Goal: Task Accomplishment & Management: Manage account settings

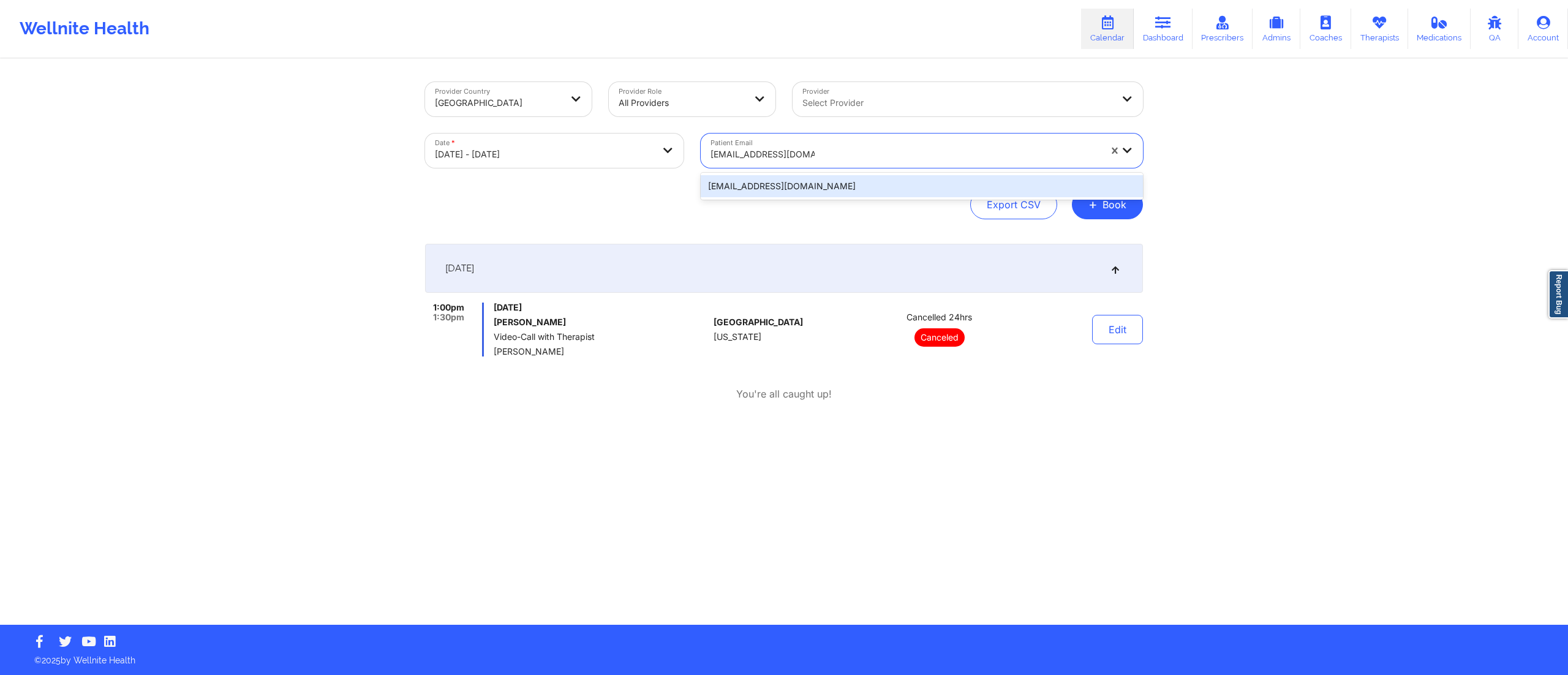
click at [781, 186] on div "casroberts16@gmail.com" at bounding box center [922, 186] width 442 height 22
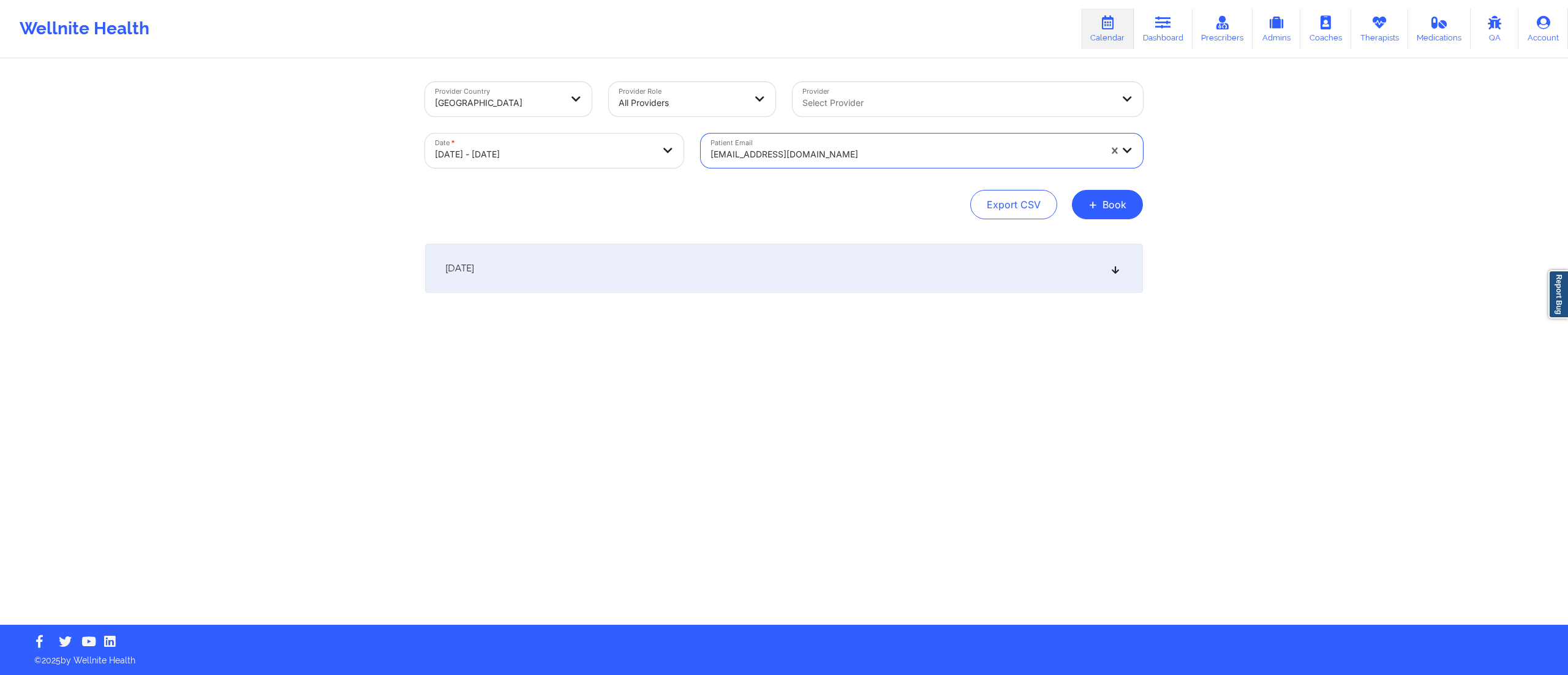
click at [684, 281] on div "[DATE]" at bounding box center [784, 268] width 718 height 49
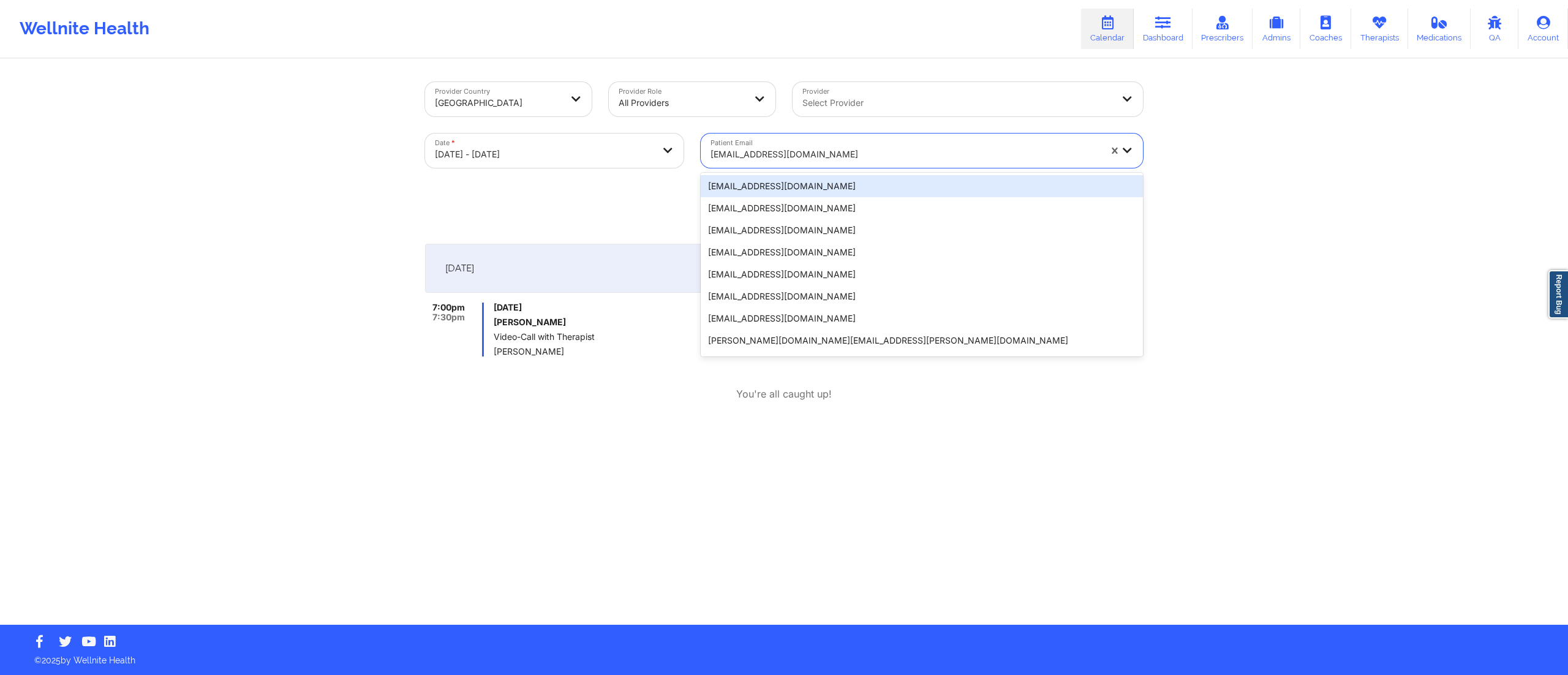
click at [735, 145] on div "casroberts16@gmail.com" at bounding box center [905, 155] width 390 height 27
paste input "lilyalvardo@hotmail.com"
type input "lilyalvardo@hotmail.com"
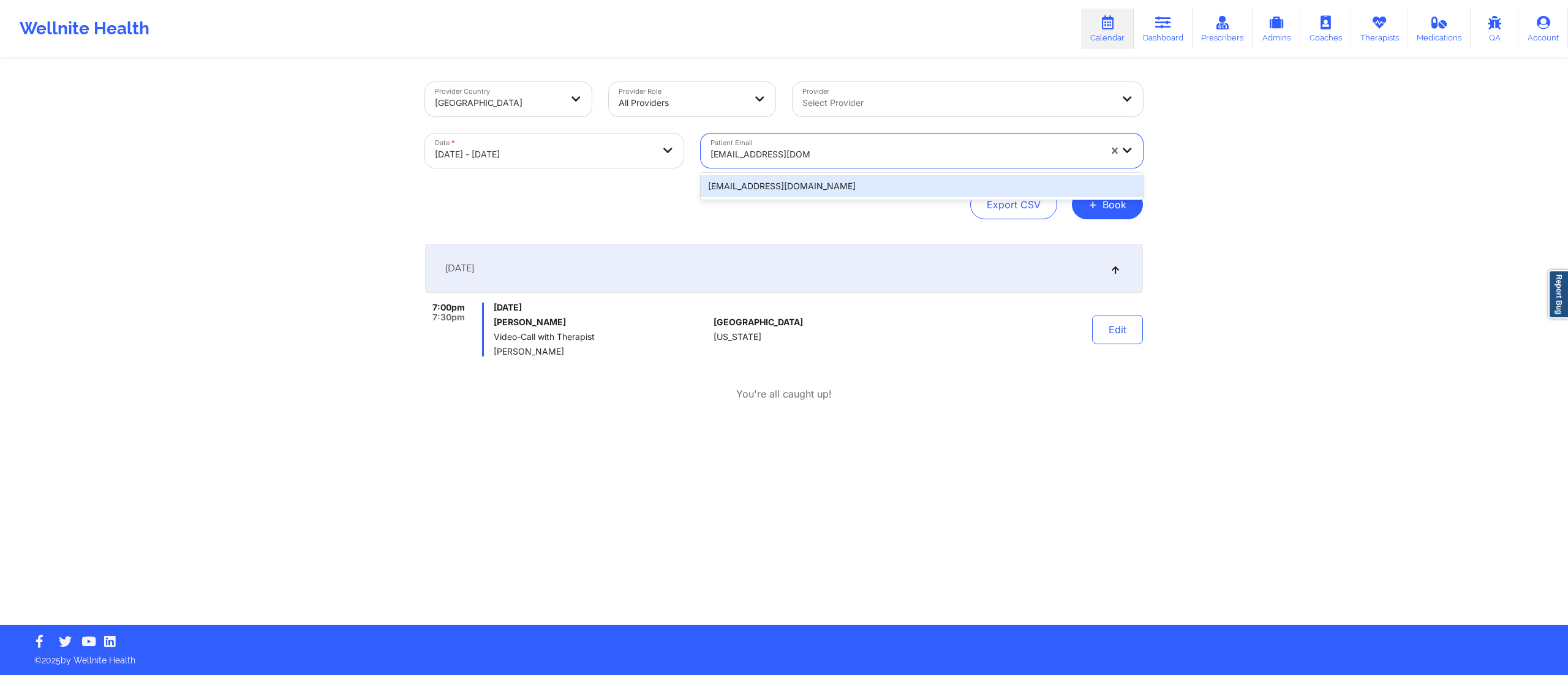
click at [763, 183] on div "lilyalvardo@hotmail.com" at bounding box center [922, 186] width 442 height 22
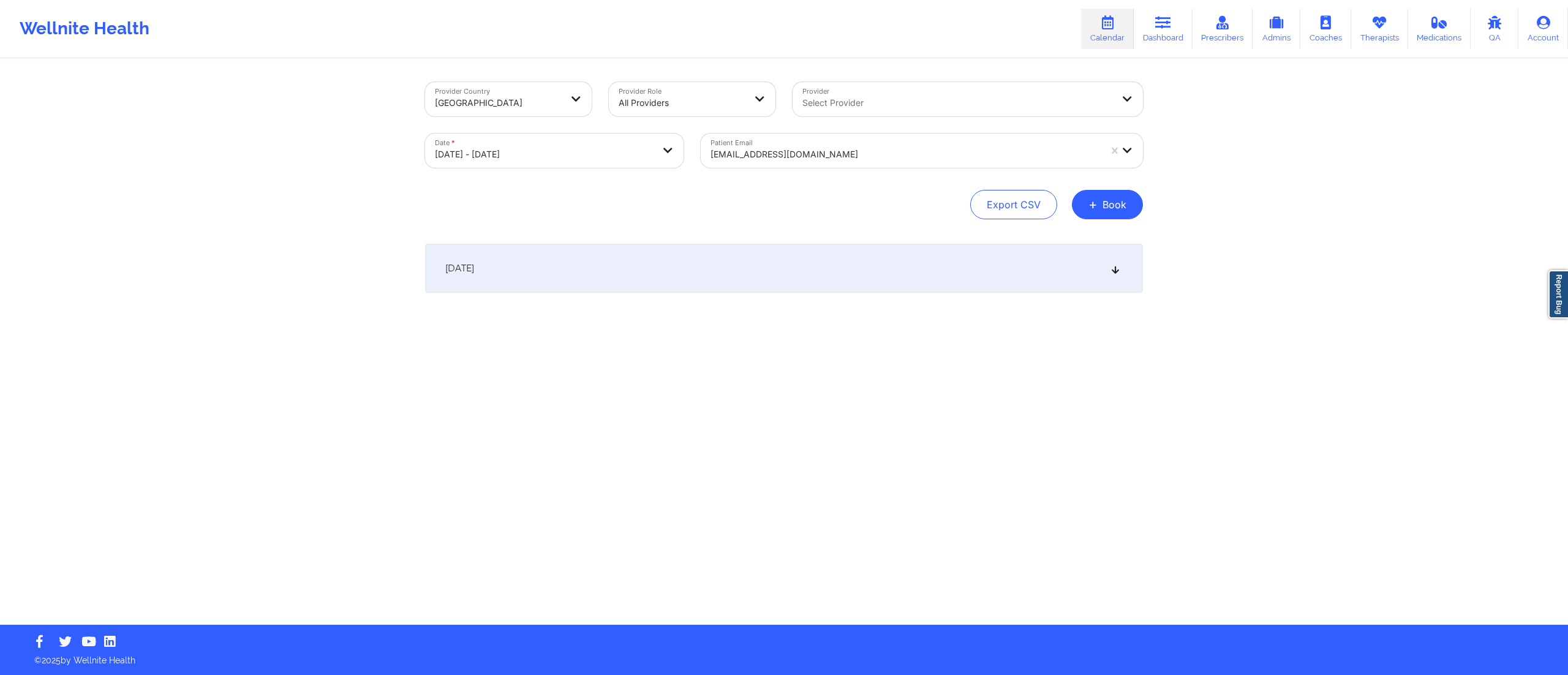
click at [824, 250] on div "October 15, 2025" at bounding box center [784, 268] width 718 height 49
drag, startPoint x: 491, startPoint y: 321, endPoint x: 620, endPoint y: 316, distance: 129.1
click at [619, 316] on div "7:00pm 8:00pm Wednesday, October 15, 2025 Liliana Alvarado Navarro Video-Call w…" at bounding box center [567, 329] width 284 height 54
copy h6 "Liliana Alvarado Navarro"
drag, startPoint x: 802, startPoint y: 140, endPoint x: 801, endPoint y: 149, distance: 9.1
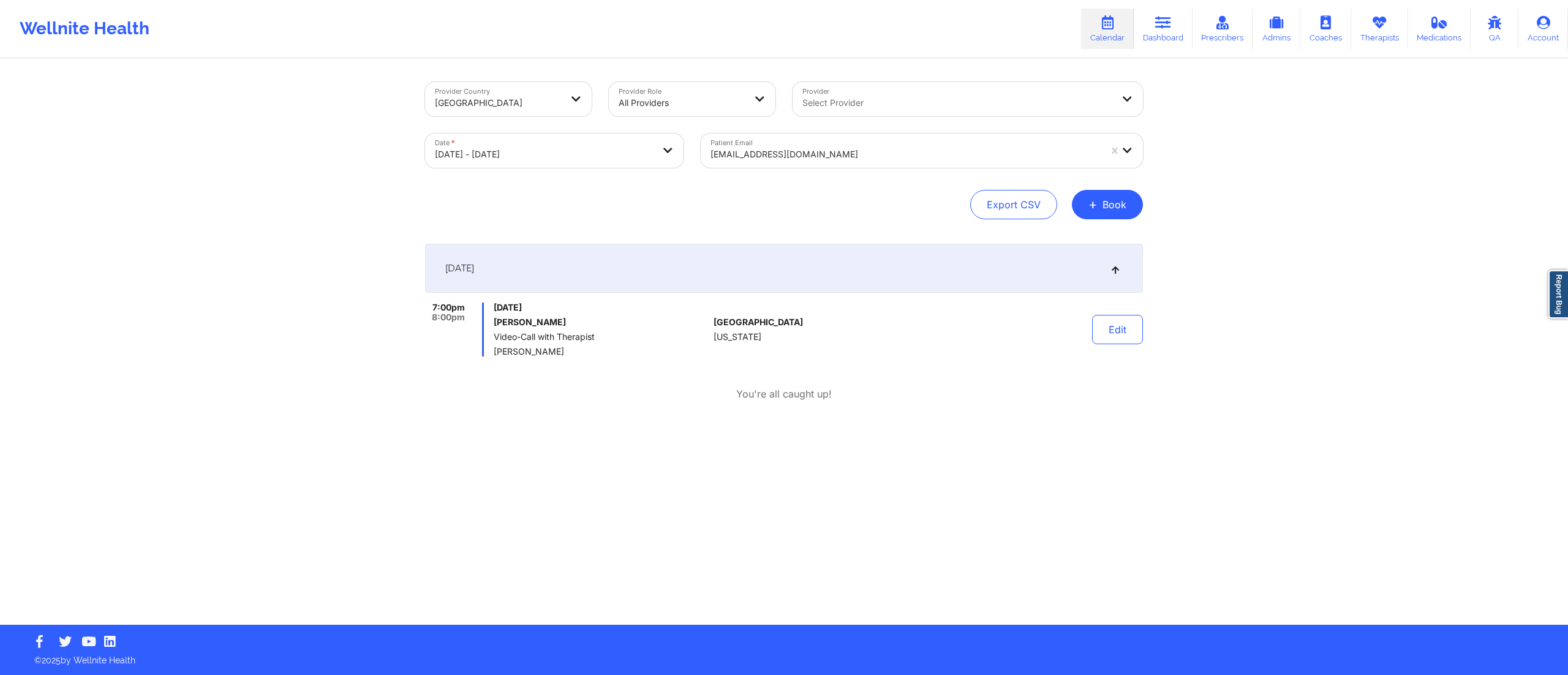
click at [802, 141] on div "lilyalvardo@hotmail.com" at bounding box center [901, 150] width 401 height 34
paste input "jeannie.gallego@gmail.com"
type input "jeannie.gallego@gmail.com"
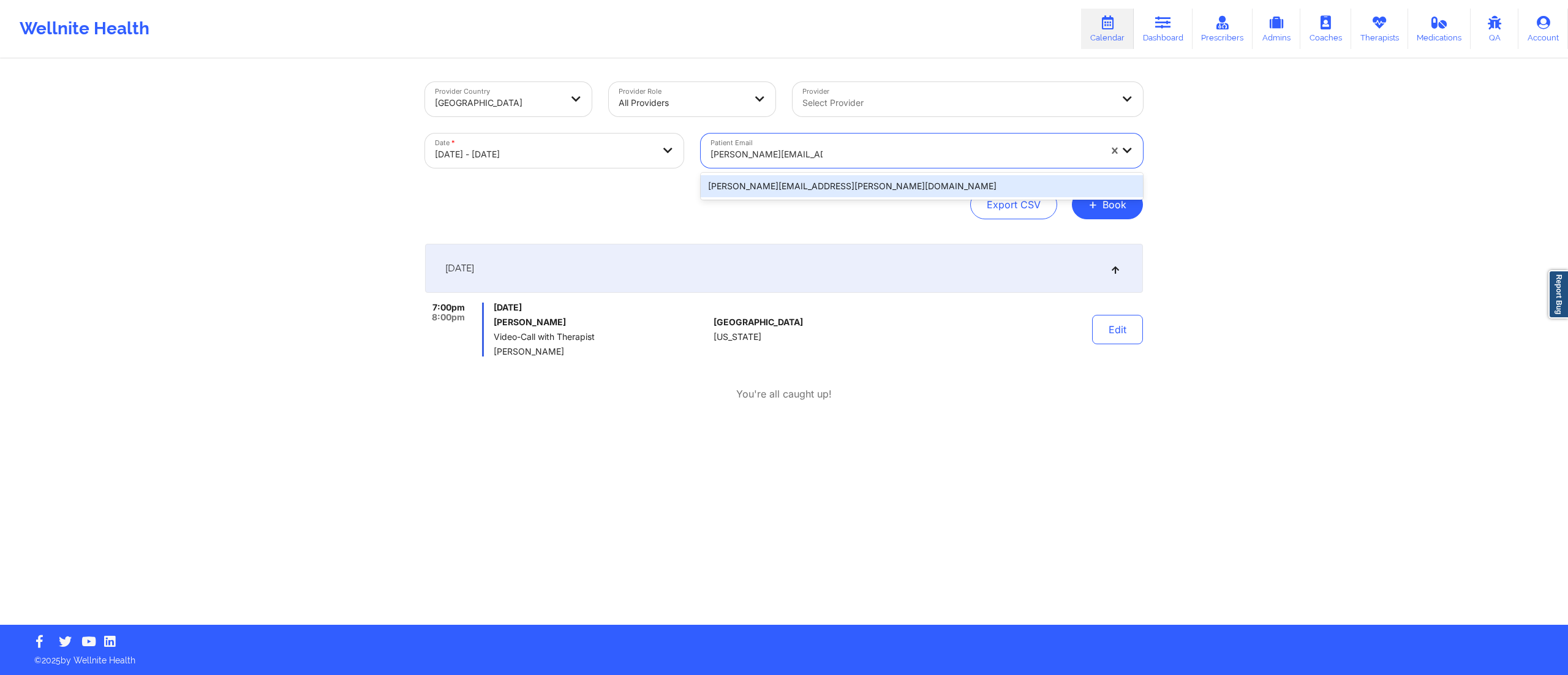
click at [794, 185] on div "jeannie.gallego@gmail.com" at bounding box center [922, 186] width 442 height 22
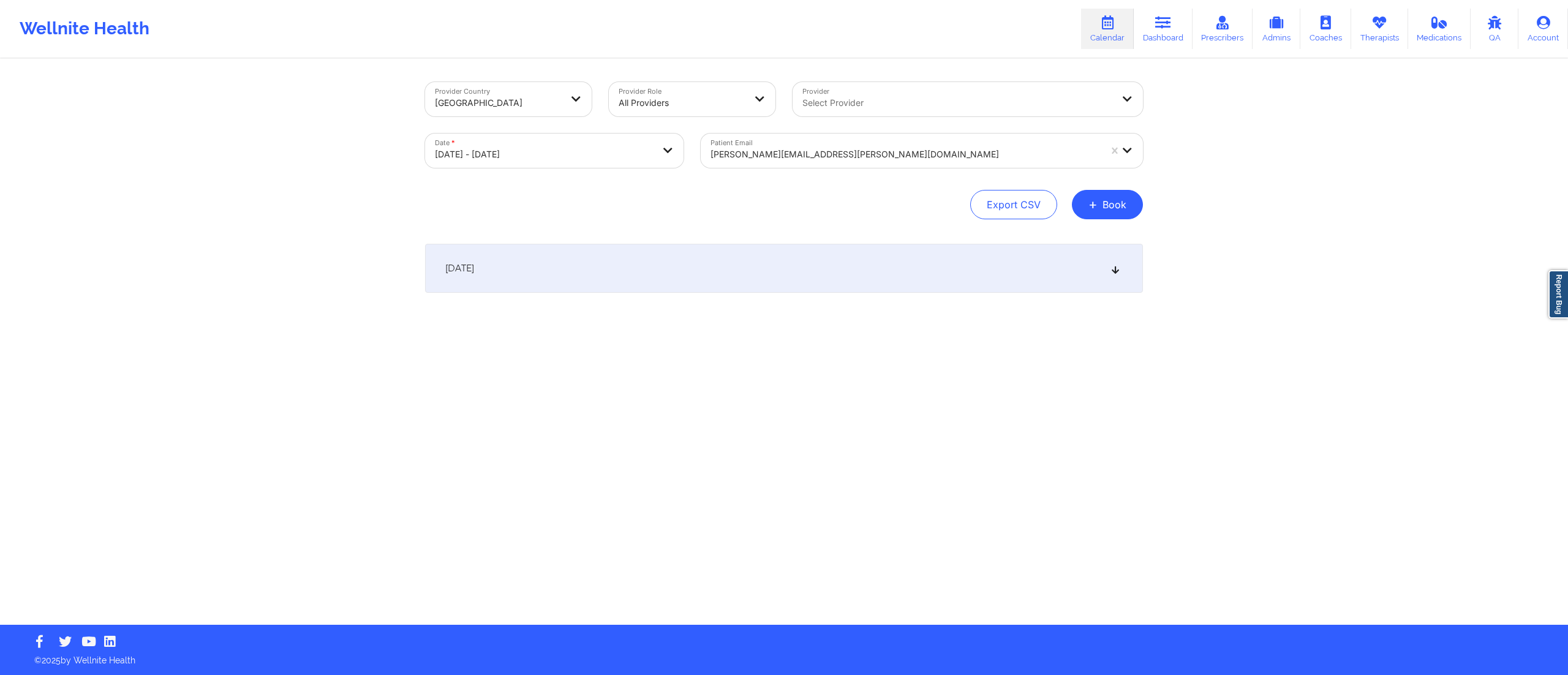
click at [738, 270] on div "October 15, 2025" at bounding box center [784, 268] width 718 height 49
click at [534, 159] on body "Wellnite Health Calendar Dashboard Prescribers Admins Coaches Therapists Medica…" at bounding box center [784, 338] width 1568 height 675
select select "2025-9"
select select "2025-10"
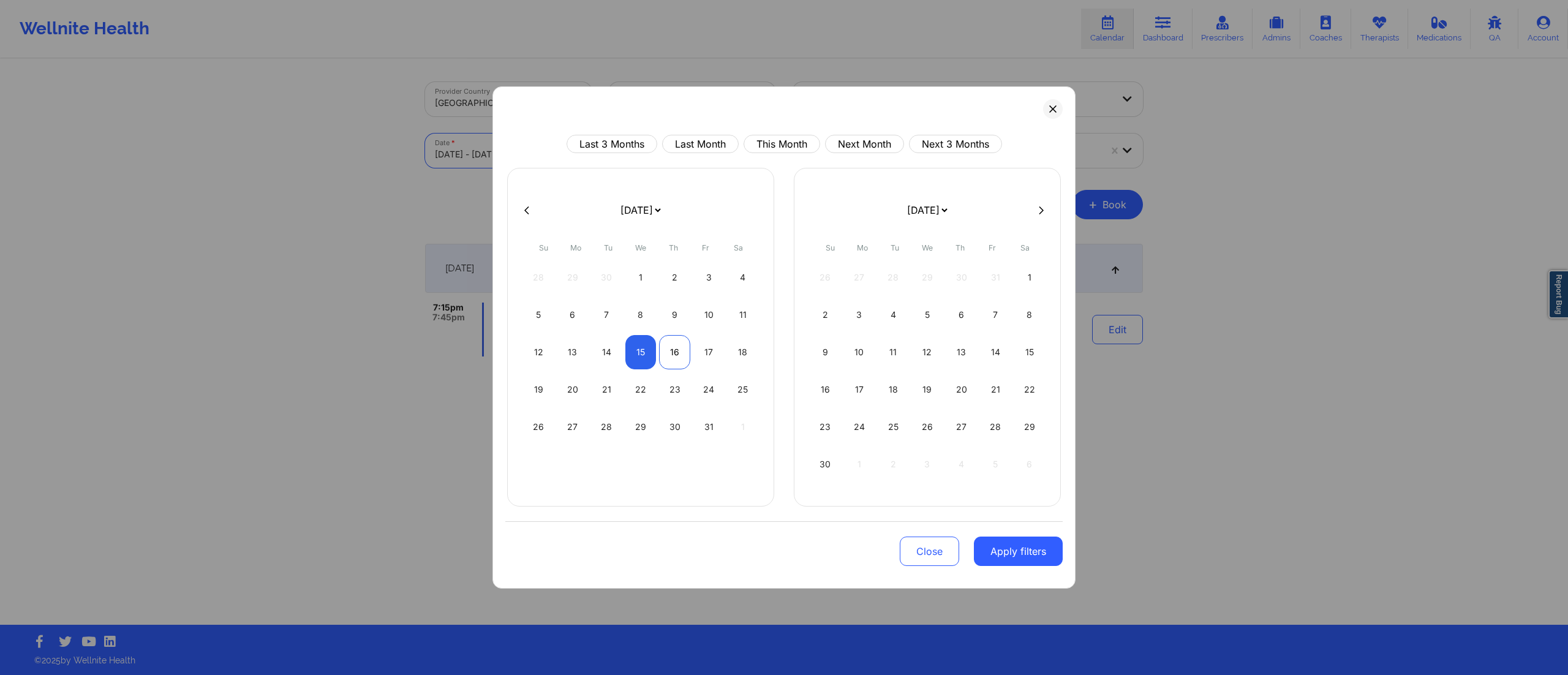
click at [670, 353] on div "16" at bounding box center [674, 352] width 31 height 34
select select "2025-9"
select select "2025-10"
click at [670, 353] on div "16" at bounding box center [674, 352] width 31 height 34
select select "2025-9"
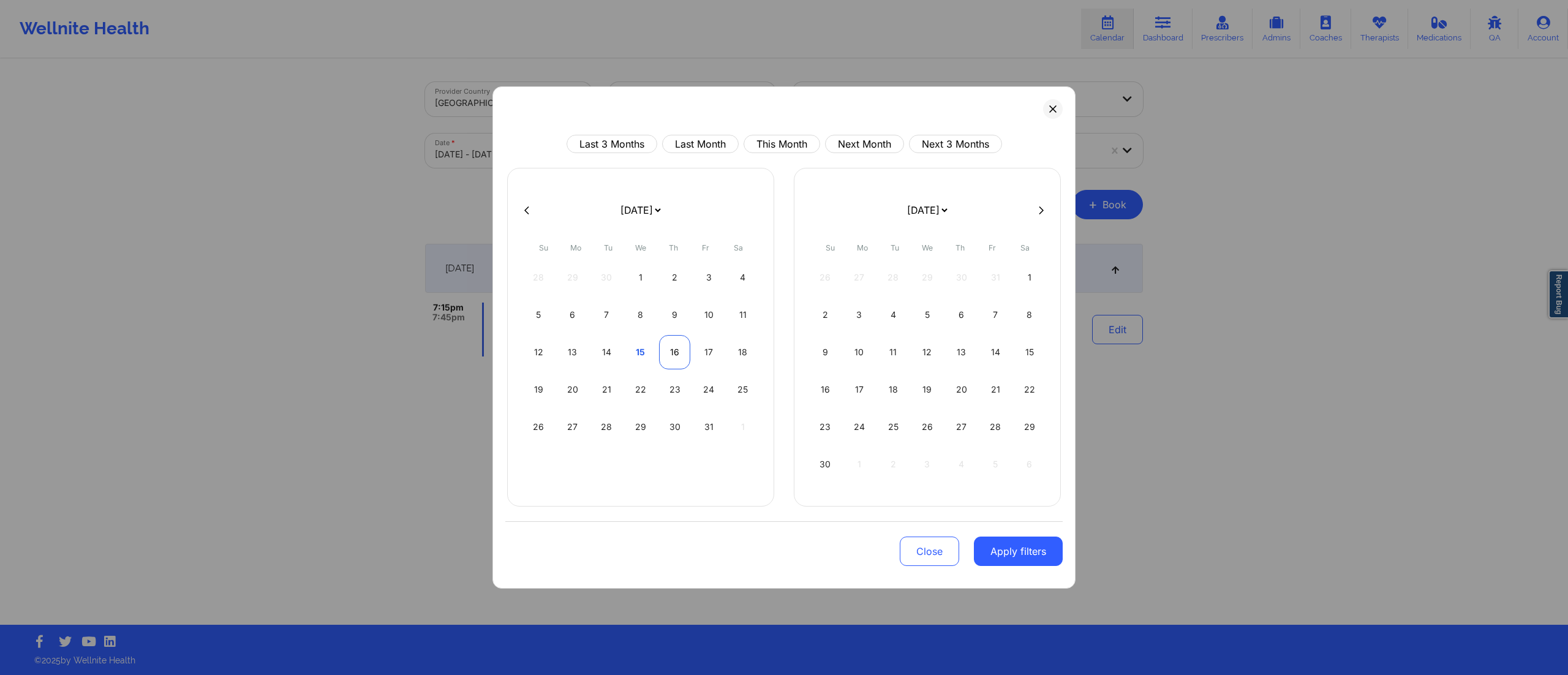
select select "2025-10"
click at [1010, 560] on button "Apply filters" at bounding box center [1018, 551] width 89 height 29
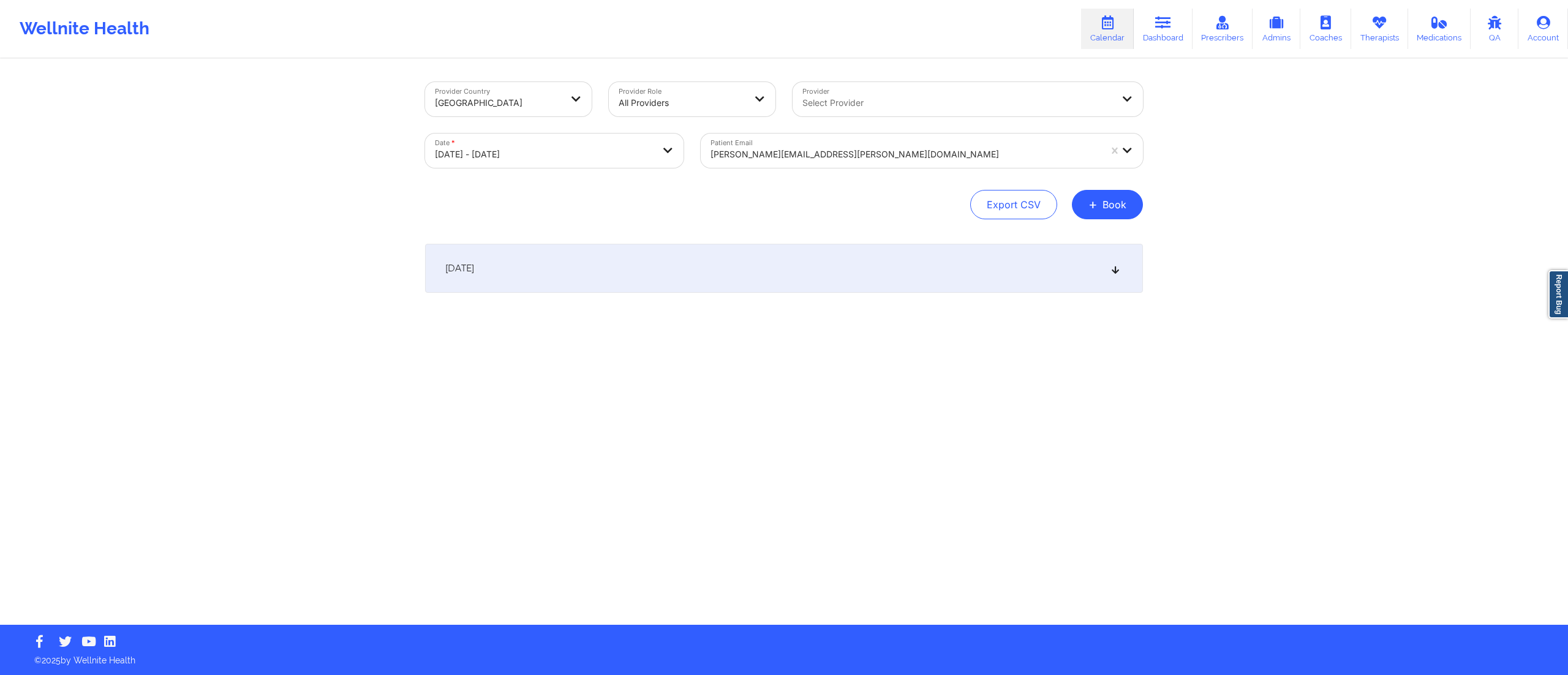
click at [846, 152] on div at bounding box center [905, 154] width 390 height 14
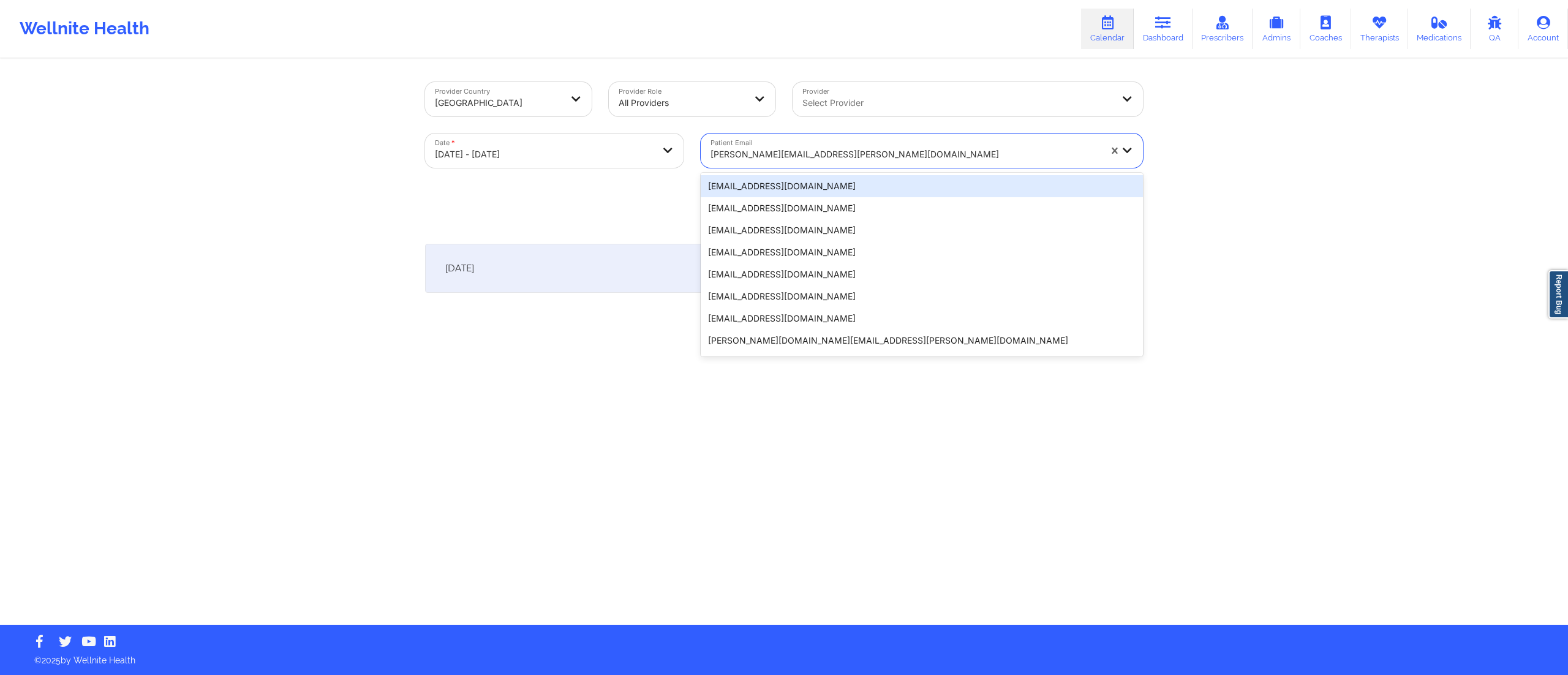
paste input "snelson3094@gmail.com"
type input "snelson3094@gmail.com"
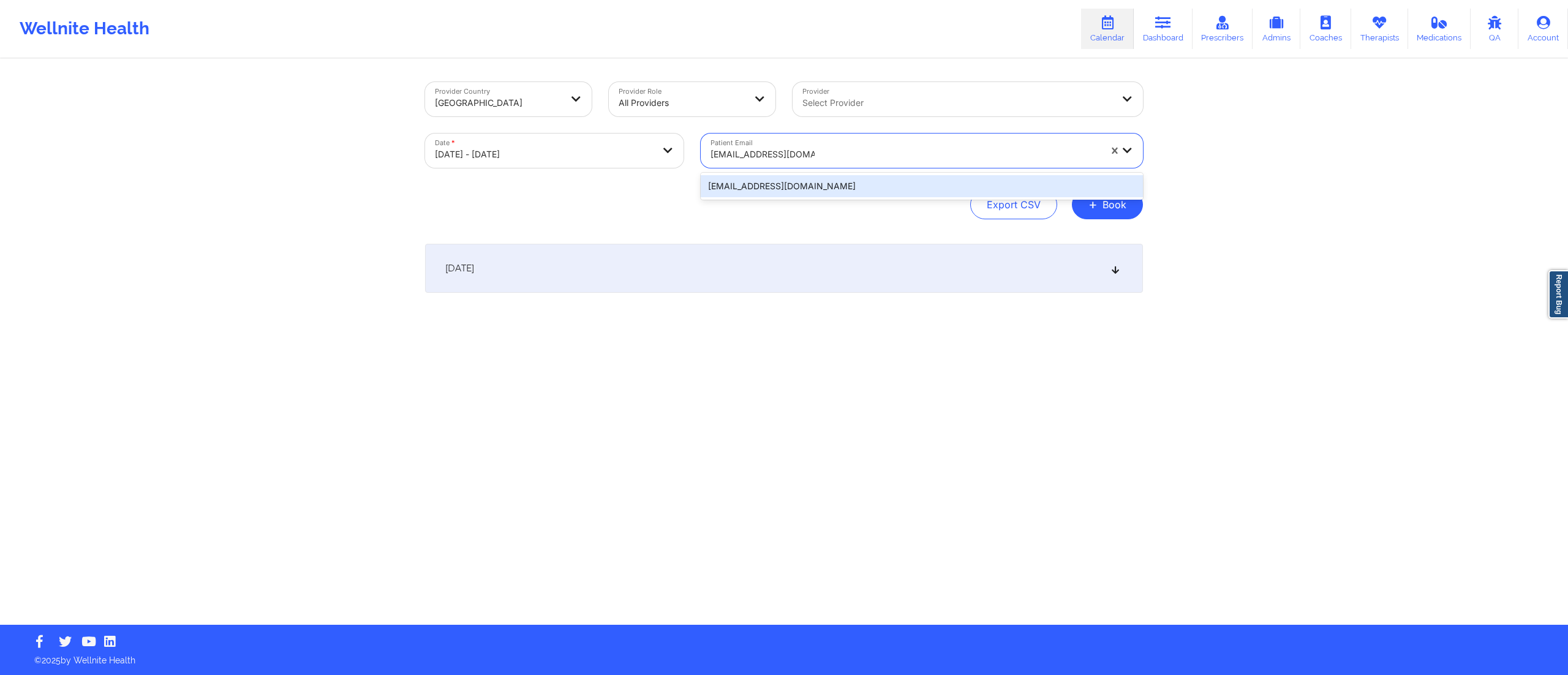
click at [821, 179] on div "snelson3094@gmail.com" at bounding box center [922, 186] width 442 height 22
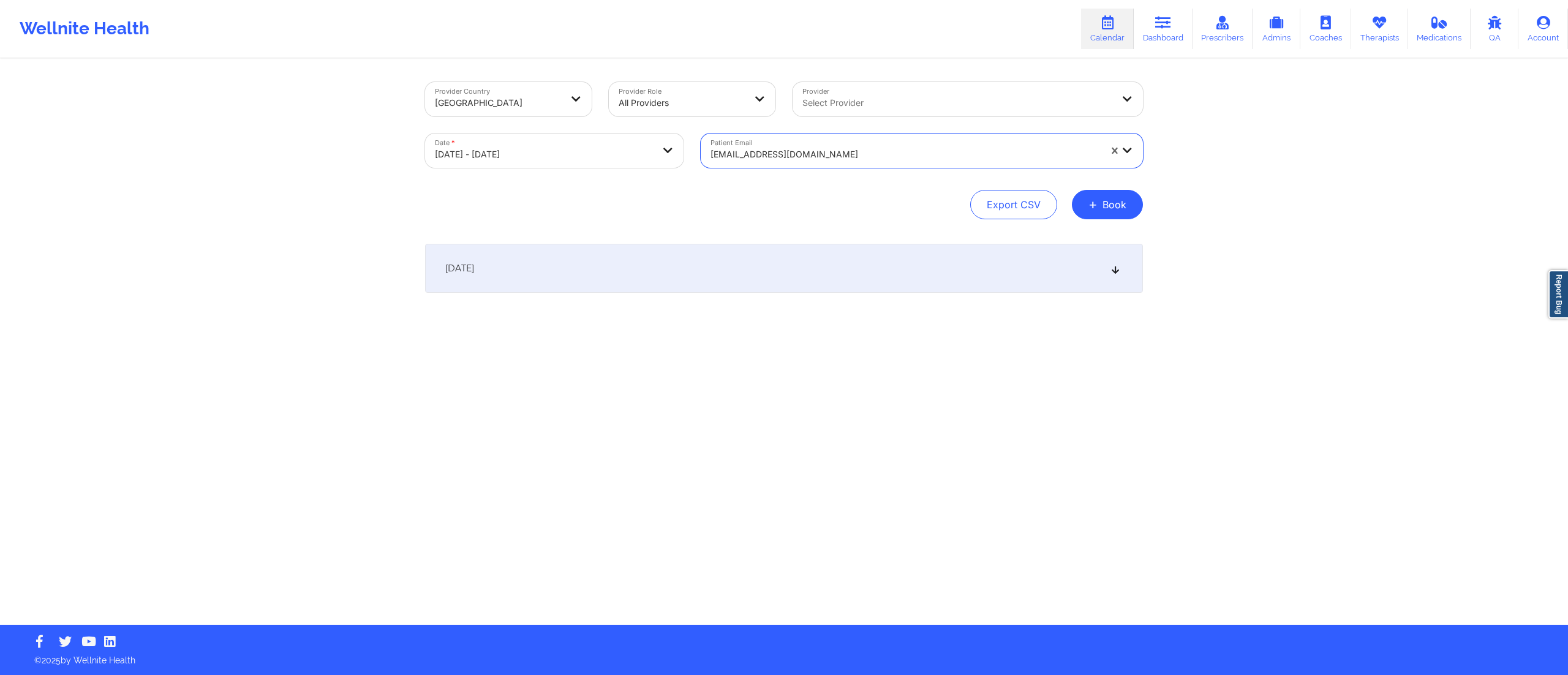
click at [787, 278] on div "October 16, 2025" at bounding box center [784, 268] width 718 height 49
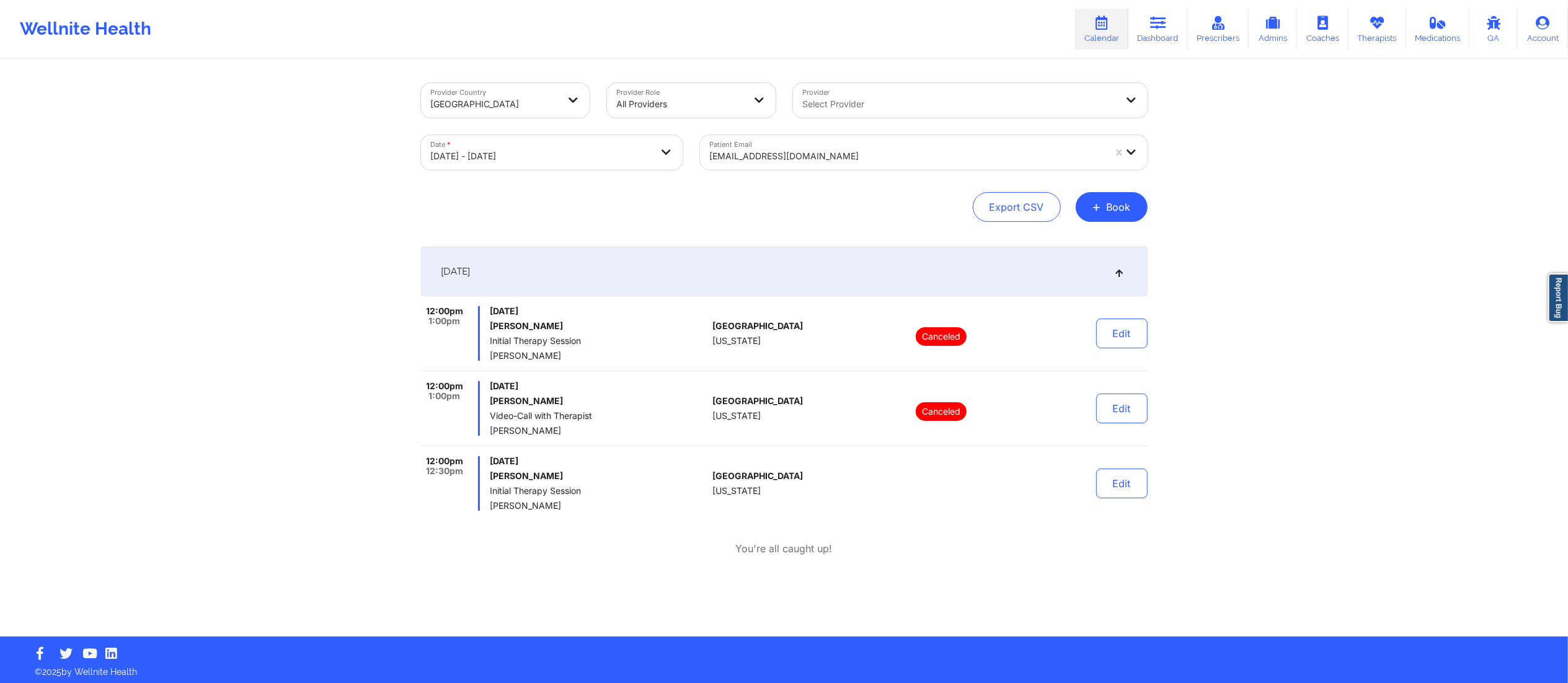
click at [526, 156] on body "Wellnite Health Calendar Dashboard Prescribers Admins Coaches Therapists Medica…" at bounding box center [784, 342] width 1568 height 683
select select "2025-9"
select select "2025-10"
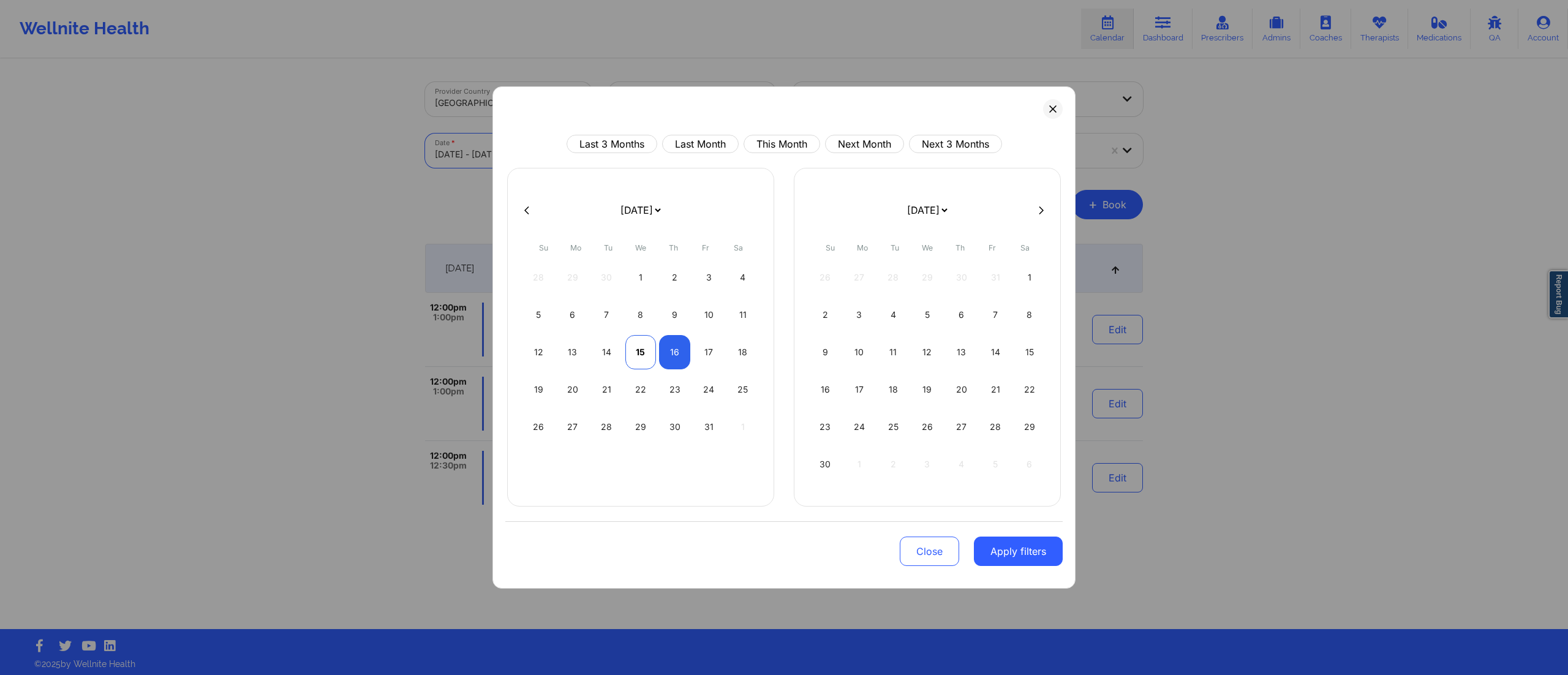
click at [637, 353] on div "15" at bounding box center [641, 352] width 31 height 34
select select "2025-9"
select select "2025-10"
click at [639, 355] on div "15" at bounding box center [641, 352] width 31 height 34
select select "2025-9"
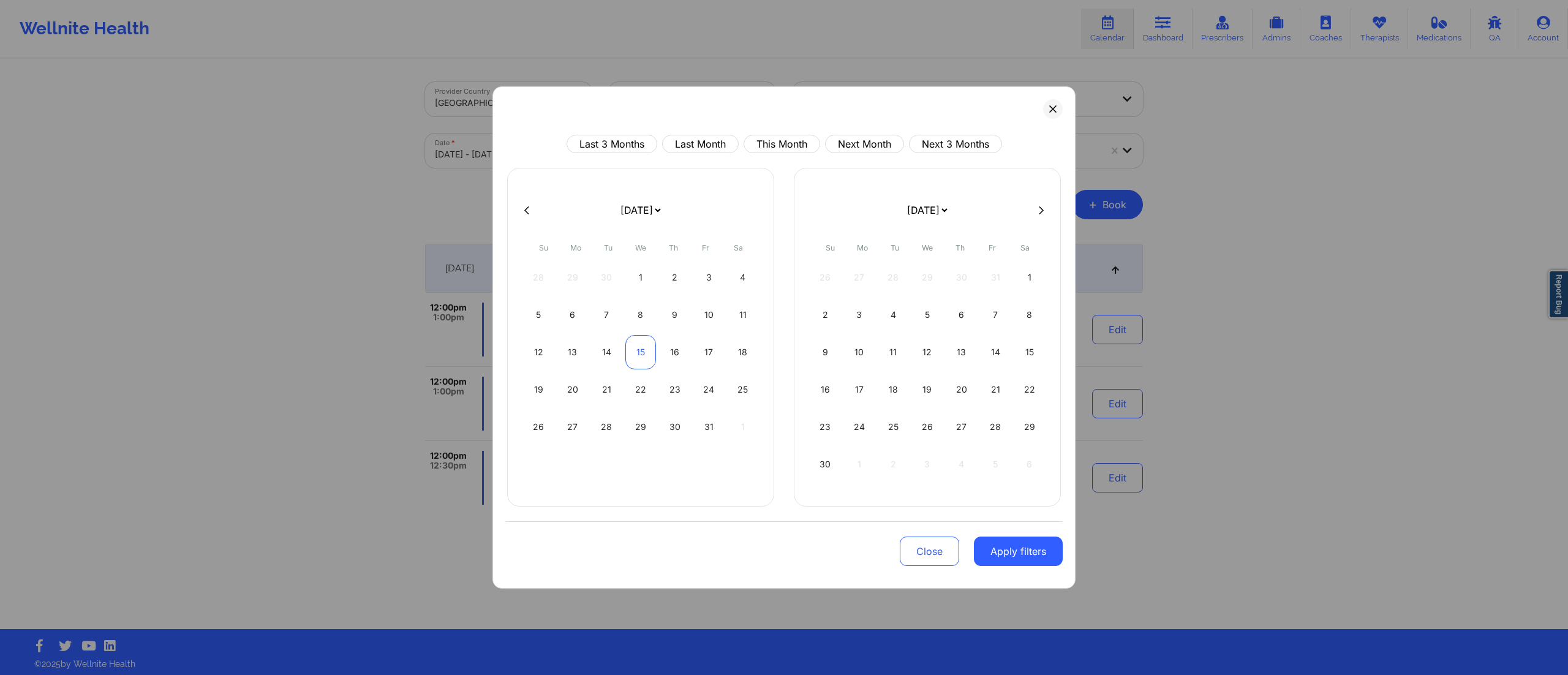
select select "2025-10"
click at [1006, 557] on button "Apply filters" at bounding box center [1018, 551] width 89 height 29
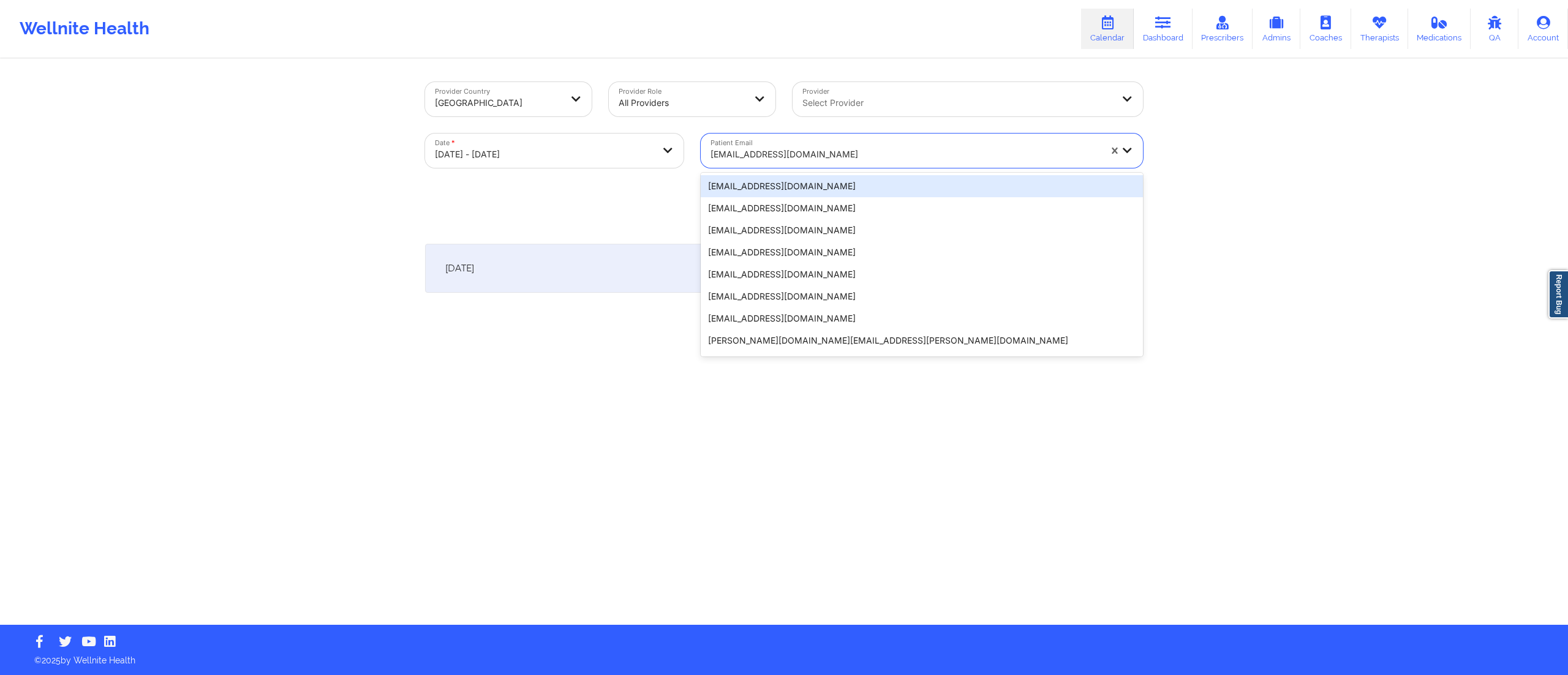
click at [790, 154] on div at bounding box center [905, 154] width 390 height 14
paste input "janellecevans@yahoo.com"
type input "janellecevans@yahoo.com"
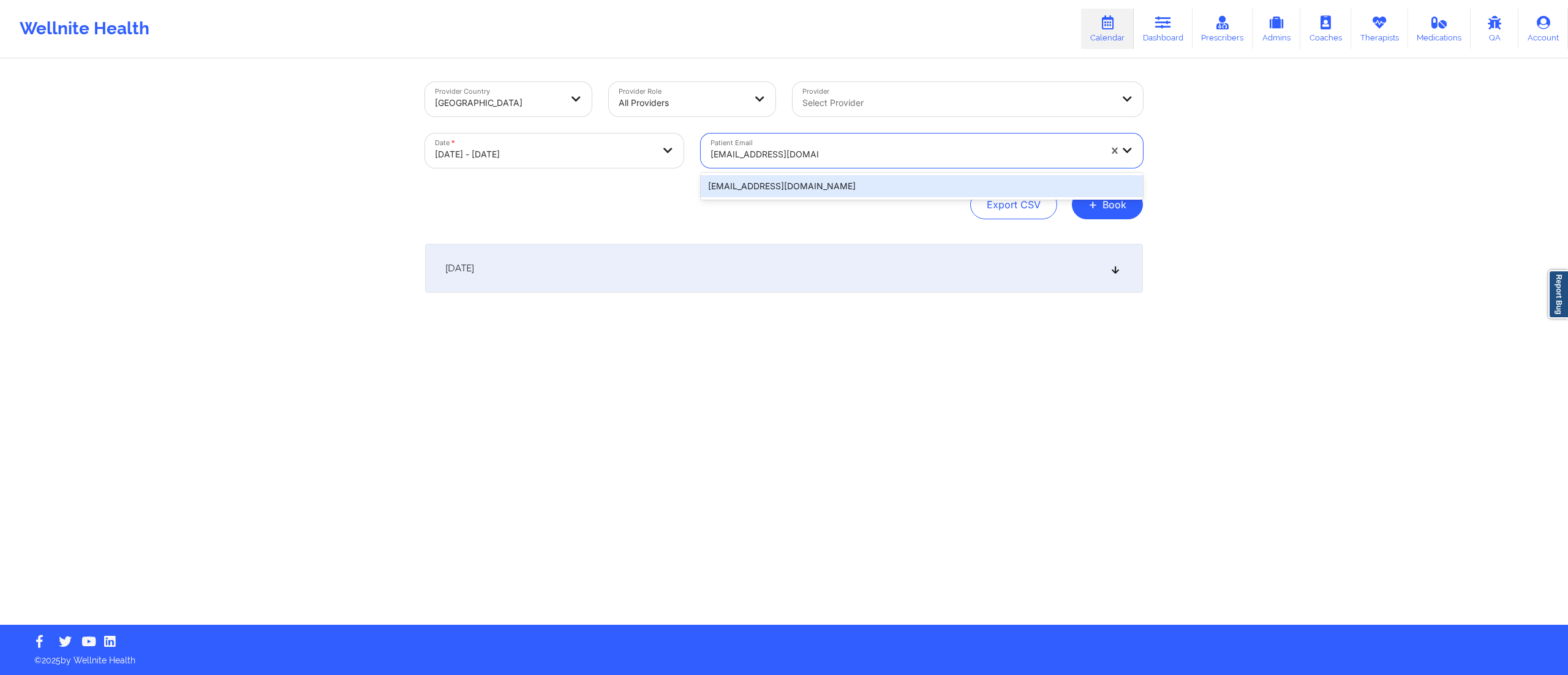
click at [798, 189] on div "janellecevans@yahoo.com" at bounding box center [922, 186] width 442 height 22
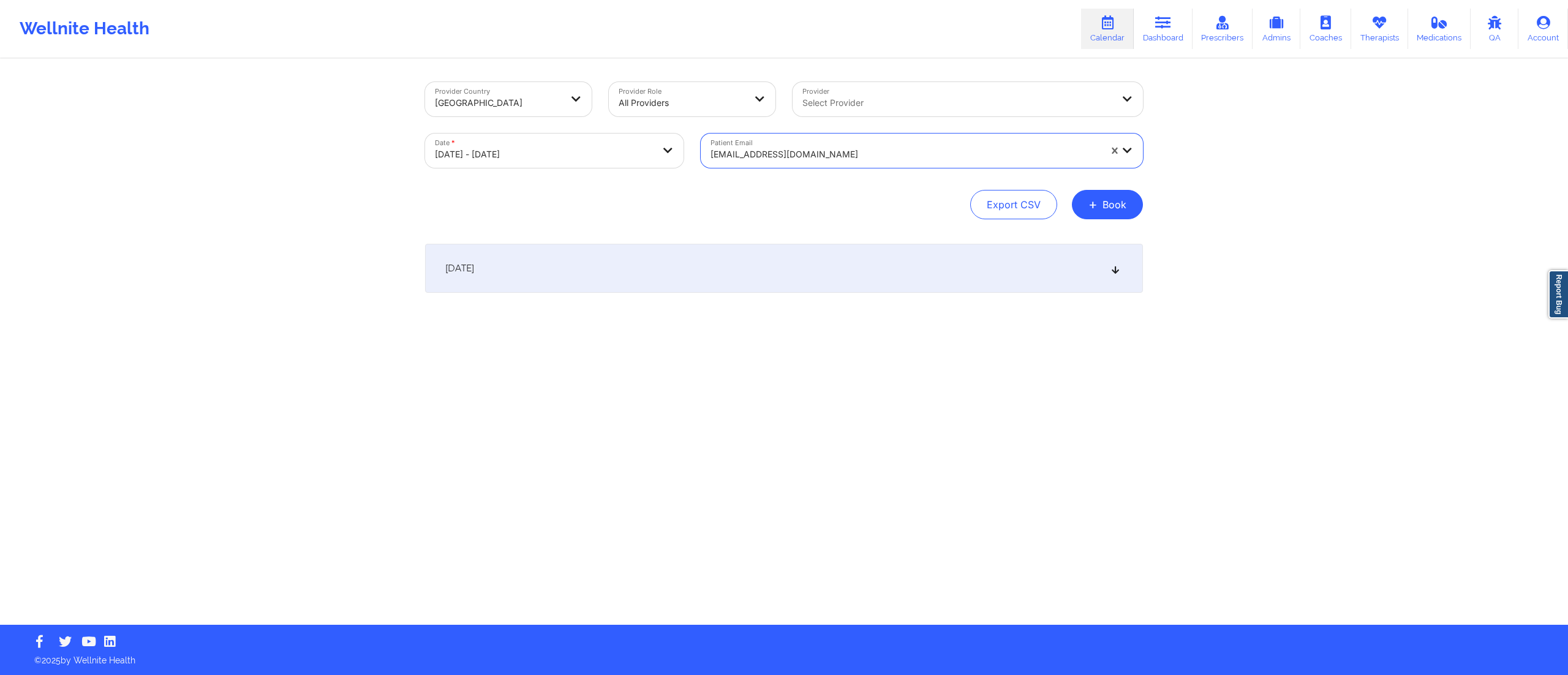
click at [721, 267] on div "October 15, 2025" at bounding box center [784, 268] width 718 height 49
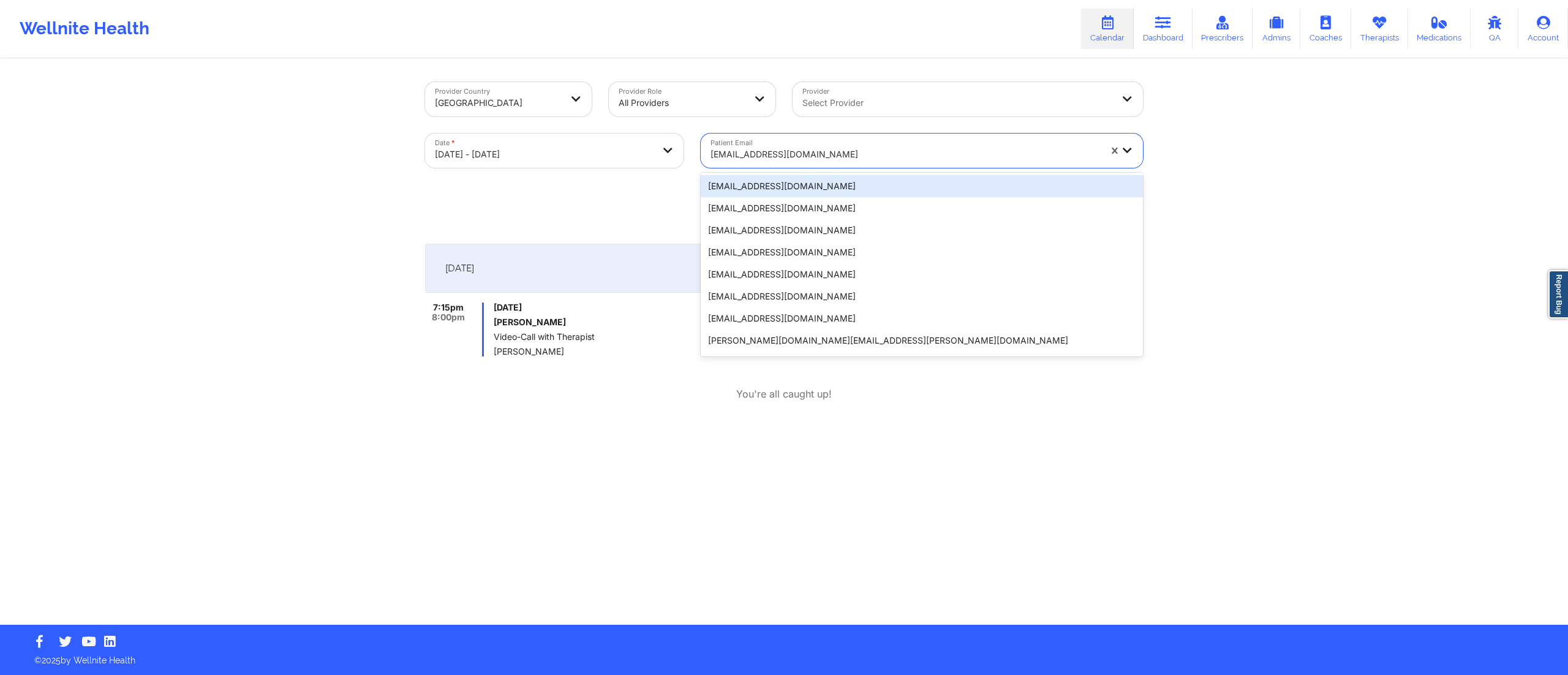
click at [798, 145] on div "janellecevans@yahoo.com" at bounding box center [905, 155] width 390 height 27
paste input "gcgladden@gmail.com"
type input "gcgladden@gmail.com"
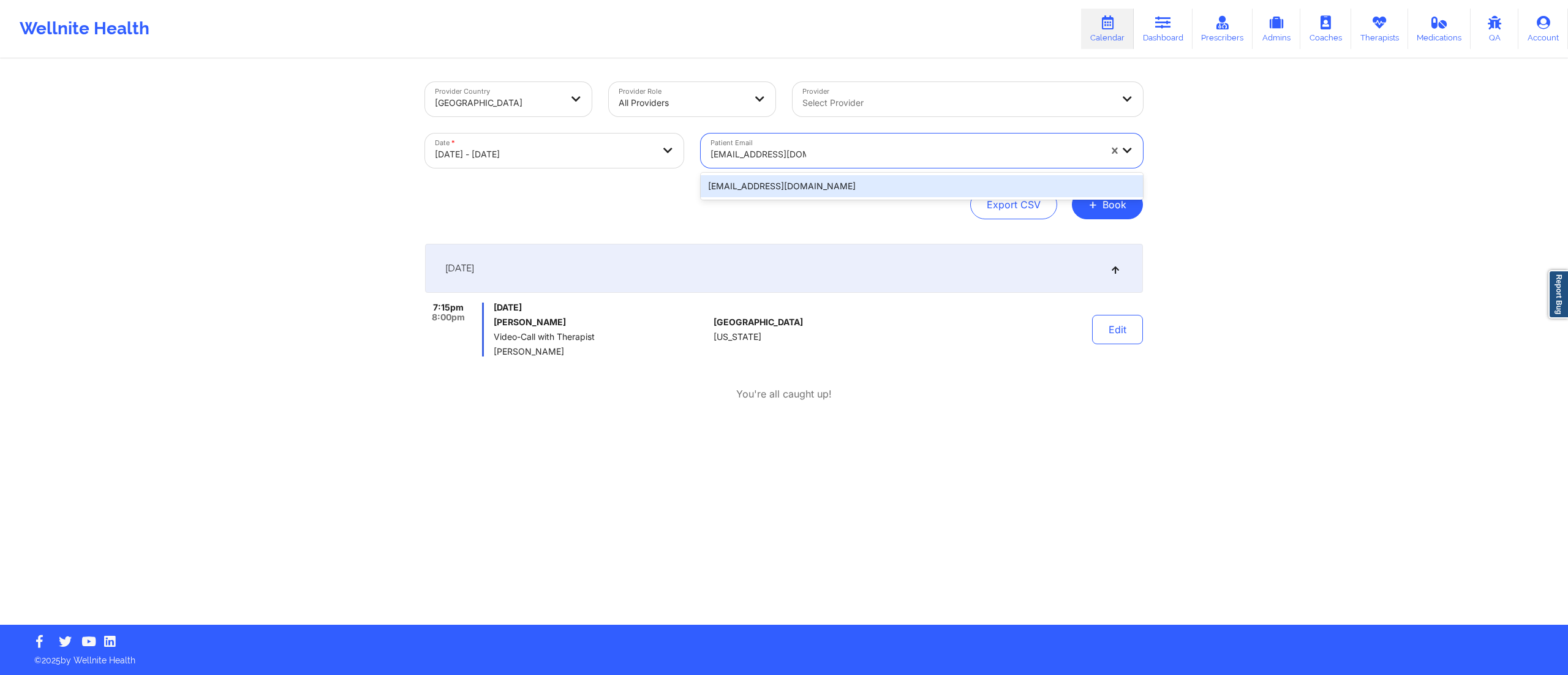
click at [784, 183] on div "gcgladden@gmail.com" at bounding box center [922, 186] width 442 height 22
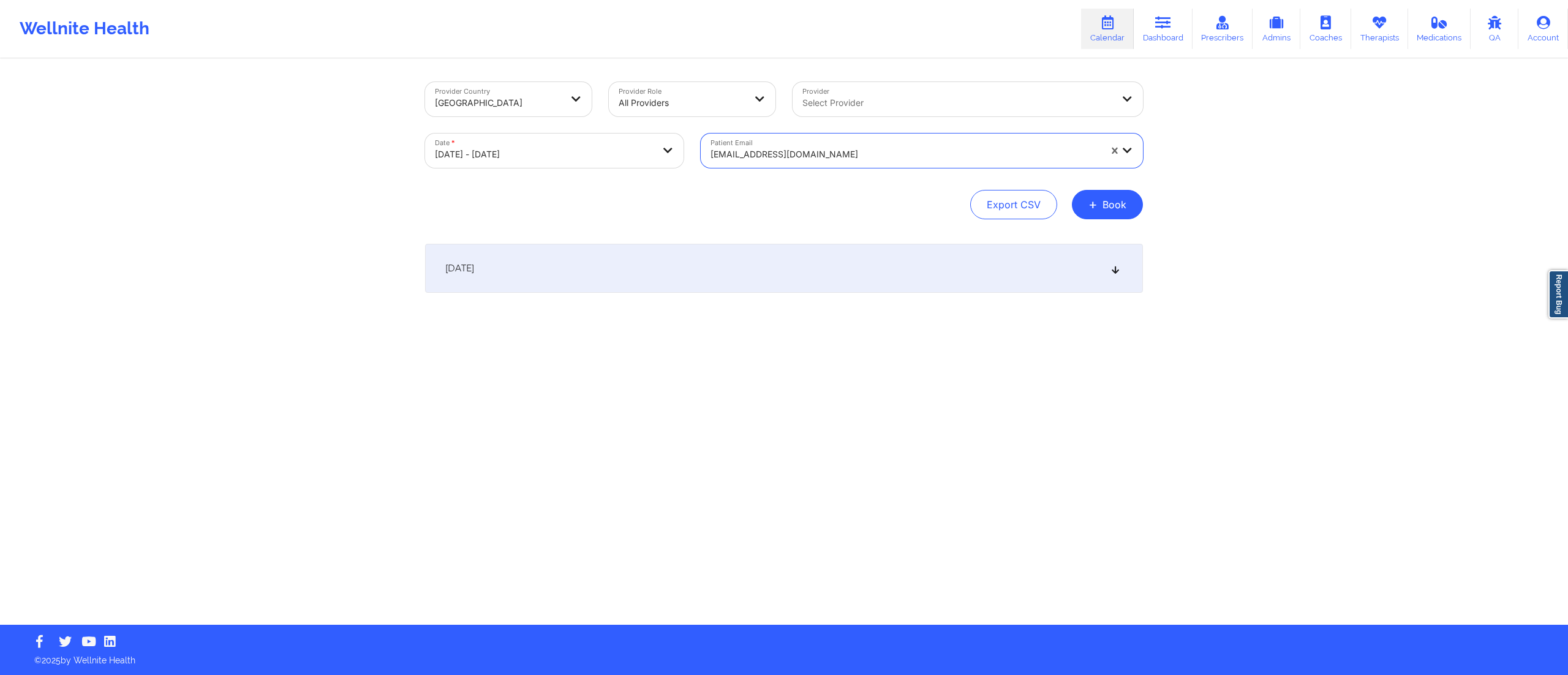
click at [729, 259] on div "October 15, 2025" at bounding box center [784, 268] width 718 height 49
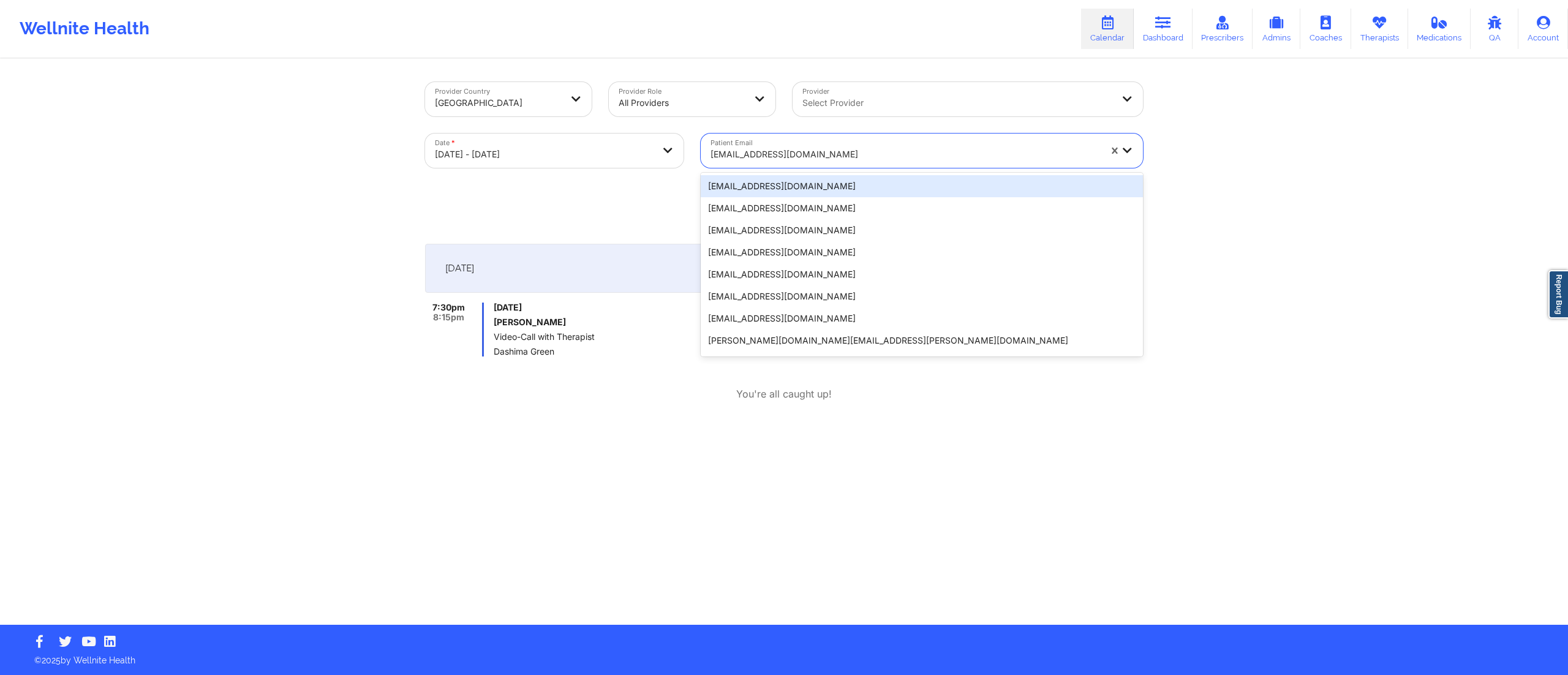
click at [806, 154] on div at bounding box center [905, 154] width 390 height 14
paste input "troberts456@hotmail.com"
type input "troberts456@hotmail.com"
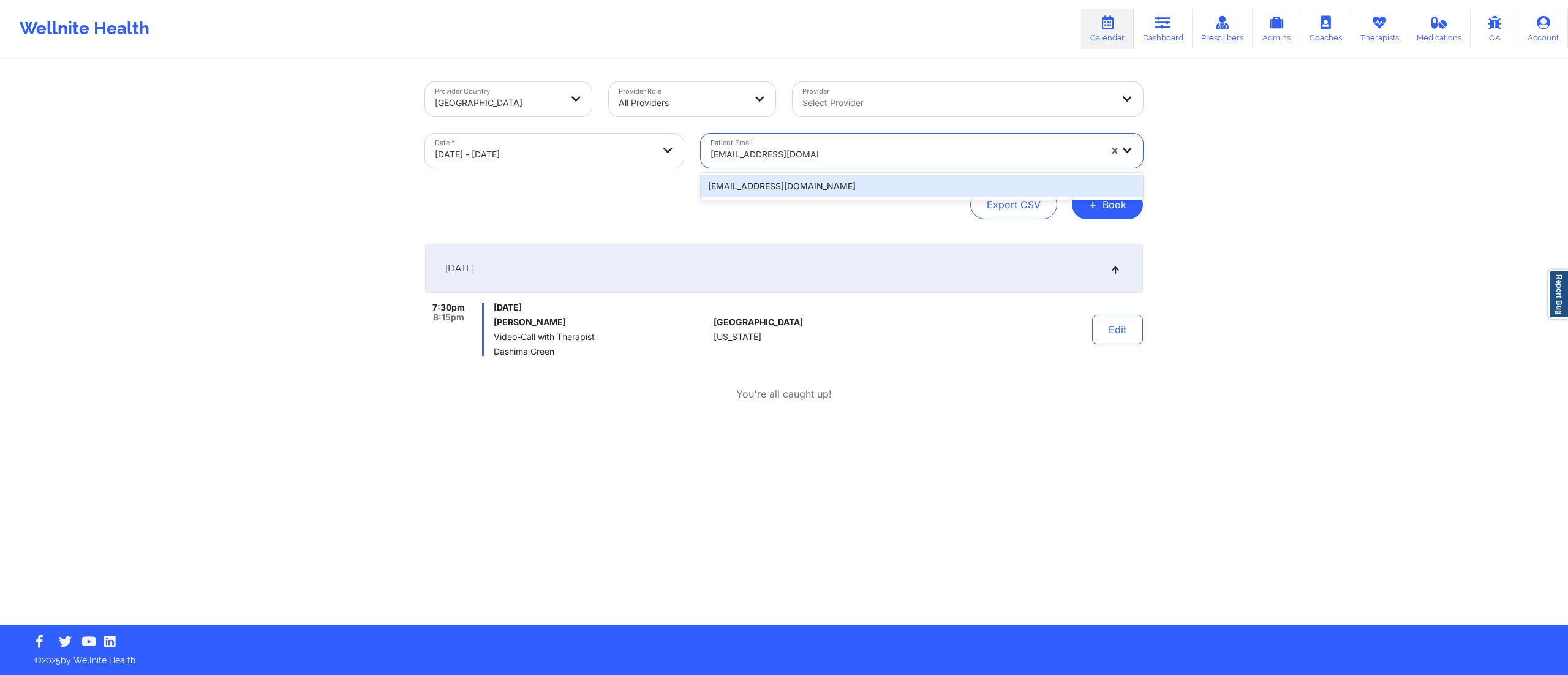
click at [766, 183] on div "troberts456@hotmail.com" at bounding box center [922, 186] width 442 height 22
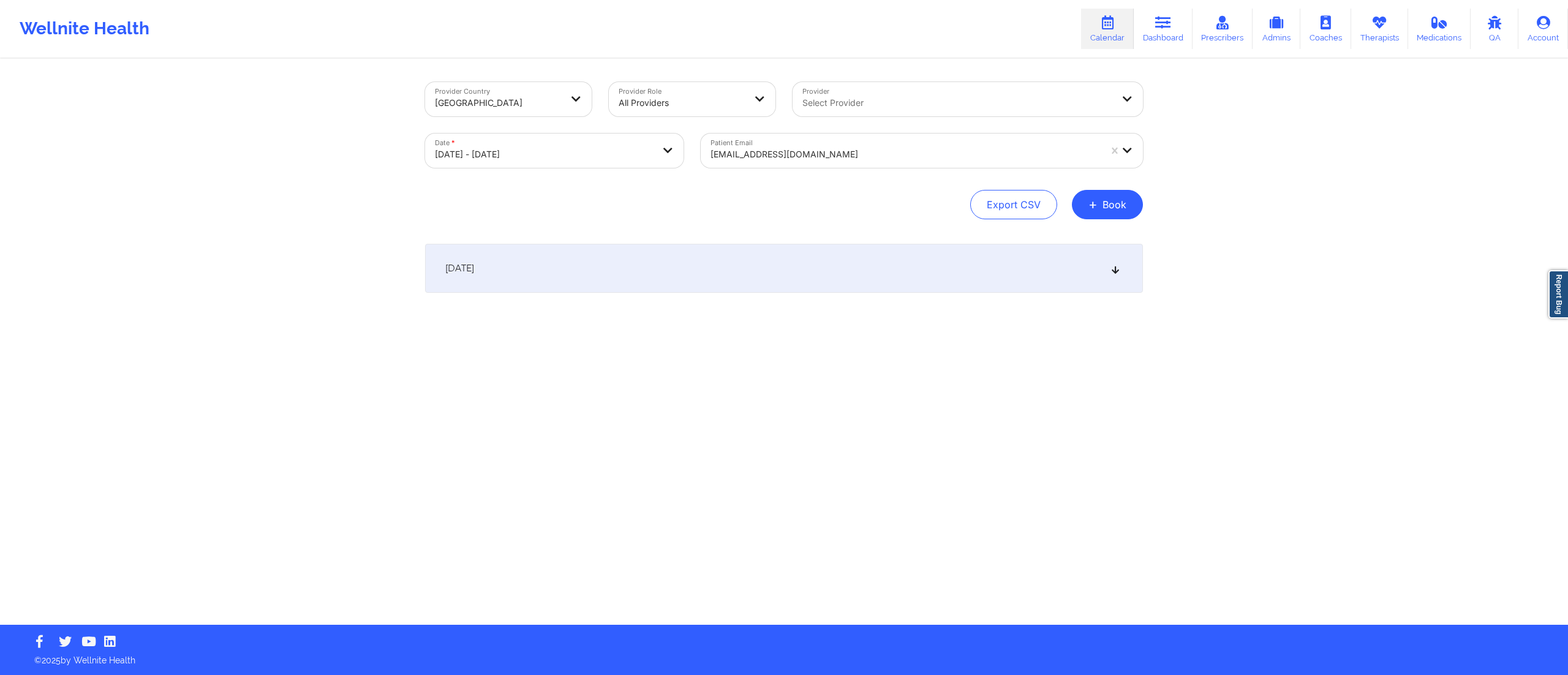
click at [814, 279] on div "October 15, 2025" at bounding box center [784, 268] width 718 height 49
click at [831, 153] on div at bounding box center [905, 154] width 390 height 14
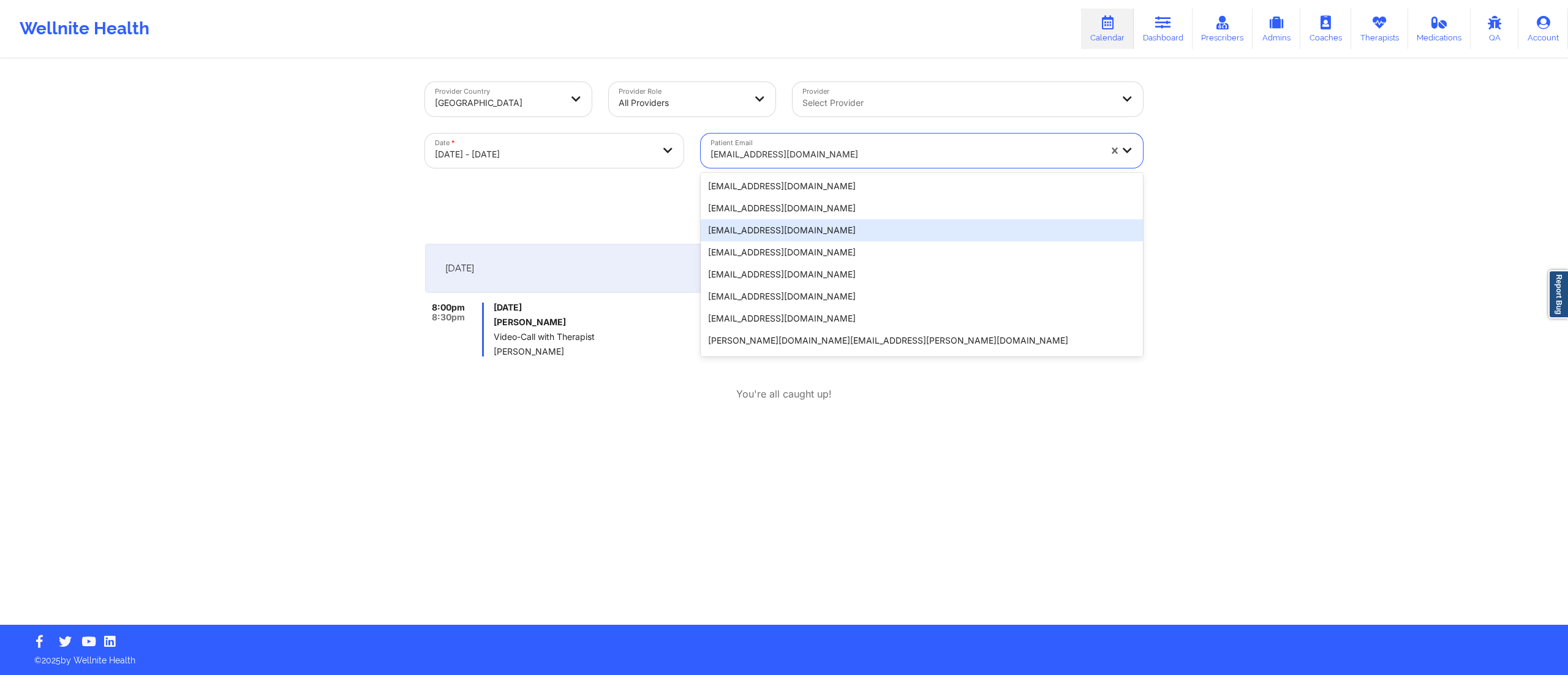
click at [547, 149] on body "Wellnite Health Calendar Dashboard Prescribers Admins Coaches Therapists Medica…" at bounding box center [784, 338] width 1568 height 675
select select "2025-9"
select select "2025-10"
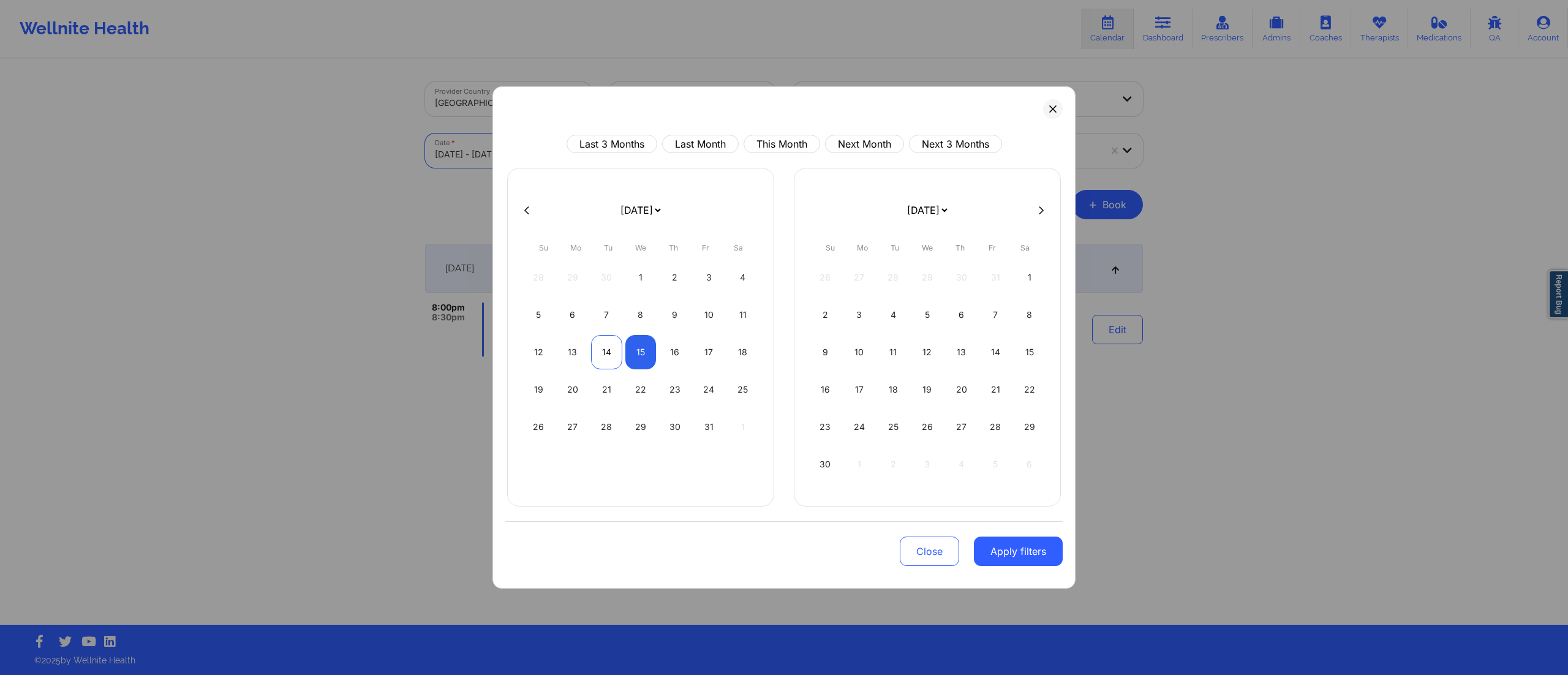
click at [599, 340] on div "14" at bounding box center [606, 352] width 31 height 34
select select "2025-9"
select select "2025-10"
click at [599, 340] on div "14" at bounding box center [606, 352] width 31 height 34
select select "2025-9"
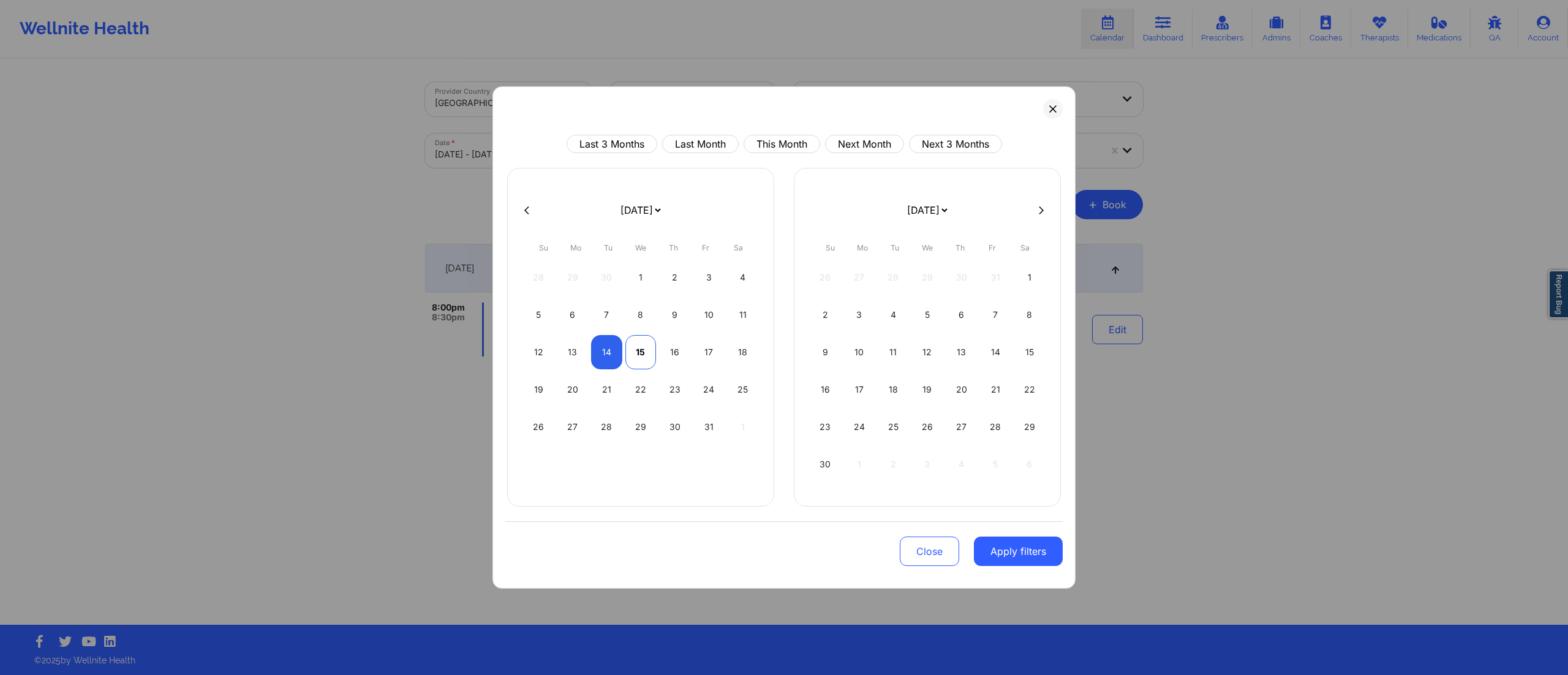
select select "2025-10"
click at [1003, 556] on button "Apply filters" at bounding box center [1018, 551] width 89 height 29
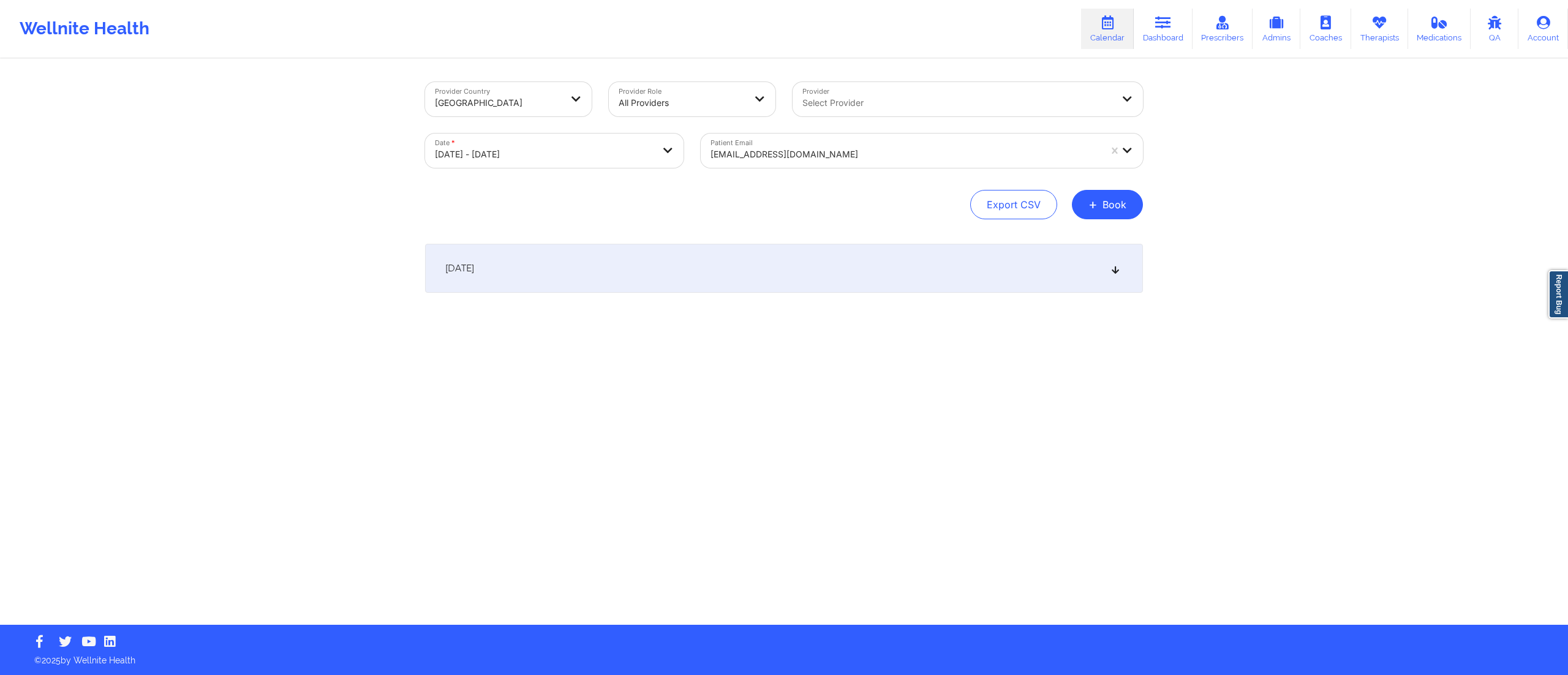
click at [846, 147] on div at bounding box center [905, 154] width 390 height 14
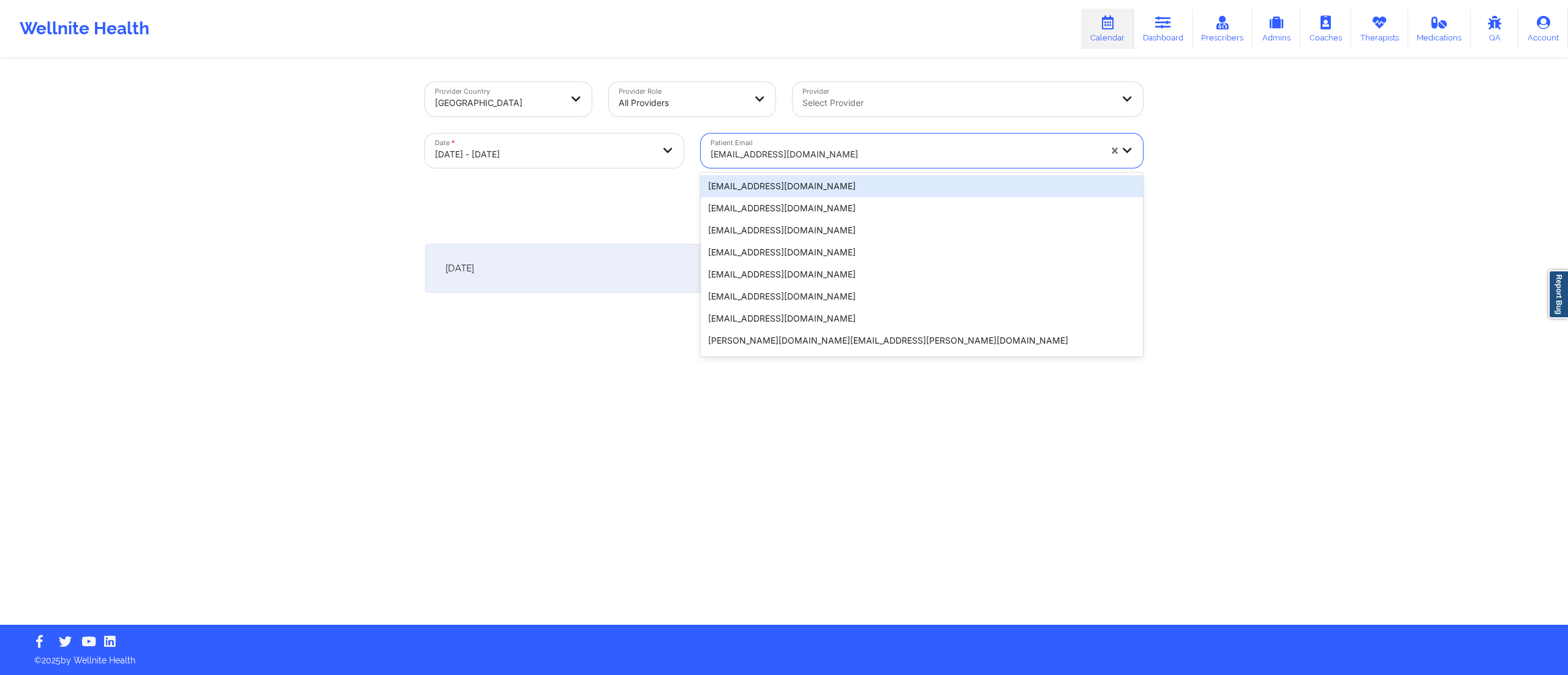
paste input "anjalibalgobin01@gmail.com"
type input "anjalibalgobin01@gmail.com"
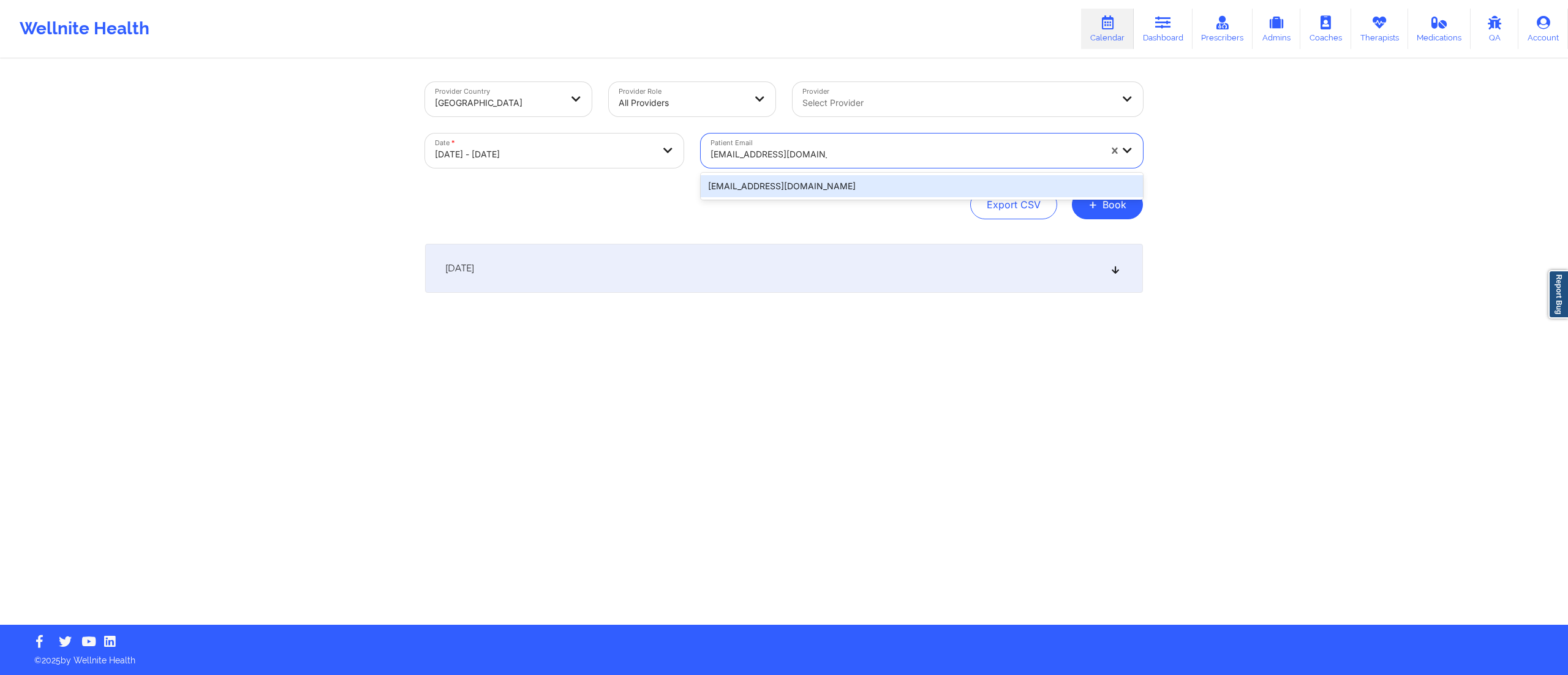
click at [784, 188] on div "anjalibalgobin01@gmail.com" at bounding box center [922, 186] width 442 height 22
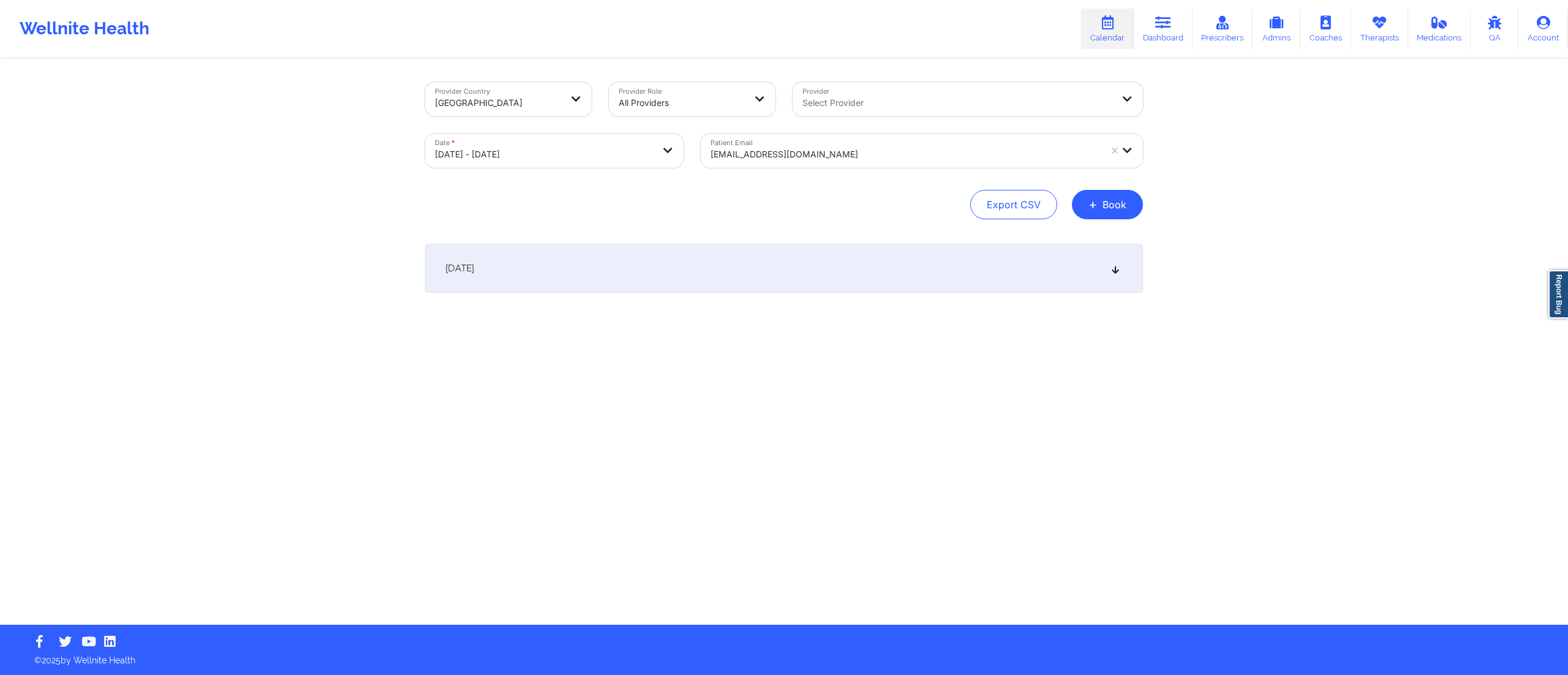
click at [747, 268] on div "October 14, 2025" at bounding box center [784, 268] width 718 height 49
click at [818, 158] on div "anjalibalgobin01@gmail.com" at bounding box center [901, 150] width 401 height 34
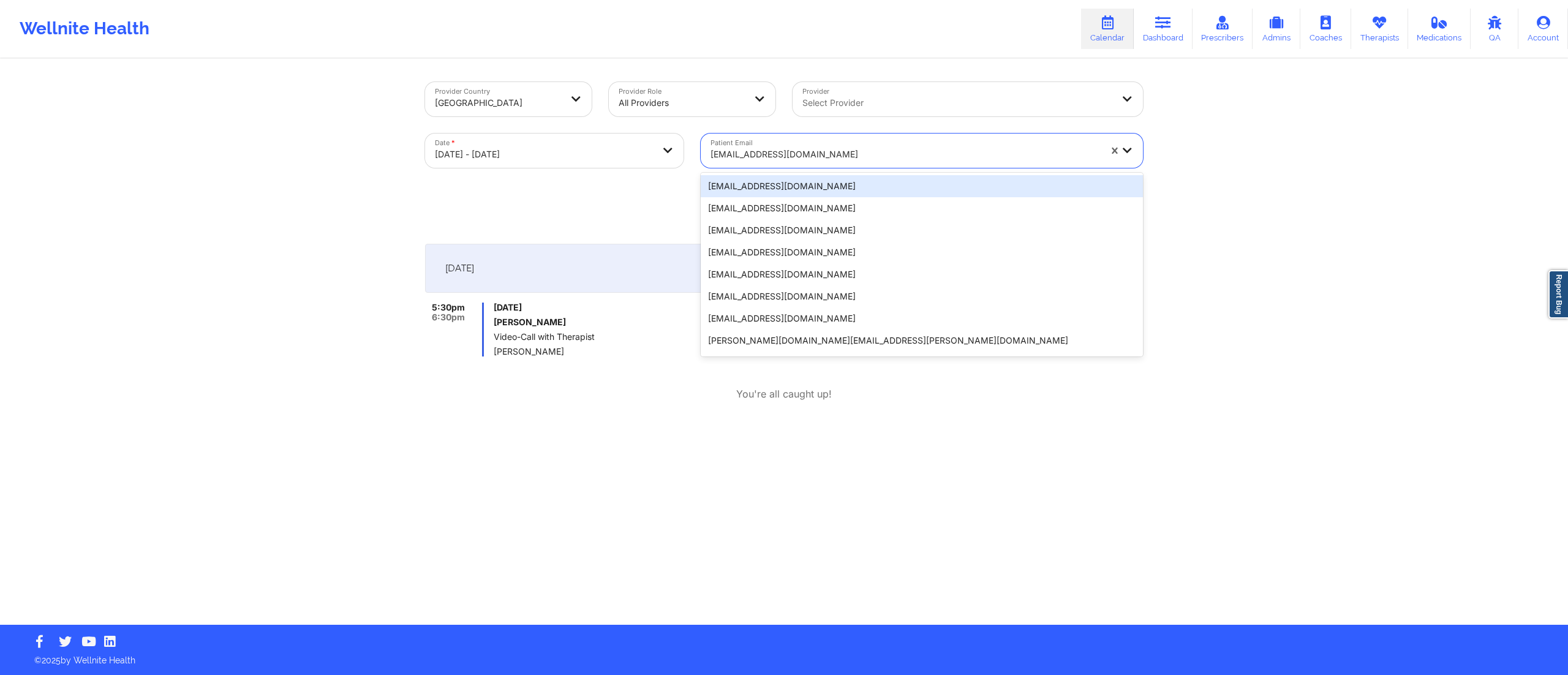
paste input "audreyjdbarr@gmail.com"
type input "audreyjdbarr@gmail.com"
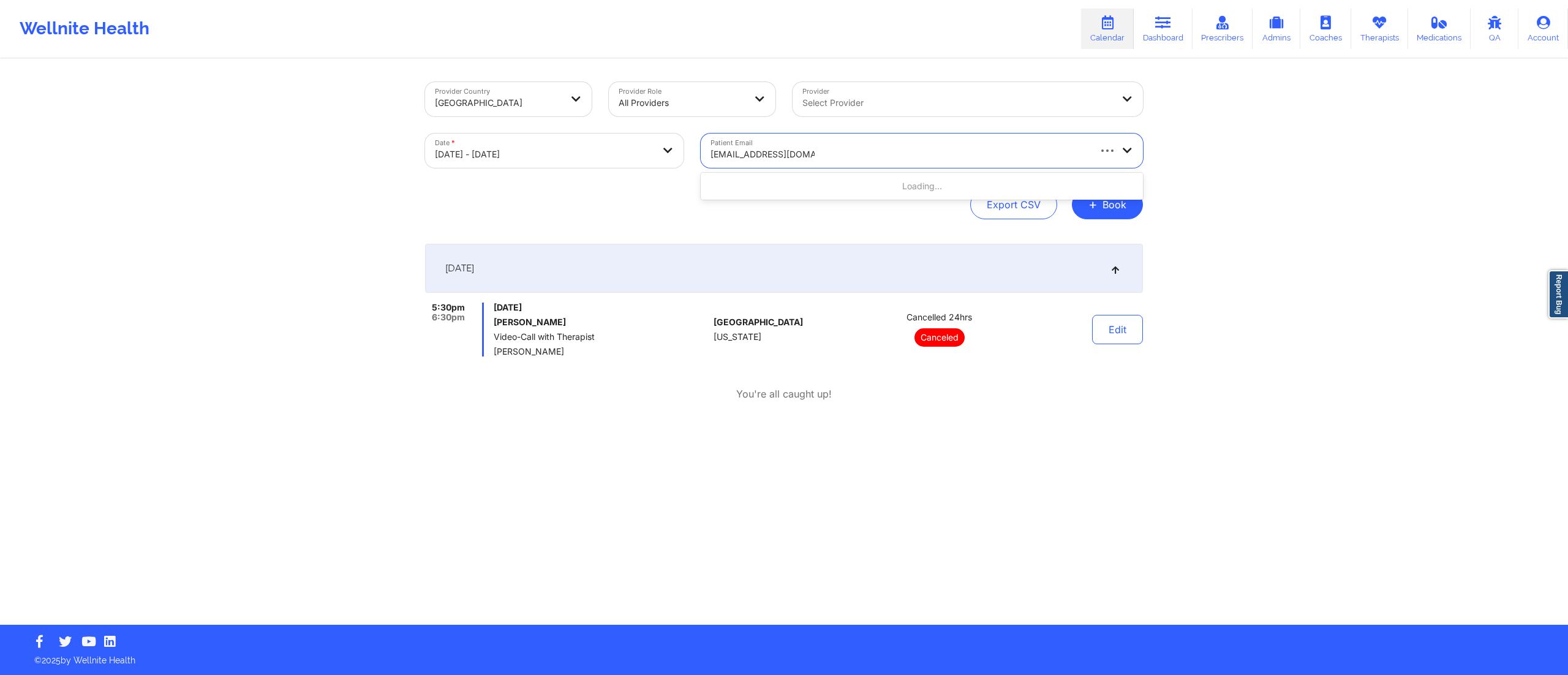
click at [798, 180] on div "Loading..." at bounding box center [922, 186] width 442 height 22
drag, startPoint x: 795, startPoint y: 185, endPoint x: 787, endPoint y: 190, distance: 9.4
click at [787, 190] on div "audreyjdbarr@gmail.com" at bounding box center [922, 186] width 442 height 22
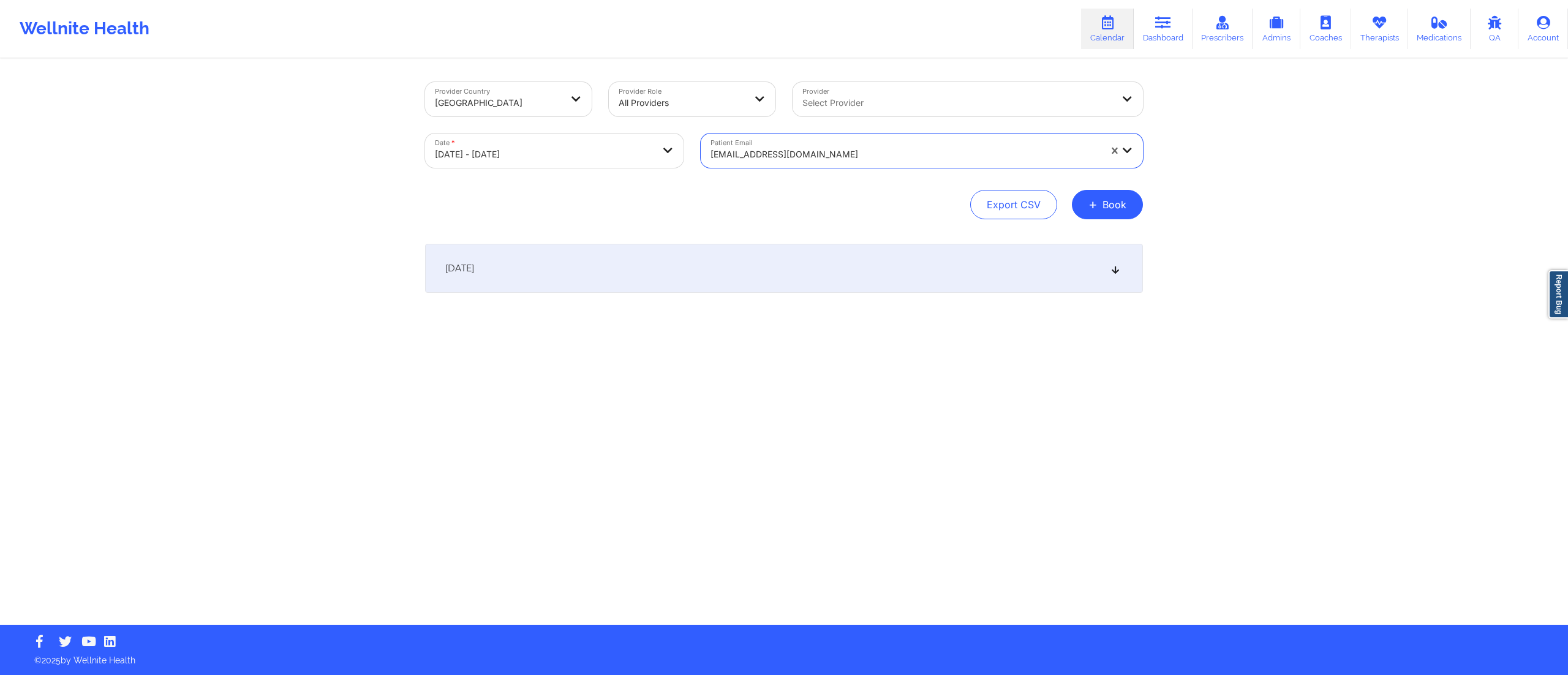
drag, startPoint x: 778, startPoint y: 277, endPoint x: 775, endPoint y: 295, distance: 18.2
click at [775, 283] on div "October 14, 2025" at bounding box center [784, 268] width 718 height 49
click at [873, 152] on div at bounding box center [905, 154] width 390 height 14
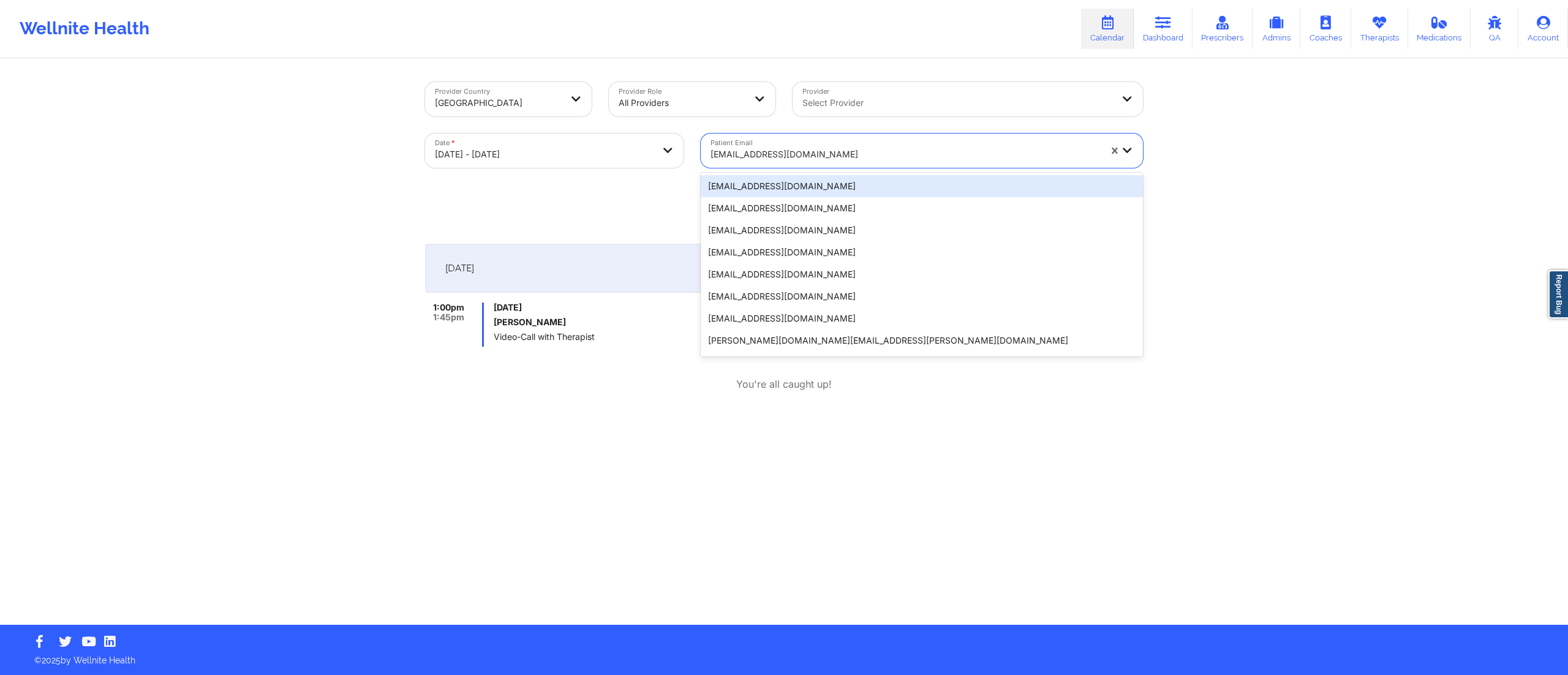
paste input "deitrichs4@gmail.com"
type input "deitrichs4@gmail.com"
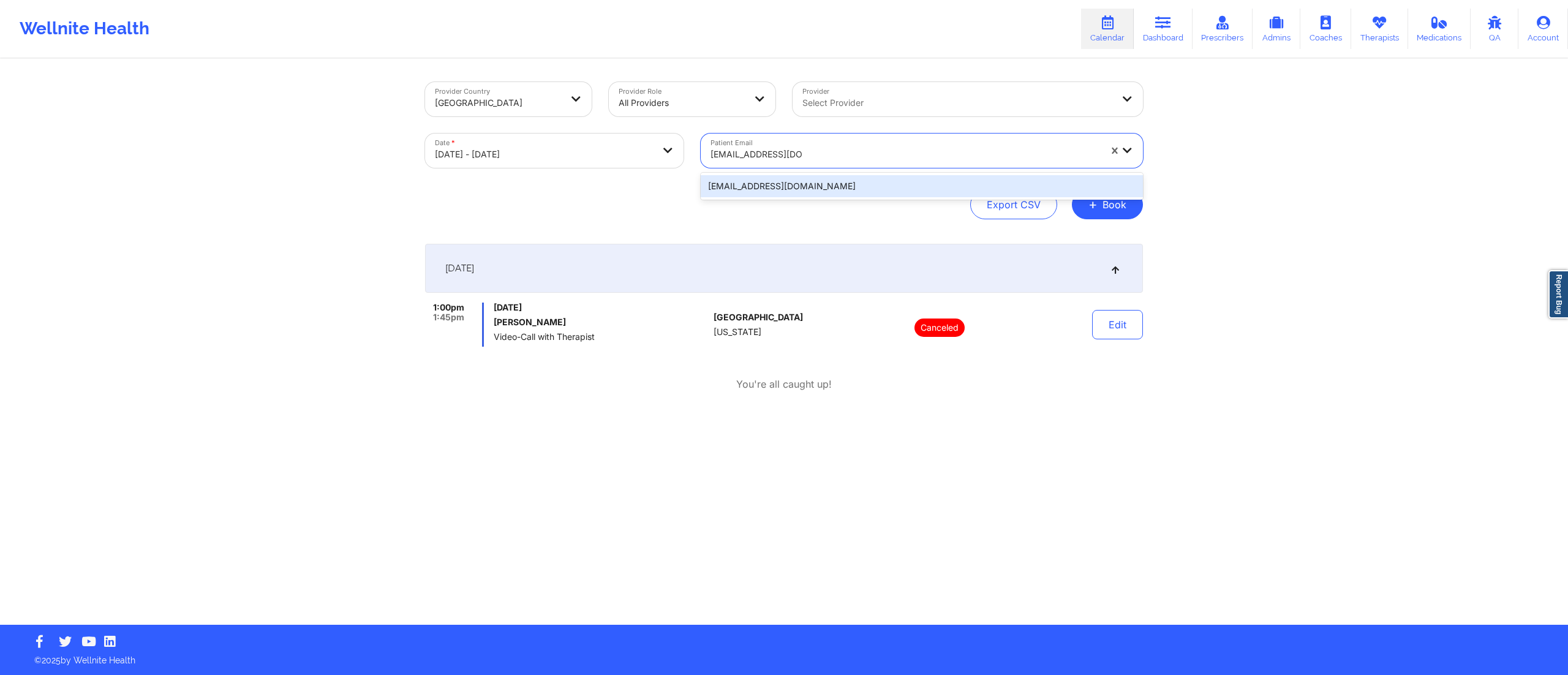
click at [790, 185] on div "deitrichs4@gmail.com" at bounding box center [922, 186] width 442 height 22
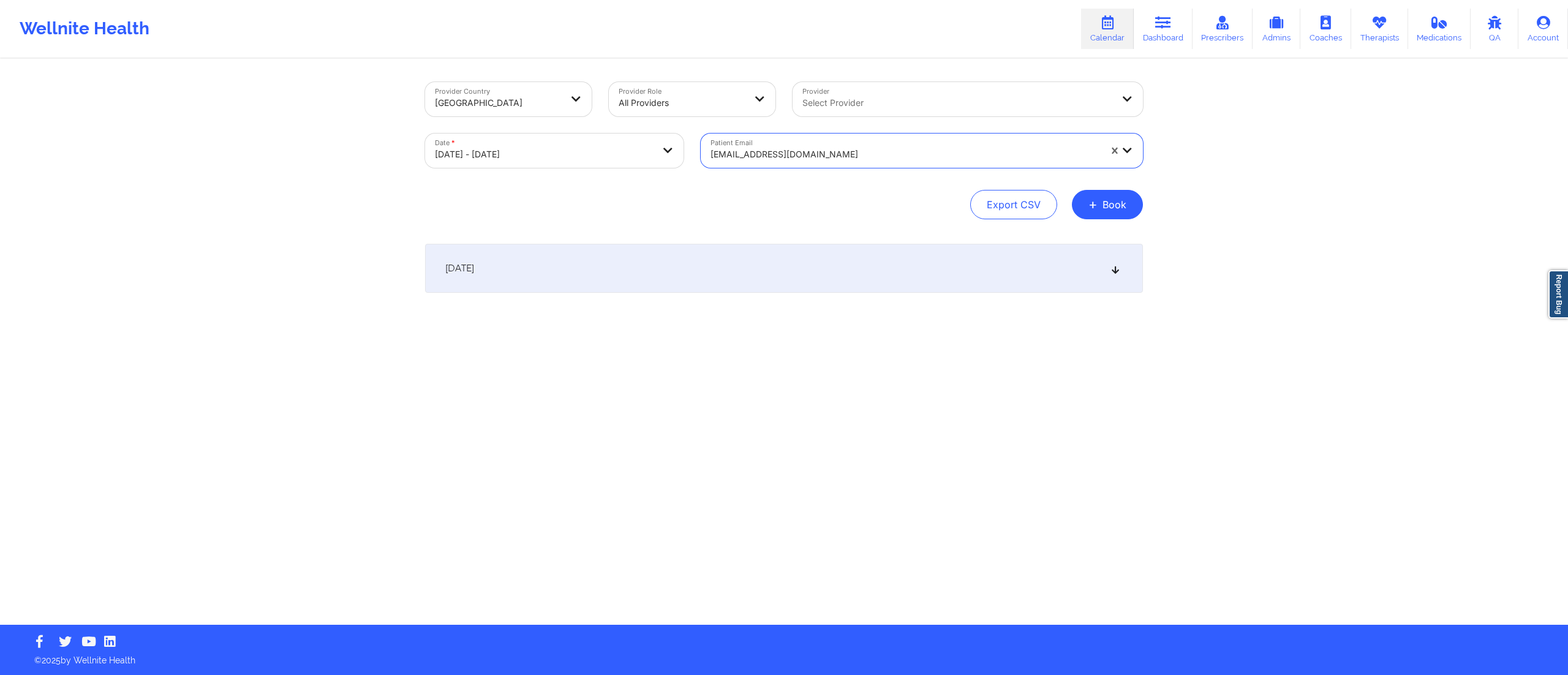
click at [775, 257] on div "October 14, 2025" at bounding box center [784, 268] width 718 height 49
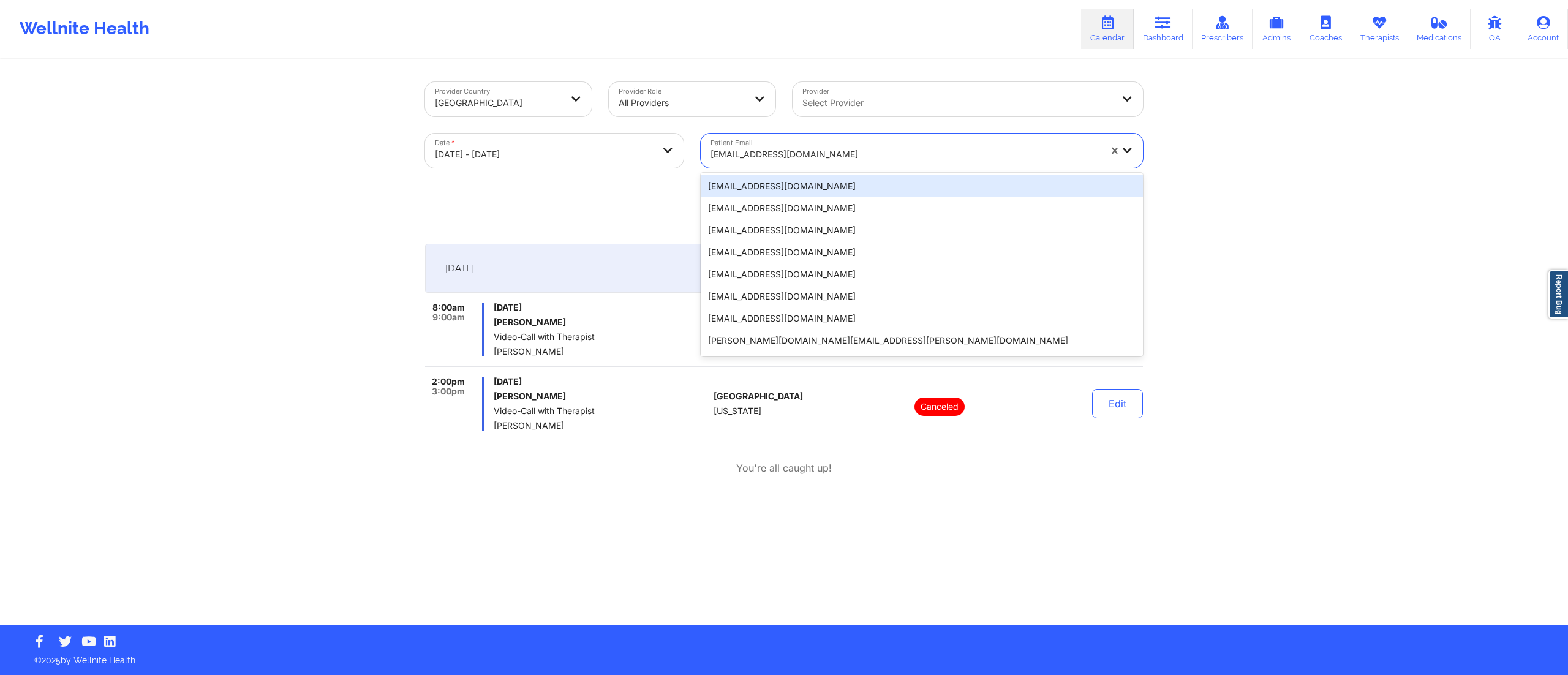
click at [824, 149] on div at bounding box center [905, 154] width 390 height 14
paste input "sweetbc2@gmail.com"
type input "sweetbc2@gmail.com"
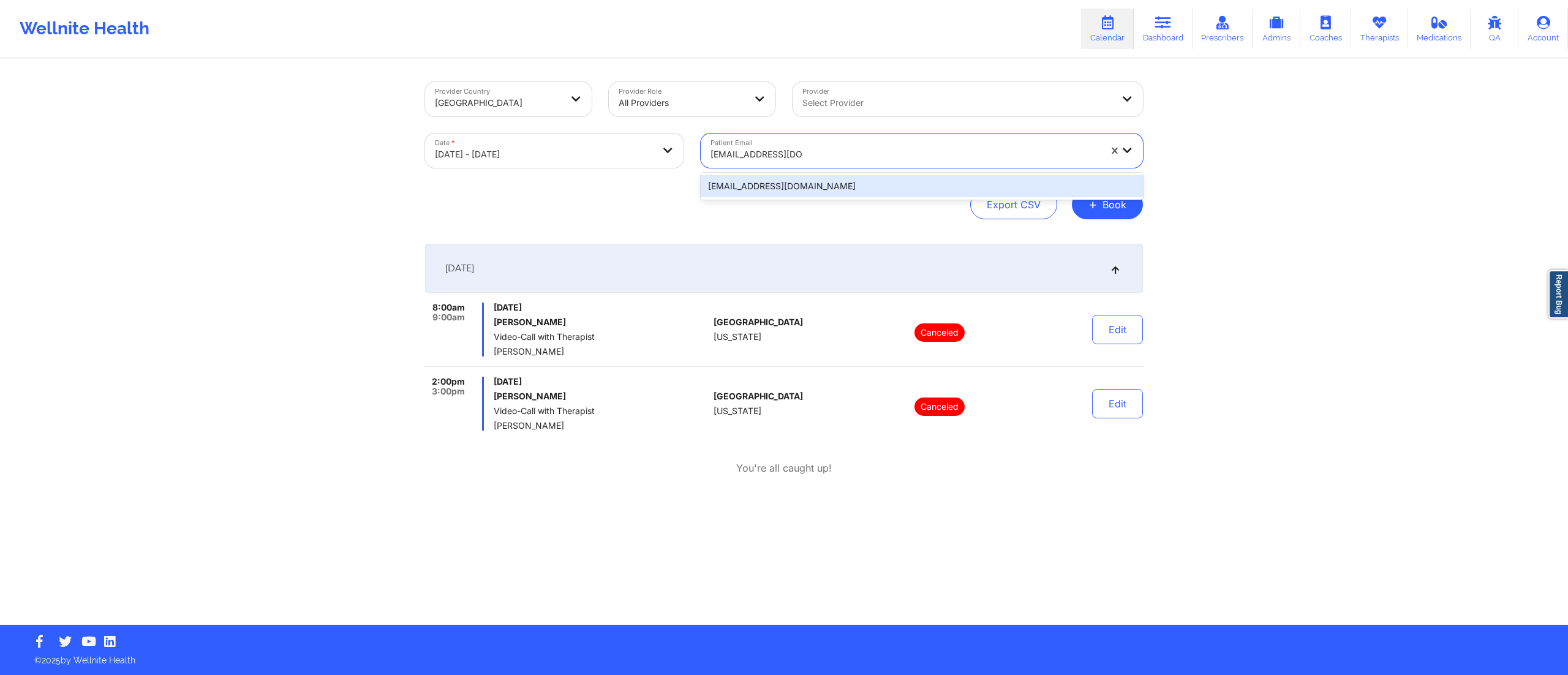
click at [792, 191] on div "sweetbc2@gmail.com" at bounding box center [922, 186] width 442 height 22
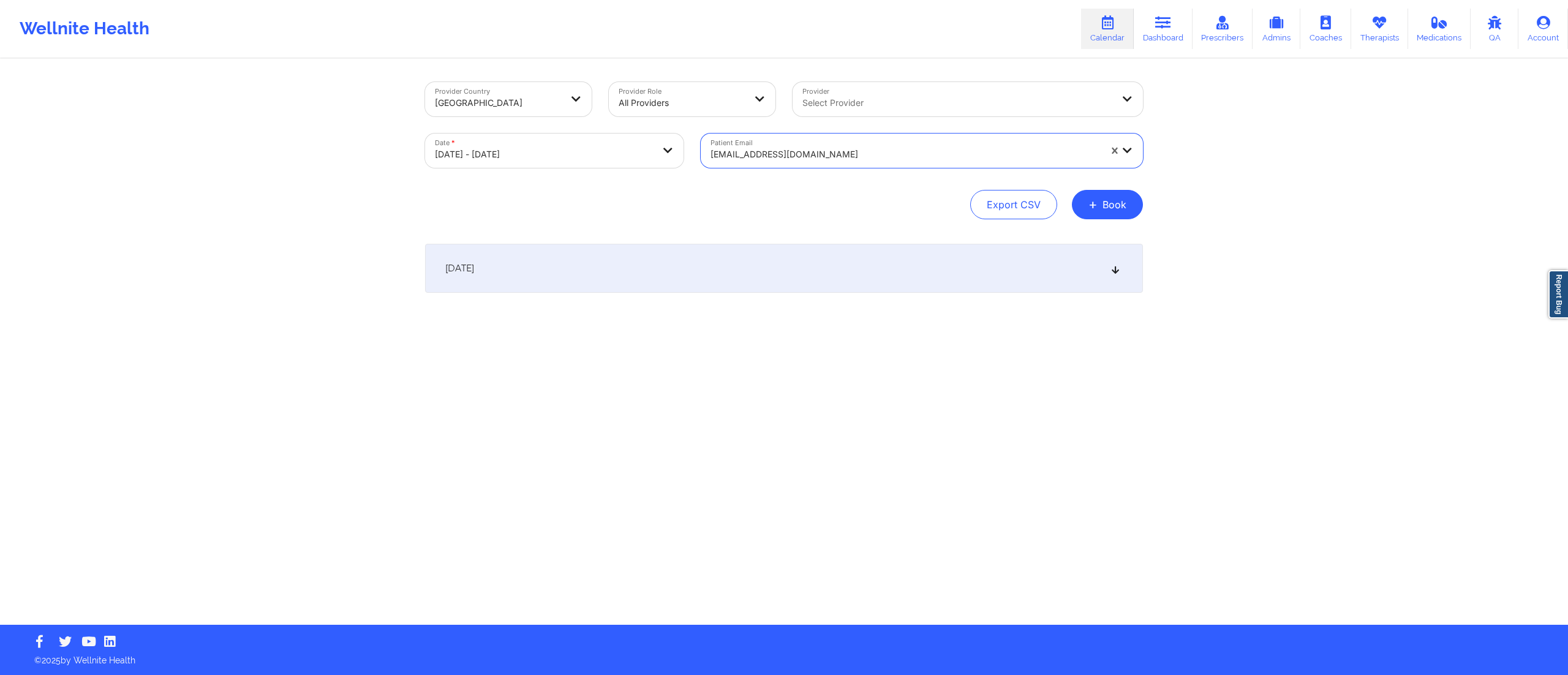
click at [771, 259] on div "October 14, 2025" at bounding box center [784, 268] width 718 height 49
click at [821, 158] on div at bounding box center [905, 154] width 390 height 14
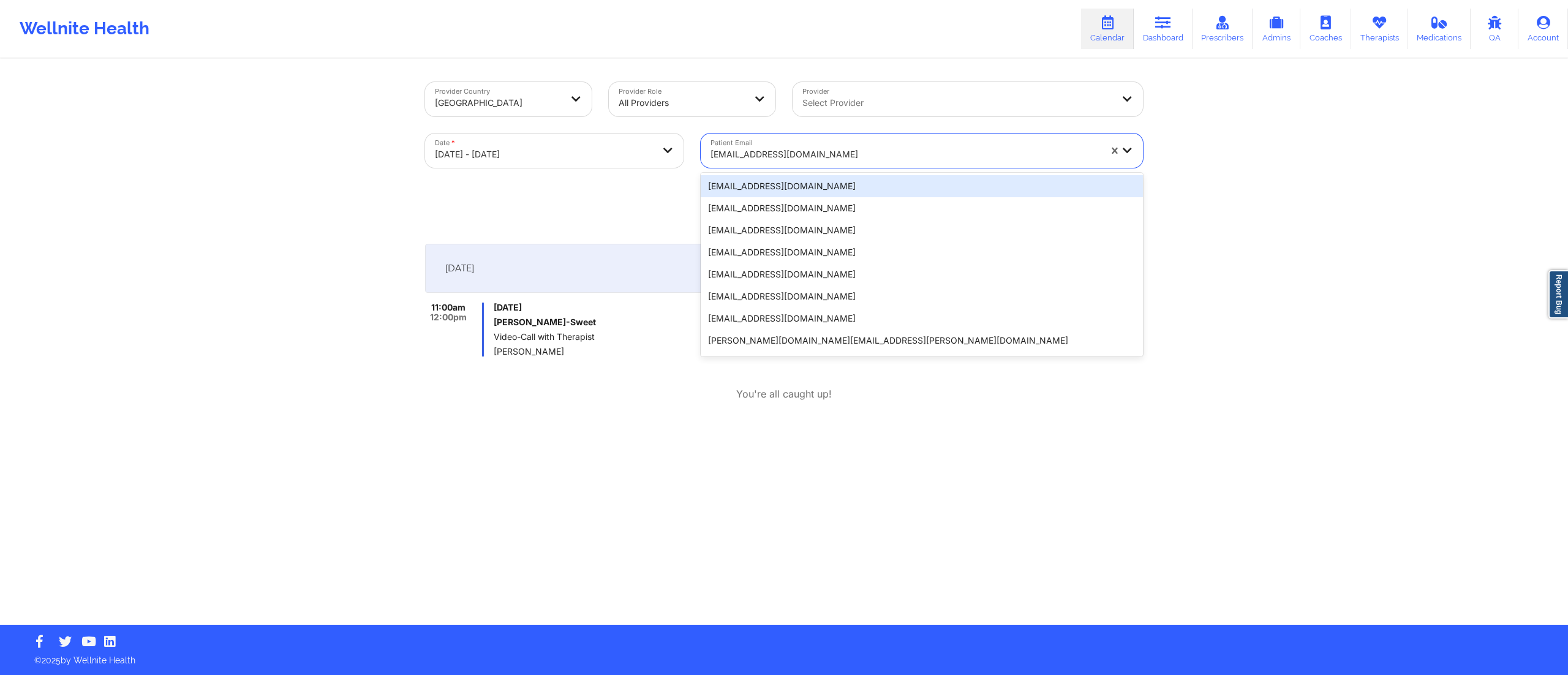
paste input "zachschley@gmail.com"
type input "zachschley@gmail.com"
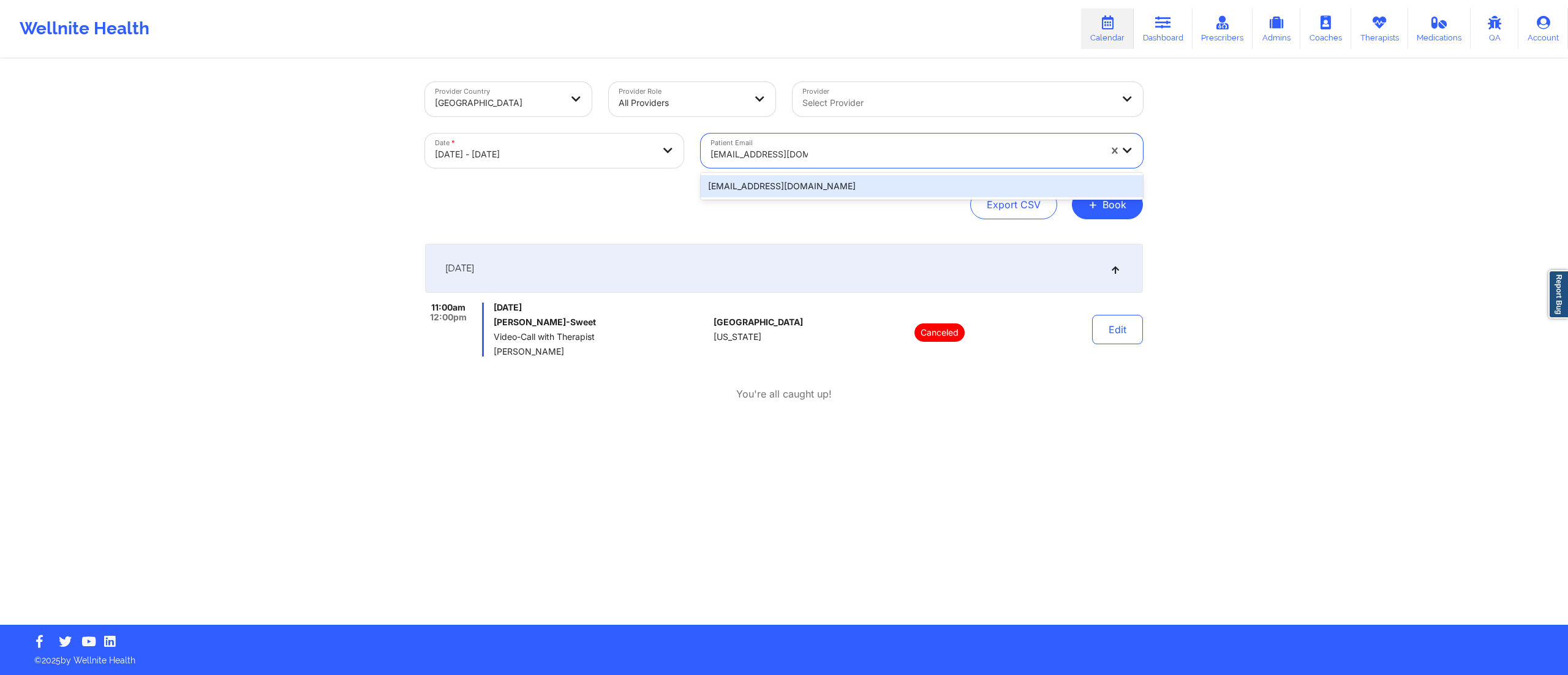
click at [781, 188] on div "zachschley@gmail.com" at bounding box center [922, 186] width 442 height 22
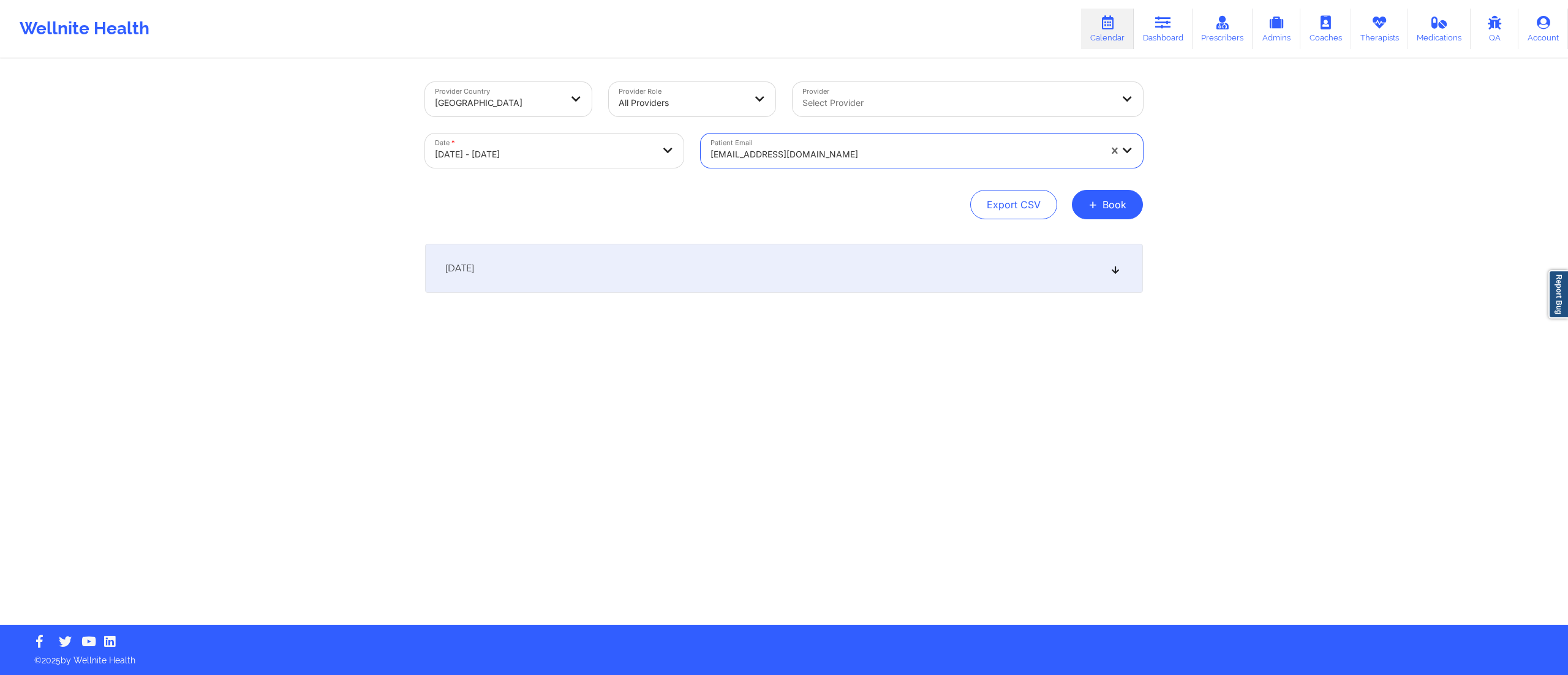
click at [757, 260] on div "October 14, 2025" at bounding box center [784, 268] width 718 height 49
drag, startPoint x: 567, startPoint y: 320, endPoint x: 491, endPoint y: 323, distance: 76.1
click at [491, 323] on div "11:00am 11:30am Tuesday, October 14, 2025 Zacharia Schley Initial Therapy Sessi…" at bounding box center [567, 329] width 284 height 54
copy h6 "Zacharia Schley"
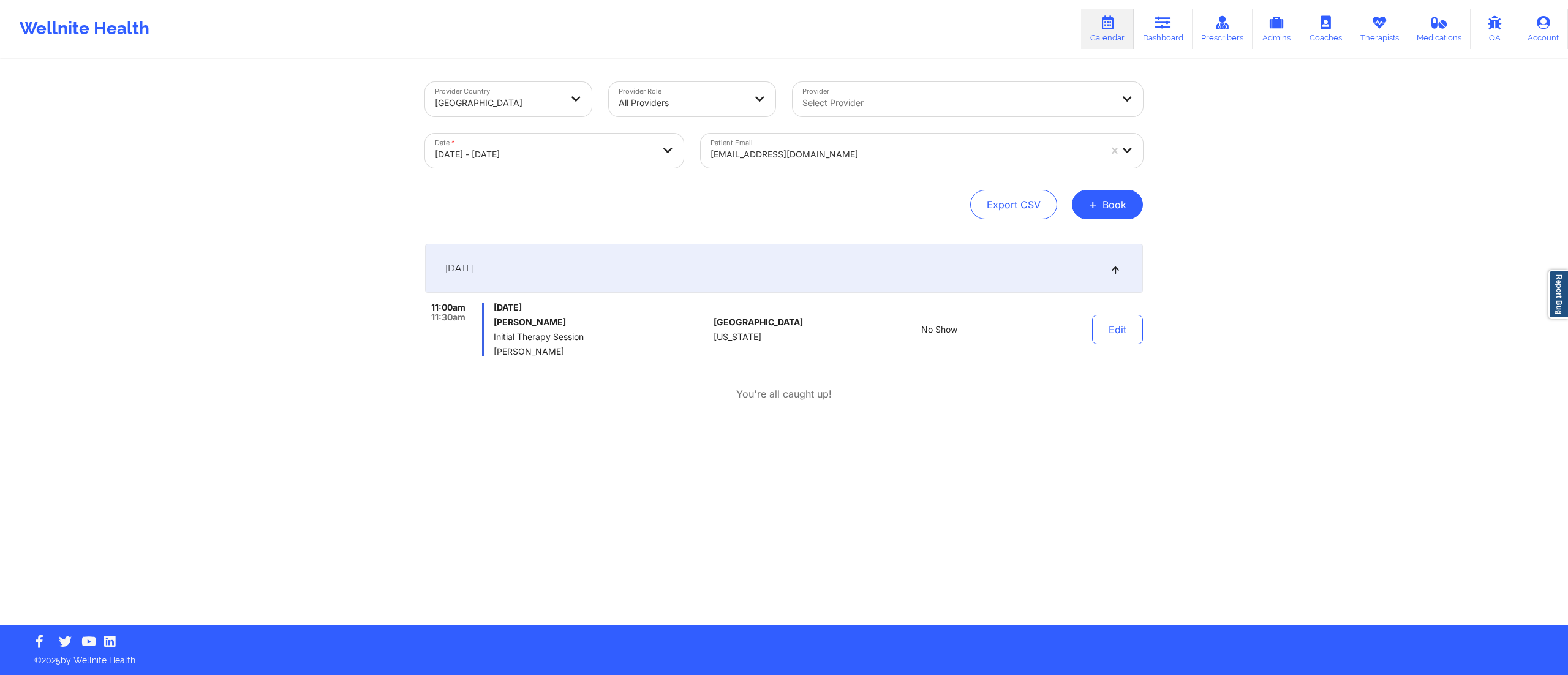
click at [827, 151] on div at bounding box center [905, 154] width 390 height 14
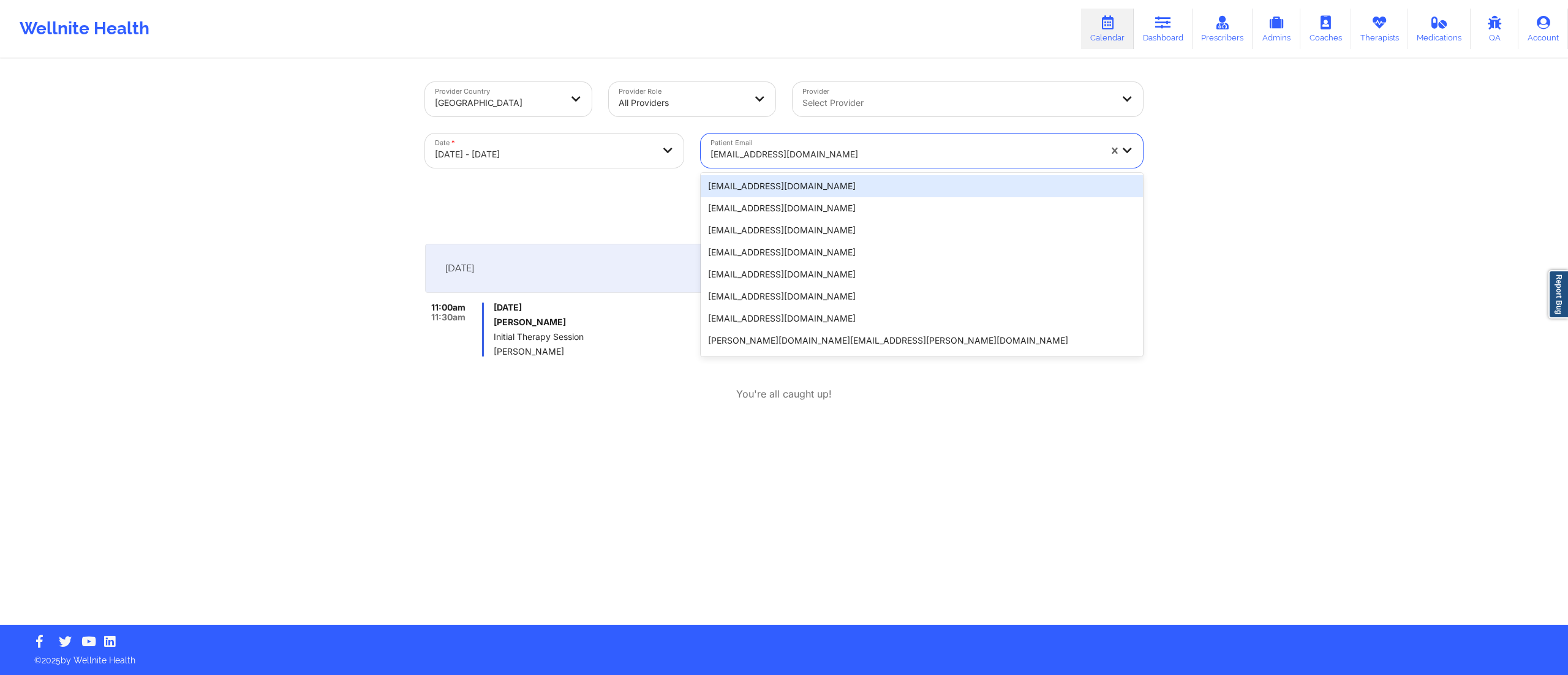
paste input "troberts456@hotmail.com"
type input "troberts456@hotmail.com"
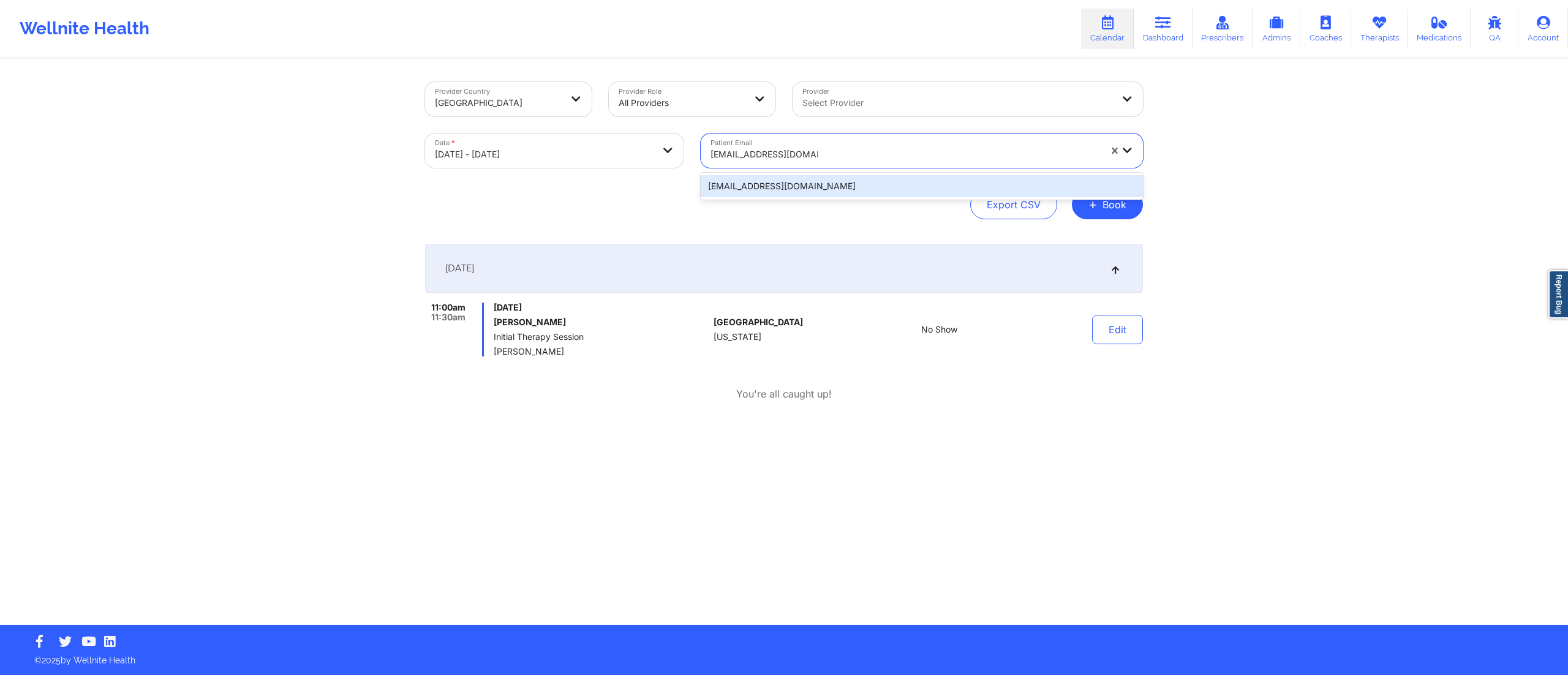
click at [789, 193] on div "troberts456@hotmail.com" at bounding box center [922, 186] width 442 height 22
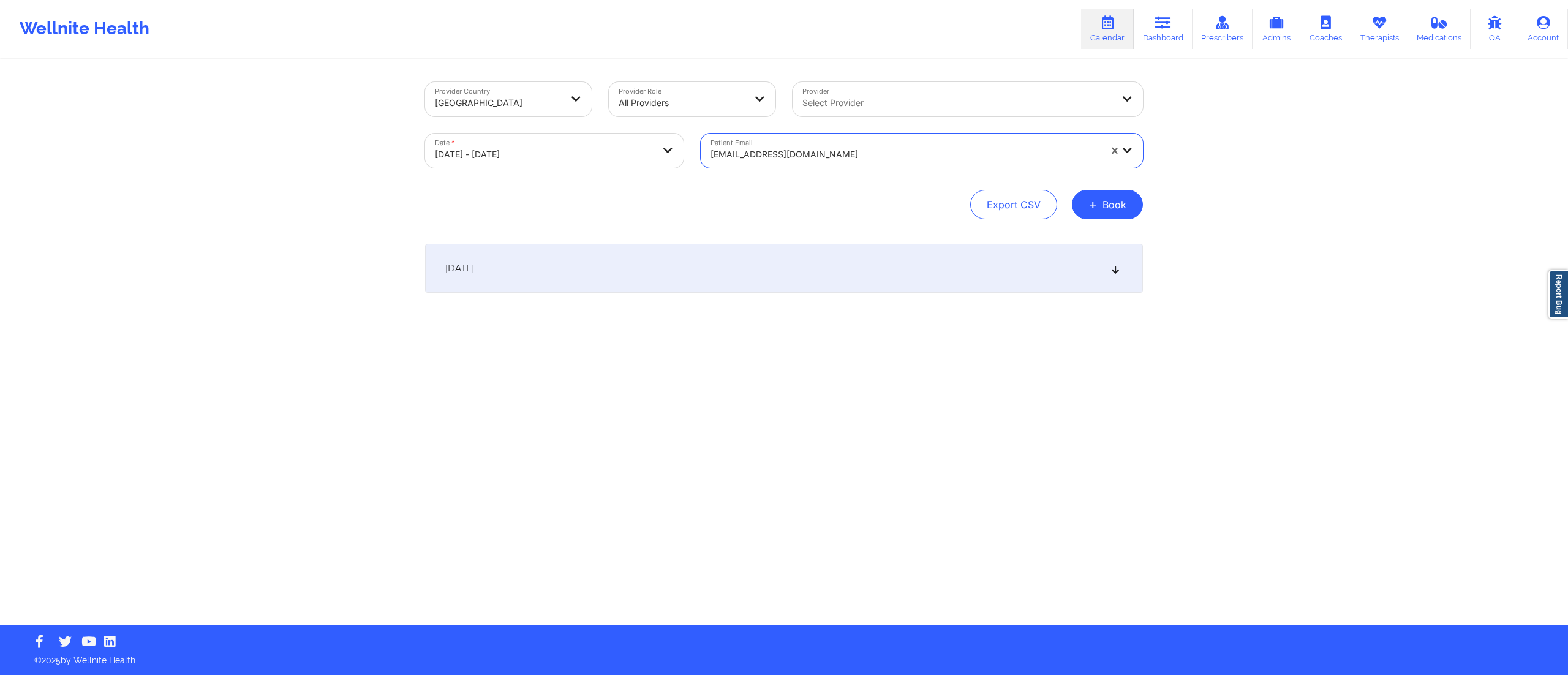
click at [684, 276] on div "October 14, 2025" at bounding box center [784, 268] width 718 height 49
click at [515, 164] on body "Wellnite Health Calendar Dashboard Prescribers Admins Coaches Therapists Medica…" at bounding box center [784, 338] width 1568 height 675
select select "2025-9"
select select "2025-10"
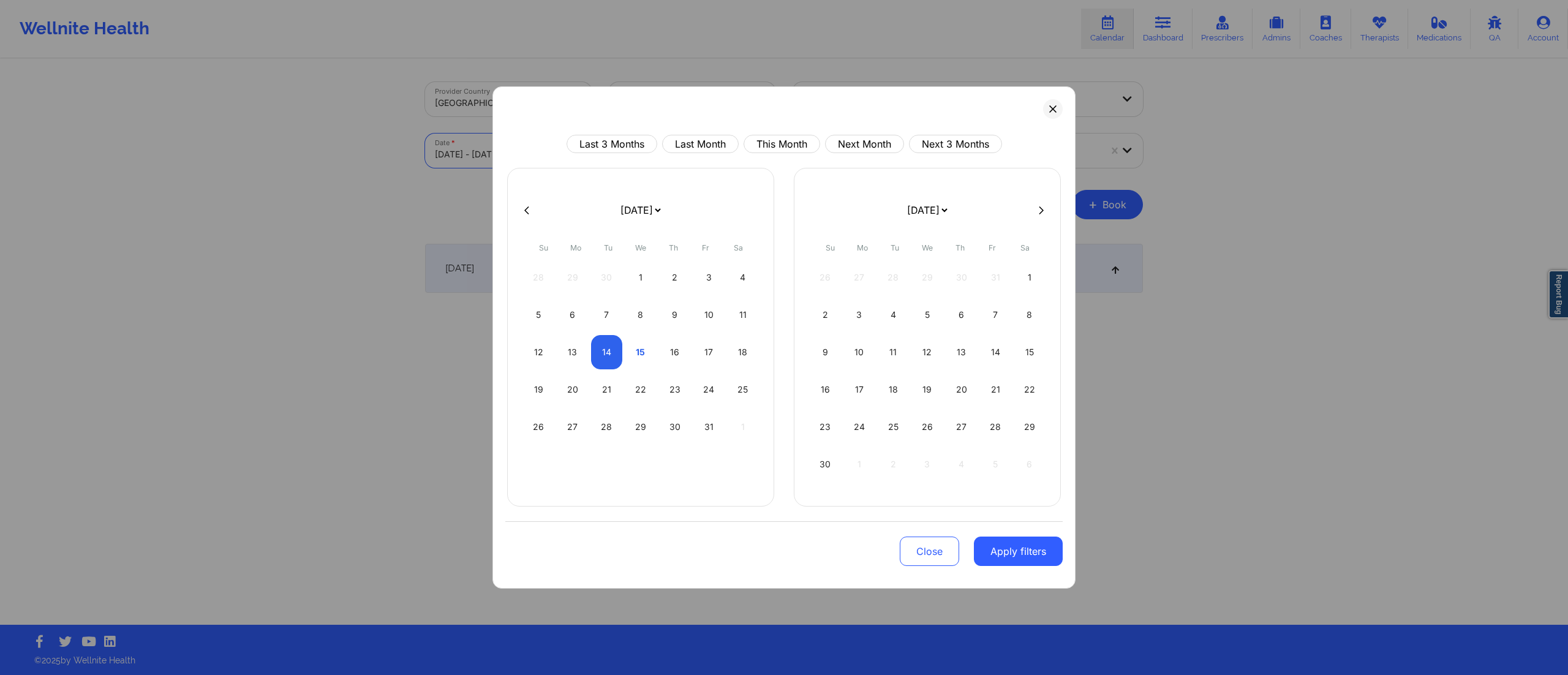
click at [528, 210] on icon at bounding box center [527, 211] width 5 height 9
select select "2025-8"
select select "2025-9"
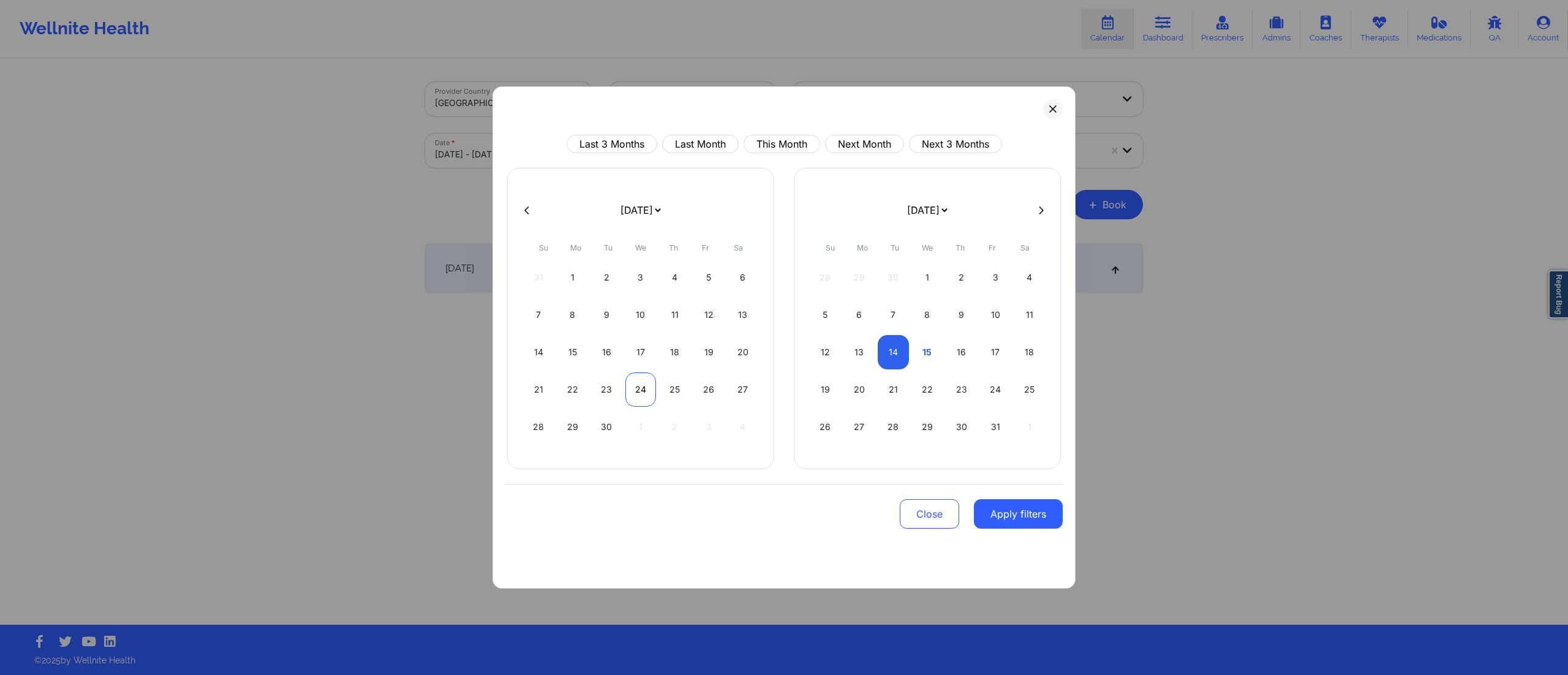
click at [635, 388] on div "24" at bounding box center [641, 389] width 31 height 34
select select "2025-8"
select select "2025-9"
click at [635, 388] on div "24" at bounding box center [641, 389] width 31 height 34
select select "2025-8"
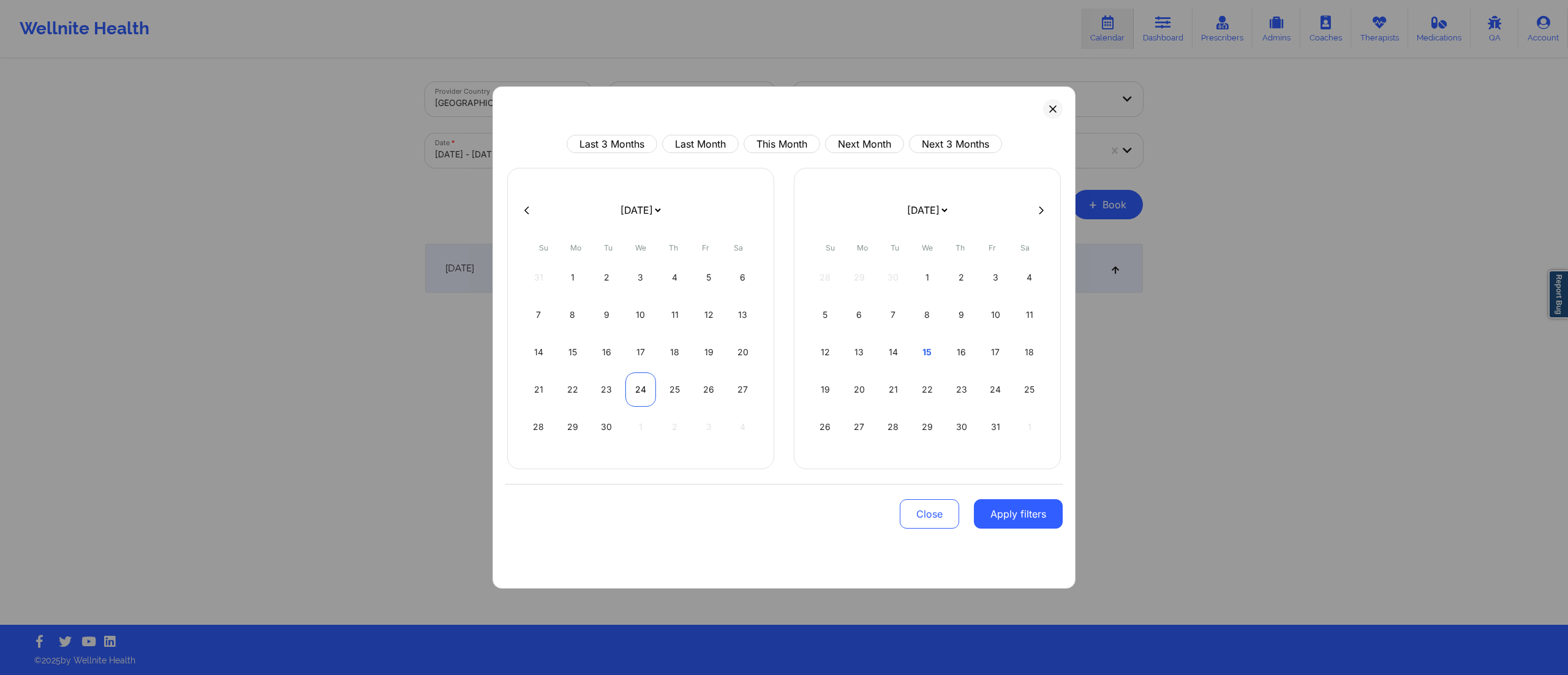
select select "2025-9"
click at [1019, 525] on button "Apply filters" at bounding box center [1018, 513] width 89 height 29
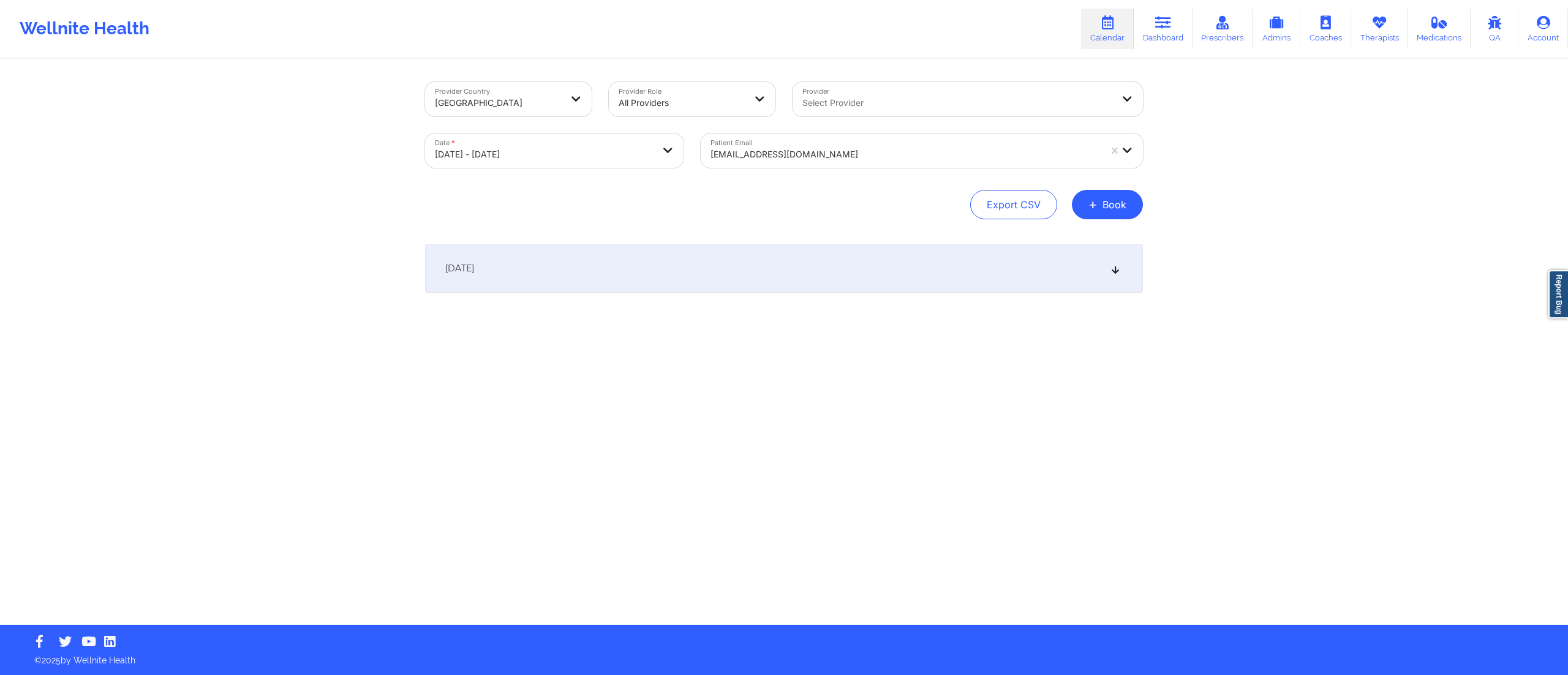
click at [708, 262] on div "September 24, 2025" at bounding box center [784, 268] width 718 height 49
drag, startPoint x: 1284, startPoint y: 318, endPoint x: 1246, endPoint y: 342, distance: 44.9
click at [1284, 317] on div "Provider Country United States Provider Role All Providers Provider Select Prov…" at bounding box center [784, 313] width 1568 height 625
click at [792, 154] on div at bounding box center [905, 154] width 390 height 14
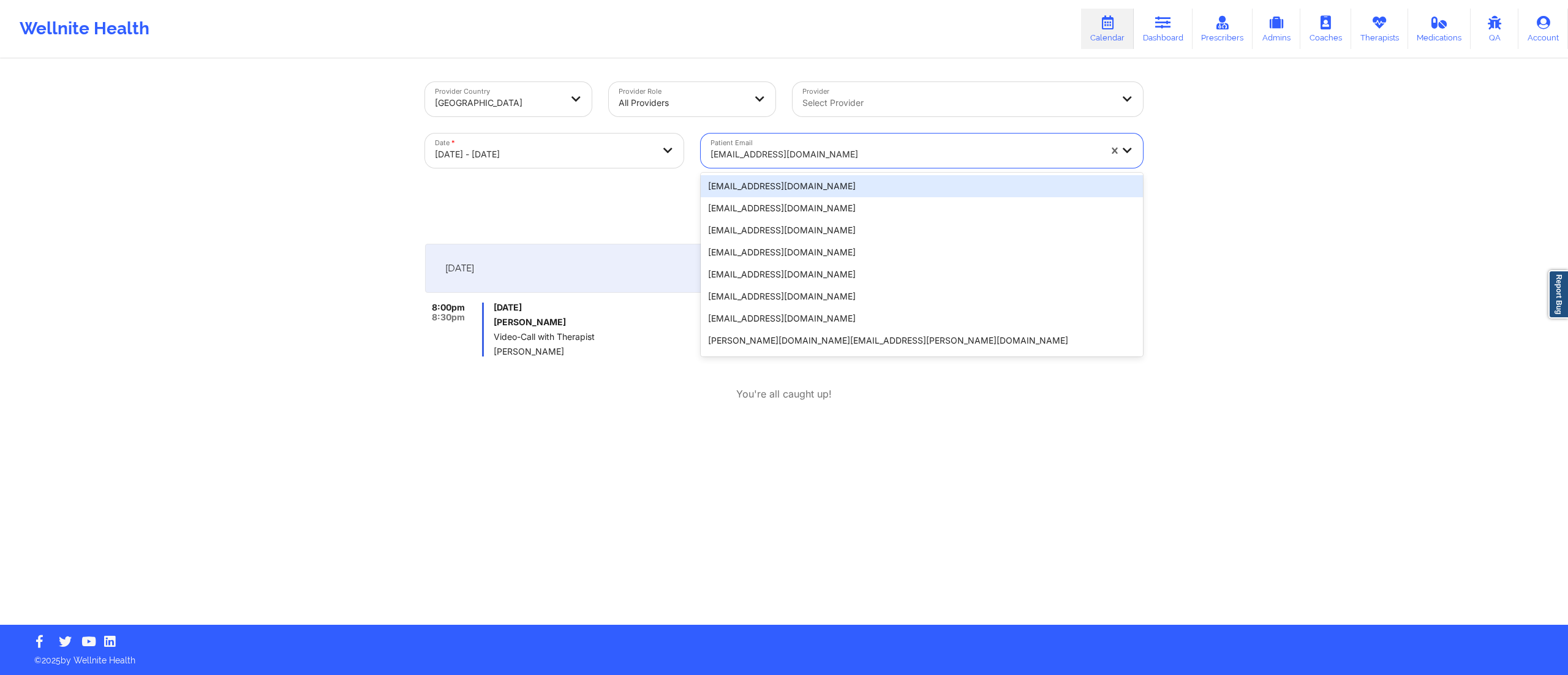
paste input "rodekrs@gmail.com"
type input "rodekrs@gmail.com"
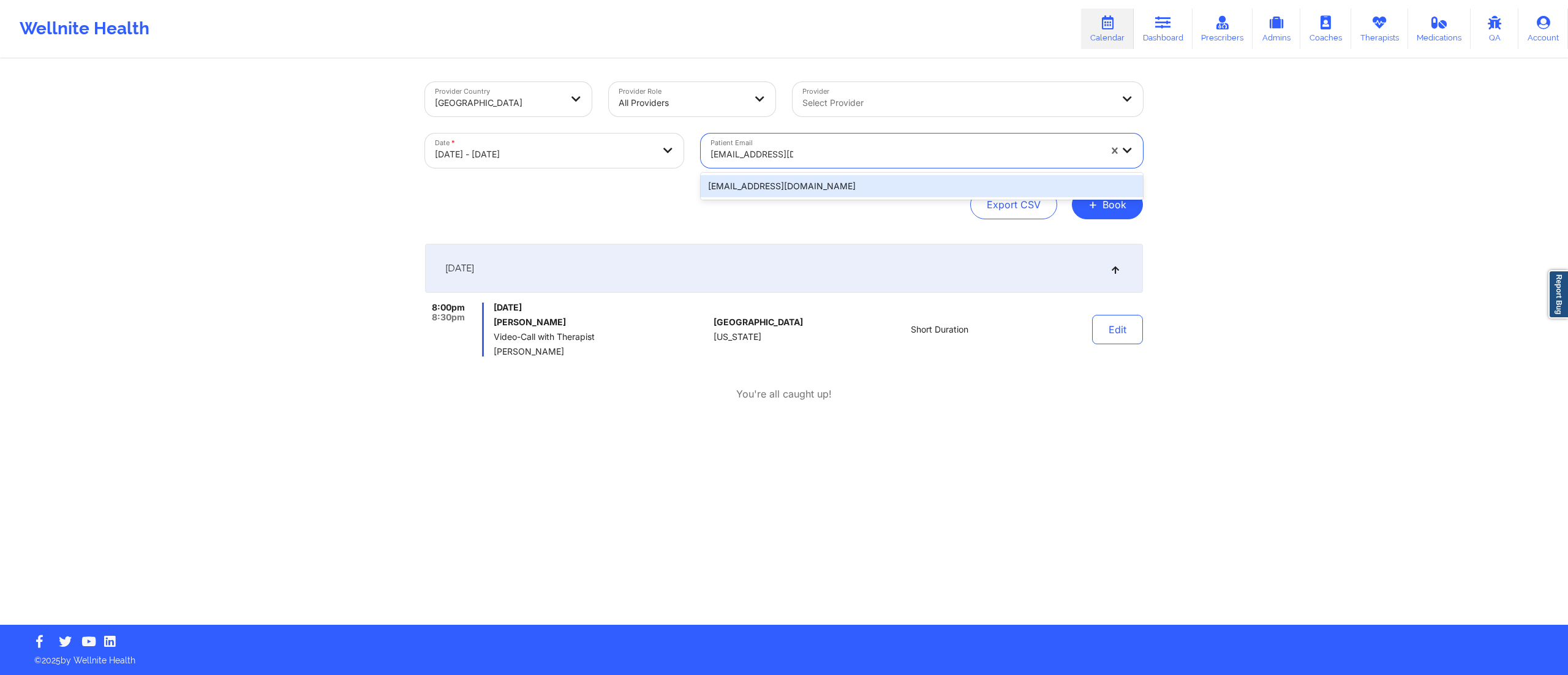
click at [788, 180] on div "rodekrs@gmail.com" at bounding box center [922, 186] width 442 height 22
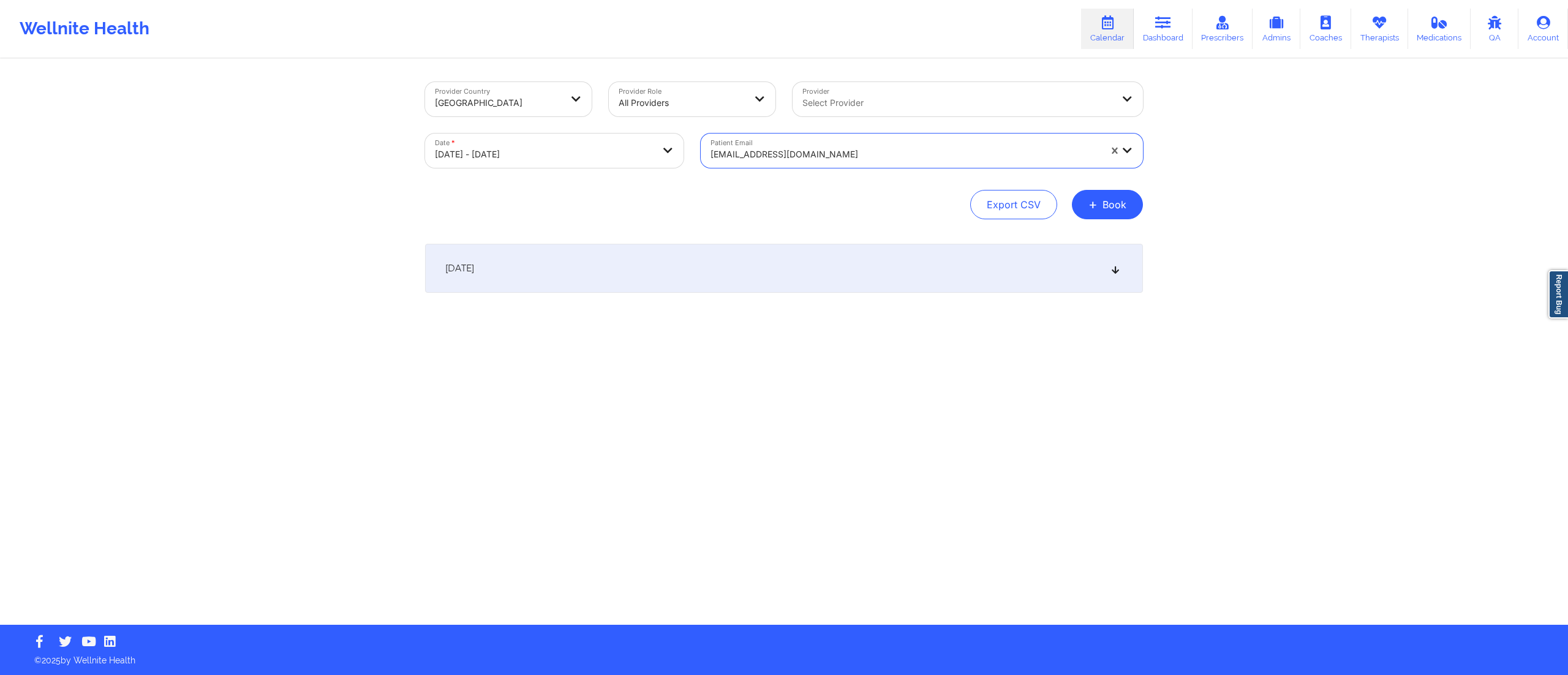
click at [506, 149] on body "Wellnite Health Calendar Dashboard Prescribers Admins Coaches Therapists Medica…" at bounding box center [784, 338] width 1568 height 675
select select "2025-8"
select select "2025-9"
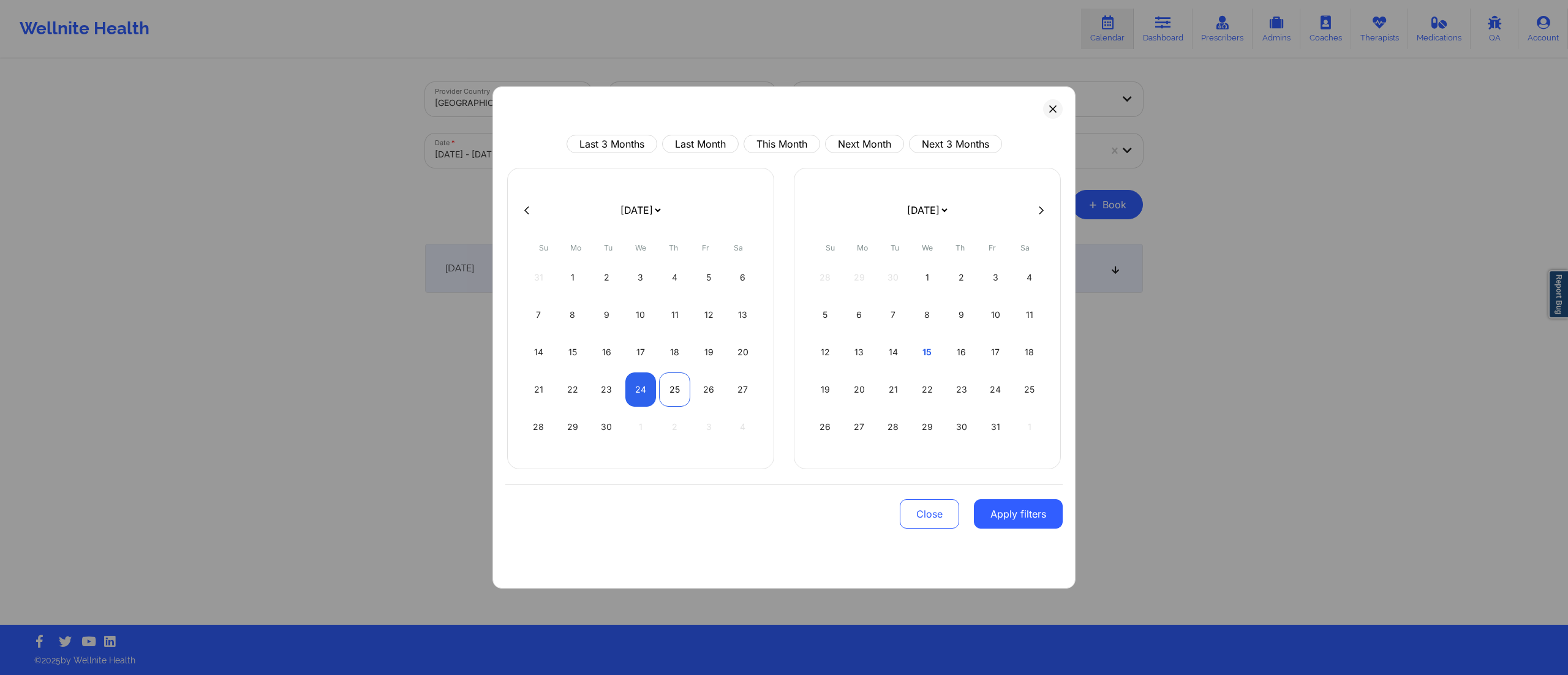
click at [665, 390] on div "25" at bounding box center [674, 389] width 31 height 34
select select "2025-8"
select select "2025-9"
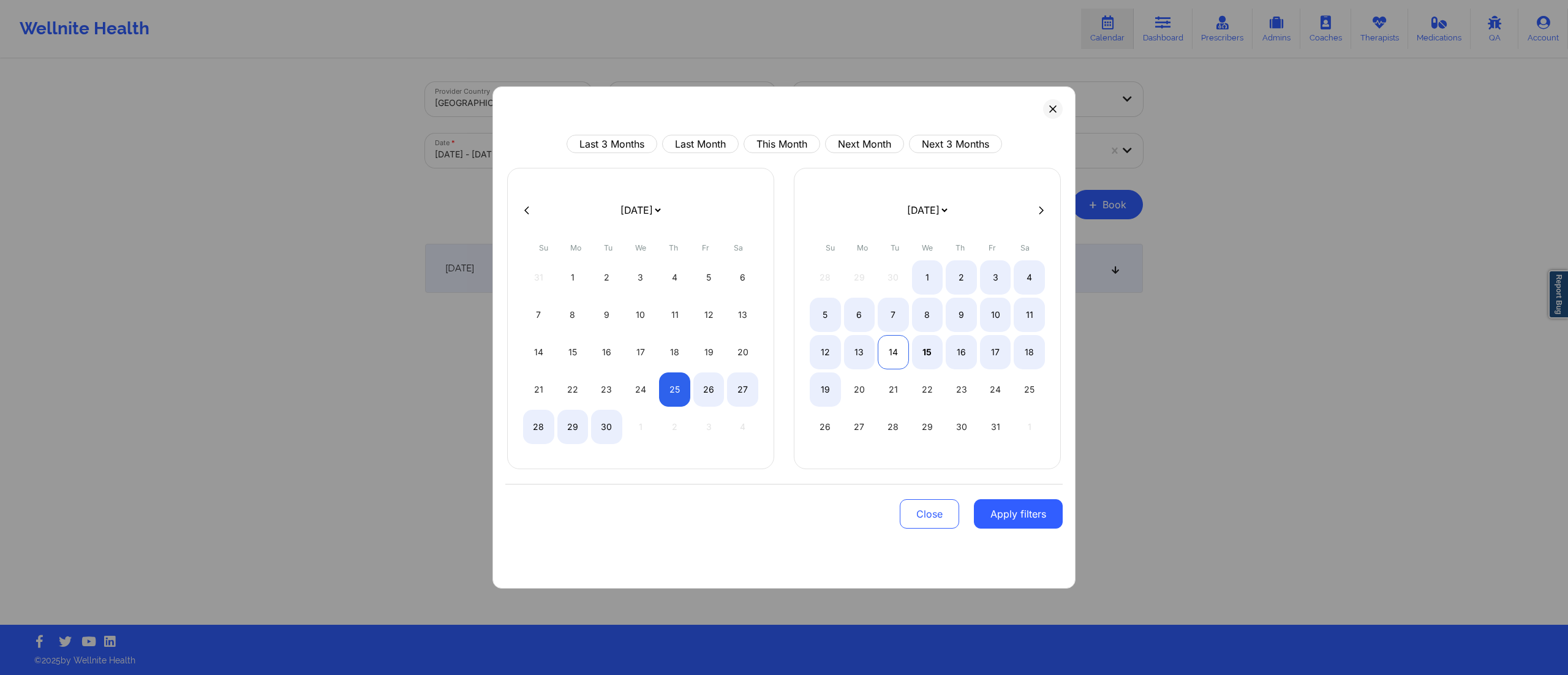
select select "2025-8"
select select "2025-9"
select select "2025-8"
select select "2025-9"
click at [925, 354] on div "15" at bounding box center [927, 352] width 31 height 34
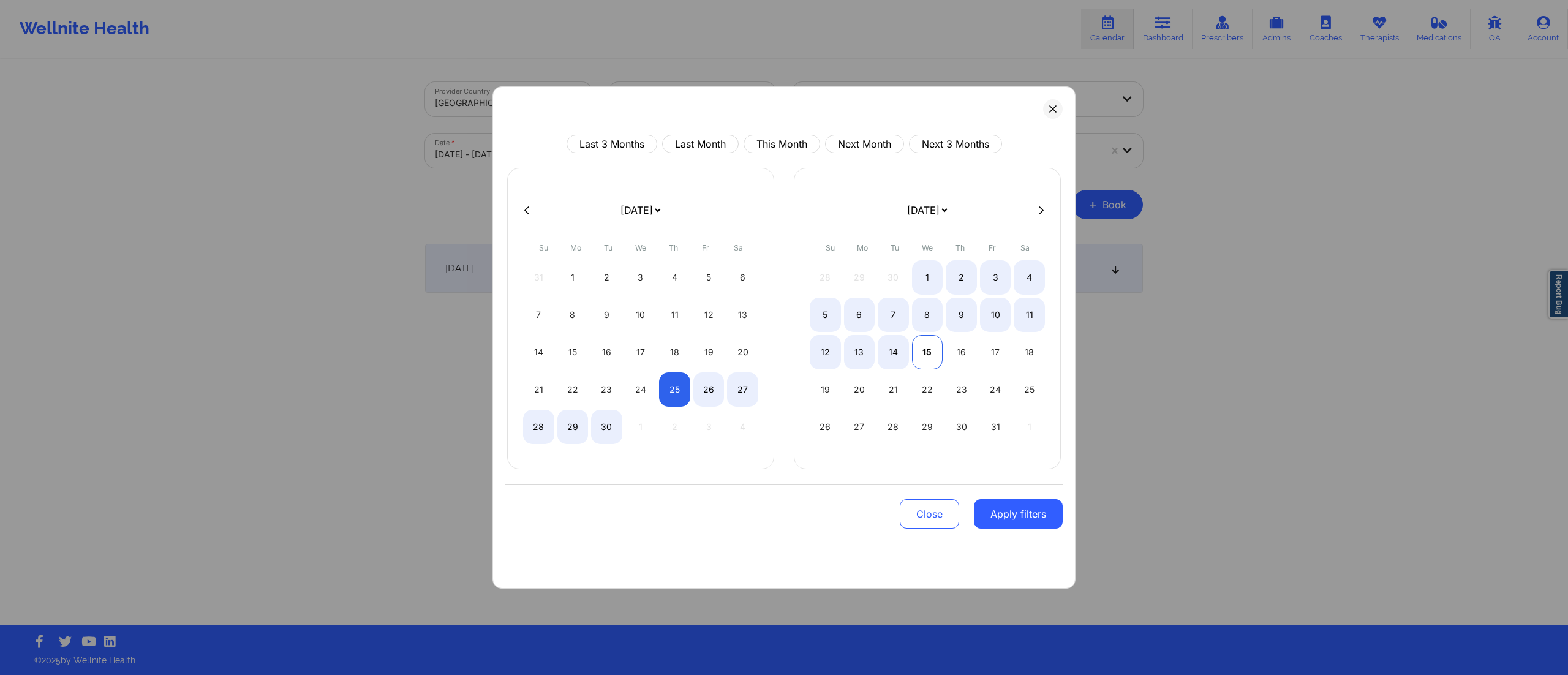
select select "2025-8"
select select "2025-9"
click at [925, 354] on div "15" at bounding box center [927, 352] width 31 height 34
select select "2025-9"
select select "2025-10"
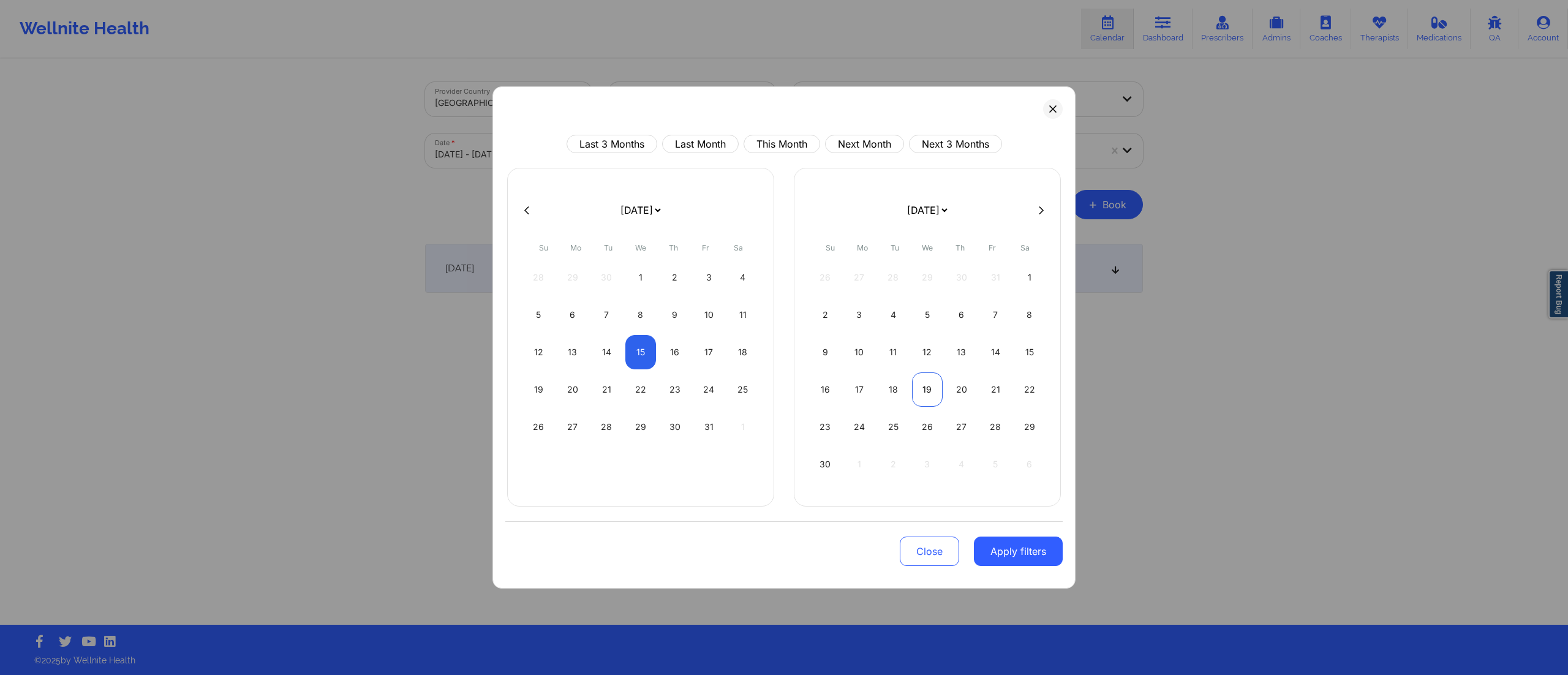
select select "2025-9"
select select "2025-10"
select select "2025-9"
select select "2025-10"
select select "2025-9"
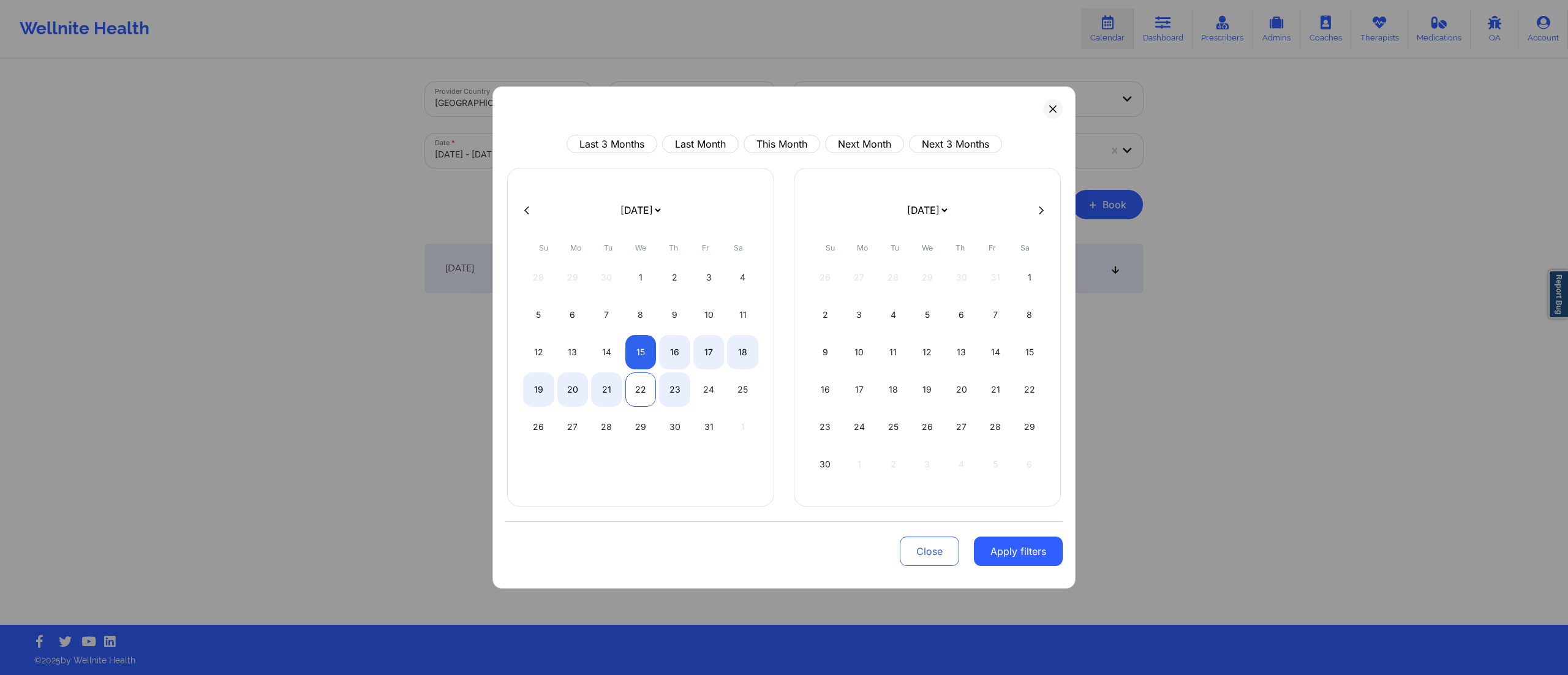
select select "2025-10"
select select "2025-9"
select select "2025-10"
select select "2025-9"
select select "2025-10"
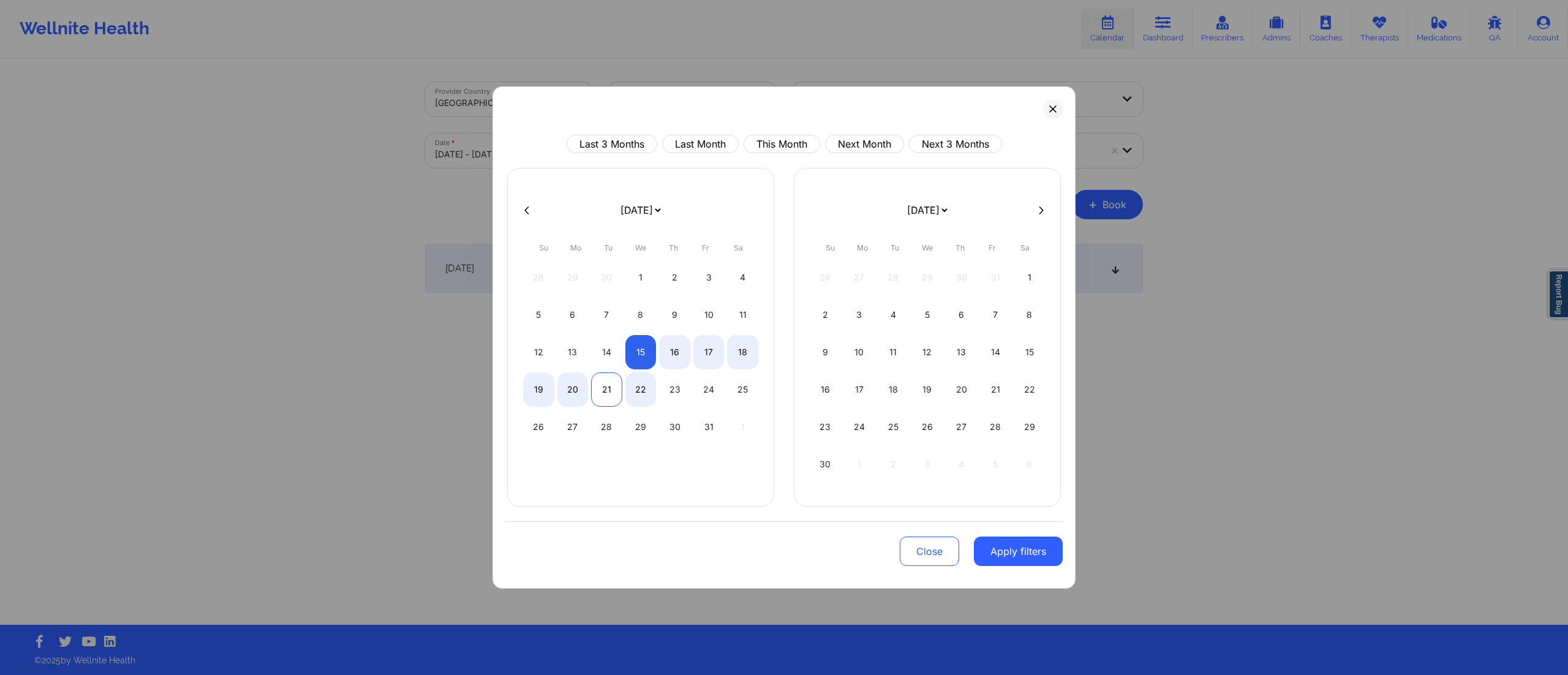
select select "2025-9"
select select "2025-10"
select select "2025-9"
select select "2025-10"
click at [638, 355] on div "15" at bounding box center [641, 352] width 31 height 34
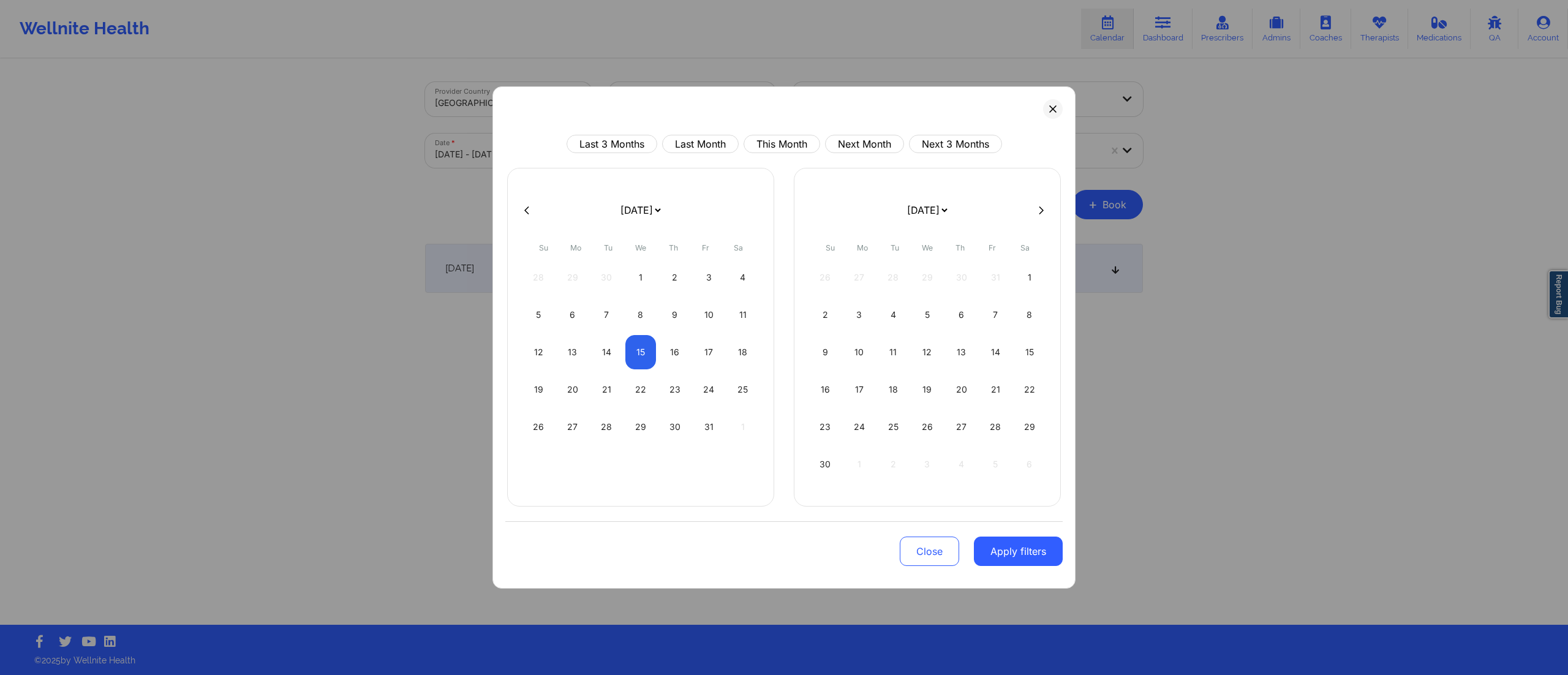
select select "2025-9"
select select "2025-10"
click at [1030, 560] on button "Apply filters" at bounding box center [1018, 551] width 89 height 29
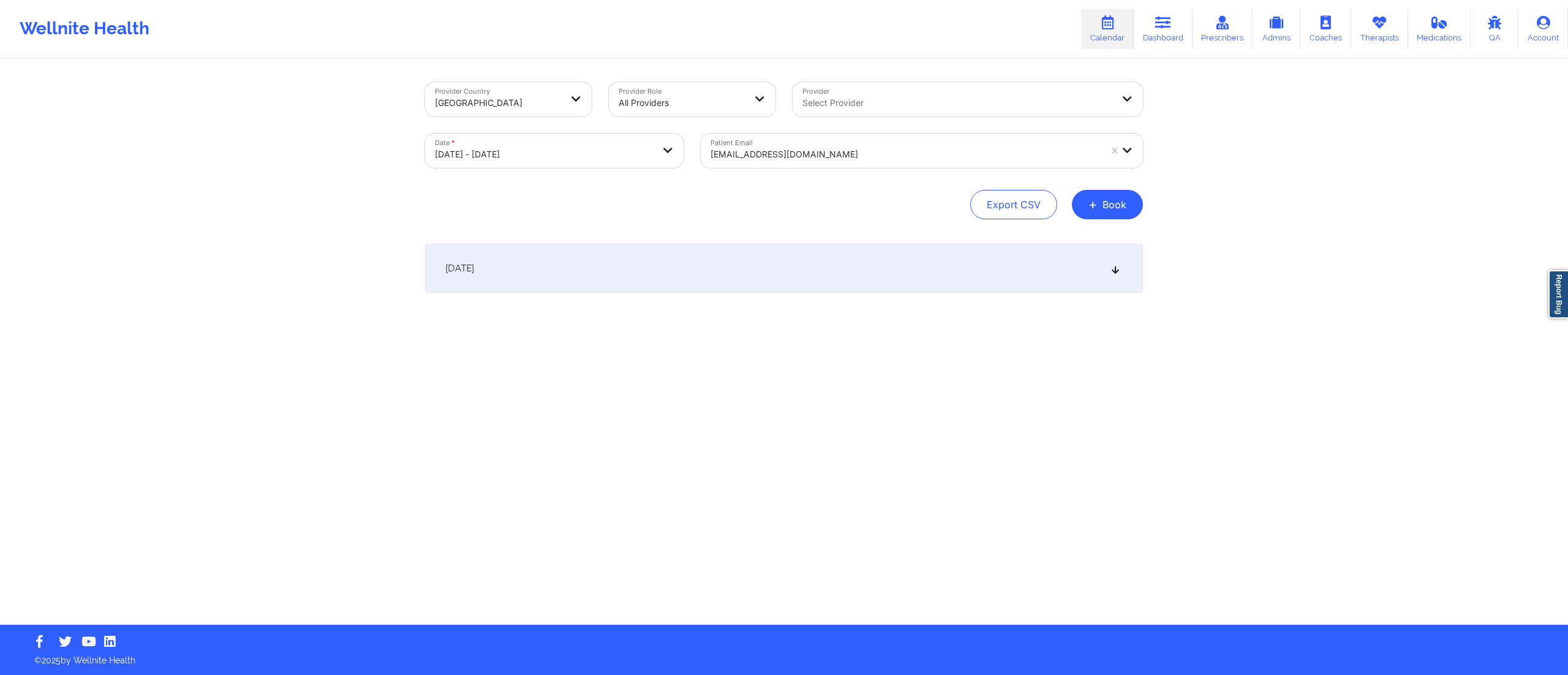
click at [810, 138] on div "rodekrs@gmail.com" at bounding box center [901, 150] width 401 height 34
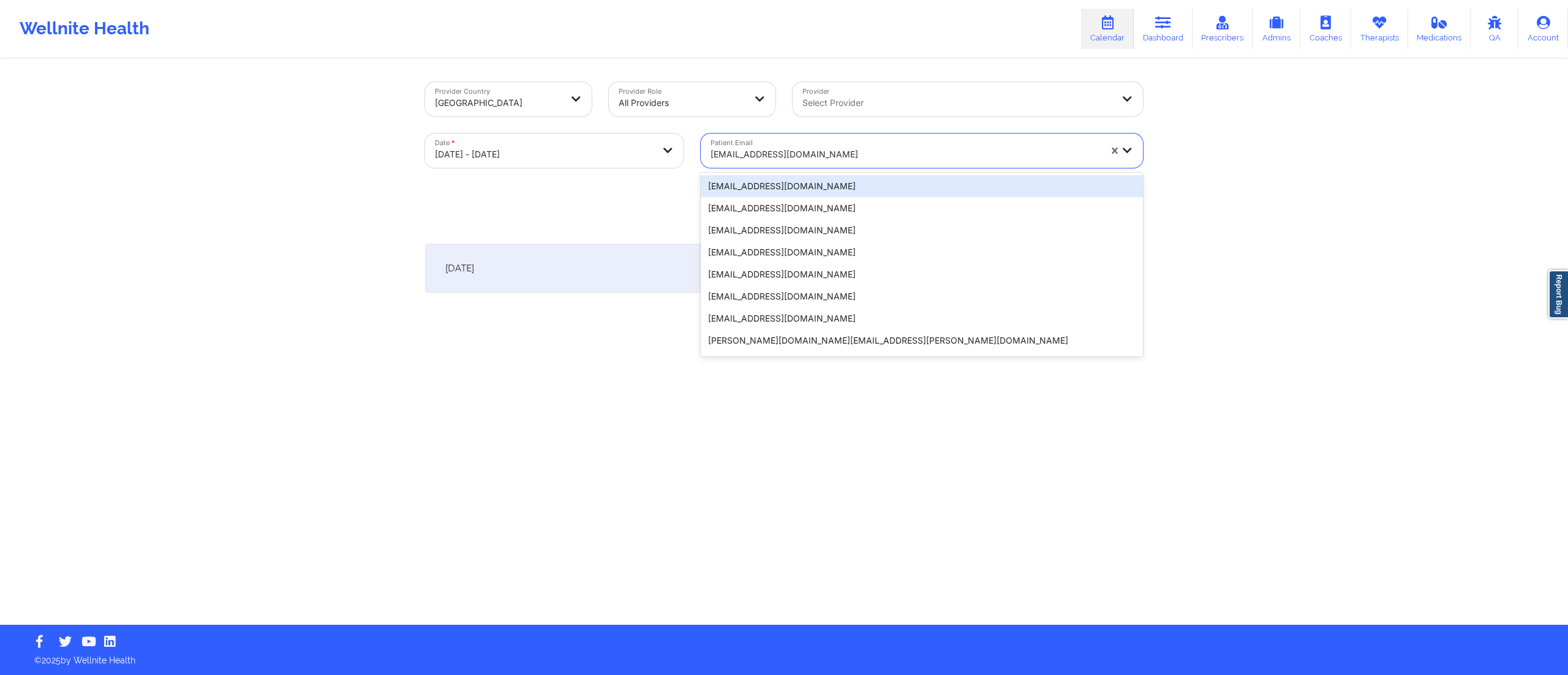
paste input "troberts456@hotmail.com"
type input "troberts456@hotmail.com"
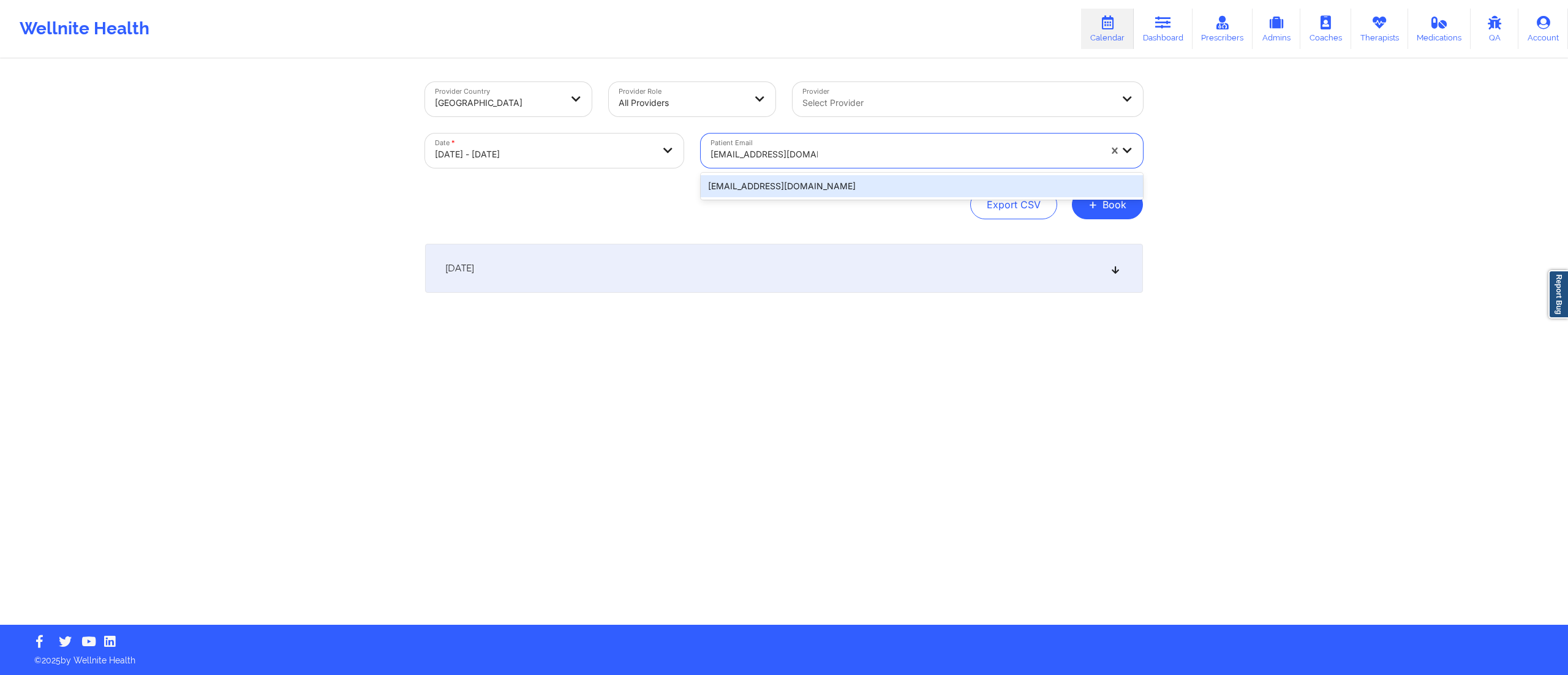
click at [777, 187] on div "troberts456@hotmail.com" at bounding box center [922, 186] width 442 height 22
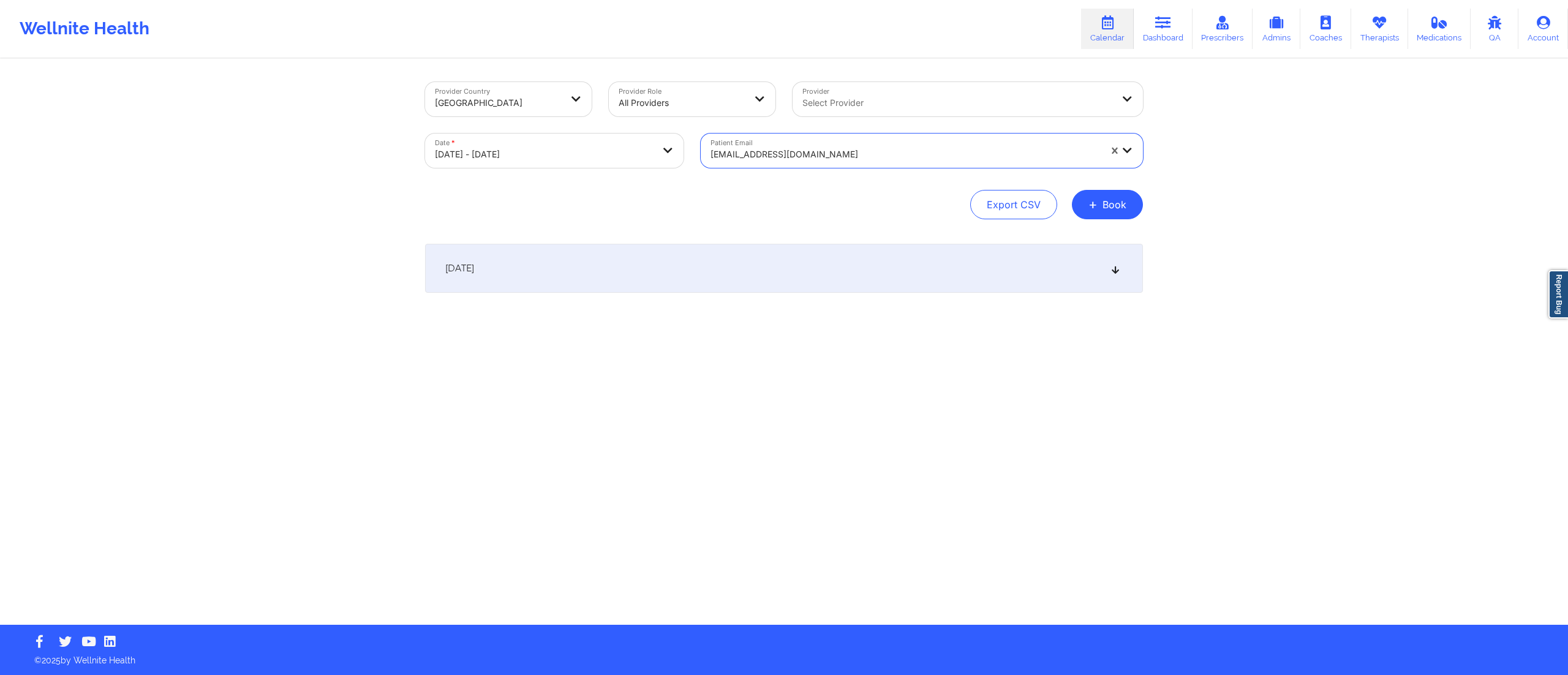
drag, startPoint x: 750, startPoint y: 255, endPoint x: 753, endPoint y: 261, distance: 6.7
click at [750, 257] on div "October 15, 2025" at bounding box center [784, 268] width 718 height 49
click at [833, 157] on div at bounding box center [905, 154] width 390 height 14
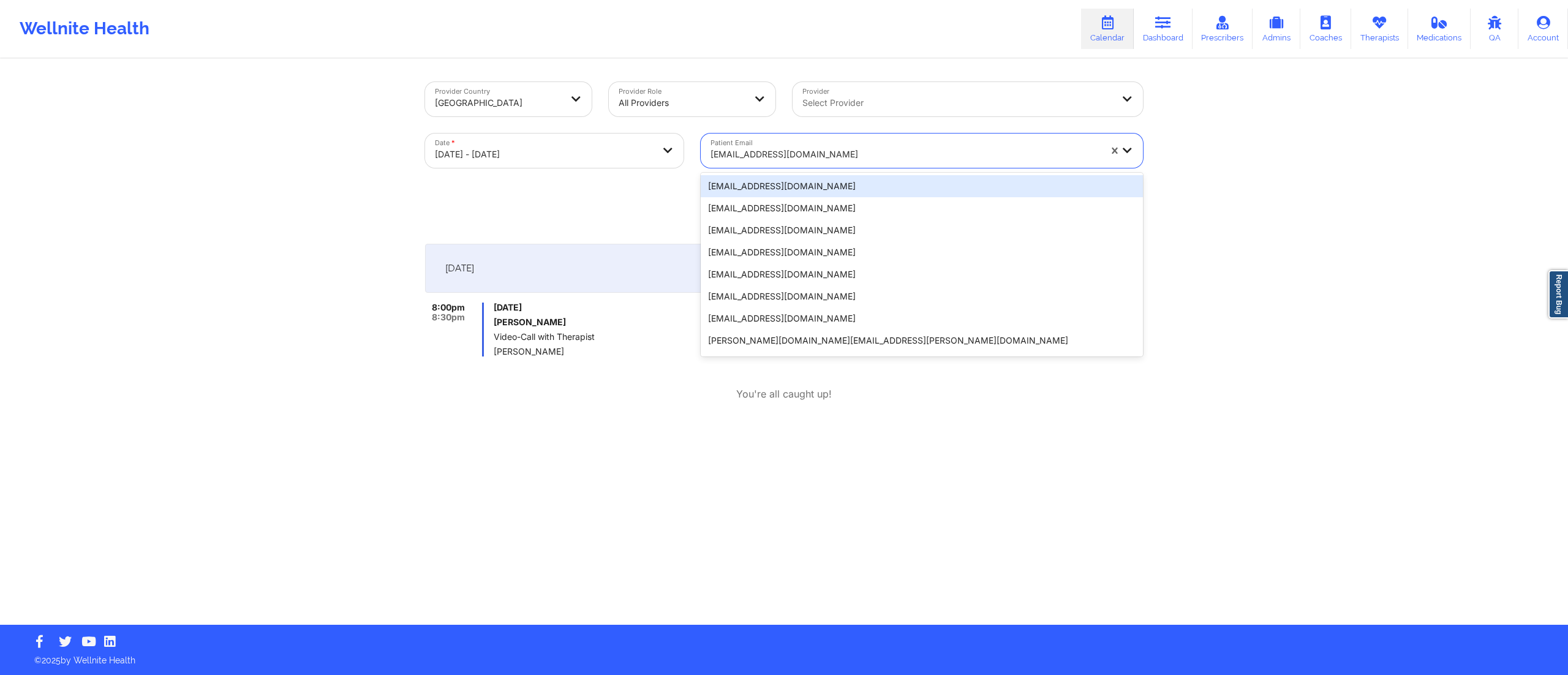
paste input "rodekrs@gmail.com"
type input "rodekrs@gmail.com"
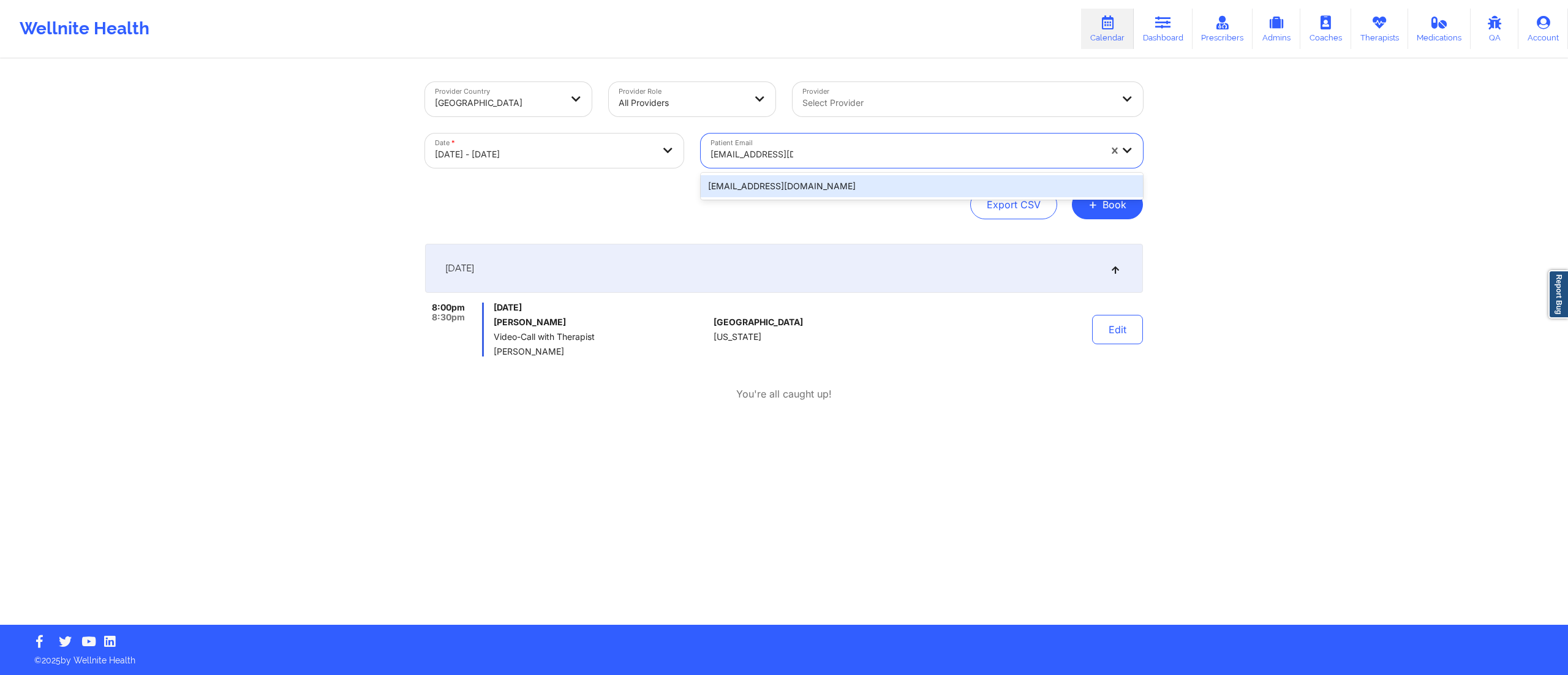
click at [799, 183] on div "rodekrs@gmail.com" at bounding box center [922, 186] width 442 height 22
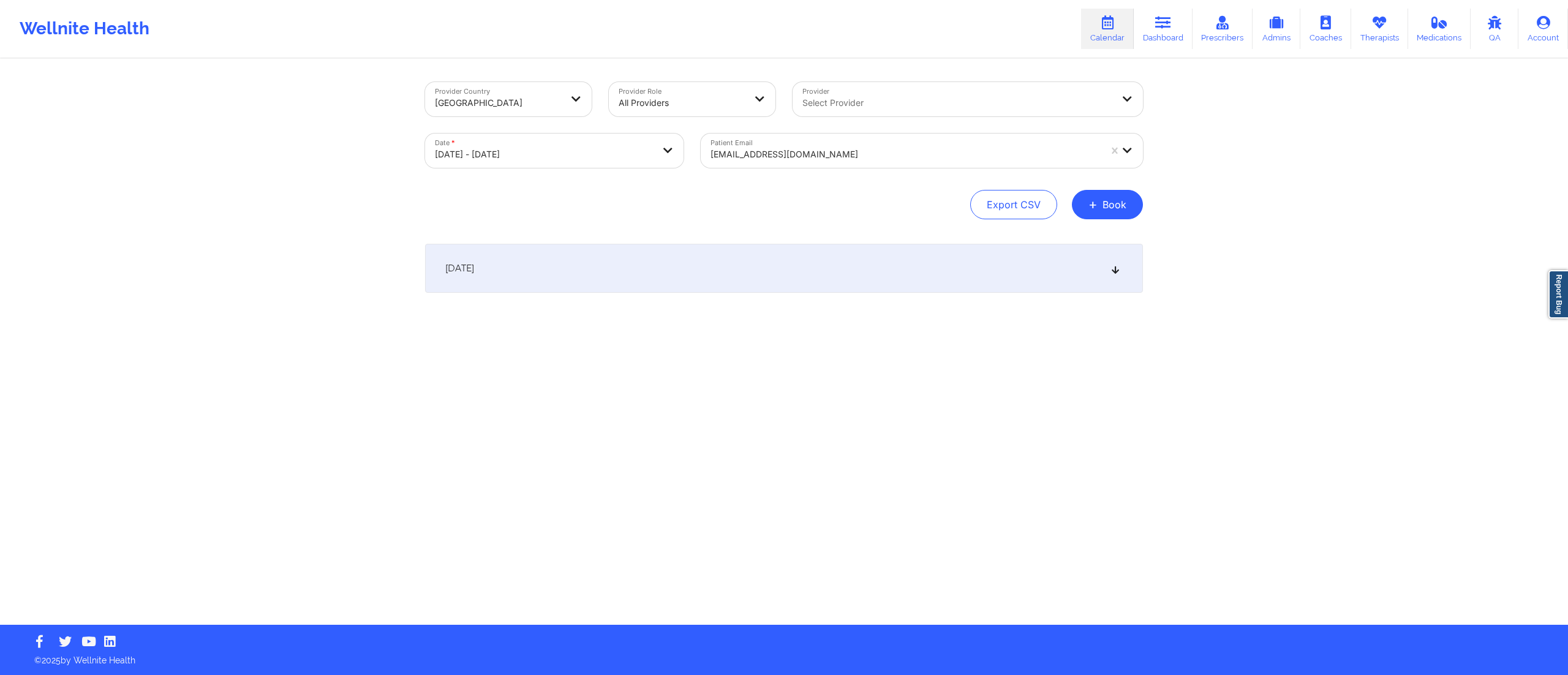
click at [710, 279] on div "October 15, 2025" at bounding box center [784, 268] width 718 height 49
click at [840, 149] on div at bounding box center [905, 154] width 390 height 14
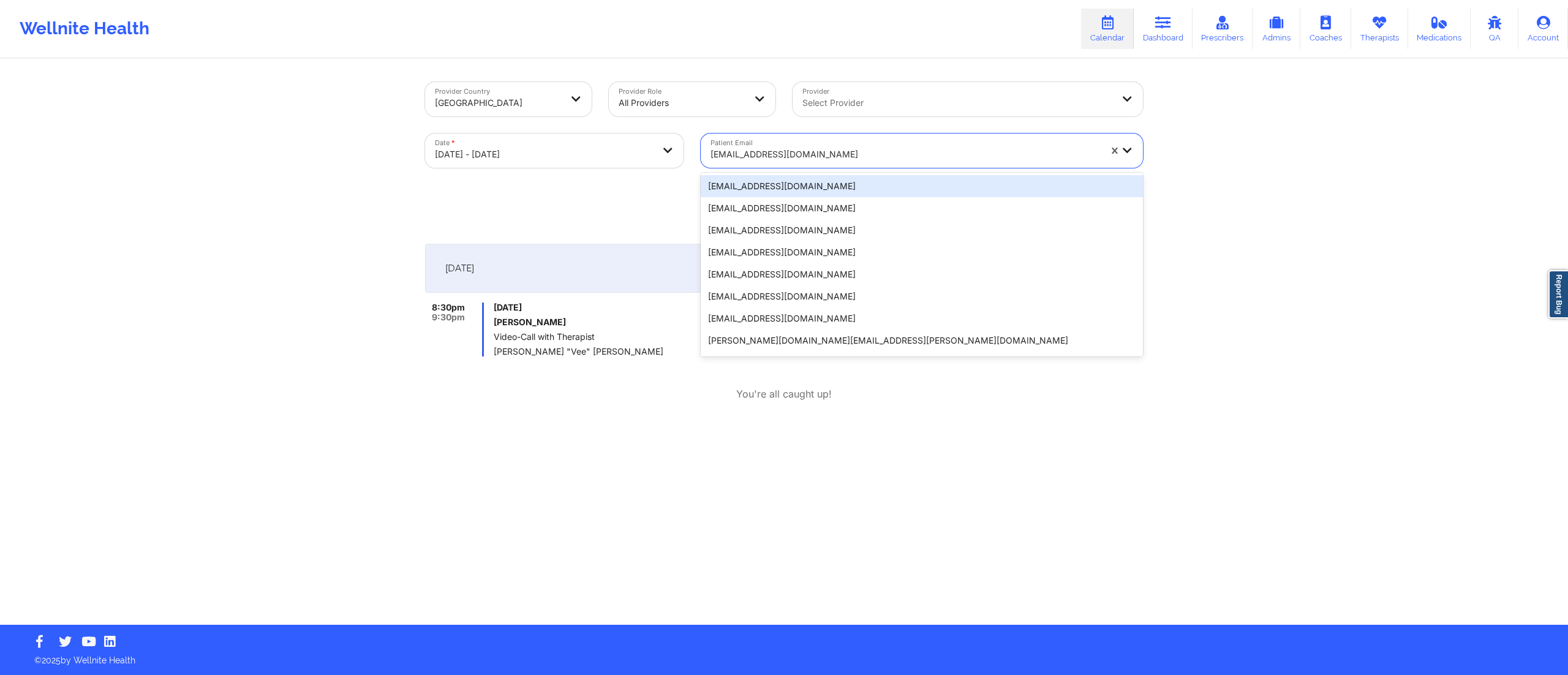
paste input "rodekrs@gmail.com"
type input "rodekrs@gmail.com"
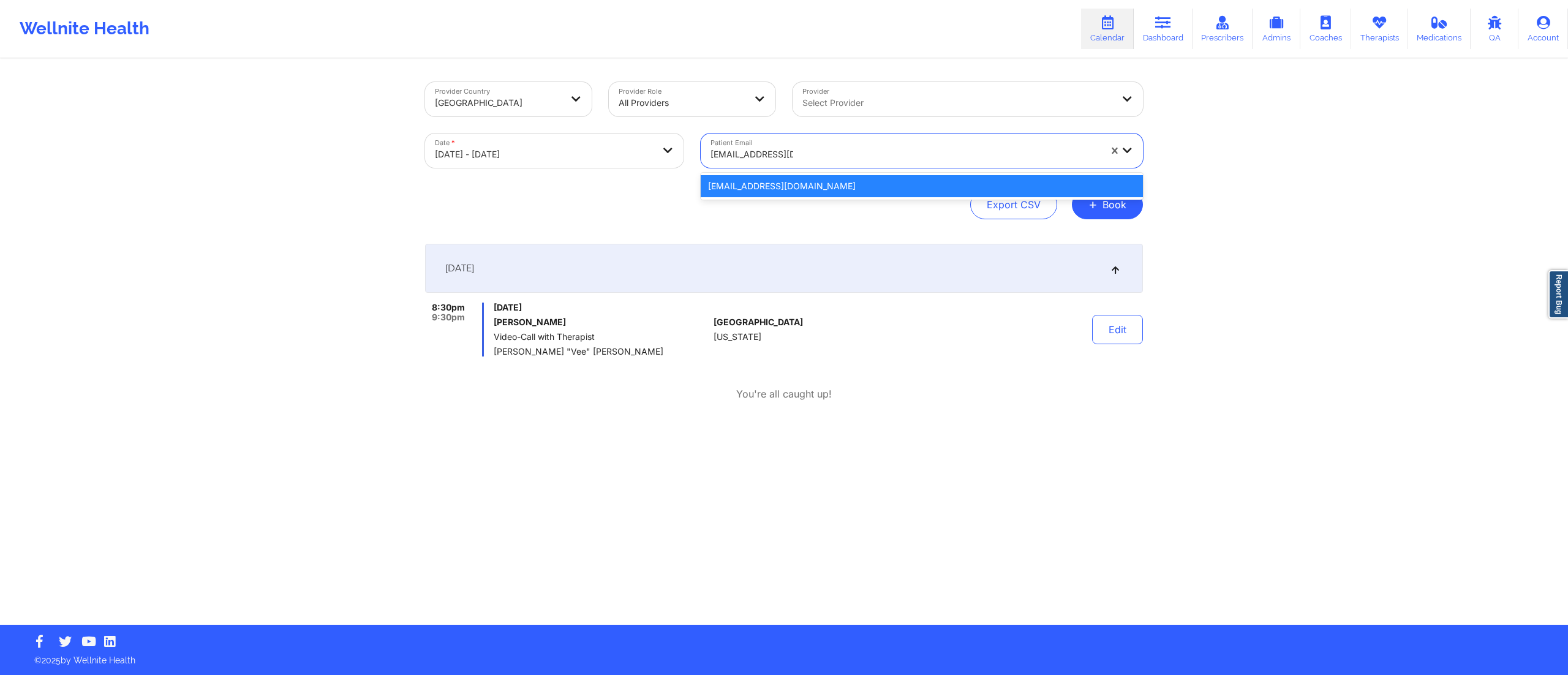
click at [787, 186] on div "rodekrs@gmail.com" at bounding box center [922, 186] width 442 height 22
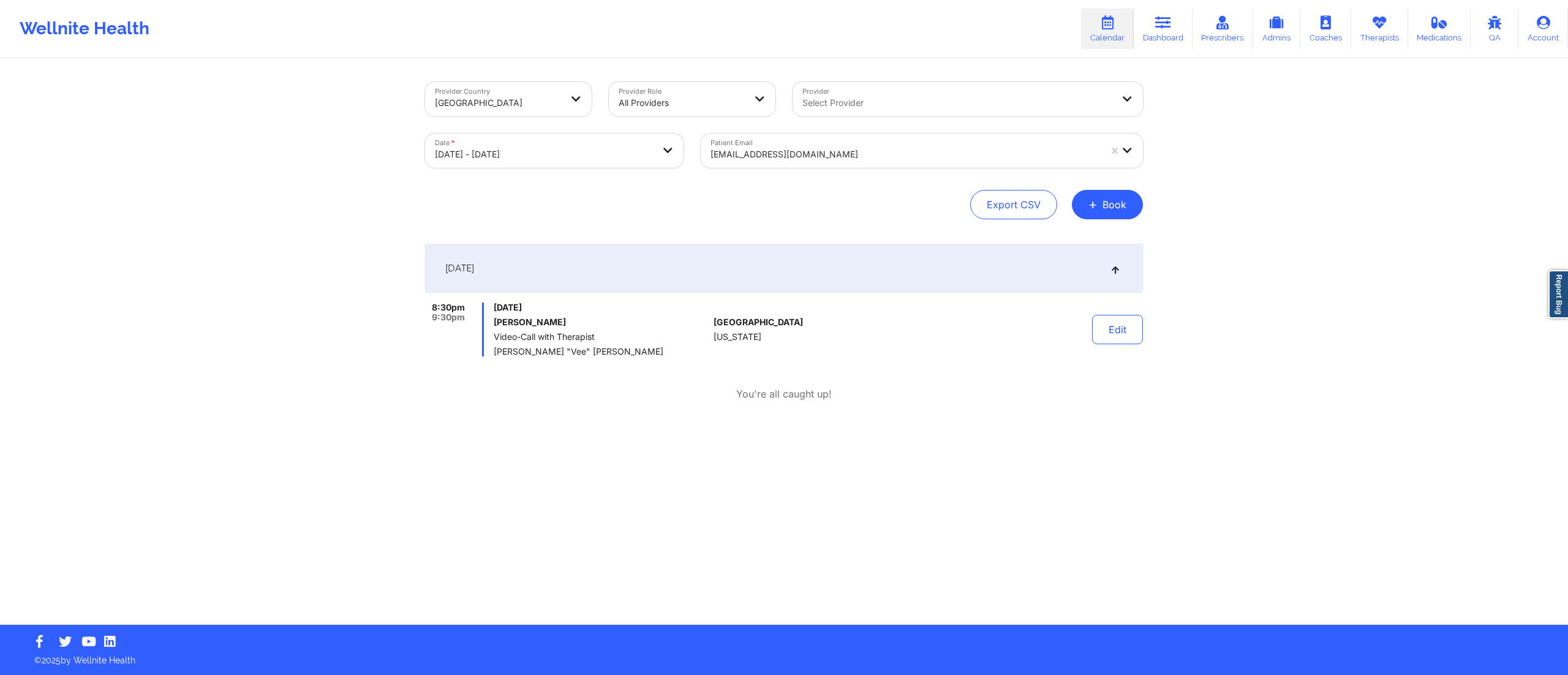
click at [772, 285] on div "October 15, 2025" at bounding box center [784, 268] width 718 height 49
click at [790, 156] on div at bounding box center [905, 154] width 390 height 14
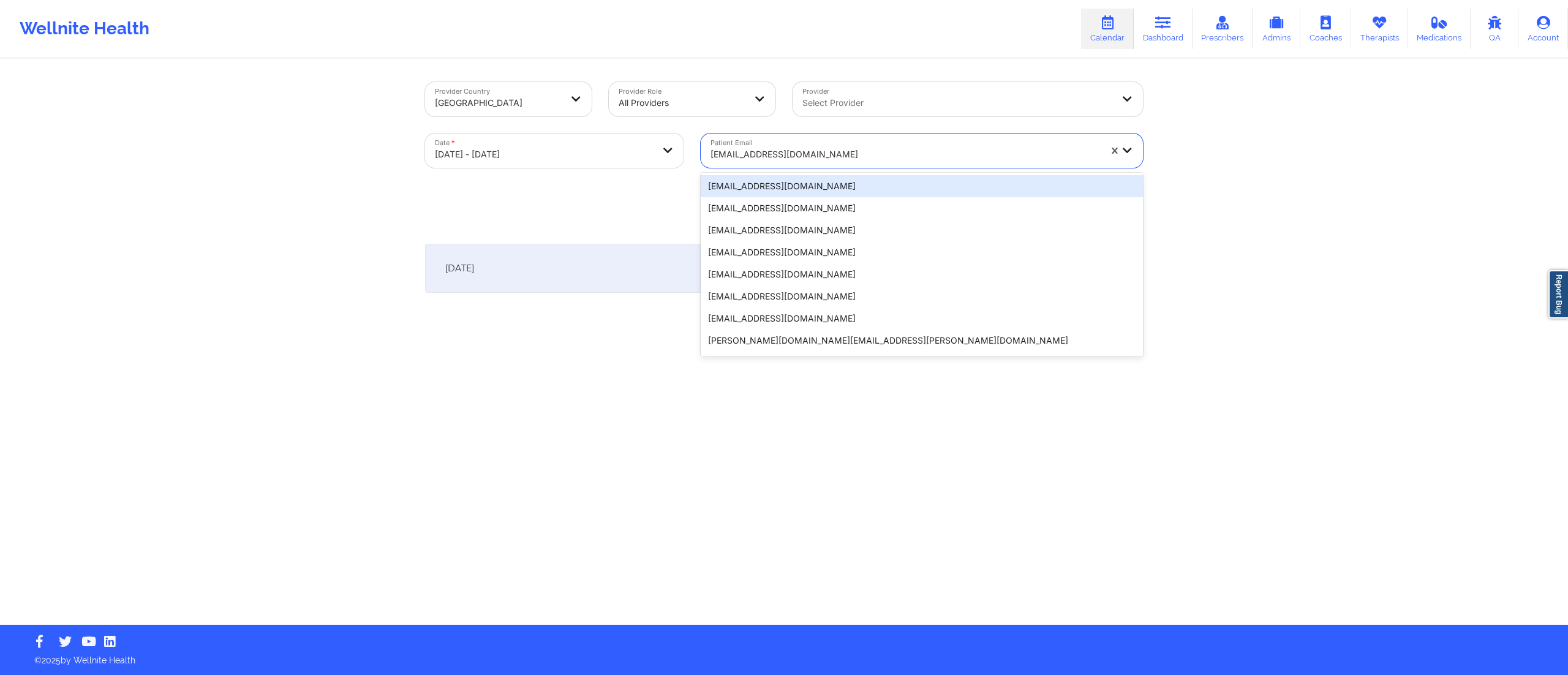
paste input "gotace127@gmail.com"
type input "gotace127@gmail.com"
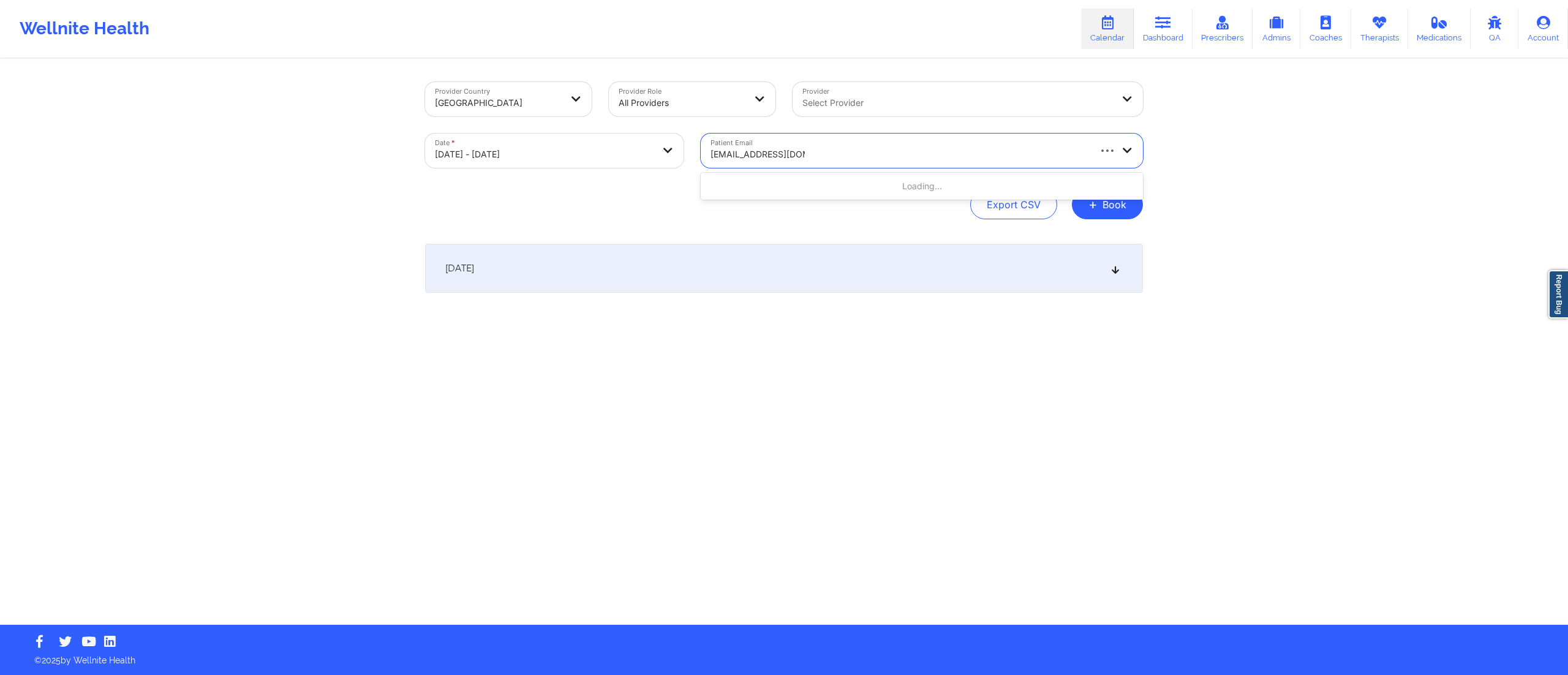
click at [781, 183] on div "Loading..." at bounding box center [922, 186] width 442 height 22
click at [778, 185] on div "gotace127@gmail.com" at bounding box center [922, 186] width 442 height 22
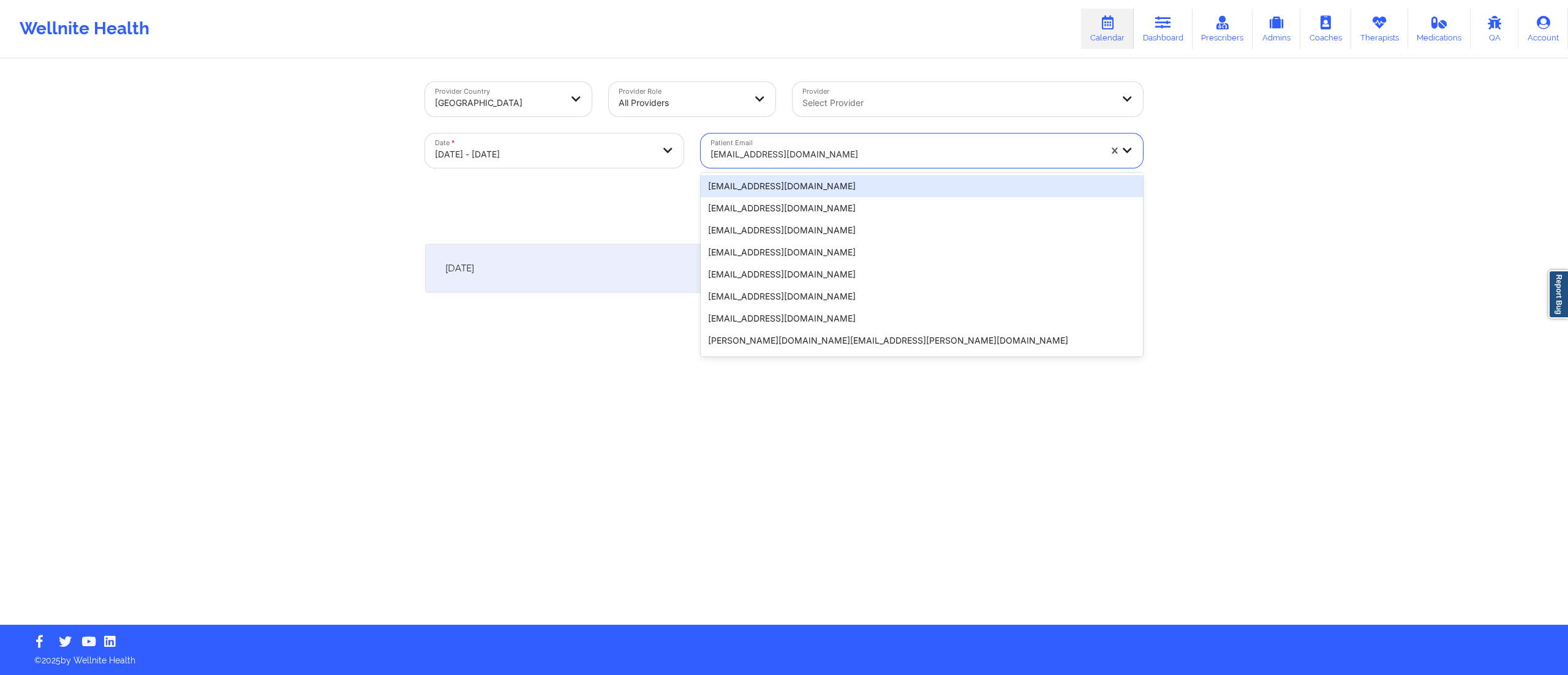
click at [768, 146] on div "gotace127@gmail.com" at bounding box center [905, 155] width 390 height 27
paste input "gotace127@gmail.com"
type input "gotace127@gmail.com"
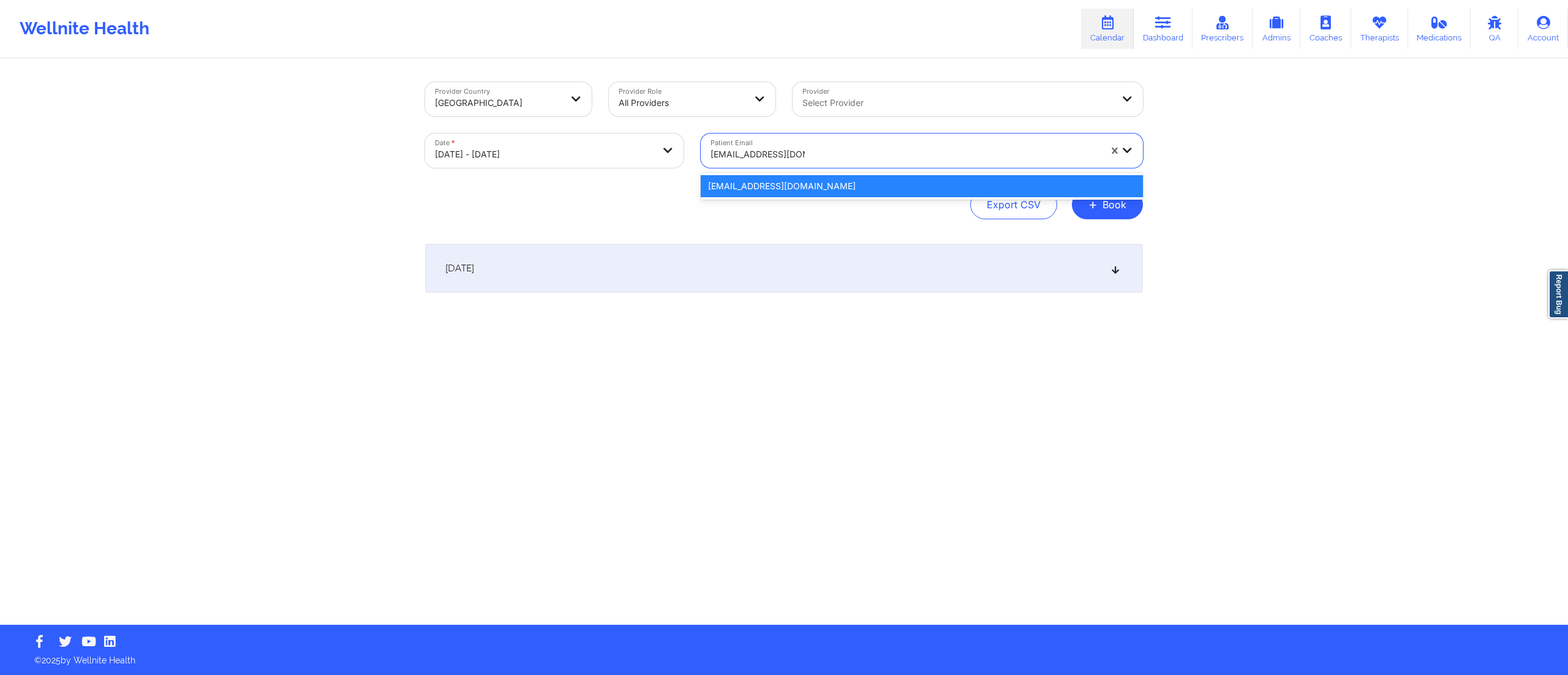
drag, startPoint x: 762, startPoint y: 187, endPoint x: 765, endPoint y: 235, distance: 48.1
click at [762, 187] on div "gotace127@gmail.com" at bounding box center [922, 186] width 442 height 22
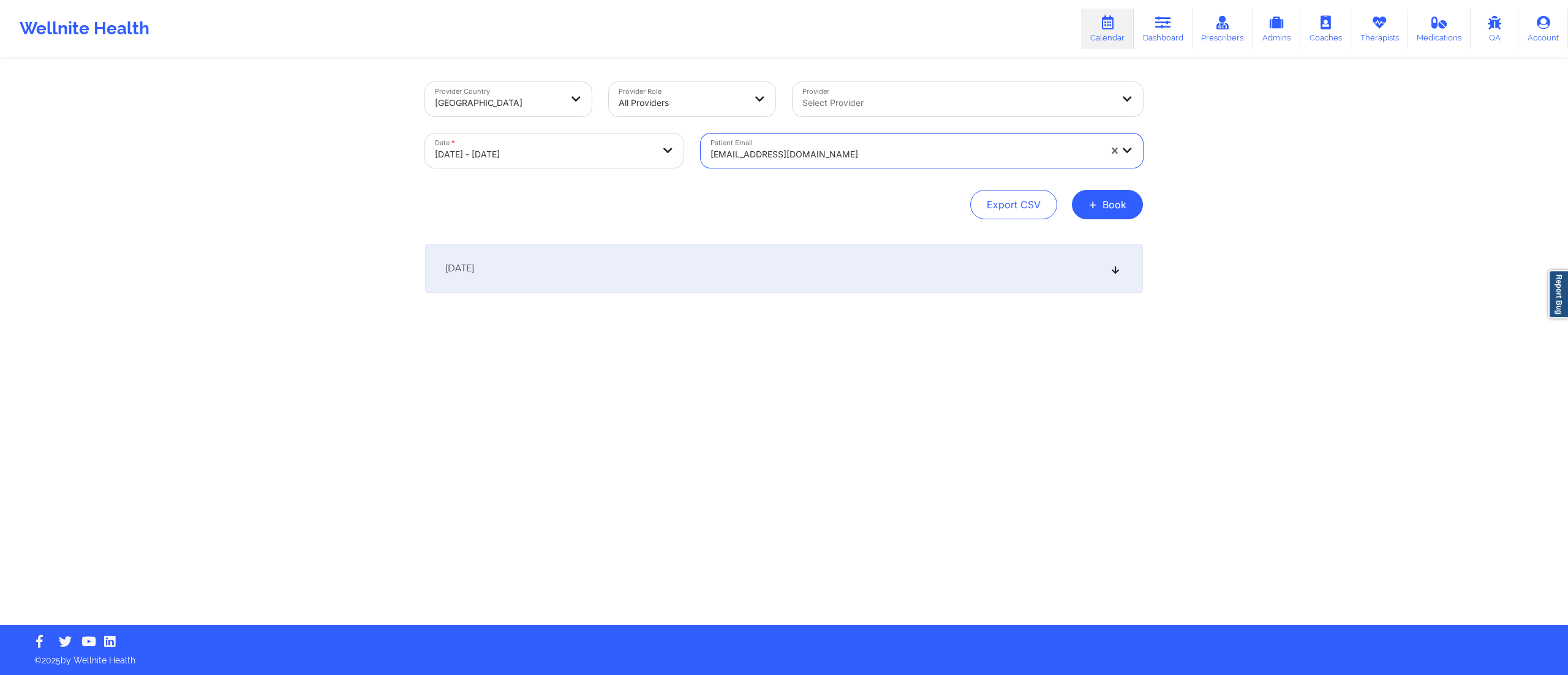
click at [745, 279] on div "October 15, 2025" at bounding box center [784, 268] width 718 height 49
click at [777, 151] on div at bounding box center [905, 154] width 390 height 14
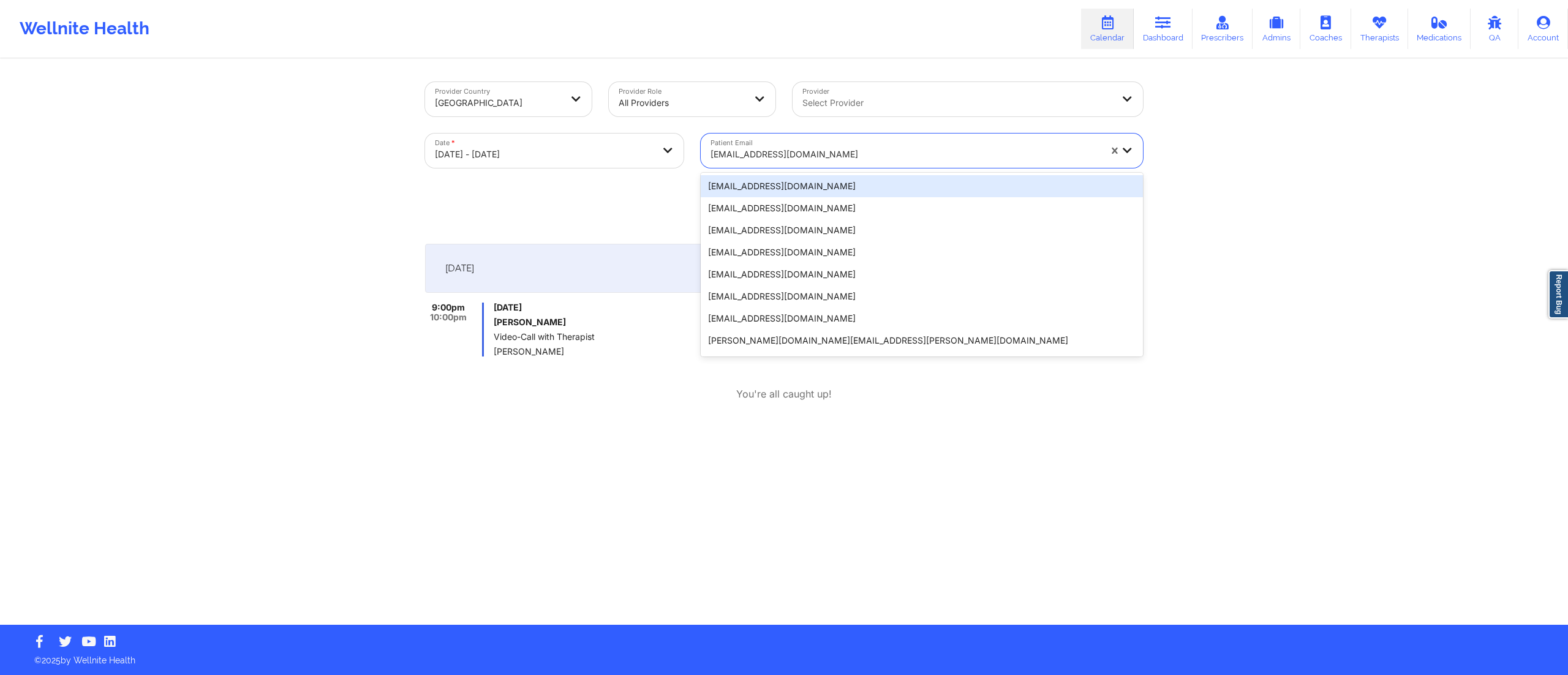
paste input "john.p.montoni@gmail.com"
type input "john.p.montoni@gmail.com"
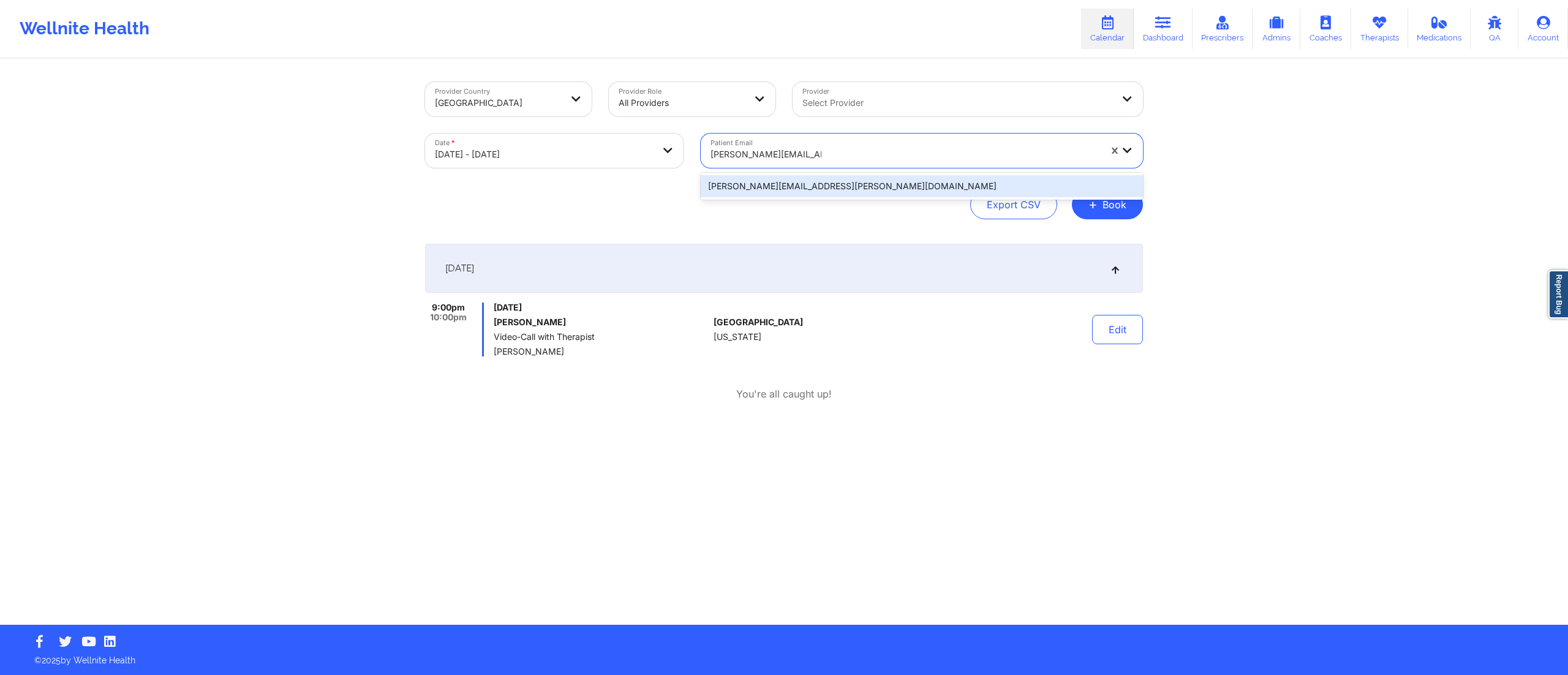
click at [797, 183] on div "john.p.montoni@gmail.com" at bounding box center [922, 186] width 442 height 22
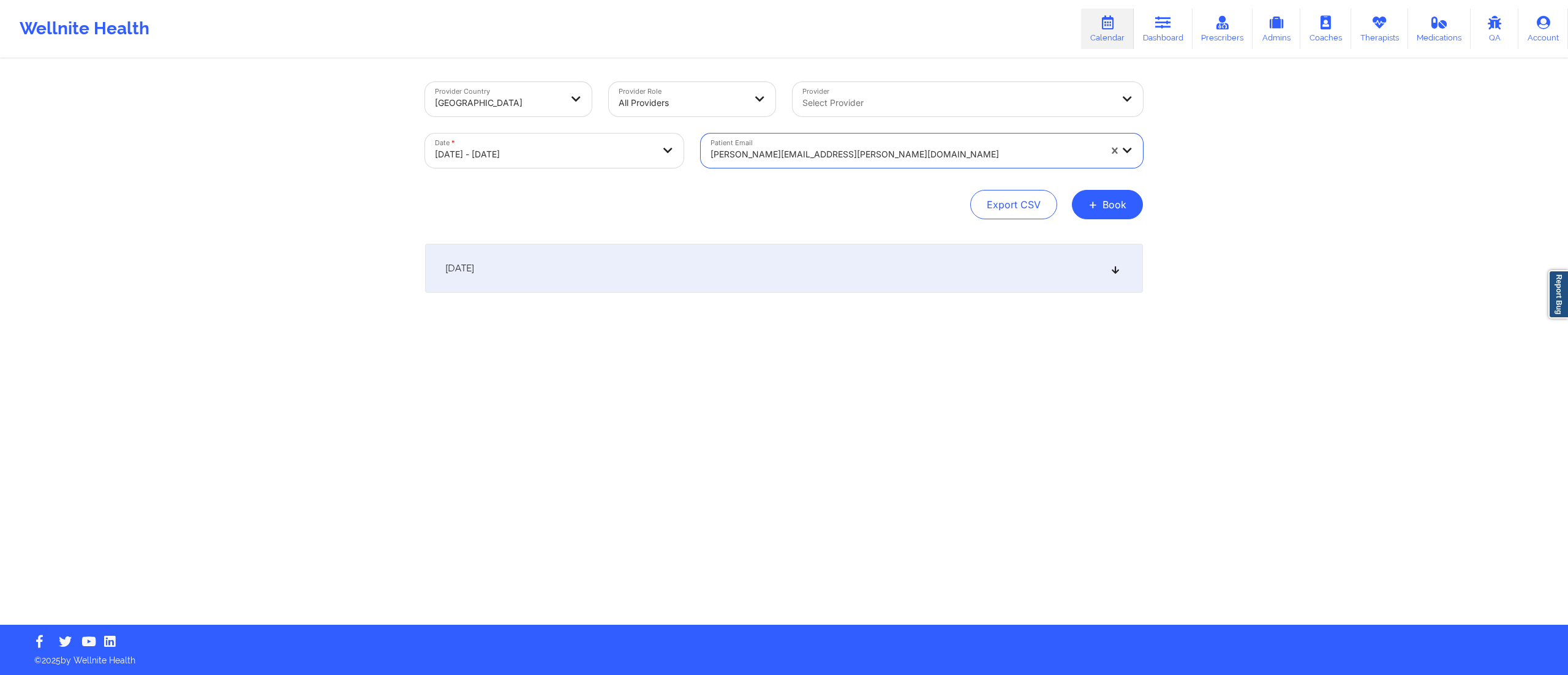
drag, startPoint x: 778, startPoint y: 276, endPoint x: 782, endPoint y: 285, distance: 9.8
click at [777, 279] on div "October 15, 2025" at bounding box center [784, 268] width 718 height 49
click at [778, 156] on div at bounding box center [905, 154] width 390 height 14
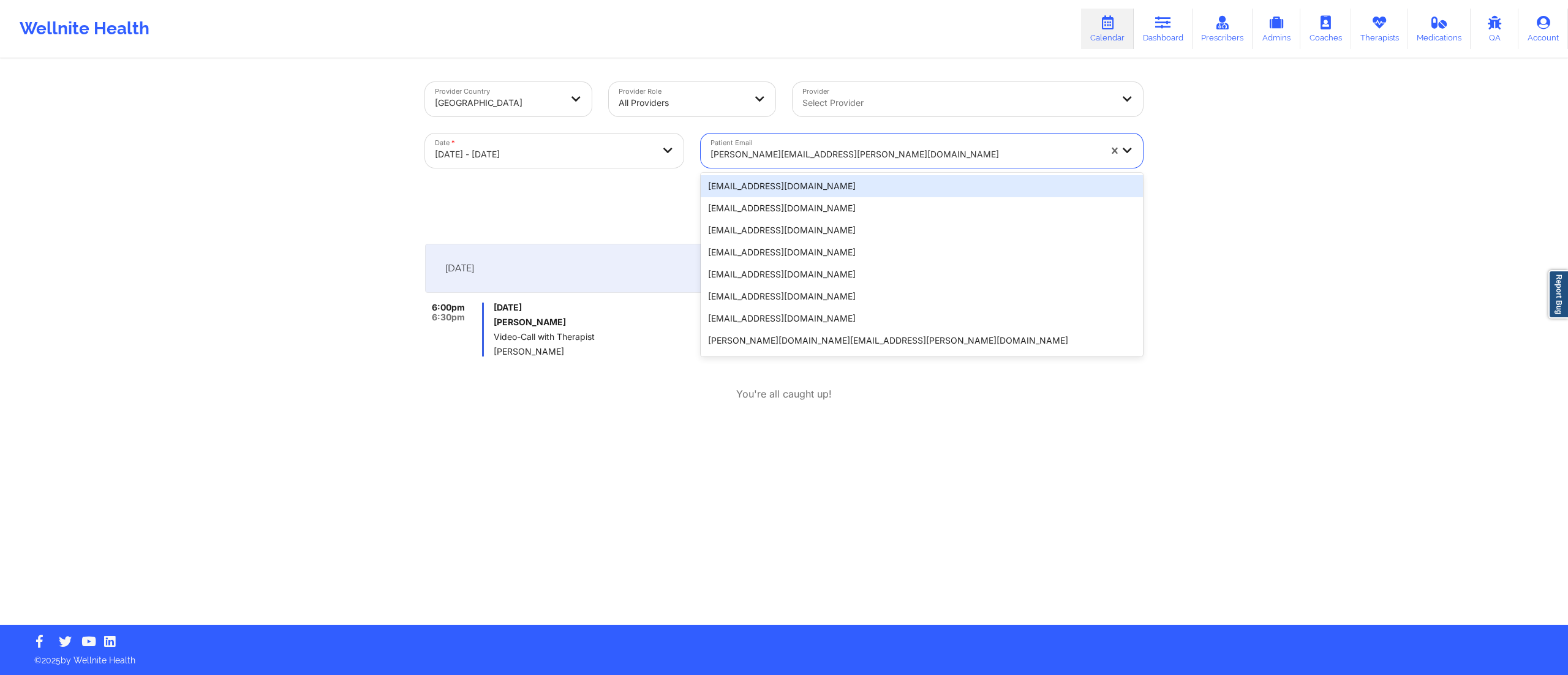
paste input "scarlson07@gmail.com"
type input "scarlson07@gmail.com"
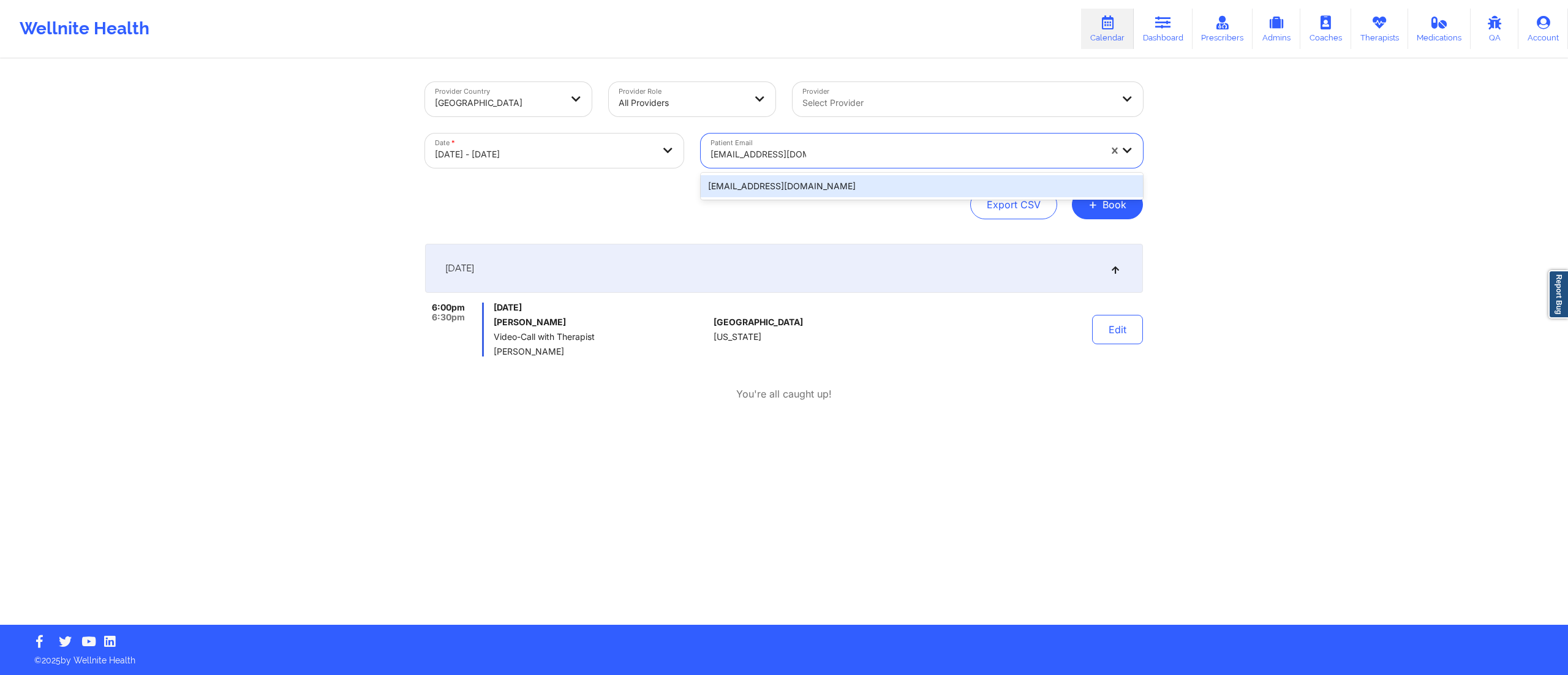
click at [781, 188] on div "scarlson07@gmail.com" at bounding box center [922, 186] width 442 height 22
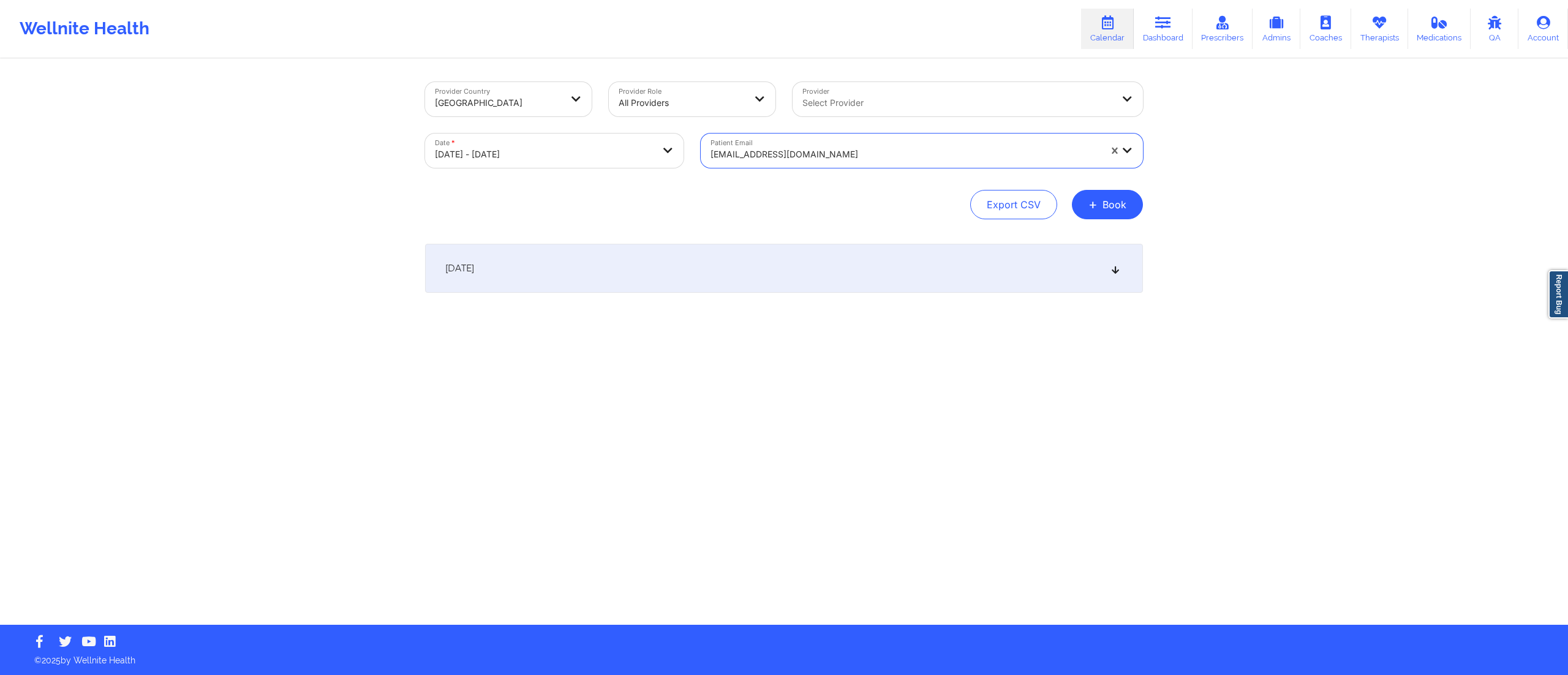
click at [711, 254] on div "October 15, 2025" at bounding box center [784, 268] width 718 height 49
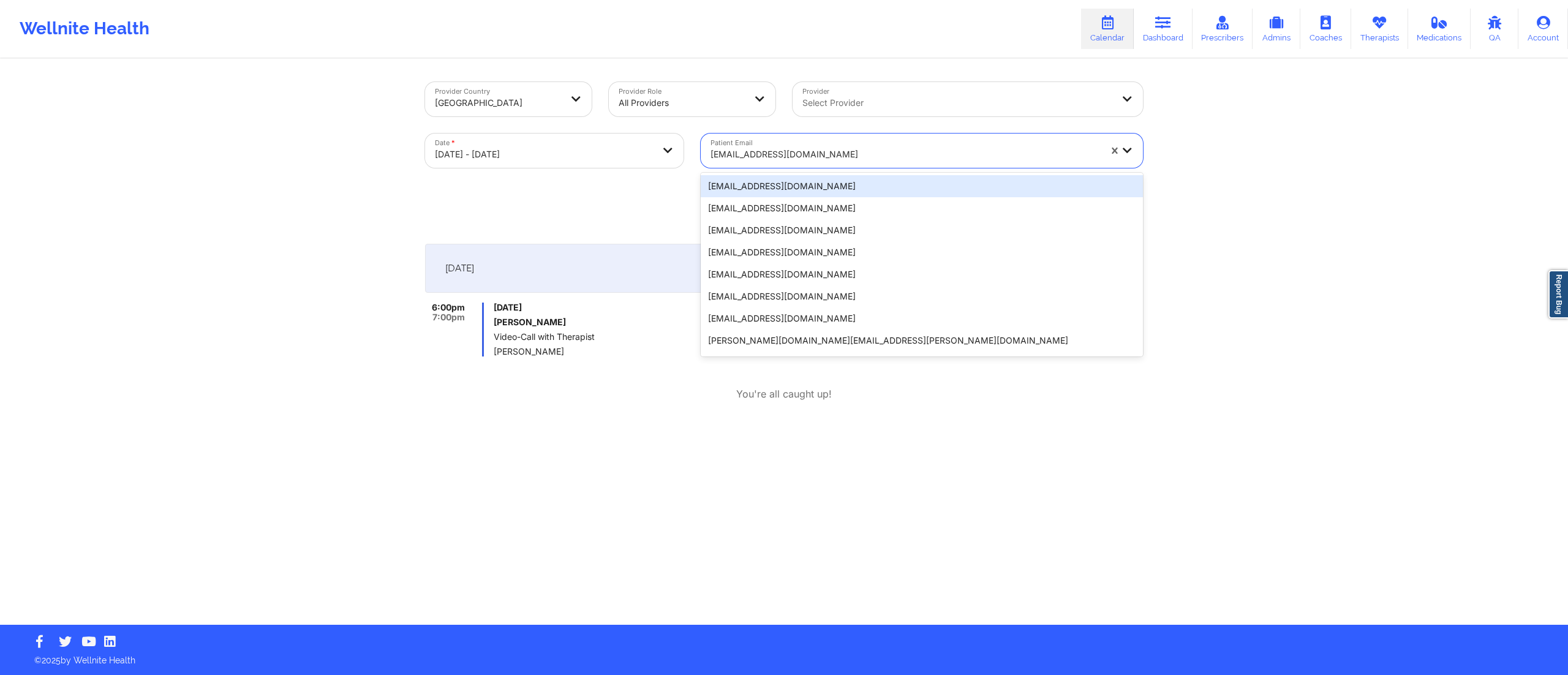
click at [763, 156] on div at bounding box center [905, 154] width 390 height 14
paste input "scarlson07@gmail.com"
type input "scarlson07@gmail.com"
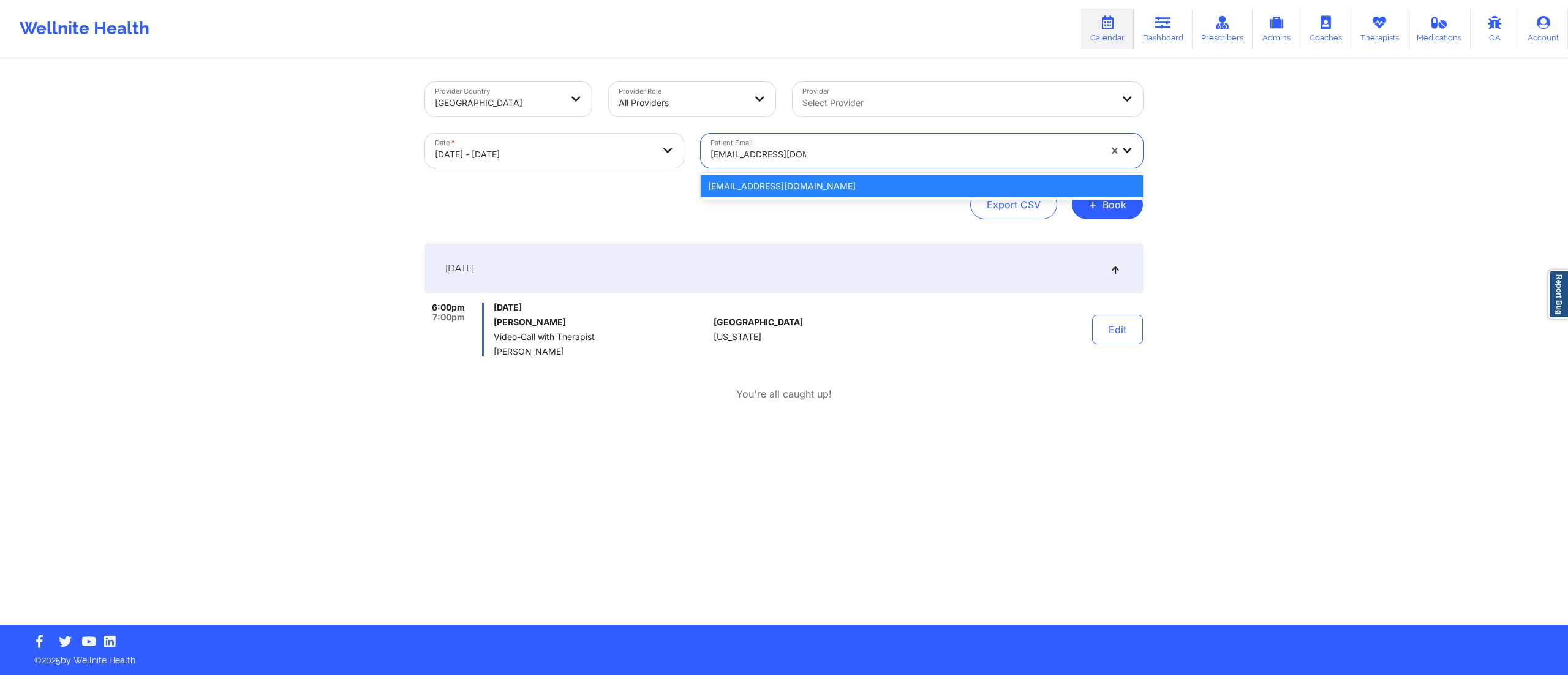
click at [743, 183] on div "scarlson07@gmail.com" at bounding box center [922, 186] width 442 height 22
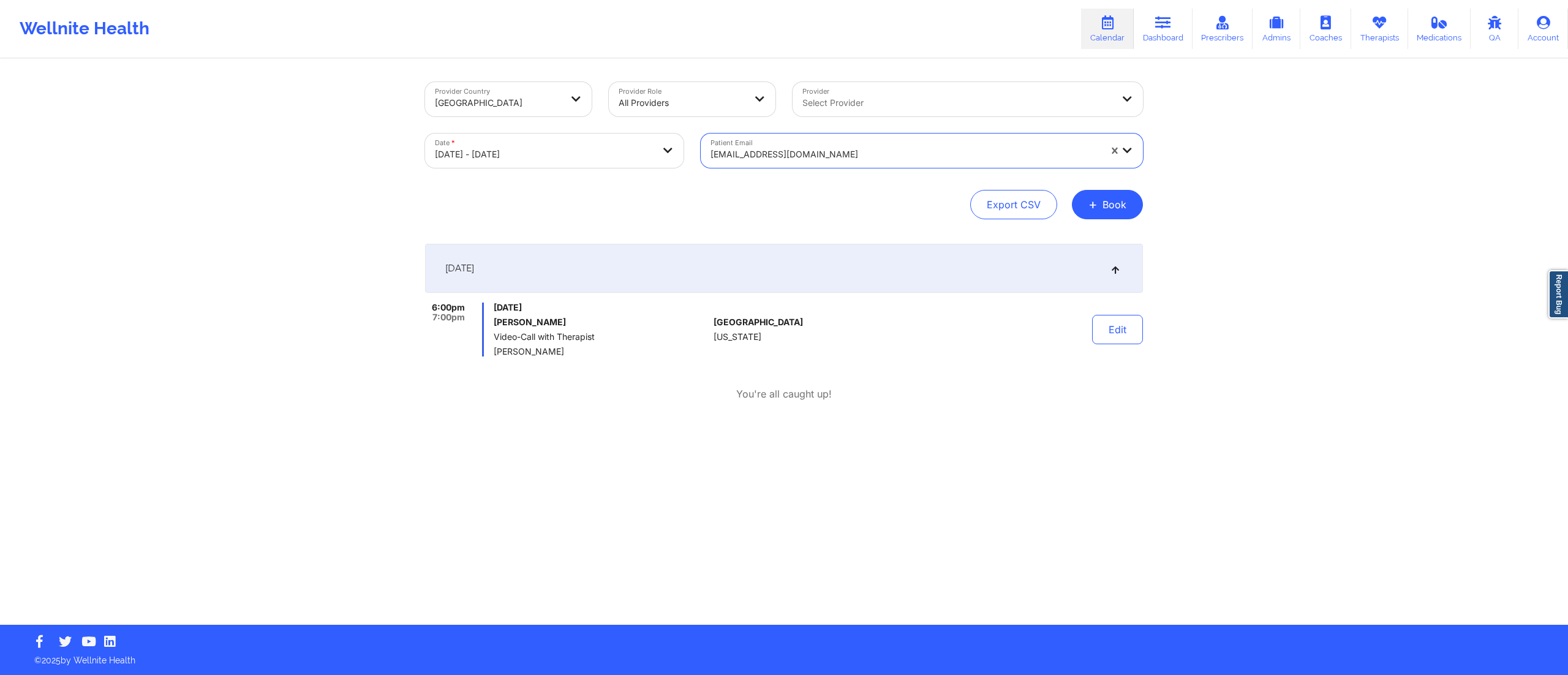
click at [801, 158] on div at bounding box center [905, 154] width 390 height 14
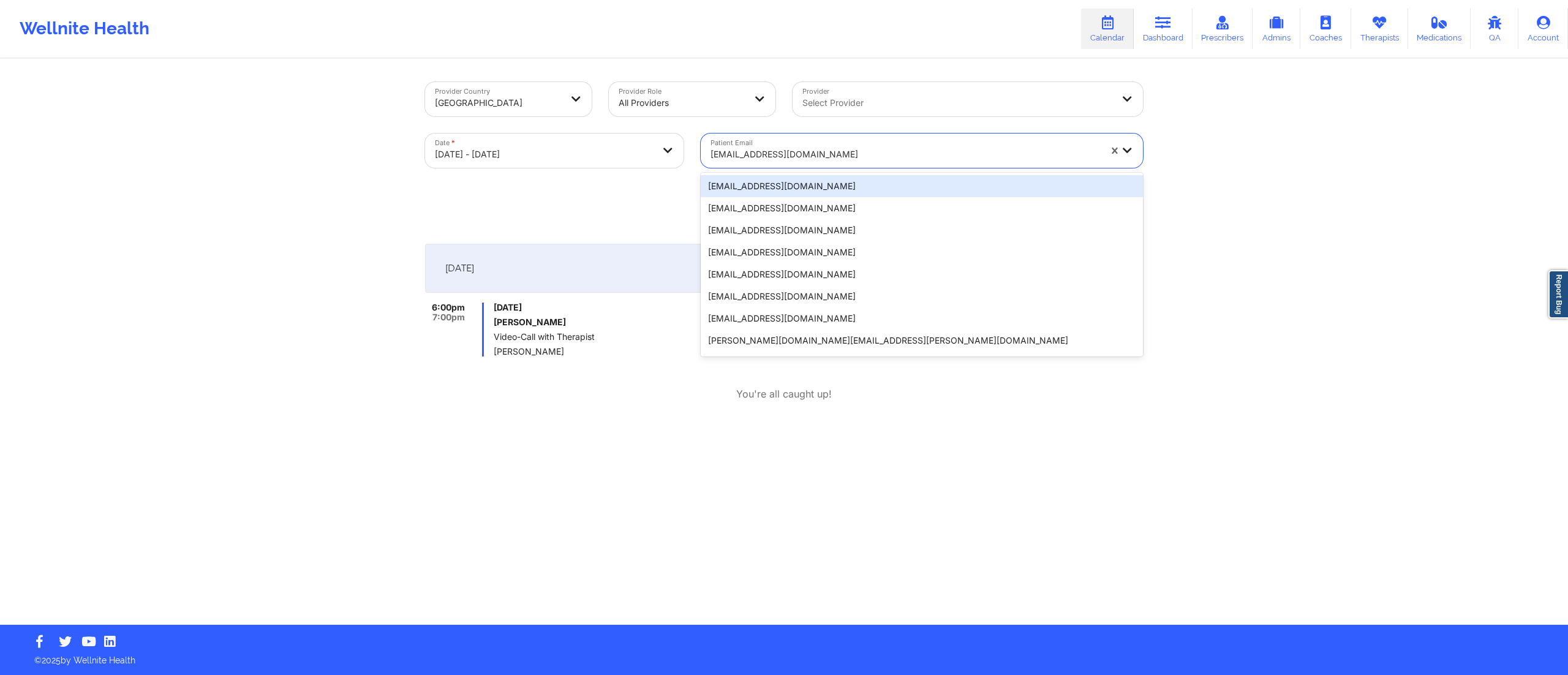
paste input "trishamariee22@gmail.com"
type input "trishamariee22@gmail.com"
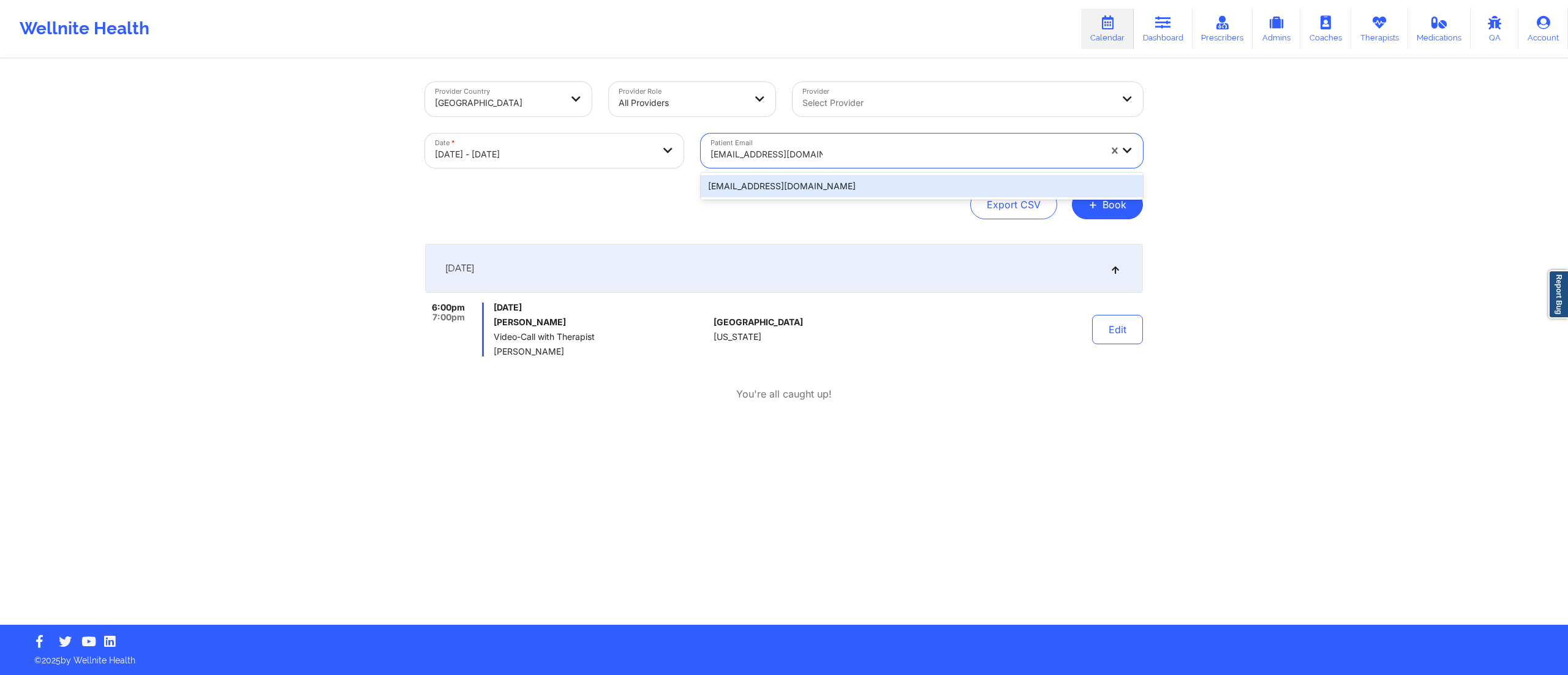
click at [791, 188] on div "trishamariee22@gmail.com" at bounding box center [922, 186] width 442 height 22
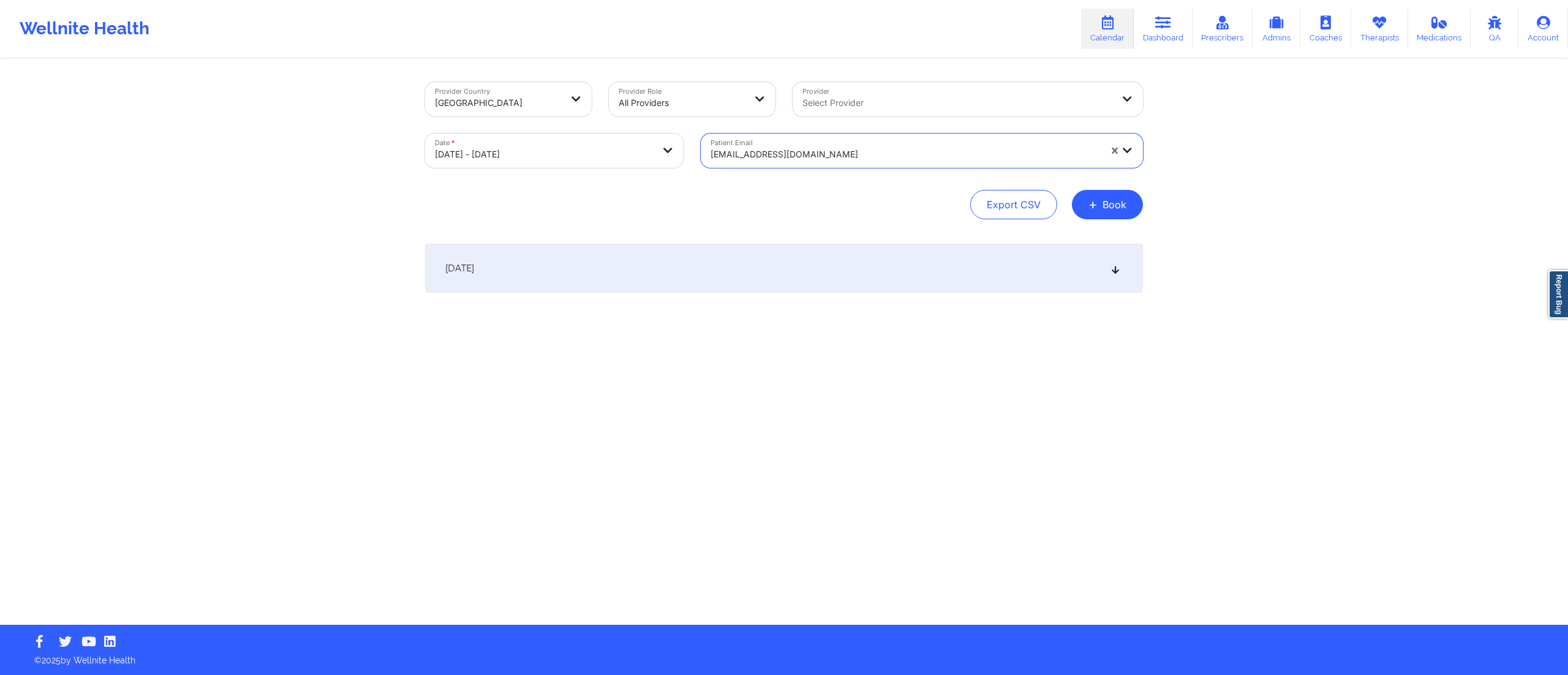
click at [731, 265] on div "October 15, 2025" at bounding box center [784, 268] width 718 height 49
click at [775, 157] on div at bounding box center [905, 154] width 390 height 14
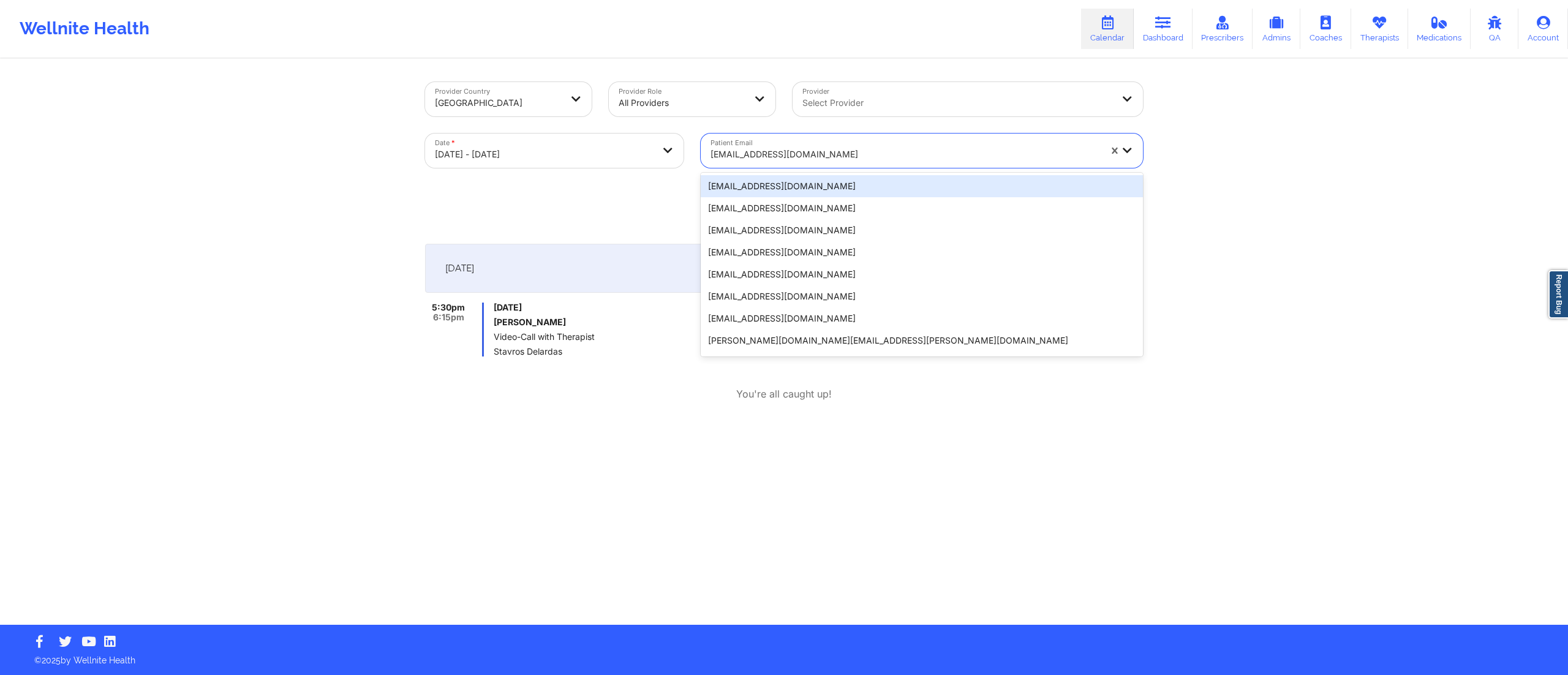
paste input "jaysonparkjp@gmail.com"
type input "jaysonparkjp@gmail.com"
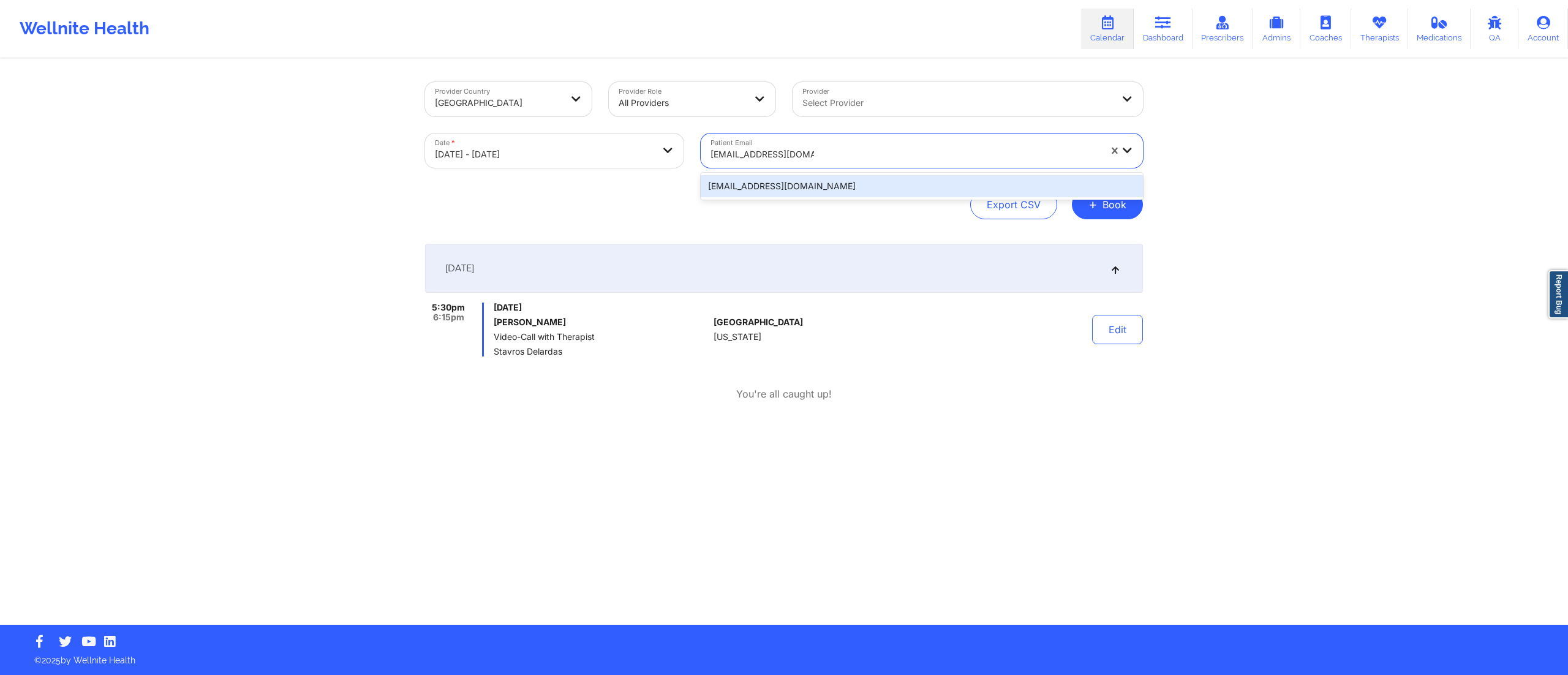
click at [756, 186] on div "jaysonparkjp@gmail.com" at bounding box center [922, 186] width 442 height 22
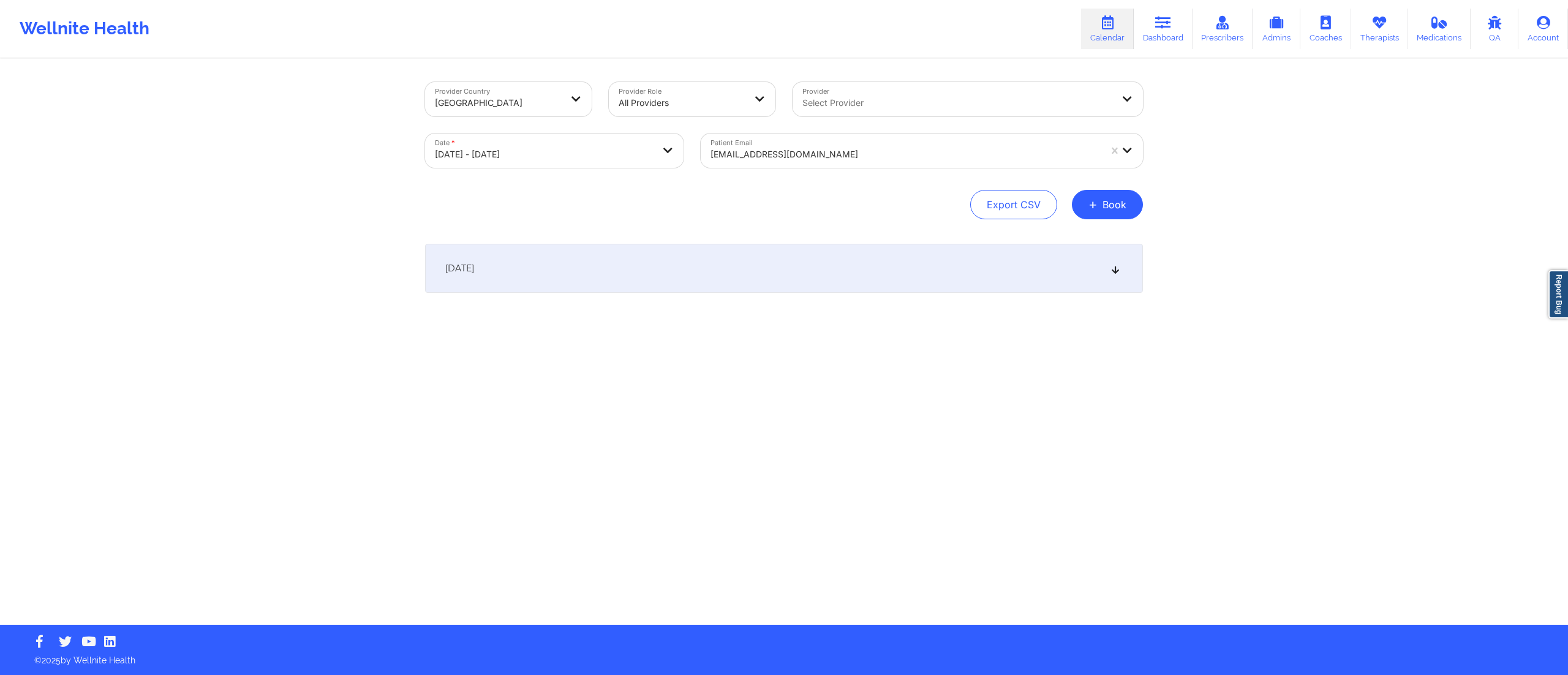
click at [609, 261] on div "October 15, 2025" at bounding box center [784, 268] width 718 height 49
click at [826, 157] on div at bounding box center [905, 154] width 390 height 14
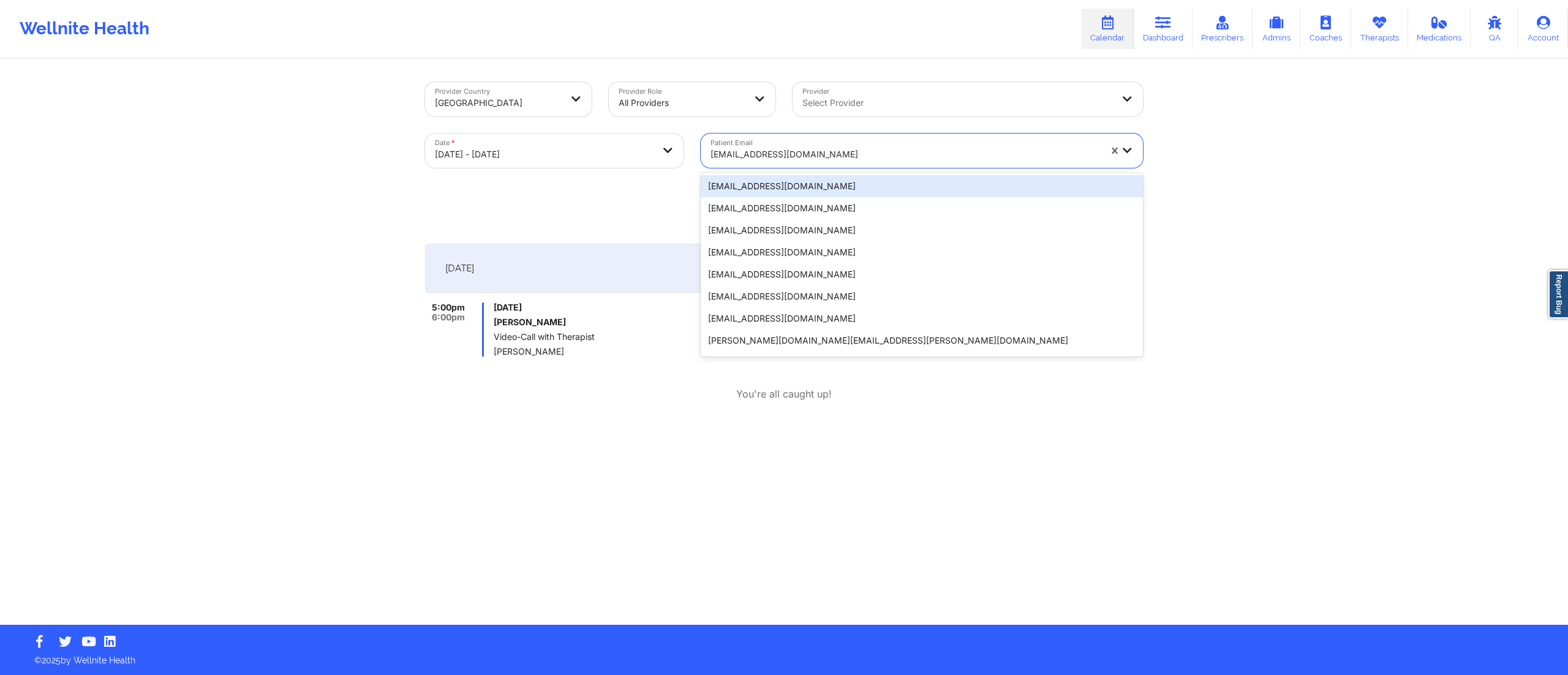
paste input "meggio87@gmail.com"
type input "meggio87@gmail.com"
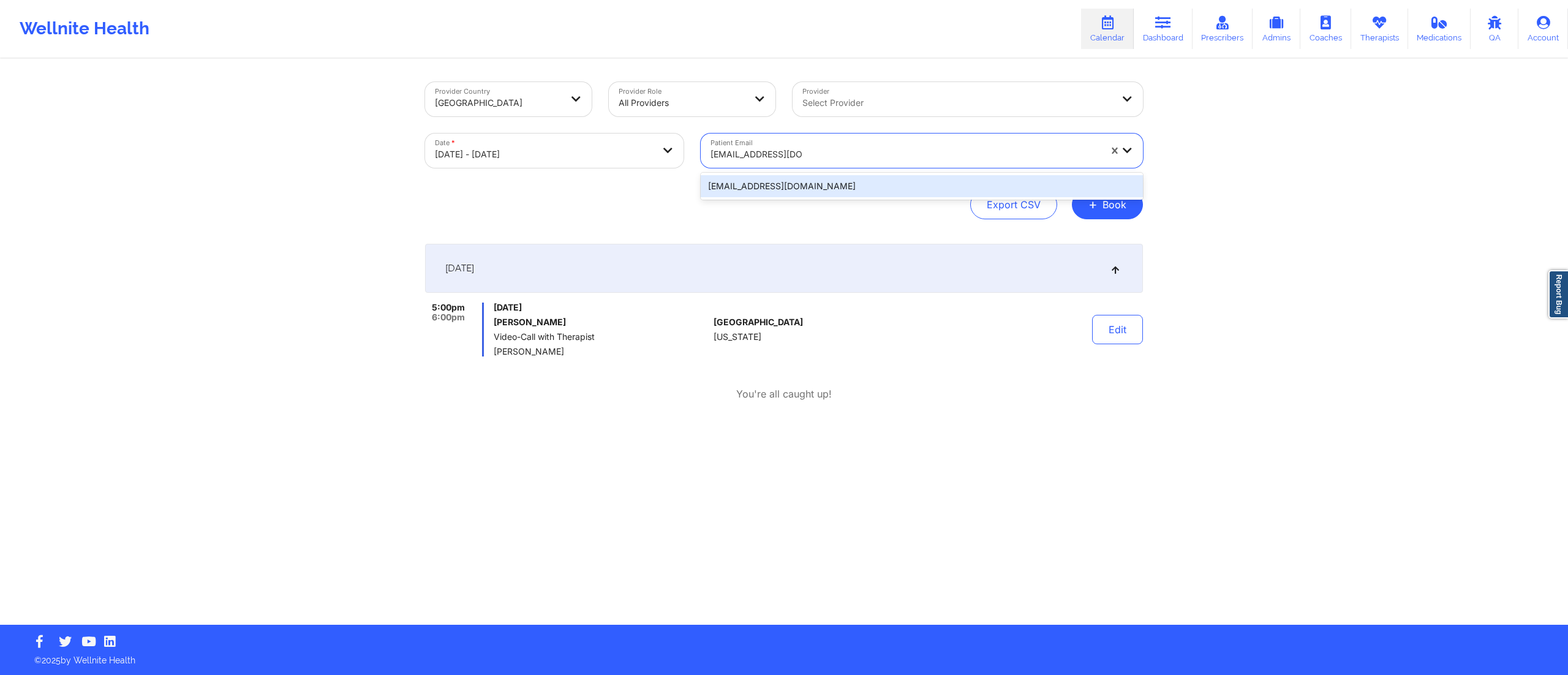
click at [772, 193] on div "meggio87@gmail.com" at bounding box center [922, 186] width 442 height 22
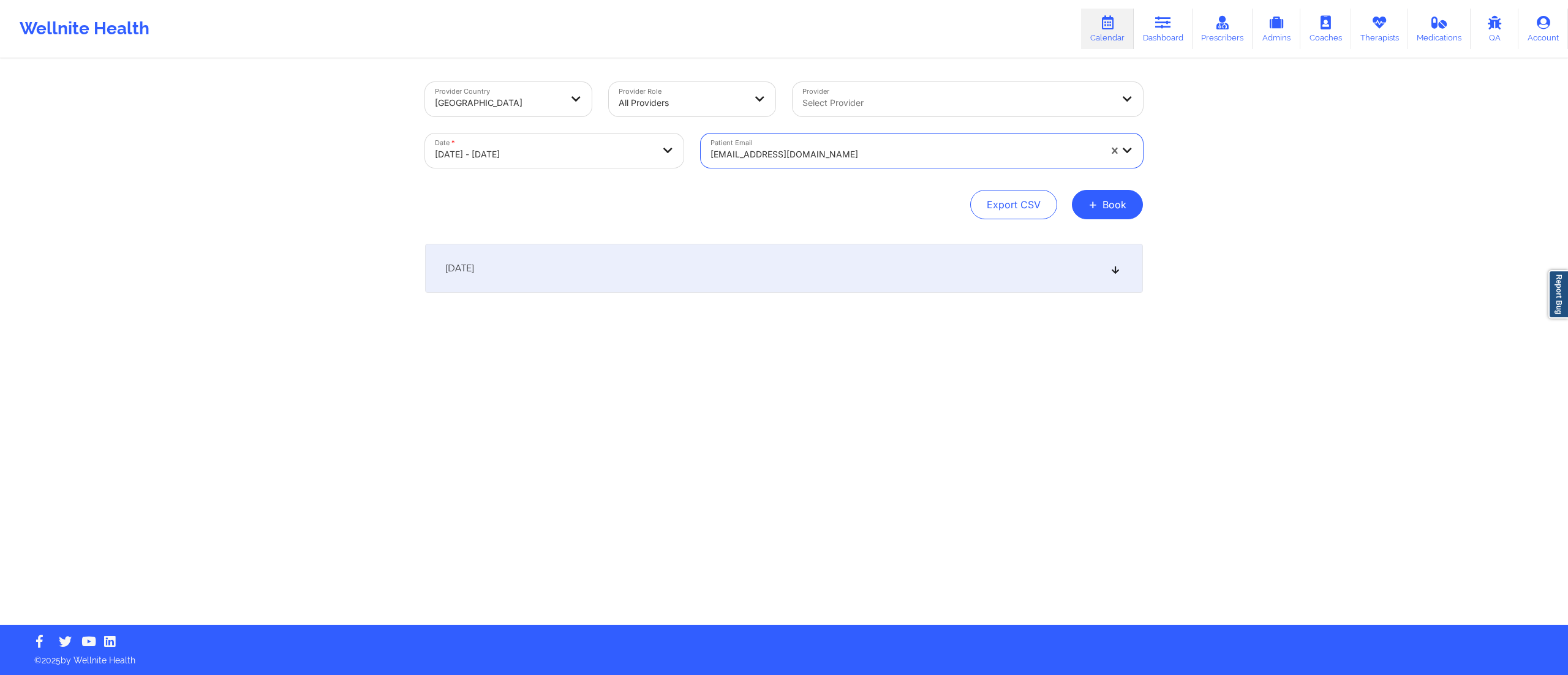
click at [694, 285] on div "October 15, 2025" at bounding box center [784, 268] width 718 height 49
click at [750, 159] on div at bounding box center [905, 154] width 390 height 14
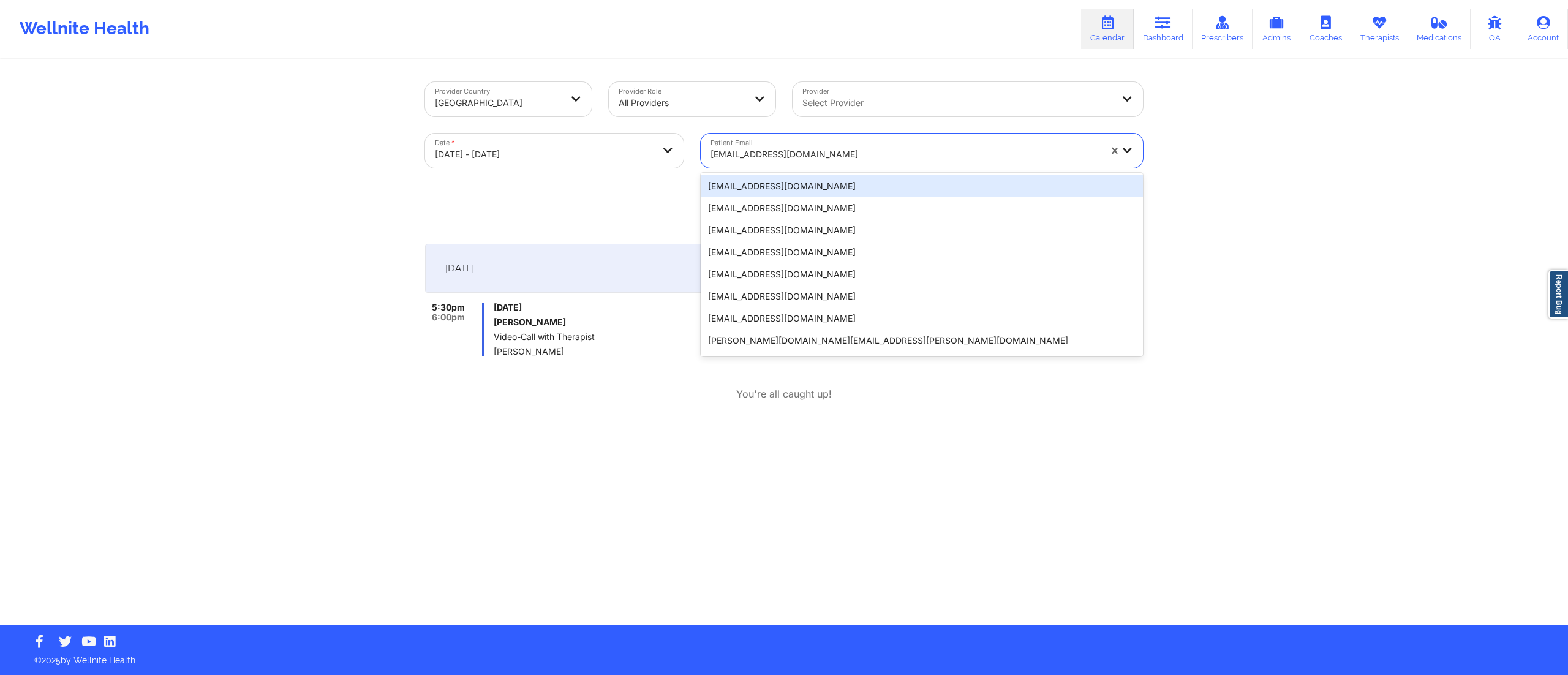
paste input "dhara.mehta04@gmail.com"
type input "dhara.mehta04@gmail.com"
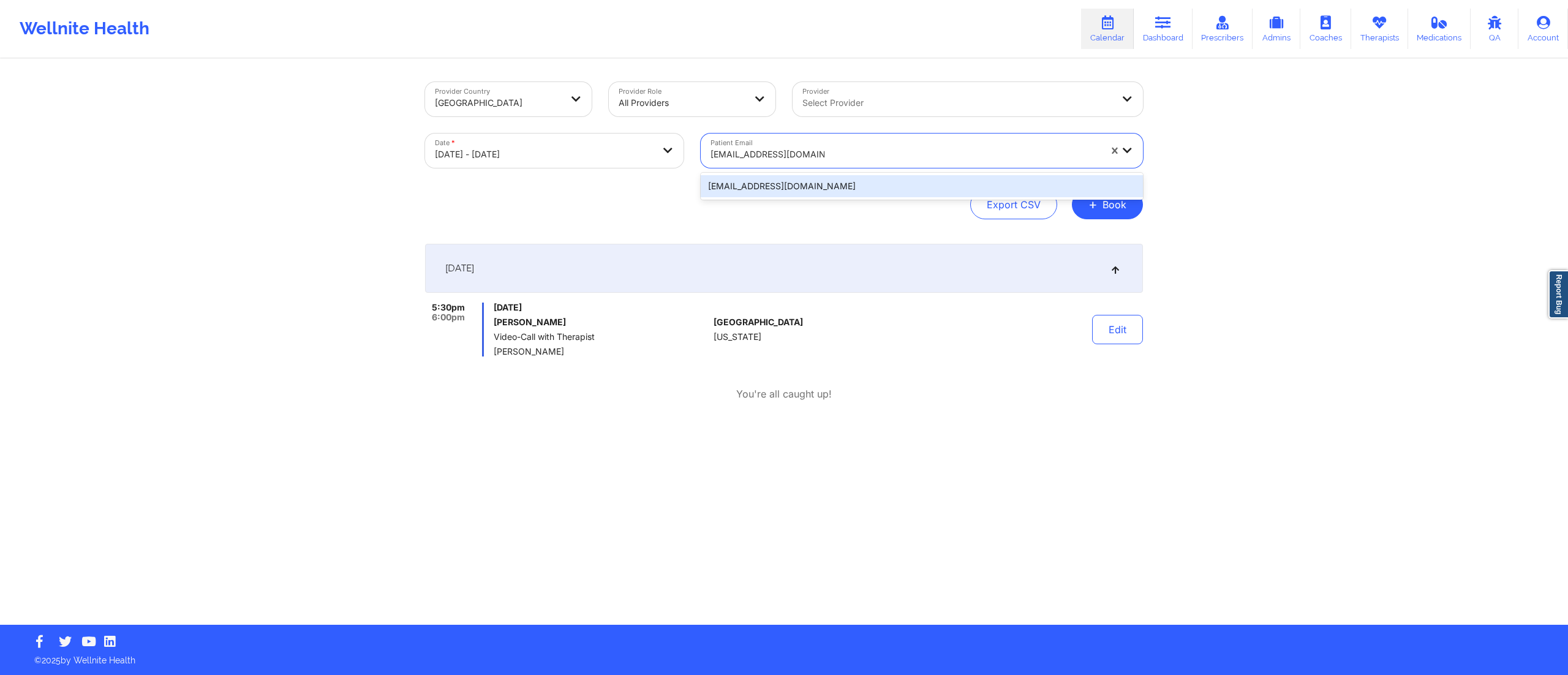
click at [761, 187] on div "dhara.mehta04@gmail.com" at bounding box center [922, 186] width 442 height 22
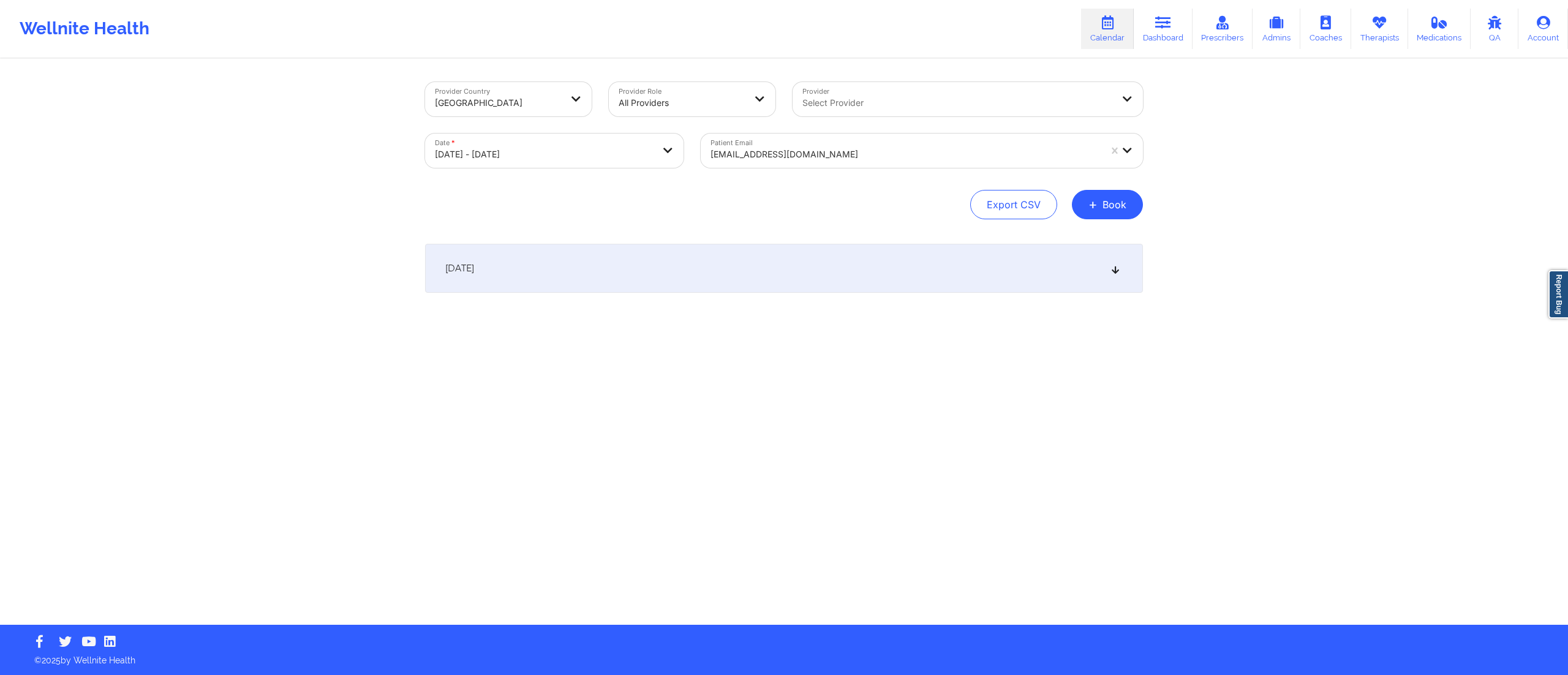
drag, startPoint x: 733, startPoint y: 262, endPoint x: 710, endPoint y: 264, distance: 23.1
click at [730, 266] on div "October 15, 2025" at bounding box center [784, 268] width 718 height 49
click at [793, 156] on div at bounding box center [905, 154] width 390 height 14
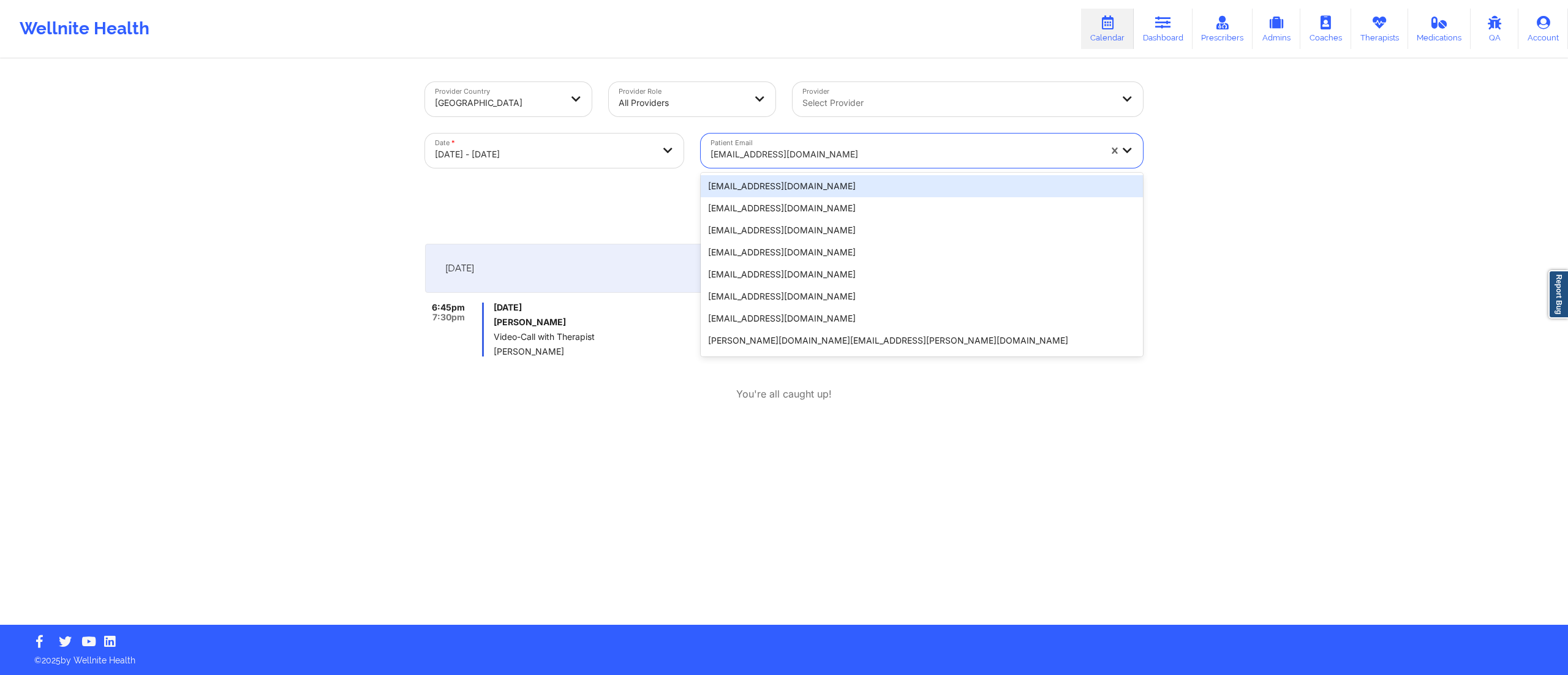
paste input "r.frey94@gmail.com"
type input "r.frey94@gmail.com"
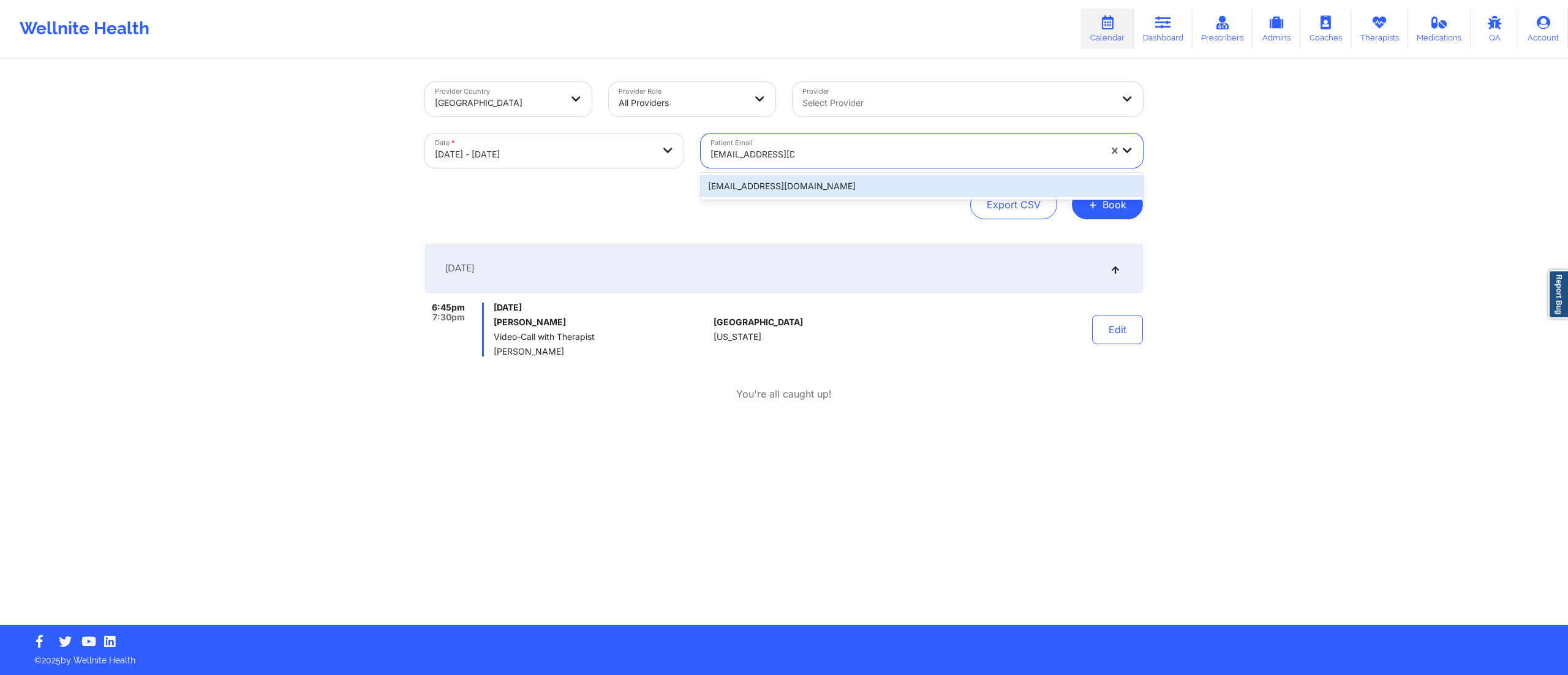
drag, startPoint x: 749, startPoint y: 190, endPoint x: 743, endPoint y: 245, distance: 55.3
click at [749, 193] on div "r.frey94@gmail.com" at bounding box center [922, 186] width 442 height 22
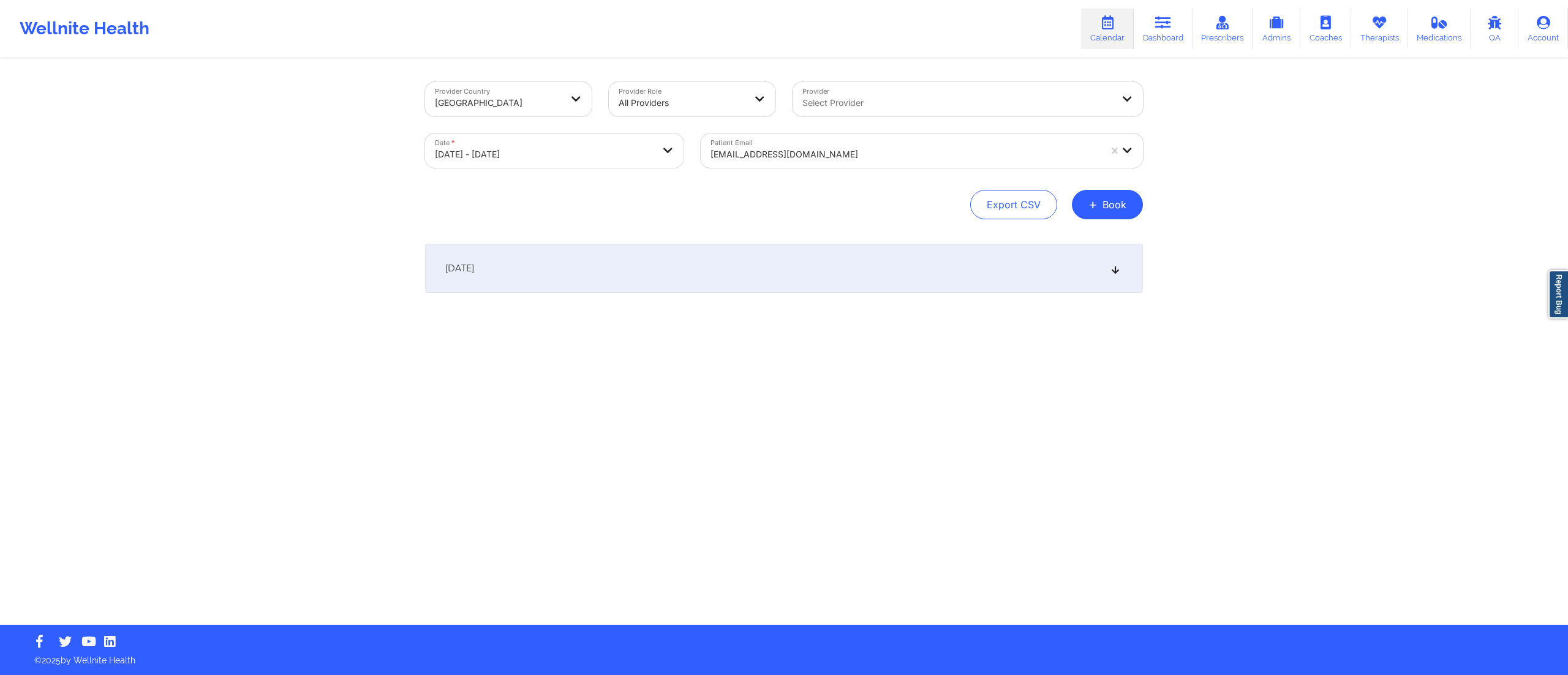
click at [711, 262] on div "October 15, 2025" at bounding box center [784, 268] width 718 height 49
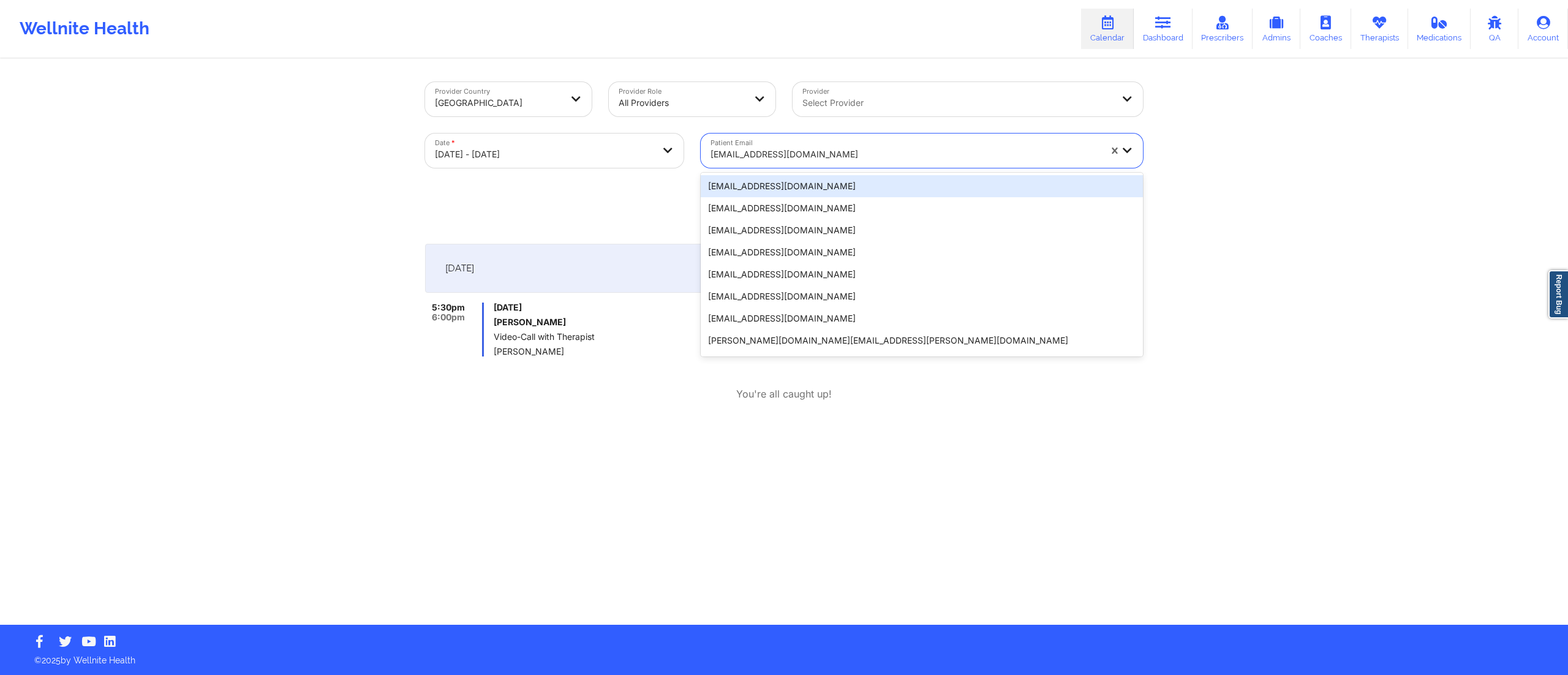
click at [826, 158] on div at bounding box center [905, 154] width 390 height 14
paste input "+18179887100"
type input "+18179887100"
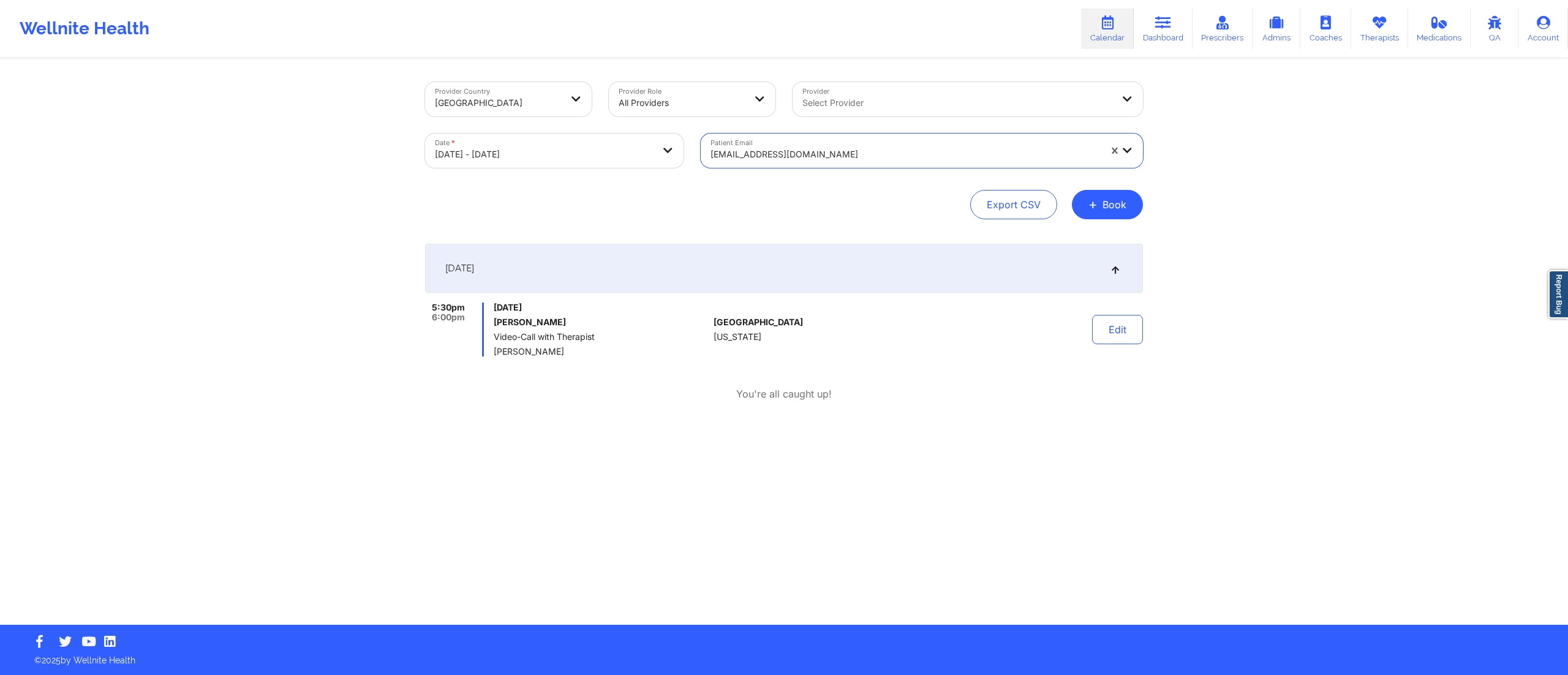
paste input "mrpuggsworth515@gmail.com"
type input "mrpuggsworth515@gmail.com"
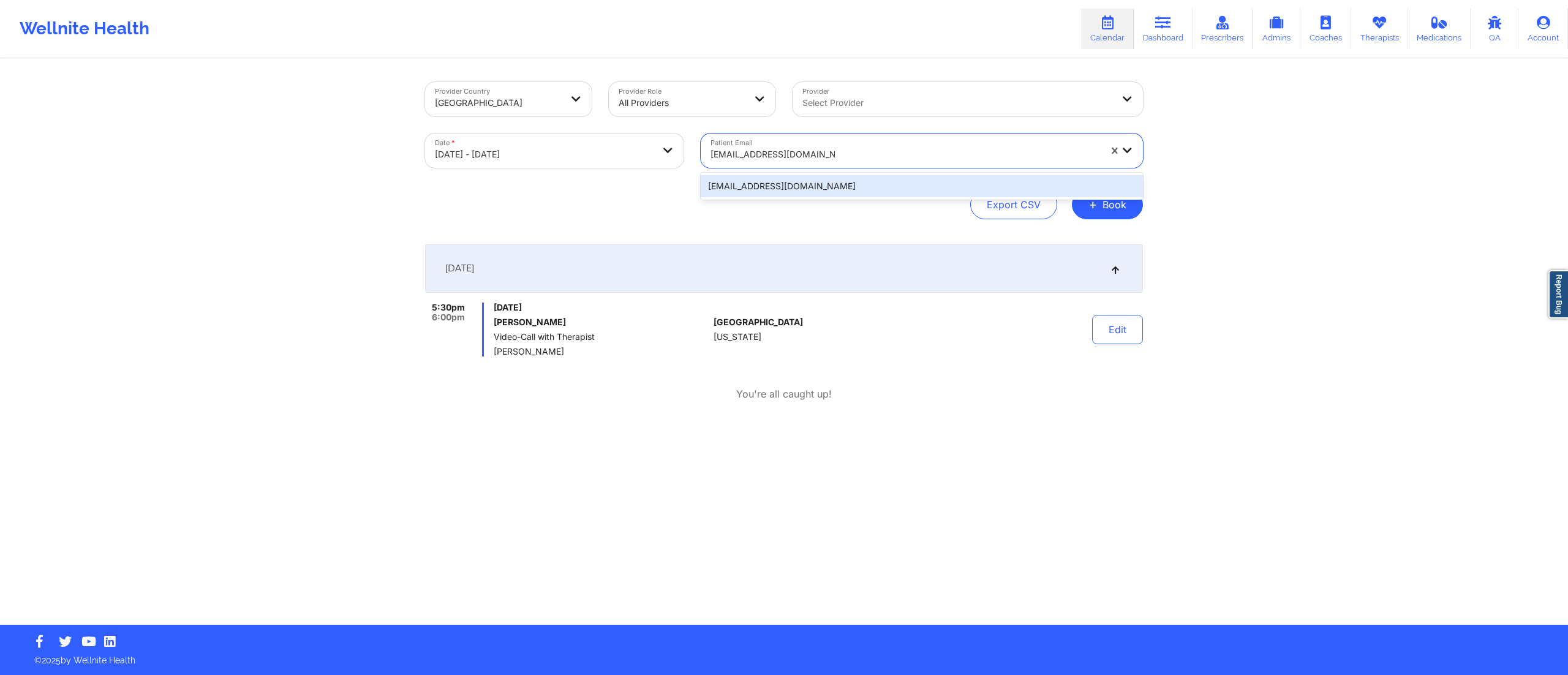
click at [783, 186] on div "mrpuggsworth515@gmail.com" at bounding box center [922, 186] width 442 height 22
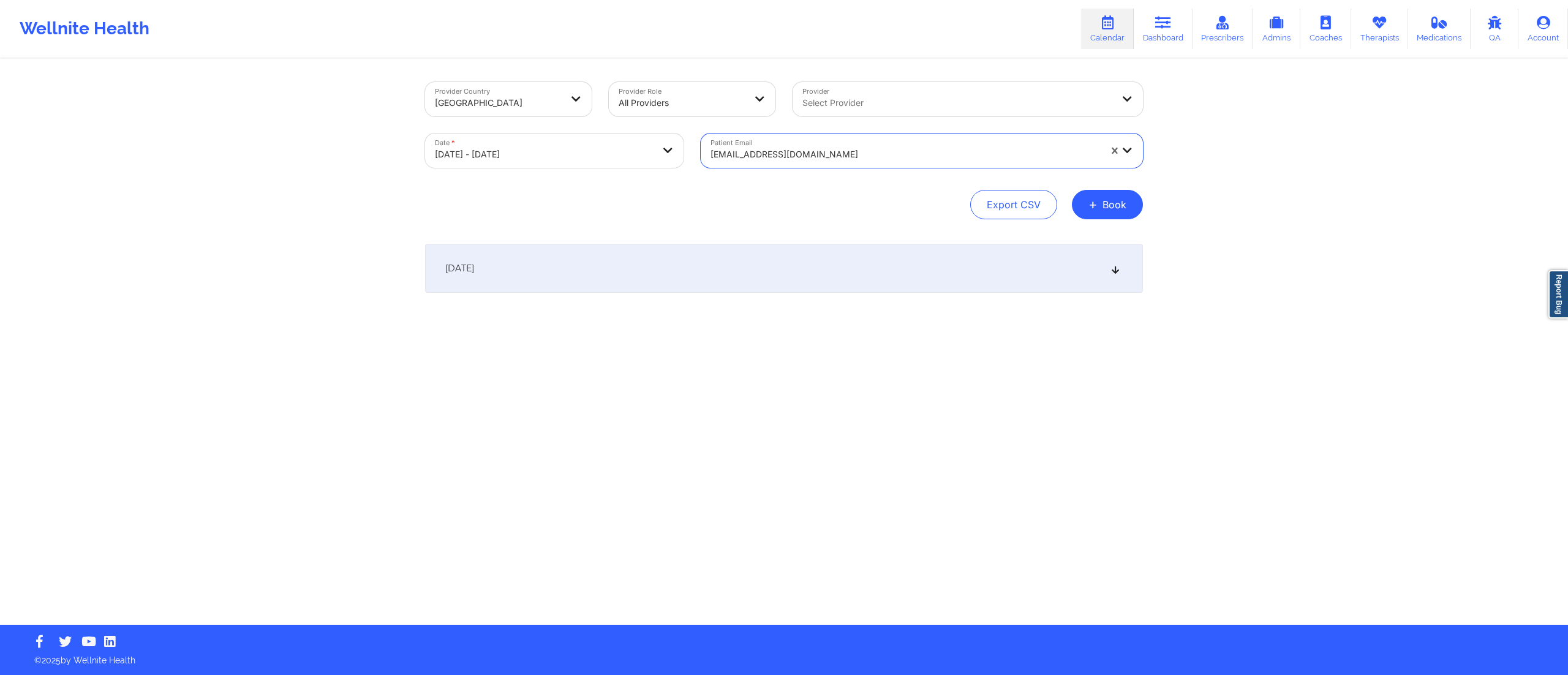
click at [741, 277] on div "October 15, 2025" at bounding box center [784, 268] width 718 height 49
click at [777, 149] on div at bounding box center [905, 154] width 390 height 14
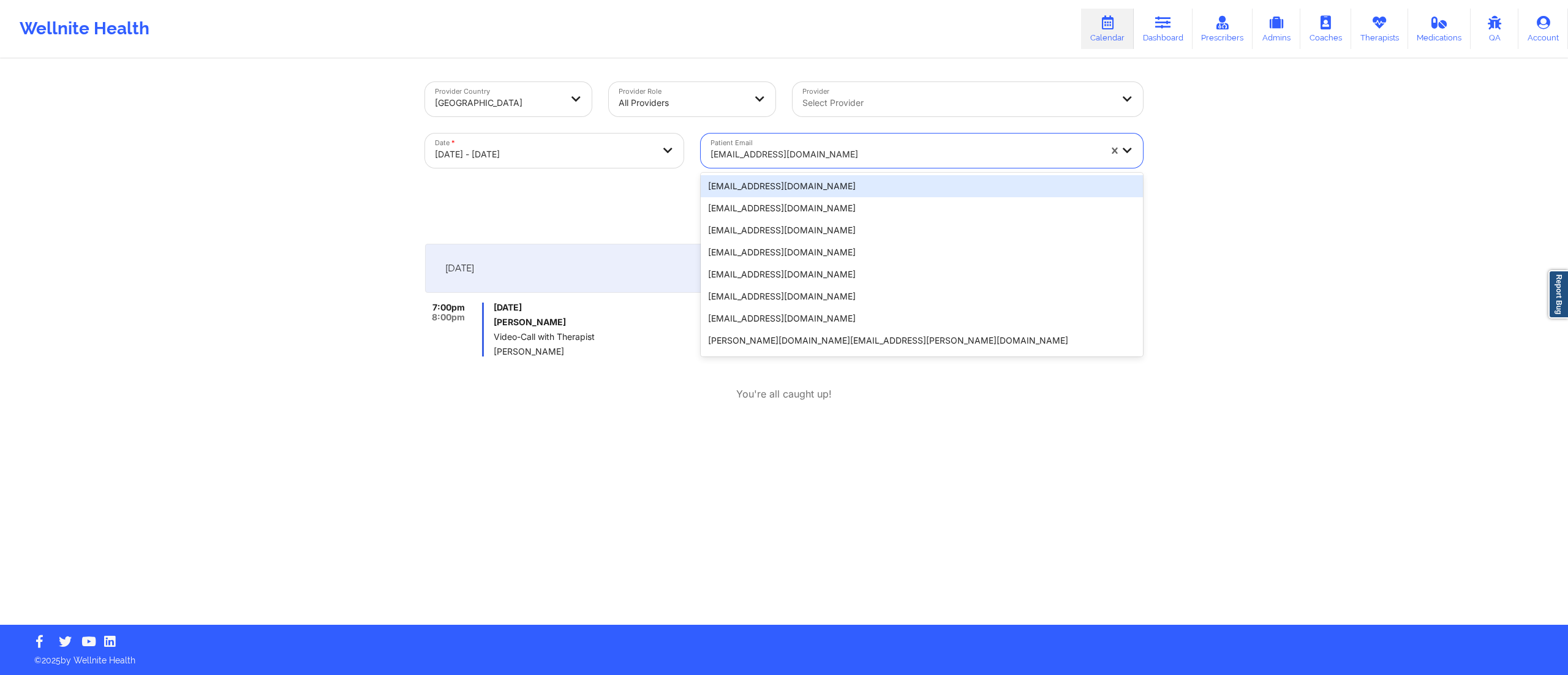
paste input "andmason311@gmail.com"
type input "andmason311@gmail.com"
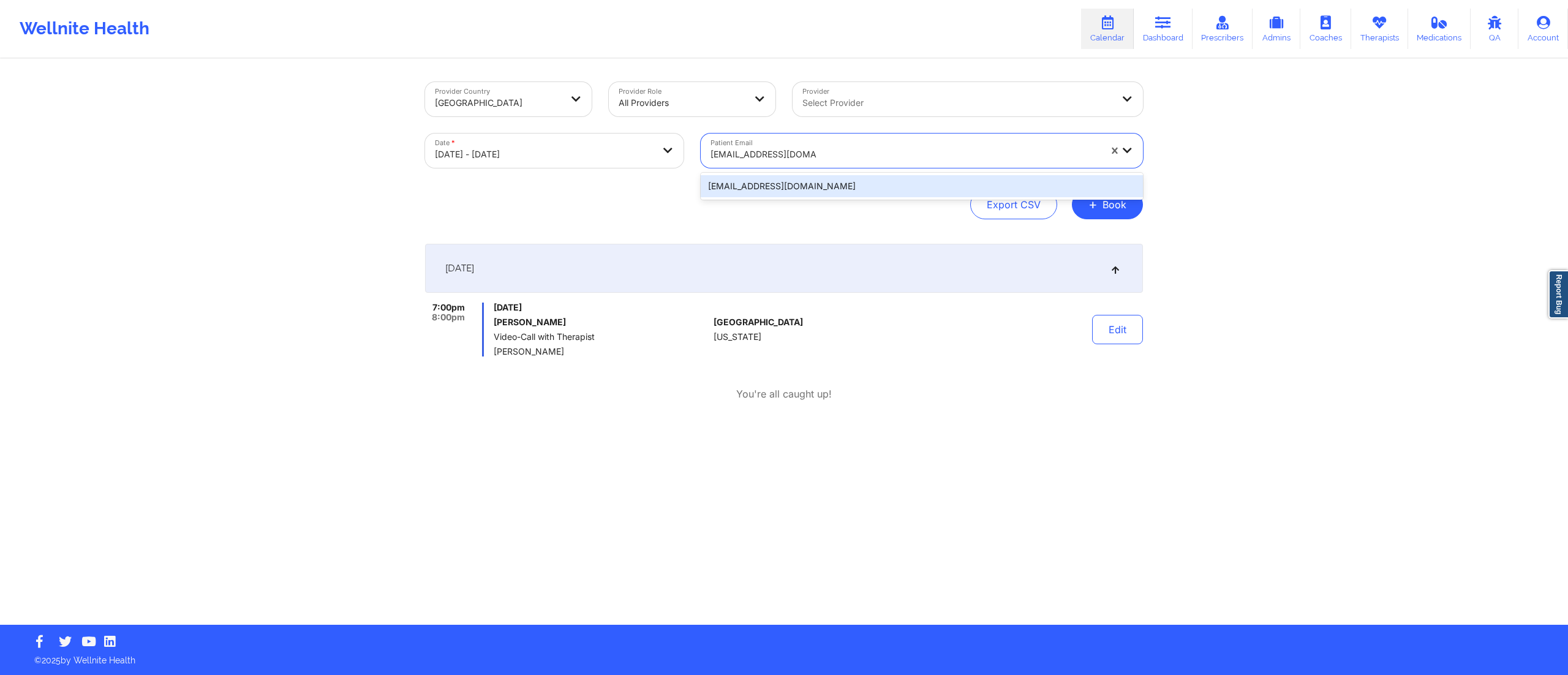
click at [775, 188] on div "andmason311@gmail.com" at bounding box center [922, 186] width 442 height 22
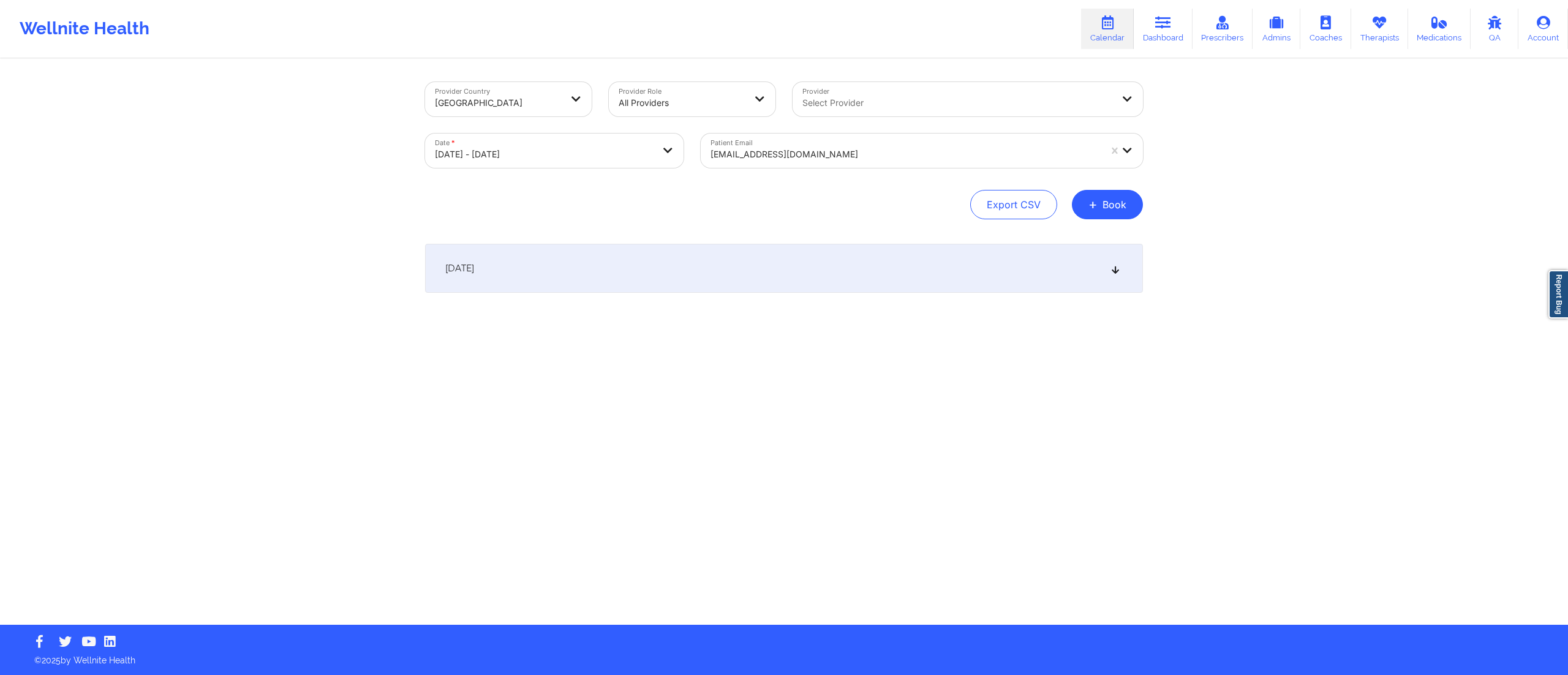
click at [763, 276] on div "October 15, 2025" at bounding box center [784, 268] width 718 height 49
click at [738, 156] on div at bounding box center [905, 154] width 390 height 14
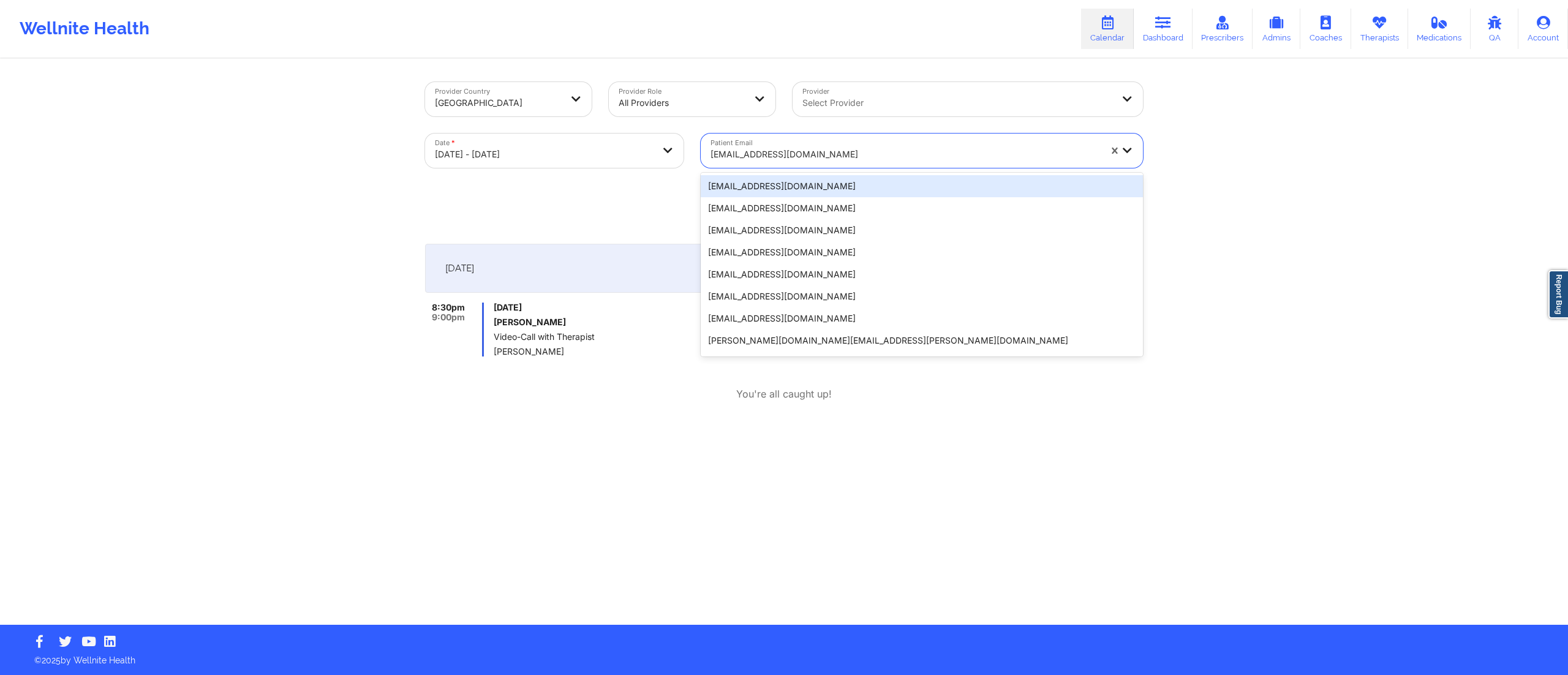
paste input "kyraisismilan@gmail.com"
type input "kyraisismilan@gmail.com"
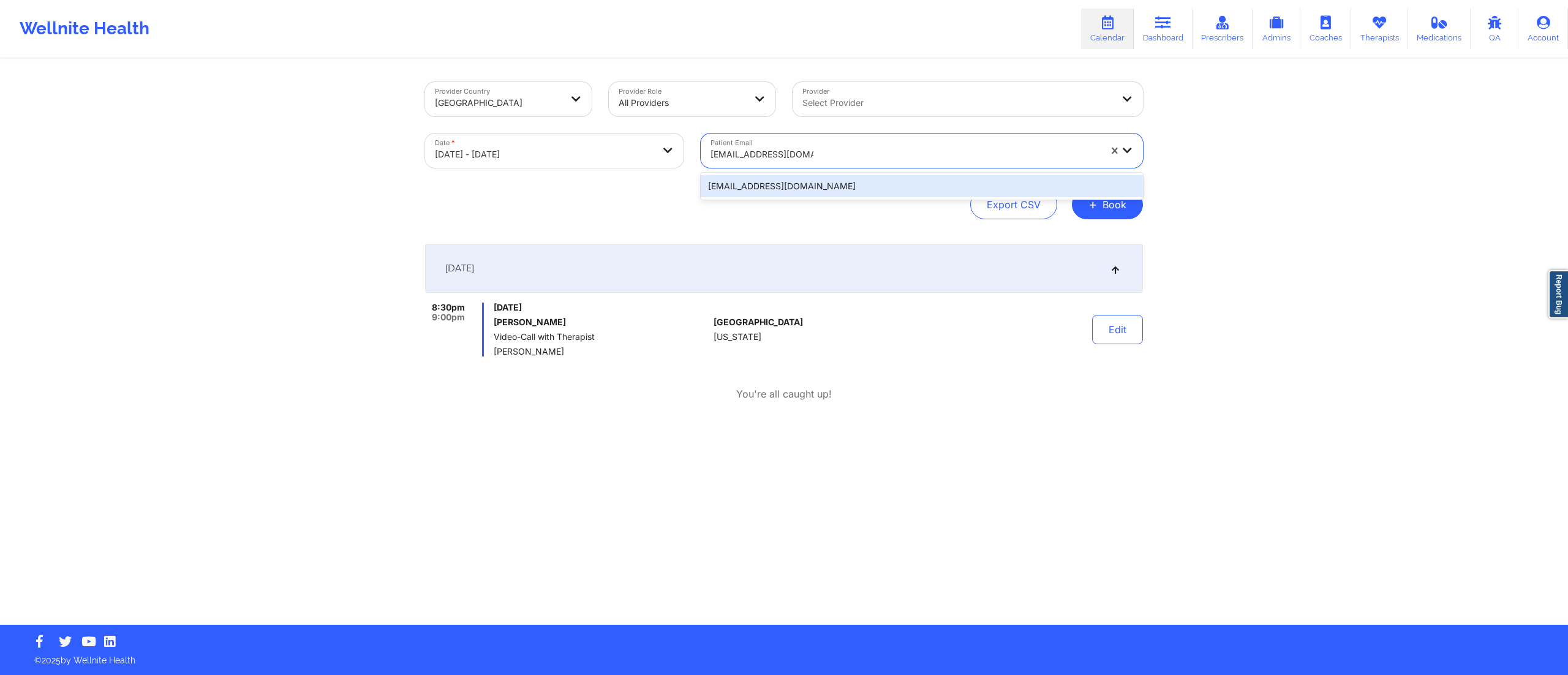
click at [748, 188] on div "kyraisismilan@gmail.com" at bounding box center [922, 186] width 442 height 22
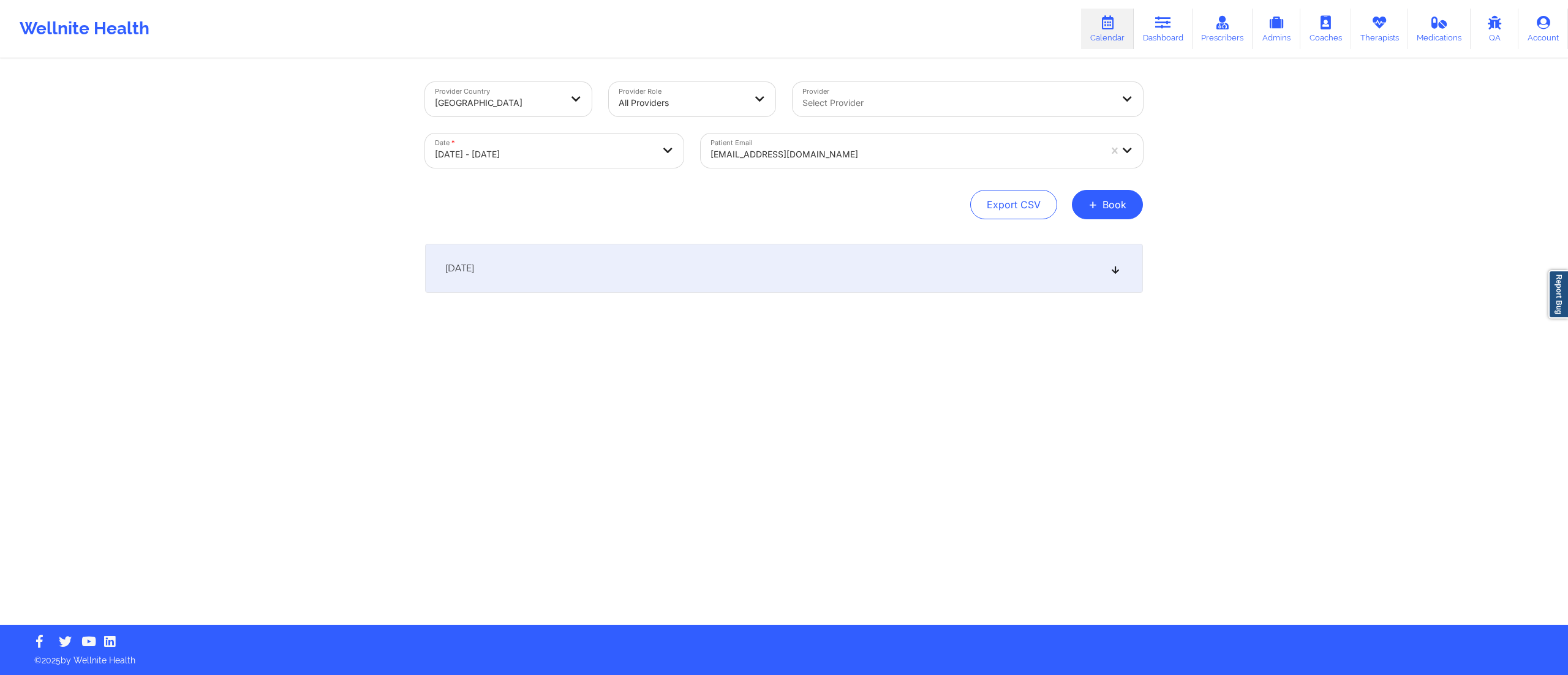
click at [702, 255] on div "October 15, 2025" at bounding box center [784, 268] width 718 height 49
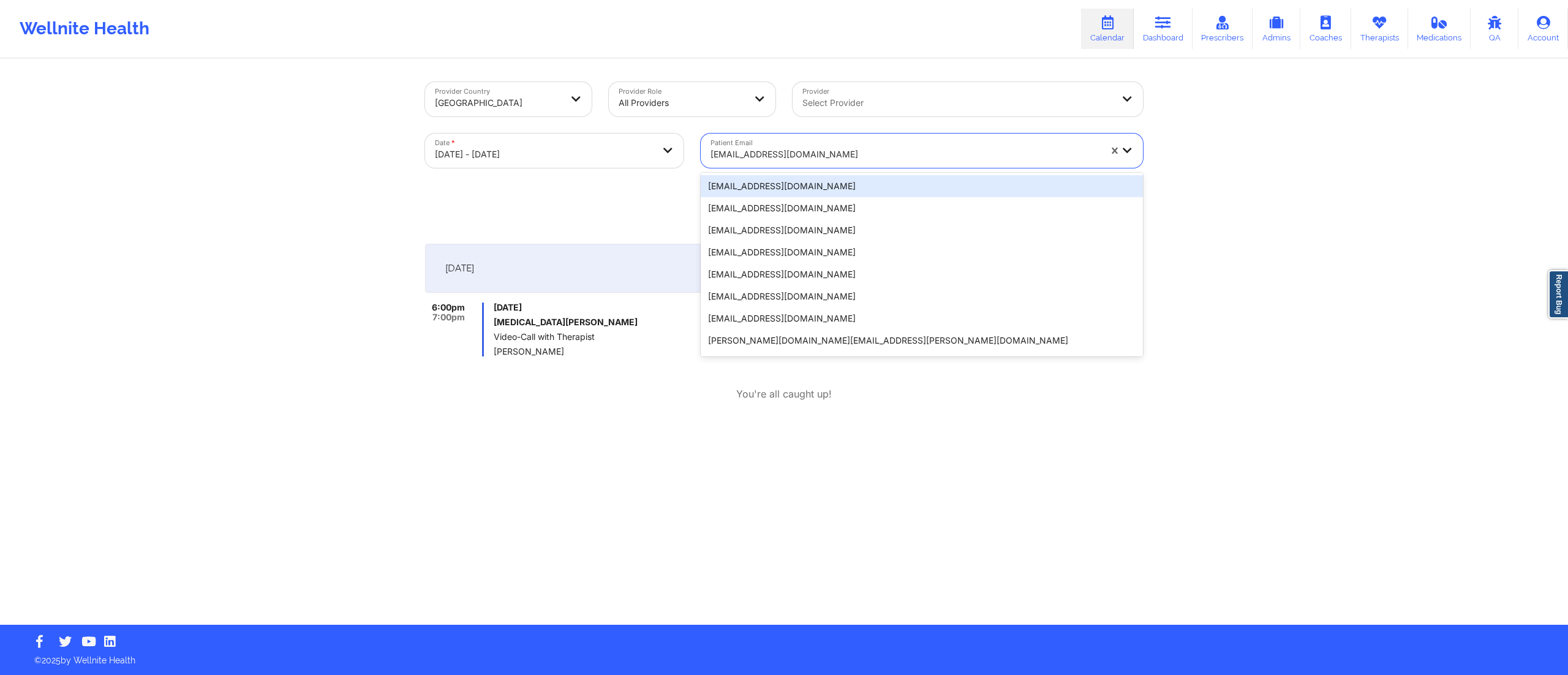
click at [751, 146] on div "kyraisismilan@gmail.com" at bounding box center [905, 155] width 390 height 27
paste input "alcantarad109@gmail.com"
type input "alcantarad109@gmail.com"
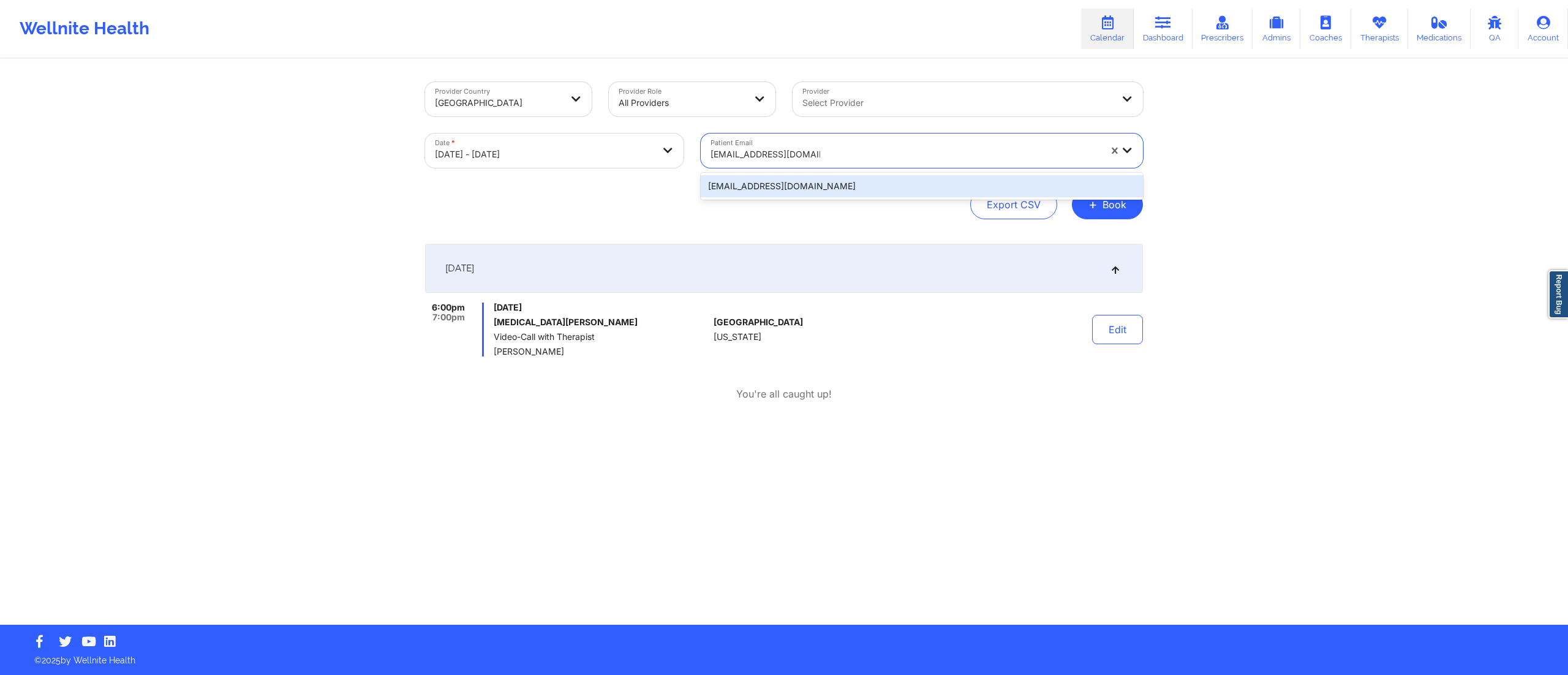
click at [772, 190] on div "alcantarad109@gmail.com" at bounding box center [922, 186] width 442 height 22
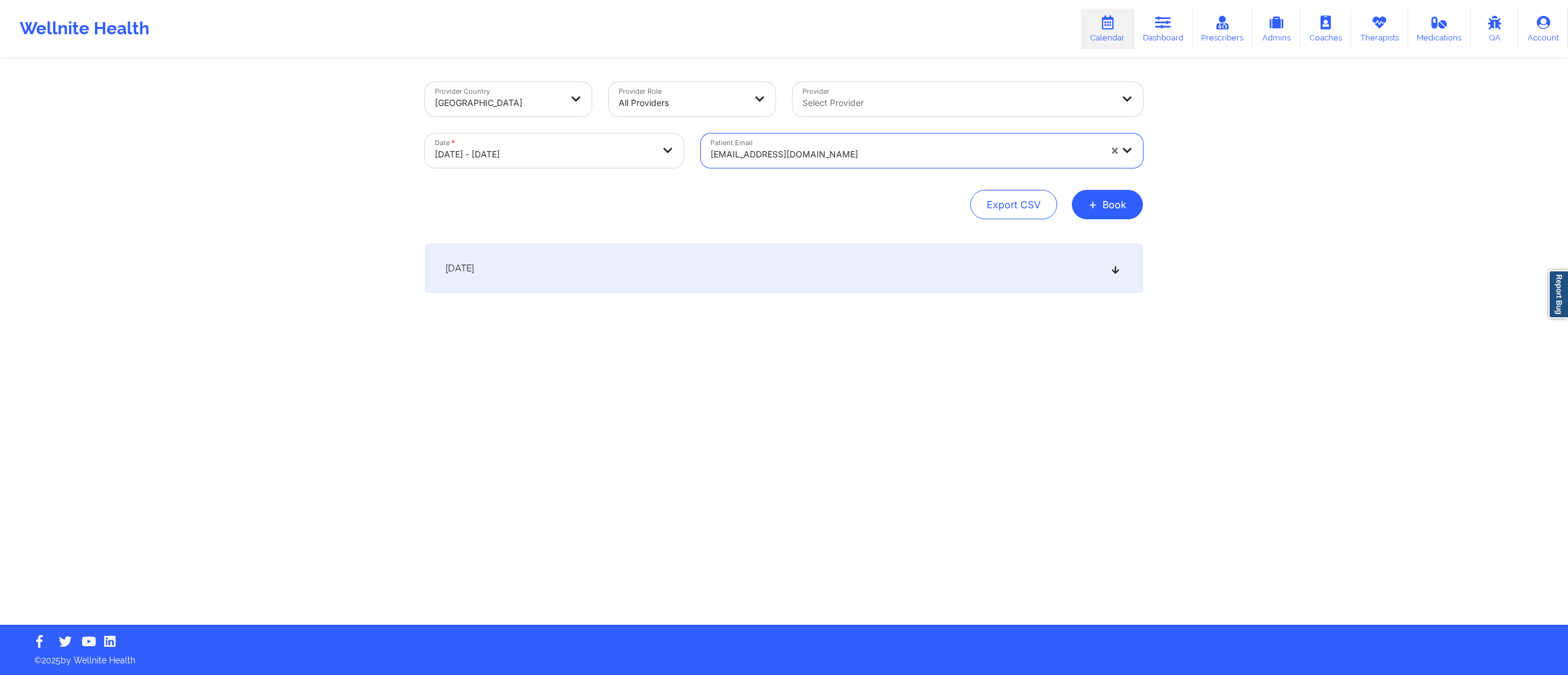
click at [829, 141] on div "alcantarad109@gmail.com" at bounding box center [905, 155] width 390 height 27
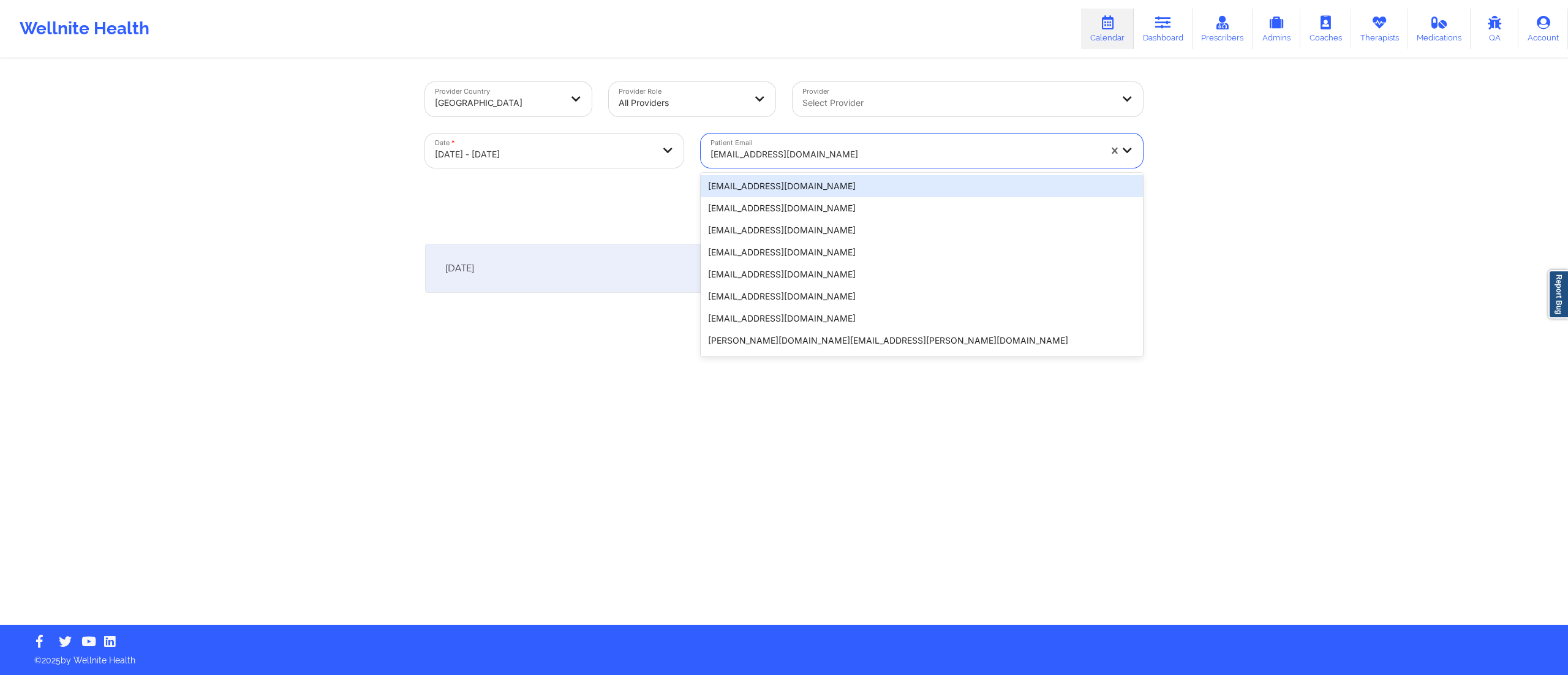
paste input "alcantarad109@gmail.com"
type input "alcantarad109@gmail.com"
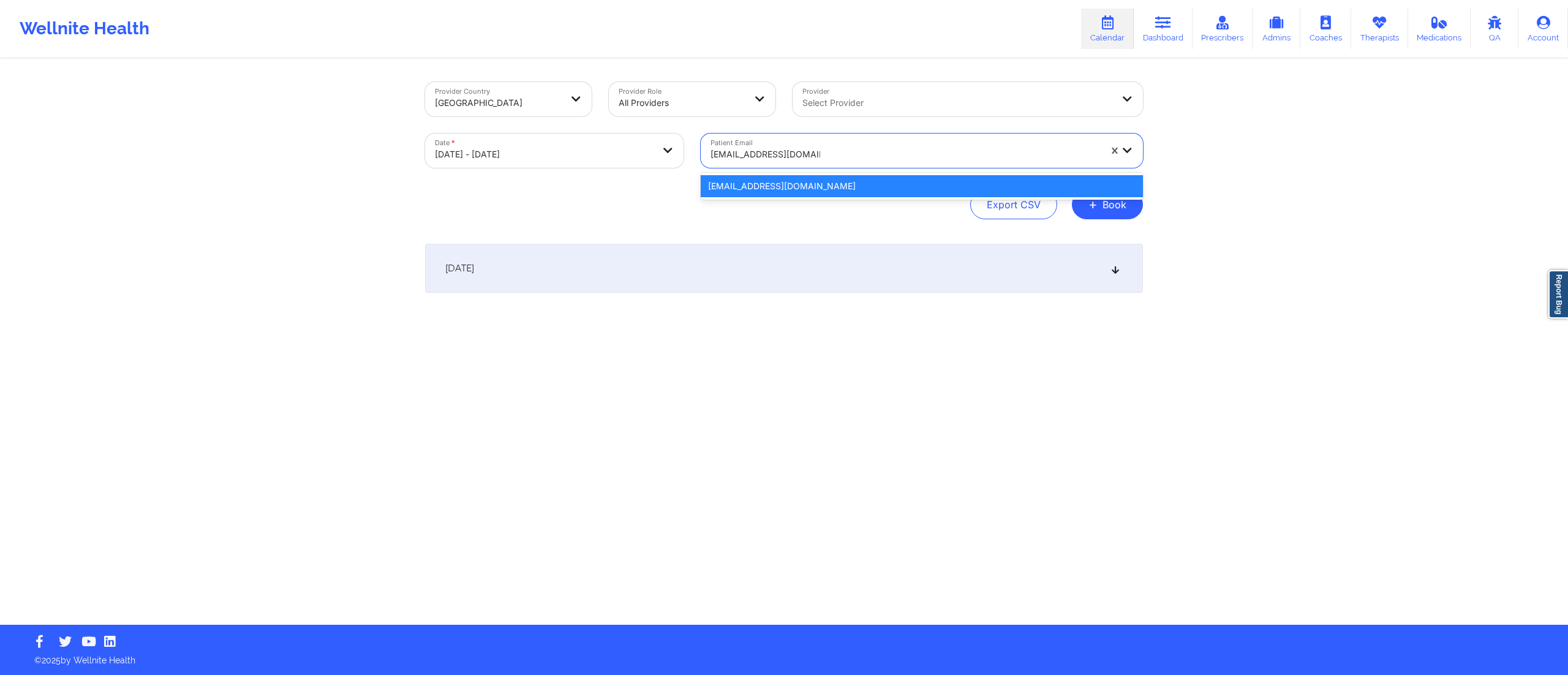
click at [775, 185] on div "alcantarad109@gmail.com" at bounding box center [922, 186] width 442 height 22
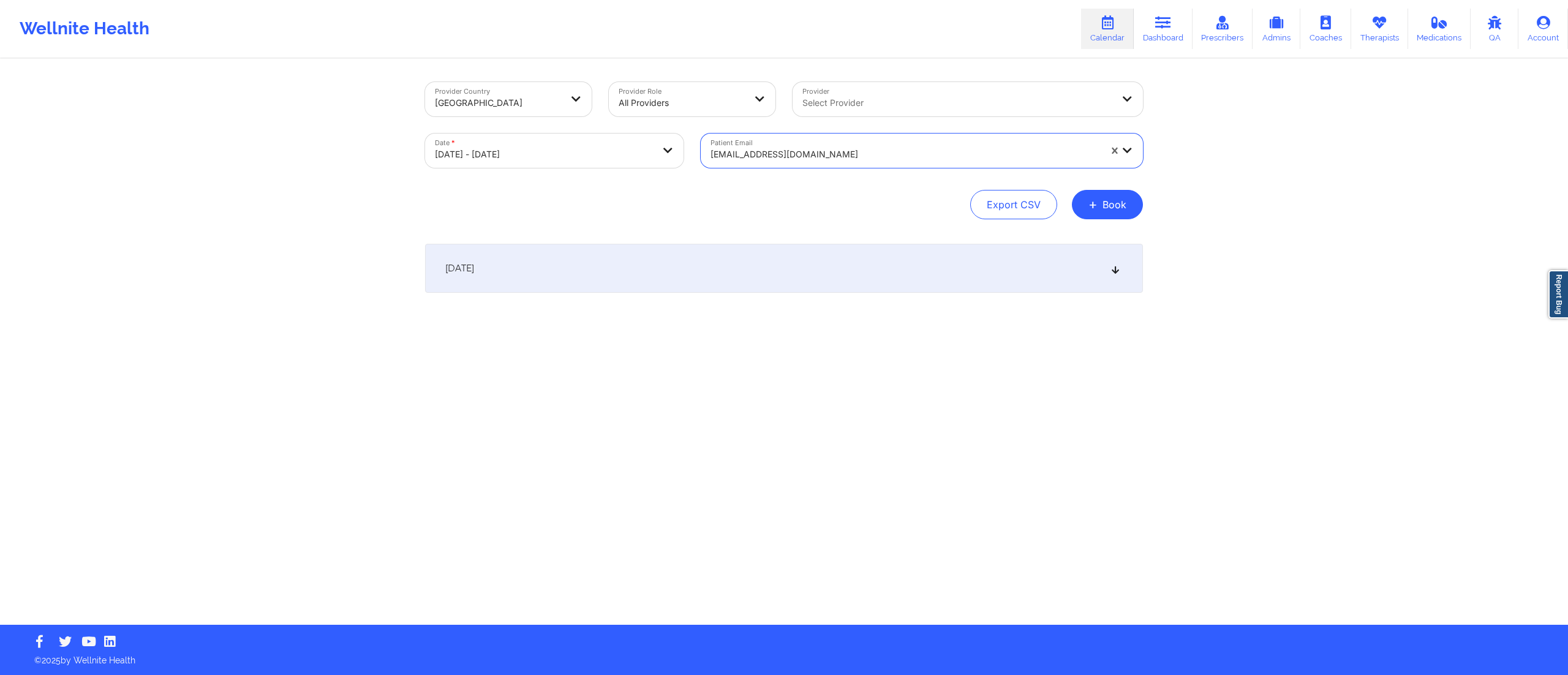
click at [728, 261] on div "October 15, 2025" at bounding box center [784, 268] width 718 height 49
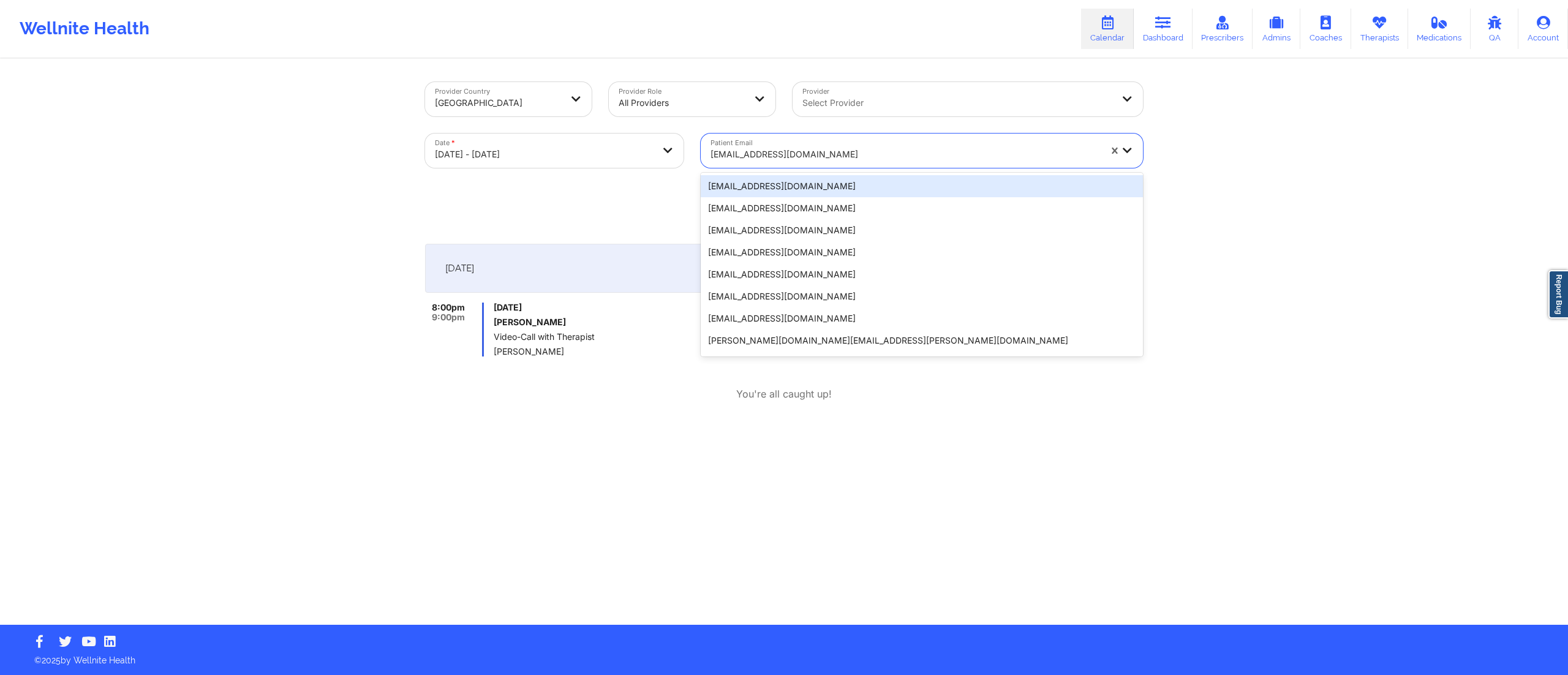
click at [769, 159] on div at bounding box center [905, 154] width 390 height 14
paste input "ashtontatedavila@gmail.com"
type input "ashtontatedavila@gmail.com"
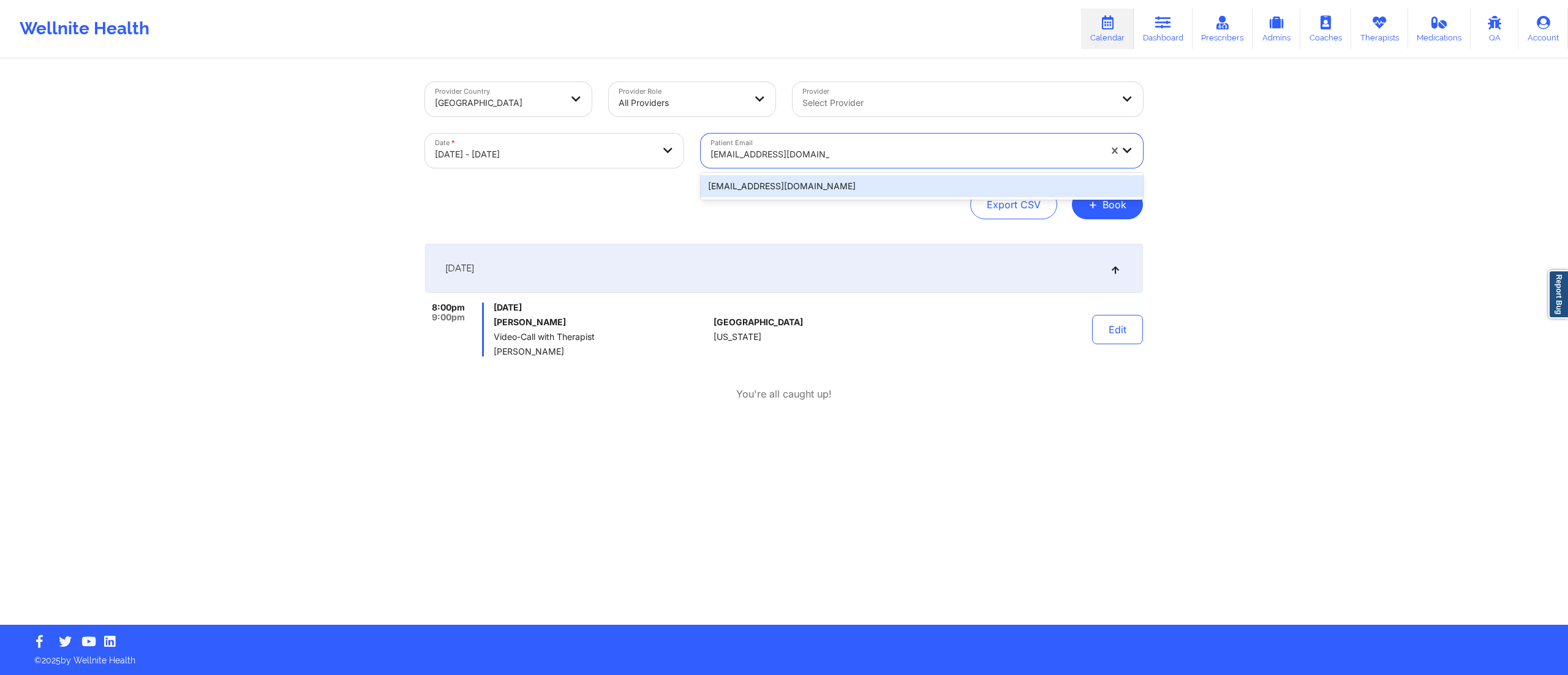
click at [769, 186] on div "ashtontatedavila@gmail.com" at bounding box center [922, 186] width 442 height 22
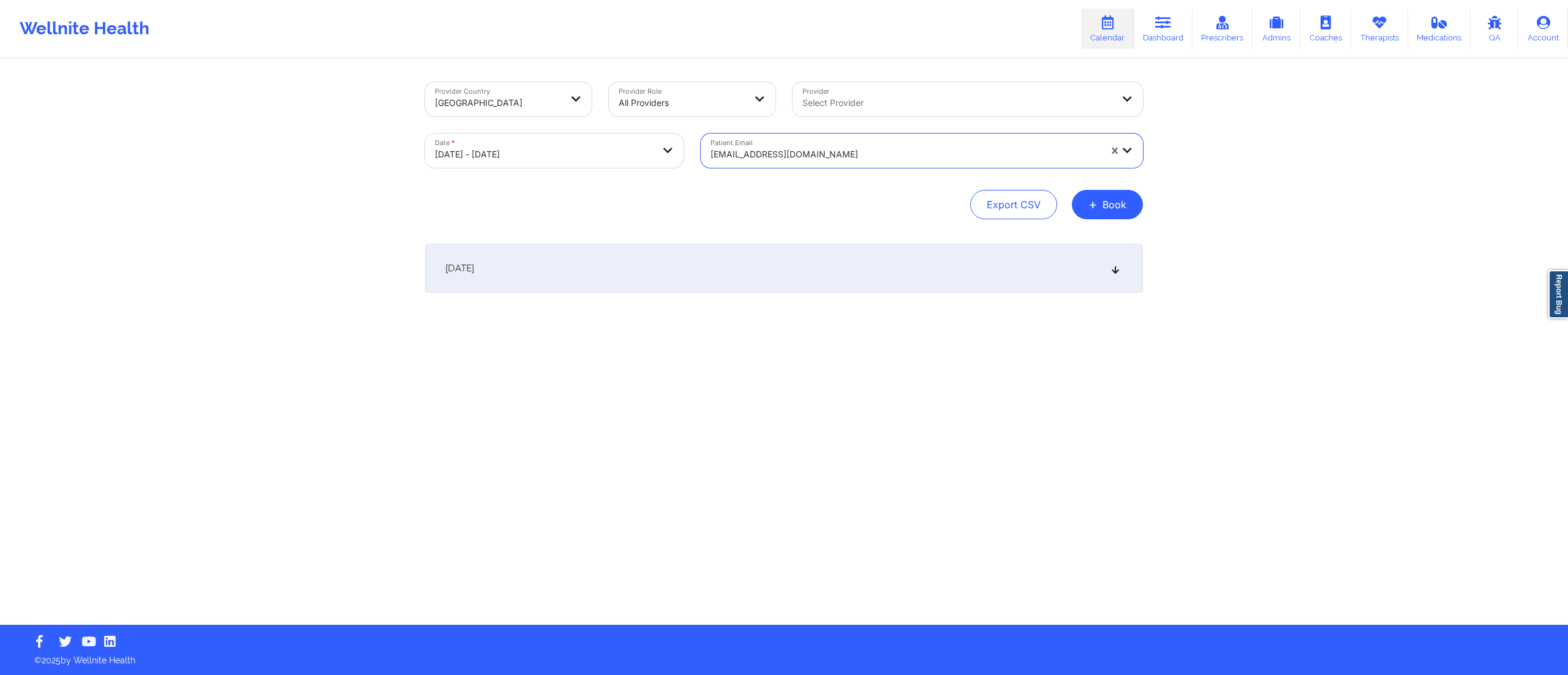
click at [712, 283] on div "October 15, 2025" at bounding box center [784, 268] width 718 height 49
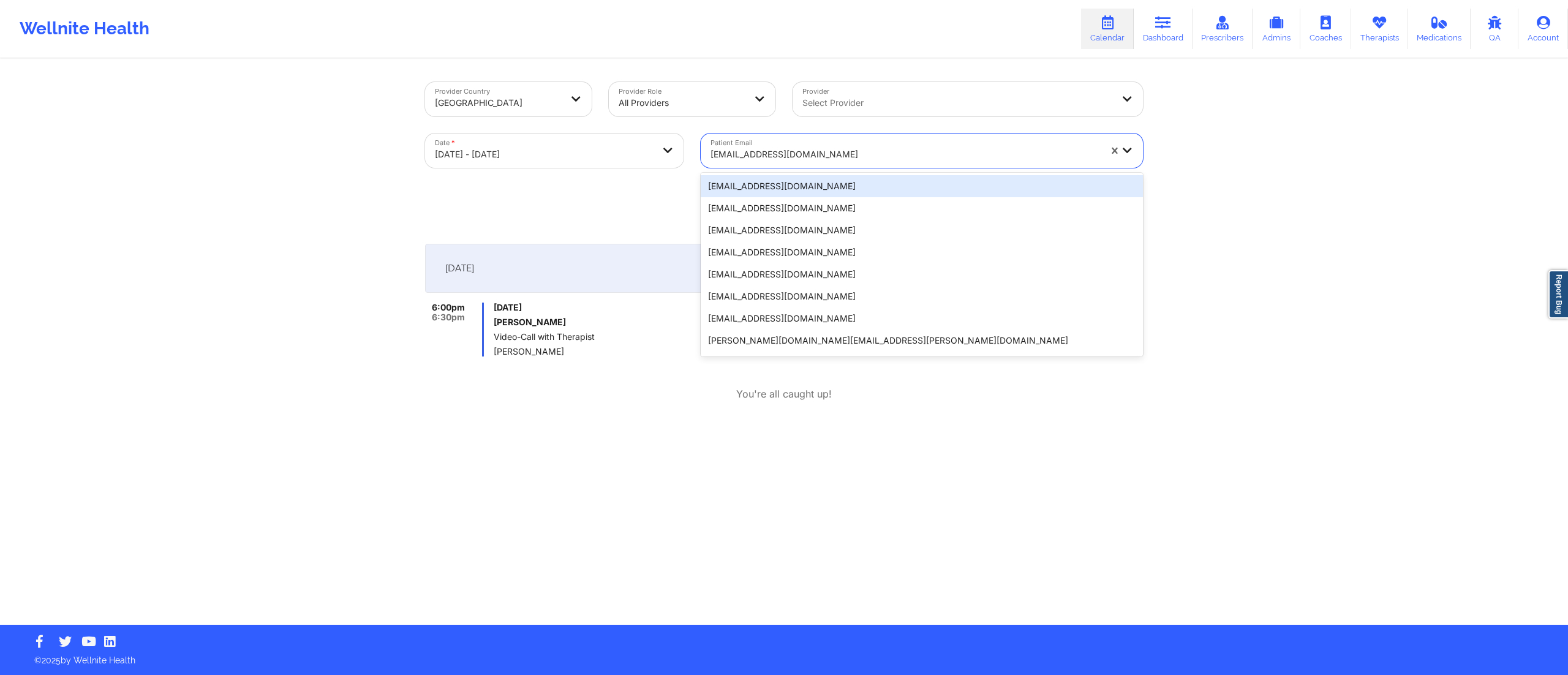
click at [809, 151] on div at bounding box center [905, 154] width 390 height 14
paste input "samlewis1618@gmail.com"
type input "samlewis1618@gmail.com"
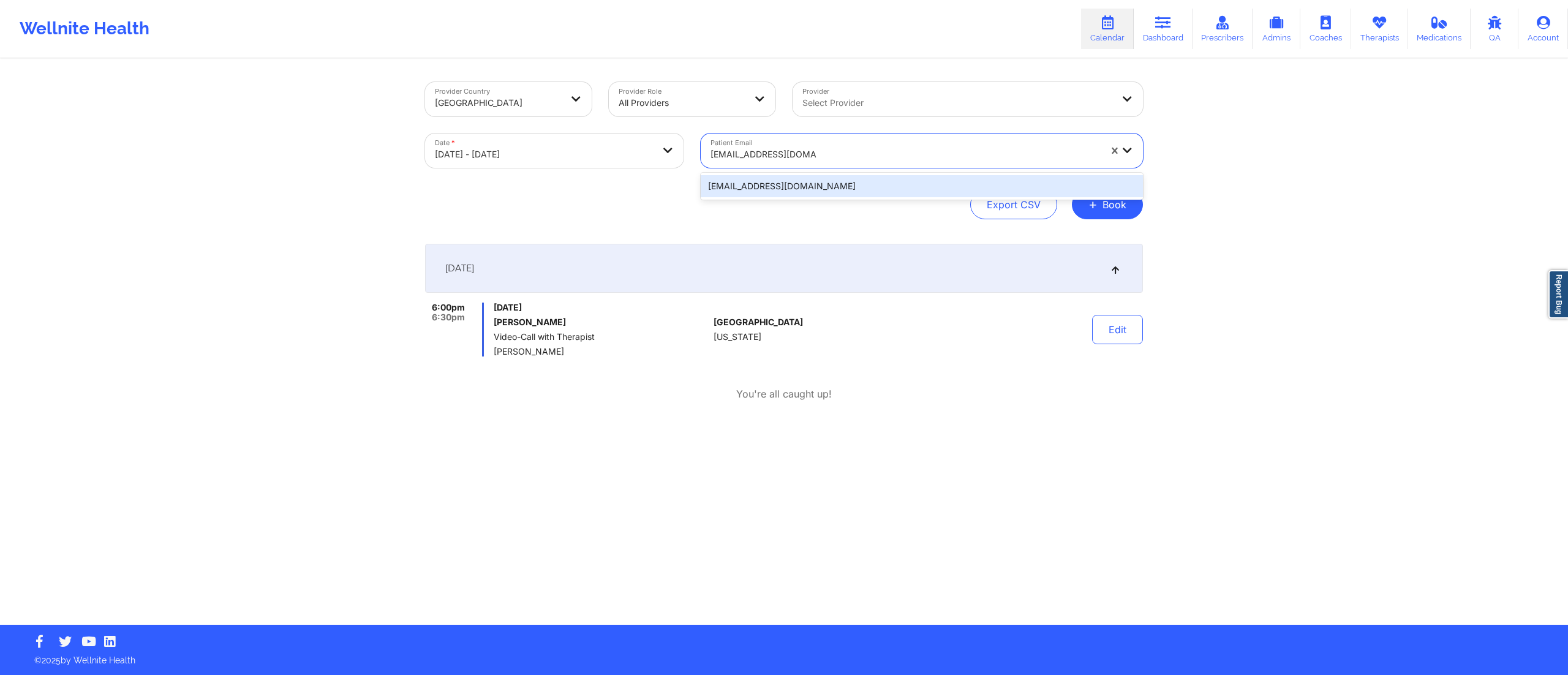
click at [784, 183] on div "samlewis1618@gmail.com" at bounding box center [922, 186] width 442 height 22
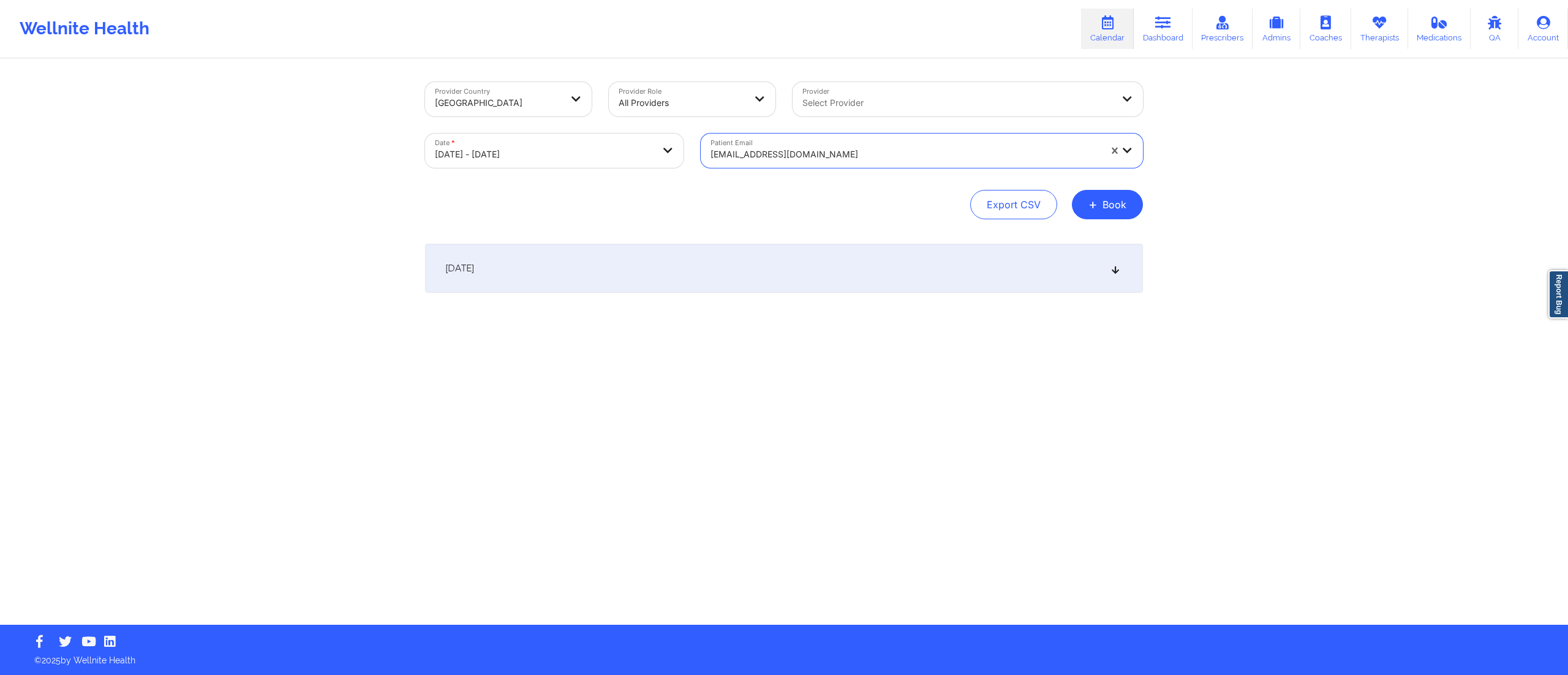
click at [738, 260] on div "October 15, 2025" at bounding box center [784, 268] width 718 height 49
click at [792, 156] on div at bounding box center [905, 154] width 390 height 14
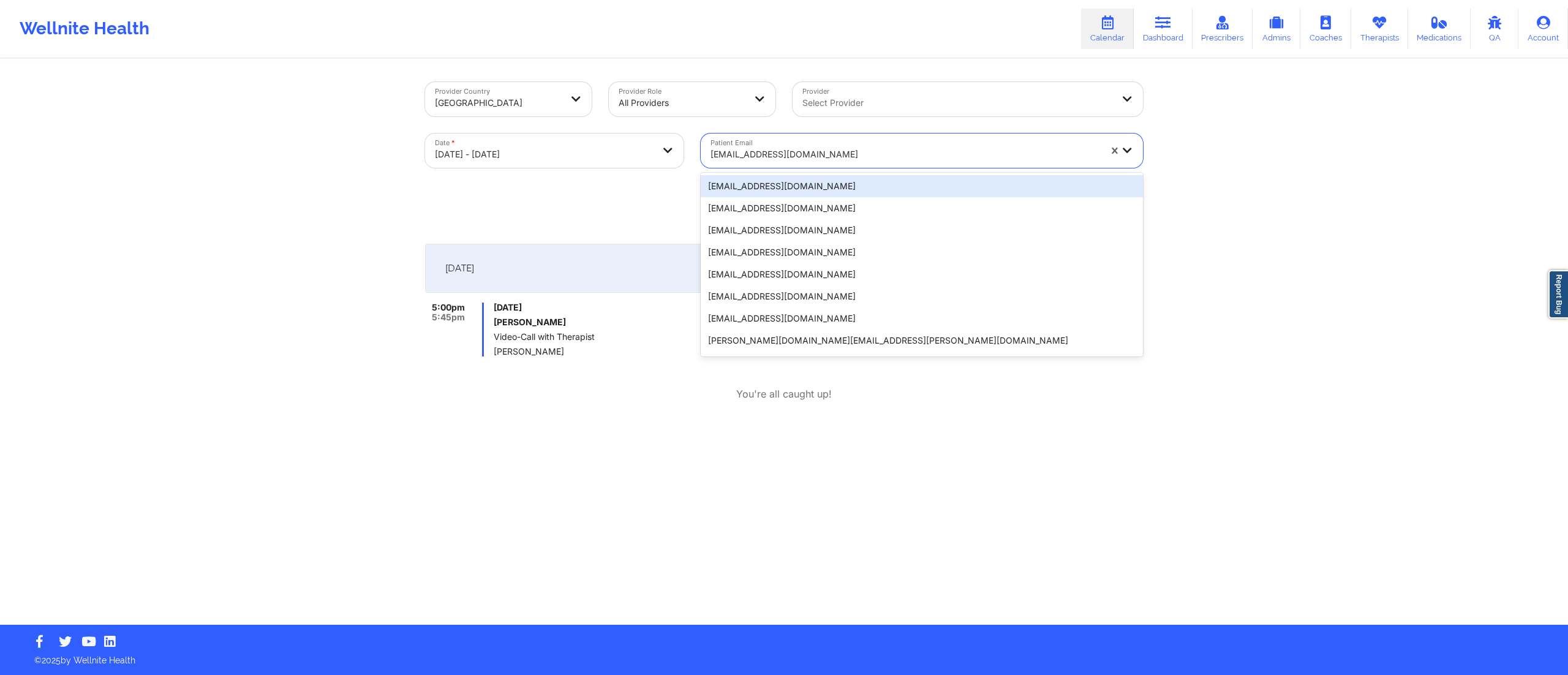
paste input "mcshupe@att.net"
type input "mcshupe@att.net"
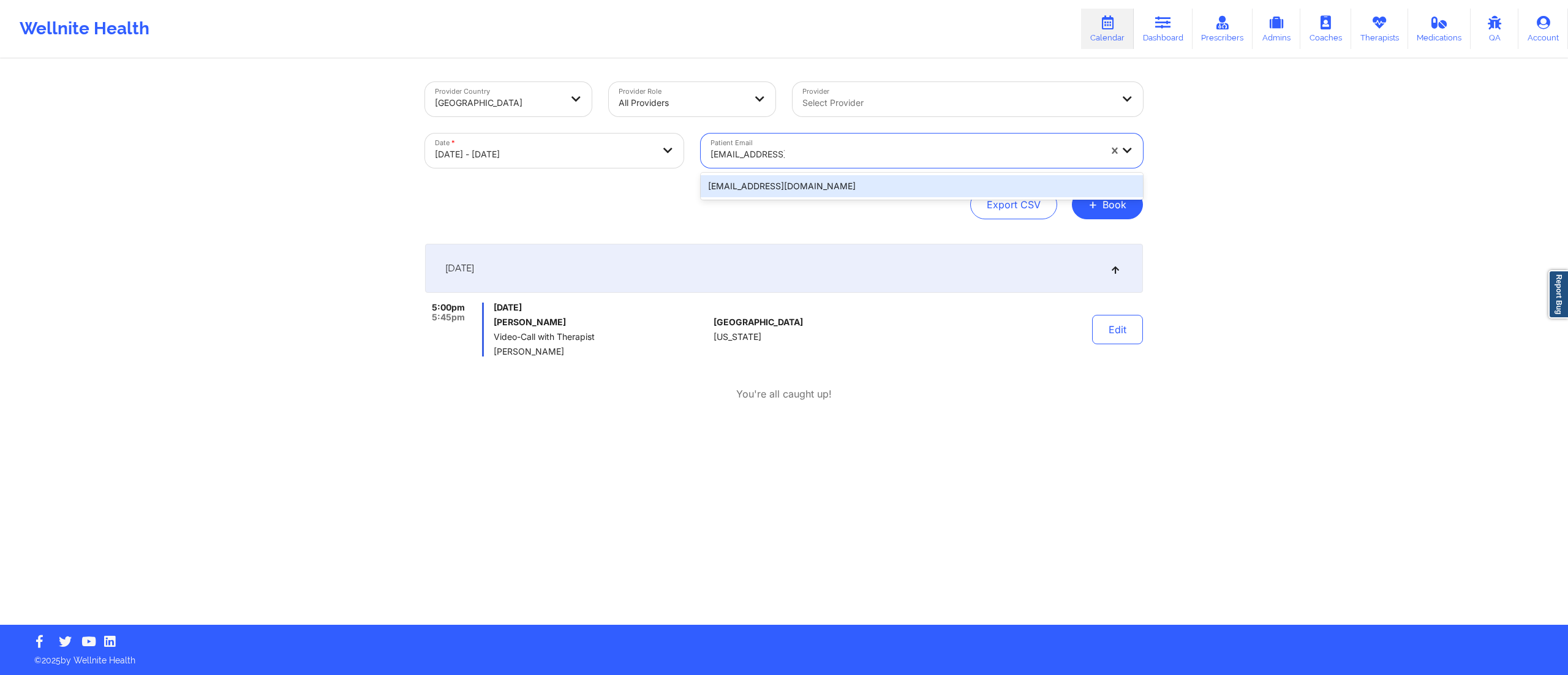
click at [760, 183] on div "mcshupe@att.net" at bounding box center [922, 186] width 442 height 22
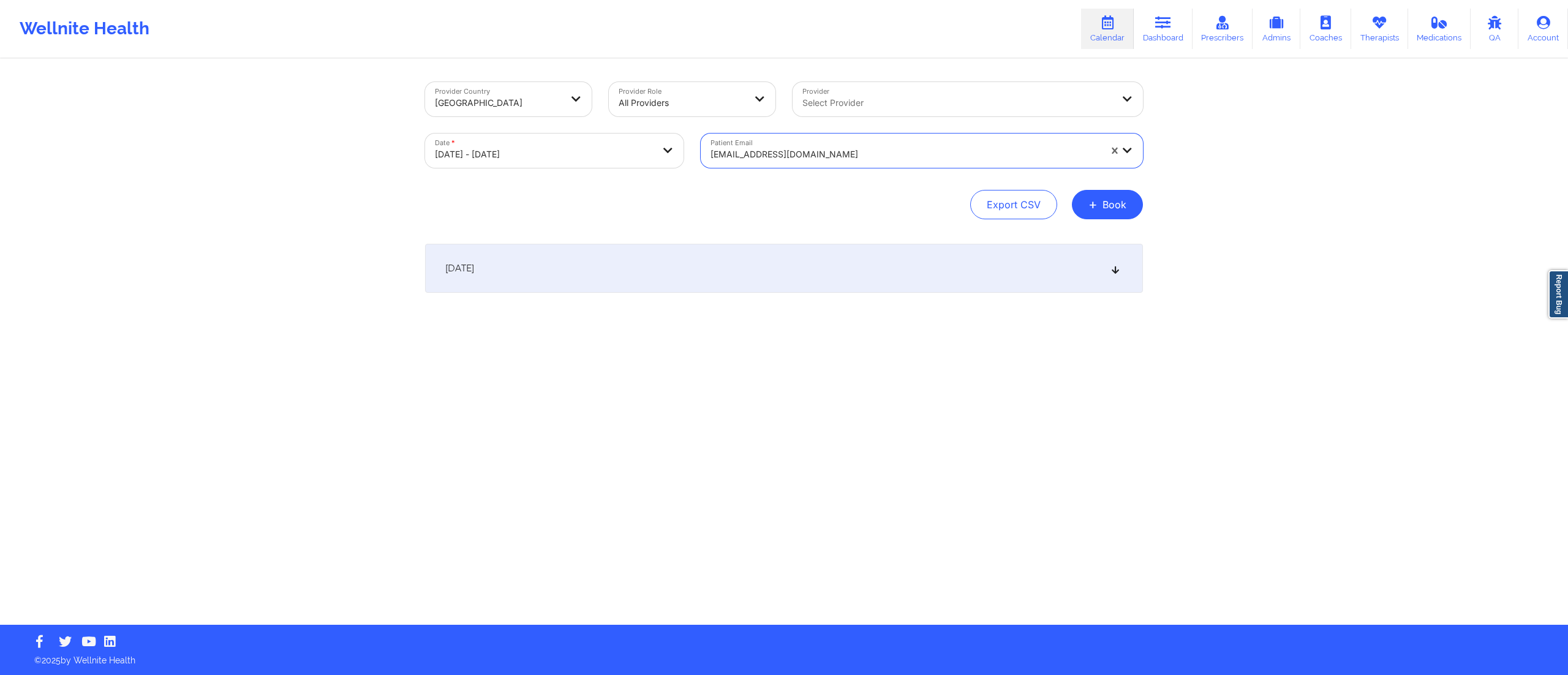
click at [691, 272] on div "October 15, 2025" at bounding box center [784, 268] width 718 height 49
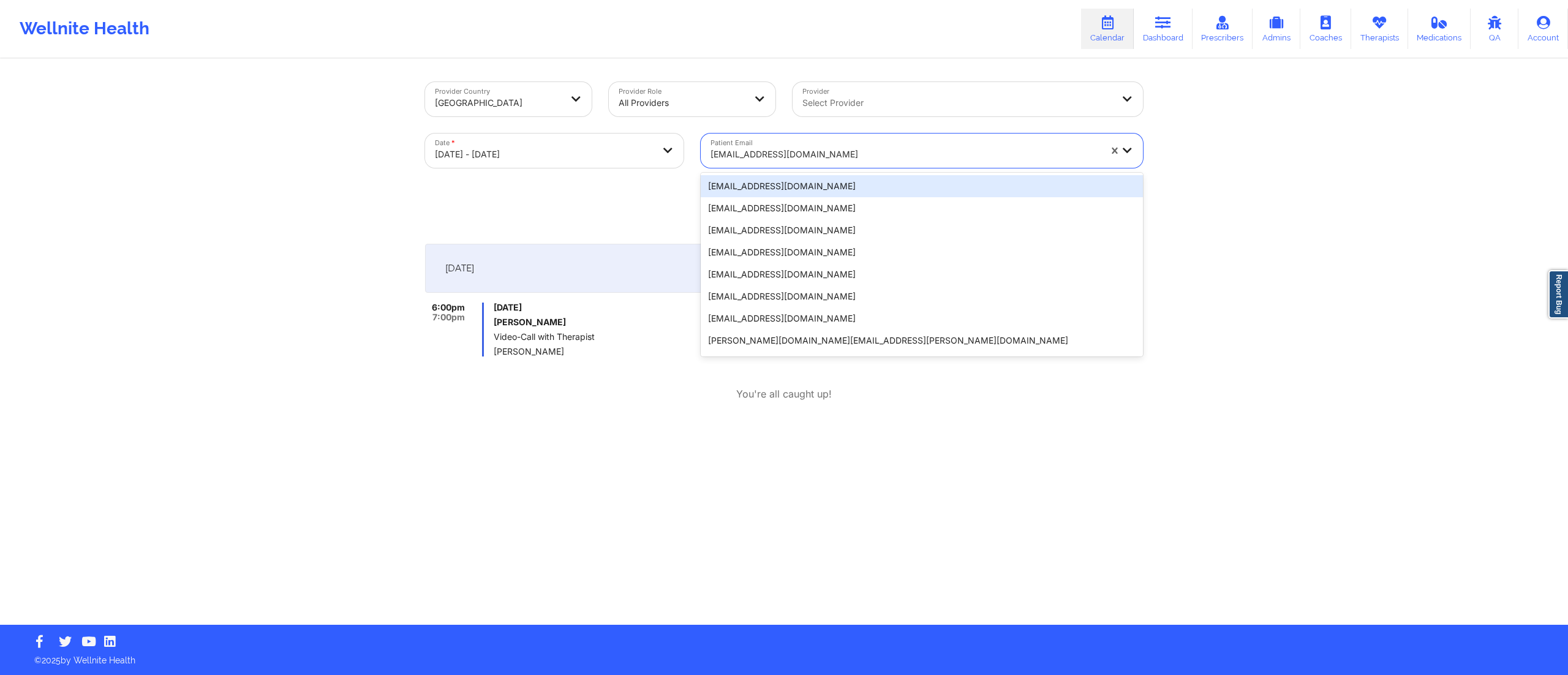
click at [755, 152] on div at bounding box center [905, 154] width 390 height 14
paste input "pgtorres76@gmail.com"
type input "pgtorres76@gmail.com"
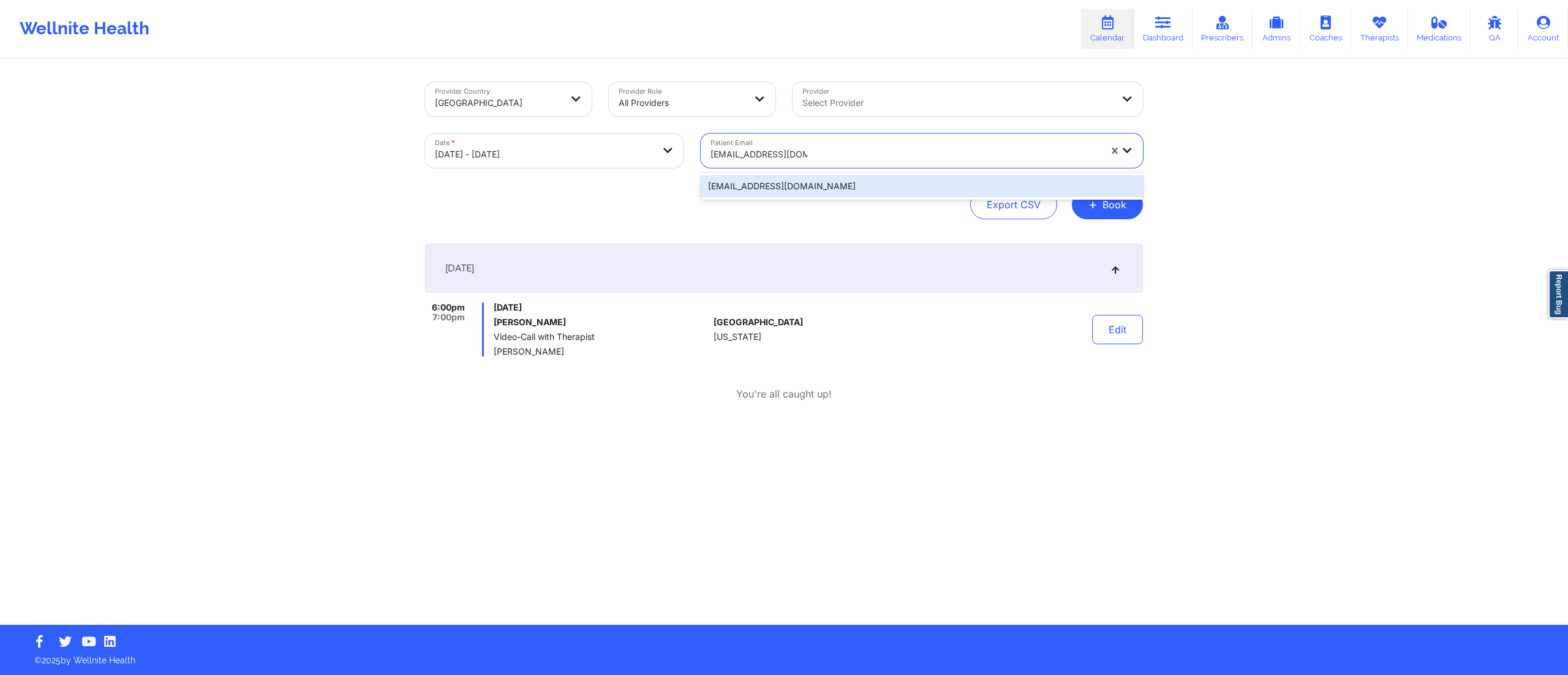
click at [775, 185] on div "pgtorres76@gmail.com" at bounding box center [922, 186] width 442 height 22
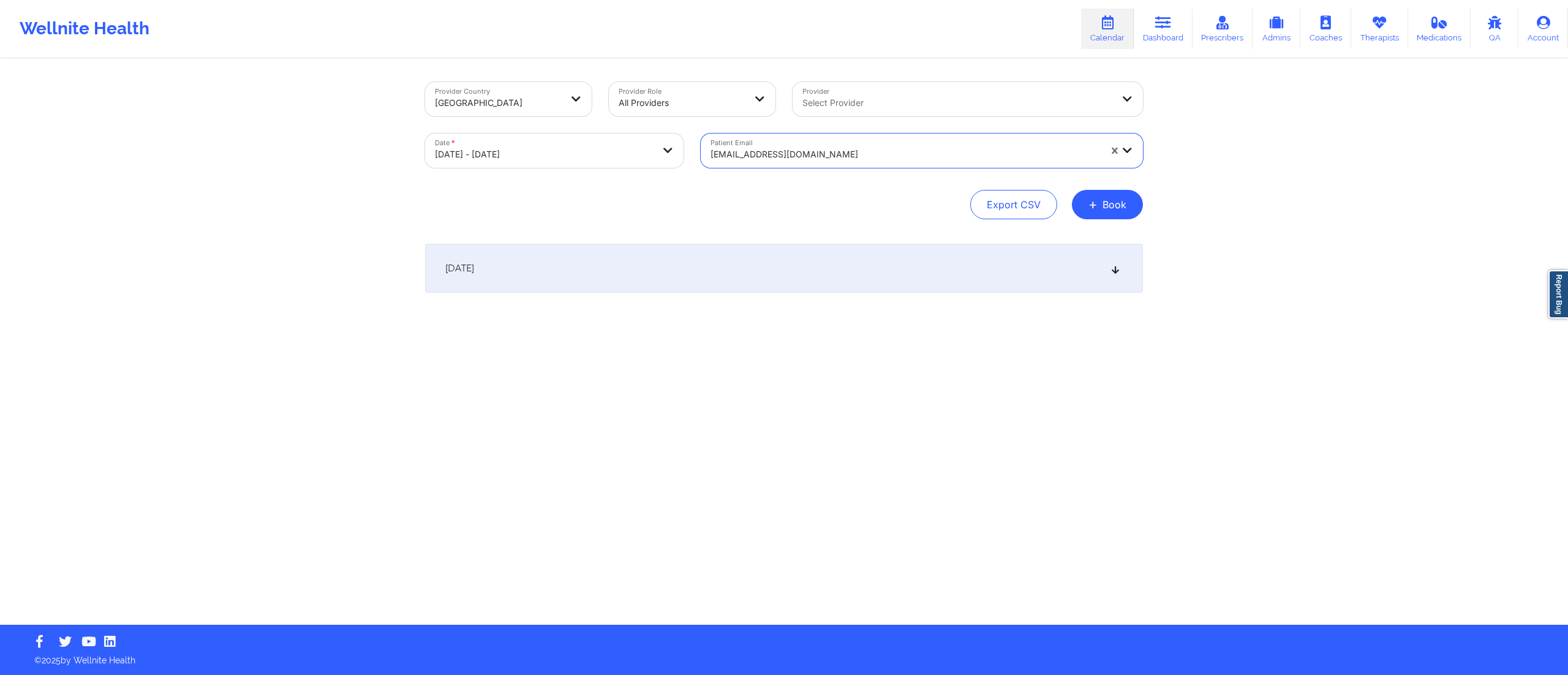
drag, startPoint x: 743, startPoint y: 267, endPoint x: 740, endPoint y: 274, distance: 7.6
click at [742, 270] on div "October 15, 2025" at bounding box center [784, 268] width 718 height 49
click at [811, 149] on div at bounding box center [905, 154] width 390 height 14
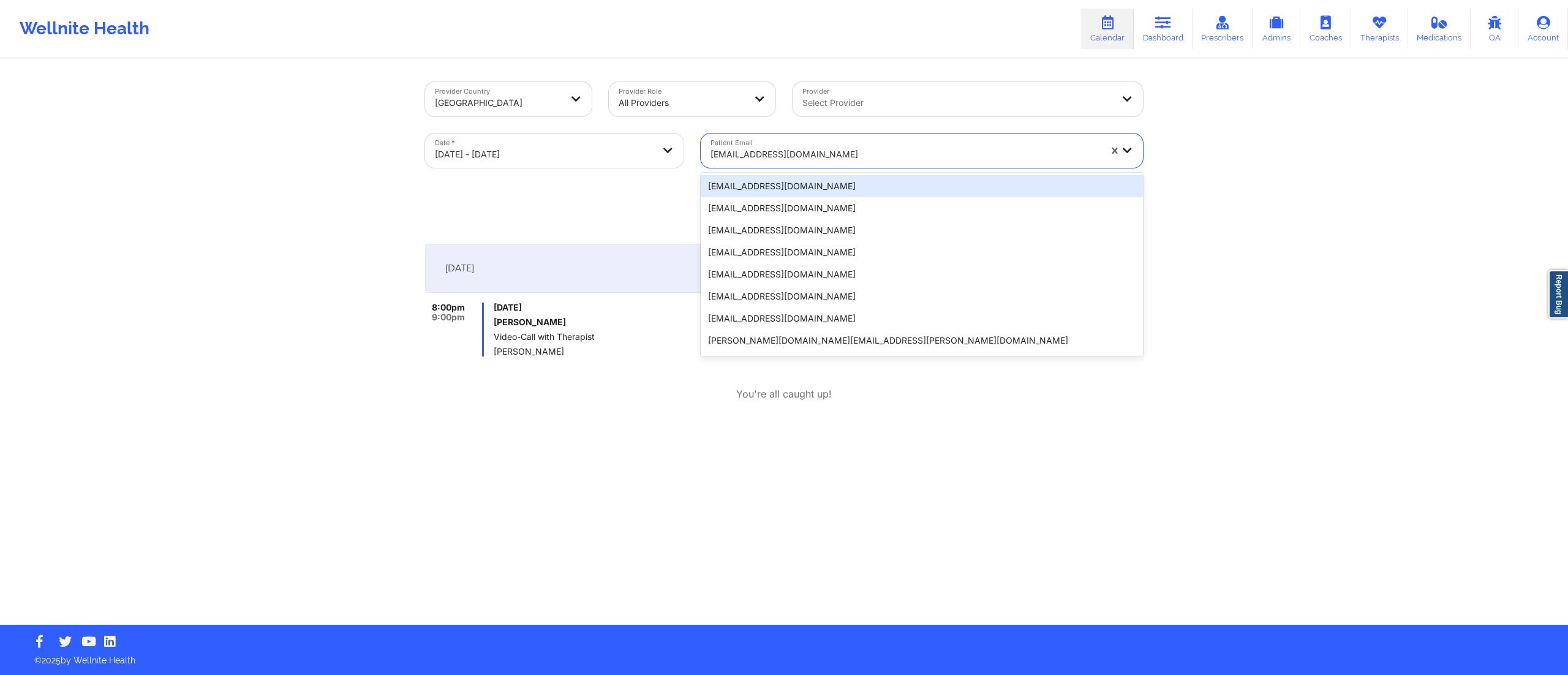
paste input "gwenglert@gmail.com"
type input "gwenglert@gmail.com"
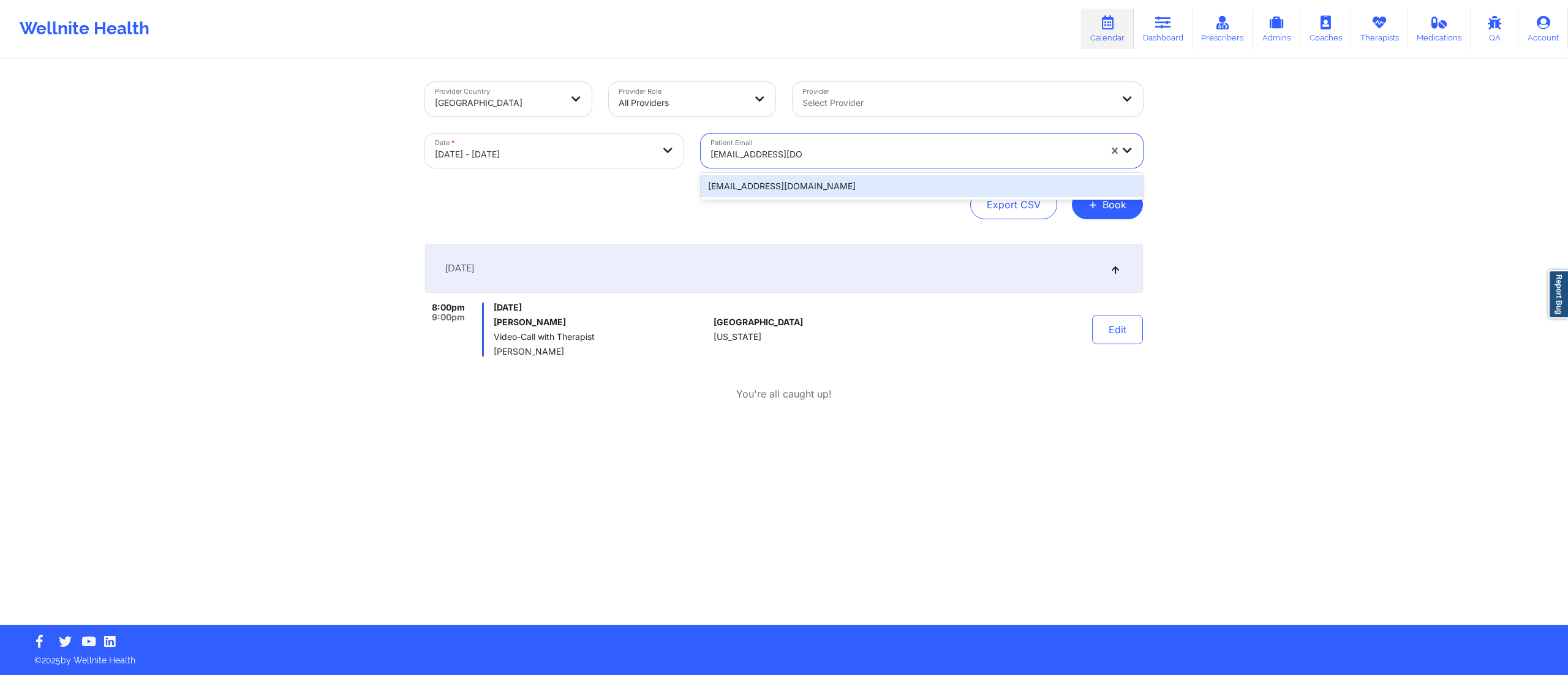
click at [802, 186] on div "gwenglert@gmail.com" at bounding box center [922, 186] width 442 height 22
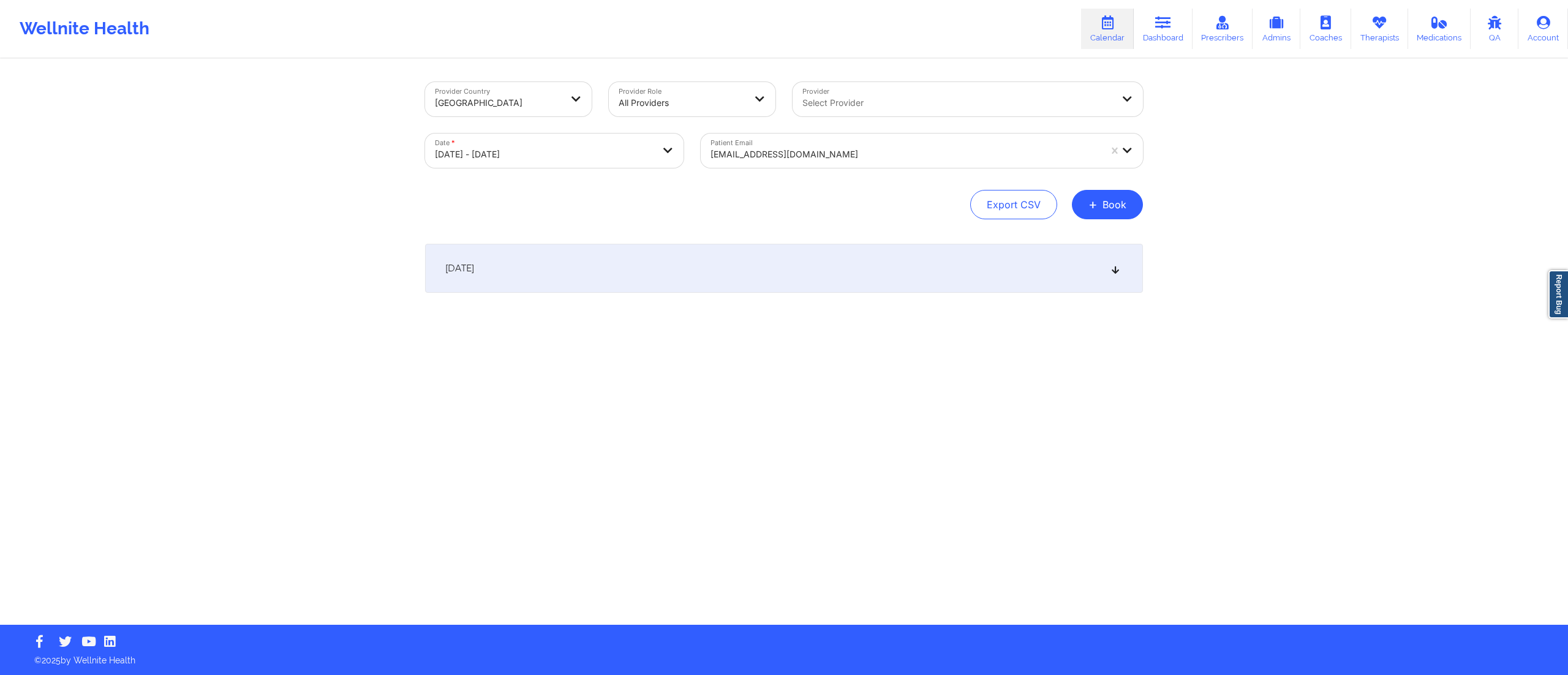
click at [782, 267] on div "October 15, 2025" at bounding box center [784, 268] width 718 height 49
drag, startPoint x: 495, startPoint y: 319, endPoint x: 565, endPoint y: 318, distance: 70.0
click at [565, 318] on h6 "Gillian Englert" at bounding box center [601, 322] width 215 height 10
copy h6 "Gillian Englert"
click at [1113, 327] on button "Edit" at bounding box center [1117, 329] width 51 height 29
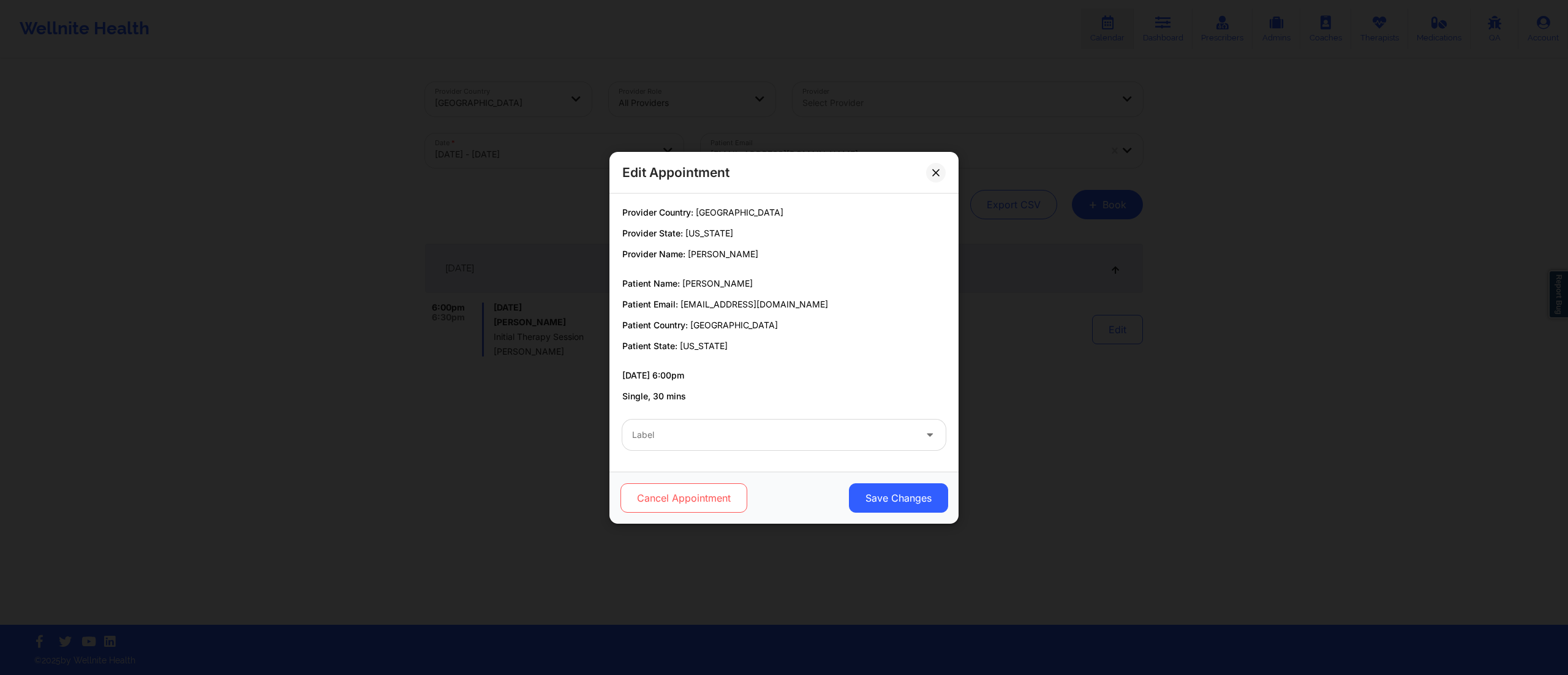
click at [657, 485] on button "Cancel Appointment" at bounding box center [684, 498] width 127 height 29
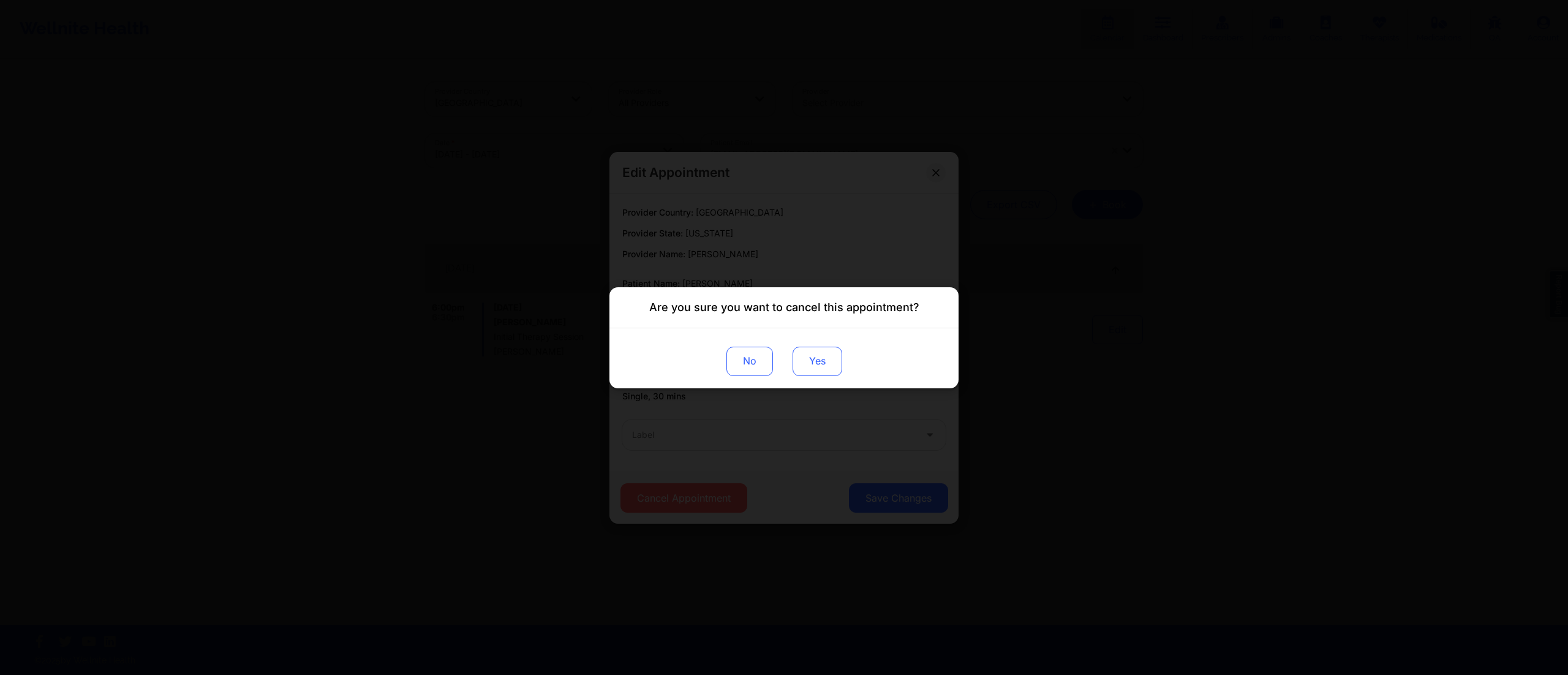
click at [827, 368] on button "Yes" at bounding box center [818, 360] width 50 height 29
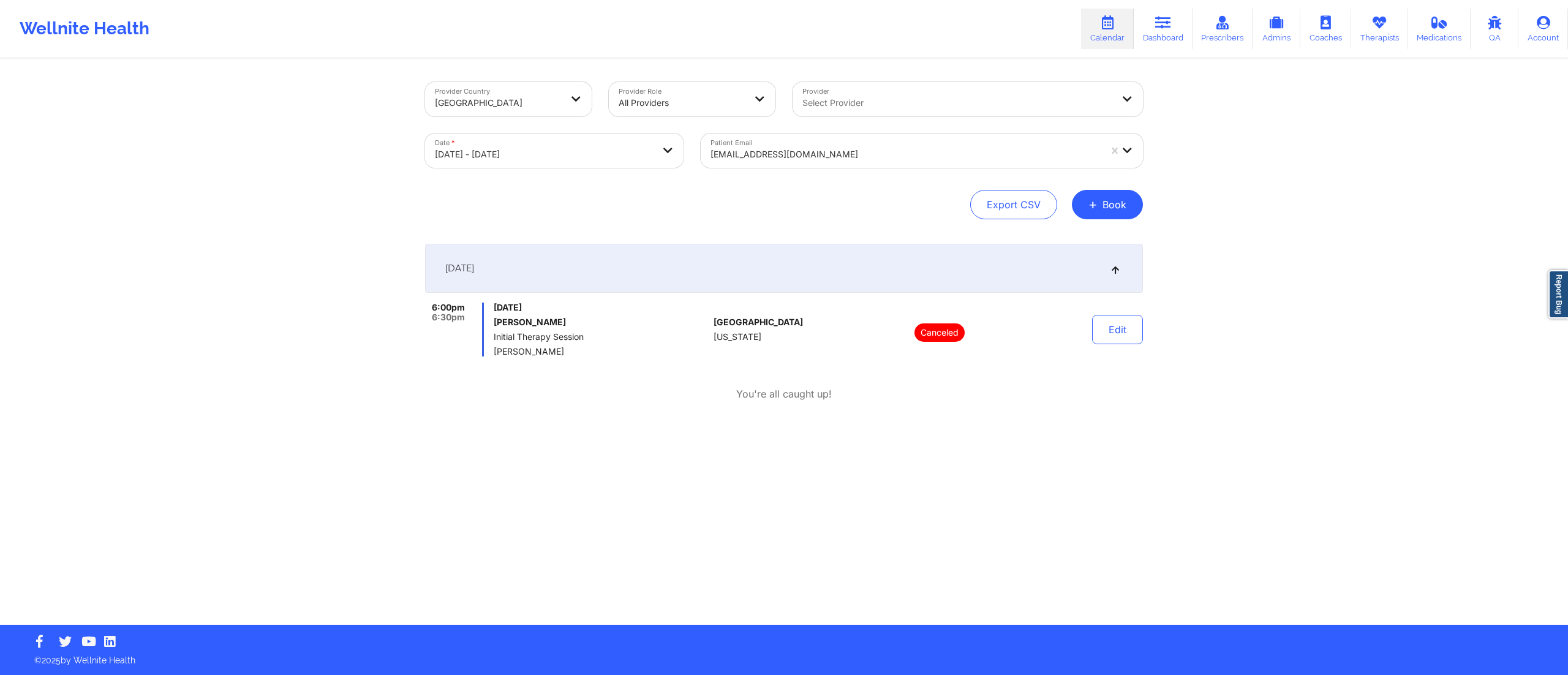
copy h6 "Gillian Englert"
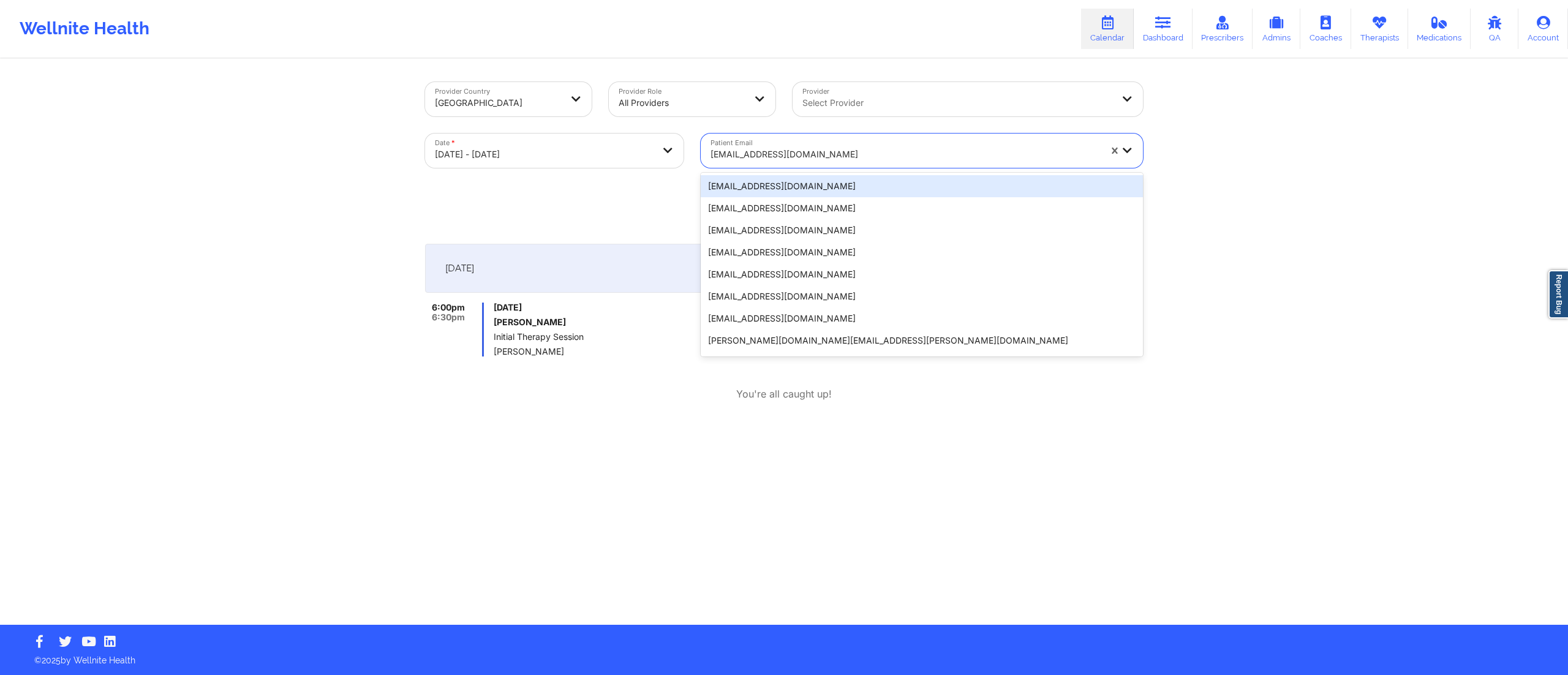
click at [811, 159] on div at bounding box center [905, 154] width 390 height 14
paste input "rodriguezgerardo50@yahoo.com"
type input "rodriguezgerardo50@yahoo.com"
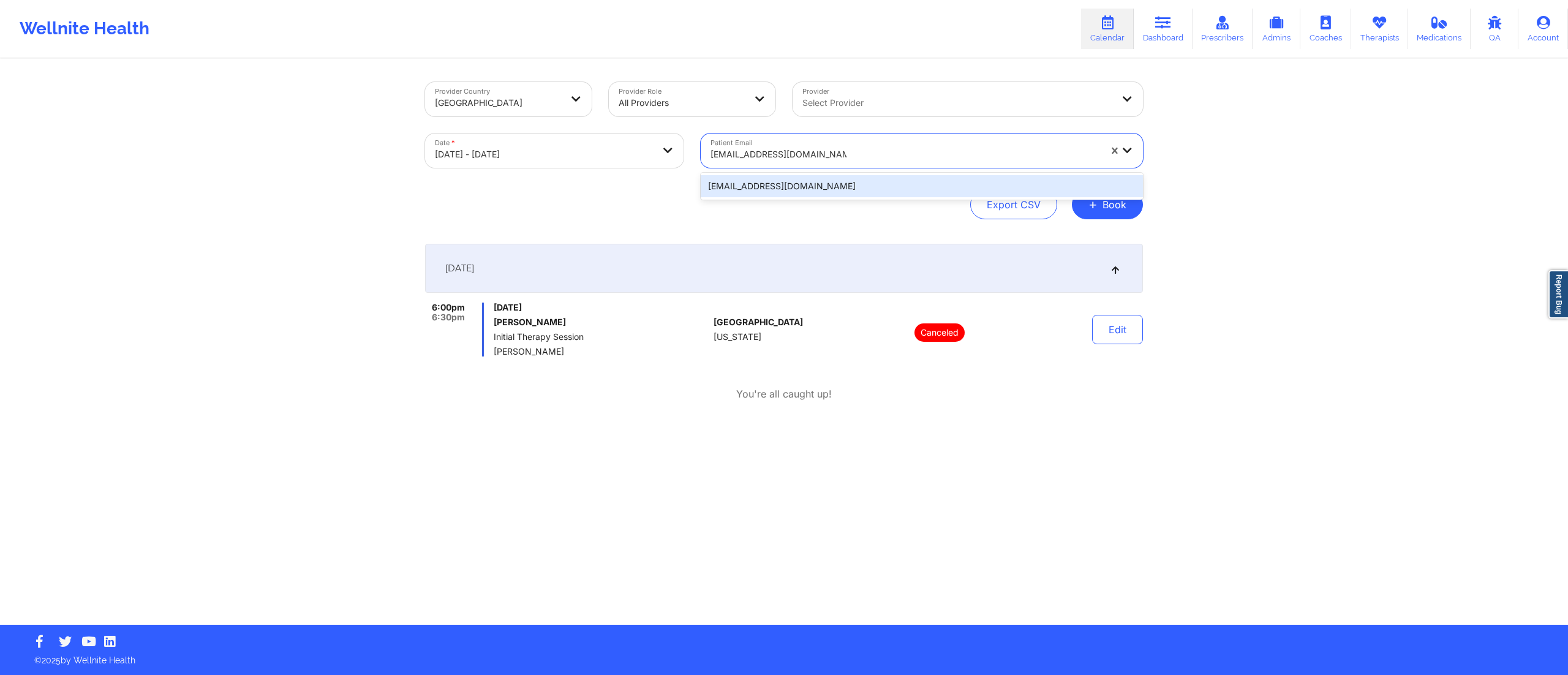
click at [784, 185] on div "rodriguezgerardo50@yahoo.com" at bounding box center [922, 186] width 442 height 22
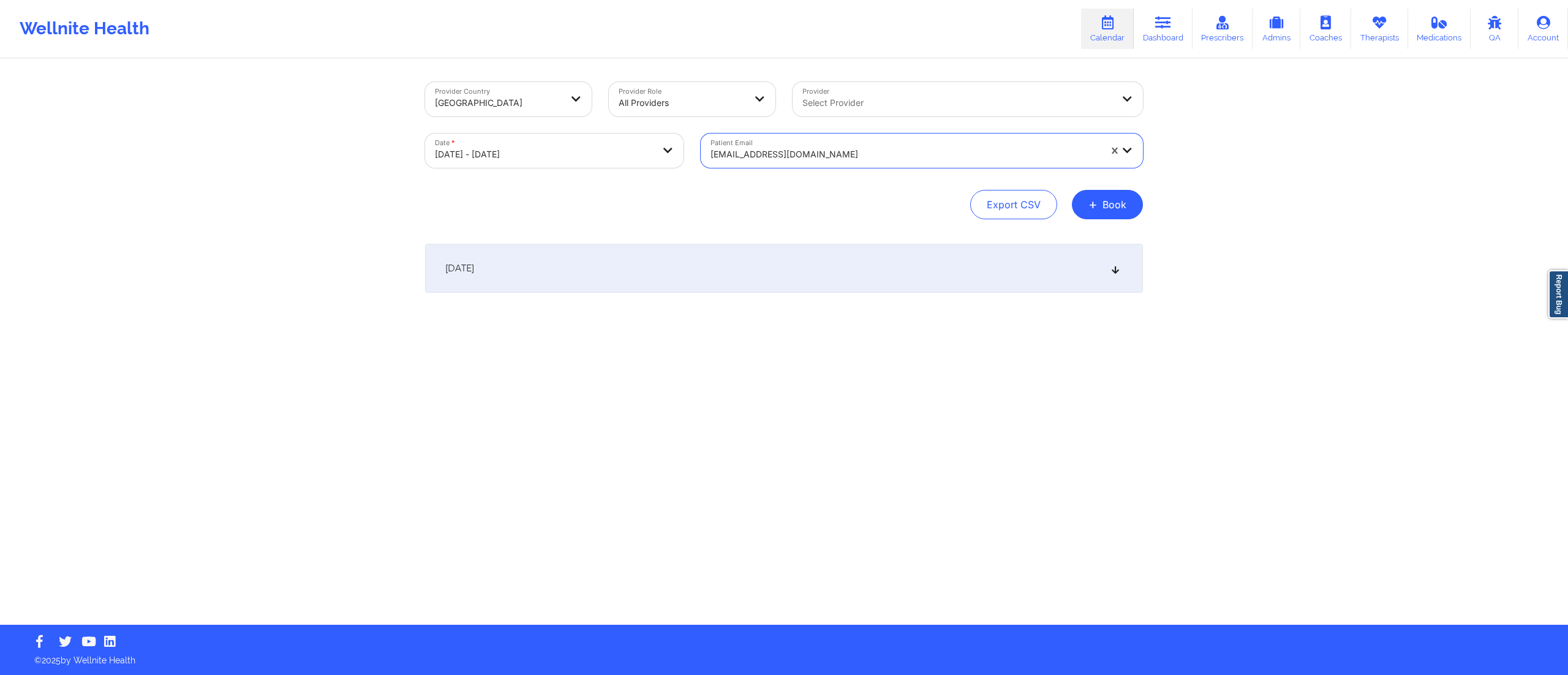
click at [671, 271] on div "October 15, 2025" at bounding box center [784, 268] width 718 height 49
drag, startPoint x: 491, startPoint y: 322, endPoint x: 587, endPoint y: 328, distance: 96.2
click at [587, 328] on div "4:00pm 5:00pm Wednesday, October 15, 2025 Gerardo Rodriguez Video-Call with The…" at bounding box center [567, 329] width 284 height 54
copy h6 "Gerardo Rodriguez"
click at [596, 470] on div "October 15, 2025 4:00pm 5:00pm Wednesday, October 15, 2025 Gerardo Rodriguez Vi…" at bounding box center [784, 362] width 718 height 237
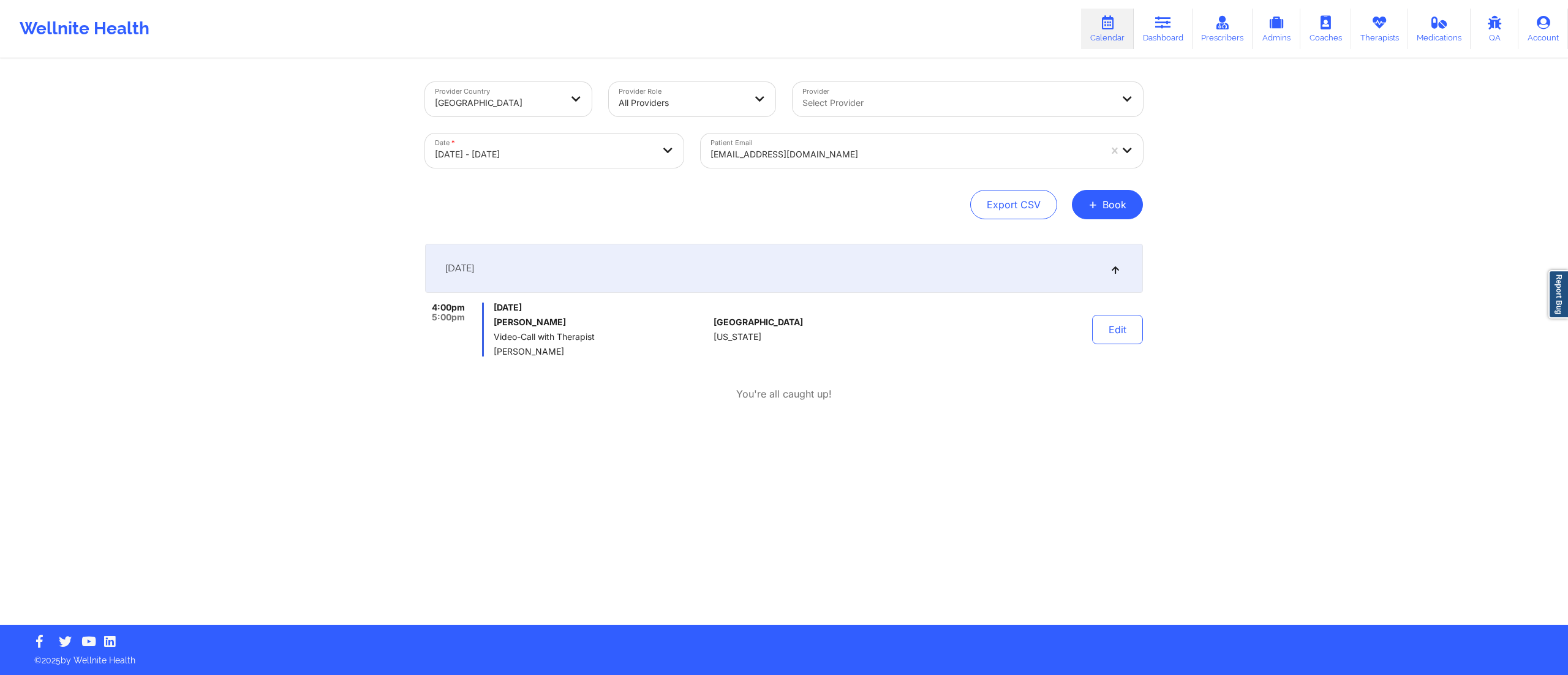
drag, startPoint x: 534, startPoint y: 328, endPoint x: 603, endPoint y: 323, distance: 69.2
click at [603, 323] on h6 "Gerardo Rodriguez" at bounding box center [601, 322] width 215 height 10
copy h6 "Gerardo Rodriguez"
click at [812, 153] on div at bounding box center [905, 154] width 390 height 14
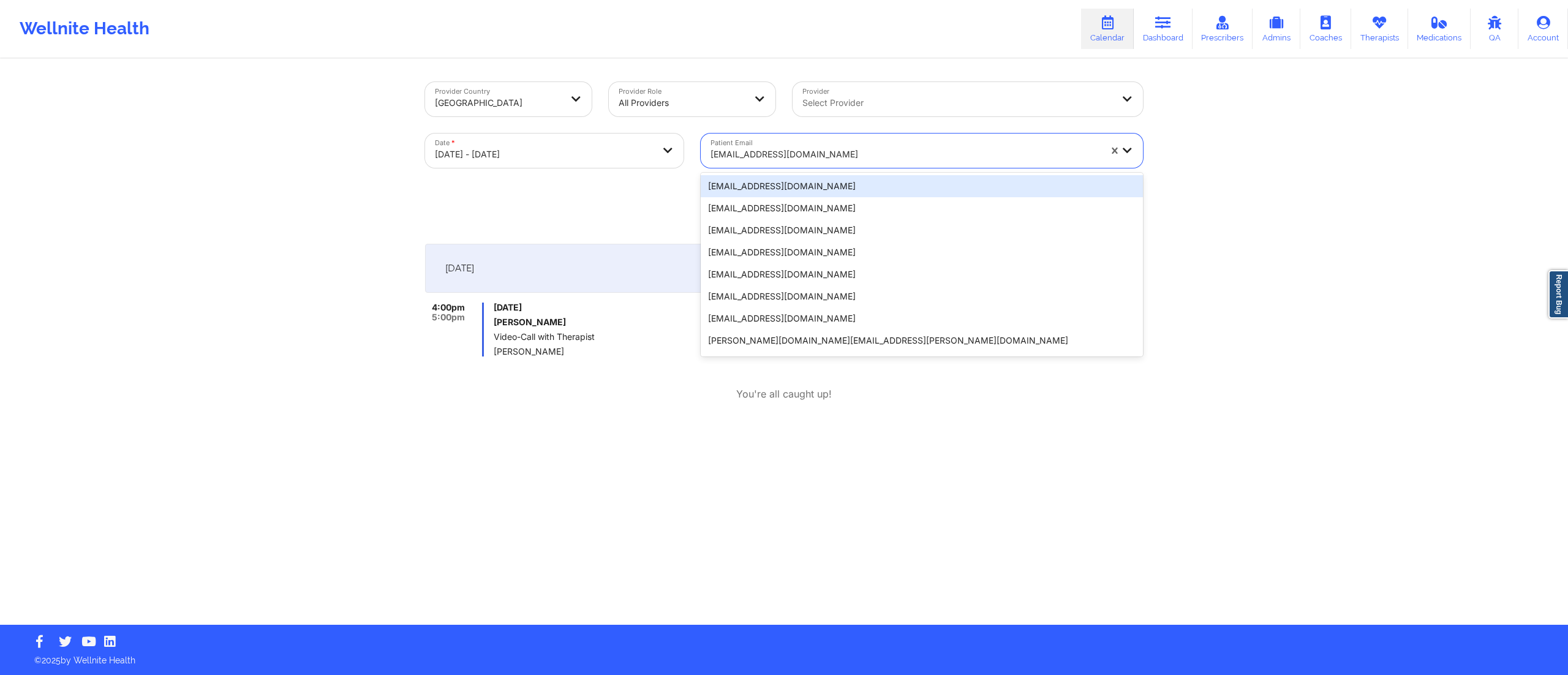
paste input "lauralmarsh@gmail.com"
type input "lauralmarsh@gmail.com"
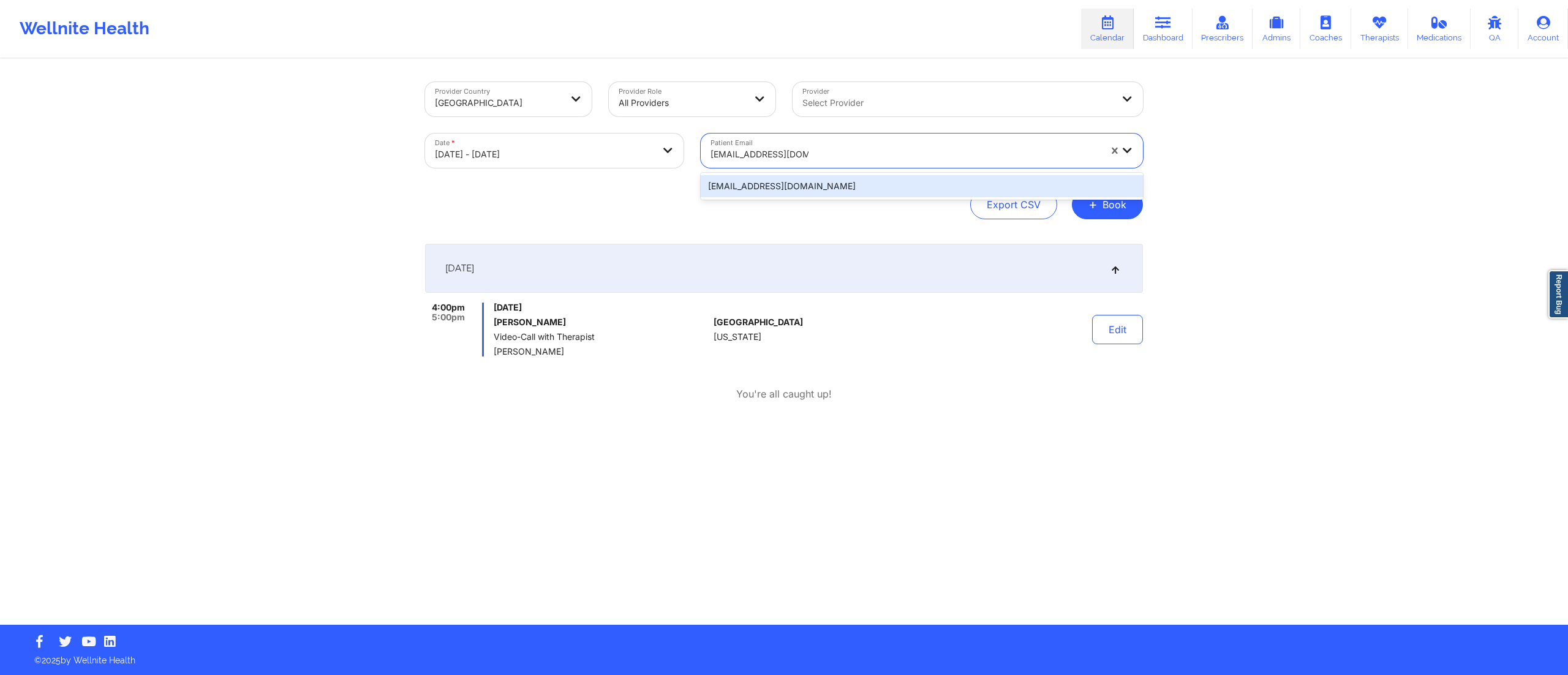
click at [775, 190] on div "lauralmarsh@gmail.com" at bounding box center [922, 186] width 442 height 22
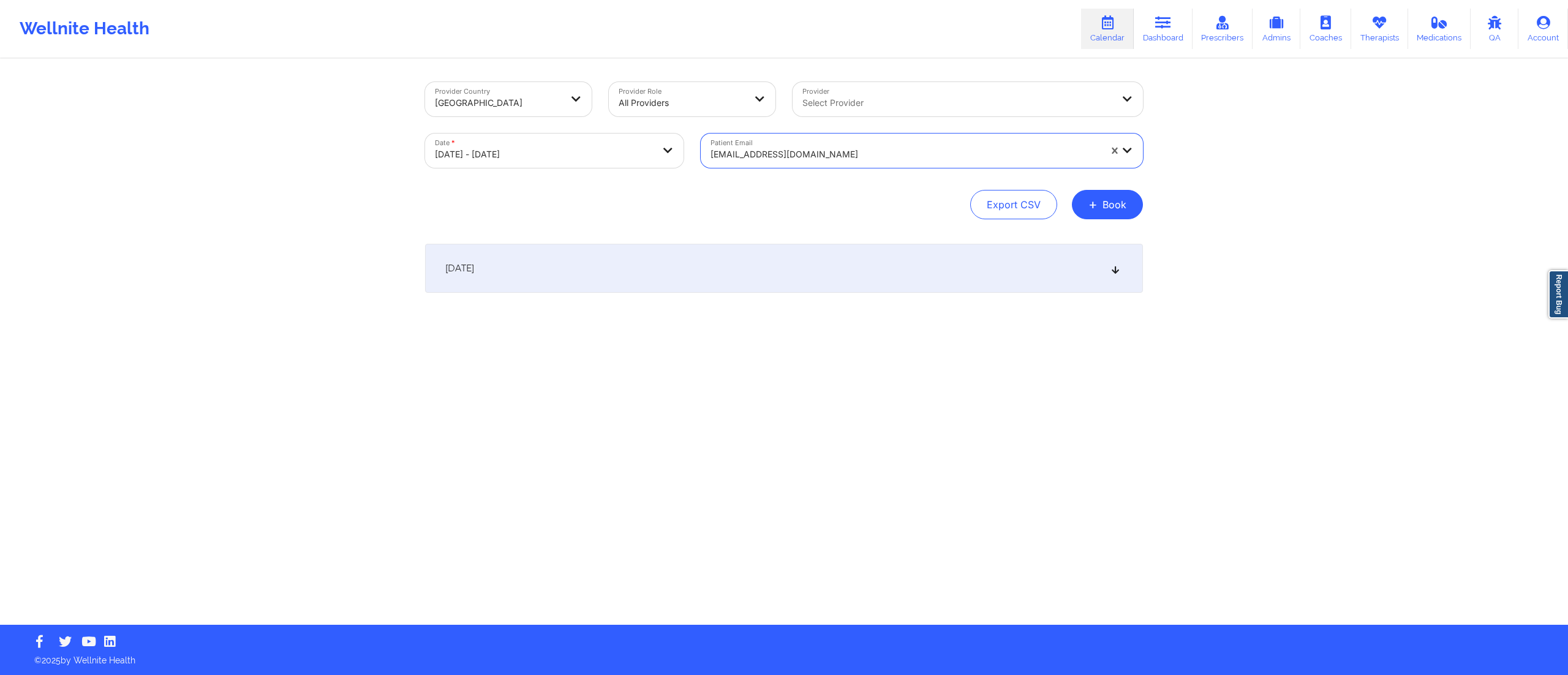
click at [708, 269] on div "October 15, 2025" at bounding box center [784, 268] width 718 height 49
click at [802, 152] on div at bounding box center [905, 154] width 390 height 14
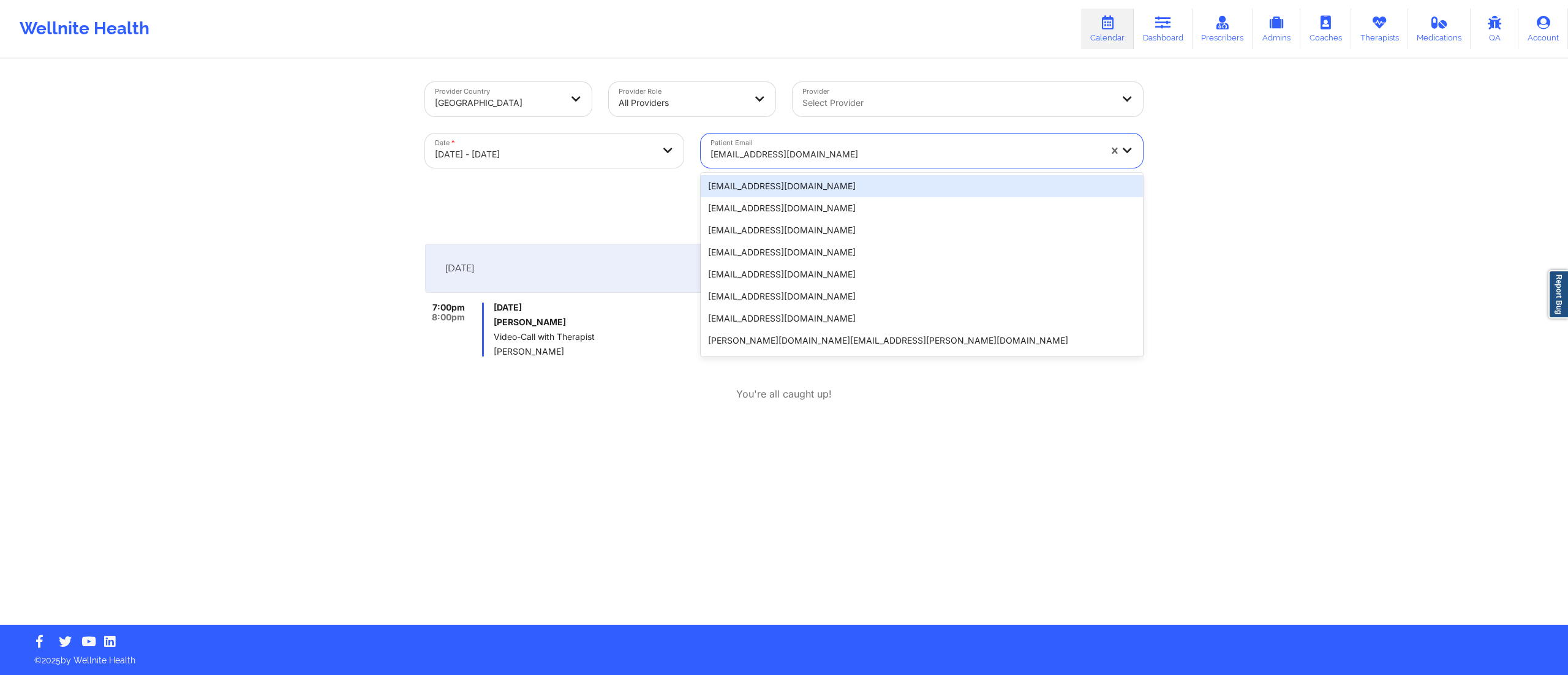
paste input "ryanmichael.nicholson8@gmail.com"
type input "ryanmichael.nicholson8@gmail.com"
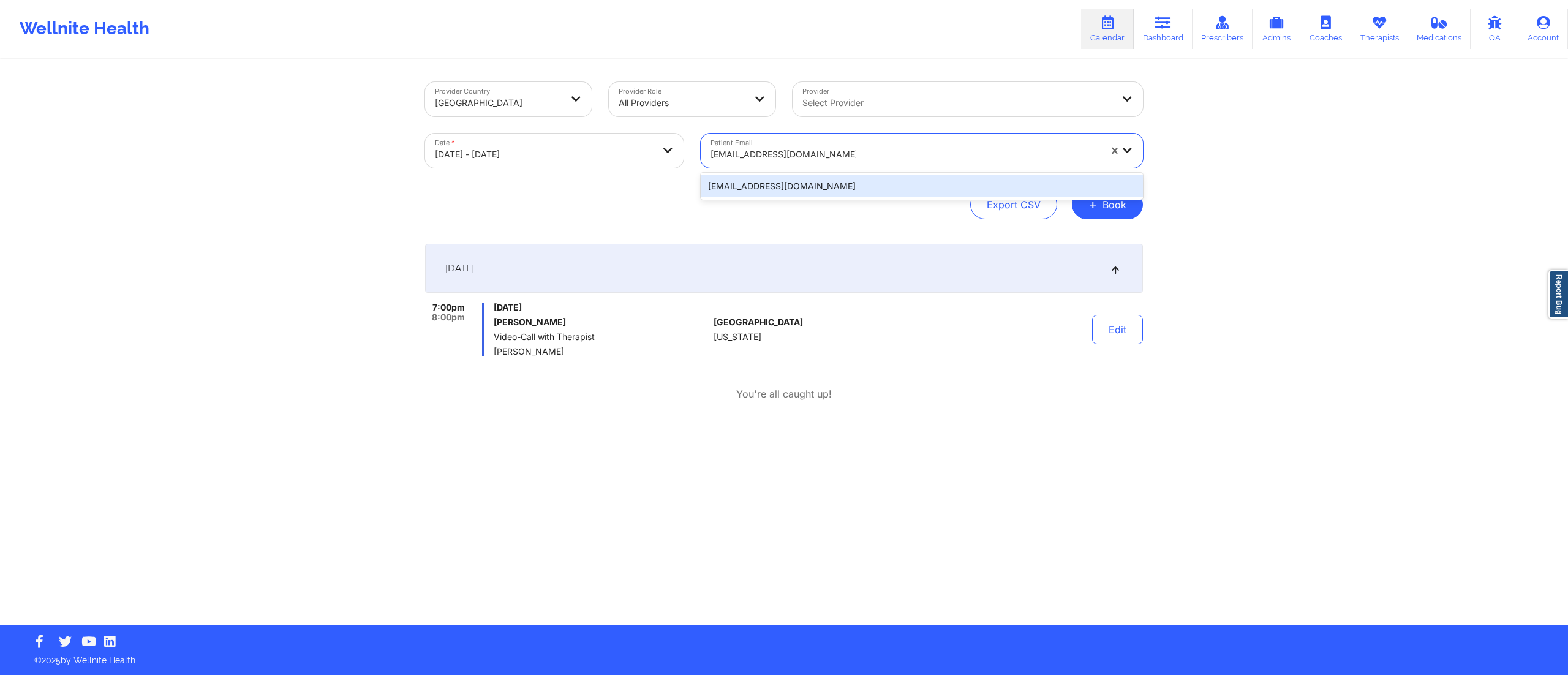
click at [794, 183] on div "ryanmichael.nicholson8@gmail.com" at bounding box center [922, 186] width 442 height 22
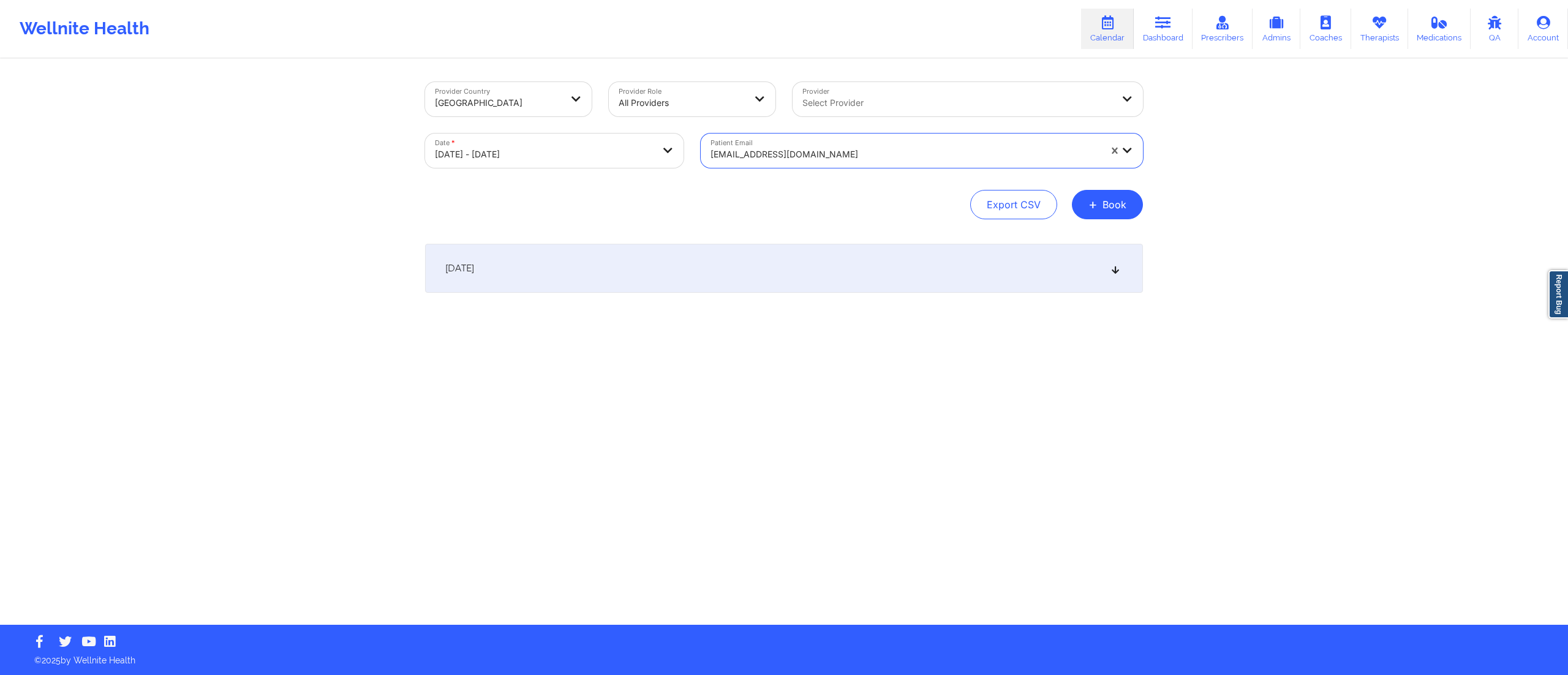
click at [672, 269] on div "October 15, 2025" at bounding box center [784, 268] width 718 height 49
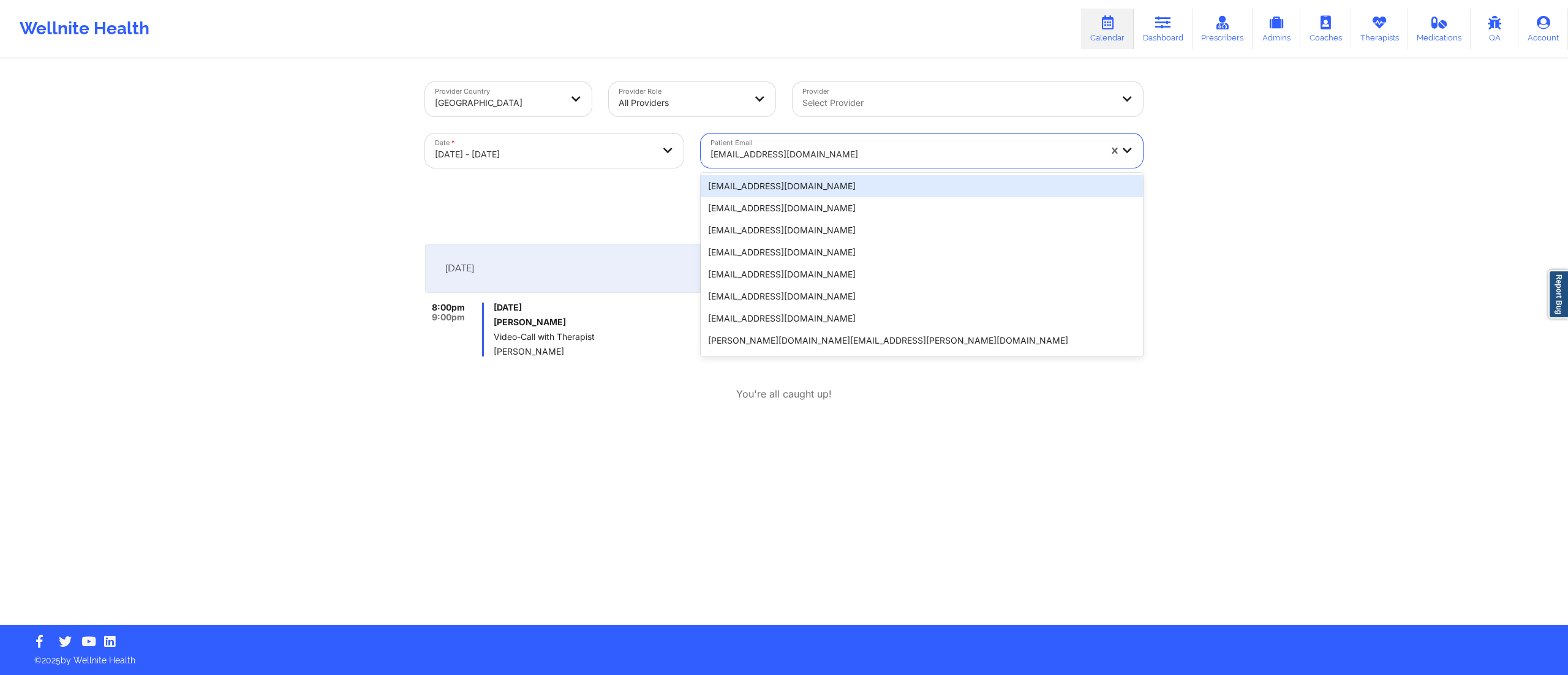
click at [778, 141] on div "ryanmichael.nicholson8@gmail.com" at bounding box center [905, 155] width 390 height 27
paste input "thahanatasha@gmail.com"
type input "thahanatasha@gmail.com"
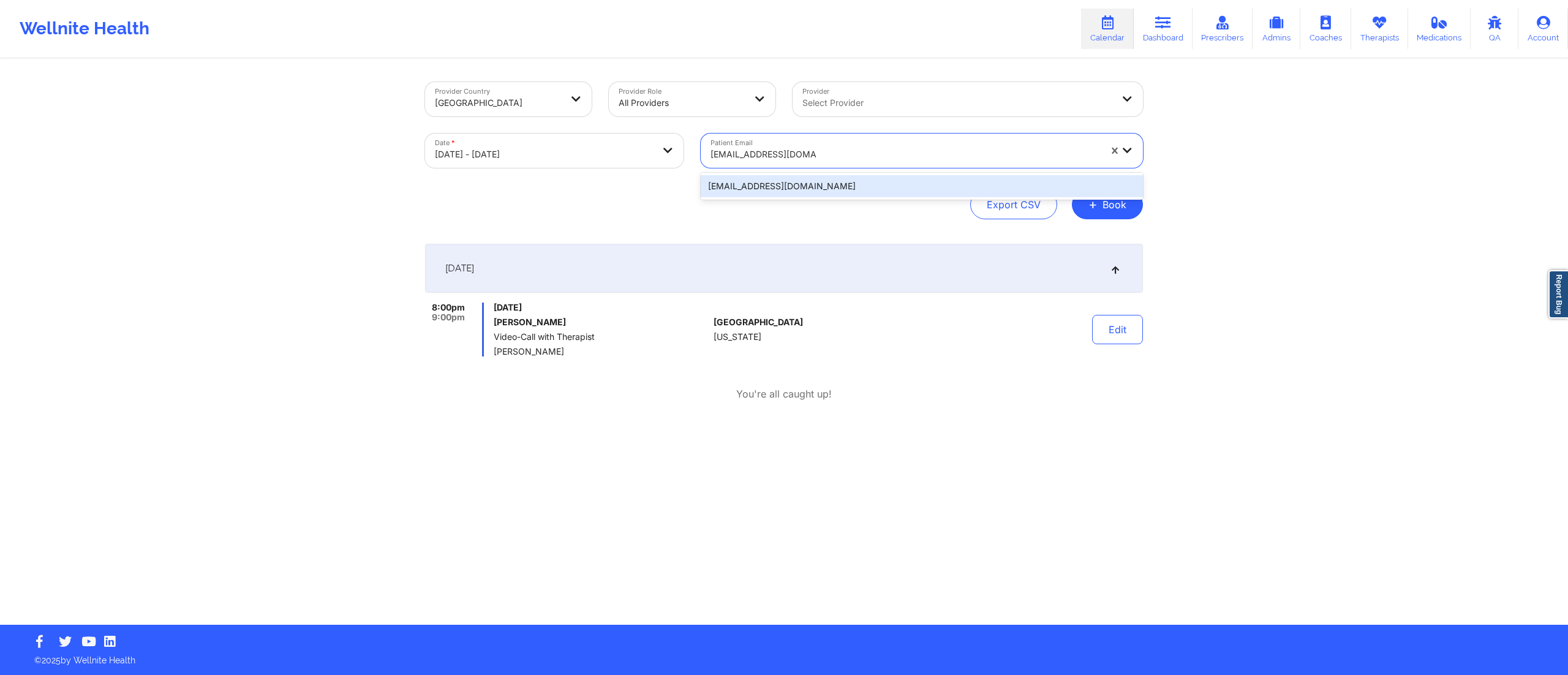
click at [765, 186] on div "thahanatasha@gmail.com" at bounding box center [922, 186] width 442 height 22
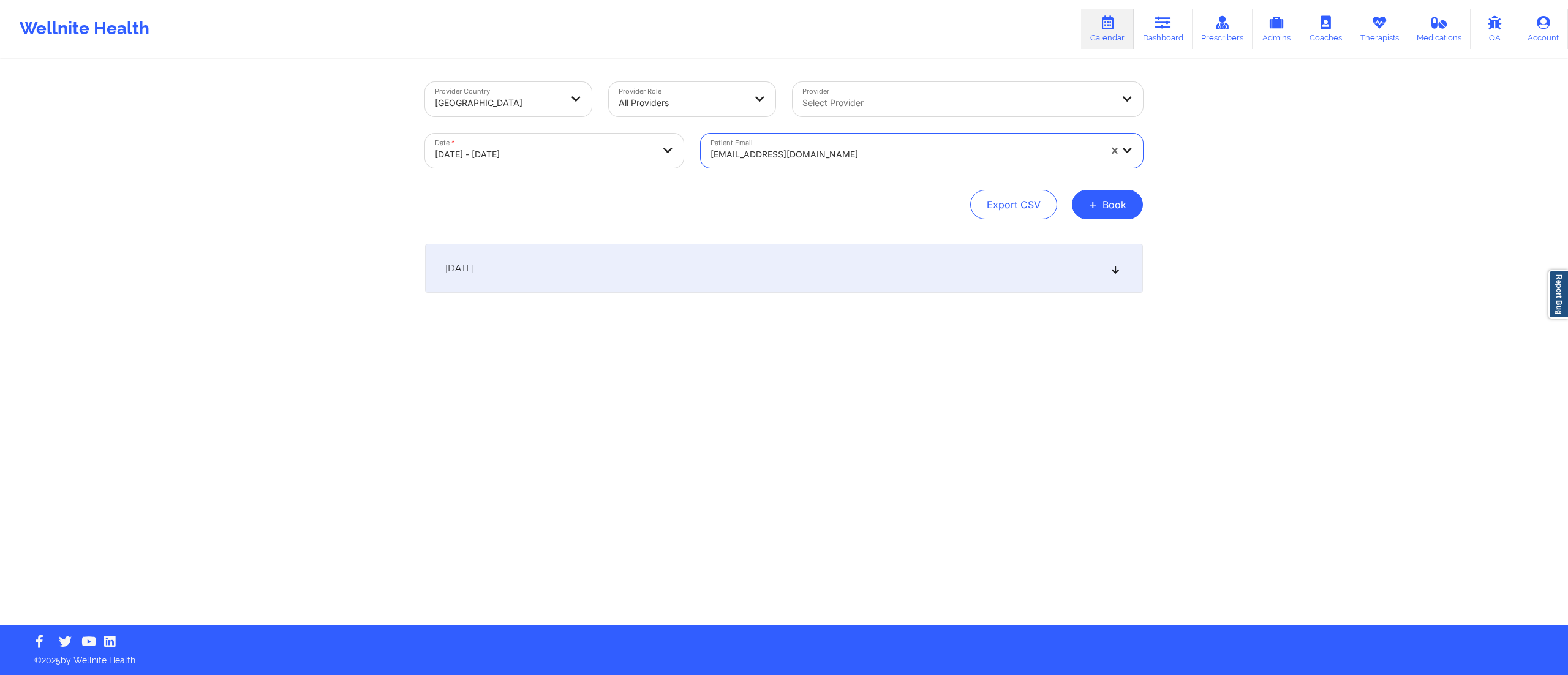
click at [712, 275] on div "October 15, 2025" at bounding box center [784, 268] width 718 height 49
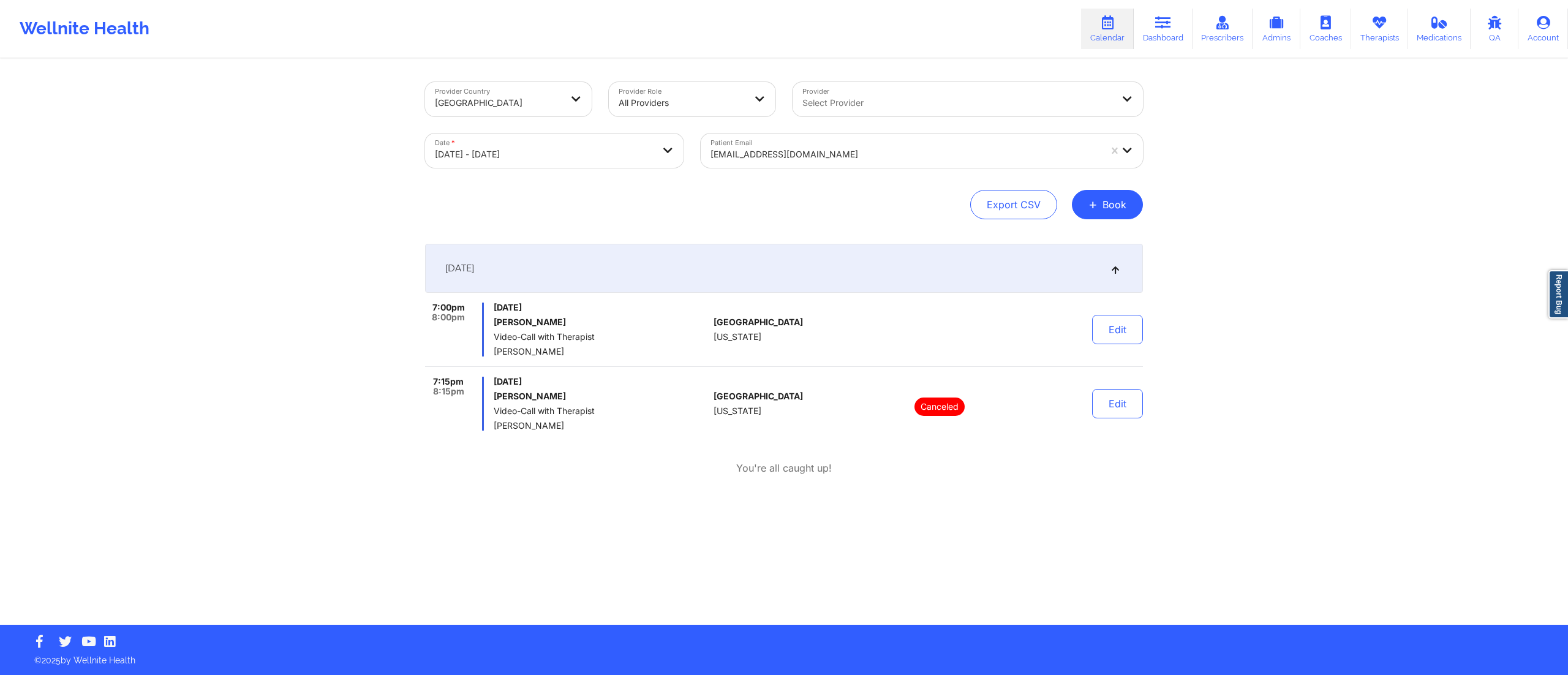
click at [796, 156] on div at bounding box center [905, 154] width 390 height 14
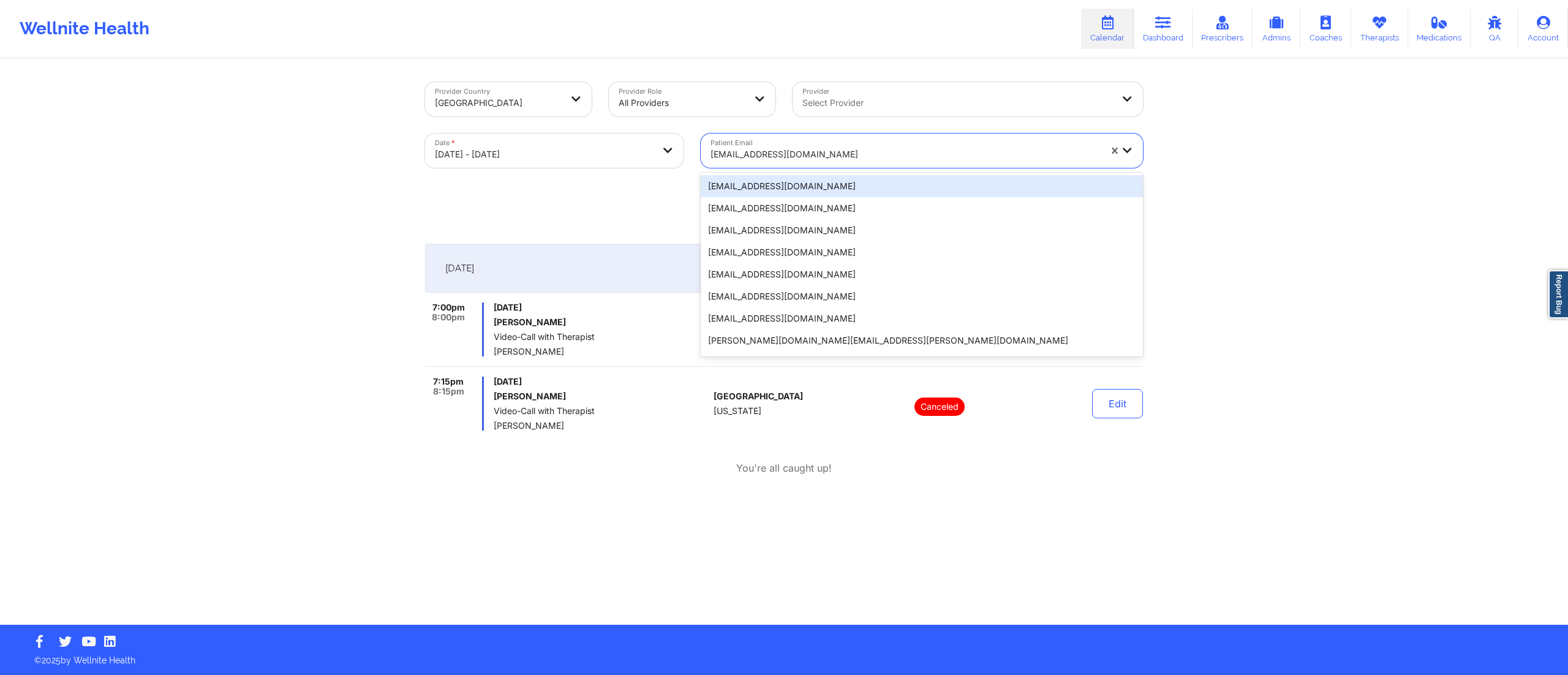
paste input "bigboss01100@gmail.com"
type input "bigboss01100@gmail.com"
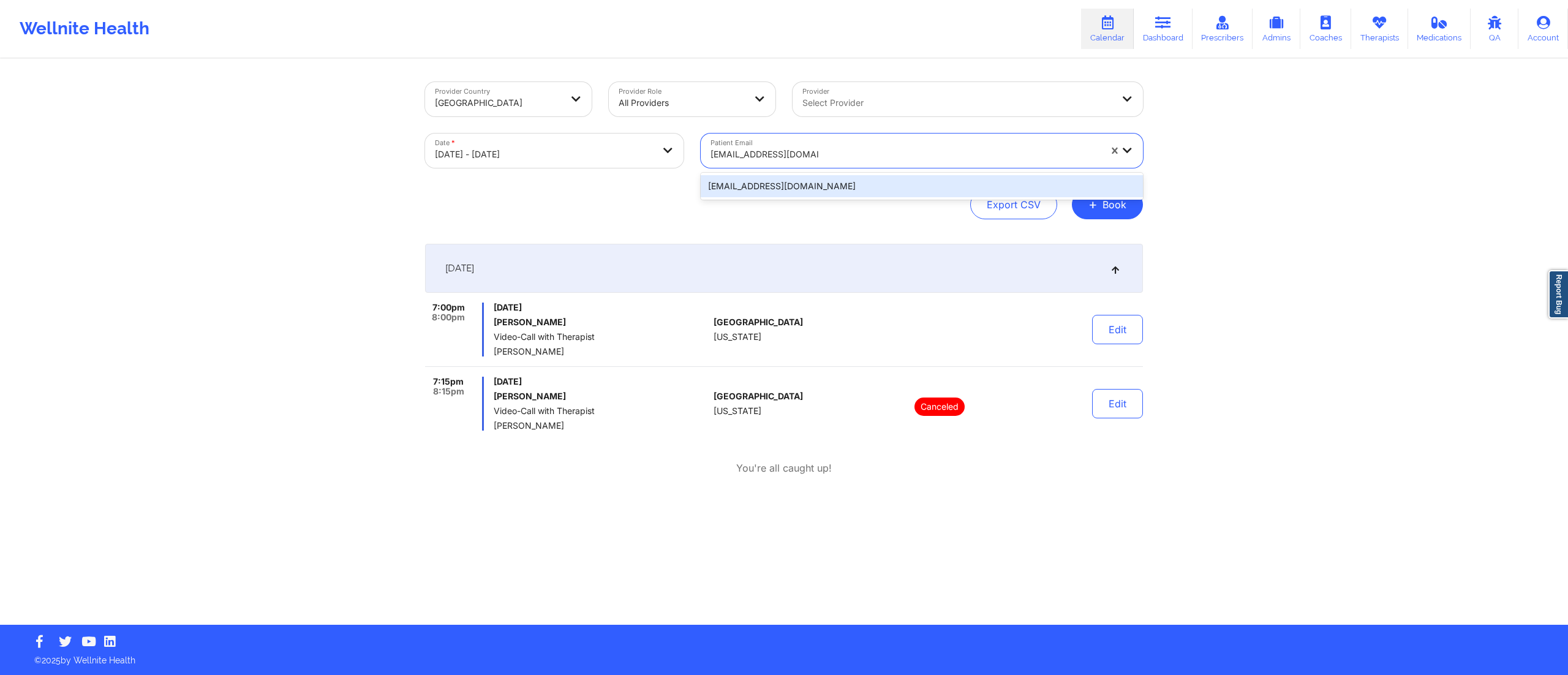
click at [775, 180] on div "bigboss01100@gmail.com" at bounding box center [922, 186] width 442 height 22
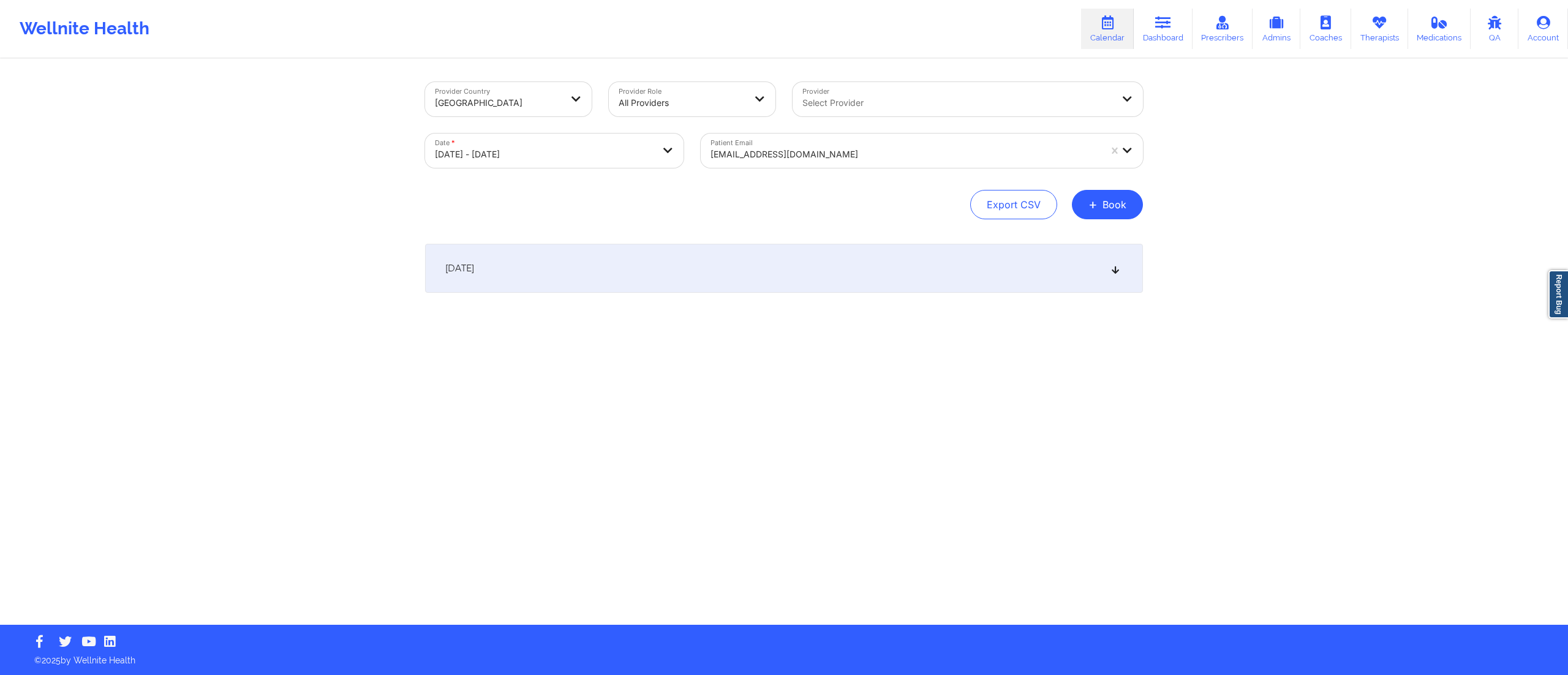
click at [701, 276] on div "October 15, 2025" at bounding box center [784, 268] width 718 height 49
click at [832, 151] on div at bounding box center [905, 154] width 390 height 14
paste input "meli.g.miller@gmail.com"
type input "meli.g.miller@gmail.com"
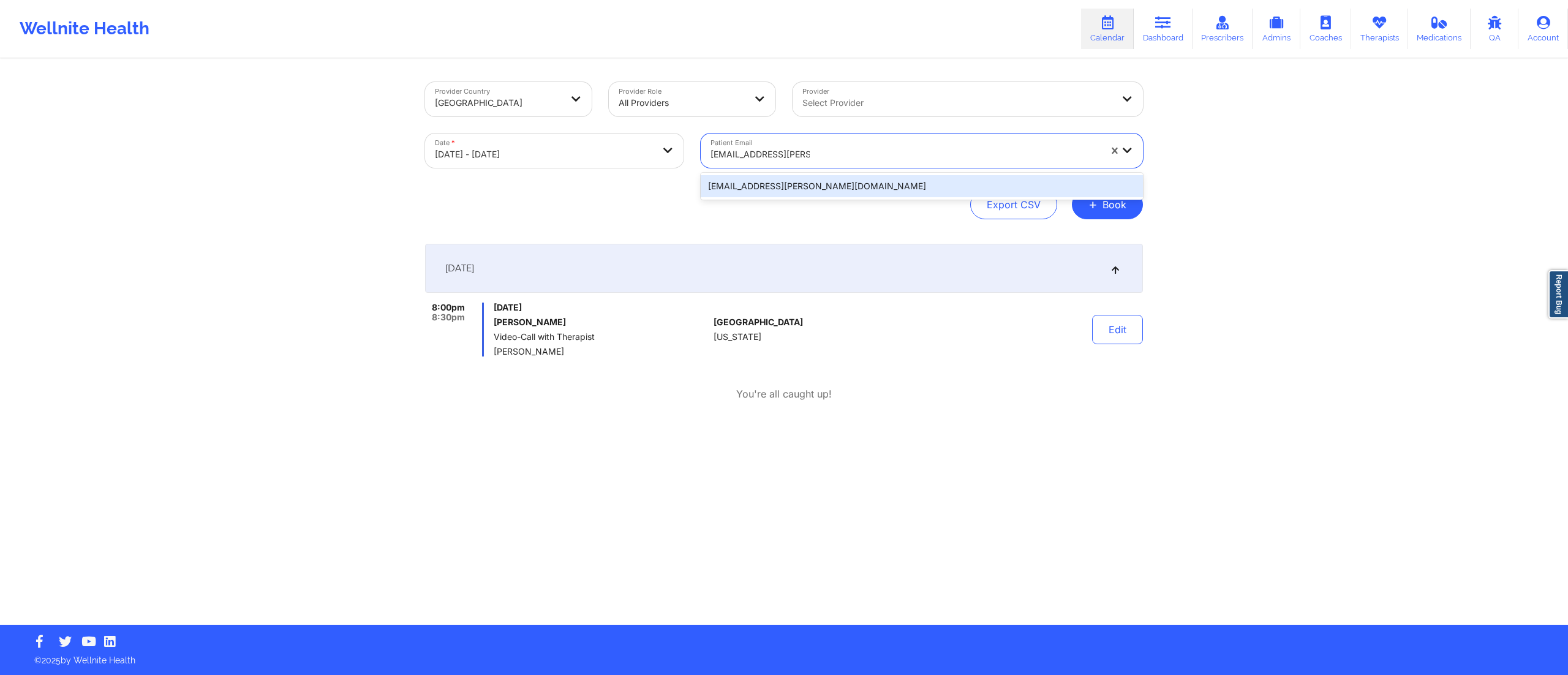
click at [784, 188] on div "meli.g.miller@gmail.com" at bounding box center [922, 186] width 442 height 22
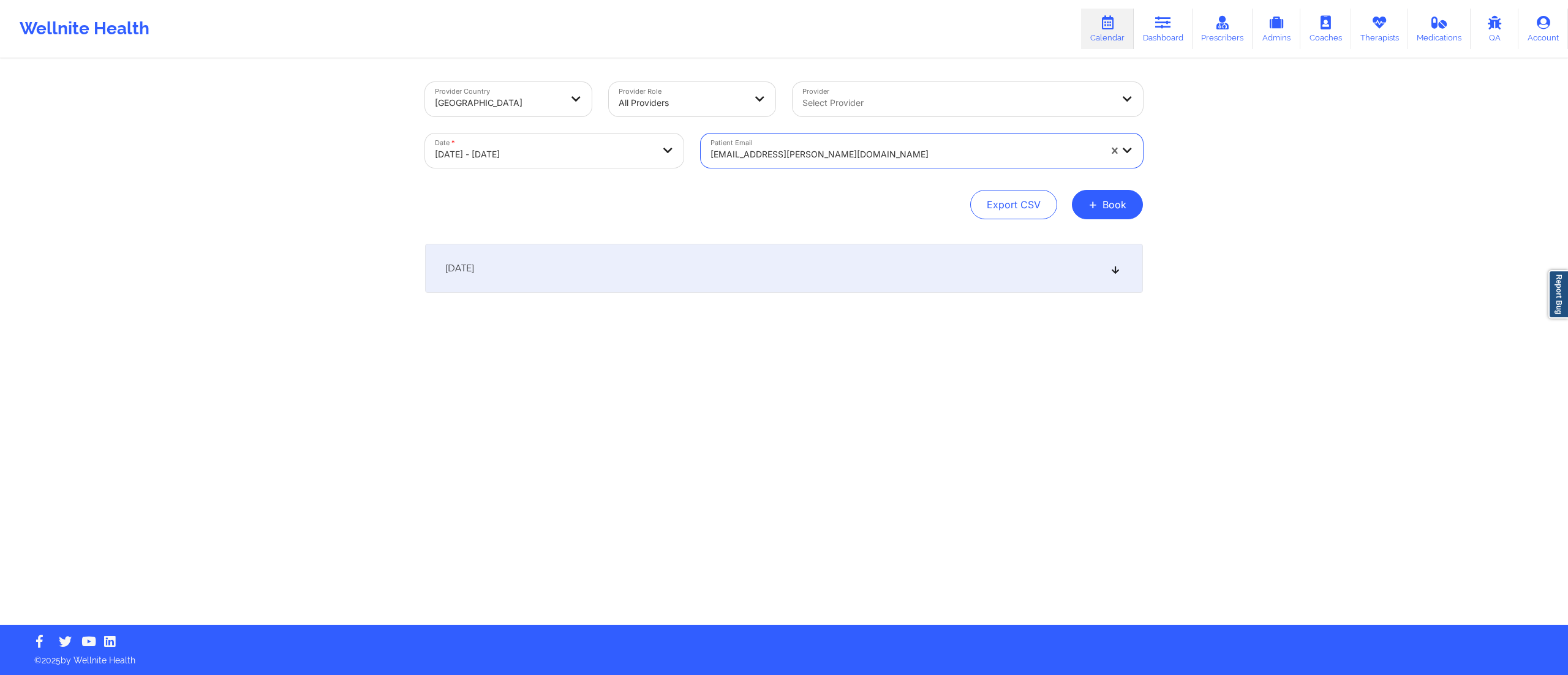
click at [762, 291] on div "October 15, 2025" at bounding box center [784, 268] width 718 height 49
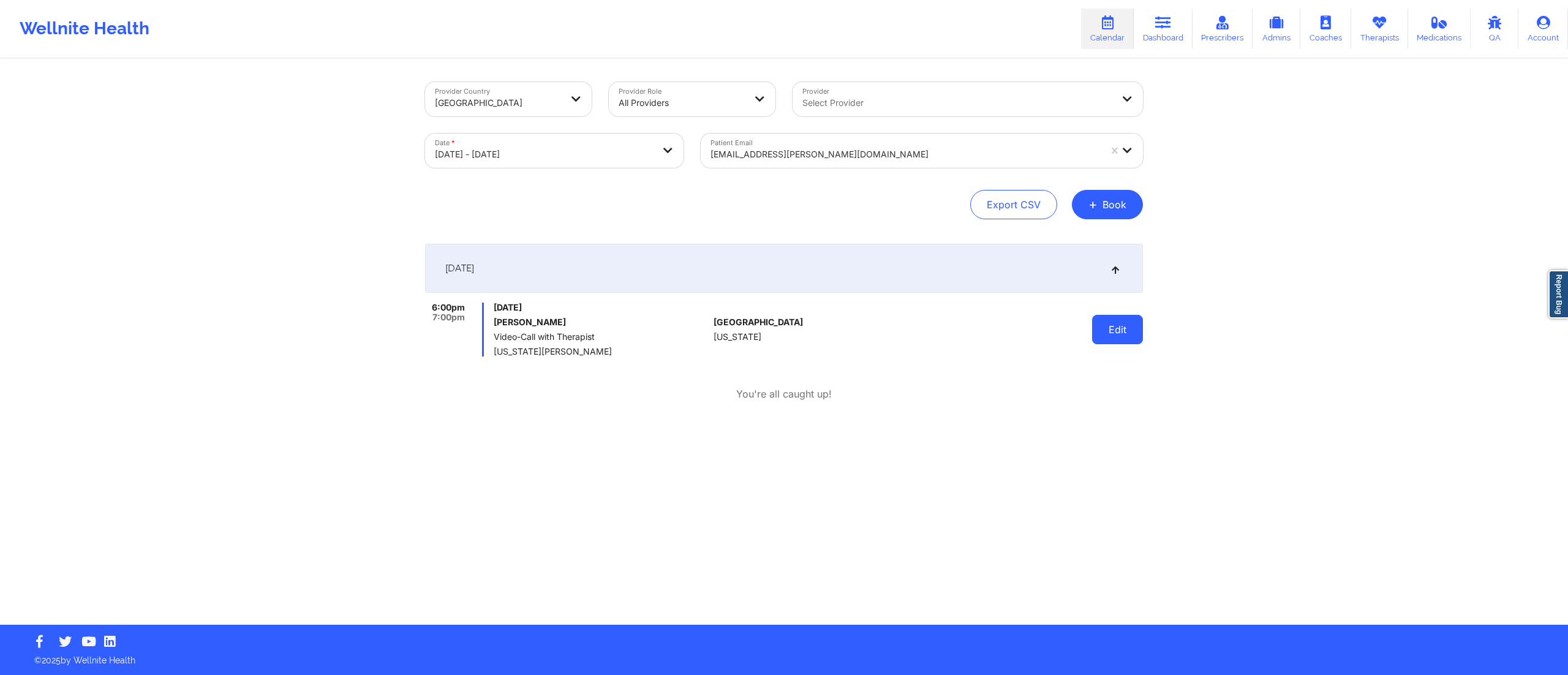
click at [1110, 330] on button "Edit" at bounding box center [1117, 329] width 51 height 29
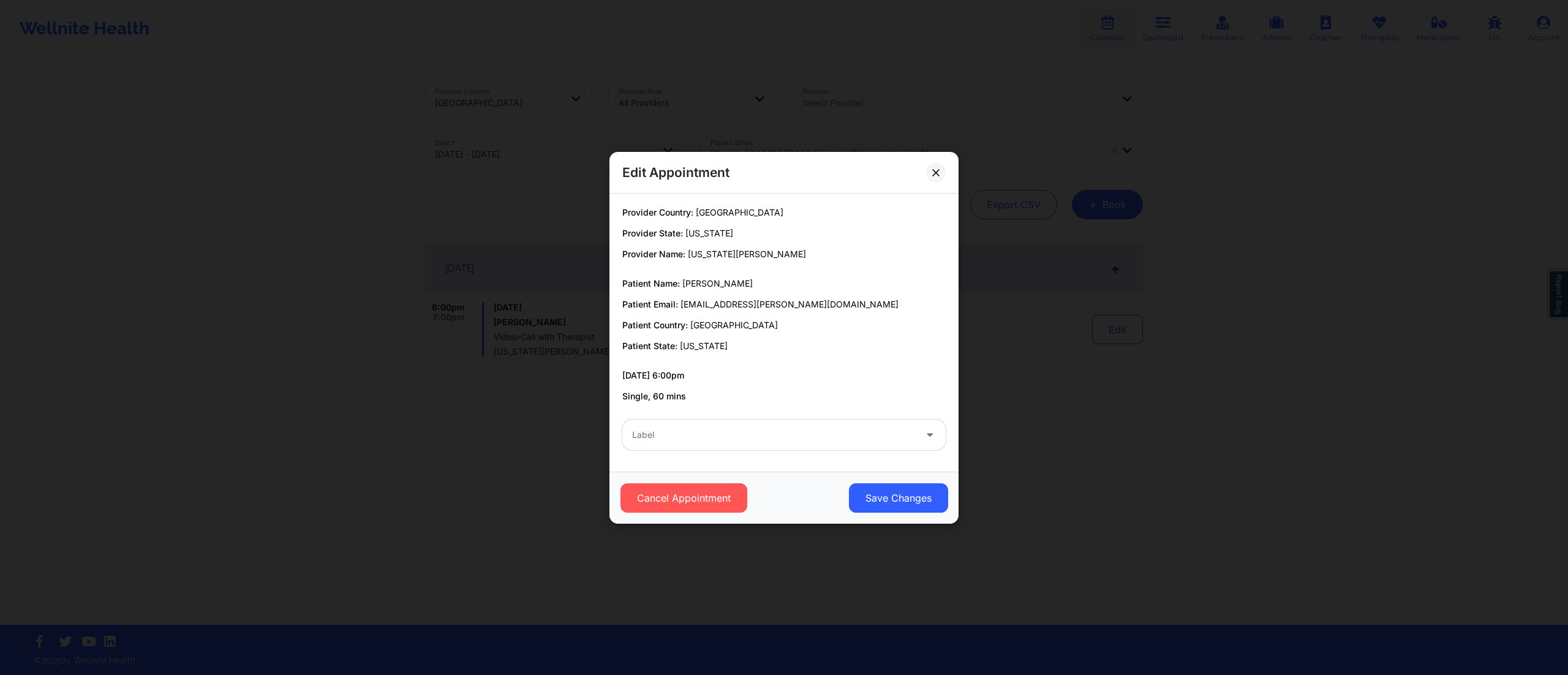
click at [1080, 379] on div "Edit Appointment Provider Country: United States Provider State: Florida Provid…" at bounding box center [784, 338] width 1568 height 675
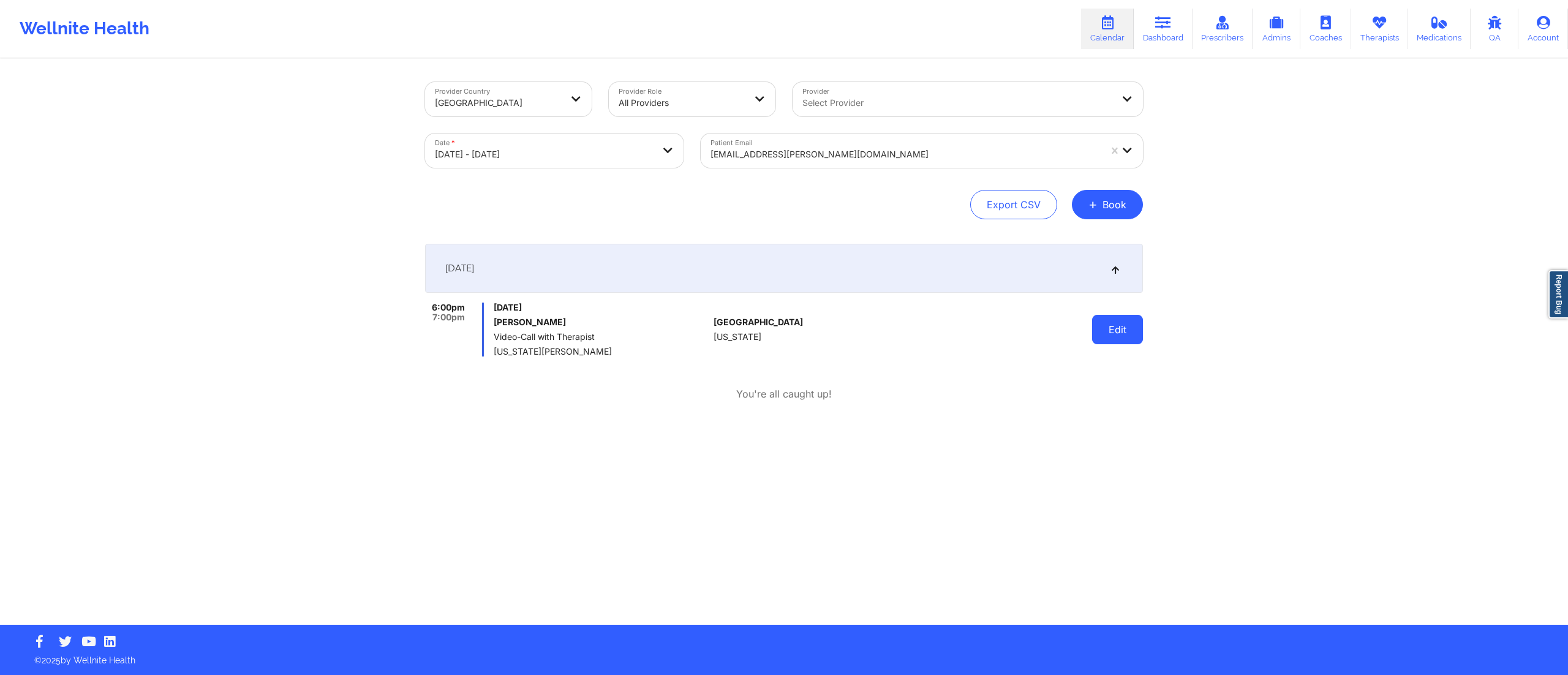
click at [1109, 332] on button "Edit" at bounding box center [1117, 329] width 51 height 29
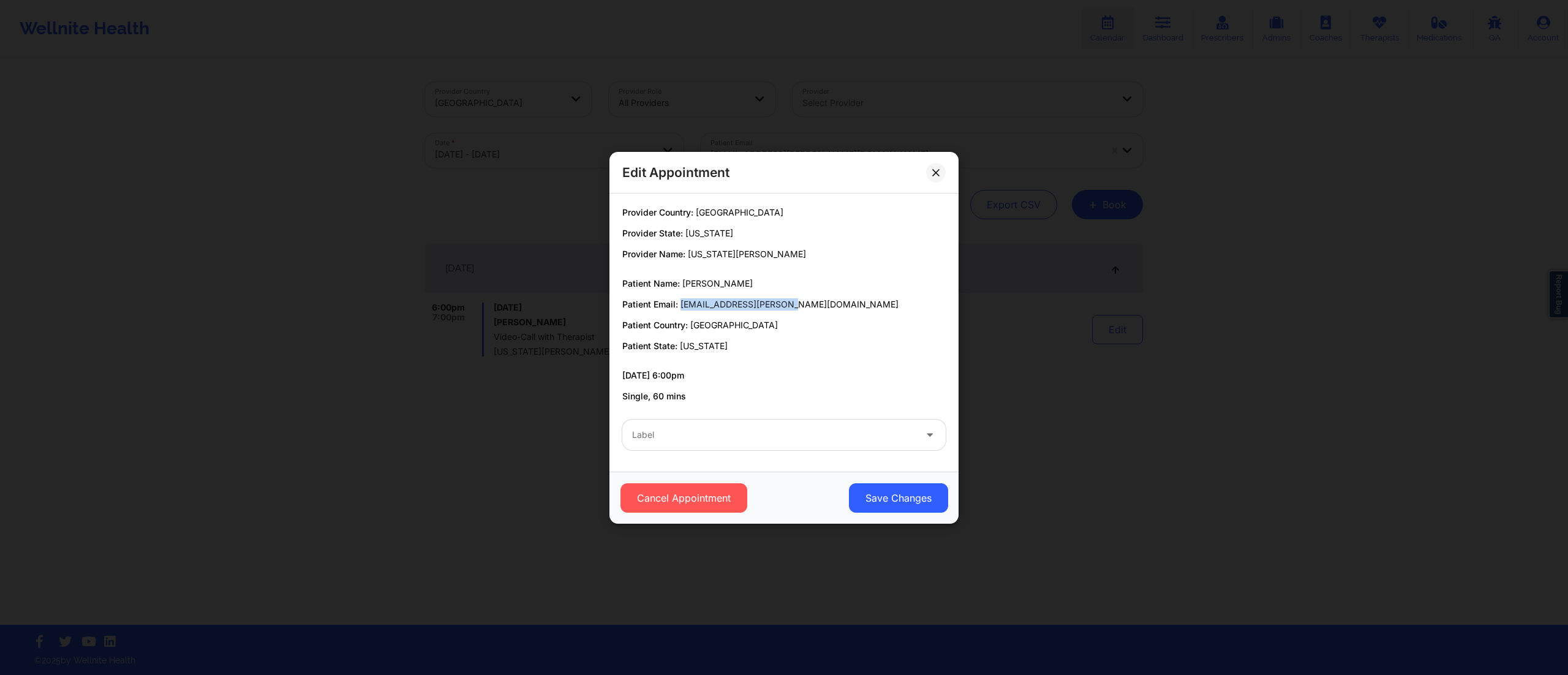
drag, startPoint x: 680, startPoint y: 309, endPoint x: 804, endPoint y: 301, distance: 124.3
click at [804, 301] on p "Patient Email: meli.g.miller@gmail.com" at bounding box center [784, 304] width 323 height 12
copy span "meli.g.miller@gmail.com"
click at [566, 213] on div "Edit Appointment Provider Country: United States Provider State: Florida Provid…" at bounding box center [784, 338] width 1568 height 675
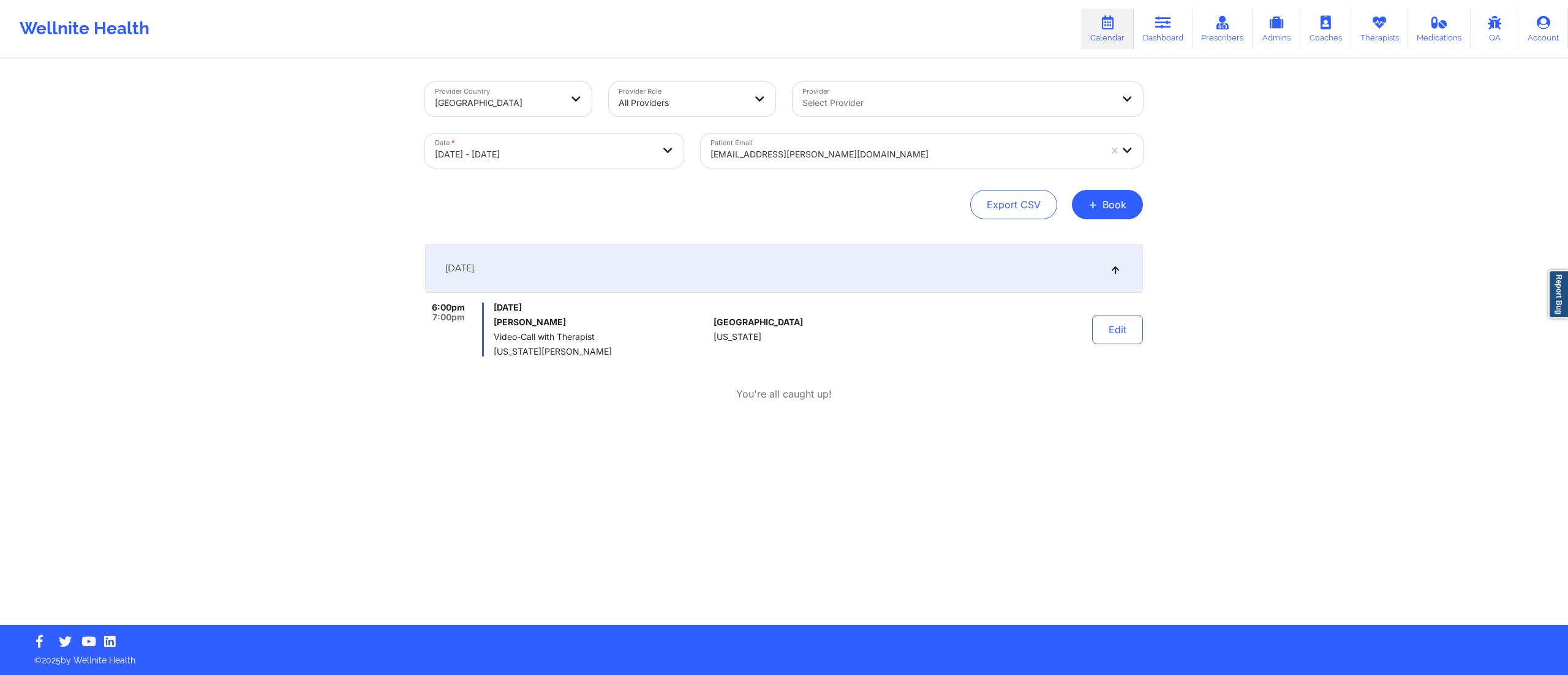
click at [883, 154] on div at bounding box center [905, 154] width 390 height 14
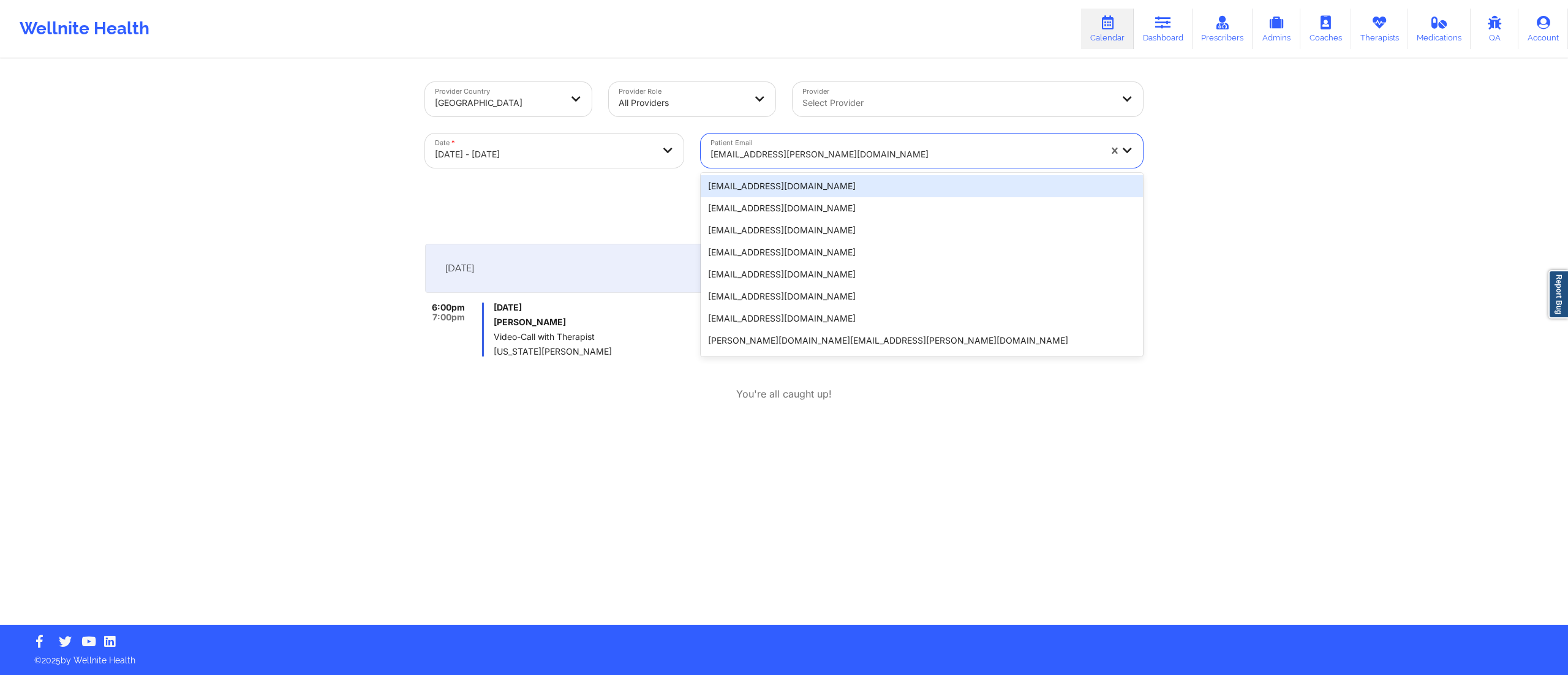
paste input "cullhajsindi1@gmail.com"
type input "cullhajsindi1@gmail.com"
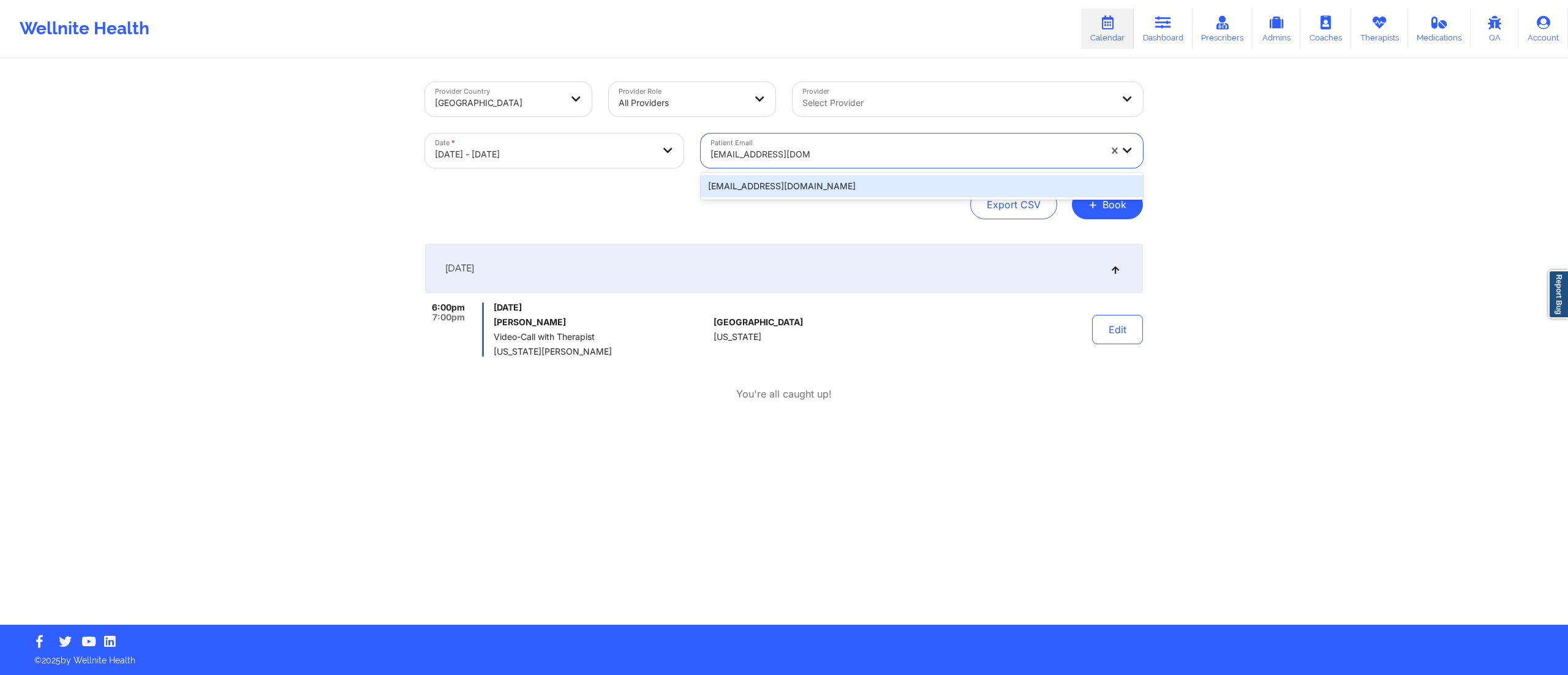
click at [794, 186] on div "cullhajsindi1@gmail.com" at bounding box center [922, 186] width 442 height 22
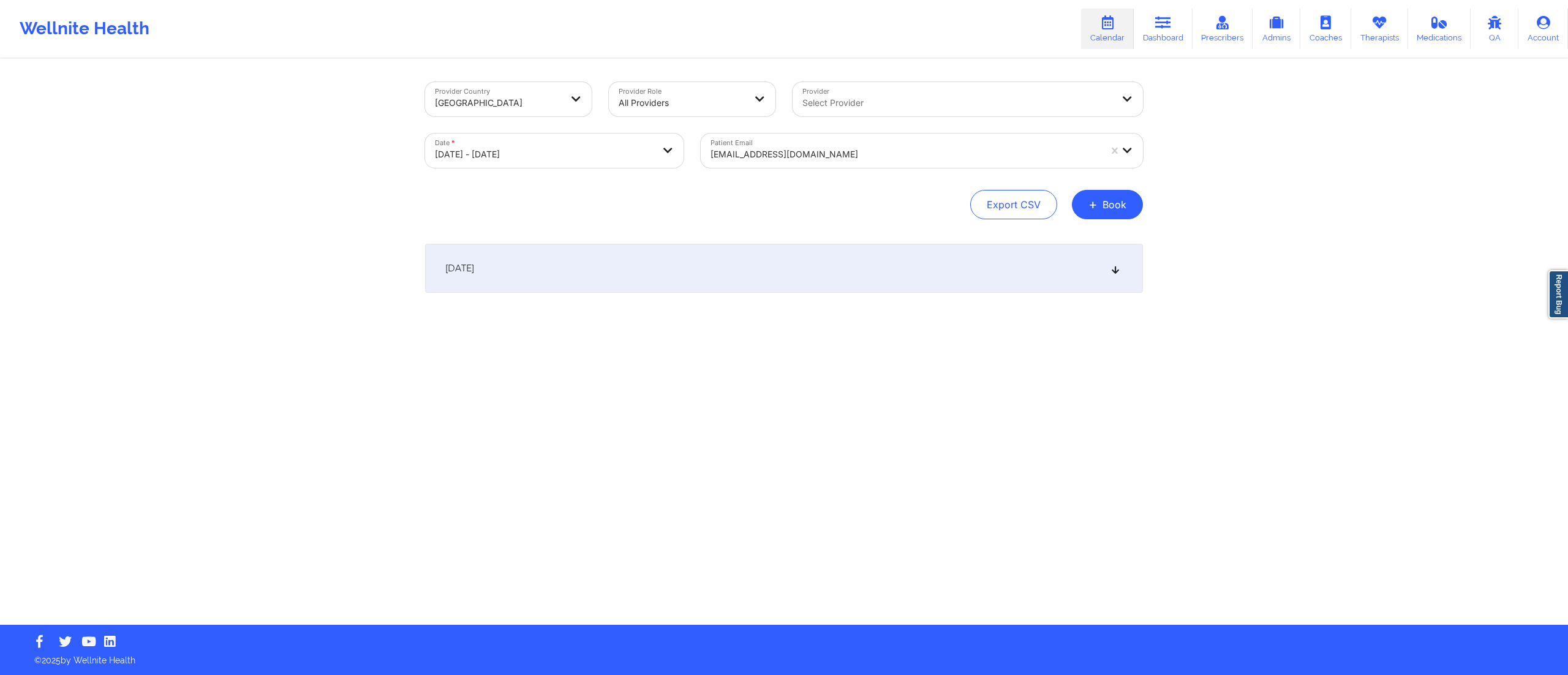
click at [802, 246] on div "October 15, 2025" at bounding box center [784, 268] width 718 height 49
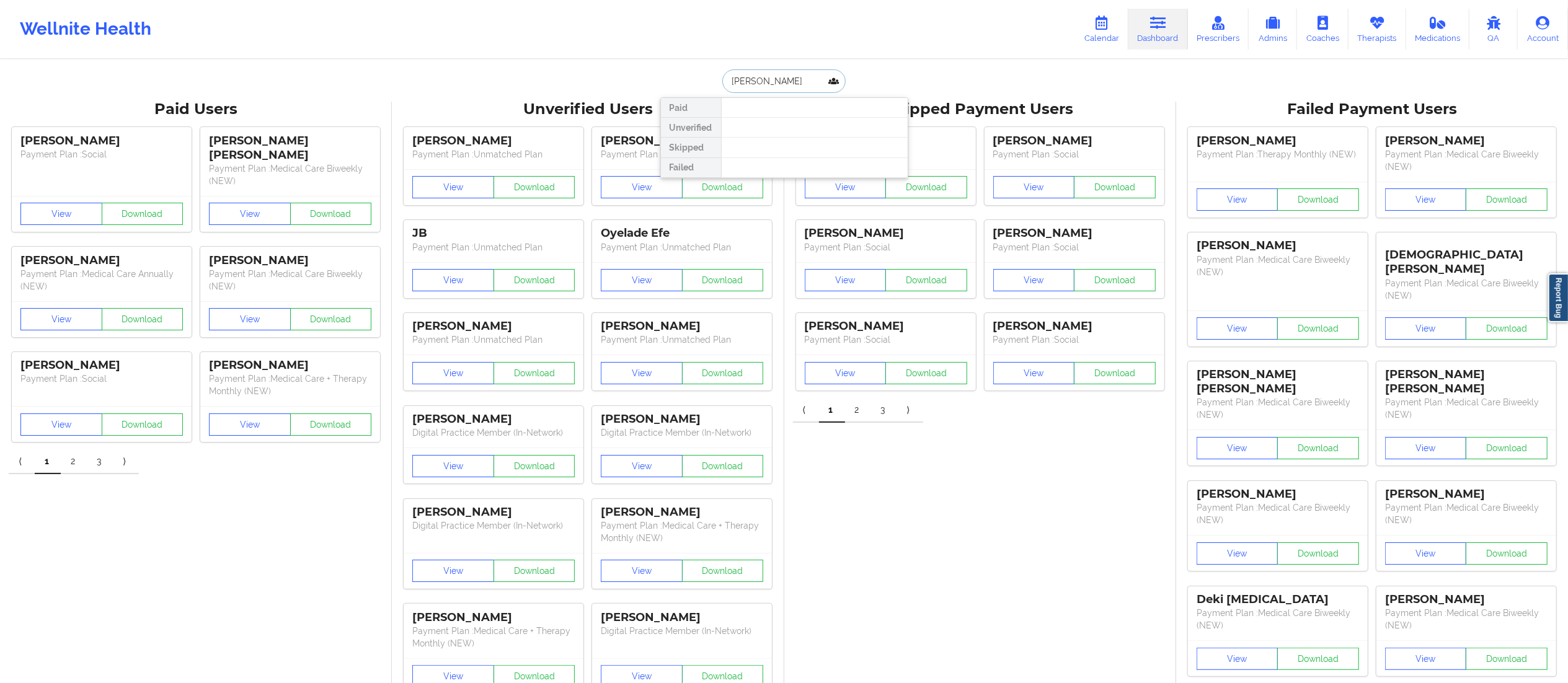
drag, startPoint x: 784, startPoint y: 76, endPoint x: 683, endPoint y: 81, distance: 101.1
click at [683, 81] on div "Elbone Ivey Paid Unverified Skipped Failed" at bounding box center [784, 81] width 248 height 24
paste input "Steven Nelson"
type input "Steven Nelson"
click at [797, 131] on div "Steven Nelson - snelson3094@gmail.com" at bounding box center [815, 135] width 166 height 23
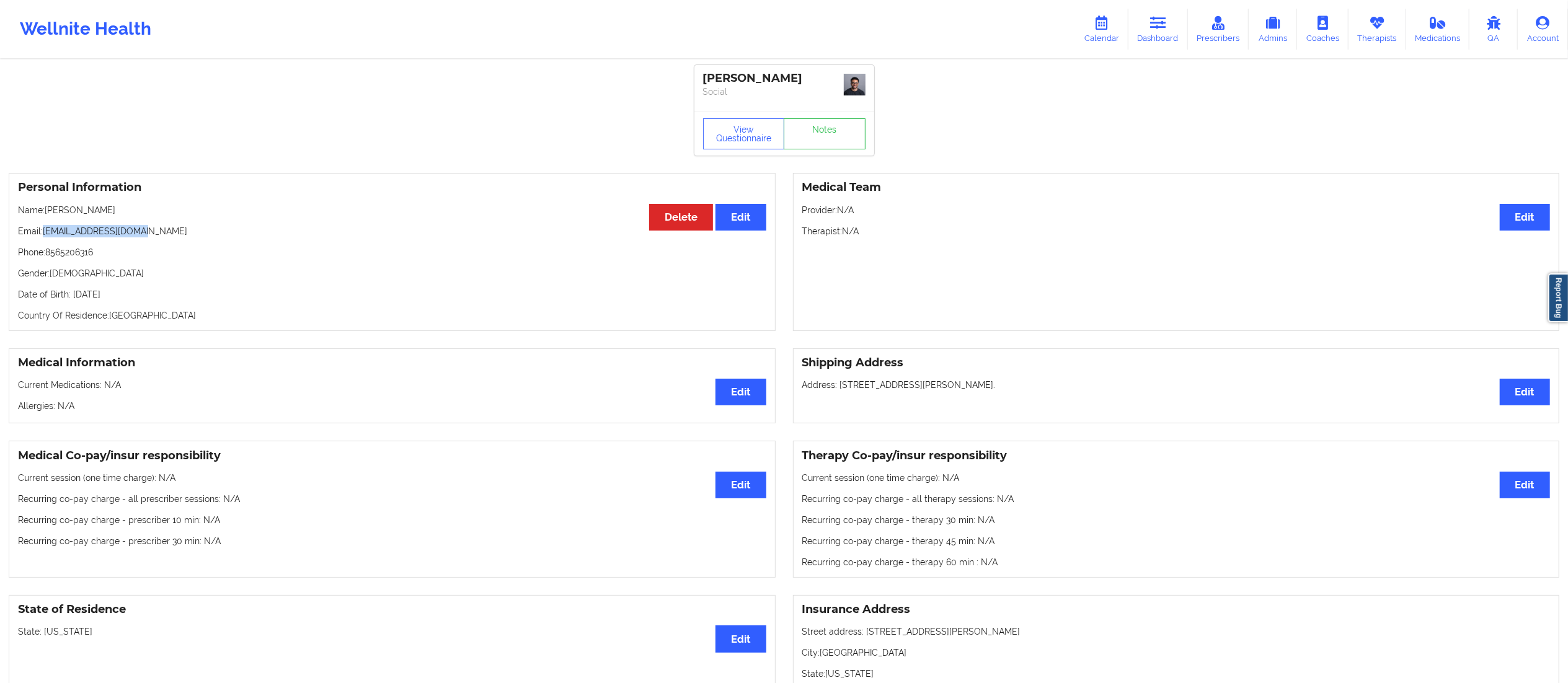
drag, startPoint x: 44, startPoint y: 230, endPoint x: 174, endPoint y: 223, distance: 130.2
click at [174, 223] on div "Personal Information Edit Delete Name: Steven Nelson Email: snelson3094@gmail.c…" at bounding box center [392, 251] width 767 height 158
copy p "snelson3094@gmail.com"
click at [1166, 28] on icon at bounding box center [1158, 23] width 16 height 14
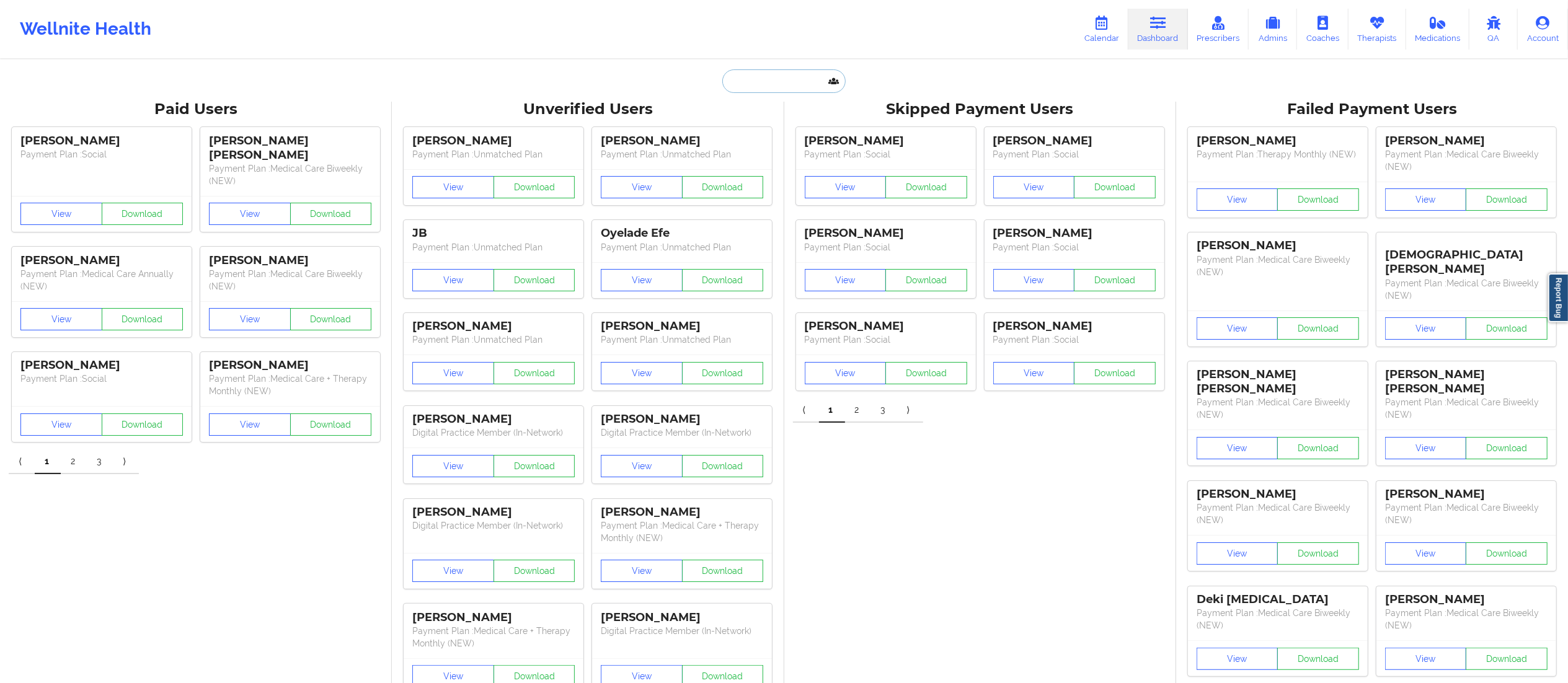
click at [779, 82] on input "text" at bounding box center [783, 81] width 123 height 24
paste input "anjalibalgobin01@gmail.com"
type input "anjalibalgobin01@gmail.com"
click at [766, 144] on div "Anjali Rivera - anjalibalgobin01@gmail.com" at bounding box center [815, 135] width 166 height 23
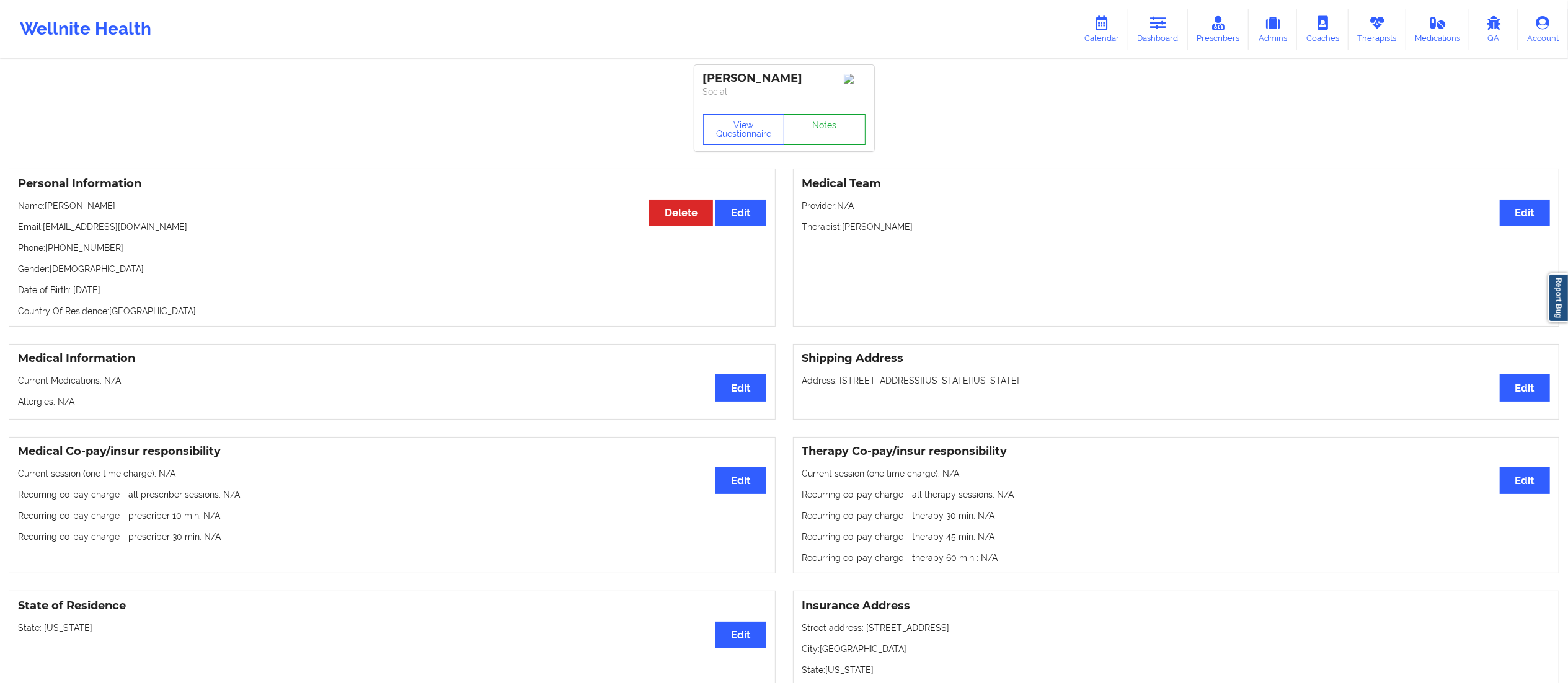
click at [828, 143] on link "Notes" at bounding box center [824, 129] width 82 height 31
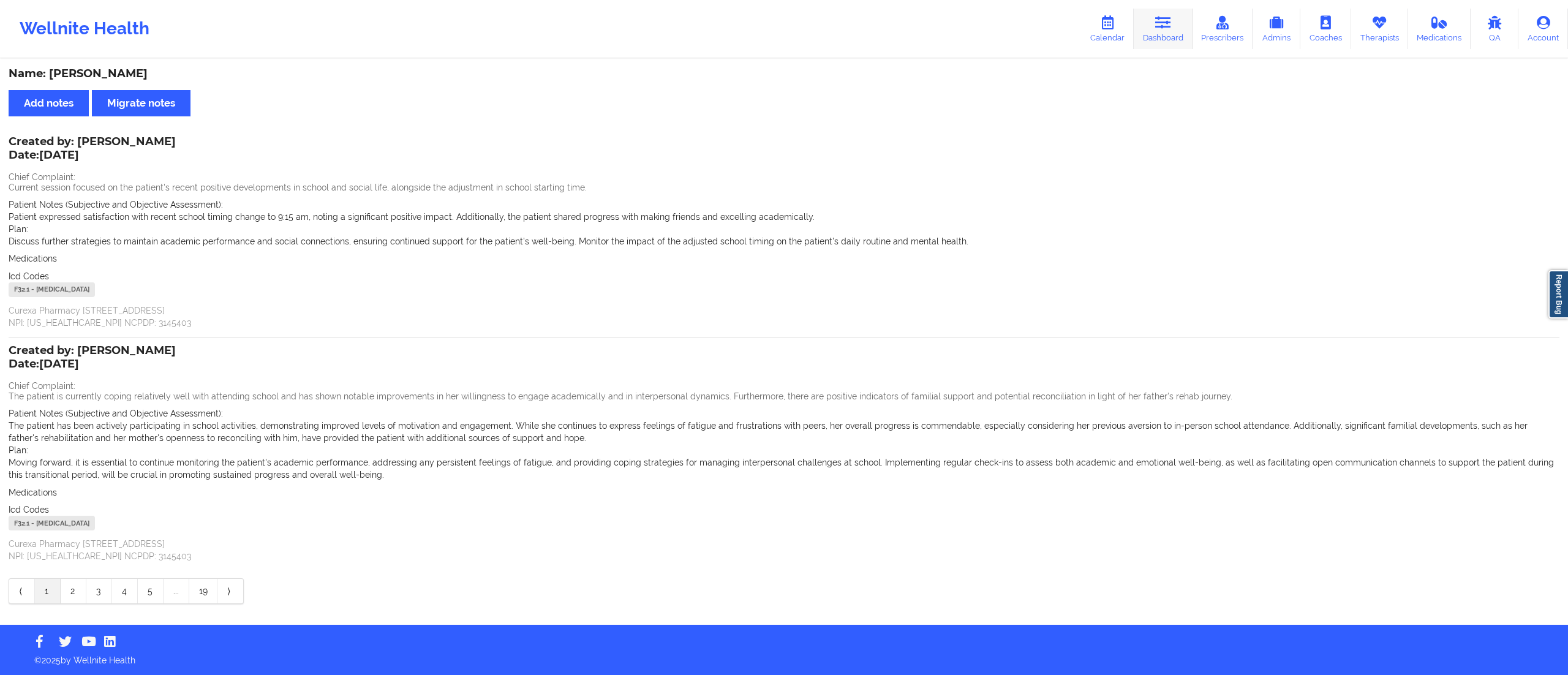
click at [1163, 33] on link "Dashboard" at bounding box center [1163, 29] width 59 height 41
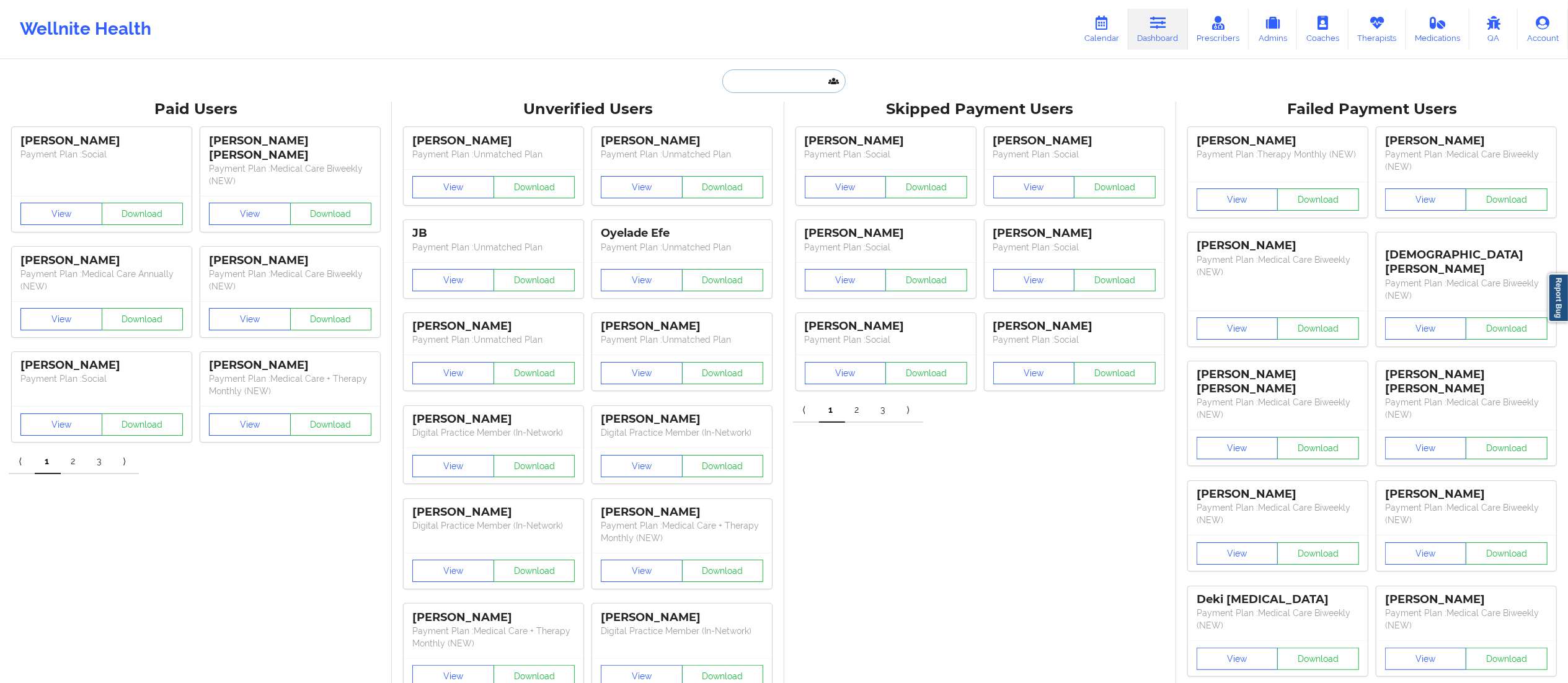
click at [766, 77] on input "text" at bounding box center [783, 81] width 123 height 24
paste input "anjalibalgobin01@gmail.com"
type input "anjalibalgobin01@gmail.com"
click at [763, 143] on div "Anjali Rivera - anjalibalgobin01@gmail.com" at bounding box center [815, 135] width 166 height 23
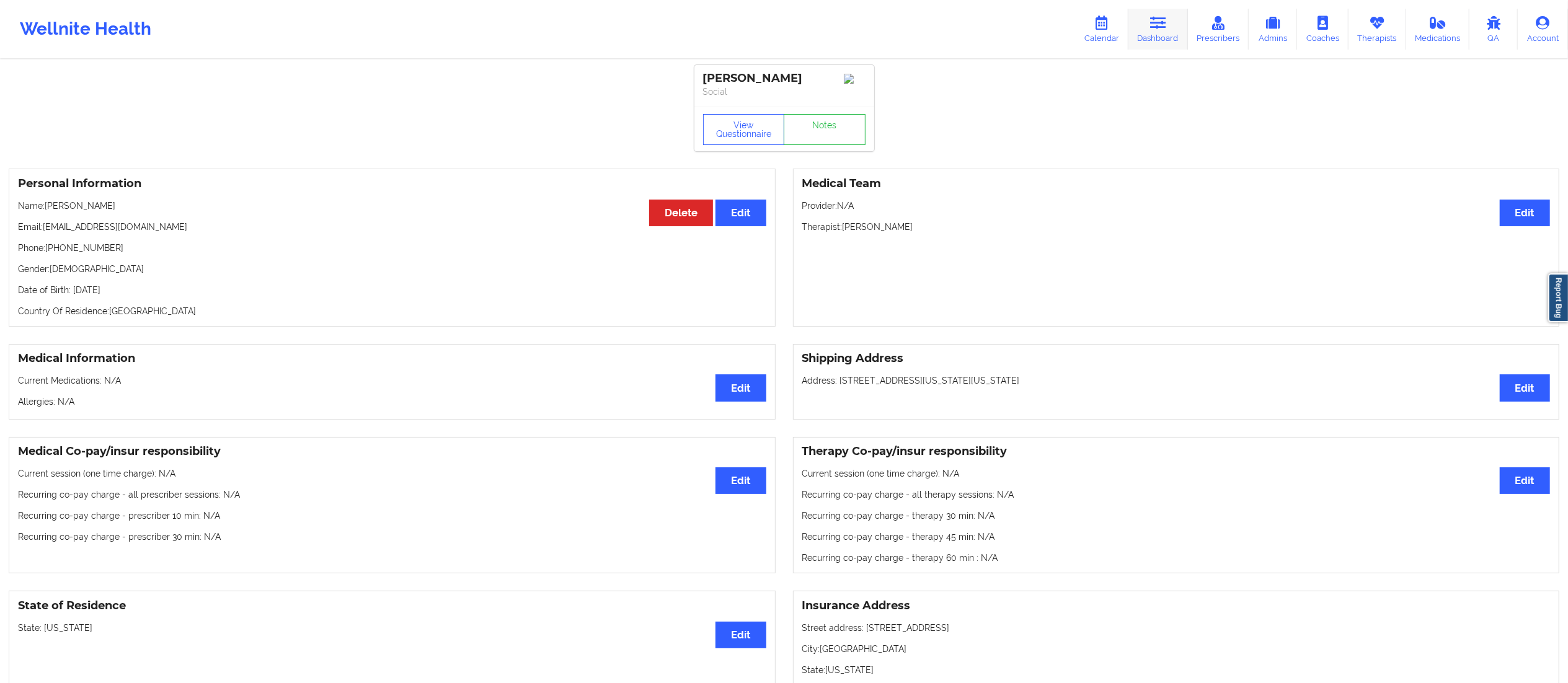
click at [1163, 34] on link "Dashboard" at bounding box center [1158, 29] width 60 height 41
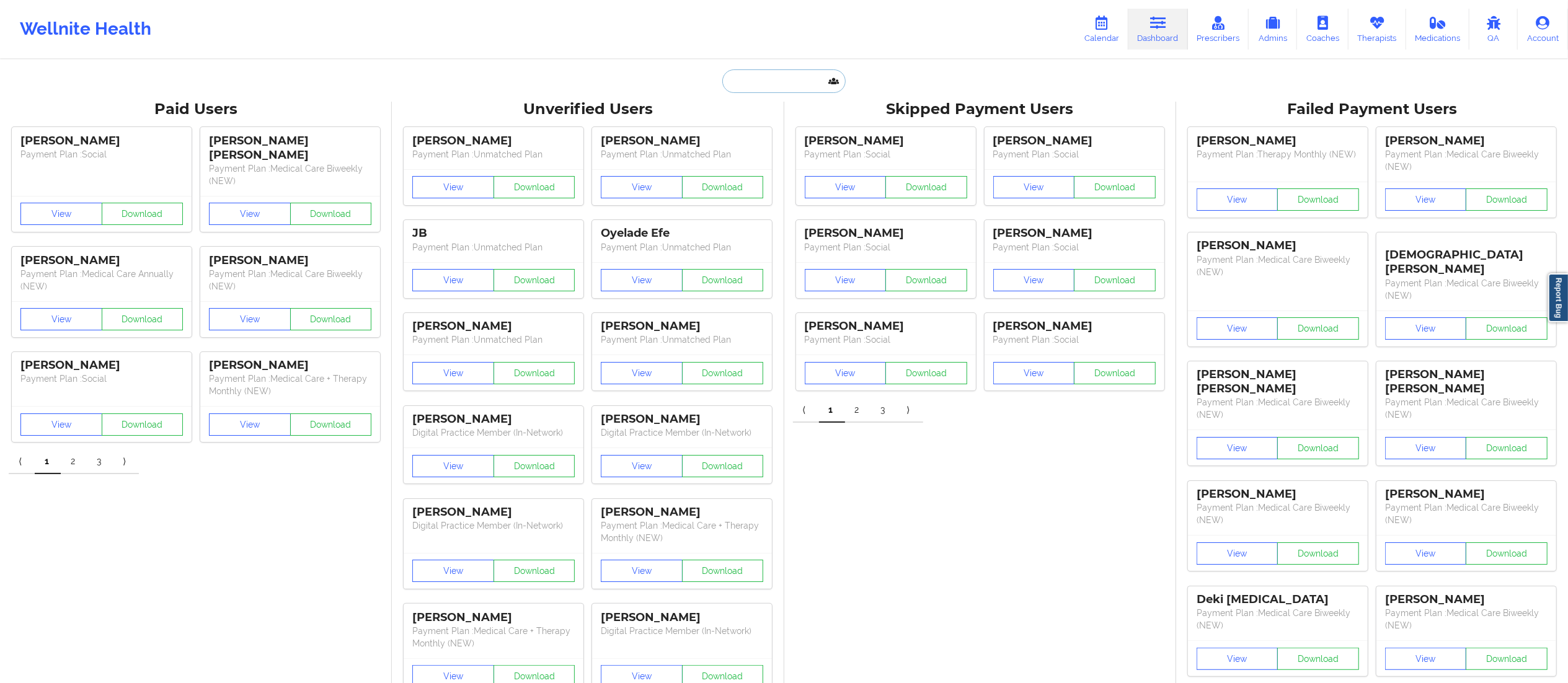
click at [795, 70] on input "text" at bounding box center [783, 81] width 123 height 24
paste input "troberts456@hotmail.com"
type input "troberts456@hotmail.com"
click at [760, 139] on div "Tiffany T Roberts - troberts456@hotmail.com" at bounding box center [815, 135] width 166 height 23
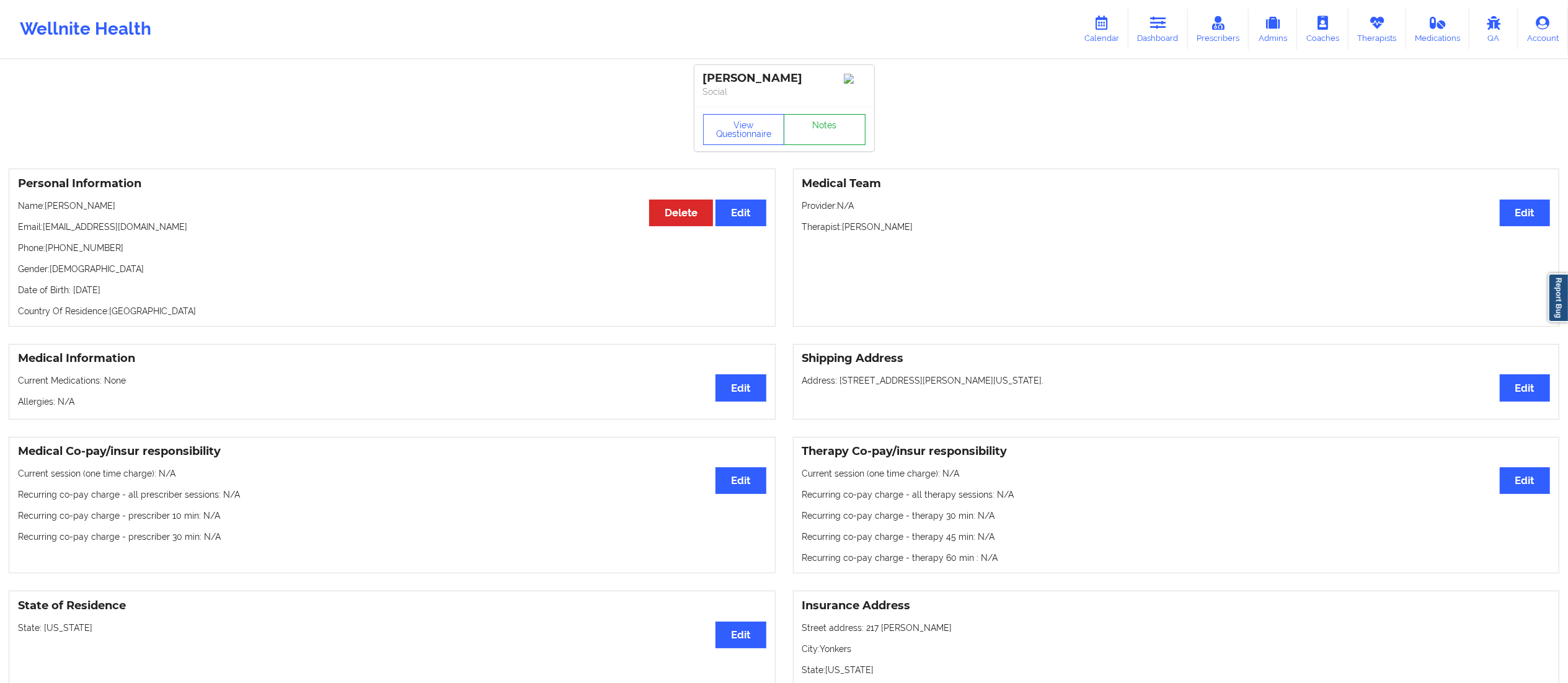
click at [819, 143] on link "Notes" at bounding box center [824, 129] width 82 height 31
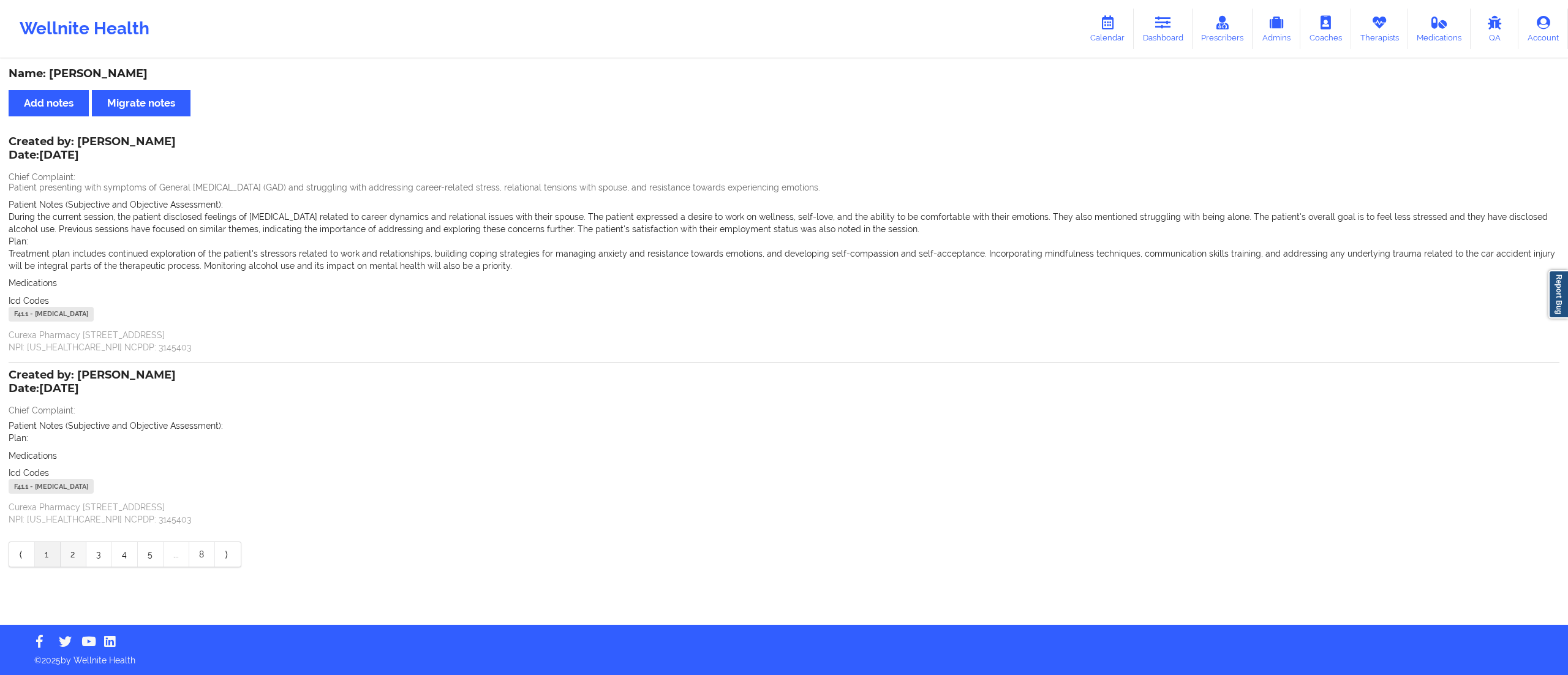
click at [75, 553] on link "2" at bounding box center [73, 554] width 26 height 24
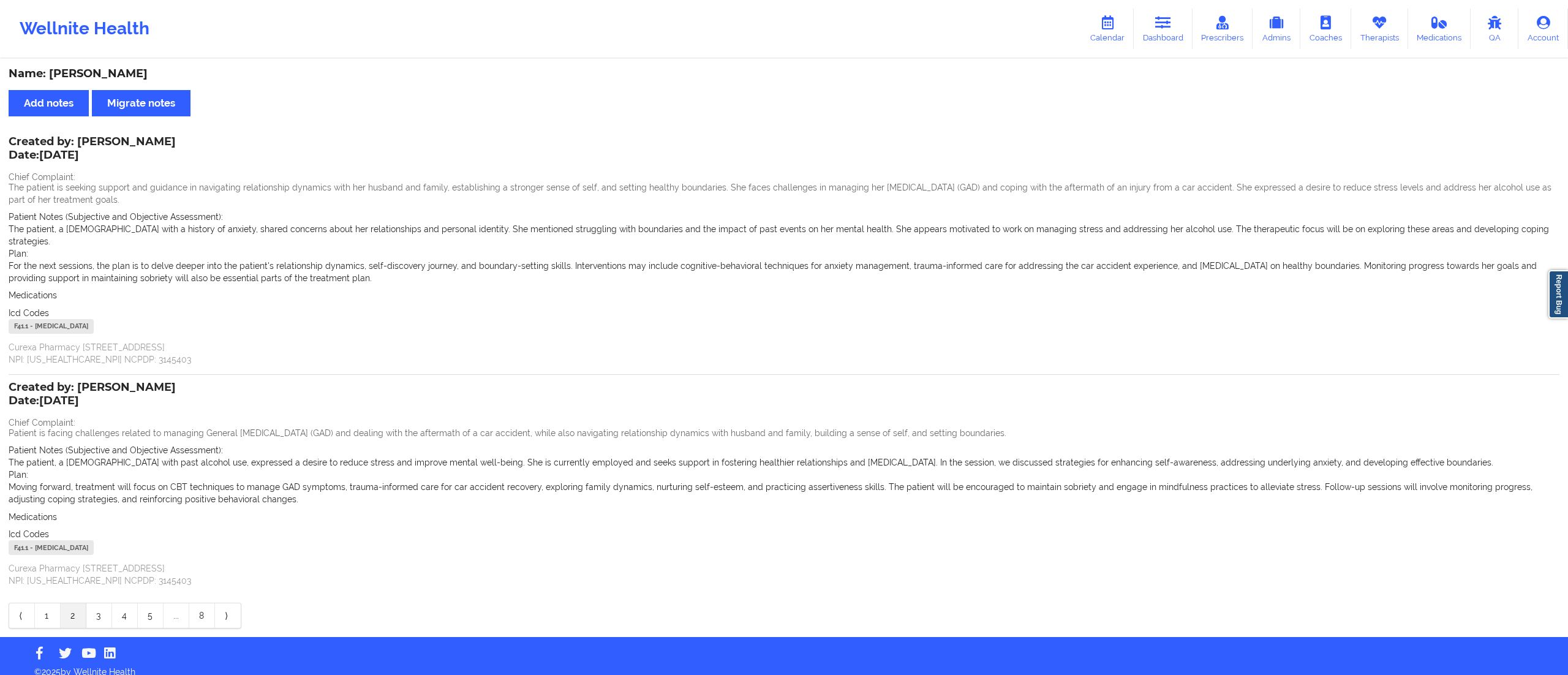
click at [66, 603] on link "2" at bounding box center [73, 615] width 26 height 24
click at [47, 608] on link "1" at bounding box center [48, 615] width 26 height 24
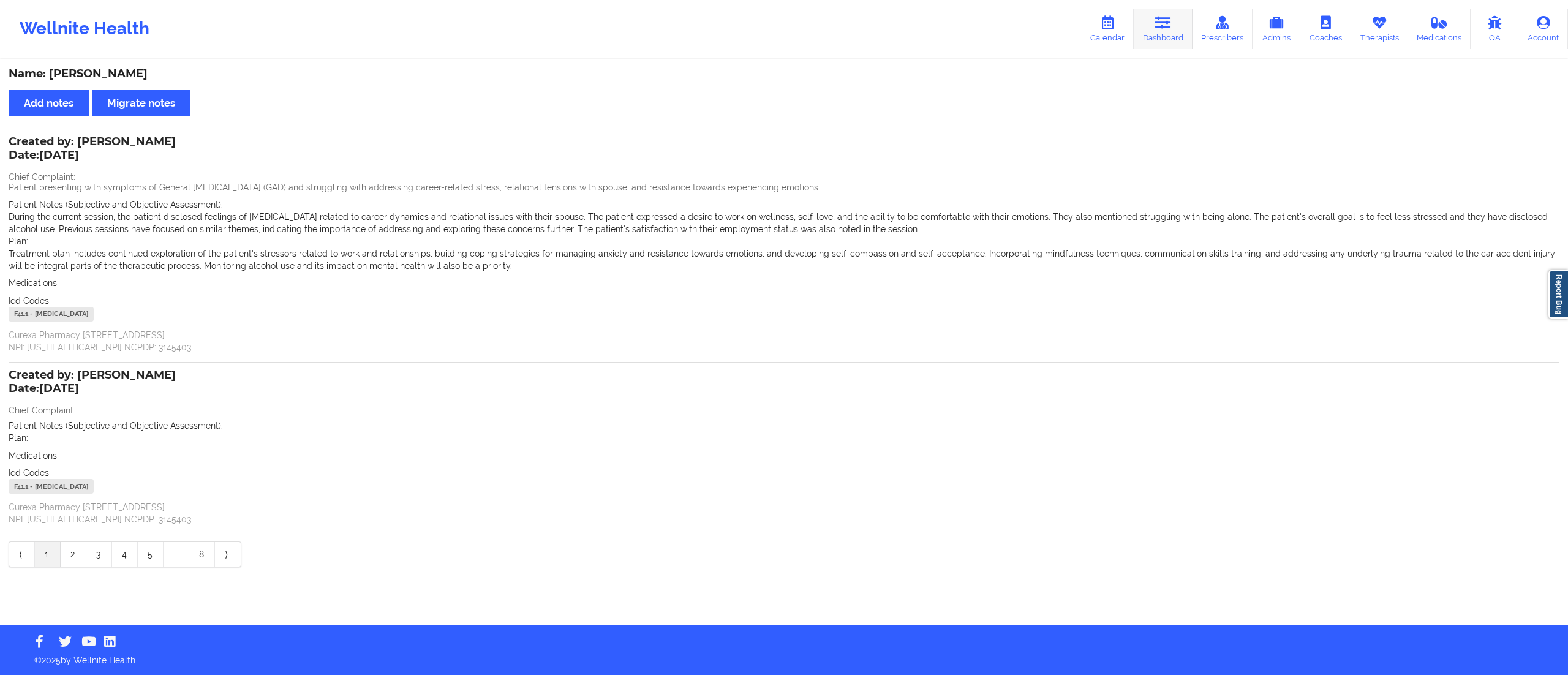
click at [1141, 24] on link "Dashboard" at bounding box center [1163, 29] width 59 height 41
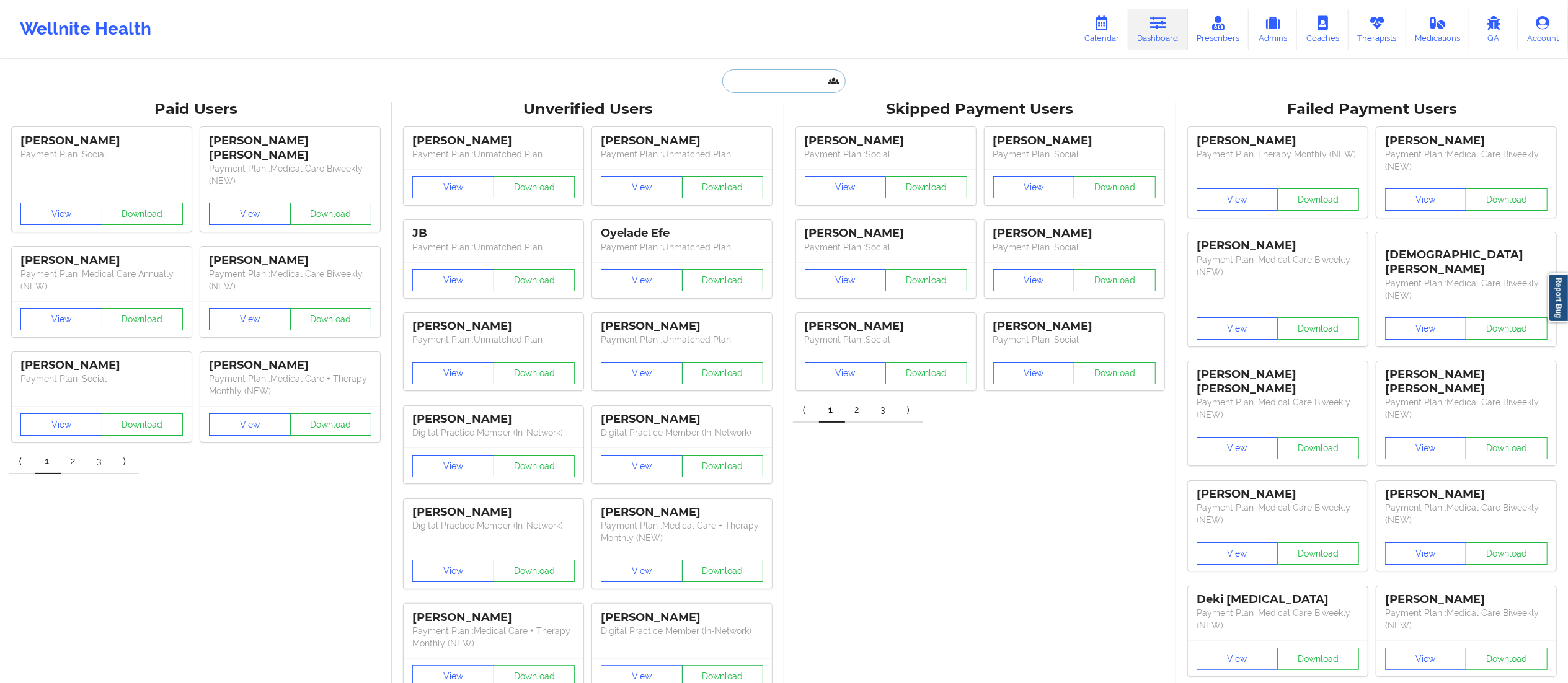
paste input "rodekrs@gmail.com"
type input "rodekrs@gmail.com"
click at [769, 84] on input "rodekrs@gmail.com" at bounding box center [783, 81] width 123 height 24
click at [775, 131] on div "[PERSON_NAME] - [EMAIL_ADDRESS][DOMAIN_NAME]" at bounding box center [815, 135] width 166 height 23
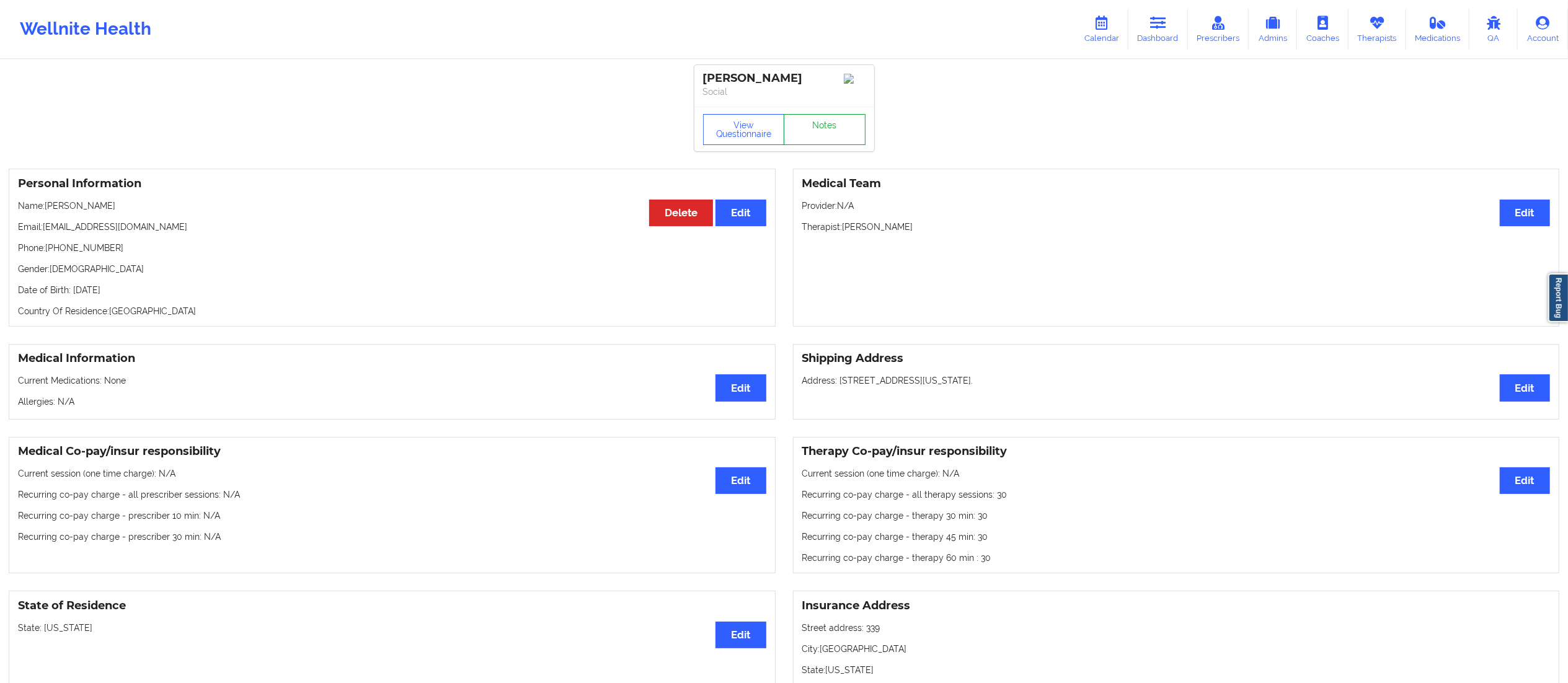
click at [810, 136] on link "Notes" at bounding box center [824, 129] width 82 height 31
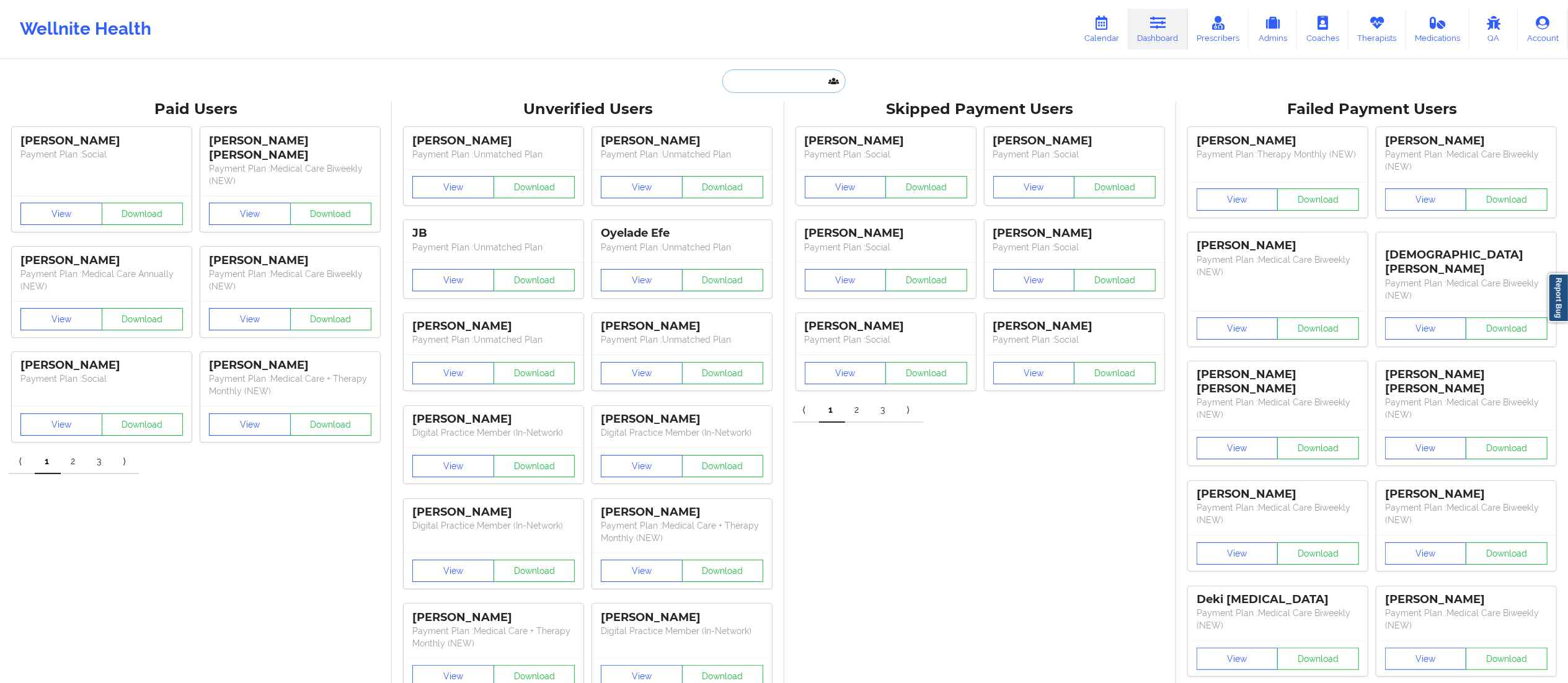
click at [776, 78] on input "text" at bounding box center [783, 81] width 123 height 24
paste input "[PHONE_NUMBER]"
drag, startPoint x: 794, startPoint y: 71, endPoint x: 636, endPoint y: 89, distance: 159.0
paste input "[EMAIL_ADDRESS][DOMAIN_NAME]"
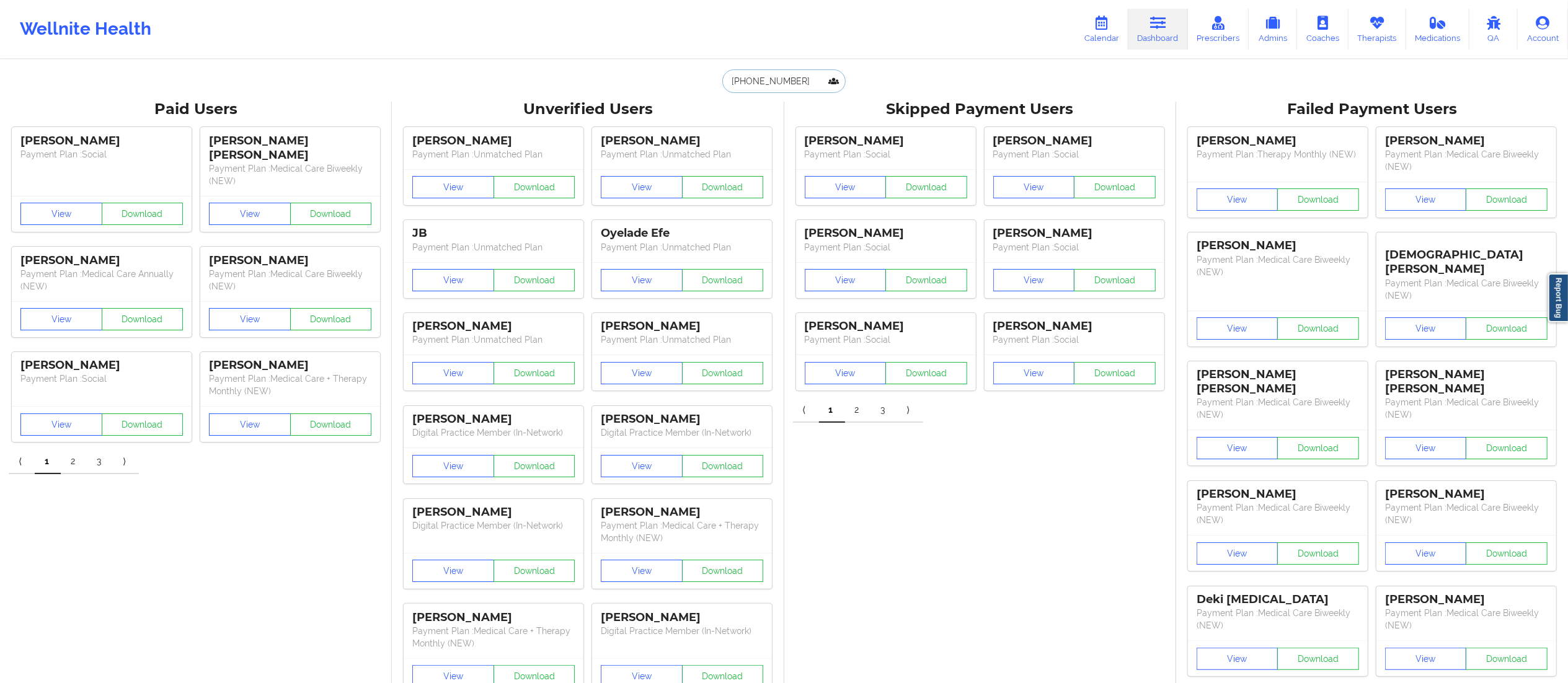
type input "[EMAIL_ADDRESS][DOMAIN_NAME]"
click at [772, 124] on div "[PERSON_NAME] - [EMAIL_ADDRESS][DOMAIN_NAME]" at bounding box center [815, 135] width 166 height 23
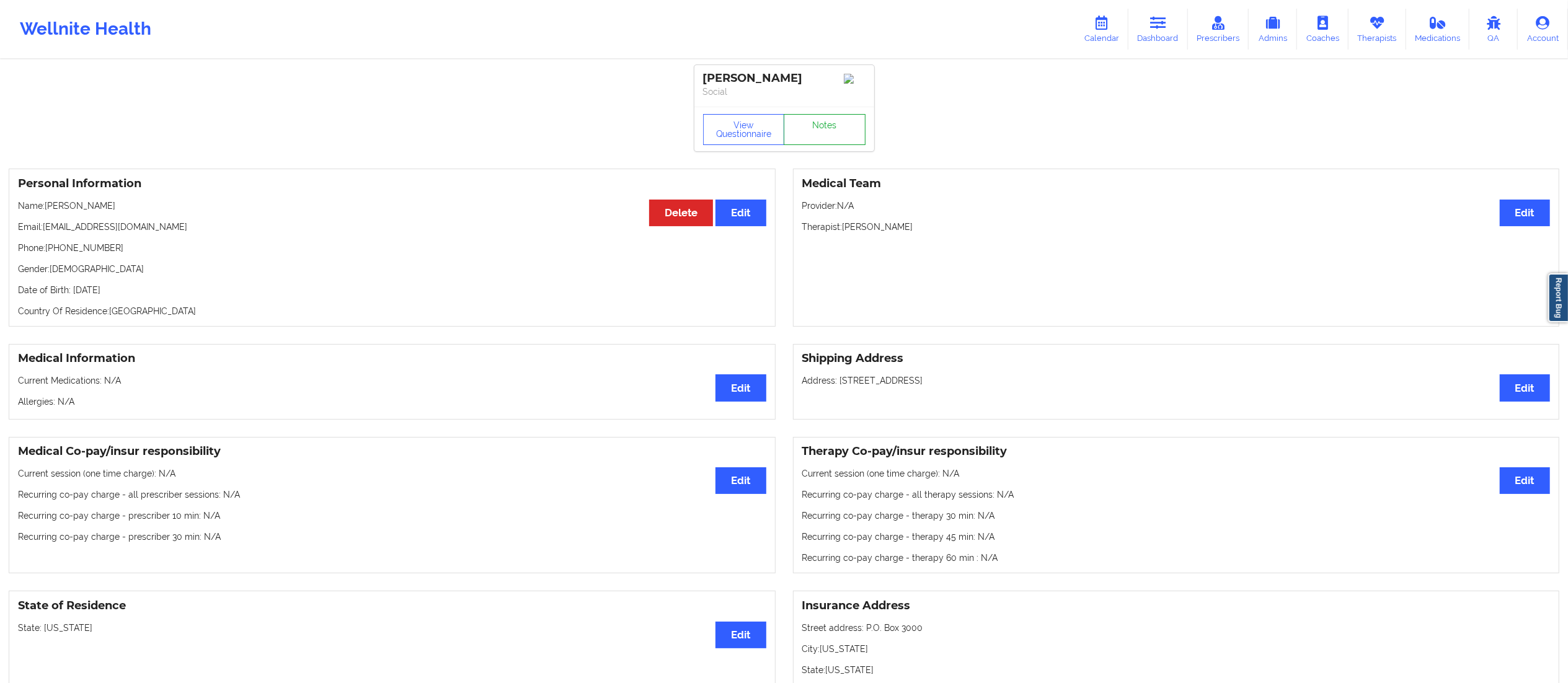
click at [805, 135] on link "Notes" at bounding box center [824, 129] width 82 height 31
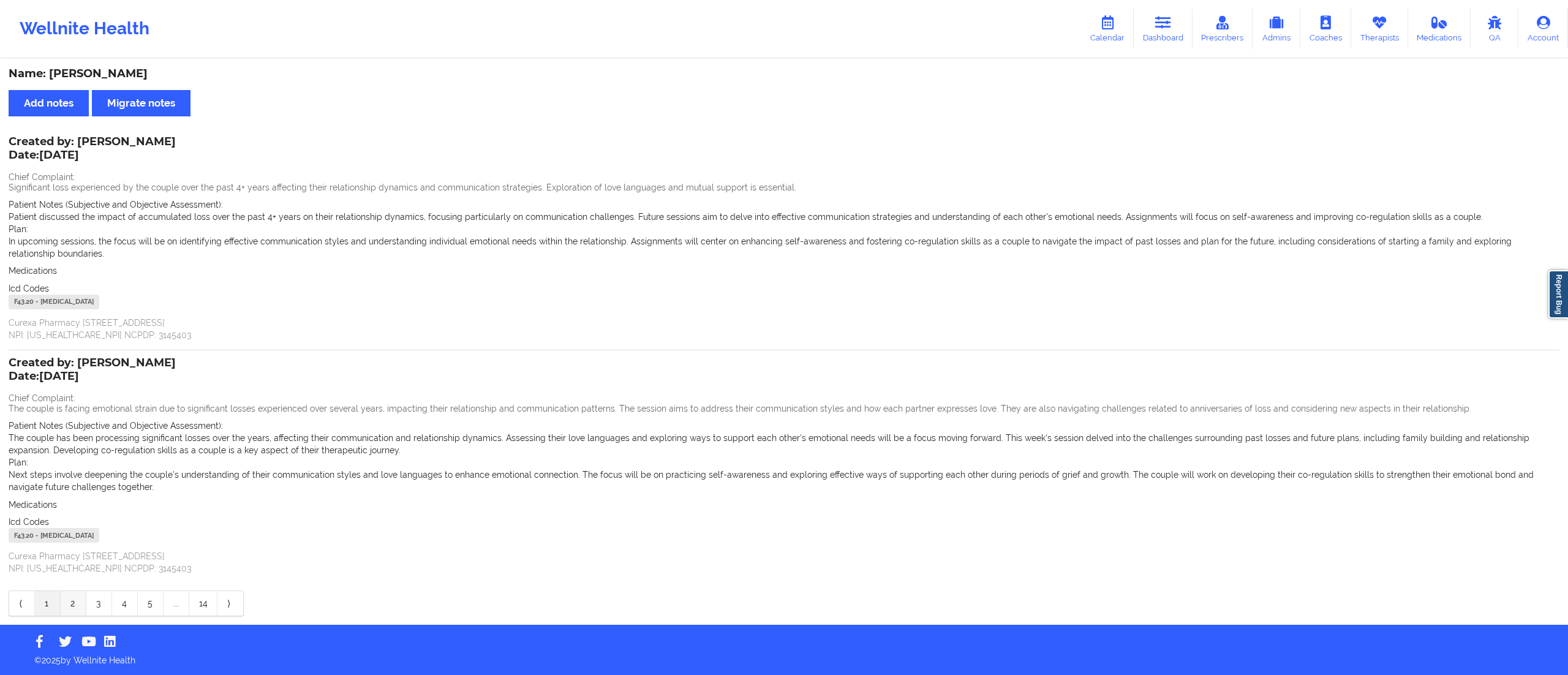
click at [69, 602] on link "2" at bounding box center [73, 603] width 26 height 24
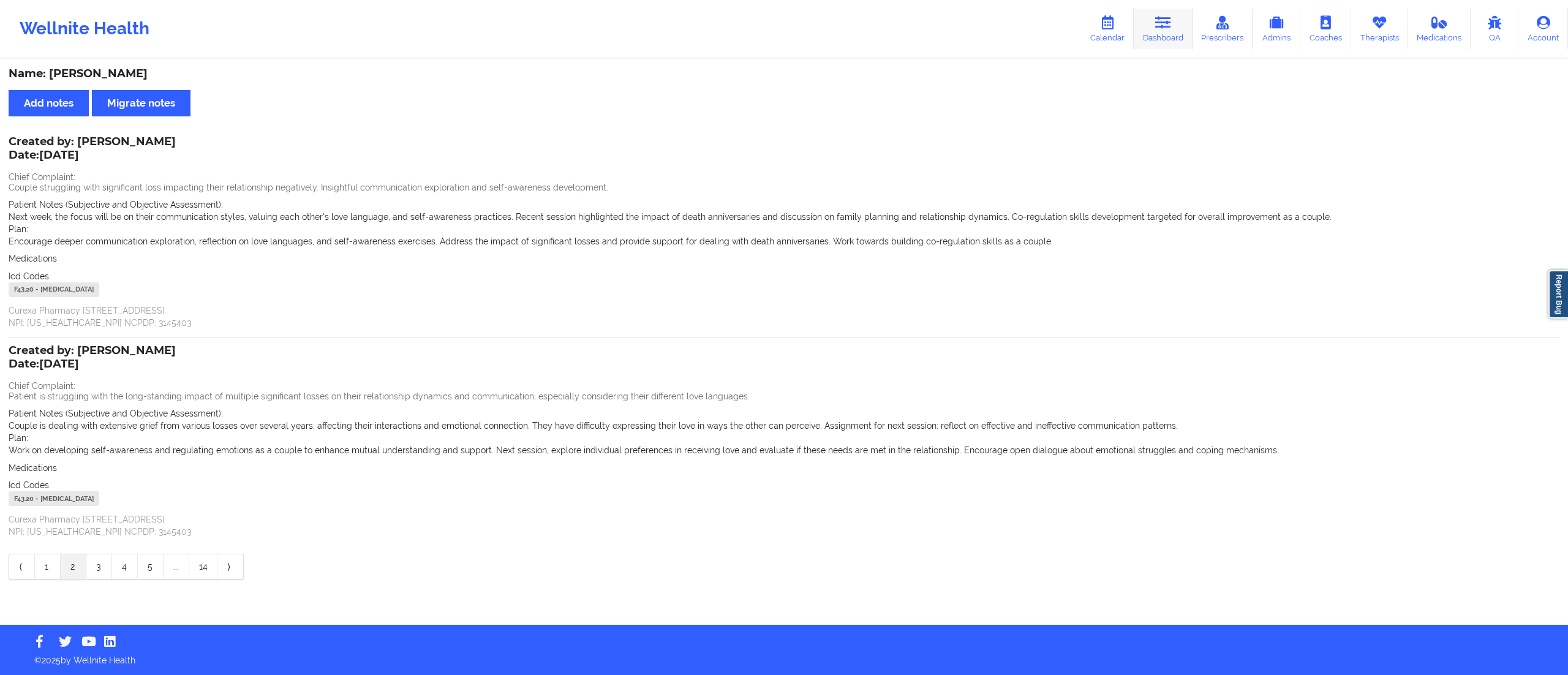
drag, startPoint x: 1170, startPoint y: 17, endPoint x: 1132, endPoint y: 20, distance: 38.1
click at [1168, 17] on icon at bounding box center [1163, 23] width 16 height 14
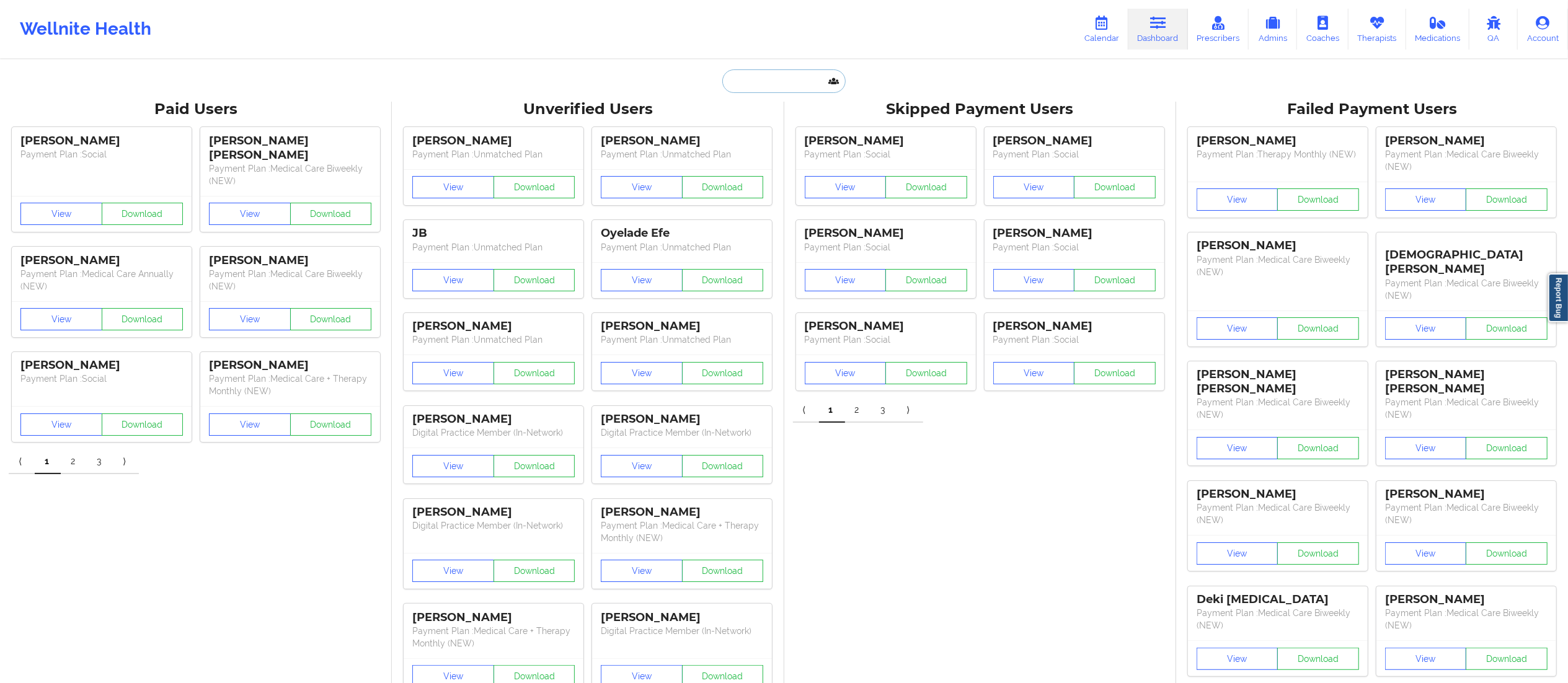
click at [763, 89] on input "text" at bounding box center [783, 81] width 123 height 24
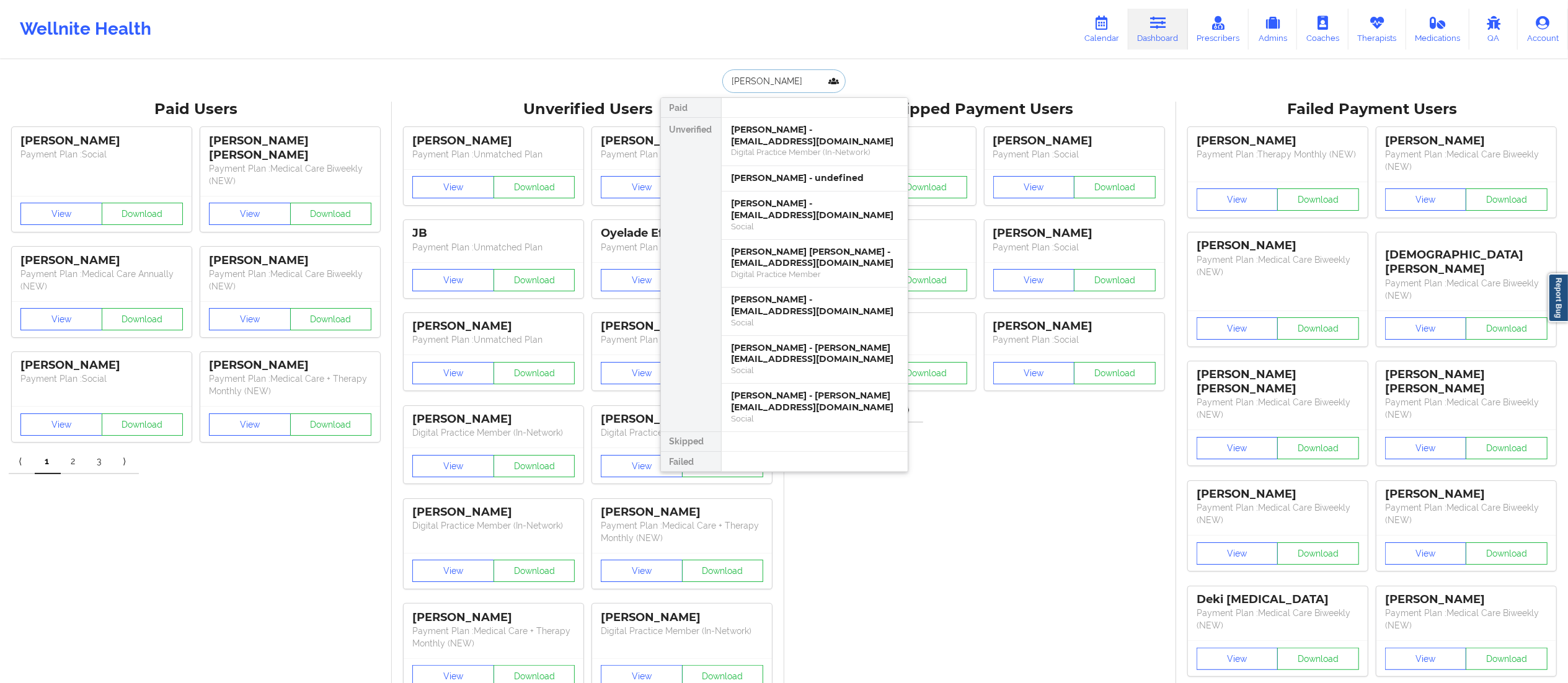
type input "[PERSON_NAME]"
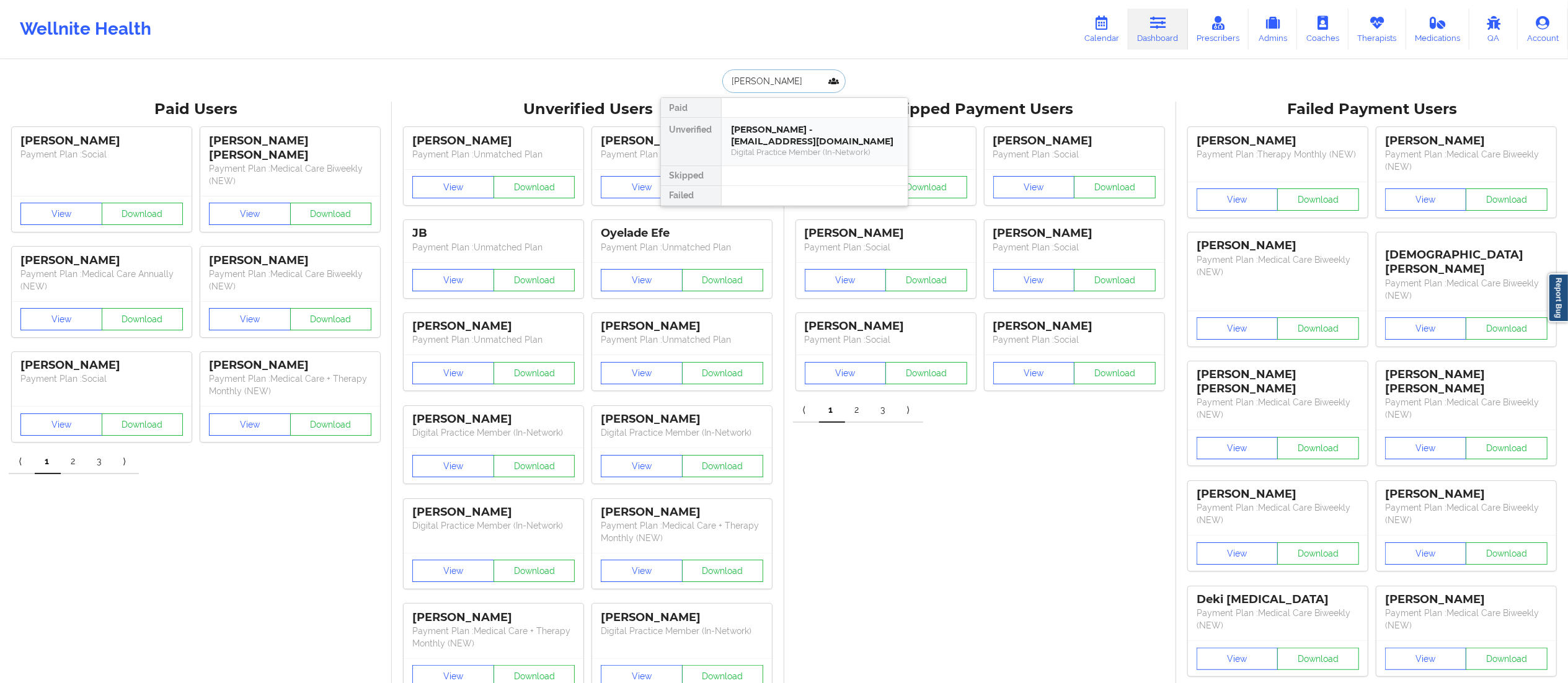
click at [777, 147] on div "Digital Practice Member (In-Network)" at bounding box center [815, 152] width 166 height 11
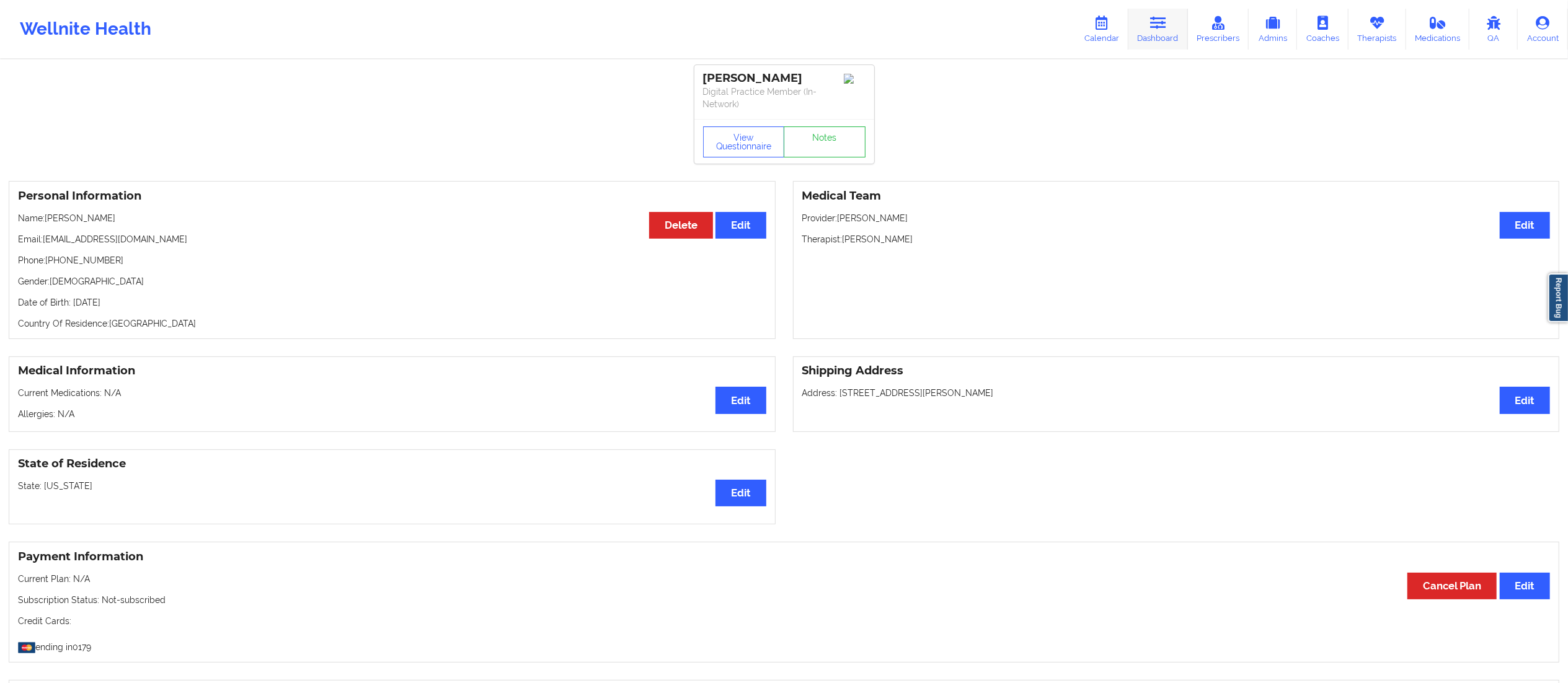
click at [1162, 16] on icon at bounding box center [1158, 23] width 16 height 14
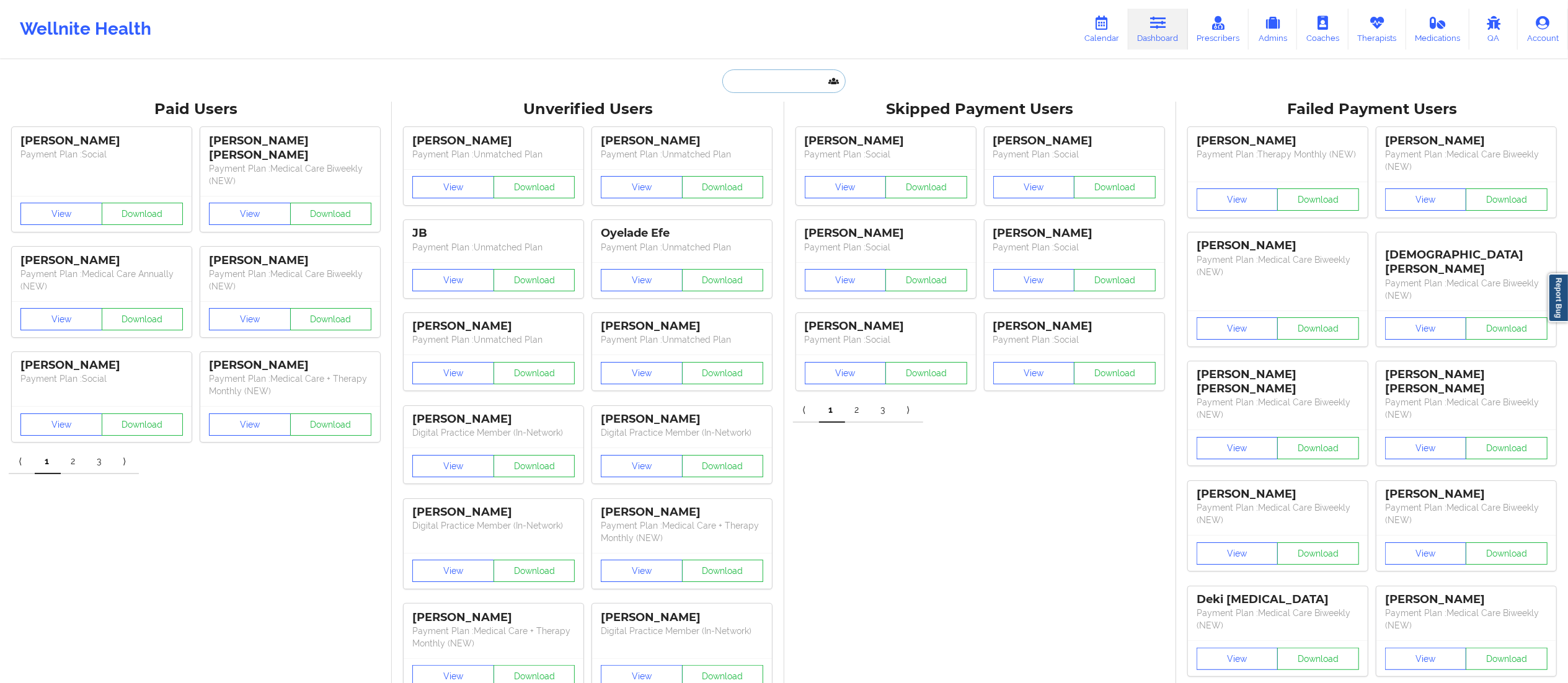
click at [770, 80] on input "text" at bounding box center [783, 81] width 123 height 24
paste input "meli.g.miller@gmail.com"
type input "meli.g.miller@gmail.com"
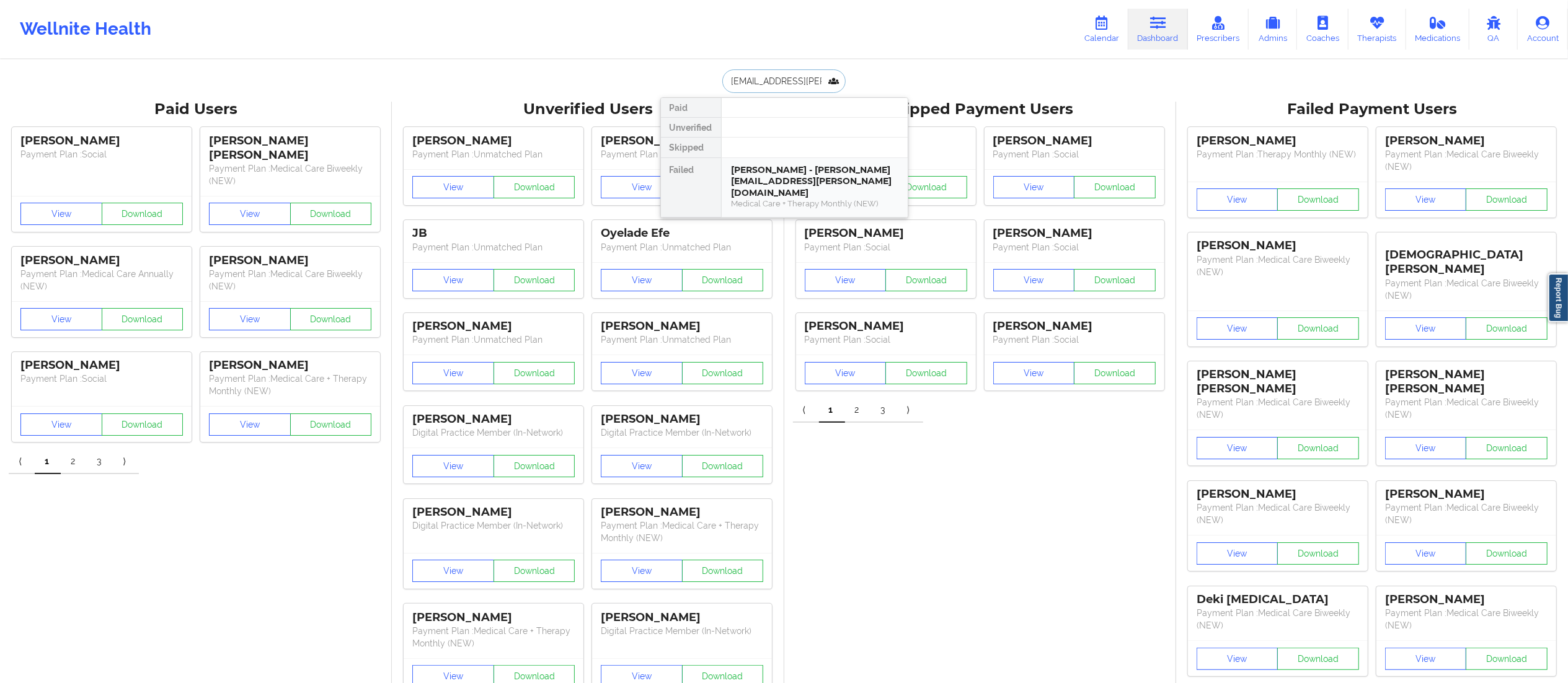
click at [770, 180] on div "Melissa miller - meli.g.miller@gmail.com" at bounding box center [815, 181] width 166 height 34
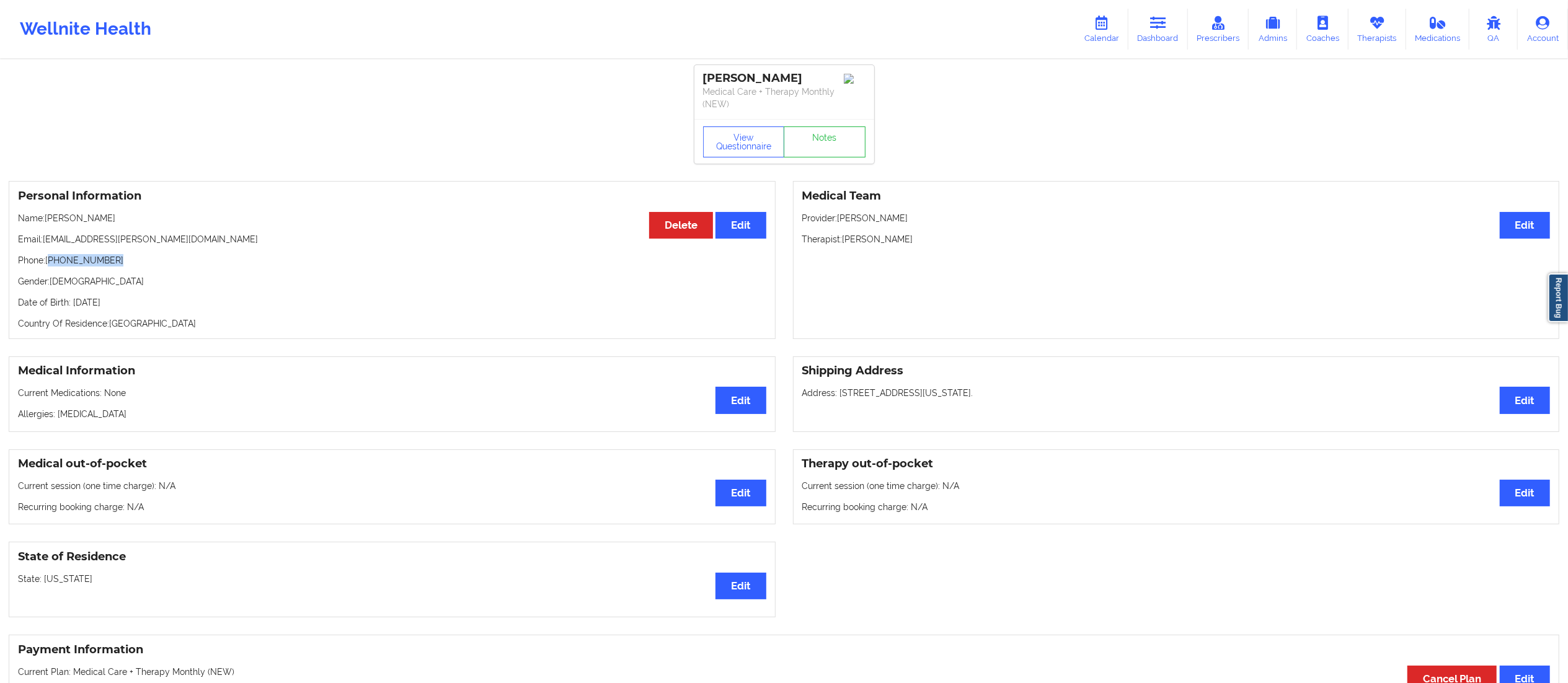
drag, startPoint x: 62, startPoint y: 257, endPoint x: 173, endPoint y: 251, distance: 111.2
click at [173, 251] on div "Personal Information Edit Delete Name: Melissa miller Email: meli.g.miller@gmai…" at bounding box center [392, 260] width 767 height 158
click at [144, 265] on p "Phone: +1201-414-0779" at bounding box center [392, 261] width 748 height 12
drag, startPoint x: 128, startPoint y: 258, endPoint x: 16, endPoint y: 220, distance: 118.3
click at [16, 220] on div "Personal Information Edit Delete Name: Melissa miller Email: meli.g.miller@gmai…" at bounding box center [392, 260] width 767 height 158
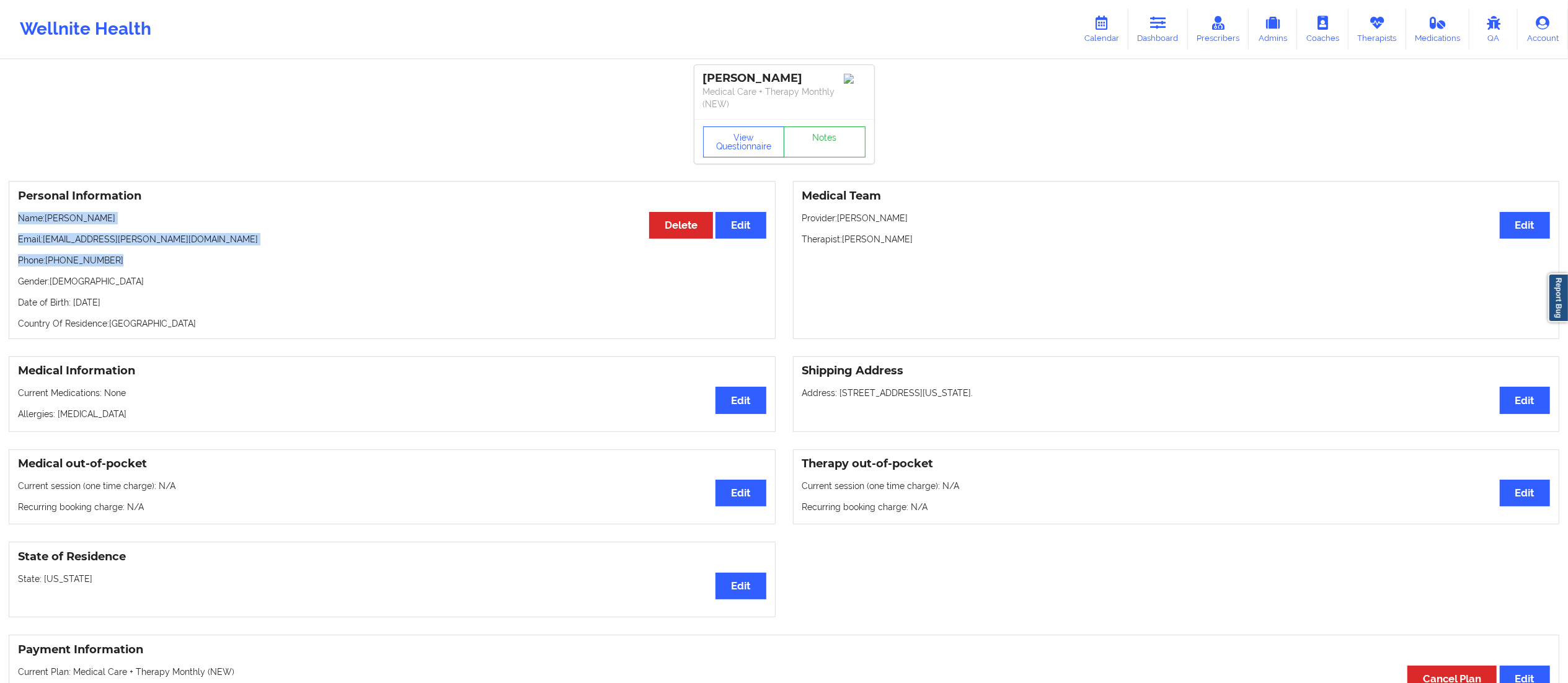
copy div "Name: Melissa miller Email: meli.g.miller@gmail.com Phone: +1201-414-0779"
click at [160, 235] on p "Email: meli.g.miller@gmail.com" at bounding box center [392, 239] width 748 height 12
drag, startPoint x: 46, startPoint y: 235, endPoint x: 199, endPoint y: 222, distance: 153.6
click at [199, 222] on div "Personal Information Edit Delete Name: Melissa miller Email: meli.g.miller@gmai…" at bounding box center [392, 260] width 767 height 158
click at [232, 238] on p "Email: meli.g.miller@gmail.com" at bounding box center [392, 239] width 748 height 12
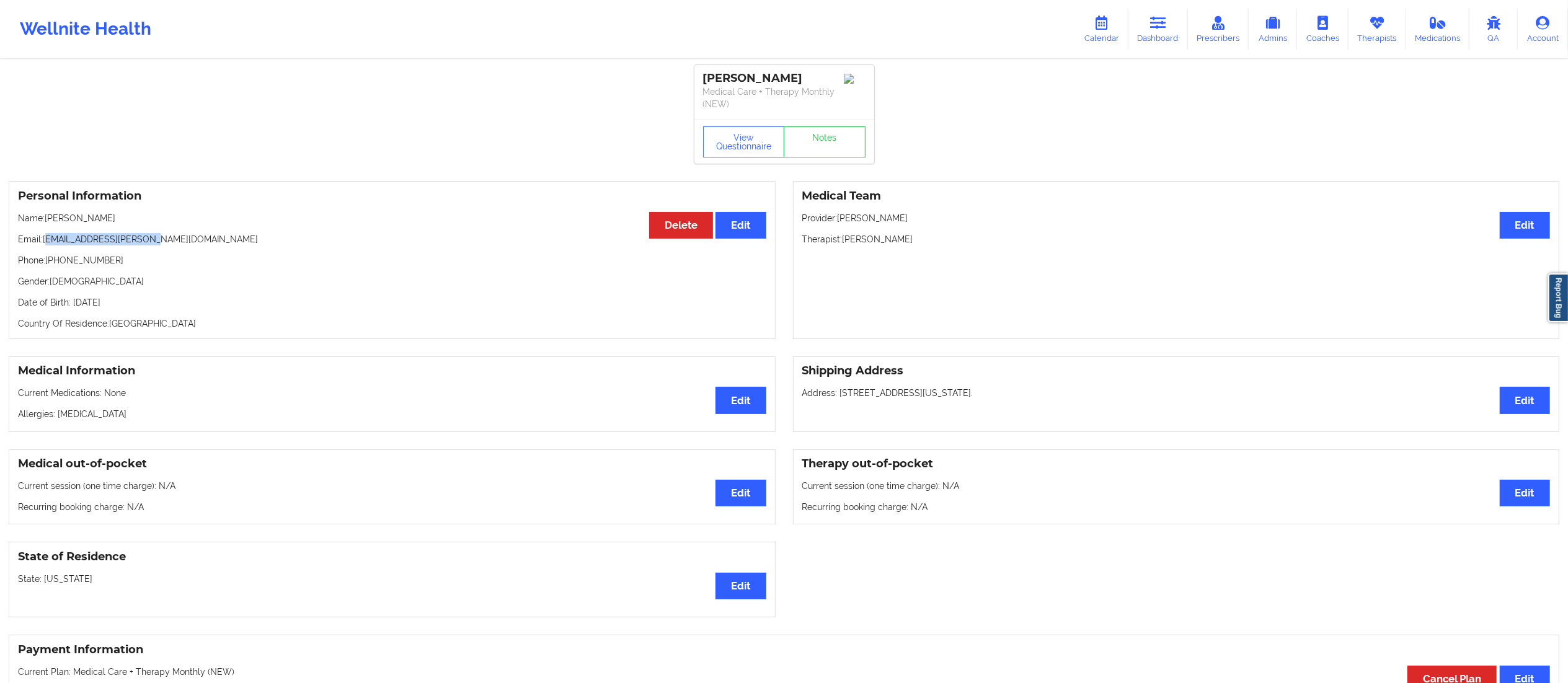
drag, startPoint x: 50, startPoint y: 233, endPoint x: 72, endPoint y: 251, distance: 28.4
click at [156, 235] on p "Email: meli.g.miller@gmail.com" at bounding box center [392, 239] width 748 height 12
click at [47, 238] on p "Email: meli.g.miller@gmail.com" at bounding box center [392, 239] width 748 height 12
drag, startPoint x: 47, startPoint y: 238, endPoint x: 183, endPoint y: 241, distance: 136.0
click at [164, 239] on p "Email: meli.g.miller@gmail.com" at bounding box center [392, 239] width 748 height 12
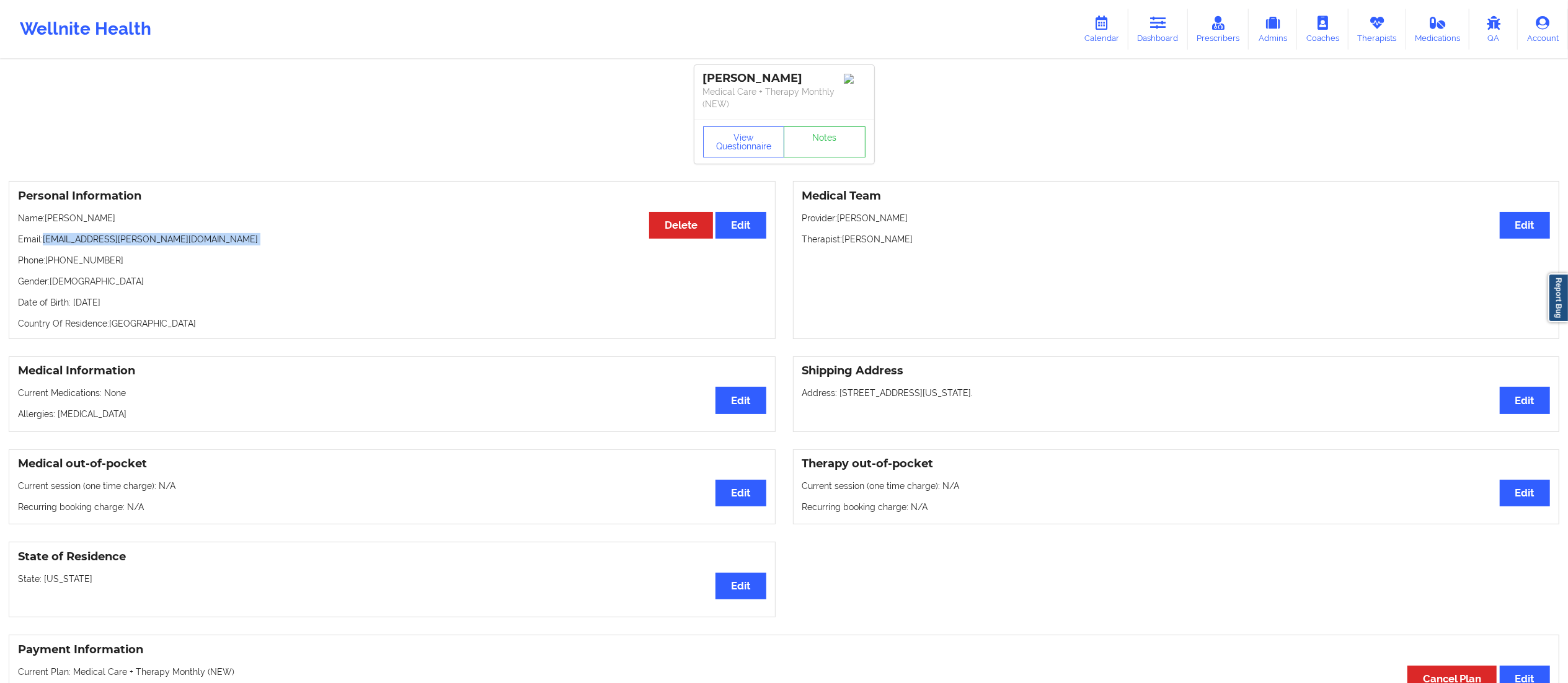
copy p "meli.g.miller@gmail.com"
click at [1173, 29] on link "Dashboard" at bounding box center [1158, 29] width 60 height 41
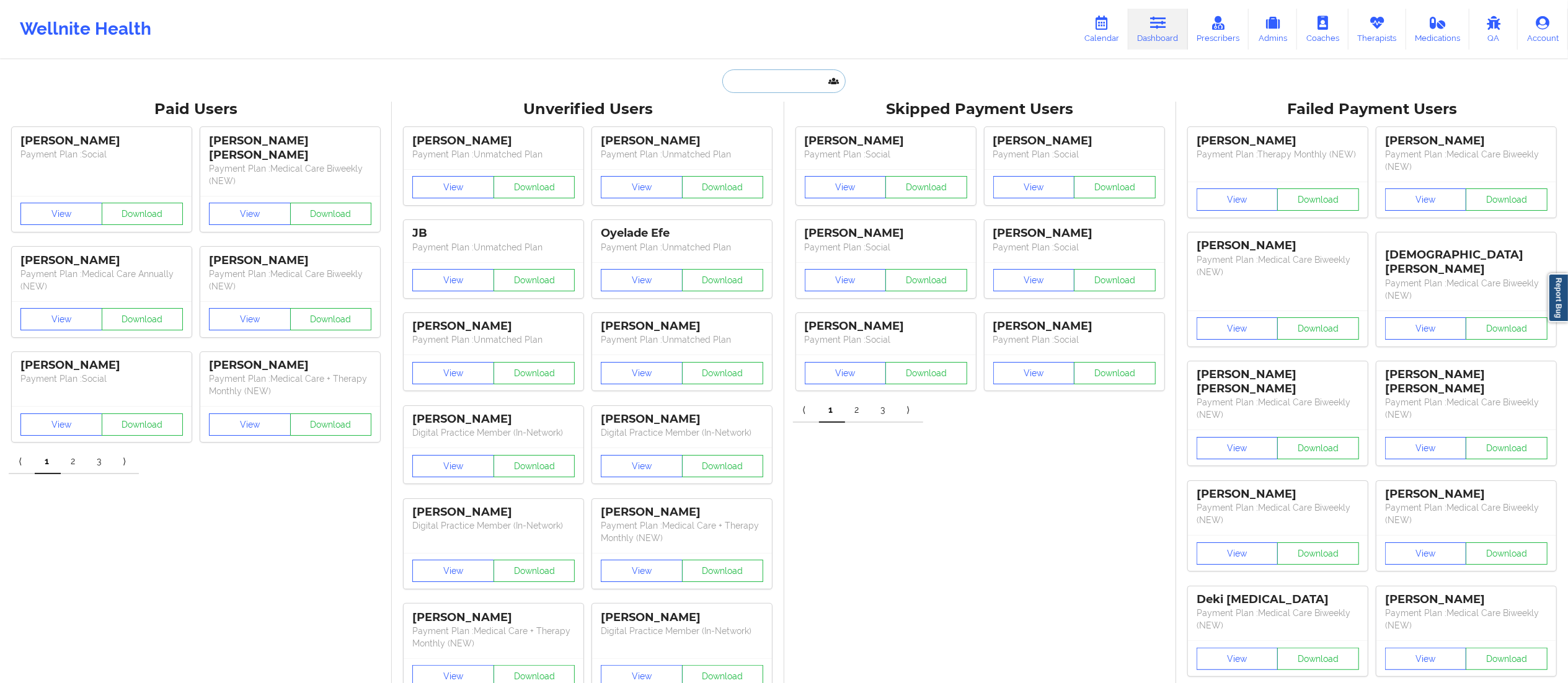
click at [805, 82] on input "text" at bounding box center [783, 81] width 123 height 24
paste input "brodriguez2010@live.com"
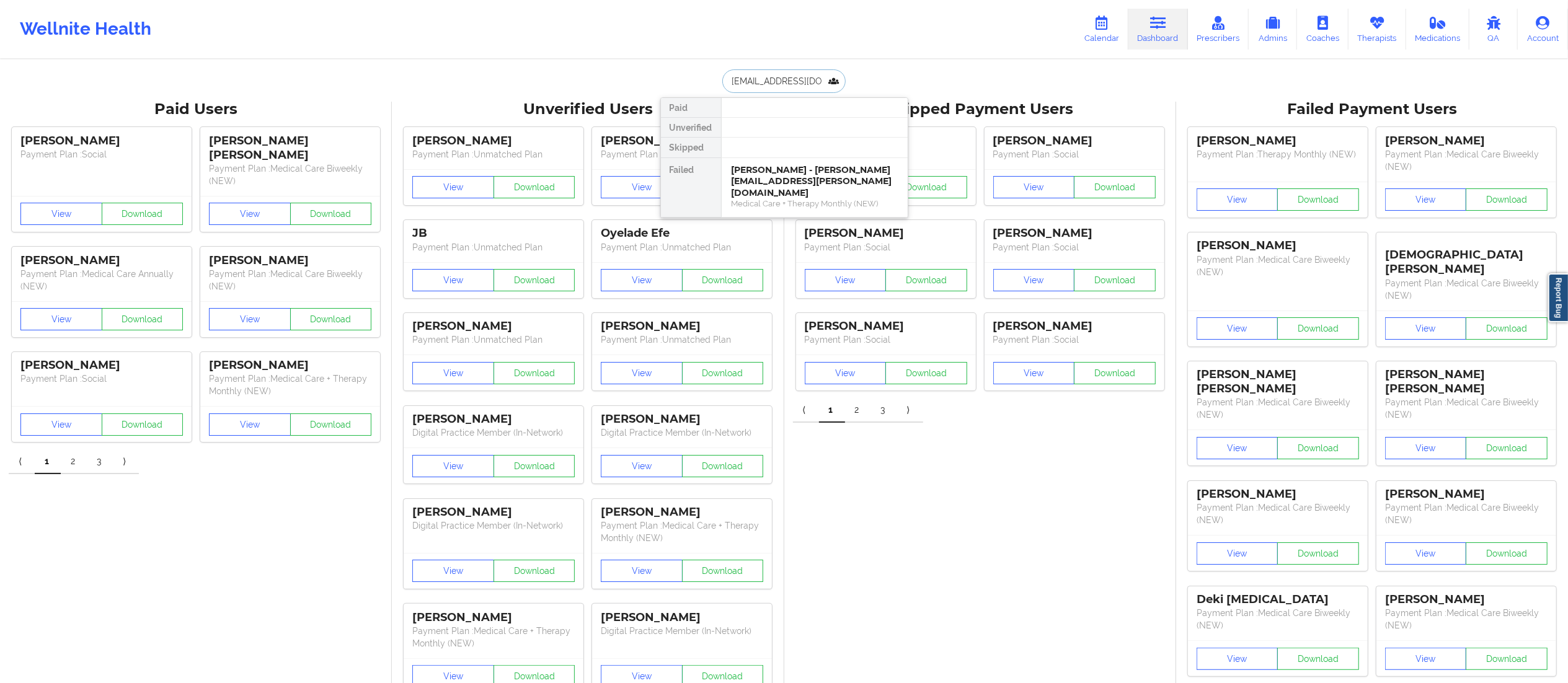
type input "brodriguez2010@live.com"
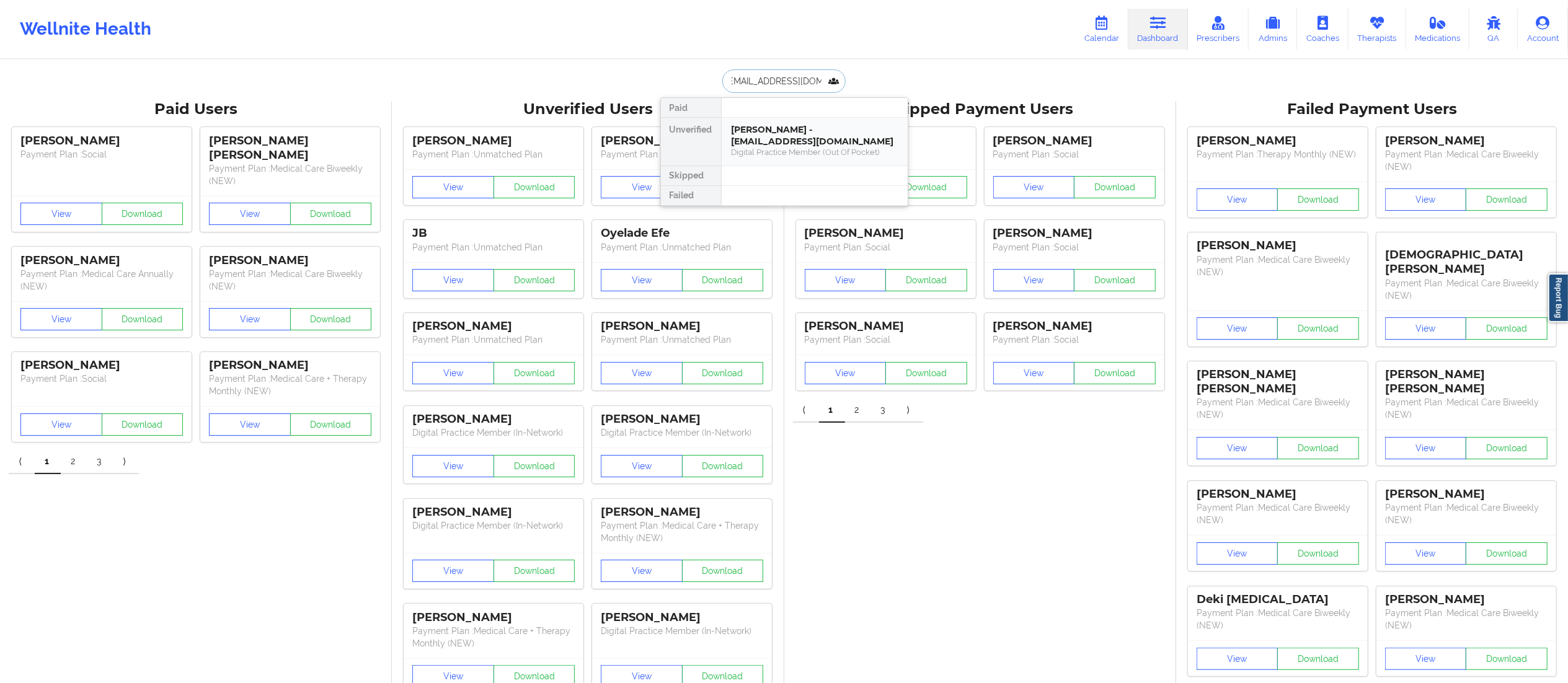
click at [786, 143] on div "Griselda Rodriguez - brodriguez2010@live.com" at bounding box center [815, 135] width 166 height 23
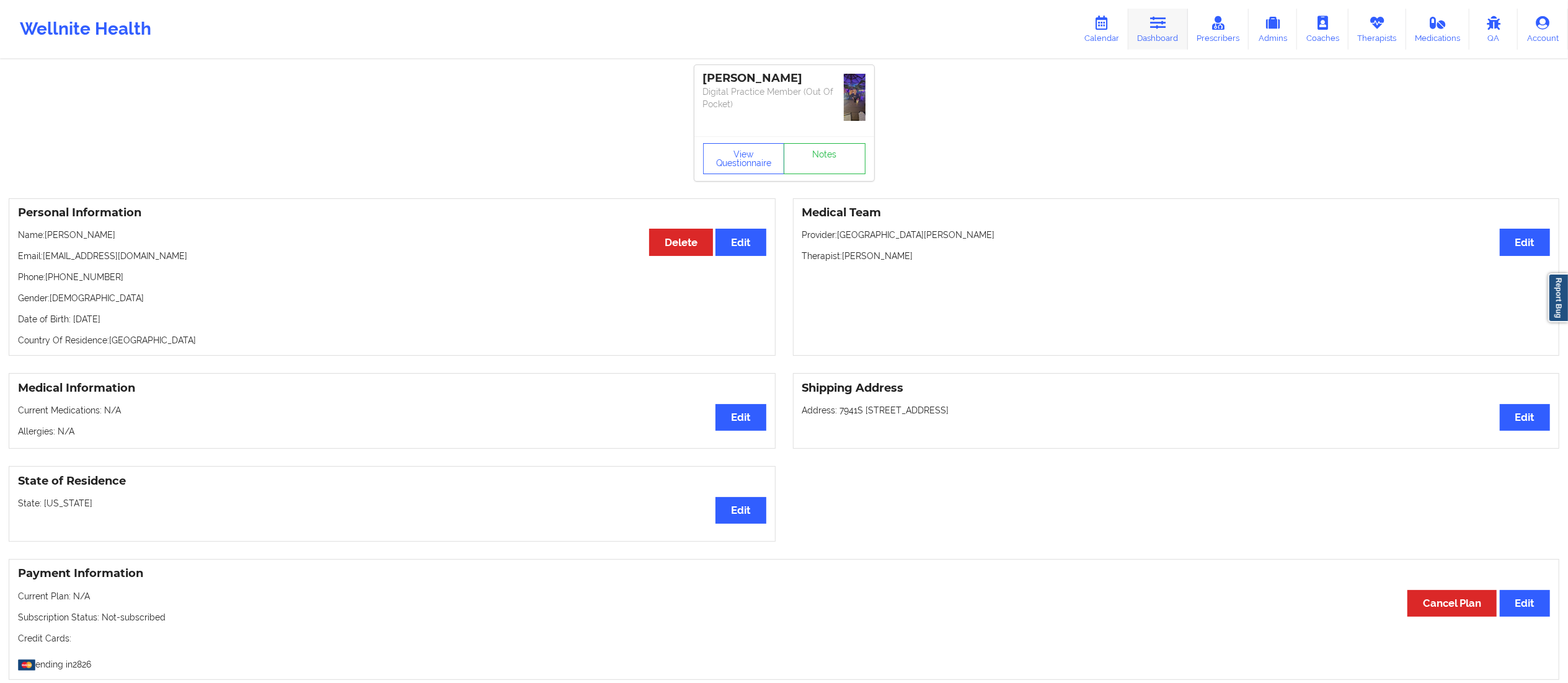
click at [1165, 31] on link "Dashboard" at bounding box center [1158, 29] width 60 height 41
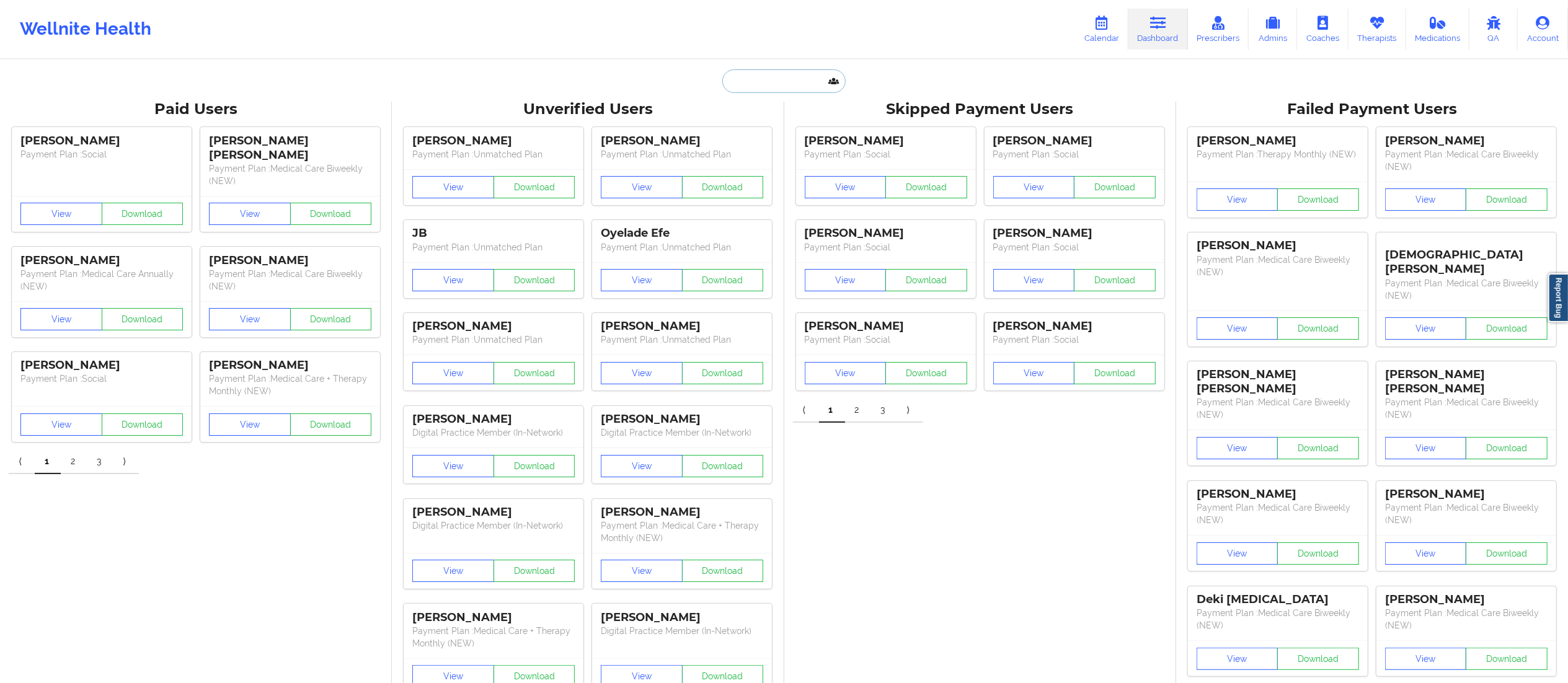
click at [773, 88] on input "text" at bounding box center [783, 81] width 123 height 24
paste input "Liliana Alvarado Navarro"
type input "Liliana Alvarado Navarro"
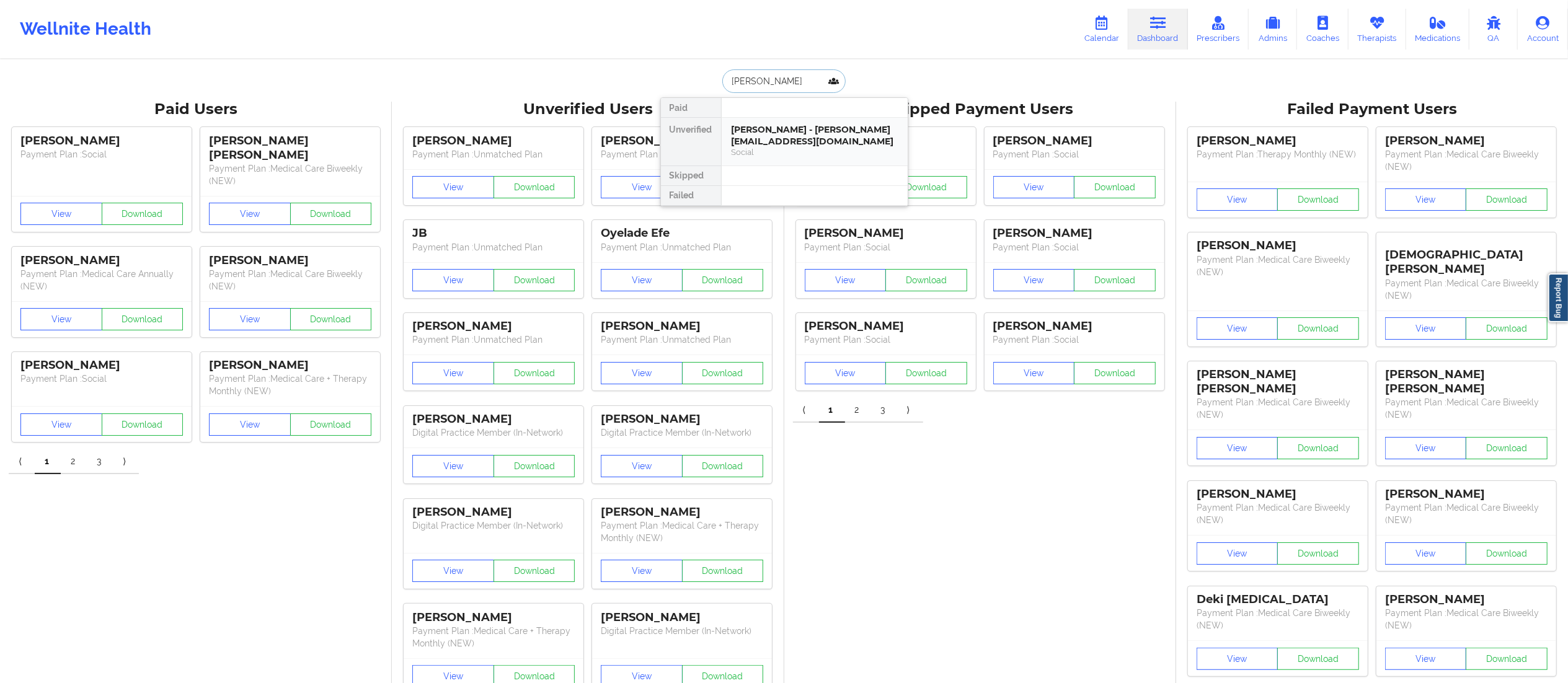
click at [767, 131] on div "Liliana Alvarado Navarro - lilyalvardo@hotmail.com" at bounding box center [815, 135] width 166 height 23
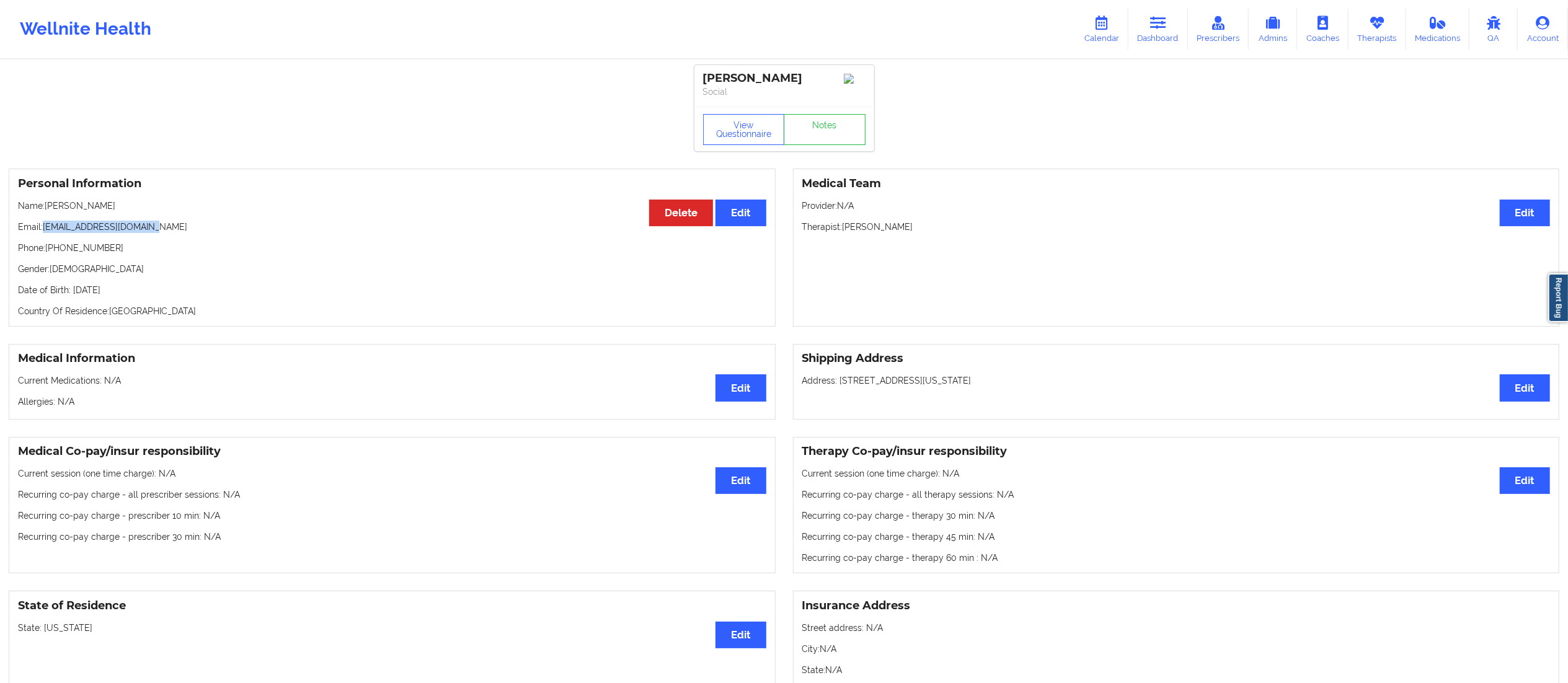
drag, startPoint x: 45, startPoint y: 241, endPoint x: 212, endPoint y: 237, distance: 167.0
click at [212, 233] on p "Email: lilyalvardo@hotmail.com" at bounding box center [392, 227] width 748 height 12
copy p "lilyalvardo@hotmail.com"
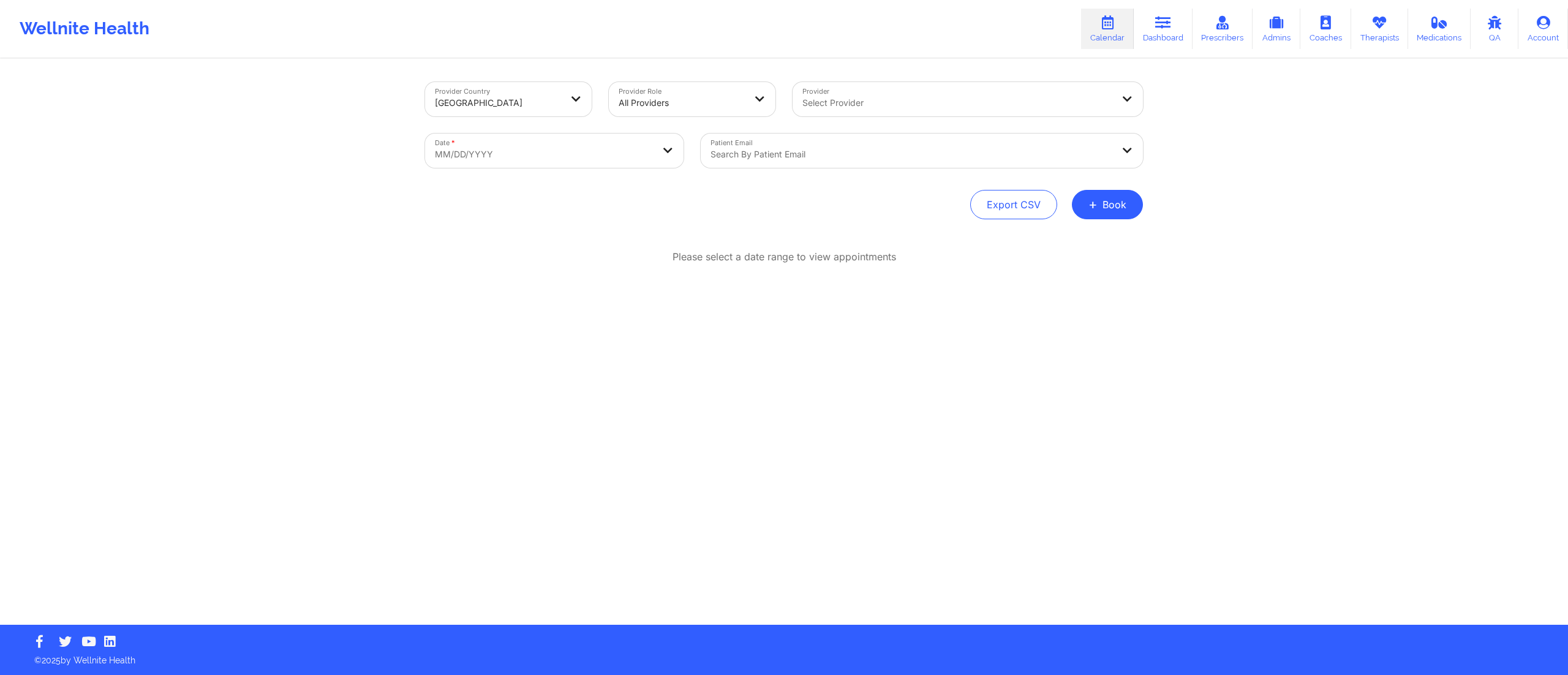
click at [574, 162] on body "Wellnite Health Calendar Dashboard Prescribers Admins Coaches Therapists Medica…" at bounding box center [784, 338] width 1568 height 675
select select "2025-8"
select select "2025-9"
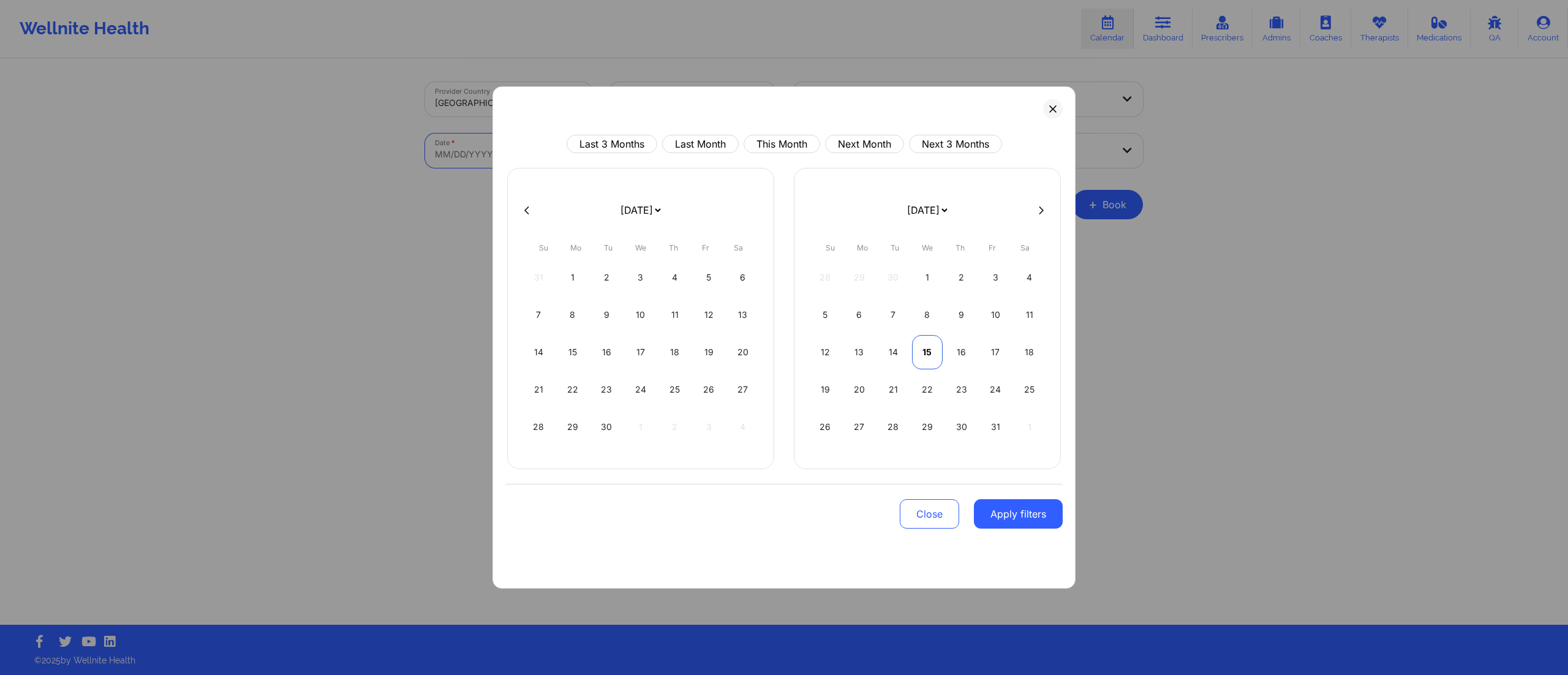
click at [934, 340] on div "15" at bounding box center [927, 352] width 31 height 34
select select "2025-9"
select select "2025-10"
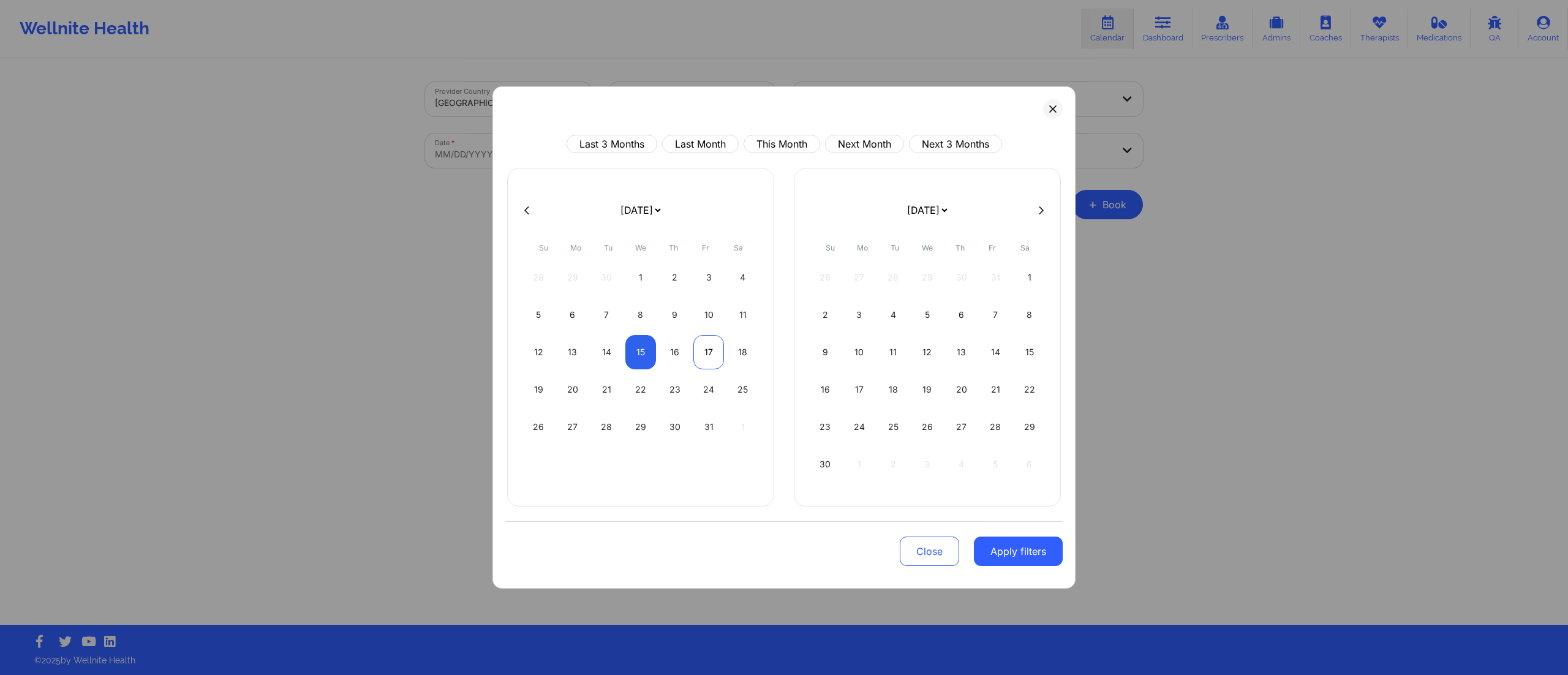
select select "2025-9"
select select "2025-10"
select select "2025-9"
select select "2025-10"
click at [640, 357] on div "15" at bounding box center [641, 352] width 31 height 34
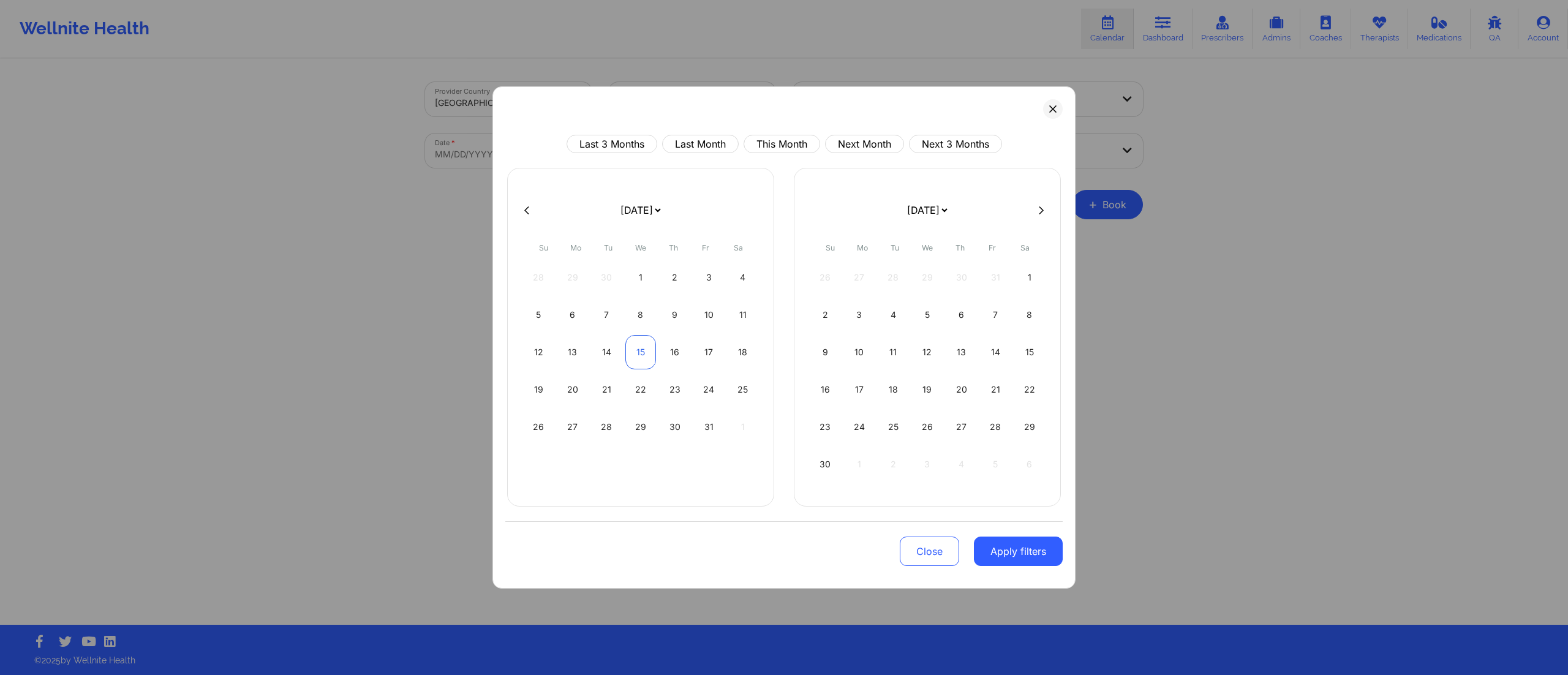
select select "2025-9"
select select "2025-10"
click at [1033, 554] on button "Apply filters" at bounding box center [1018, 551] width 89 height 29
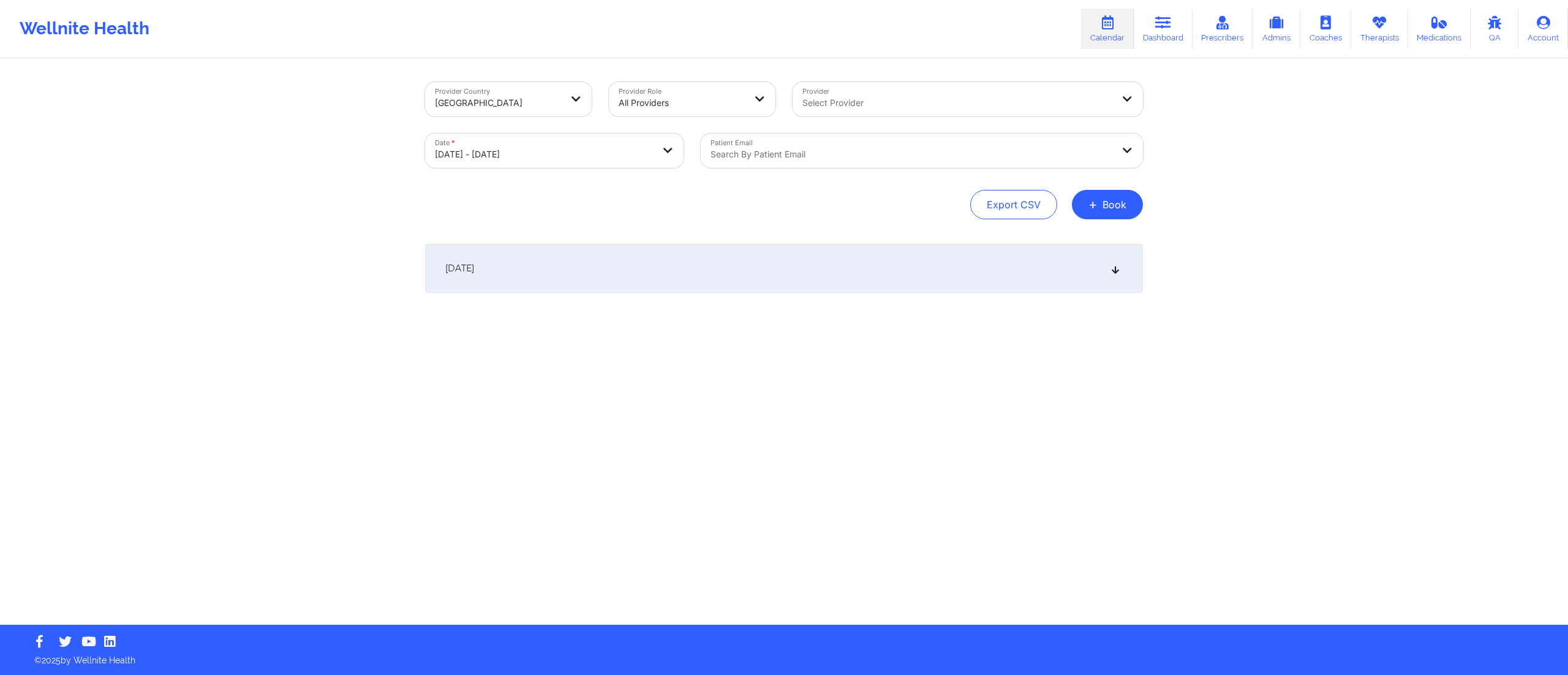
click at [824, 147] on div at bounding box center [911, 154] width 402 height 14
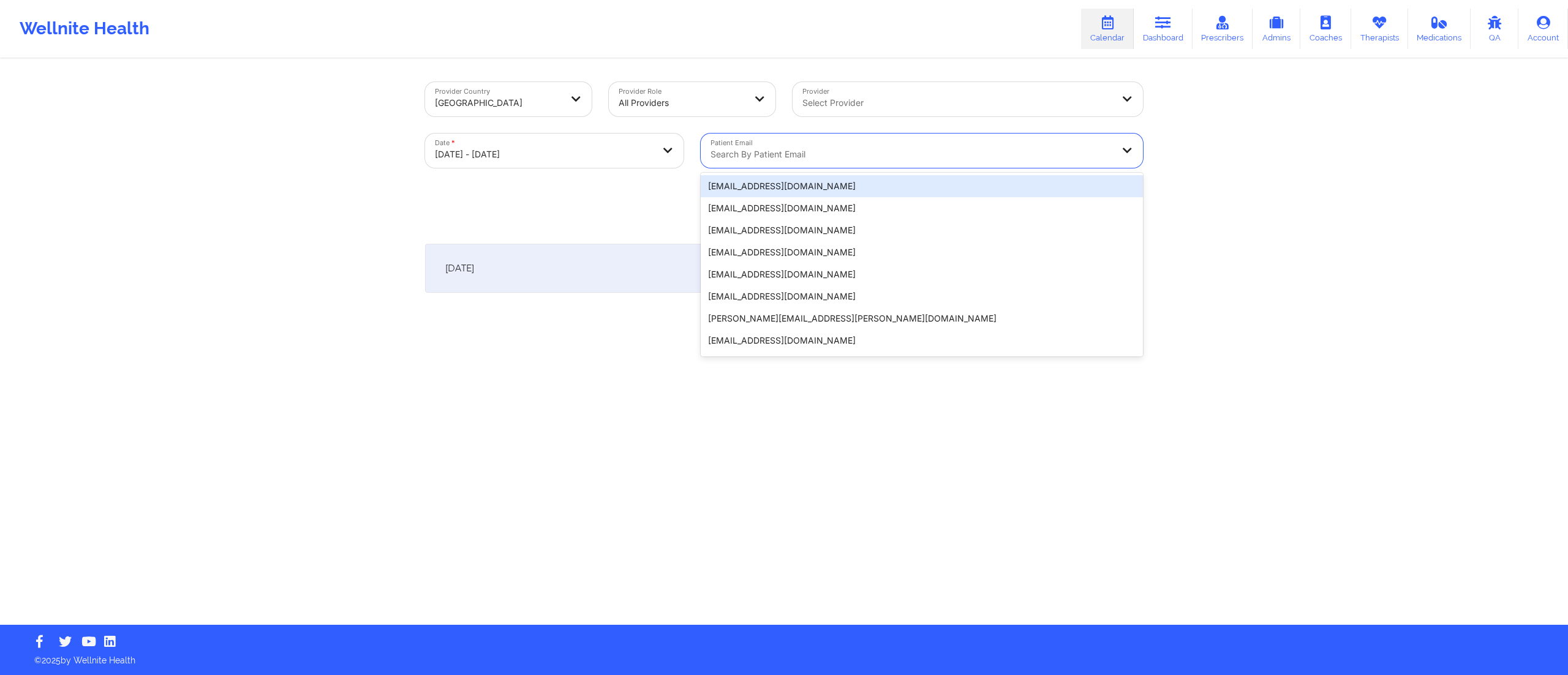
paste input "matthew.callwood1991@gmail.com"
type input "matthew.callwood1991@gmail.com"
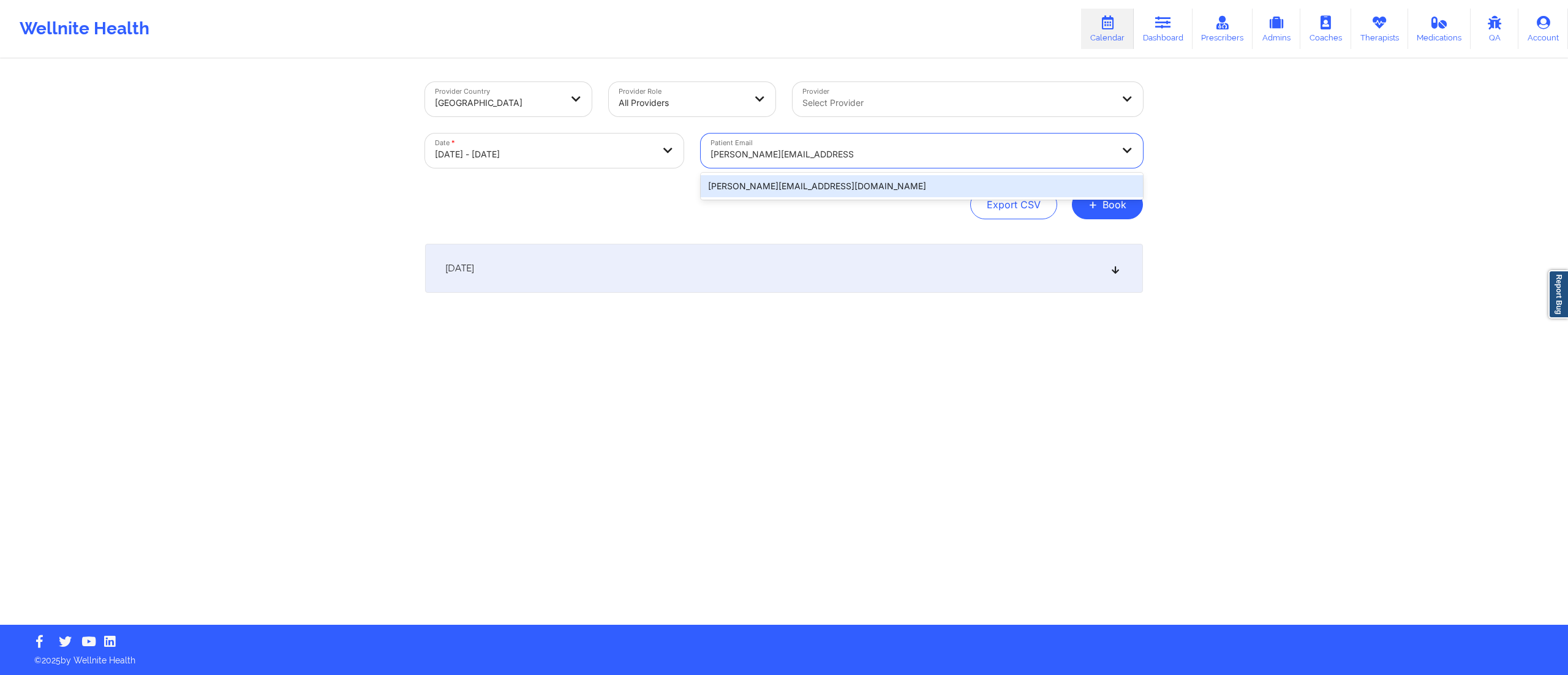
click at [775, 185] on div "matthew.callwood1991@gmail.com" at bounding box center [922, 186] width 442 height 22
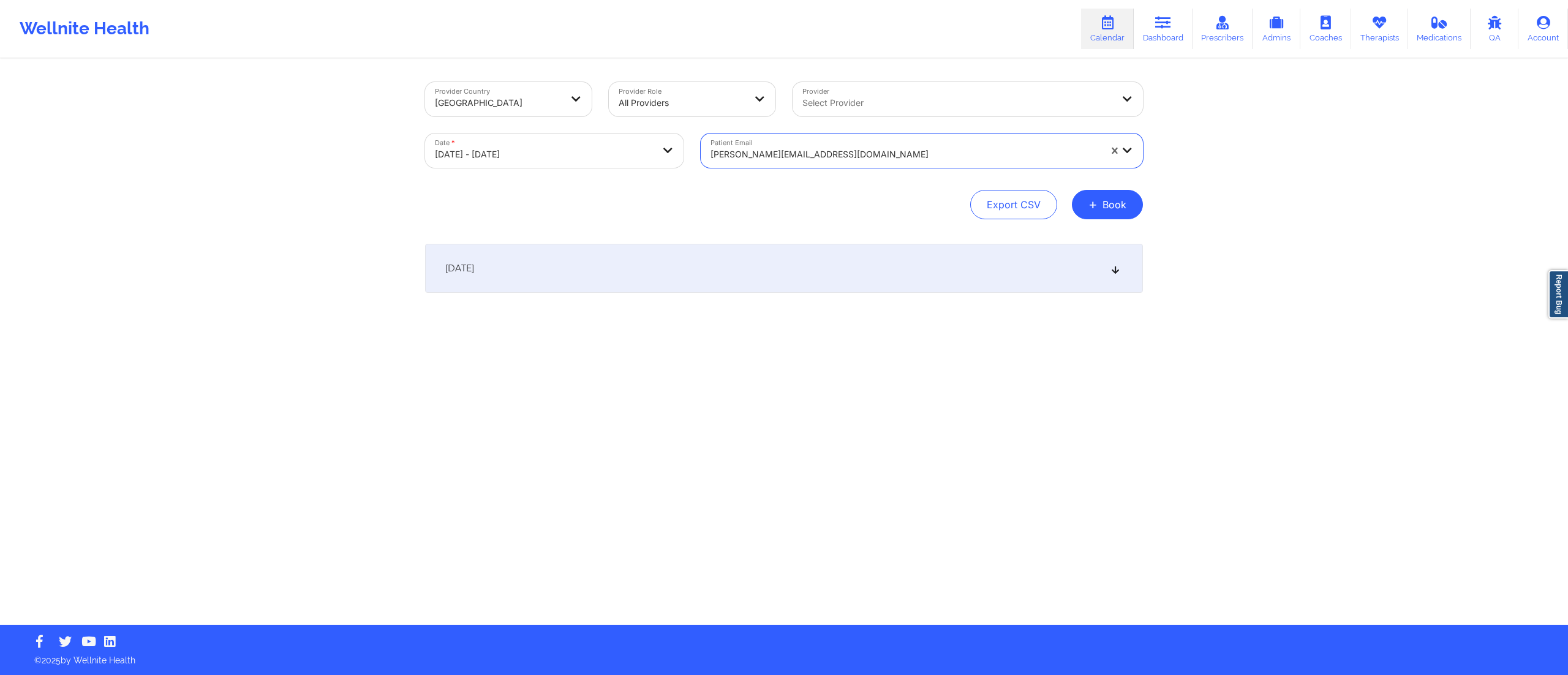
click at [743, 264] on div "October 15, 2025" at bounding box center [784, 268] width 718 height 49
drag, startPoint x: 611, startPoint y: 319, endPoint x: 552, endPoint y: 317, distance: 59.0
click at [552, 317] on h6 "MATTHEW A CALLWOOD" at bounding box center [601, 322] width 215 height 10
copy h6 "CALLWOOD"
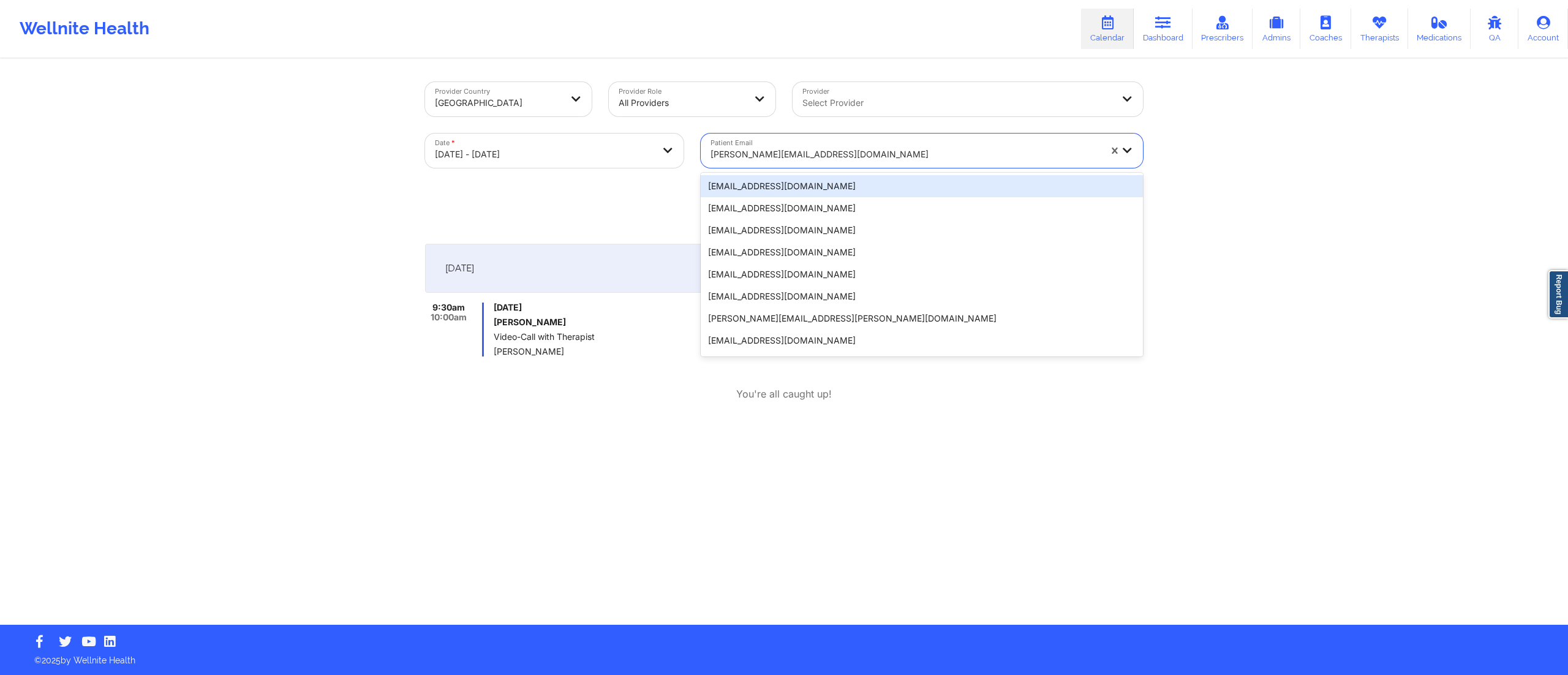
click at [863, 156] on div at bounding box center [905, 154] width 390 height 14
paste input "cullhajsindi1@gmail.com"
type input "cullhajsindi1@gmail.com"
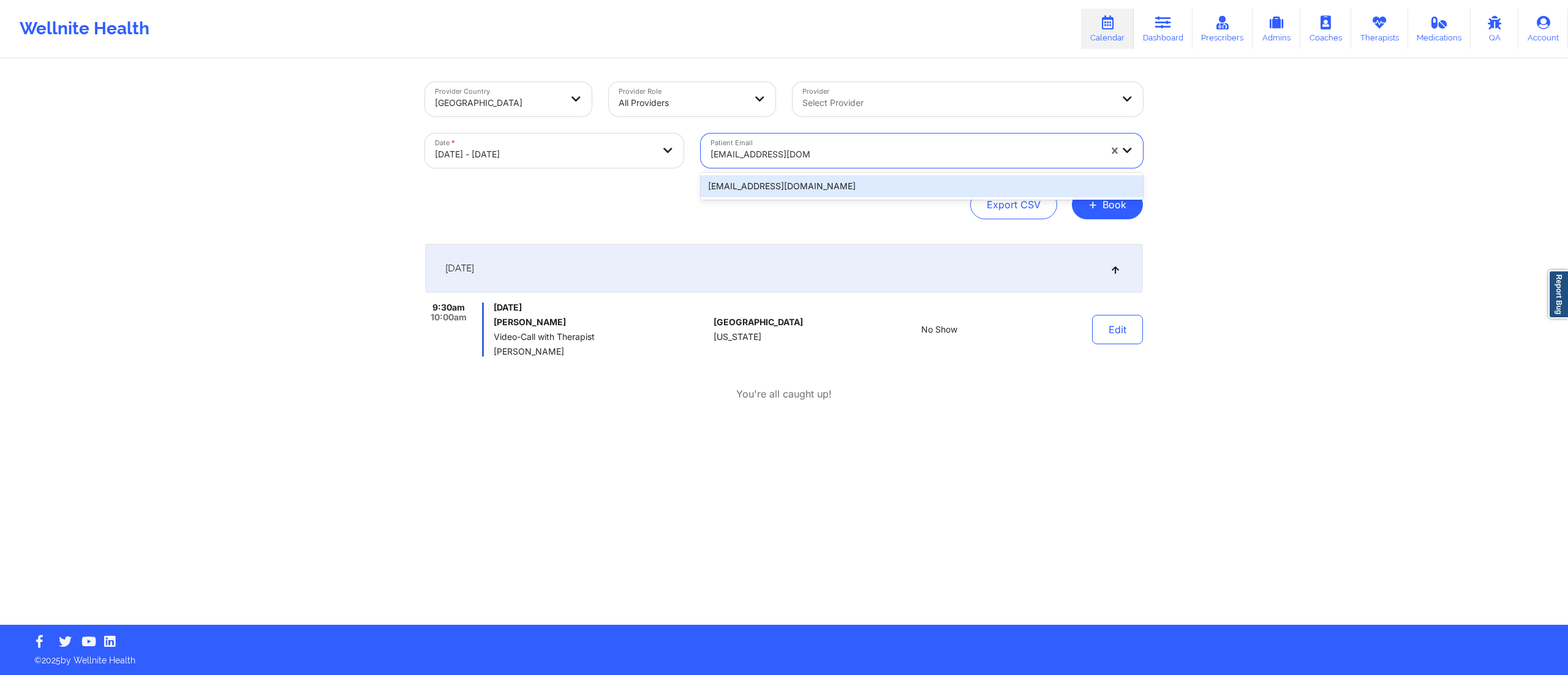
click at [815, 186] on div "cullhajsindi1@gmail.com" at bounding box center [922, 186] width 442 height 22
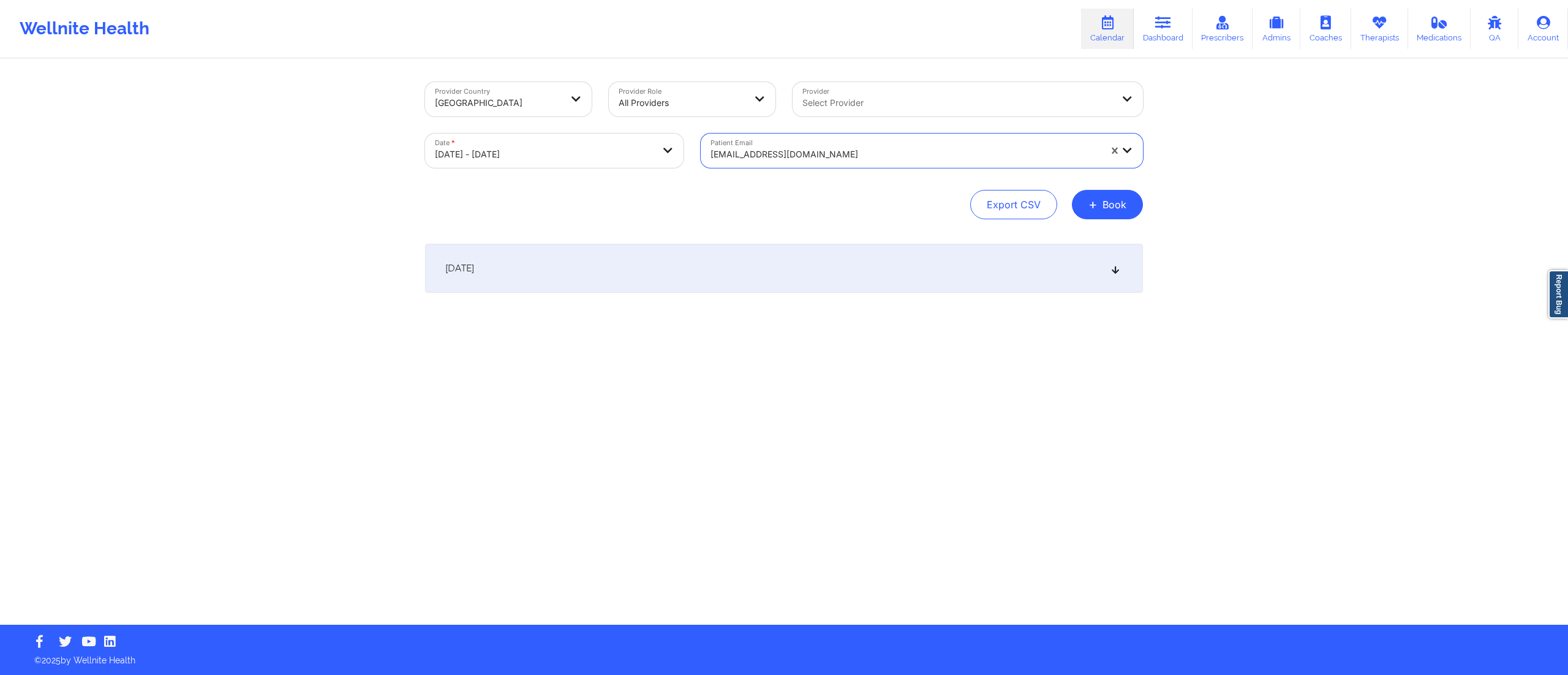
click at [915, 277] on div "October 15, 2025" at bounding box center [784, 268] width 718 height 49
click at [784, 149] on div at bounding box center [905, 154] width 390 height 14
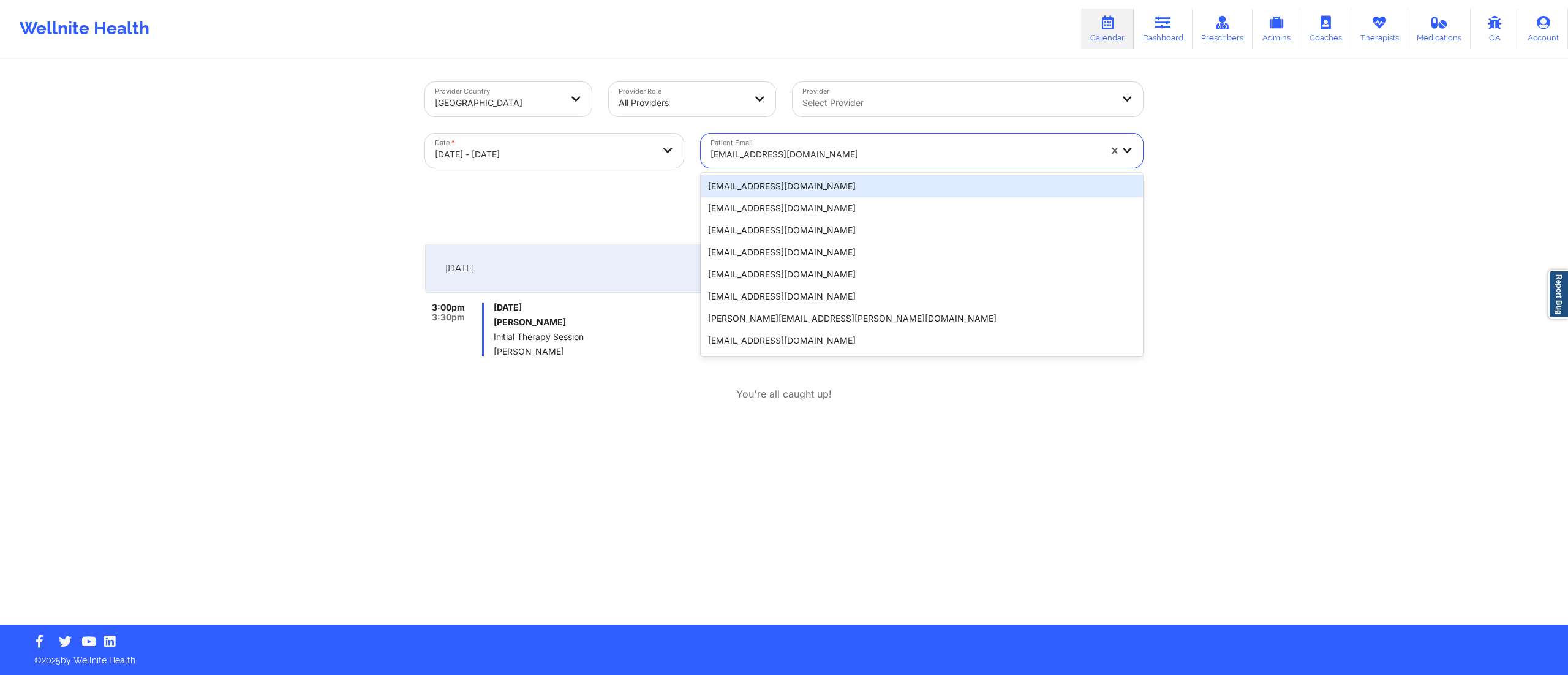
paste input "[EMAIL_ADDRESS][DOMAIN_NAME]"
type input "[EMAIL_ADDRESS][DOMAIN_NAME]"
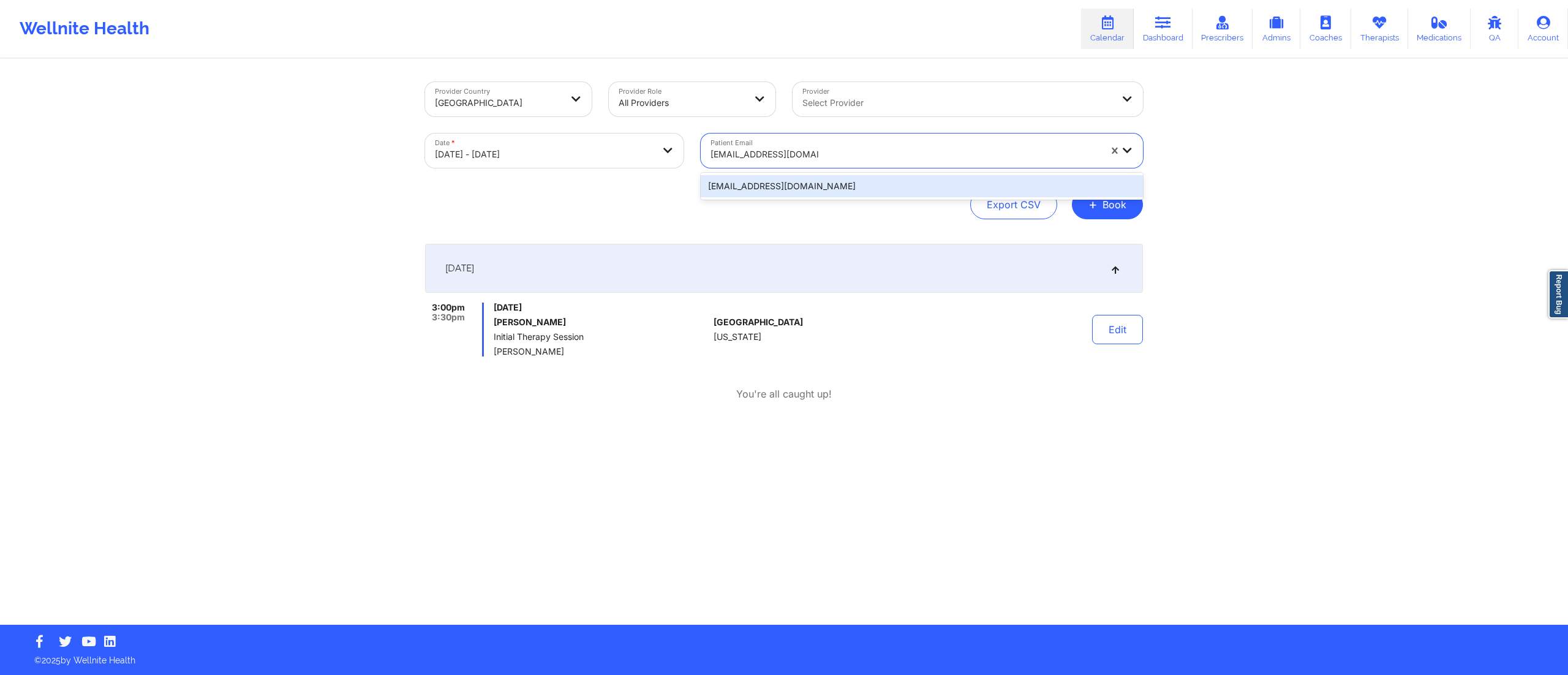
click at [789, 187] on div "[EMAIL_ADDRESS][DOMAIN_NAME]" at bounding box center [922, 186] width 442 height 22
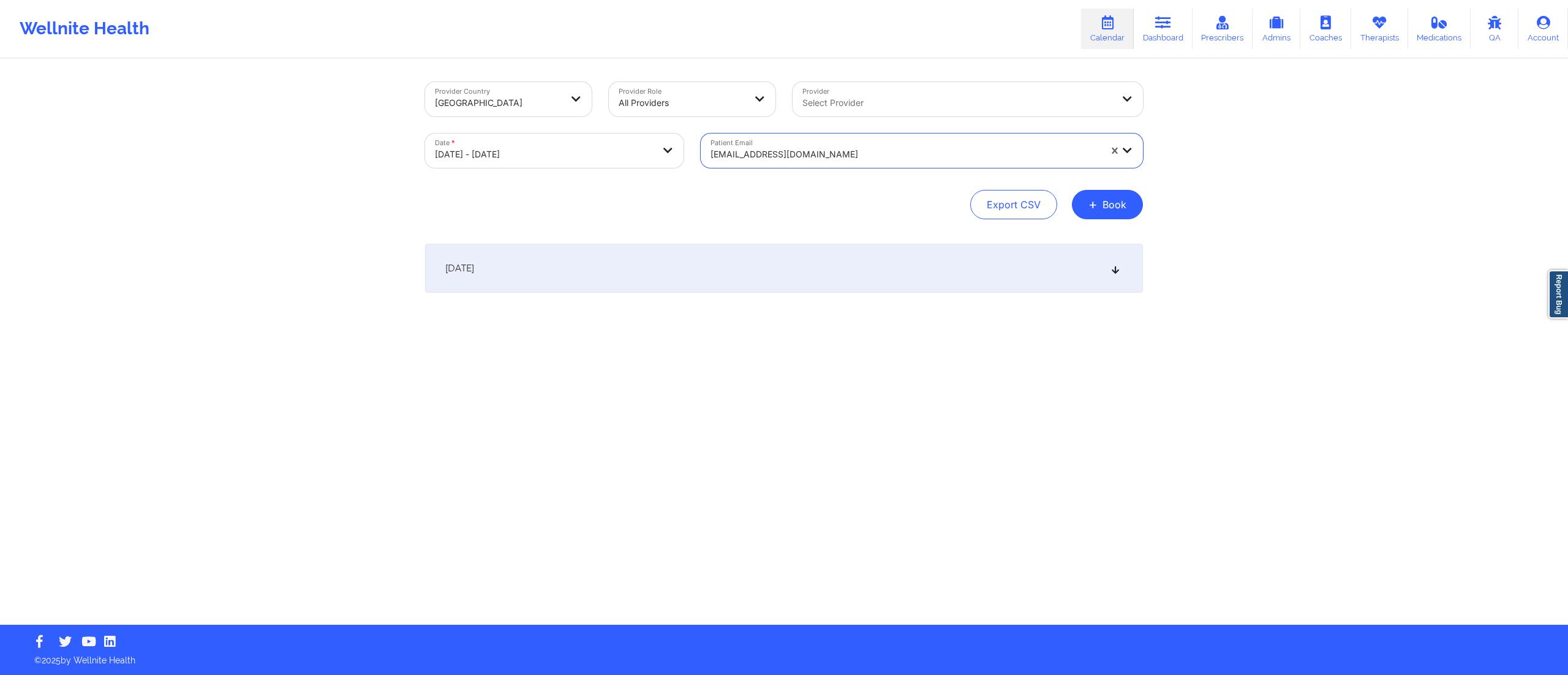
click at [661, 244] on div "October 15, 2025" at bounding box center [784, 268] width 718 height 49
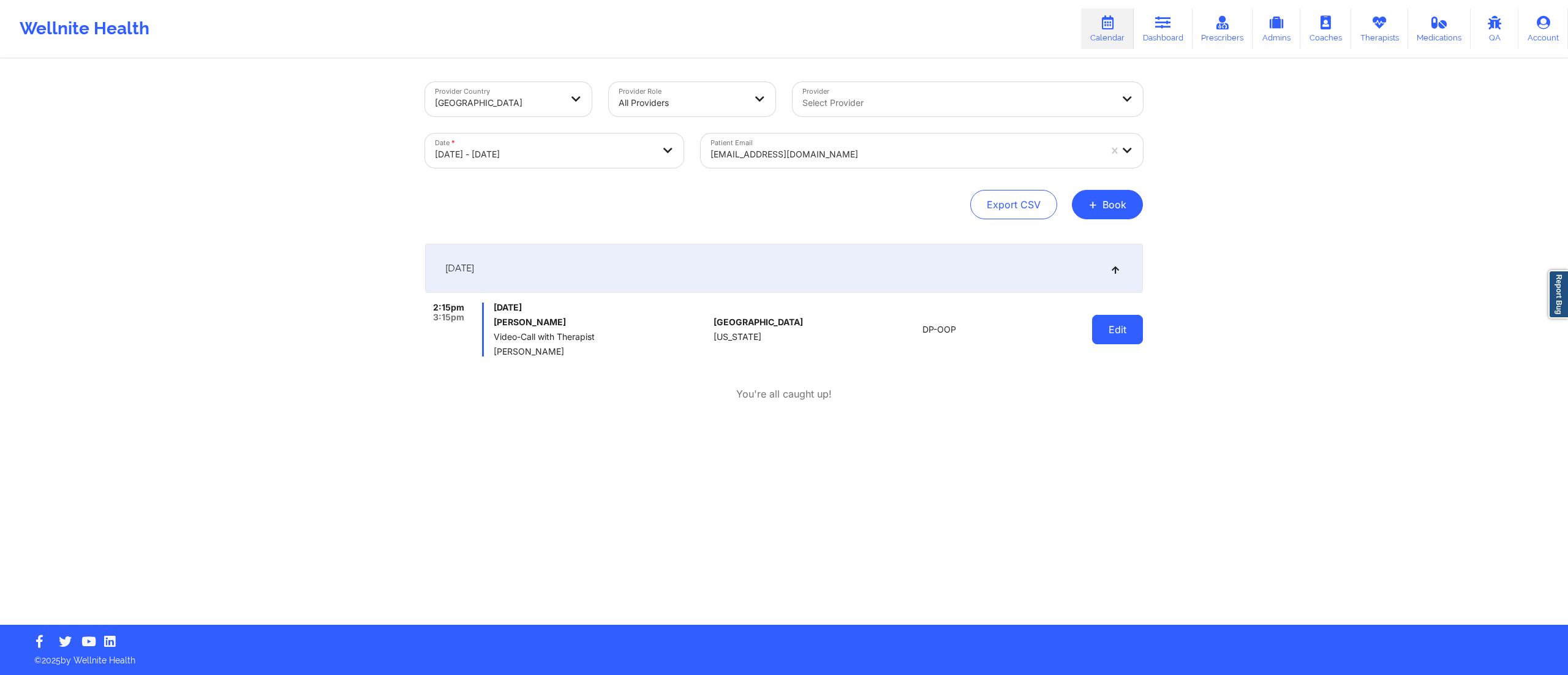
click at [1097, 331] on button "Edit" at bounding box center [1117, 329] width 51 height 29
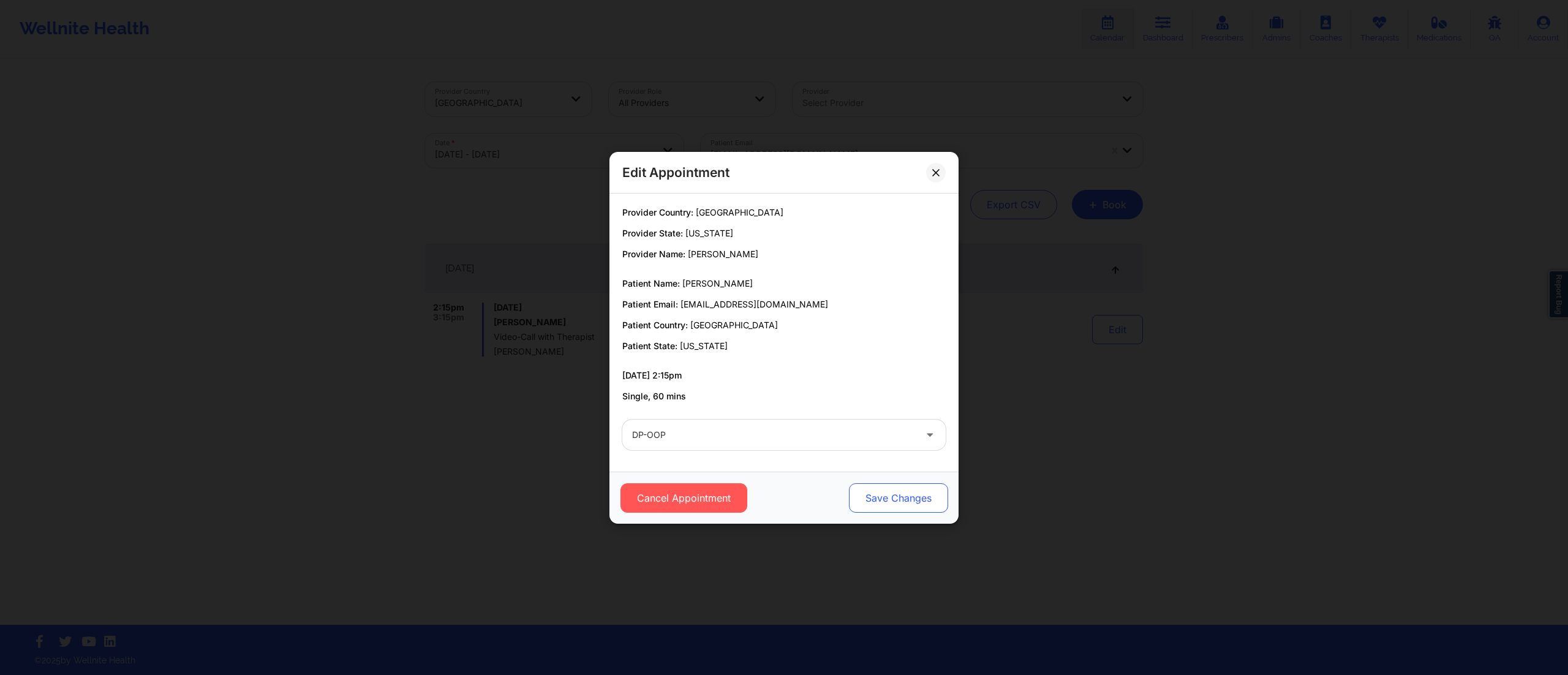
click at [875, 498] on button "Save Changes" at bounding box center [898, 498] width 99 height 29
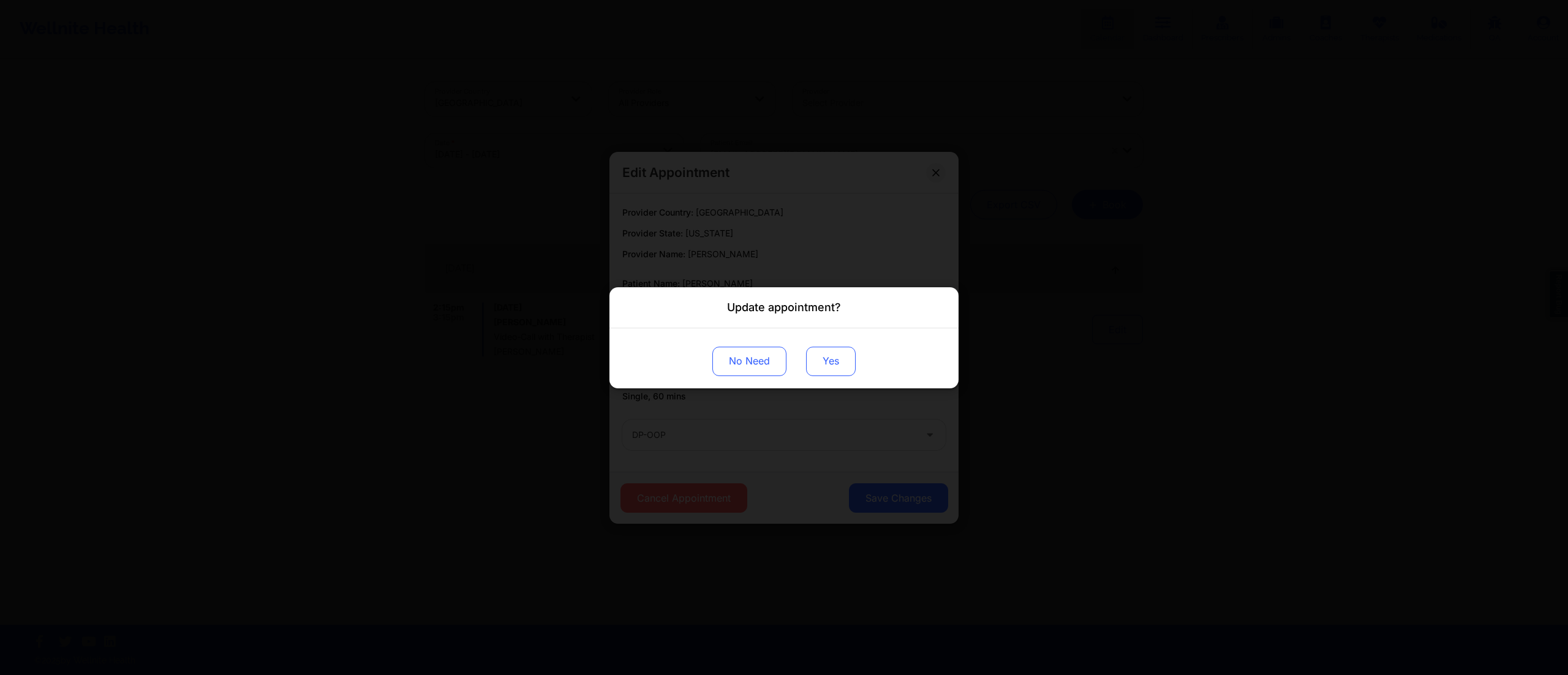
click at [836, 367] on button "Yes" at bounding box center [831, 360] width 50 height 29
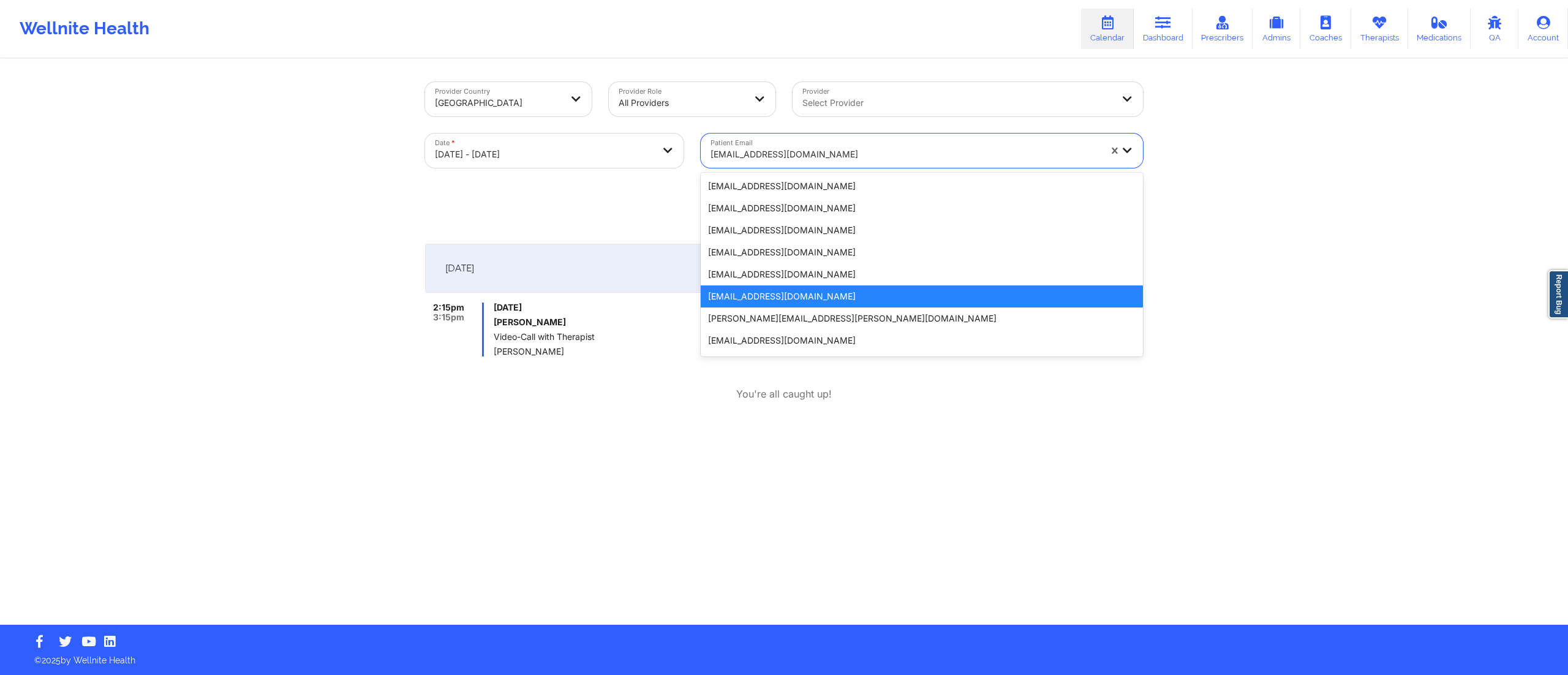
click at [875, 158] on div at bounding box center [905, 154] width 390 height 14
paste input "[EMAIL_ADDRESS][DOMAIN_NAME]"
type input "[EMAIL_ADDRESS][DOMAIN_NAME]"
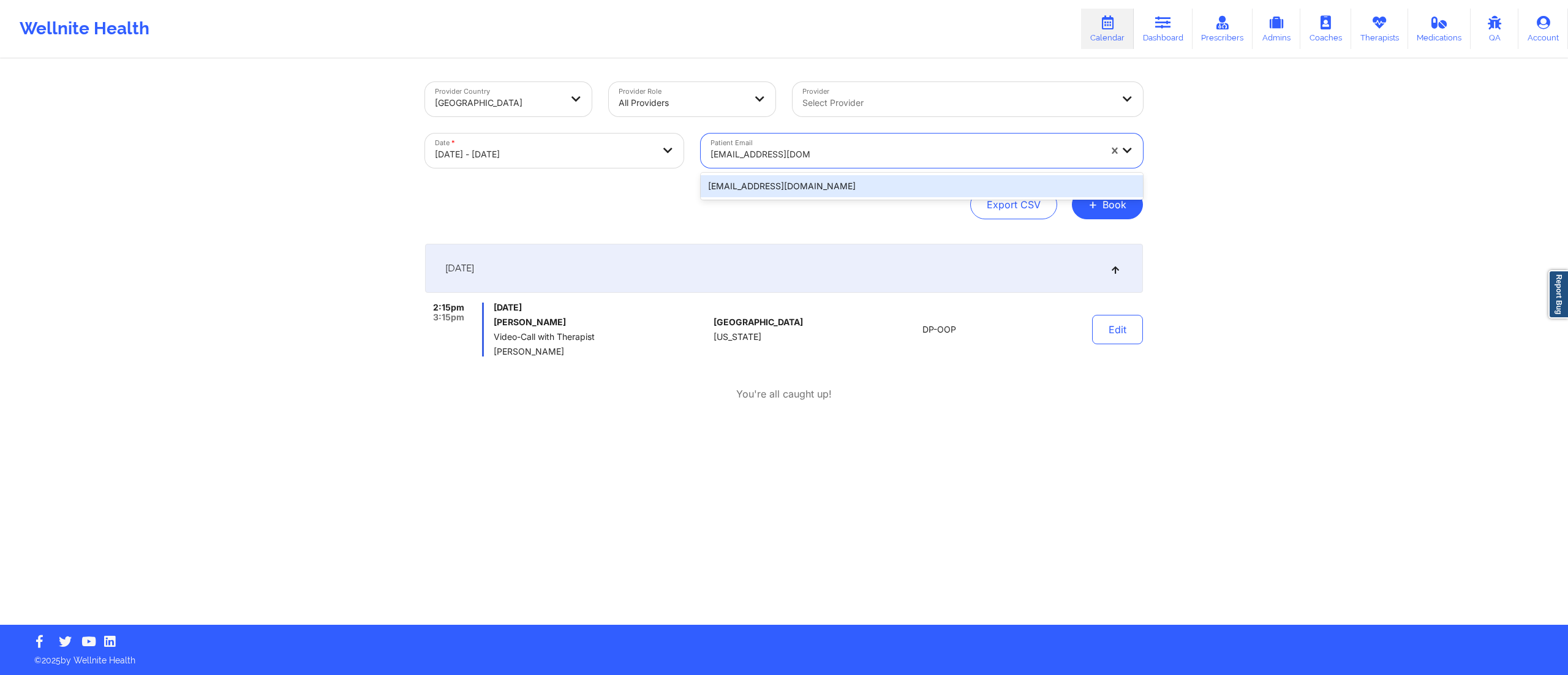
click at [821, 187] on div "[EMAIL_ADDRESS][DOMAIN_NAME]" at bounding box center [922, 186] width 442 height 22
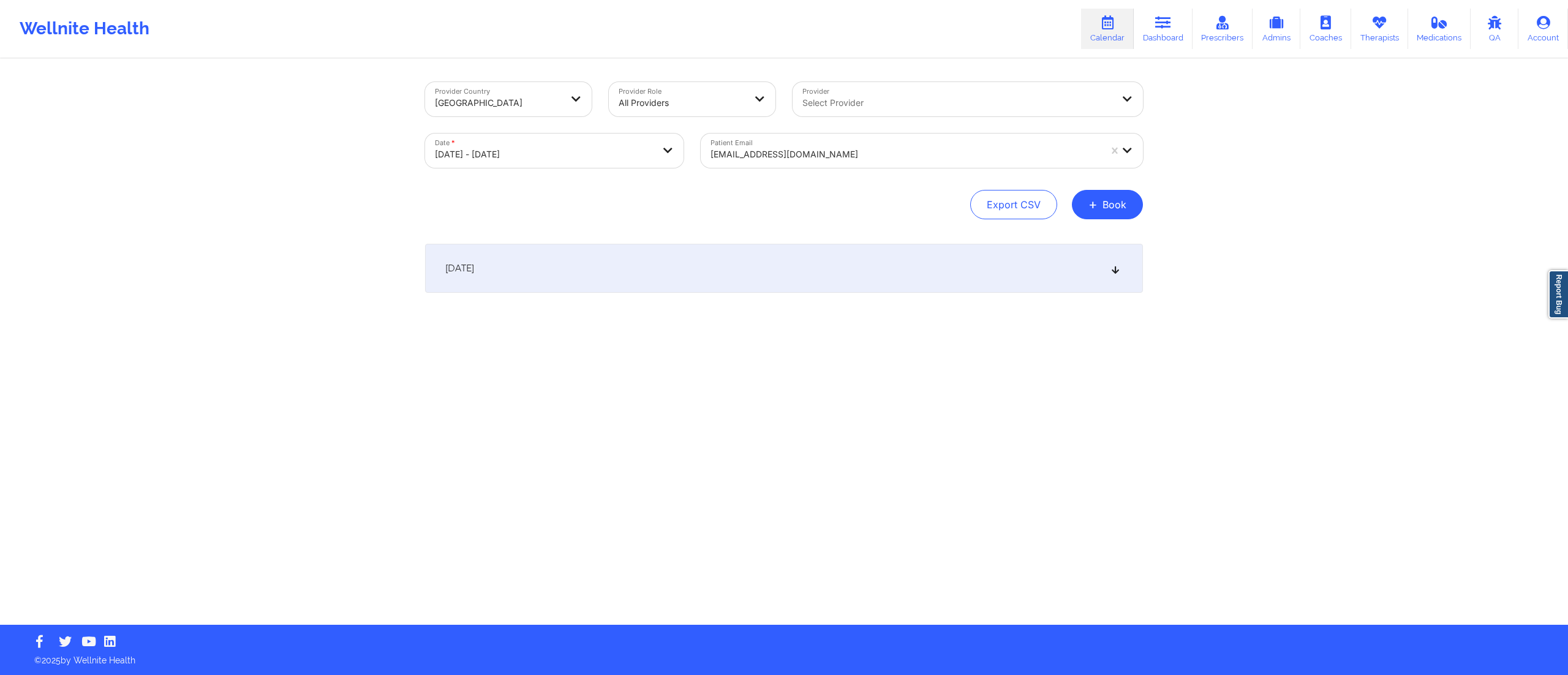
click at [794, 265] on div "October 15, 2025" at bounding box center [784, 268] width 718 height 49
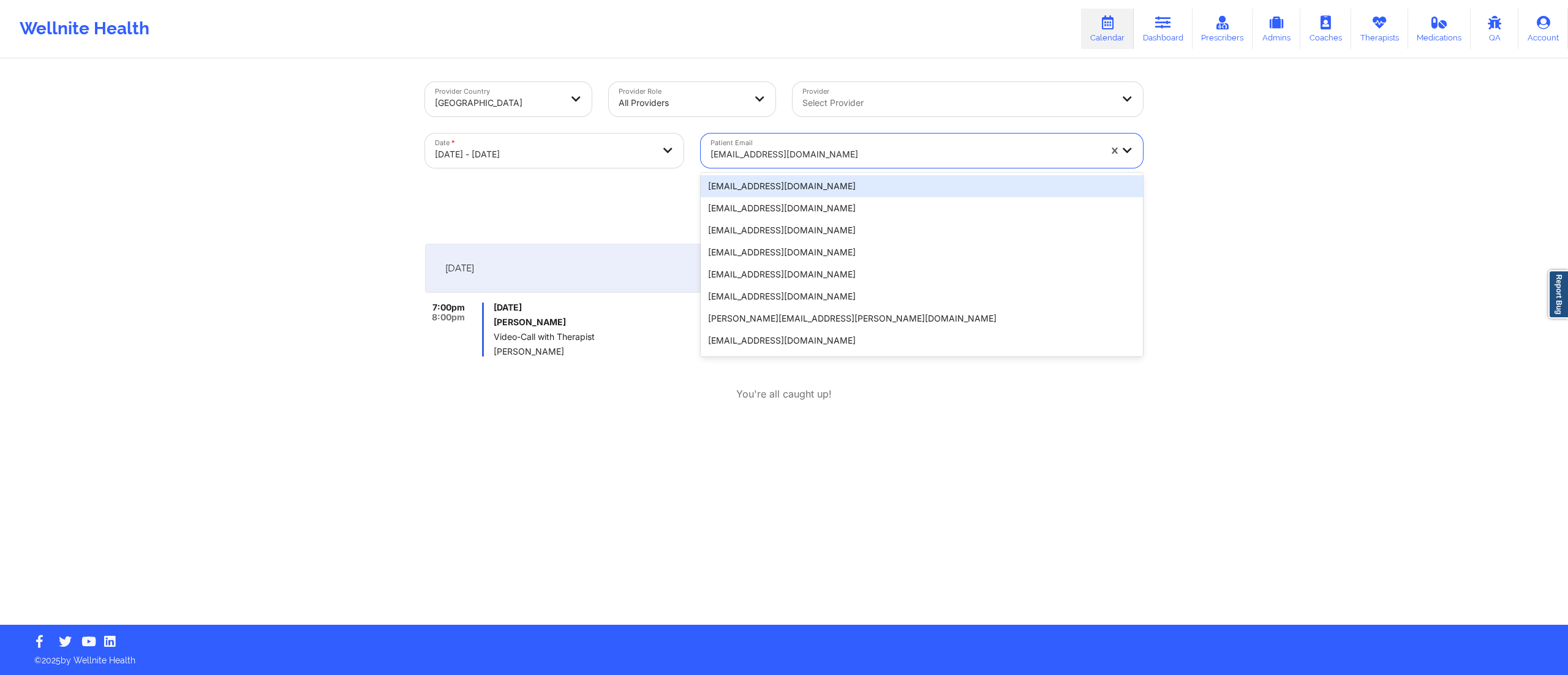
click at [865, 151] on div at bounding box center [905, 154] width 390 height 14
paste input "[EMAIL_ADDRESS][DOMAIN_NAME]"
type input "[EMAIL_ADDRESS][DOMAIN_NAME]"
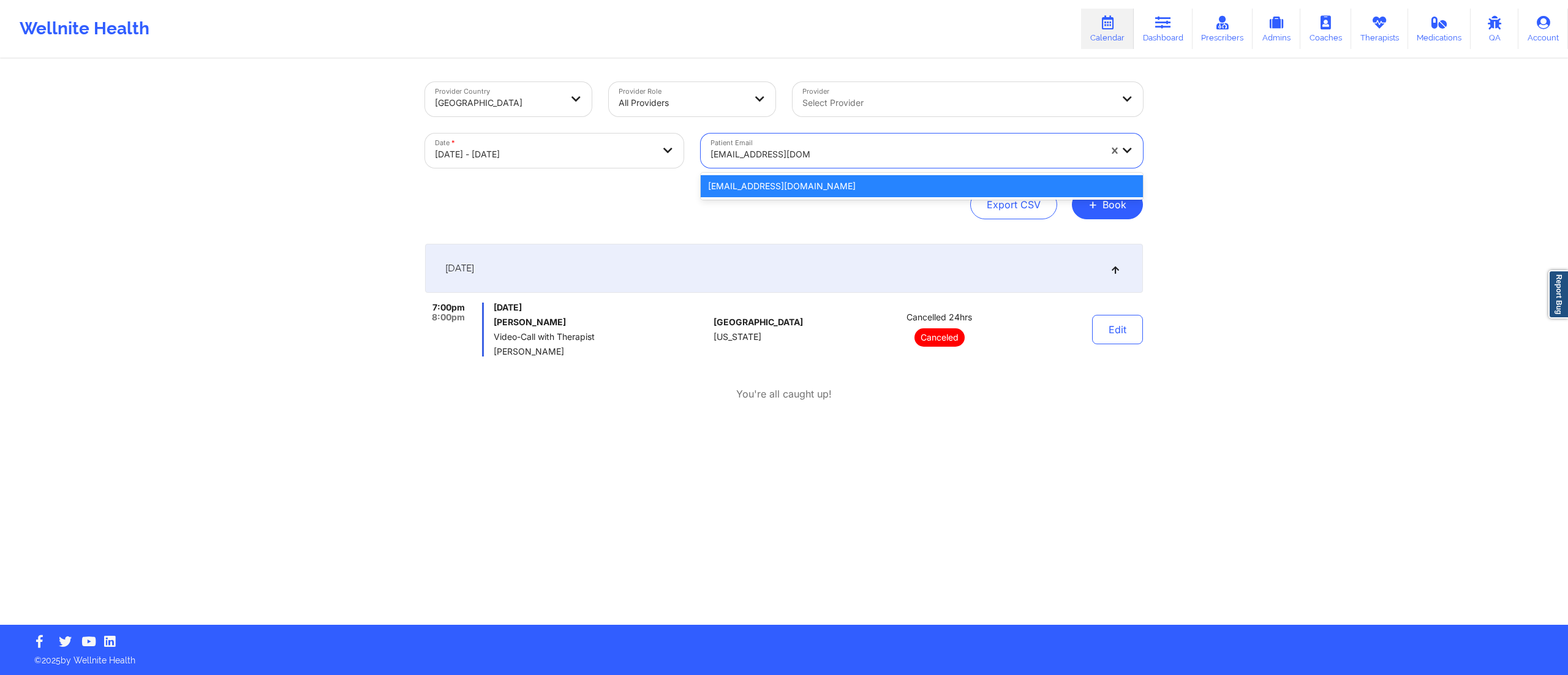
click at [772, 188] on div "[EMAIL_ADDRESS][DOMAIN_NAME]" at bounding box center [922, 186] width 442 height 22
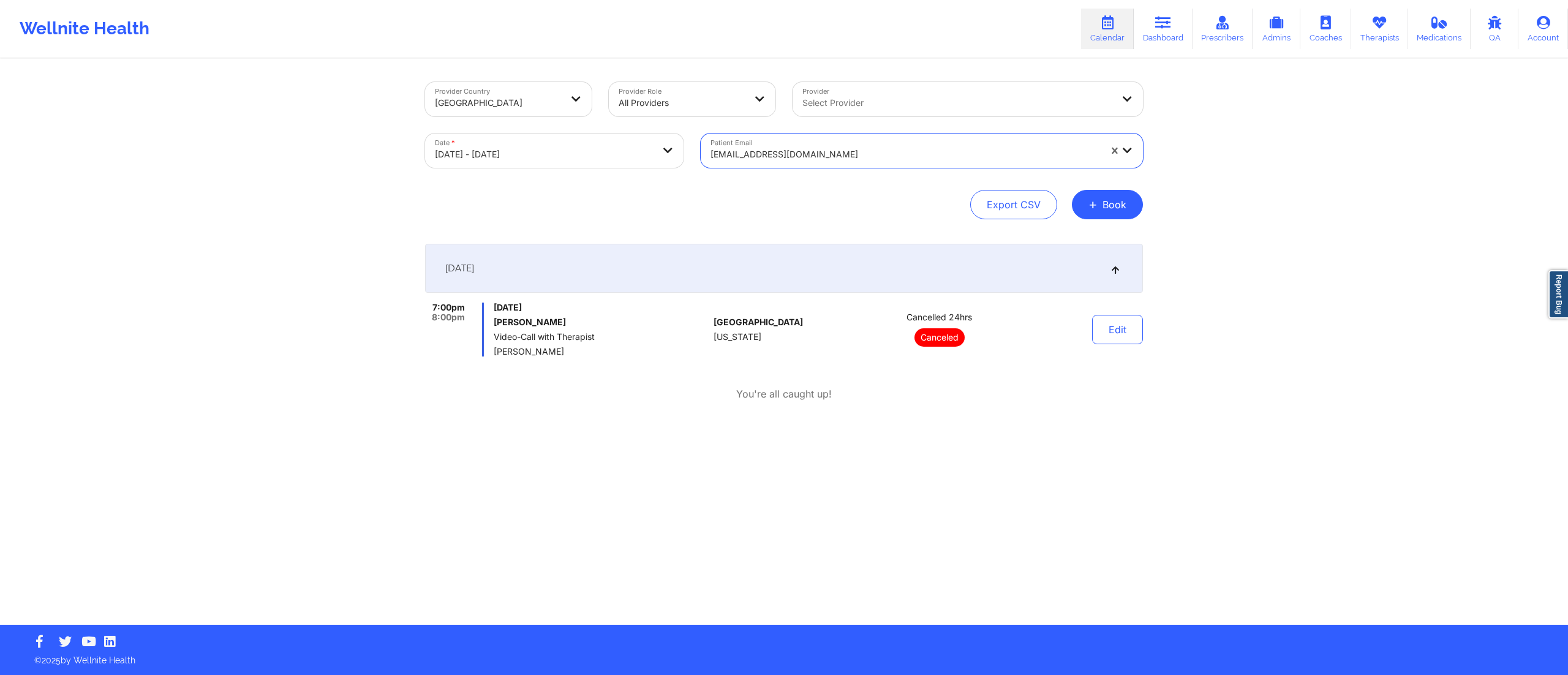
click at [615, 149] on body "Wellnite Health Calendar Dashboard Prescribers Admins Coaches Therapists Medica…" at bounding box center [784, 338] width 1568 height 675
select select "2025-9"
select select "2025-10"
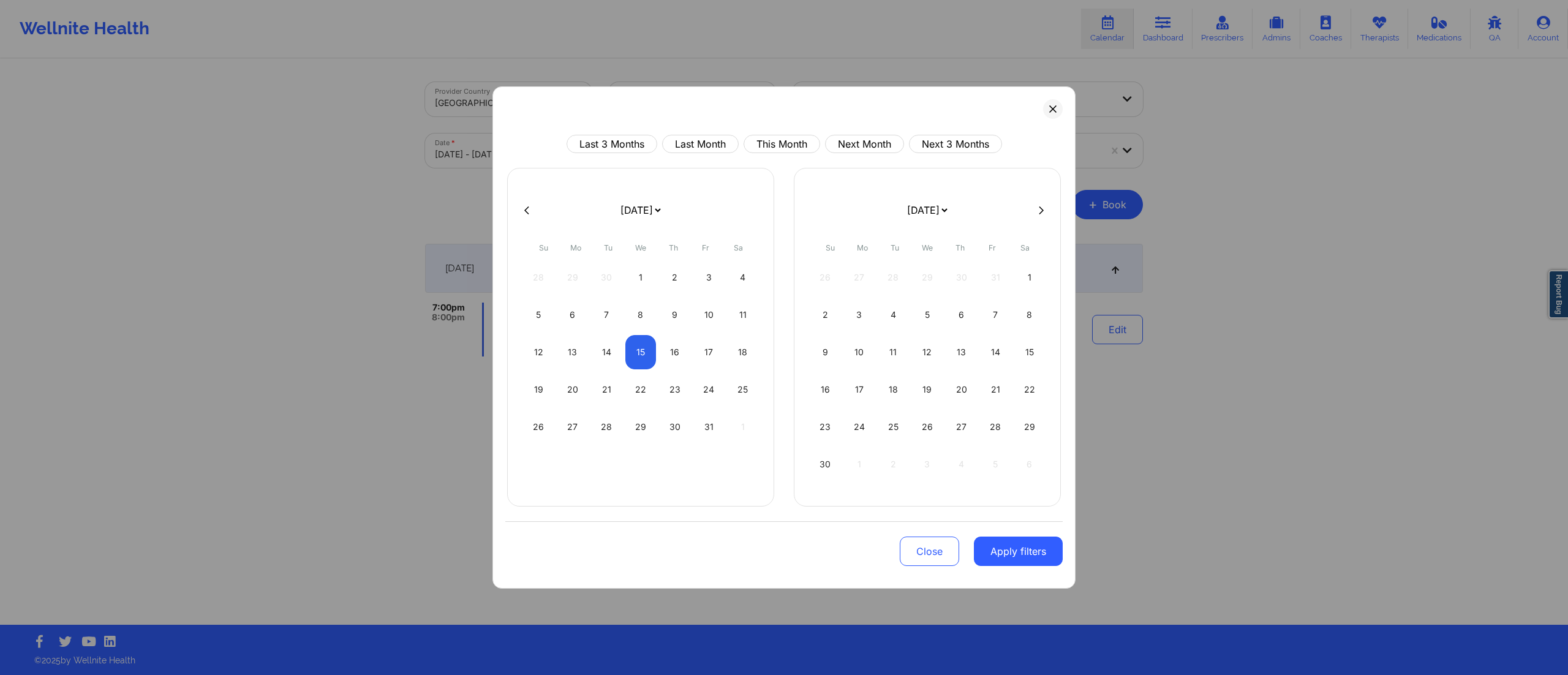
drag, startPoint x: 779, startPoint y: 145, endPoint x: 782, endPoint y: 187, distance: 42.1
click at [778, 145] on button "This Month" at bounding box center [781, 144] width 76 height 18
select select "2025-9"
select select "2025-10"
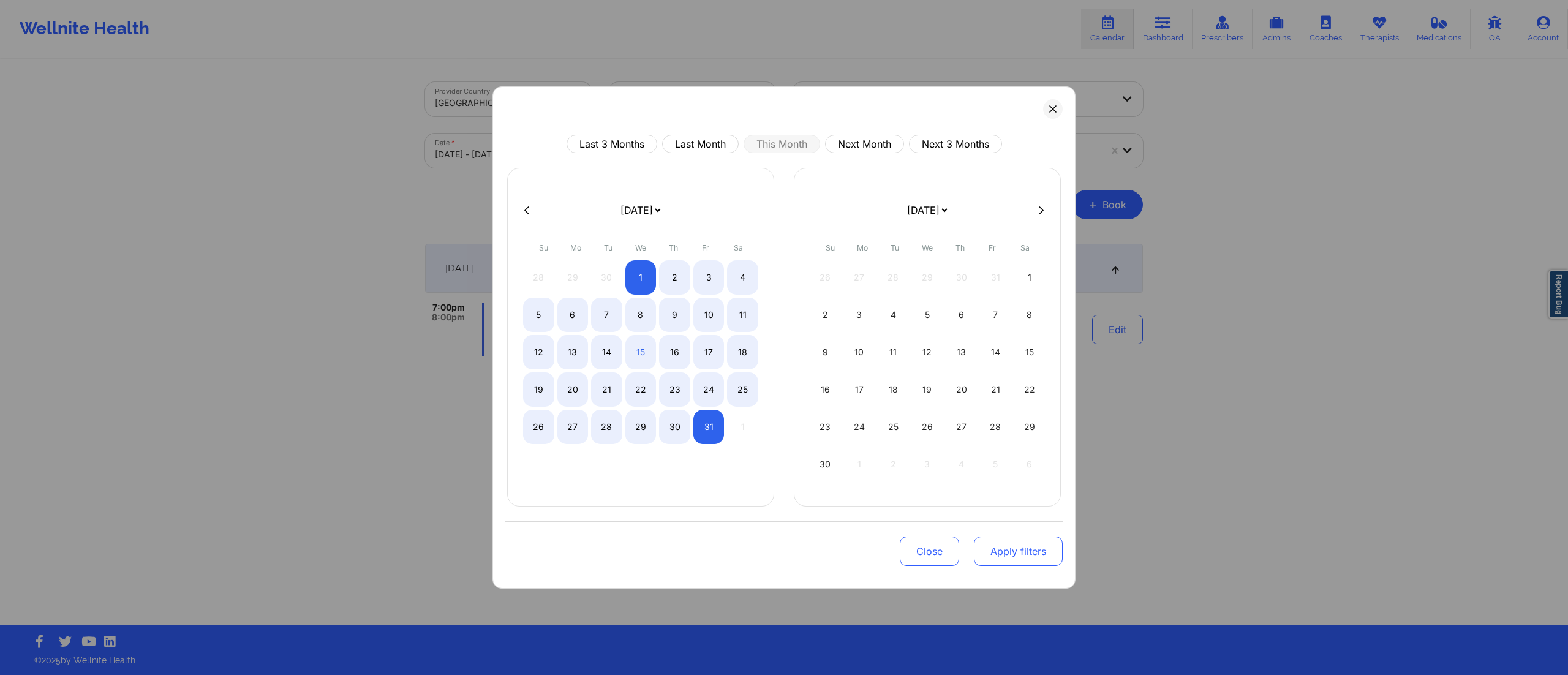
click at [1015, 555] on button "Apply filters" at bounding box center [1018, 551] width 89 height 29
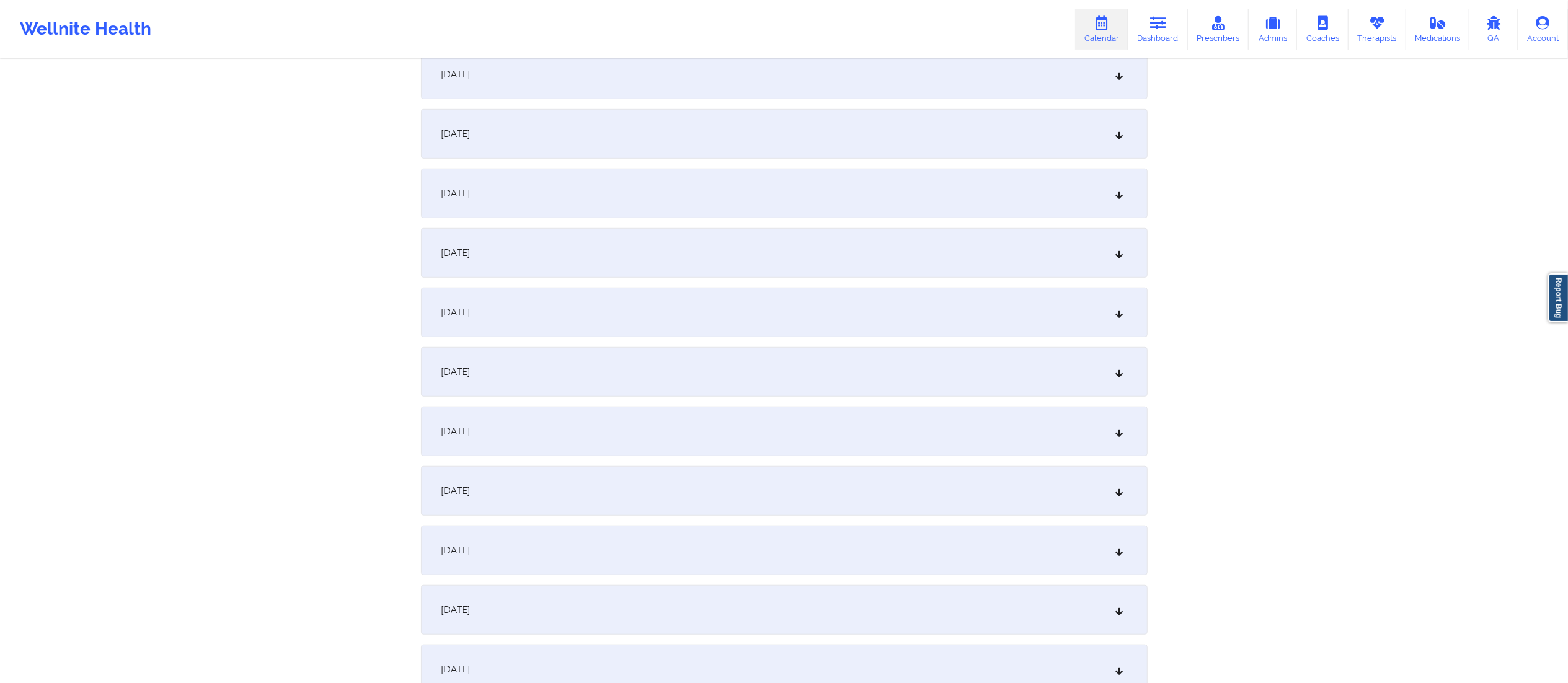
scroll to position [794, 0]
click at [566, 309] on div "October 15, 2025" at bounding box center [784, 311] width 727 height 50
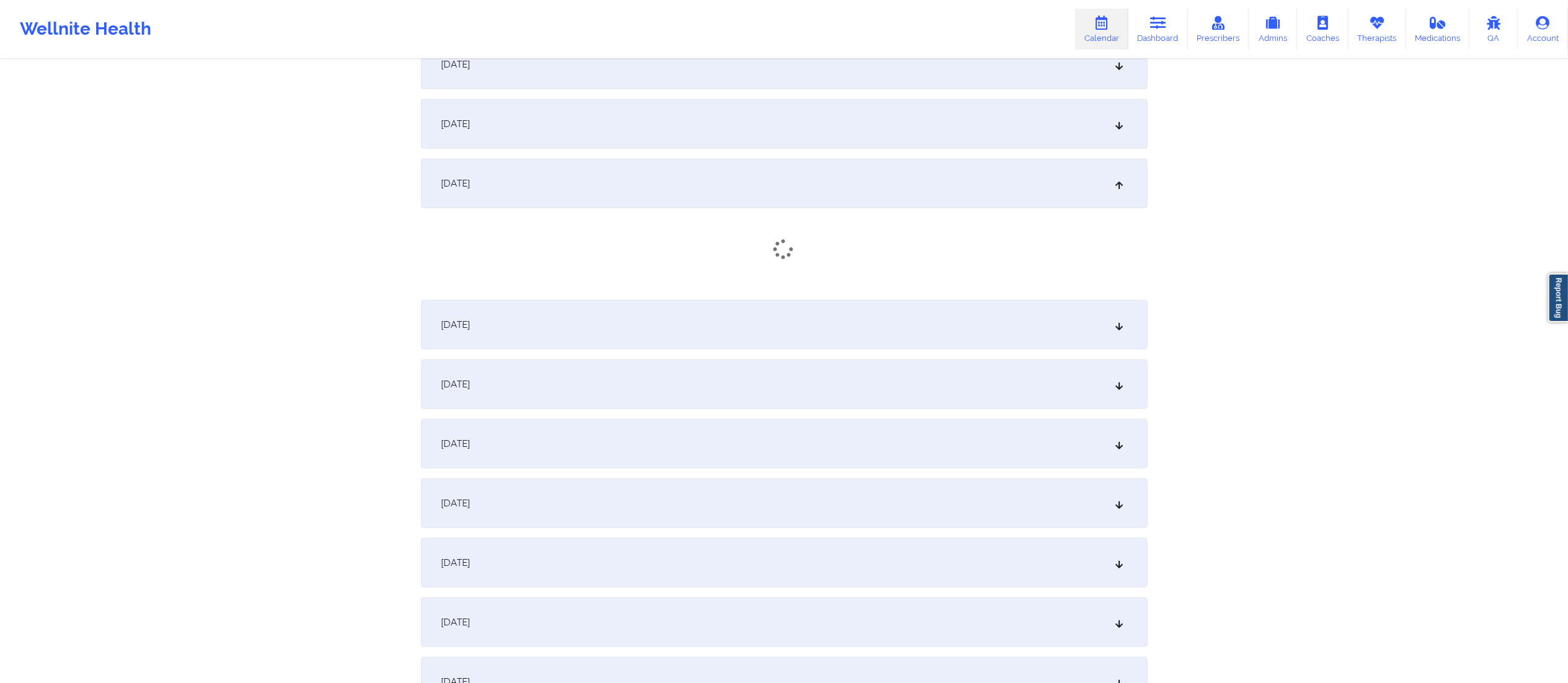
scroll to position [935, 0]
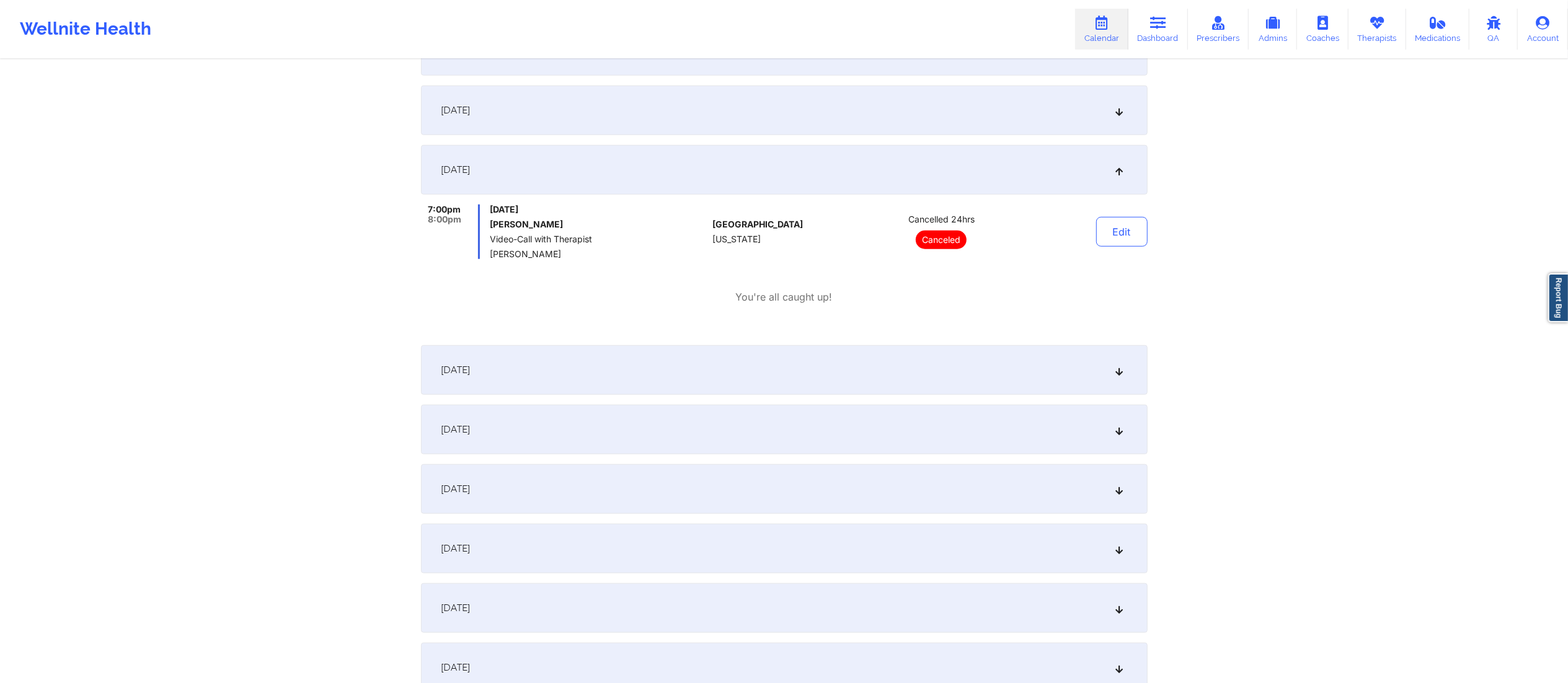
click at [663, 168] on div "October 15, 2025" at bounding box center [784, 170] width 727 height 50
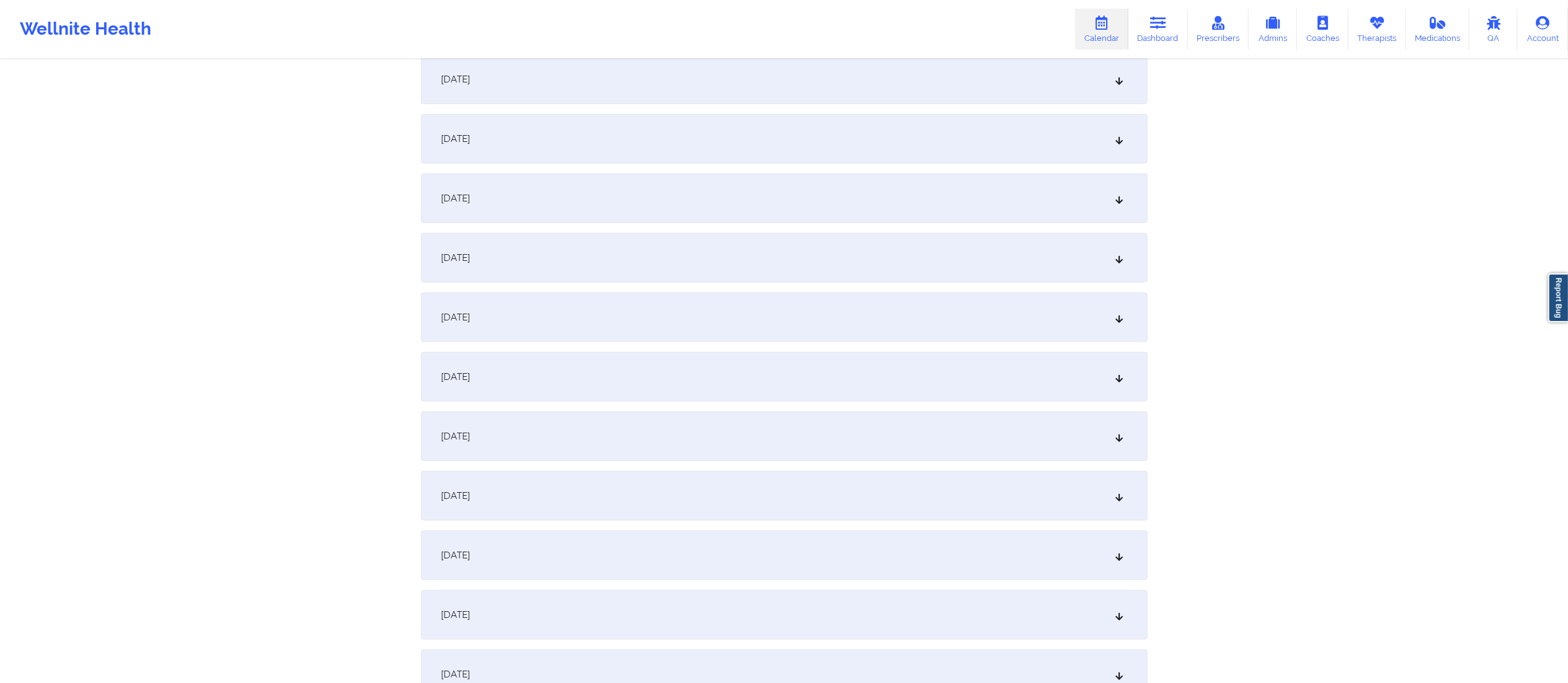
scroll to position [1027, 0]
click at [577, 502] on div "October 22, 2025" at bounding box center [784, 494] width 727 height 50
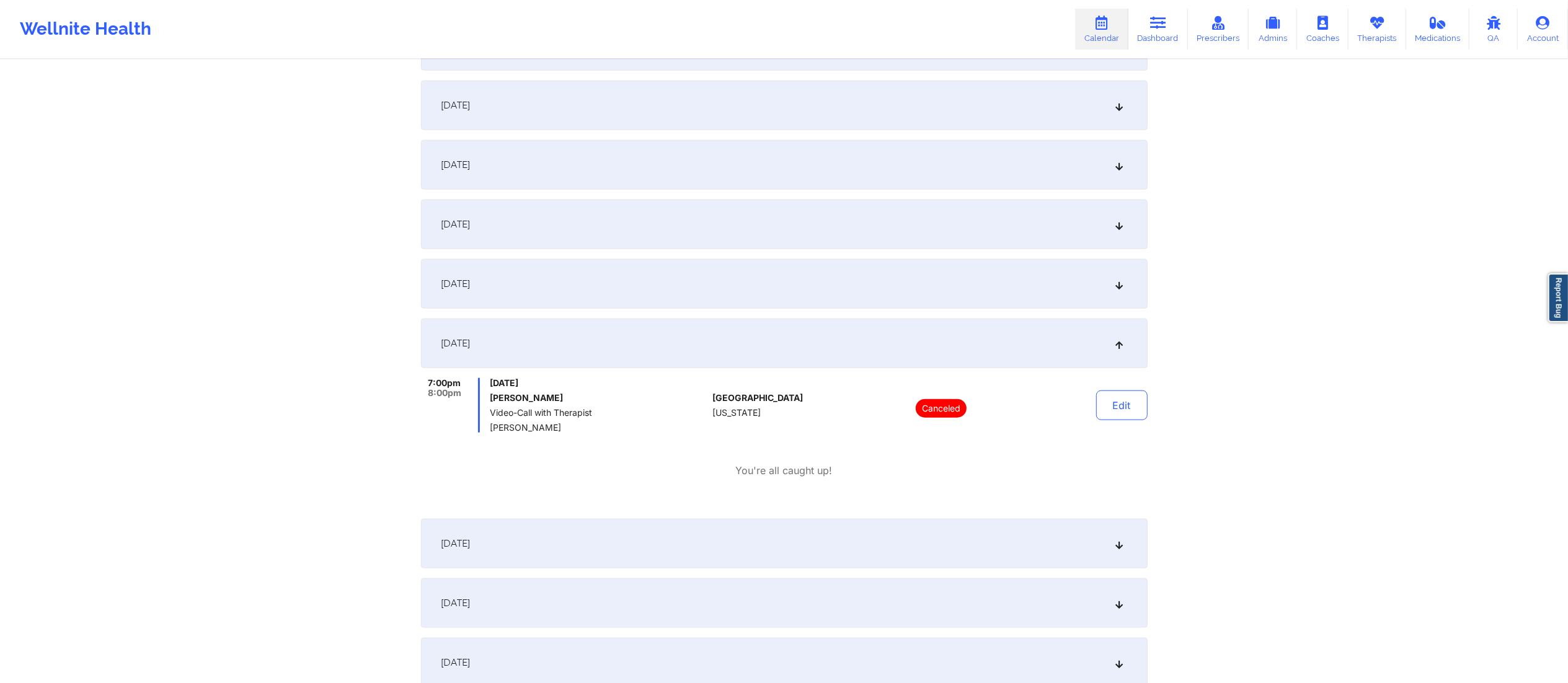
click at [683, 335] on div "October 22, 2025" at bounding box center [784, 343] width 727 height 50
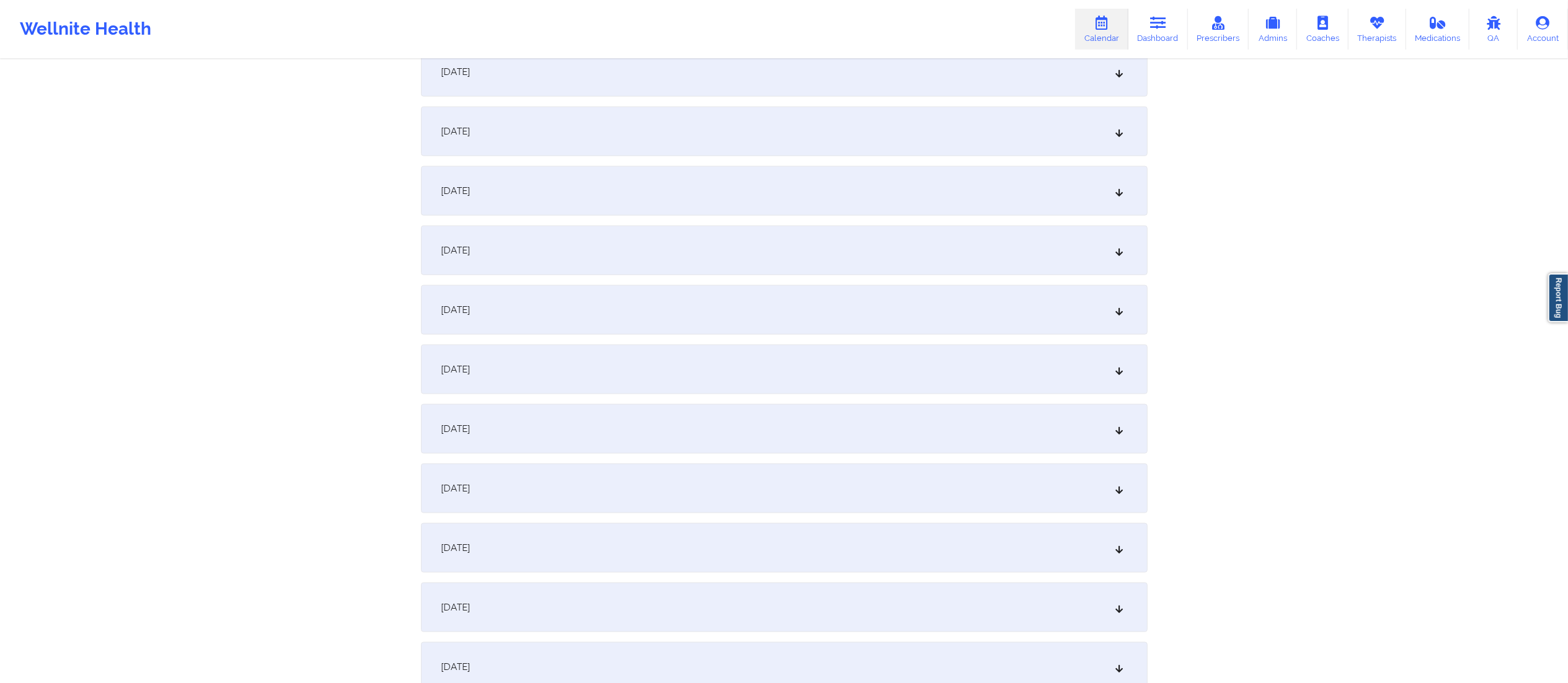
scroll to position [1498, 0]
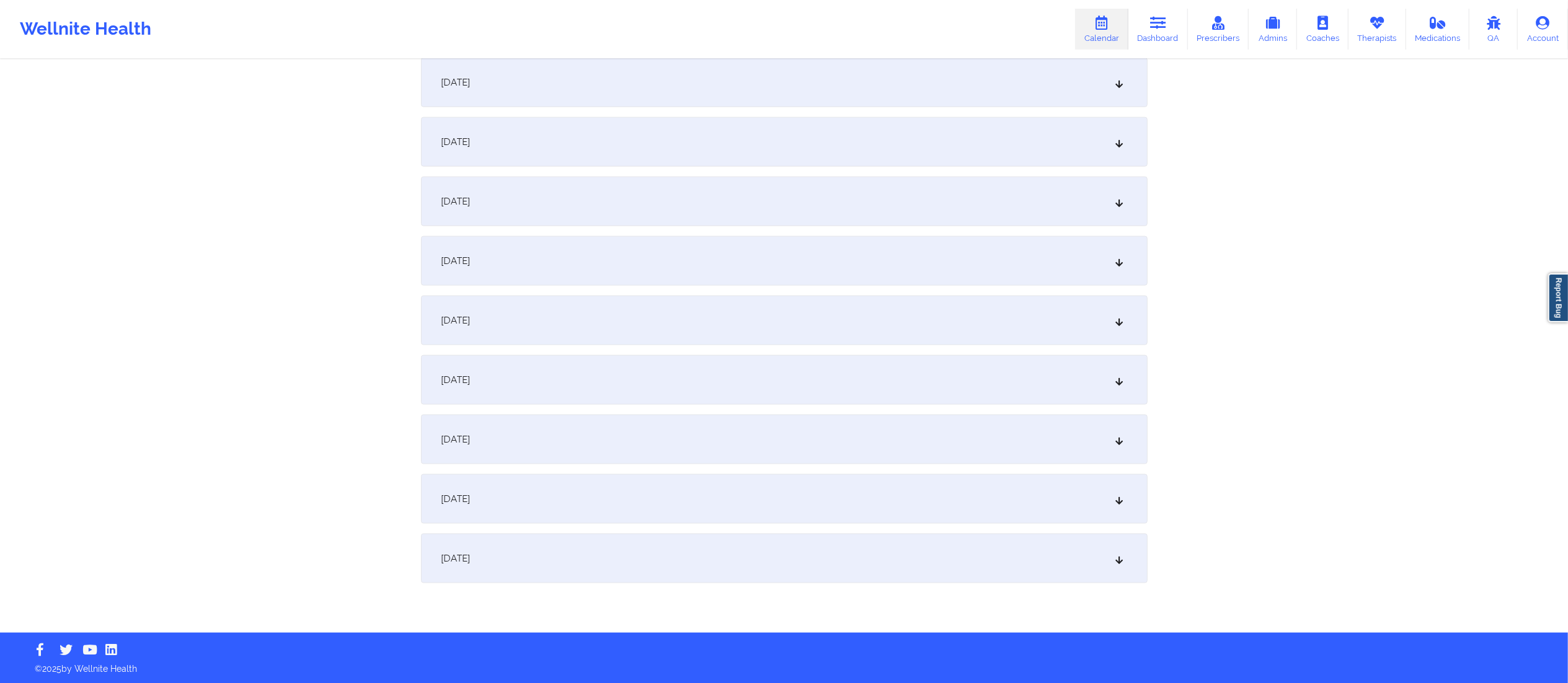
click at [638, 439] on div "October 29, 2025" at bounding box center [784, 439] width 727 height 50
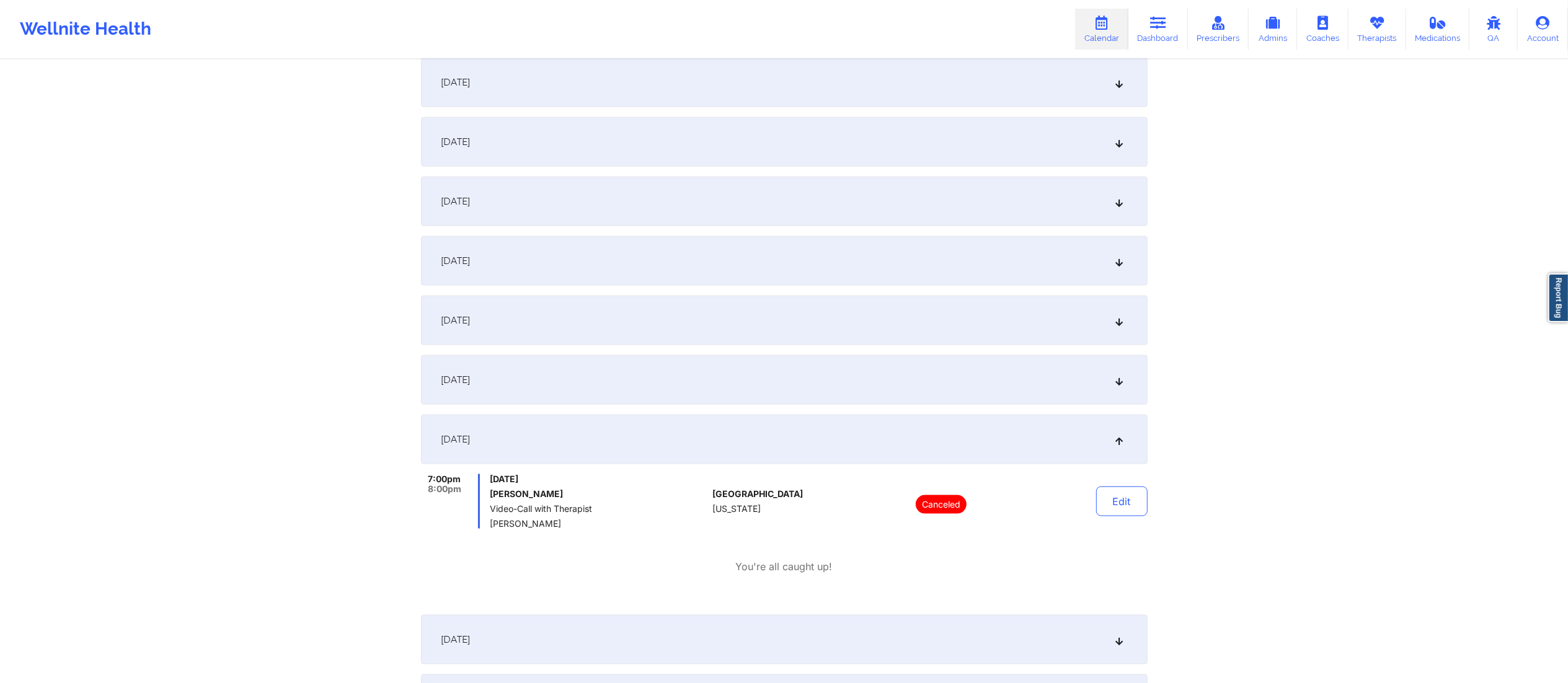
click at [641, 439] on div "October 29, 2025" at bounding box center [784, 439] width 727 height 50
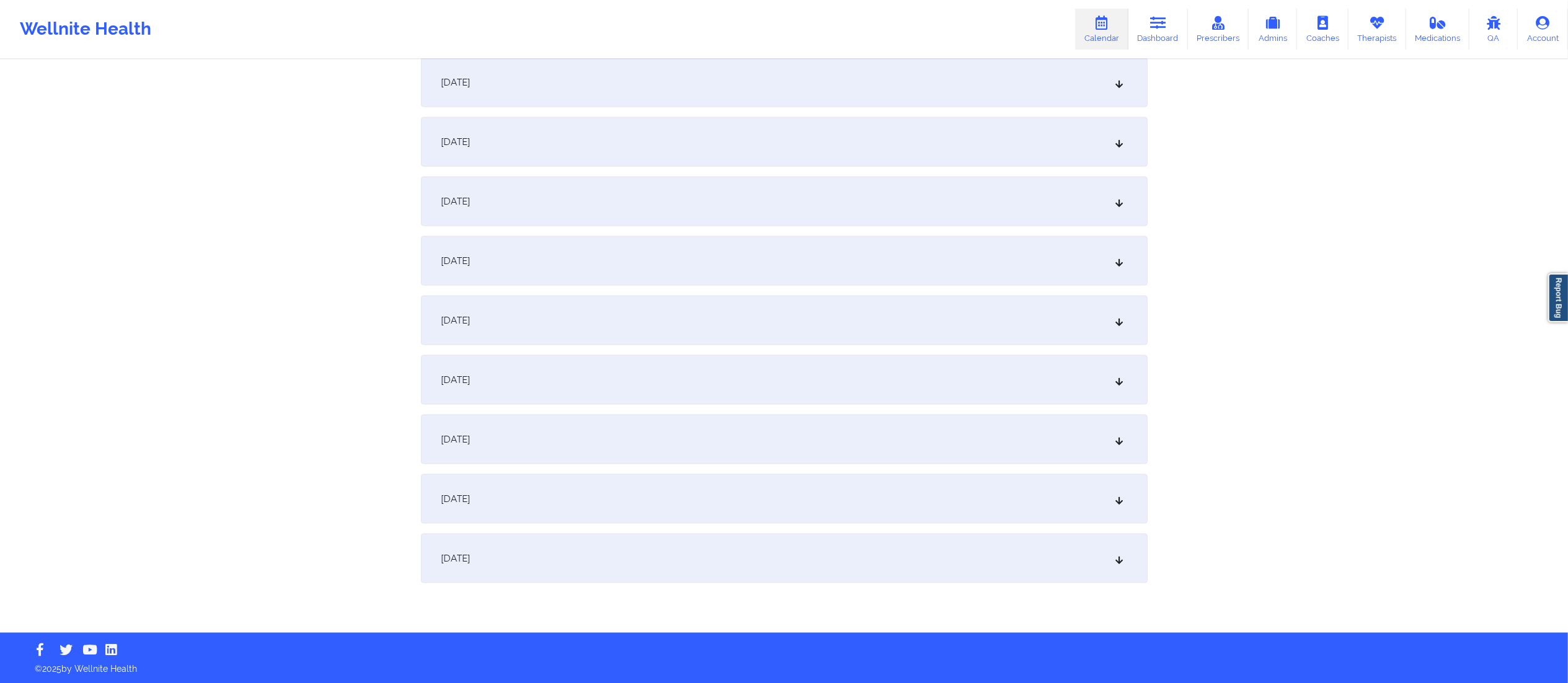
scroll to position [0, 0]
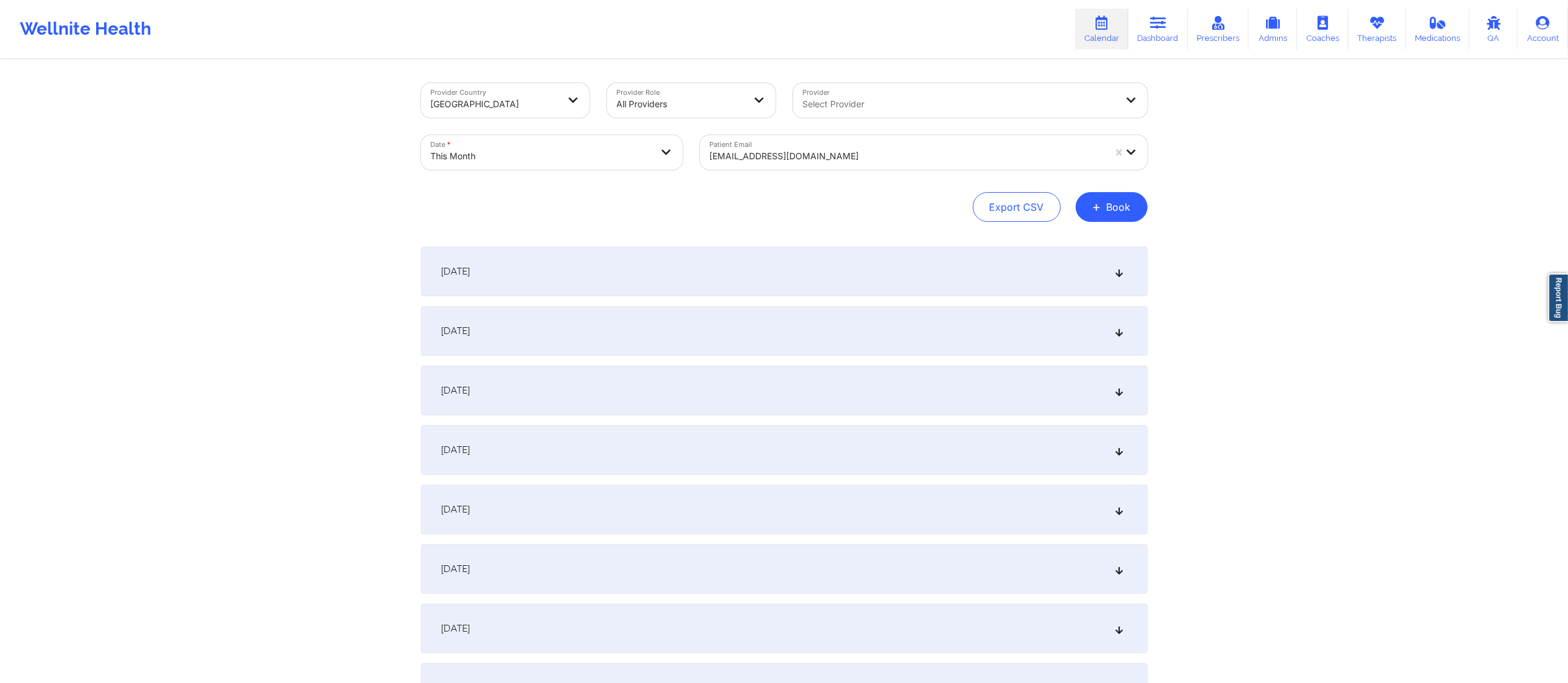
click at [507, 107] on div at bounding box center [494, 104] width 128 height 15
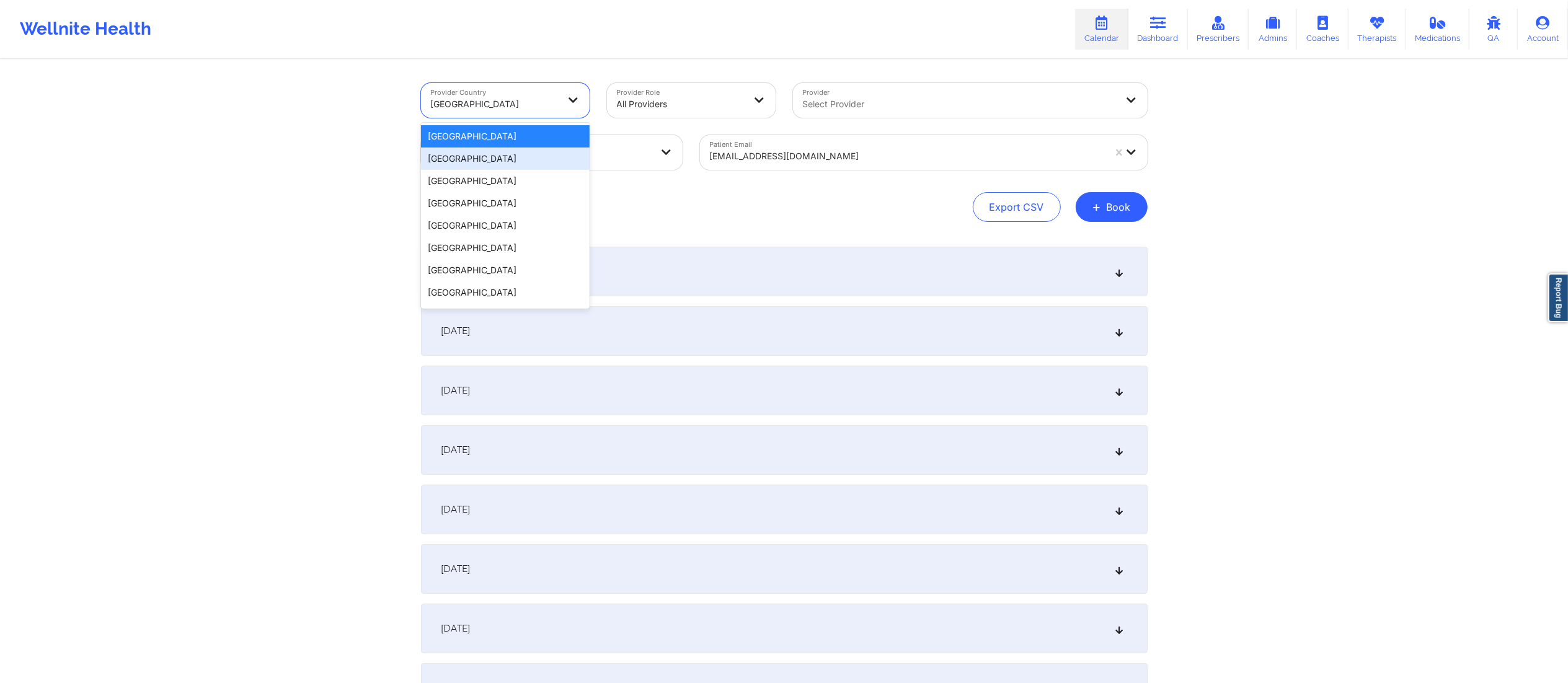
click at [620, 151] on body "Wellnite Health Calendar Dashboard Prescribers Admins Coaches Therapists Medica…" at bounding box center [784, 342] width 1568 height 683
select select "2025-9"
select select "2025-10"
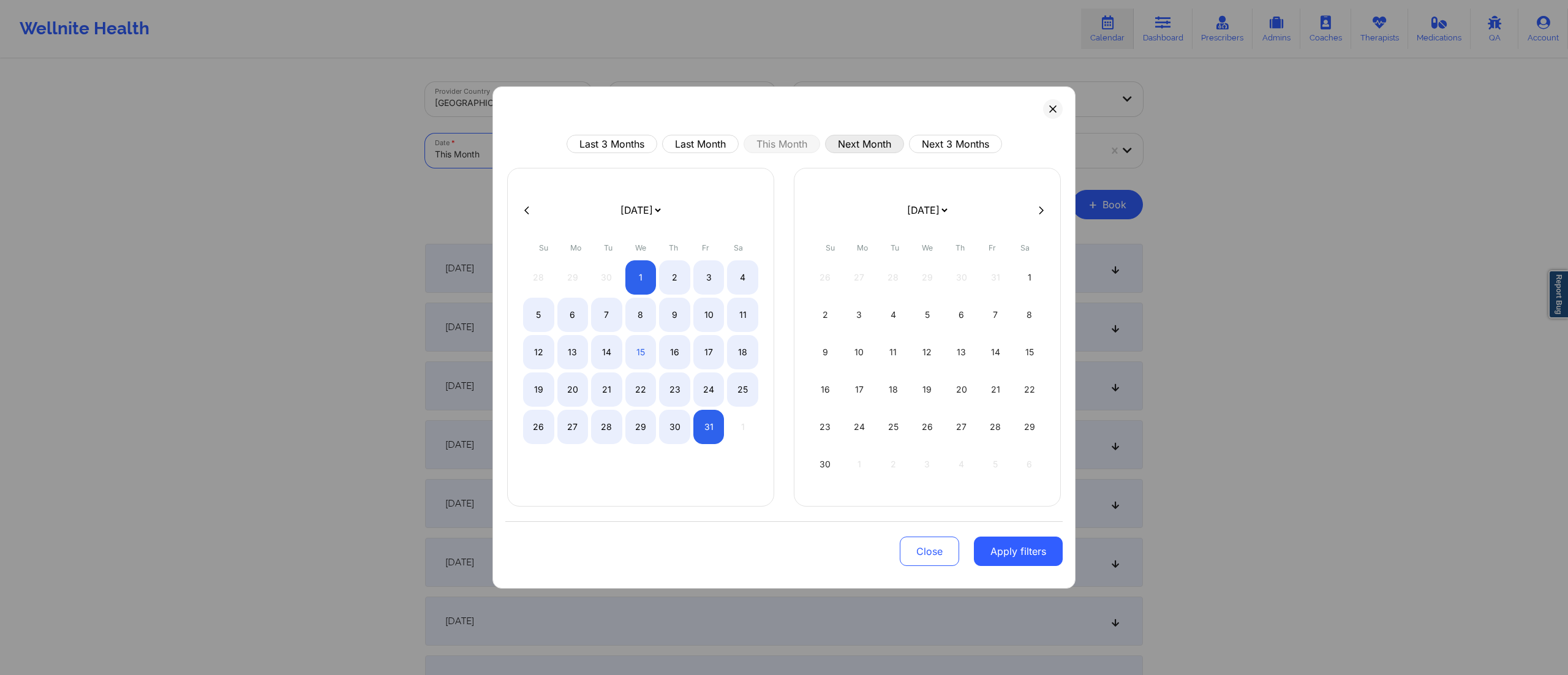
click at [861, 144] on button "Next Month" at bounding box center [864, 144] width 79 height 18
select select "2025-10"
select select "2025-11"
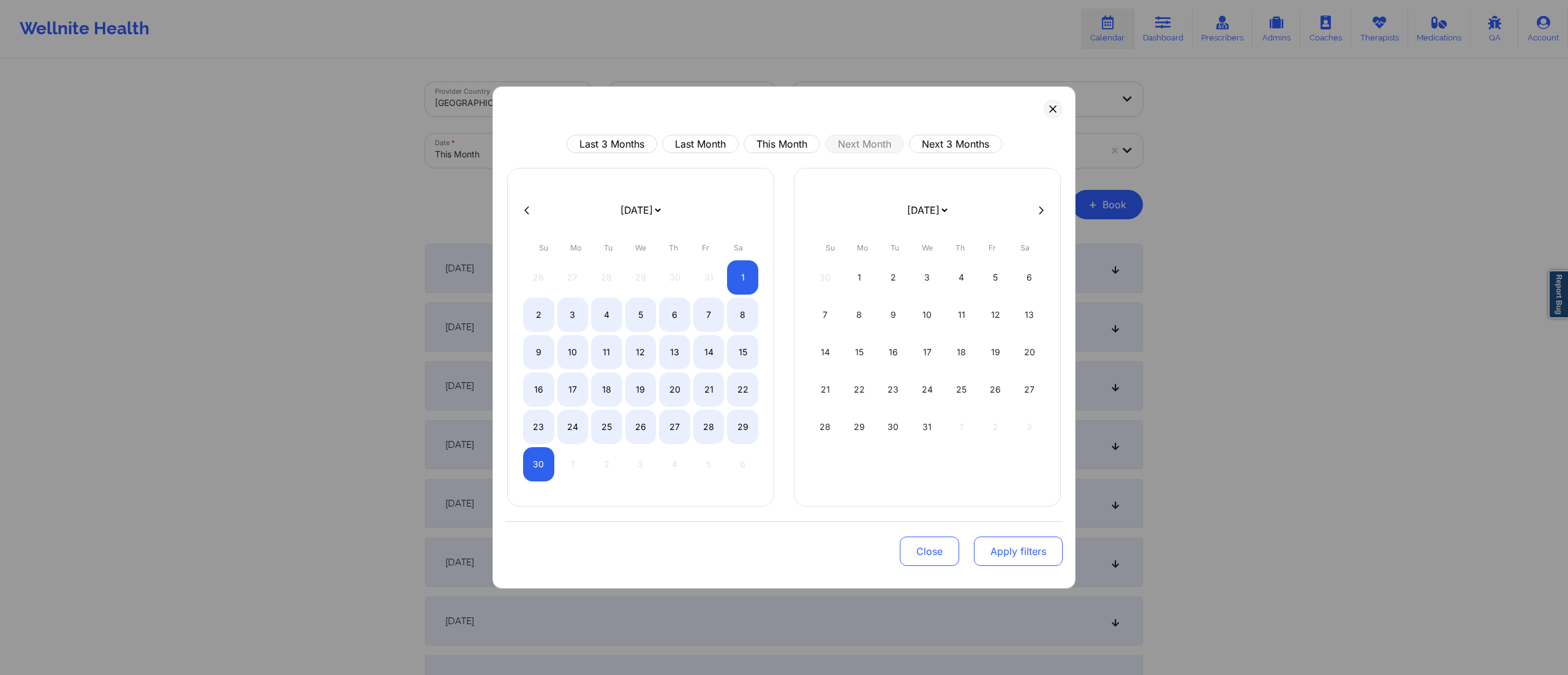
click at [1003, 556] on button "Apply filters" at bounding box center [1018, 551] width 89 height 29
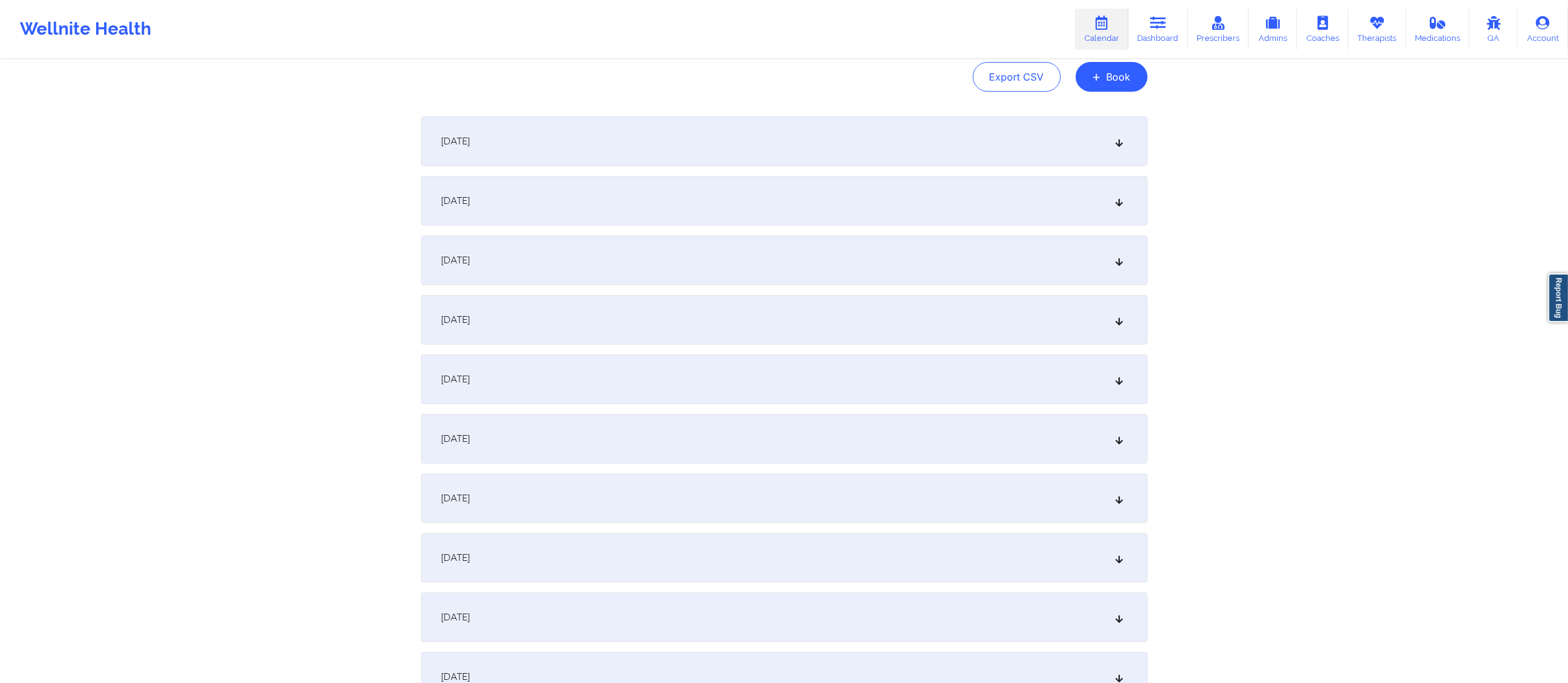
scroll to position [131, 0]
click at [581, 389] on div "November 5, 2025" at bounding box center [784, 378] width 727 height 50
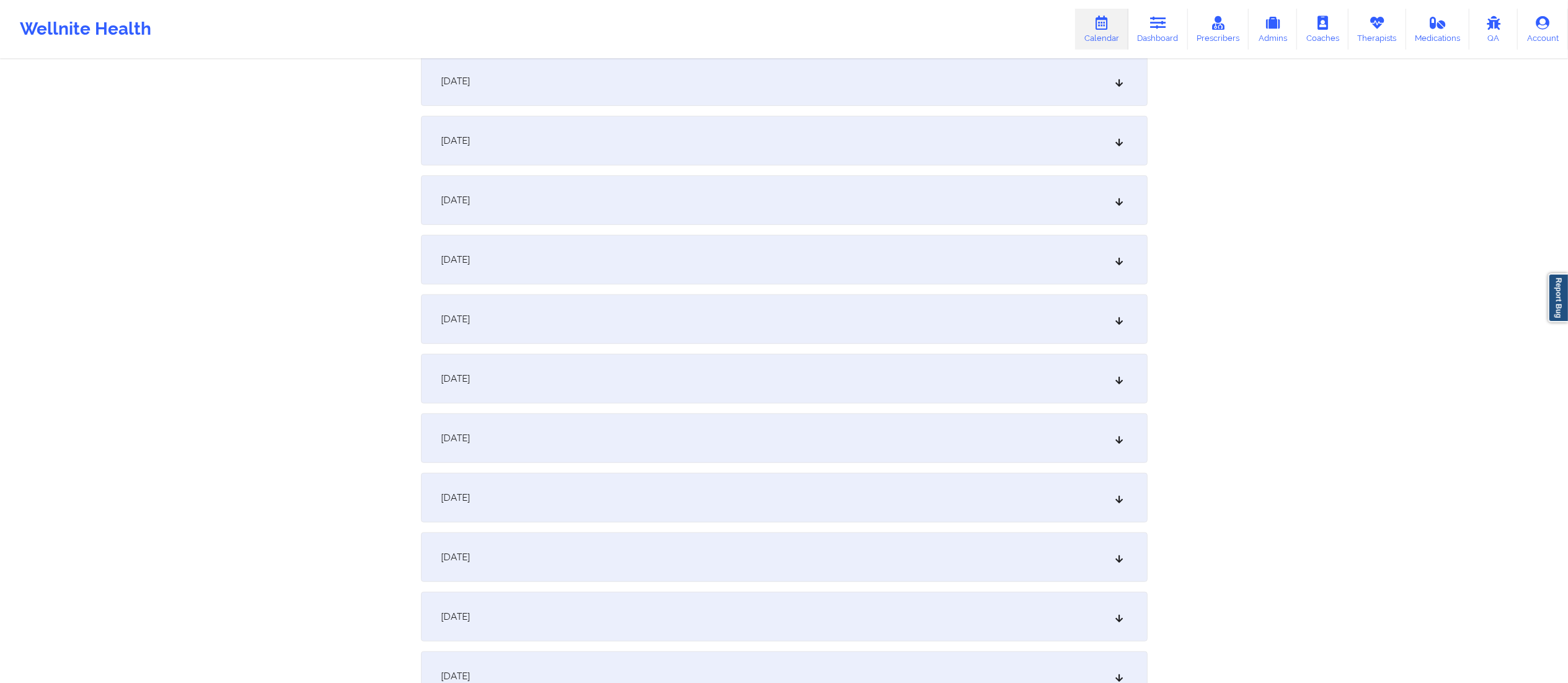
scroll to position [689, 0]
click at [596, 379] on div "November 12, 2025" at bounding box center [784, 377] width 727 height 50
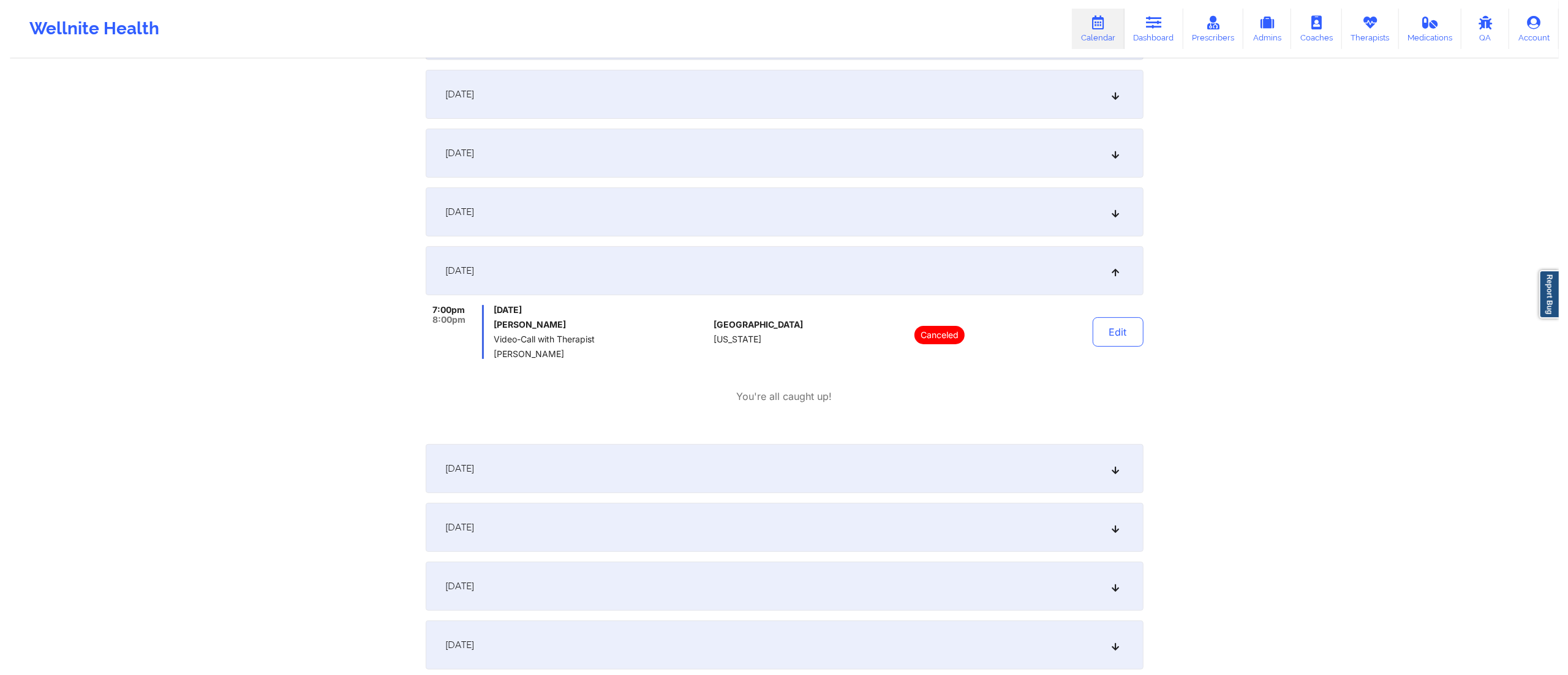
scroll to position [0, 0]
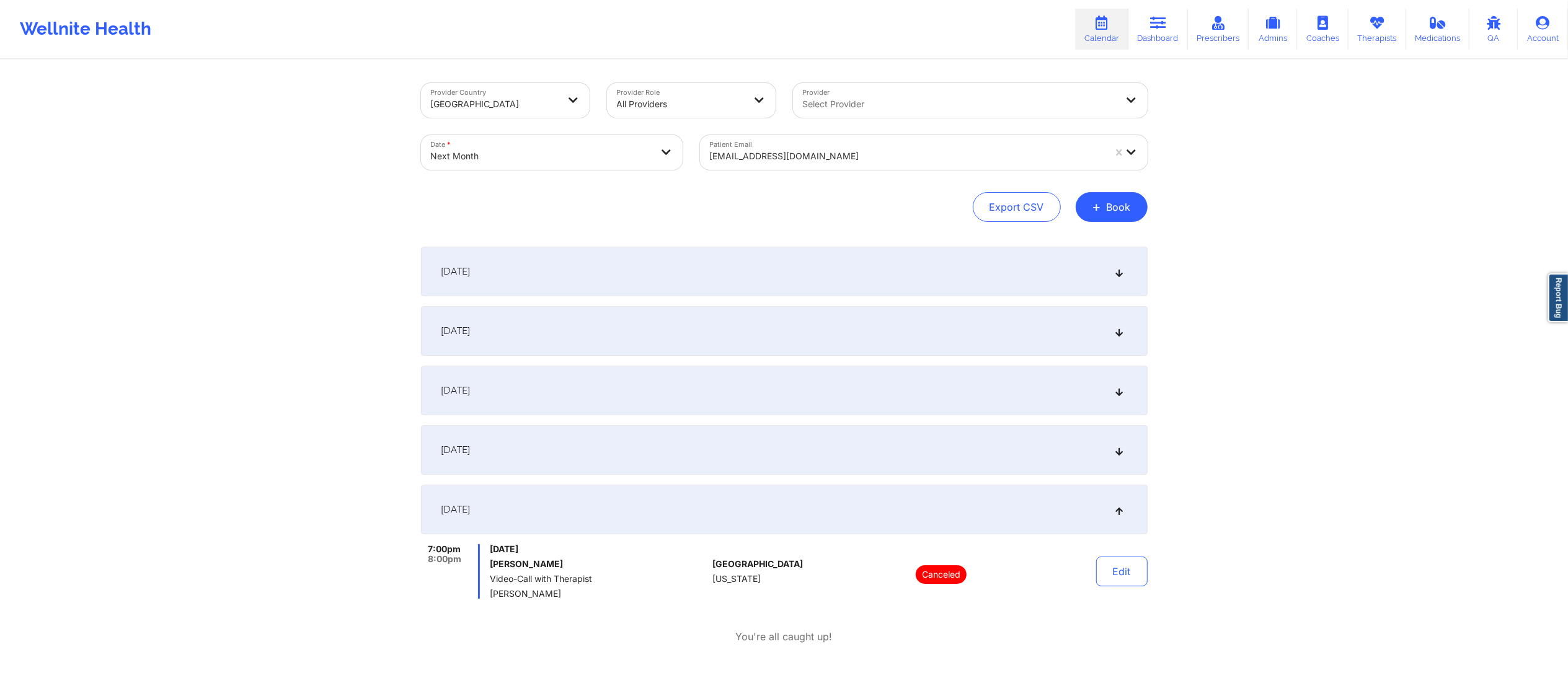
click at [539, 155] on body "Wellnite Health Calendar Dashboard Prescribers Admins Coaches Therapists Medica…" at bounding box center [784, 342] width 1568 height 683
select select "2025-10"
select select "2025-11"
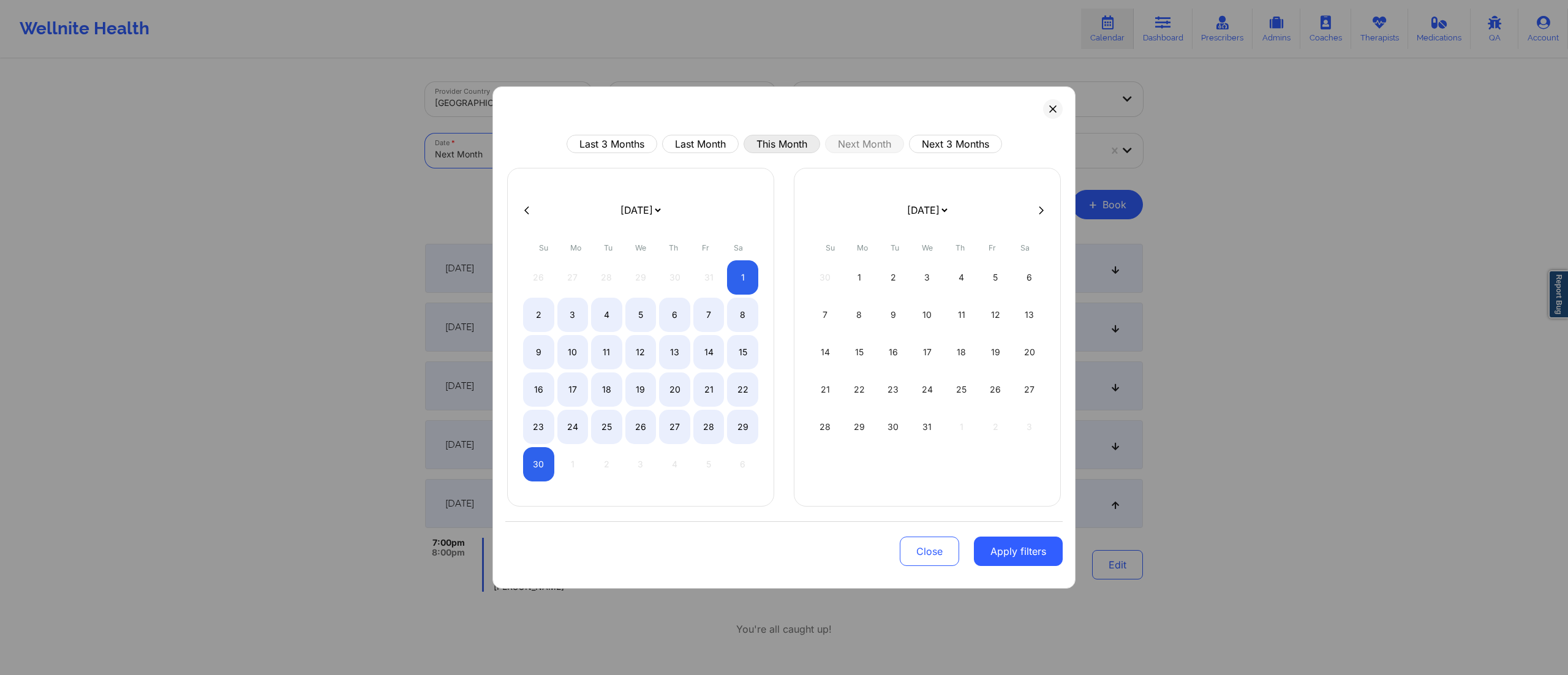
click at [766, 136] on button "This Month" at bounding box center [781, 144] width 76 height 18
select select "2025-9"
select select "2025-10"
click at [643, 352] on div "15" at bounding box center [641, 352] width 31 height 34
select select "2025-9"
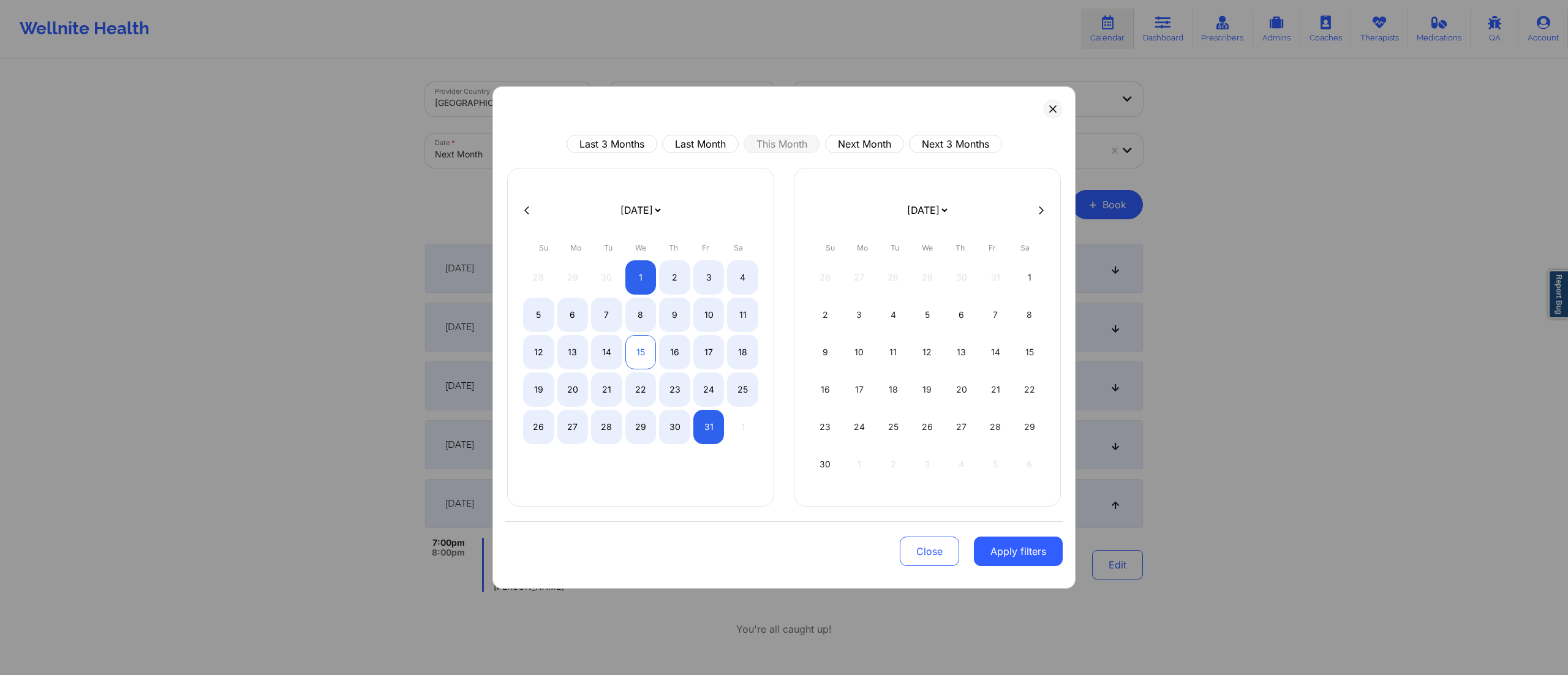
select select "2025-10"
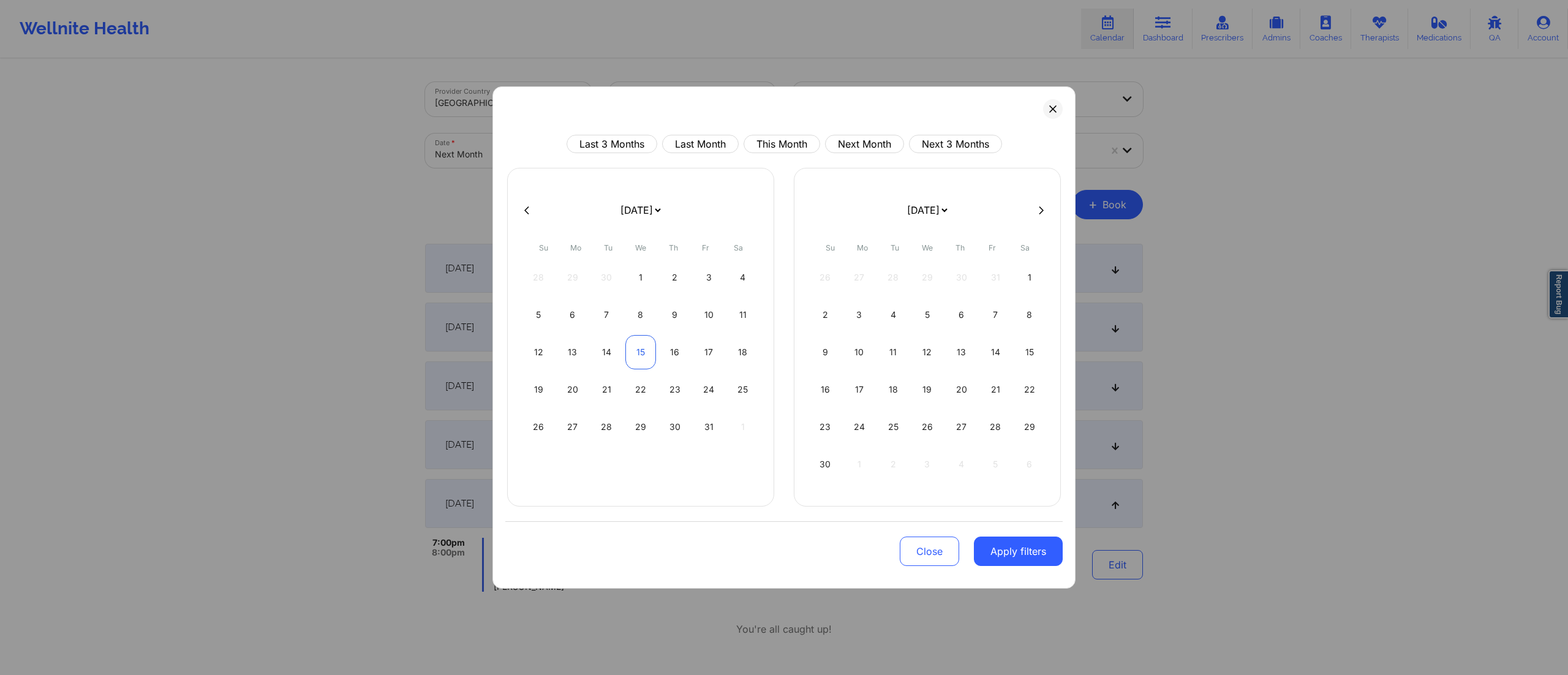
click at [643, 352] on div "15" at bounding box center [641, 352] width 31 height 34
select select "2025-9"
select select "2025-10"
click at [1007, 553] on button "Apply filters" at bounding box center [1018, 551] width 89 height 29
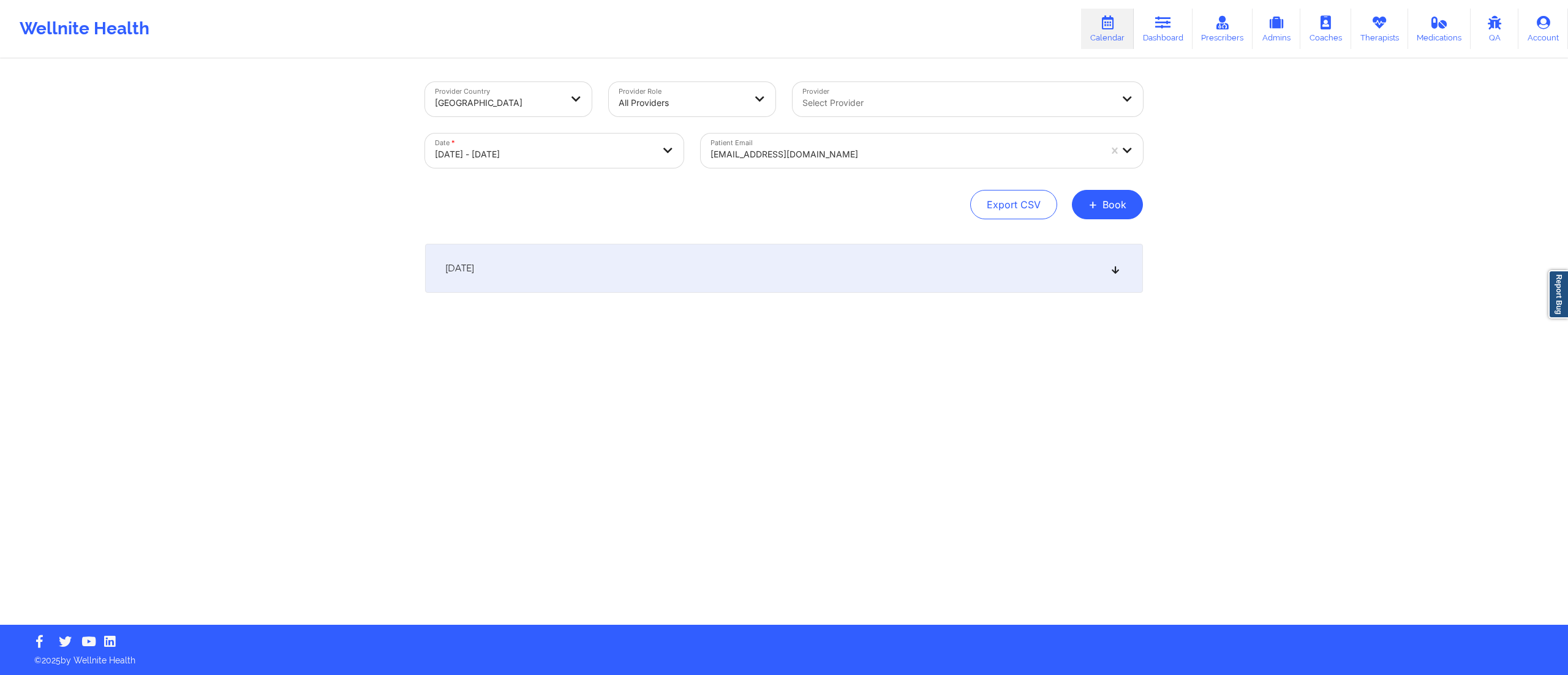
click at [814, 156] on div at bounding box center [905, 154] width 390 height 14
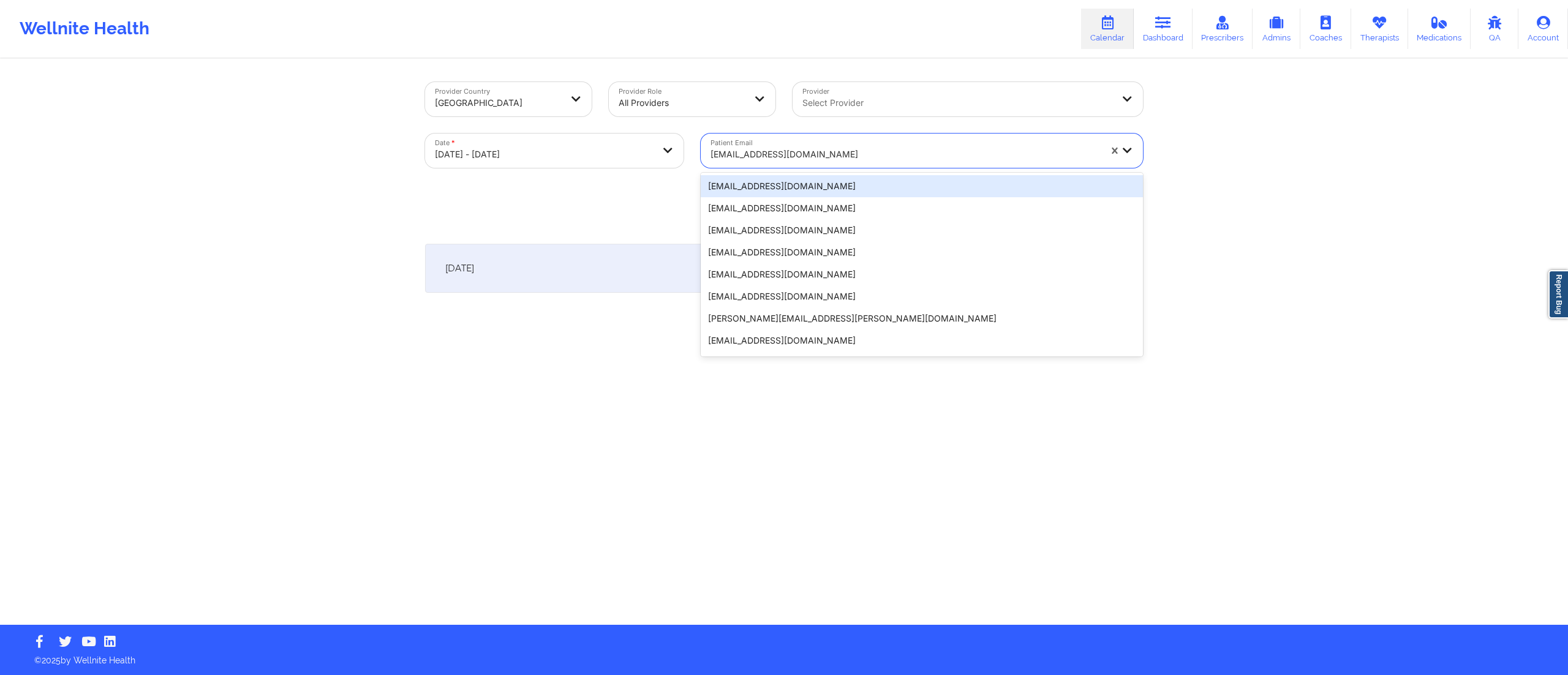
paste input "[EMAIL_ADDRESS][DOMAIN_NAME]"
type input "[EMAIL_ADDRESS][DOMAIN_NAME]"
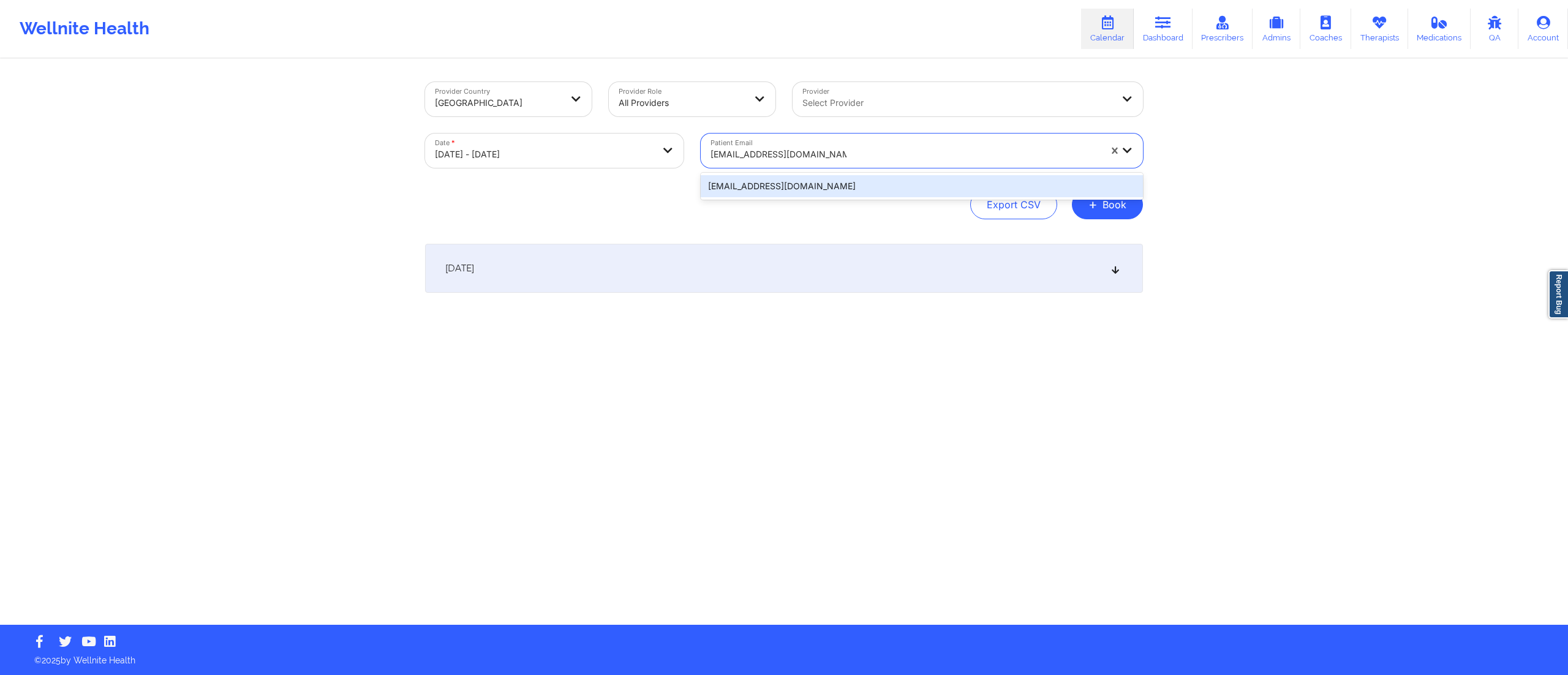
click at [812, 183] on div "rodriguezgerardo50@yahoo.com" at bounding box center [922, 186] width 442 height 22
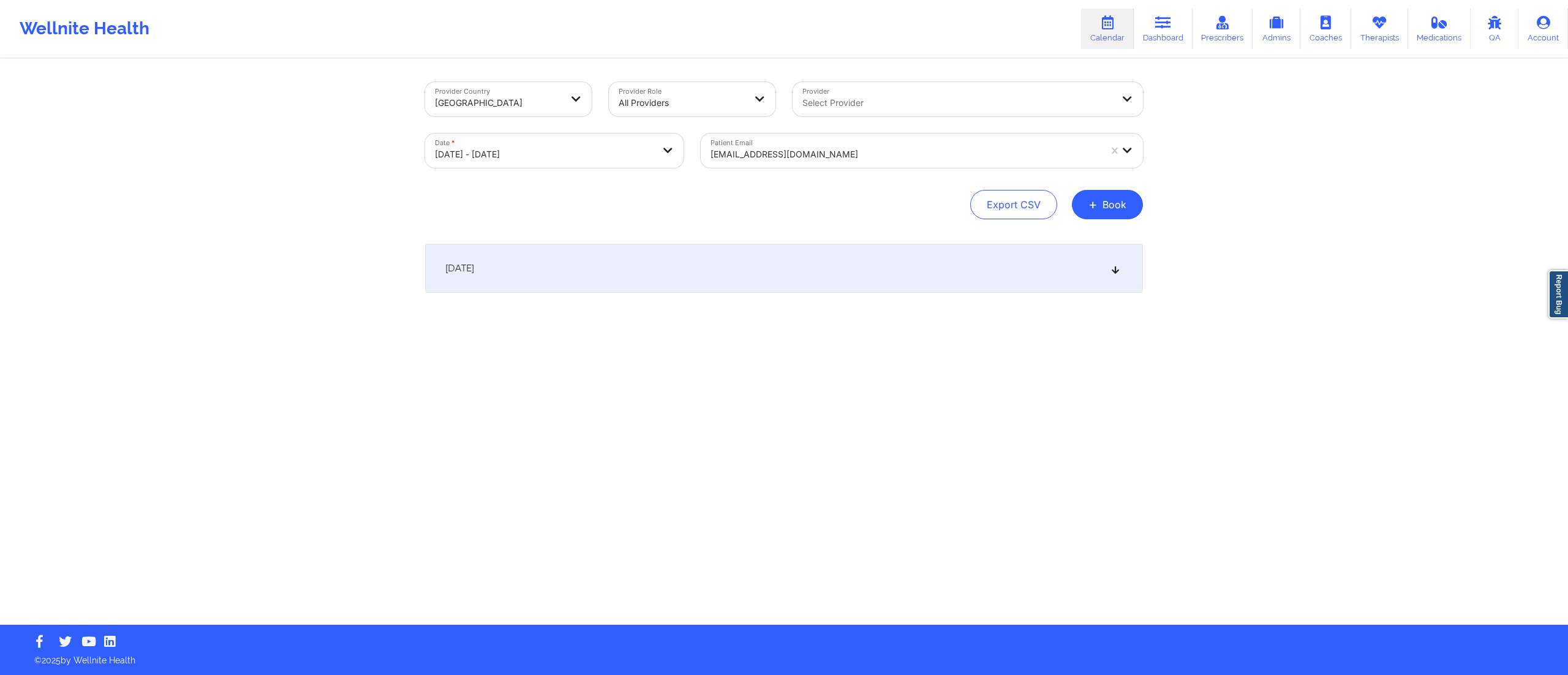
drag, startPoint x: 806, startPoint y: 272, endPoint x: 800, endPoint y: 274, distance: 6.3
click at [805, 272] on div "October 15, 2025" at bounding box center [784, 268] width 718 height 49
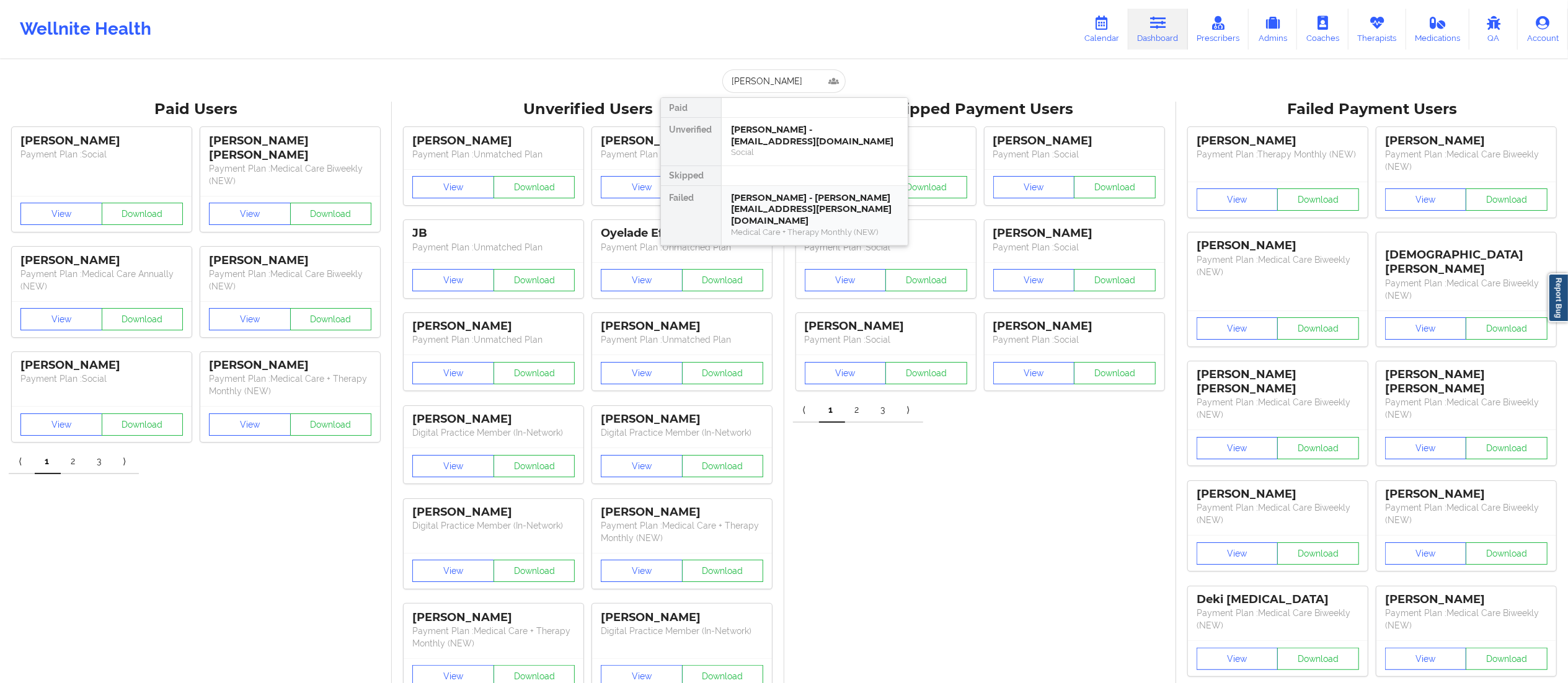
click at [782, 213] on div "[PERSON_NAME] - [PERSON_NAME][EMAIL_ADDRESS][PERSON_NAME][DOMAIN_NAME]" at bounding box center [815, 209] width 166 height 34
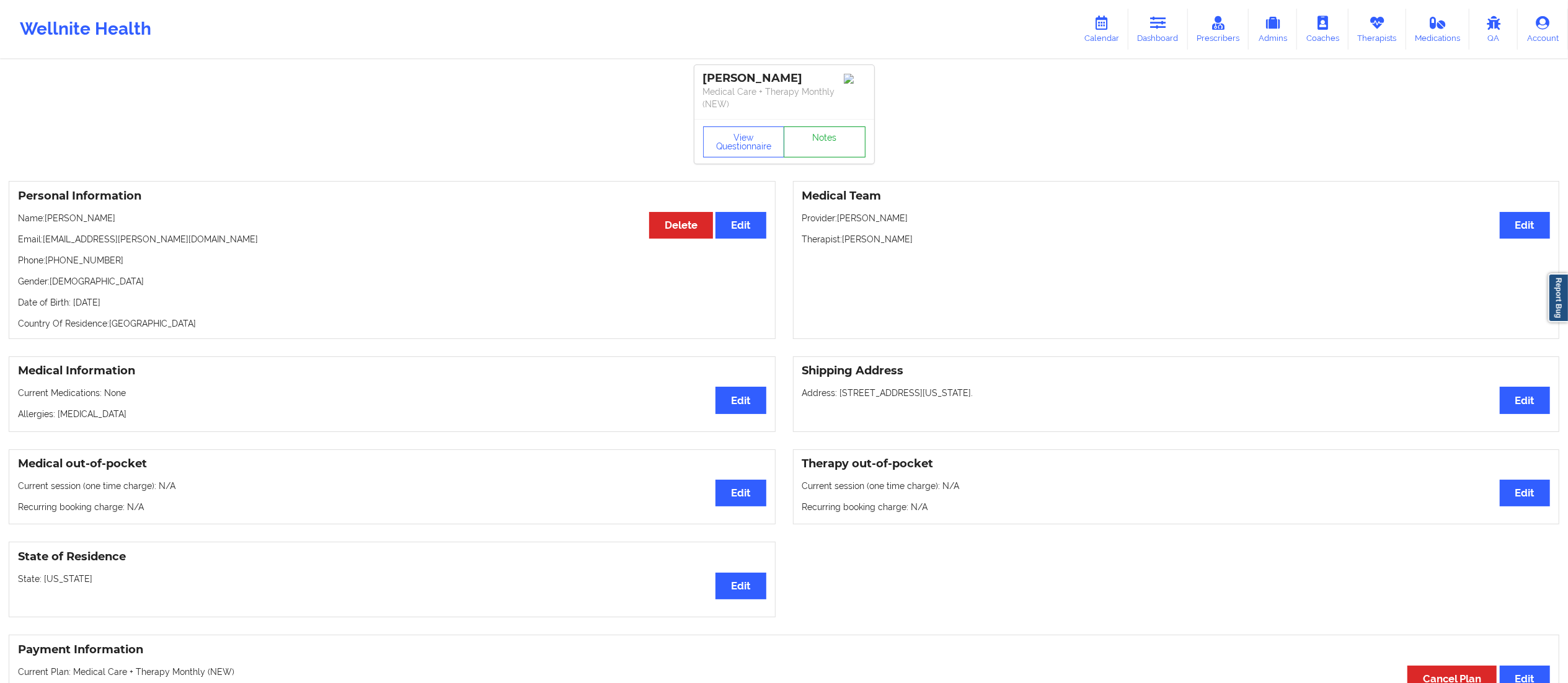
click at [821, 147] on link "Notes" at bounding box center [824, 142] width 82 height 31
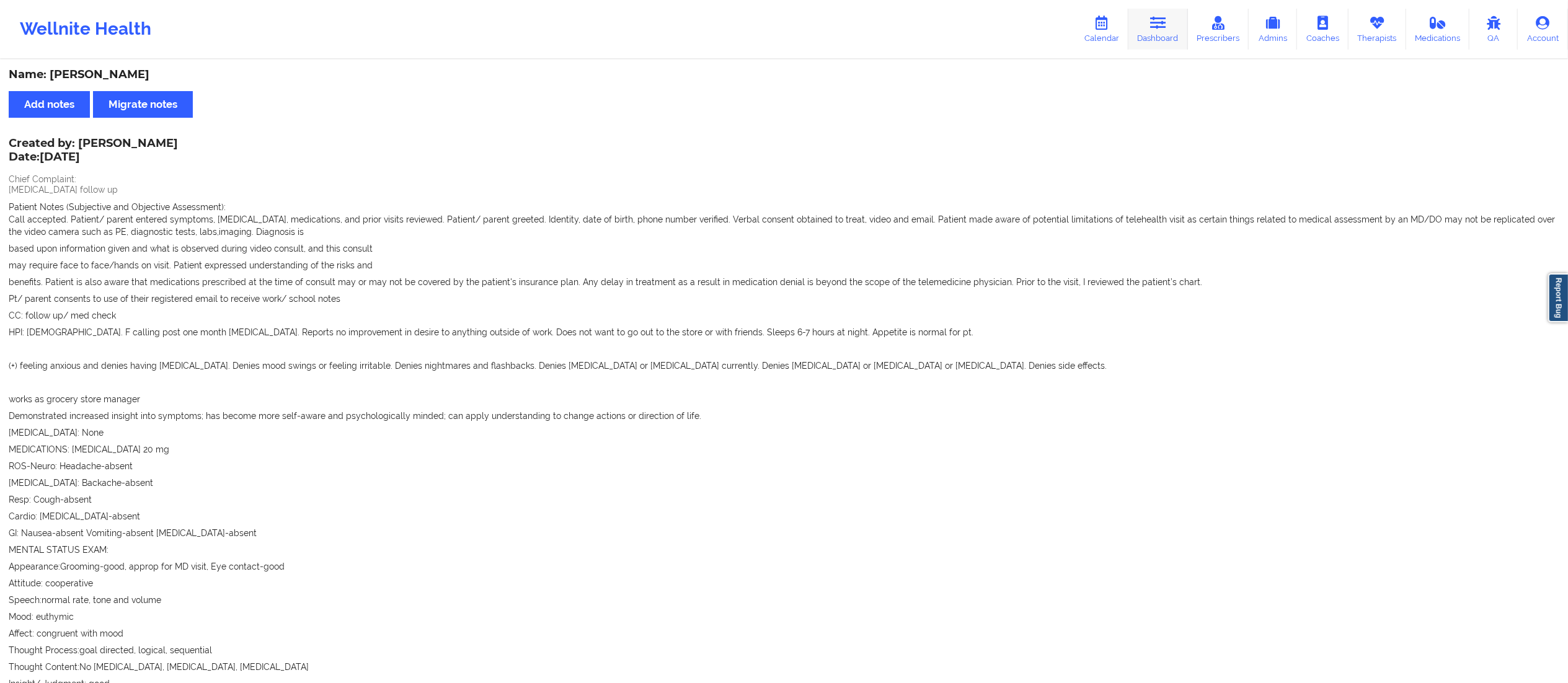
click at [1168, 30] on link "Dashboard" at bounding box center [1158, 29] width 60 height 41
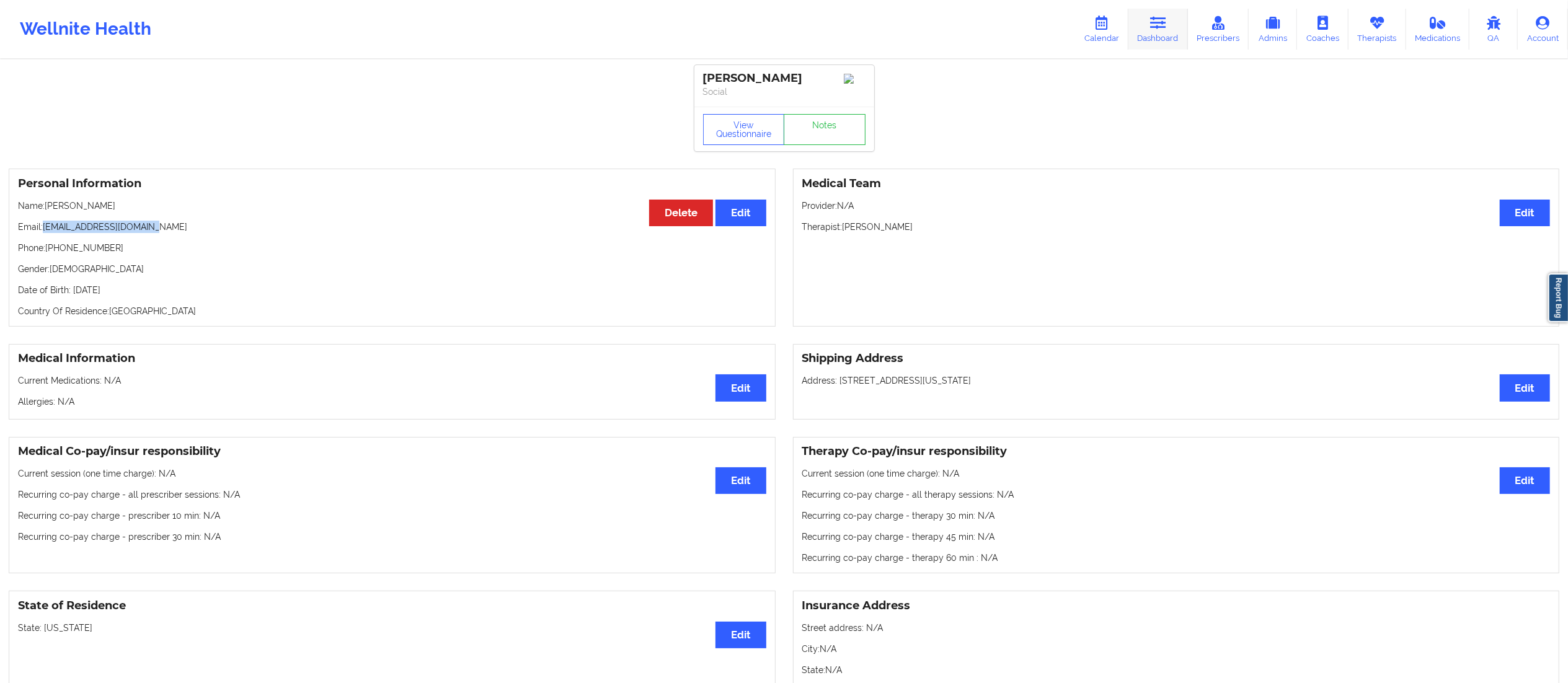
click at [1152, 28] on link "Dashboard" at bounding box center [1158, 29] width 60 height 41
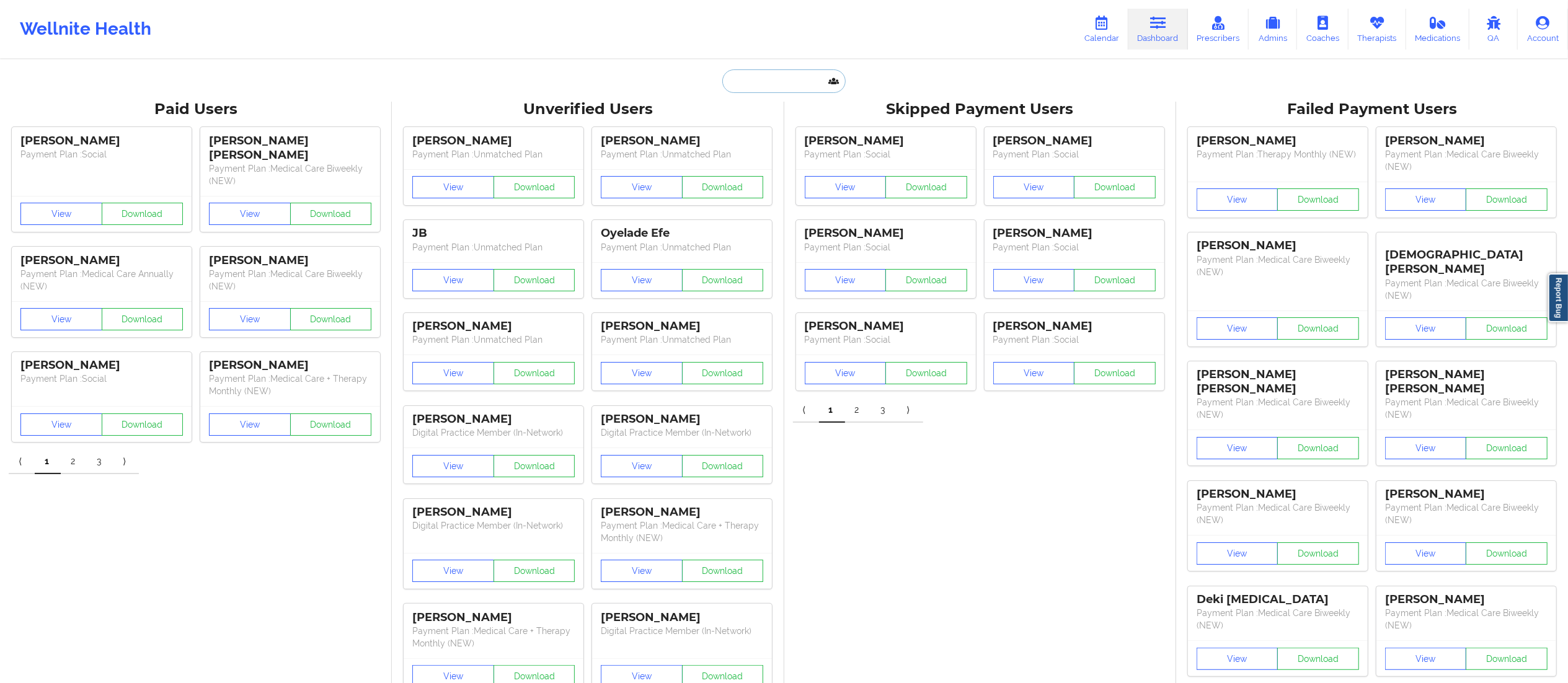
click at [779, 73] on input "text" at bounding box center [783, 81] width 123 height 24
paste input "[PERSON_NAME]"
type input "[PERSON_NAME]"
click at [779, 139] on div "Emma Garguilo - 22ejg22@gmail.com" at bounding box center [815, 135] width 166 height 23
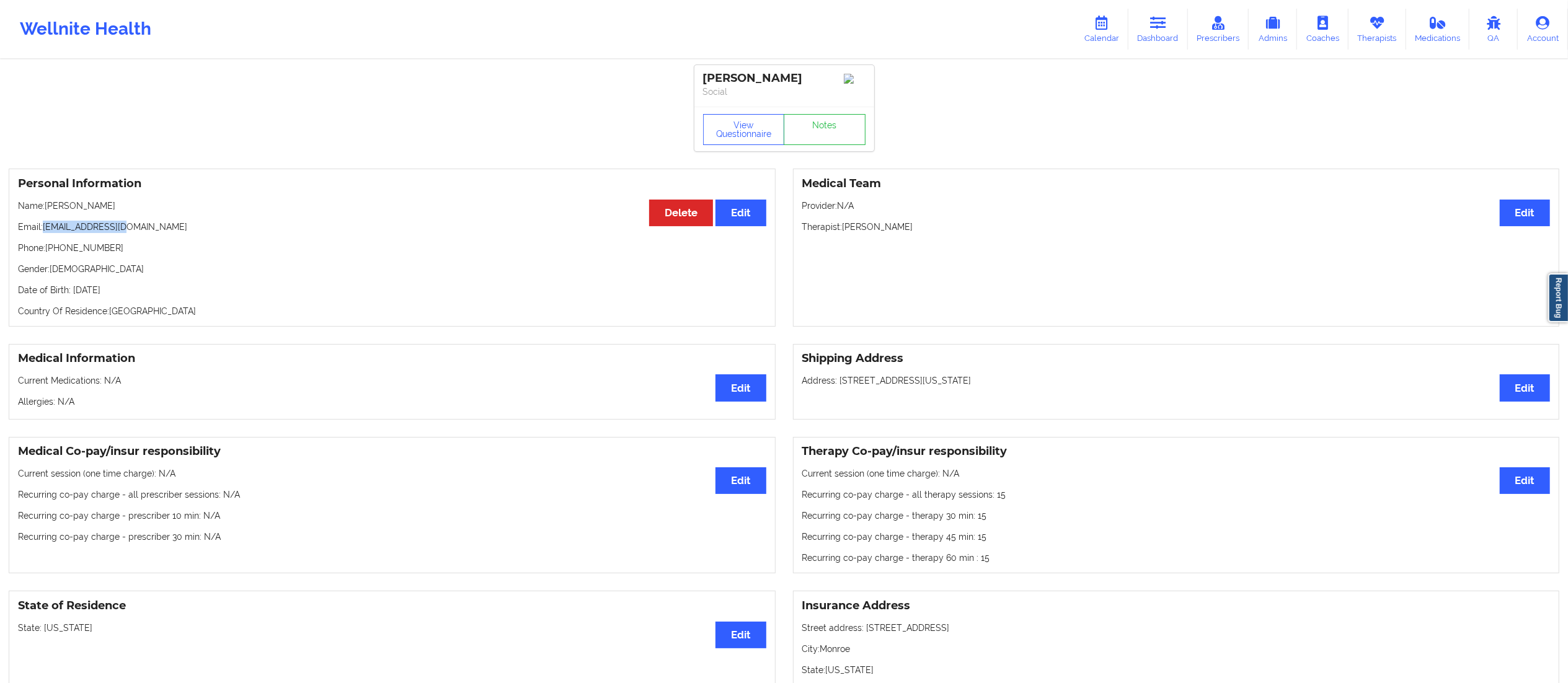
drag, startPoint x: 44, startPoint y: 227, endPoint x: 183, endPoint y: 222, distance: 139.1
click at [183, 222] on div "Personal Information Edit Delete Name: Emma Garguilo Email: 22ejg22@gmail.com P…" at bounding box center [392, 248] width 767 height 158
copy p "[EMAIL_ADDRESS][DOMAIN_NAME]"
click at [1523, 488] on button "Edit" at bounding box center [1525, 481] width 50 height 27
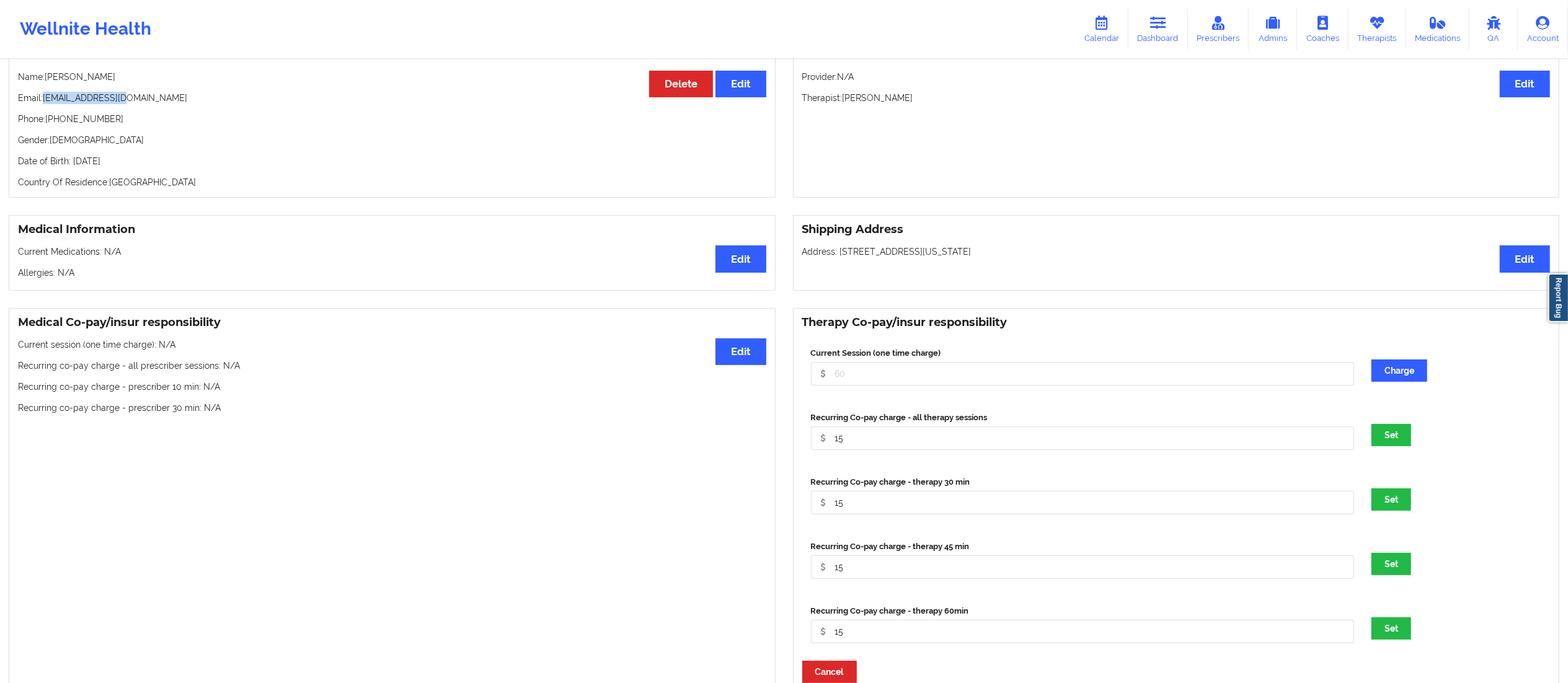
scroll to position [130, 0]
drag, startPoint x: 864, startPoint y: 441, endPoint x: 817, endPoint y: 432, distance: 47.9
click at [817, 432] on input "15" at bounding box center [1083, 437] width 544 height 24
type input "0"
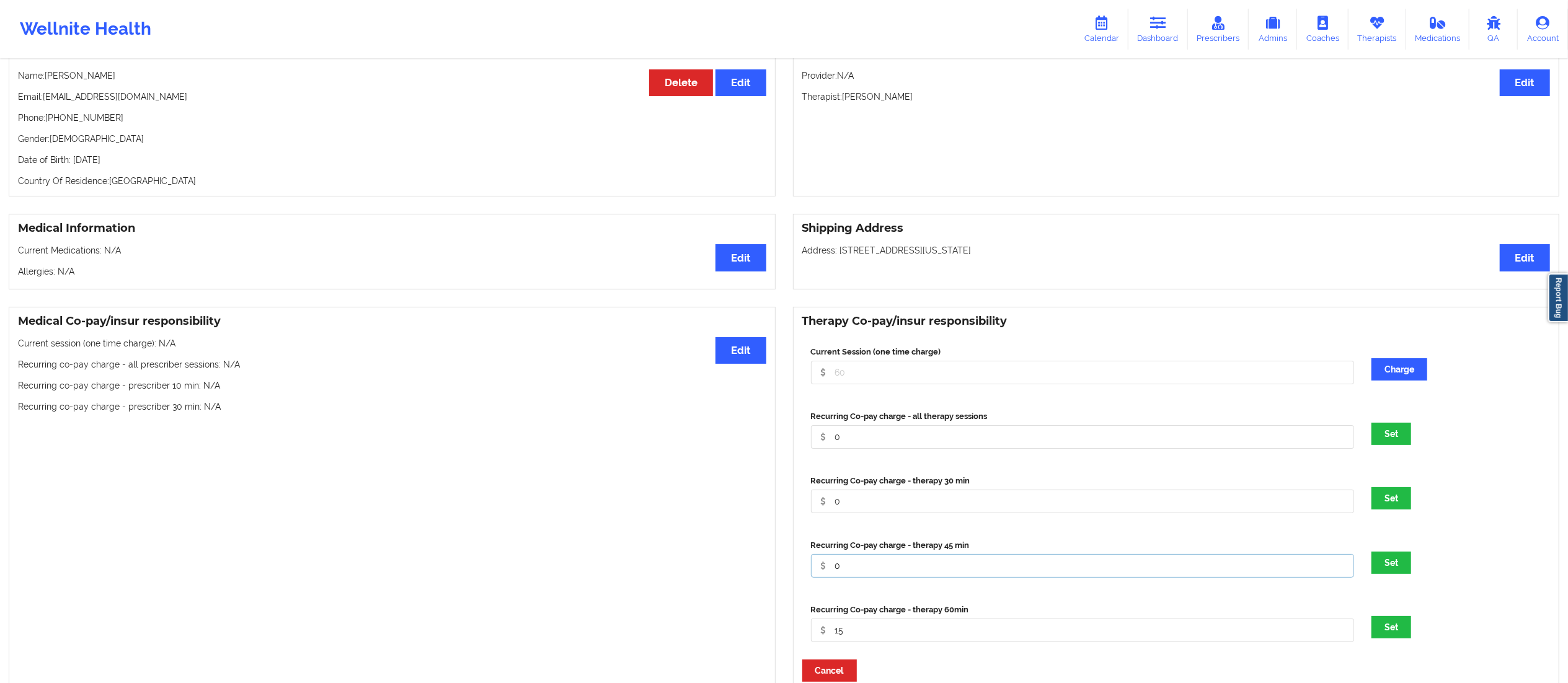
type input "0"
click at [1372, 617] on button "Set" at bounding box center [1391, 627] width 40 height 22
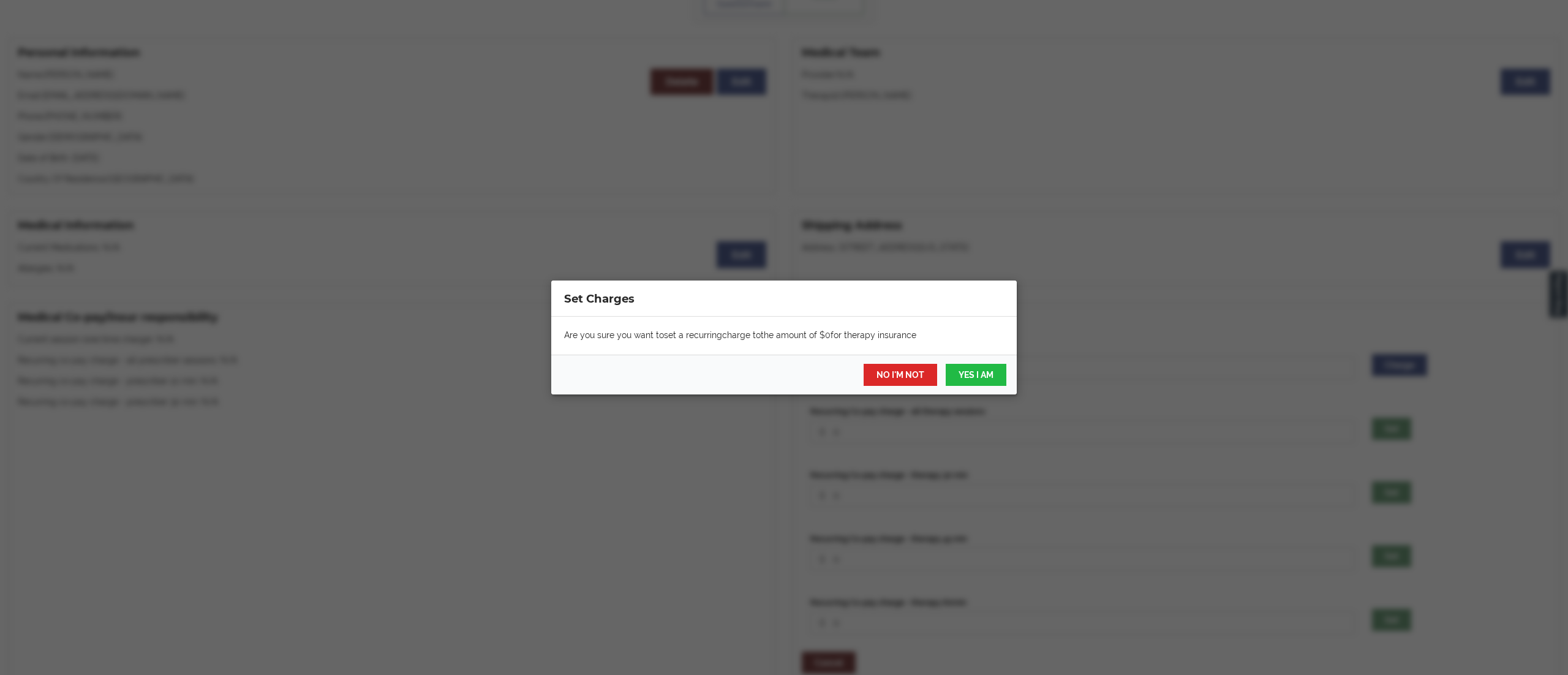
click at [778, 348] on div "Are you sure you want to set a recurring charge to the amount of $ 0 for therap…" at bounding box center [784, 336] width 466 height 38
click at [983, 375] on button "YES I AM" at bounding box center [976, 374] width 60 height 22
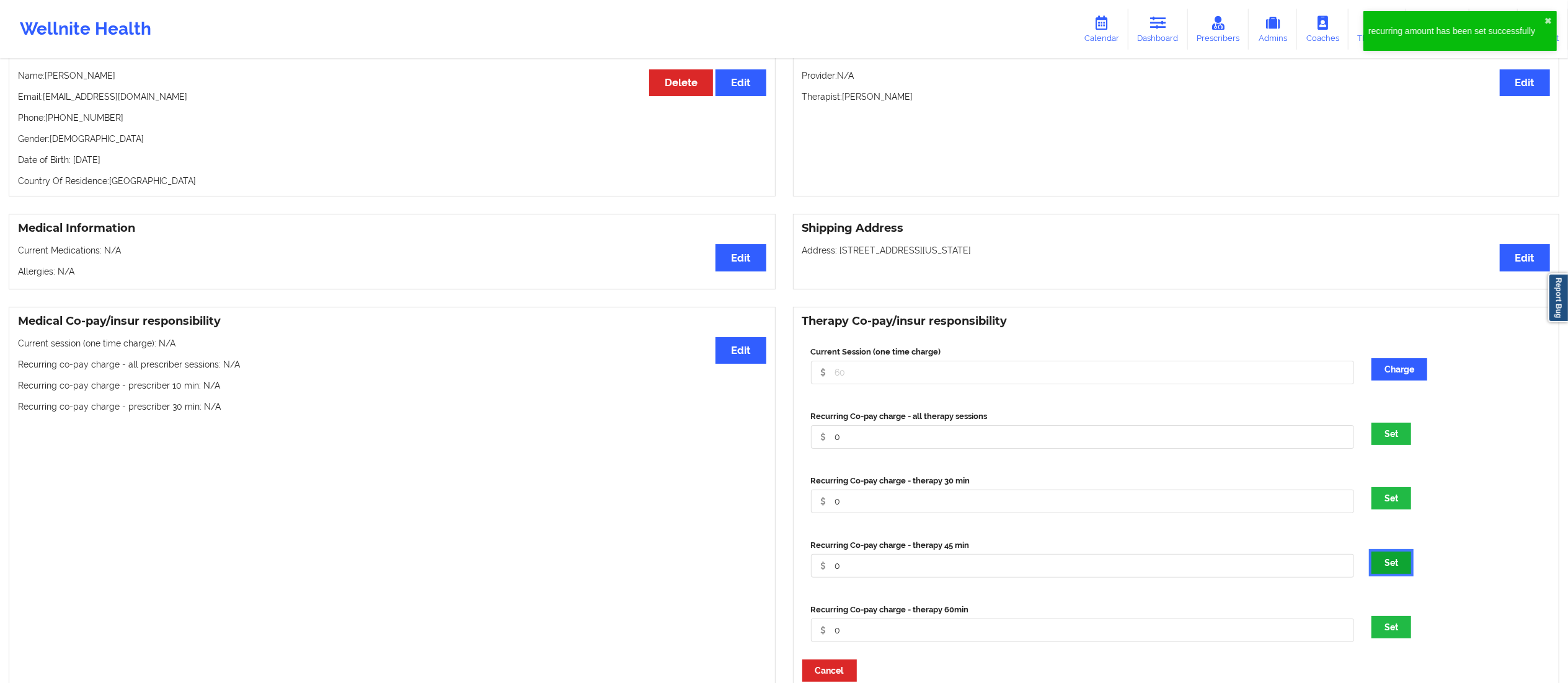
click at [1399, 574] on button "Set" at bounding box center [1391, 562] width 40 height 22
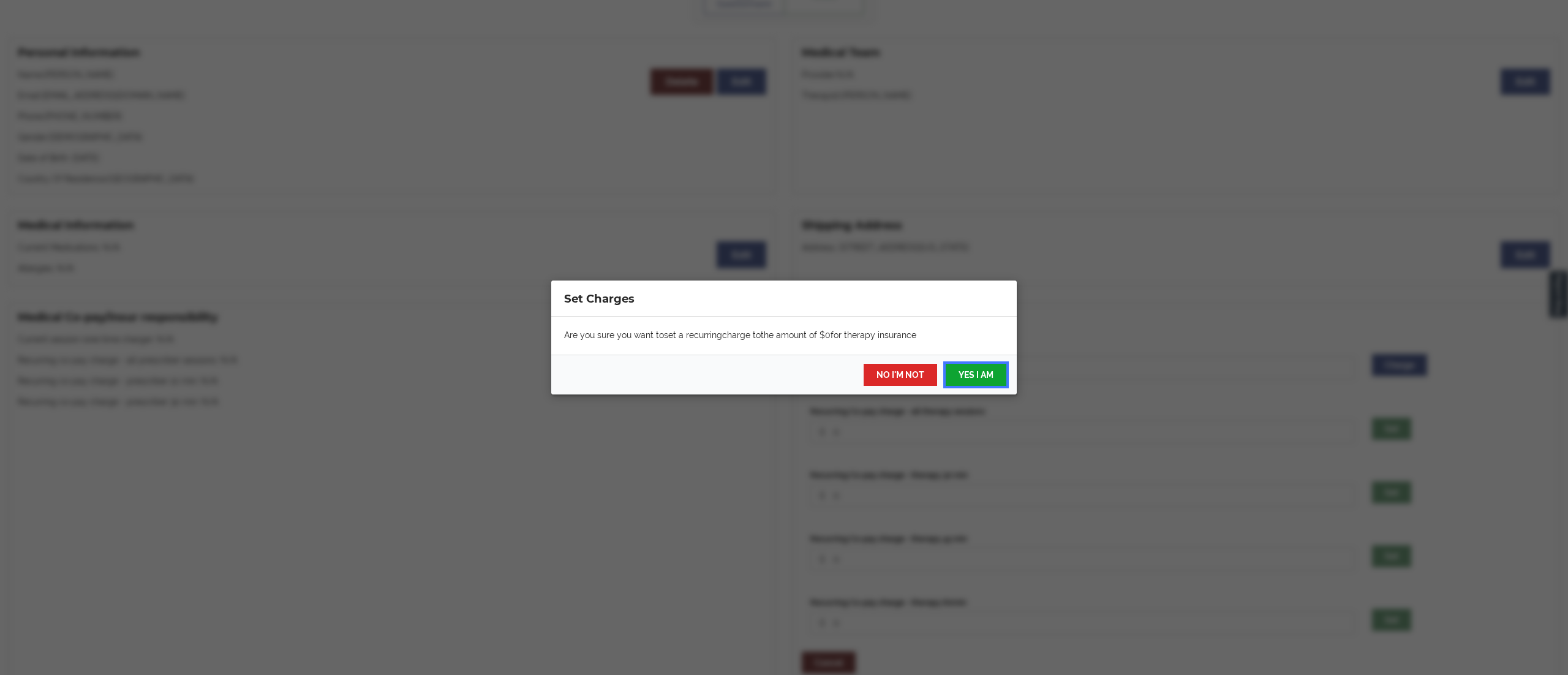
click at [961, 364] on button "YES I AM" at bounding box center [976, 374] width 60 height 22
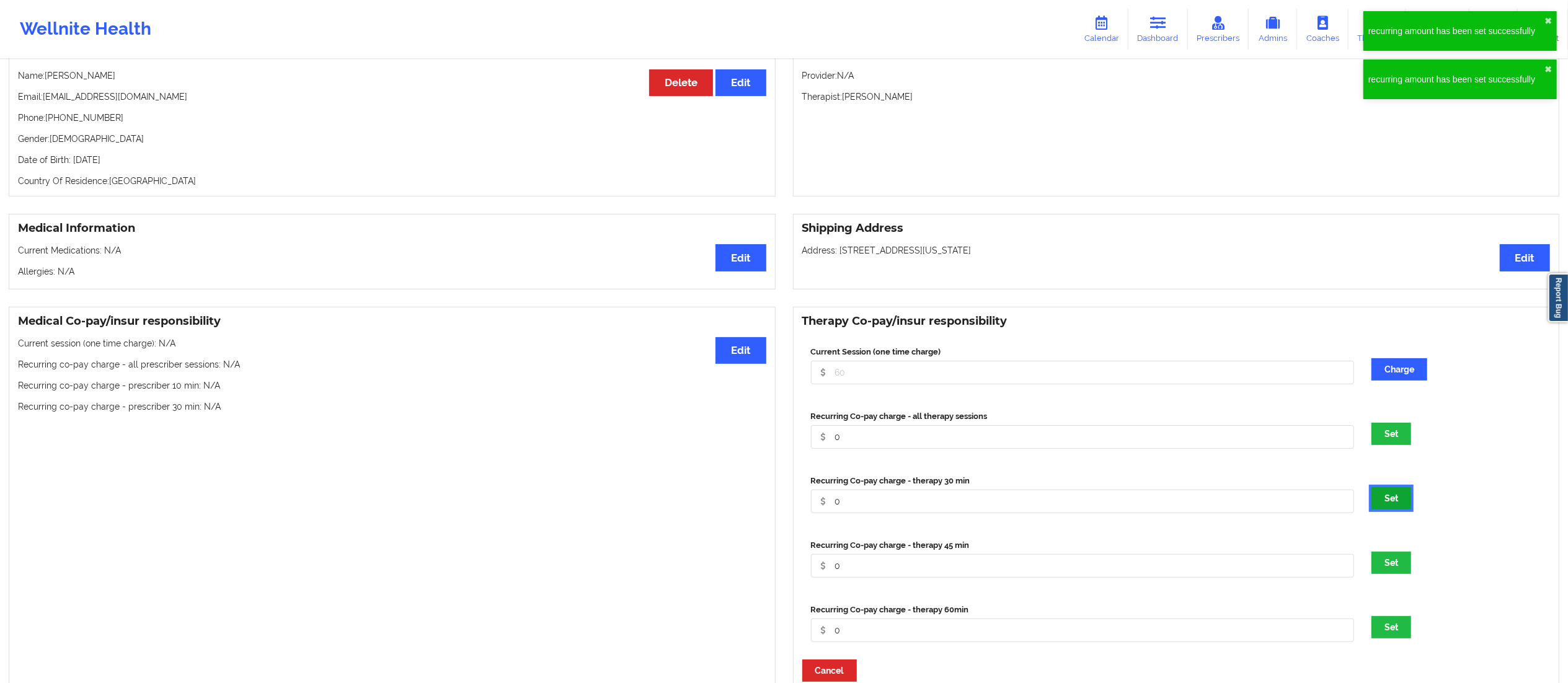
click at [1386, 500] on button "Set" at bounding box center [1391, 498] width 40 height 22
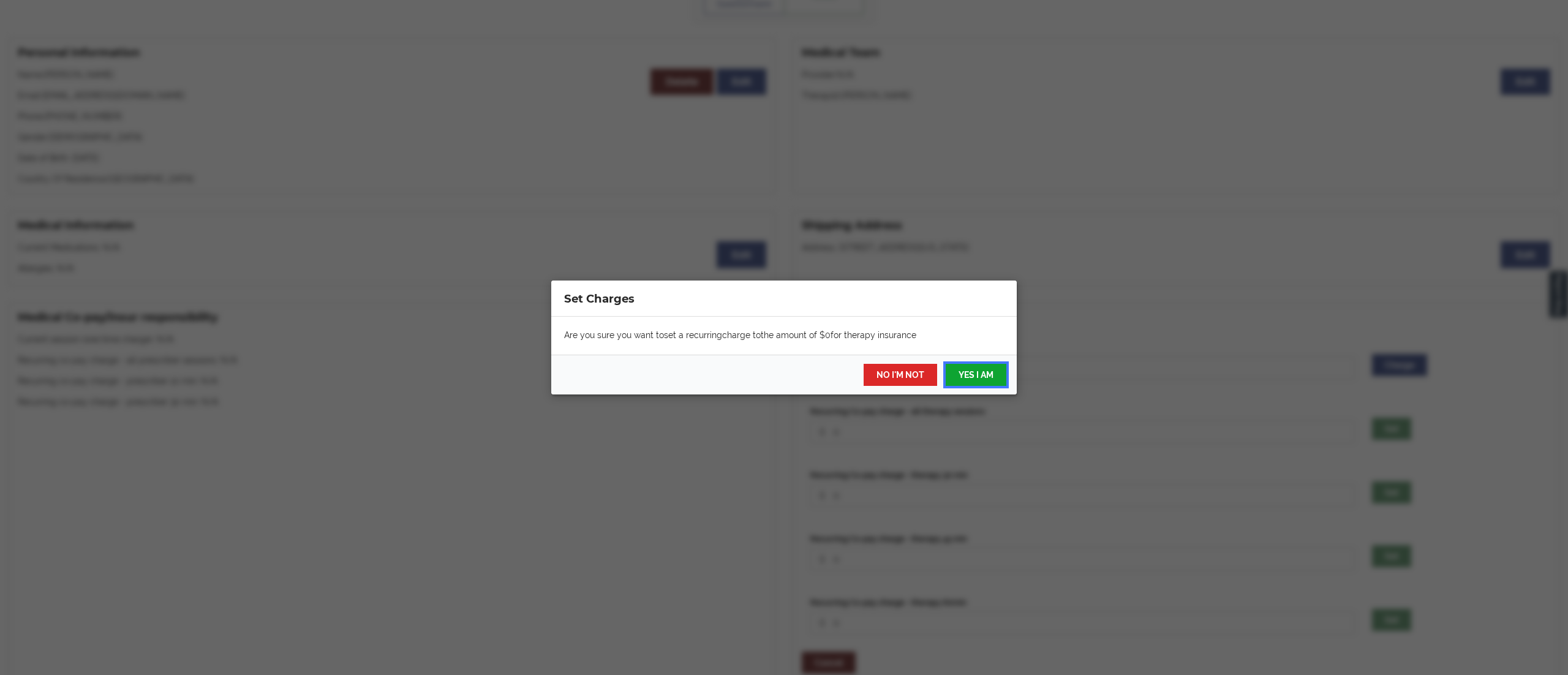
click at [966, 372] on button "YES I AM" at bounding box center [976, 374] width 60 height 22
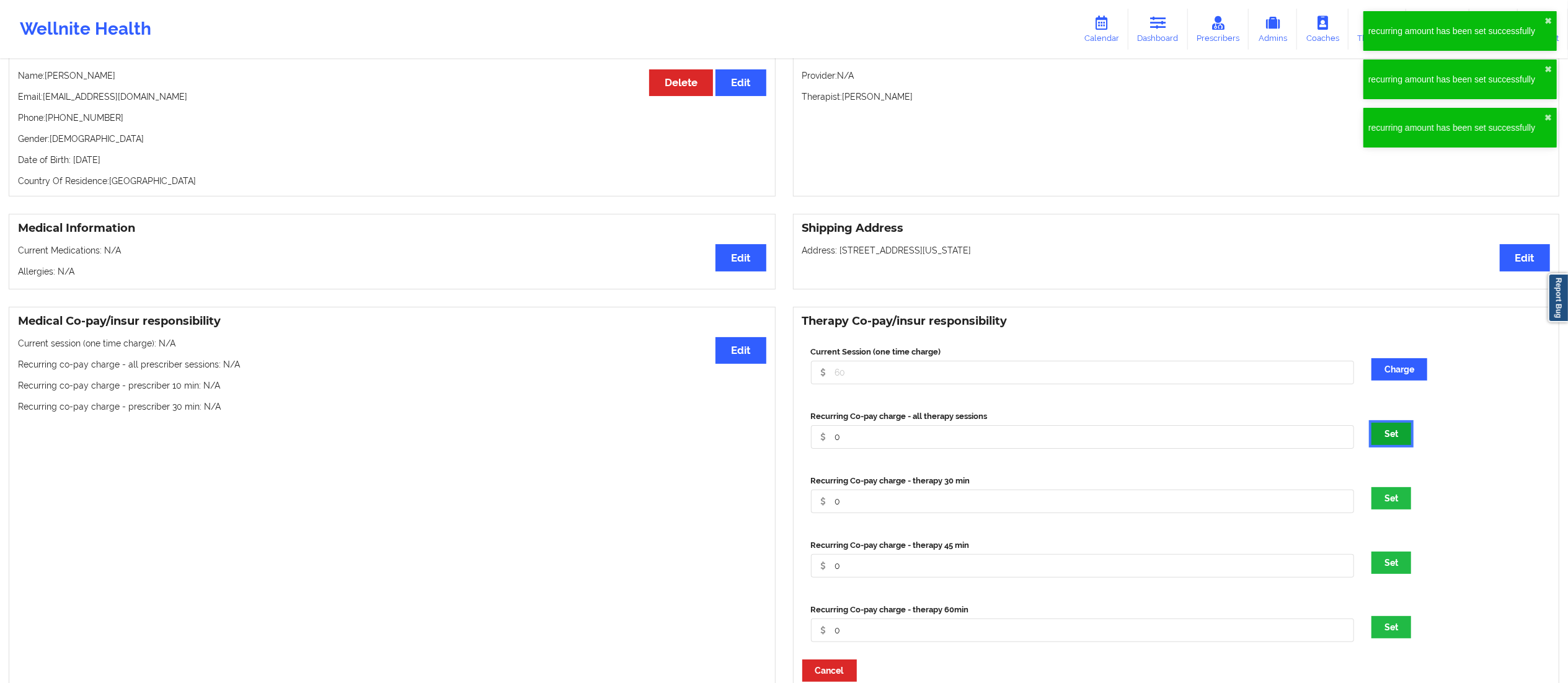
click at [1391, 442] on button "Set" at bounding box center [1391, 433] width 40 height 22
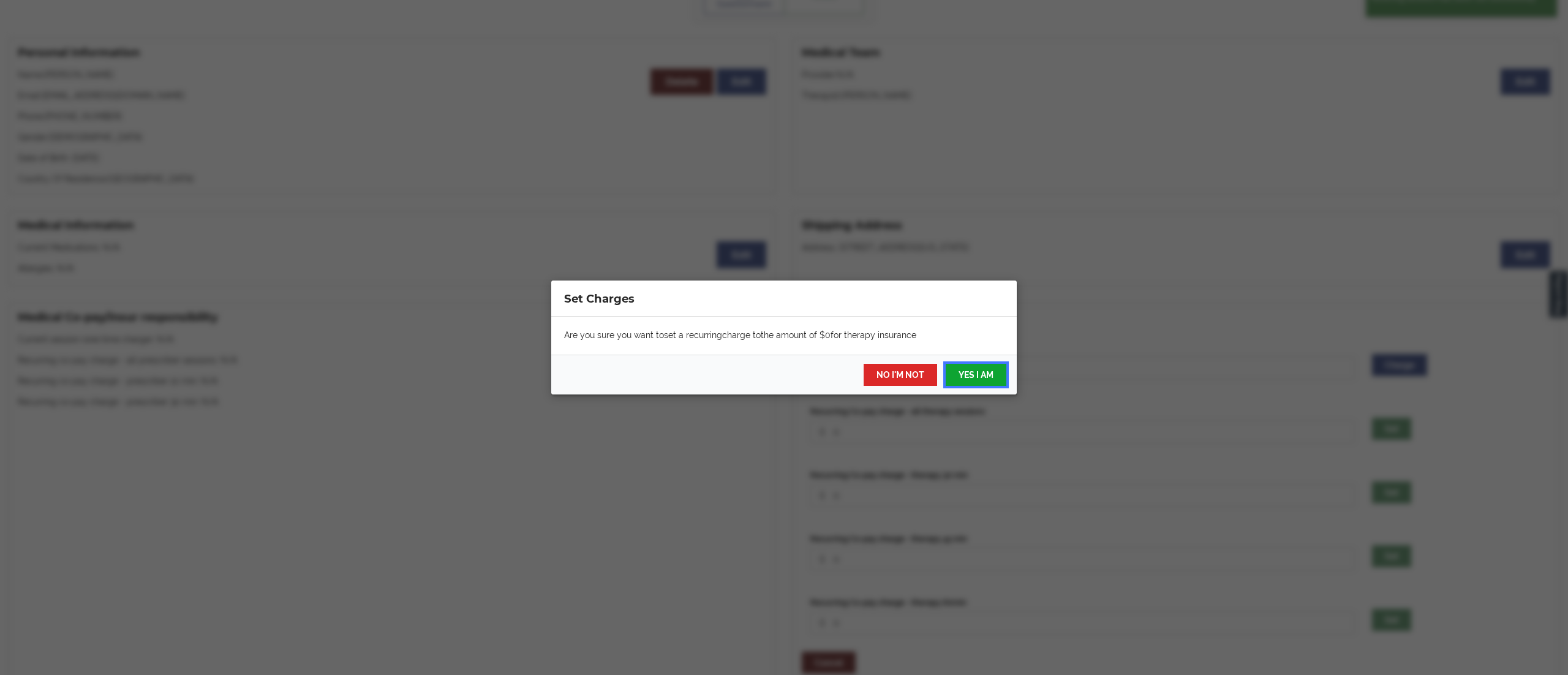
click at [956, 378] on button "YES I AM" at bounding box center [976, 374] width 60 height 22
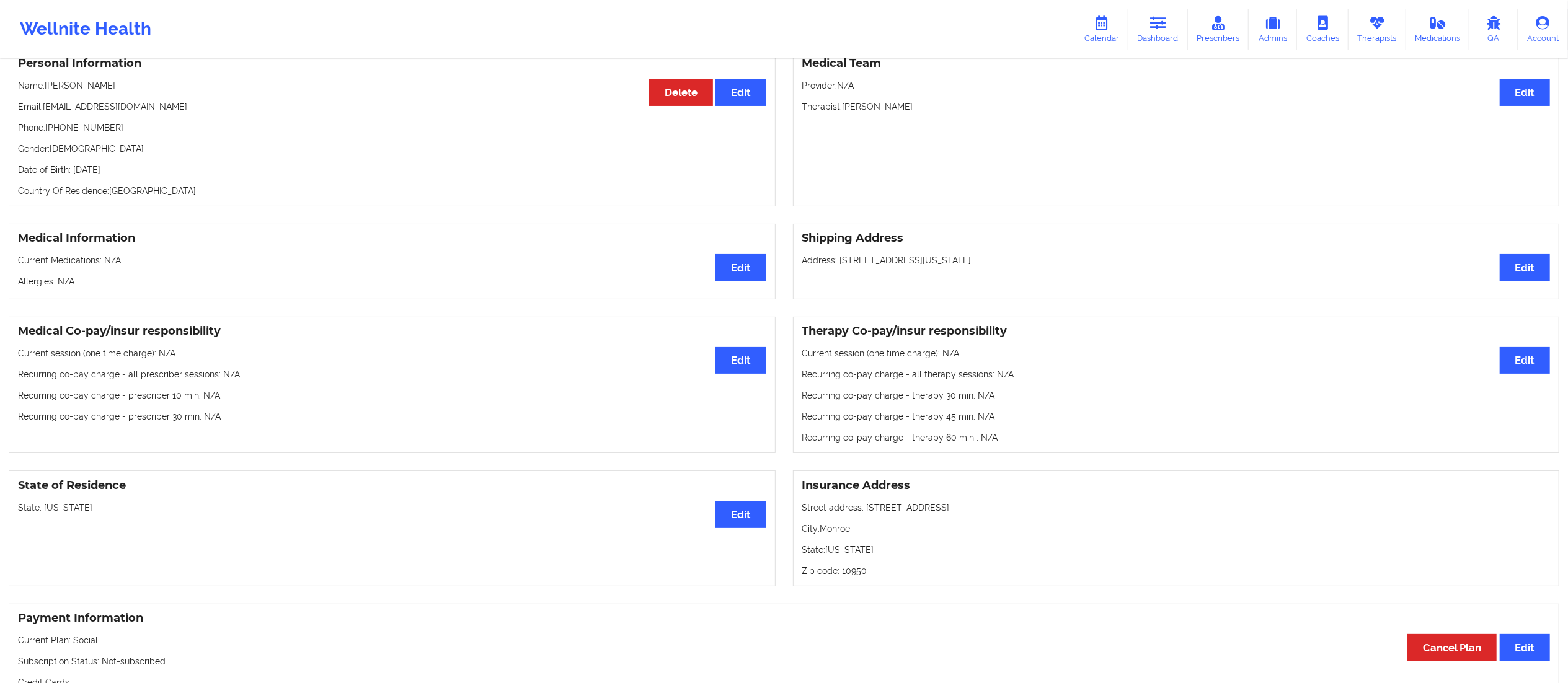
scroll to position [125, 0]
